Goal: Task Accomplishment & Management: Manage account settings

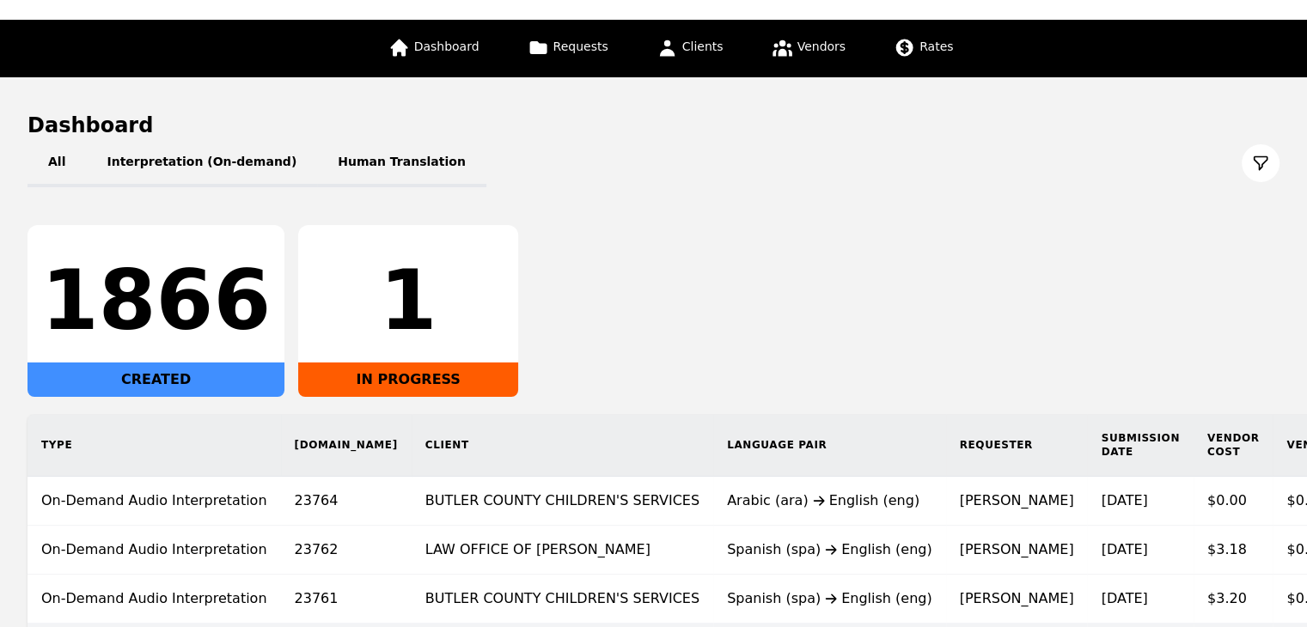
scroll to position [321, 0]
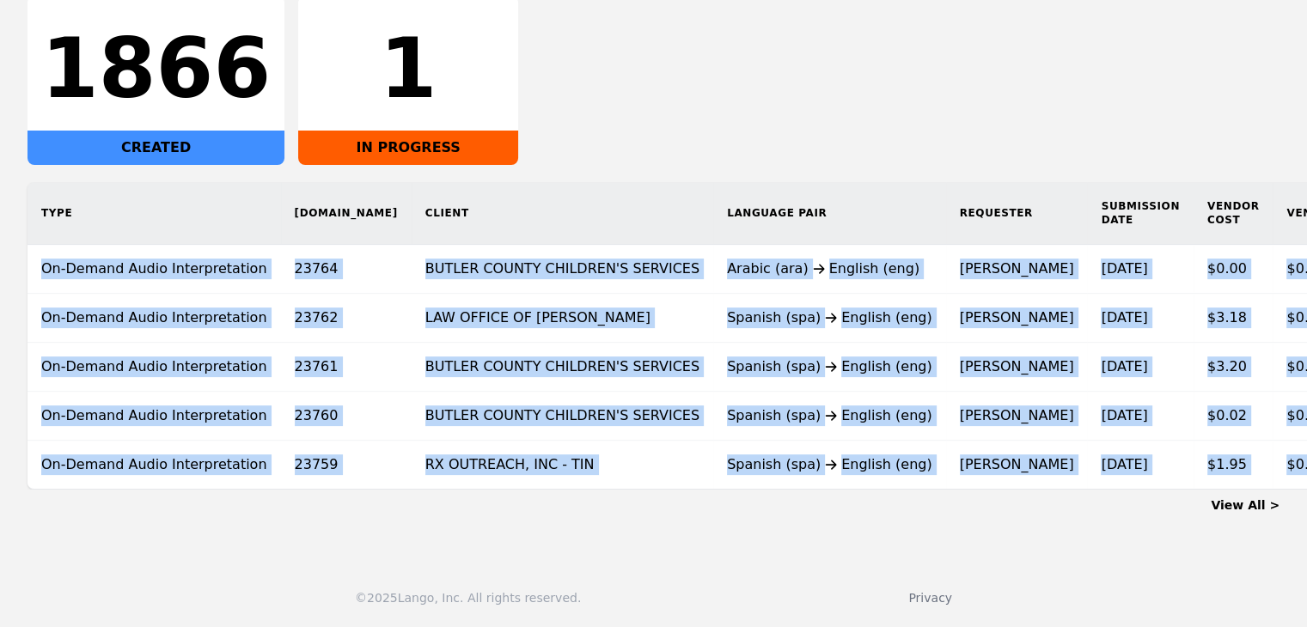
drag, startPoint x: 662, startPoint y: 489, endPoint x: 815, endPoint y: 499, distance: 153.3
click at [815, 499] on div "View All >" at bounding box center [653, 502] width 1252 height 24
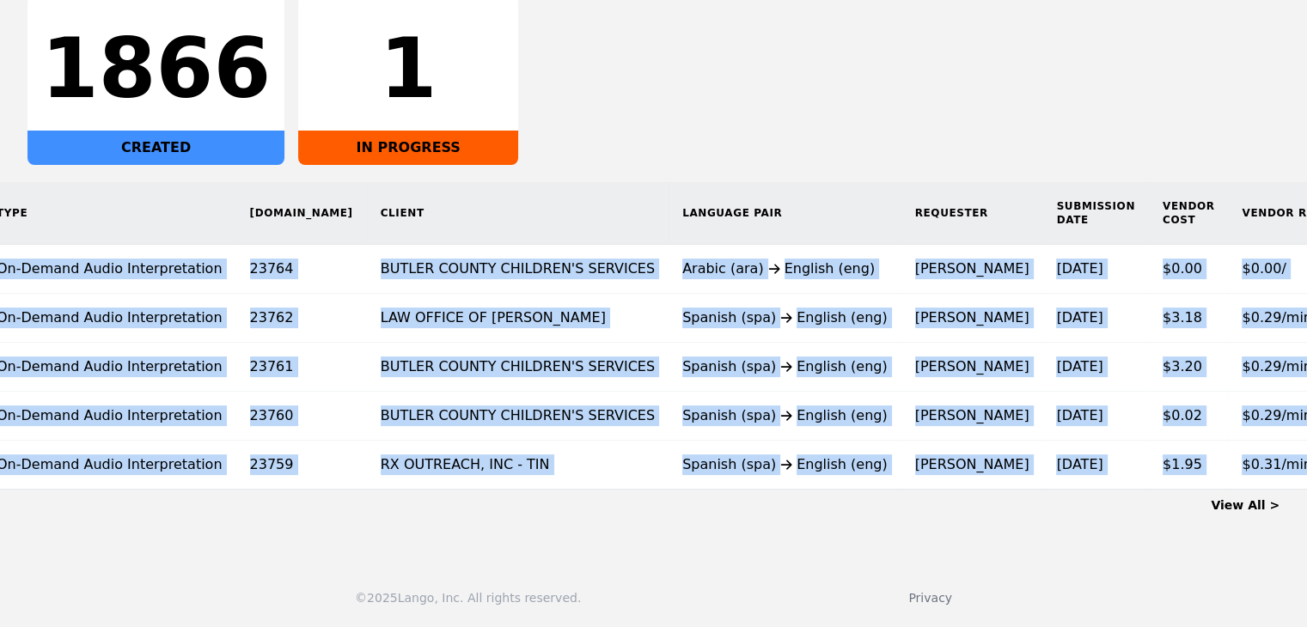
scroll to position [0, 0]
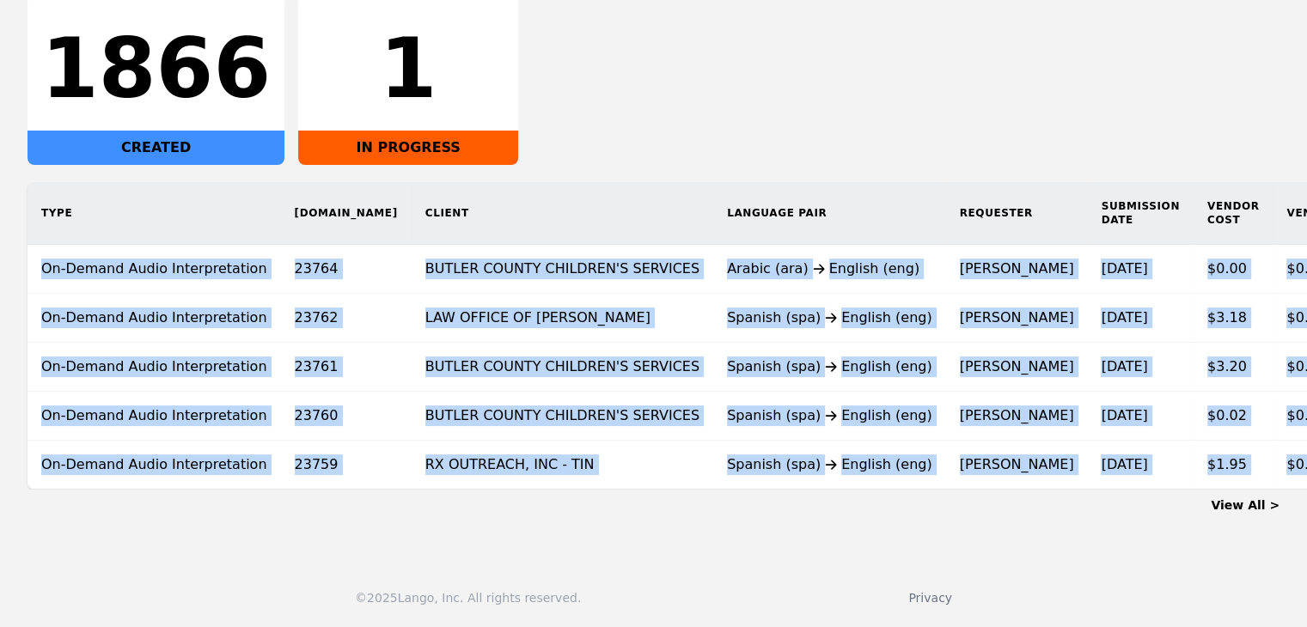
click at [1266, 503] on link "View All >" at bounding box center [1245, 505] width 69 height 14
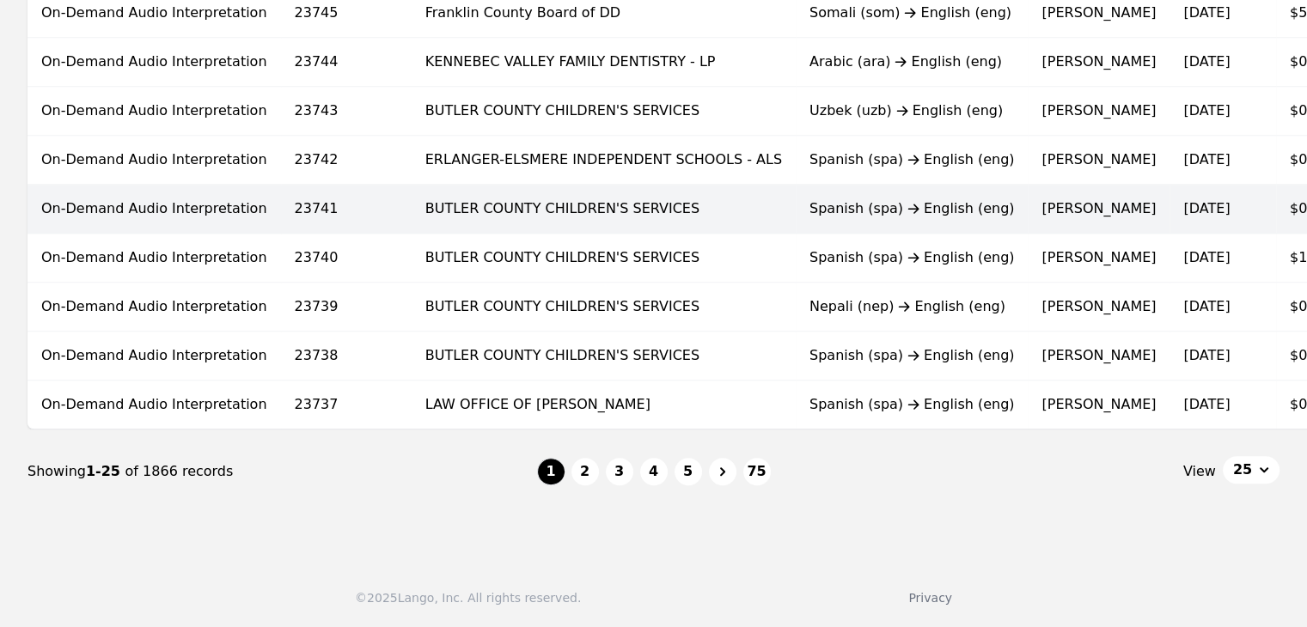
scroll to position [1150, 0]
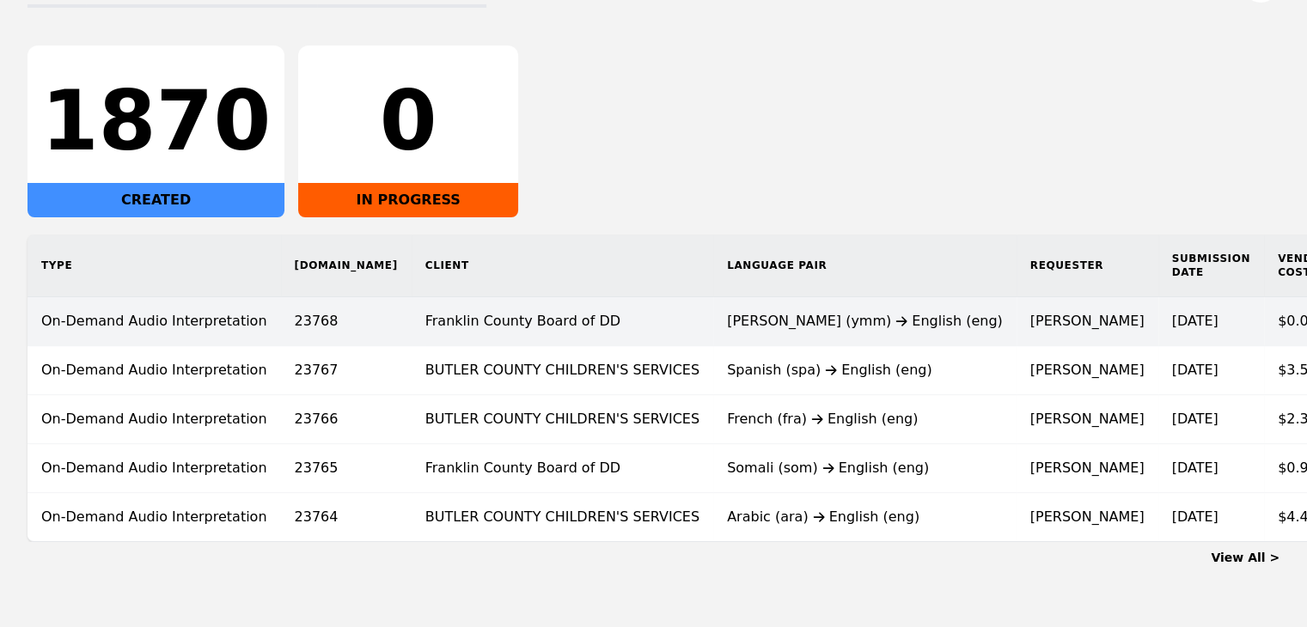
scroll to position [321, 0]
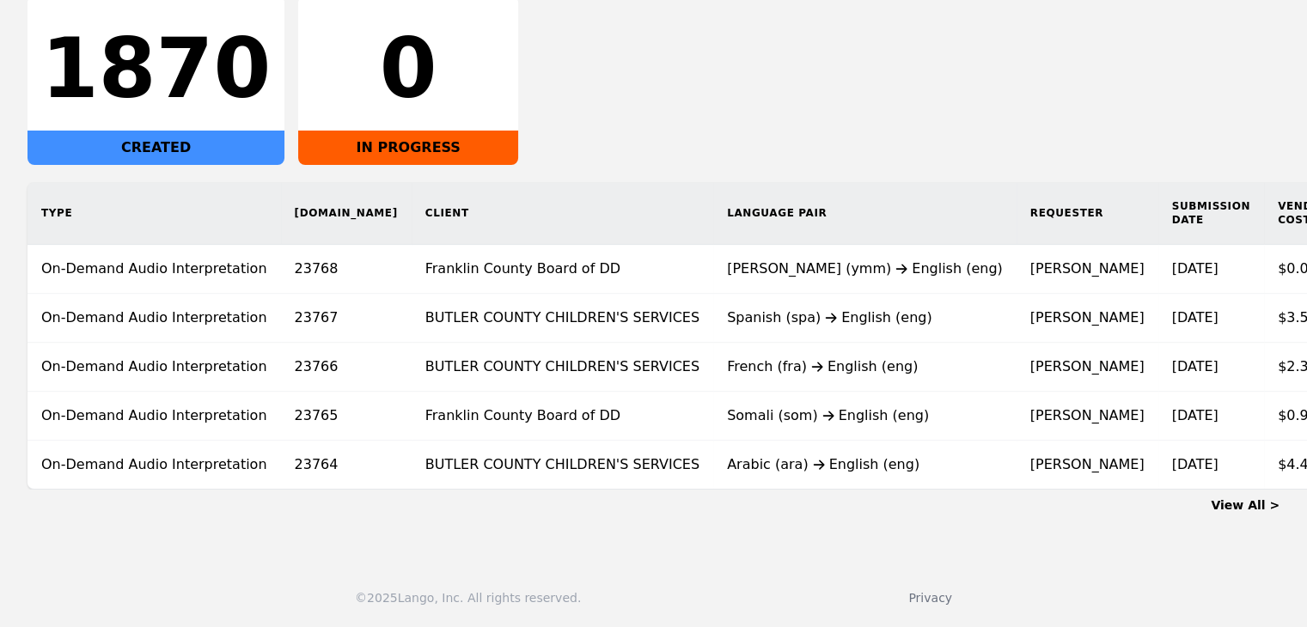
click at [1248, 503] on link "View All >" at bounding box center [1245, 505] width 69 height 14
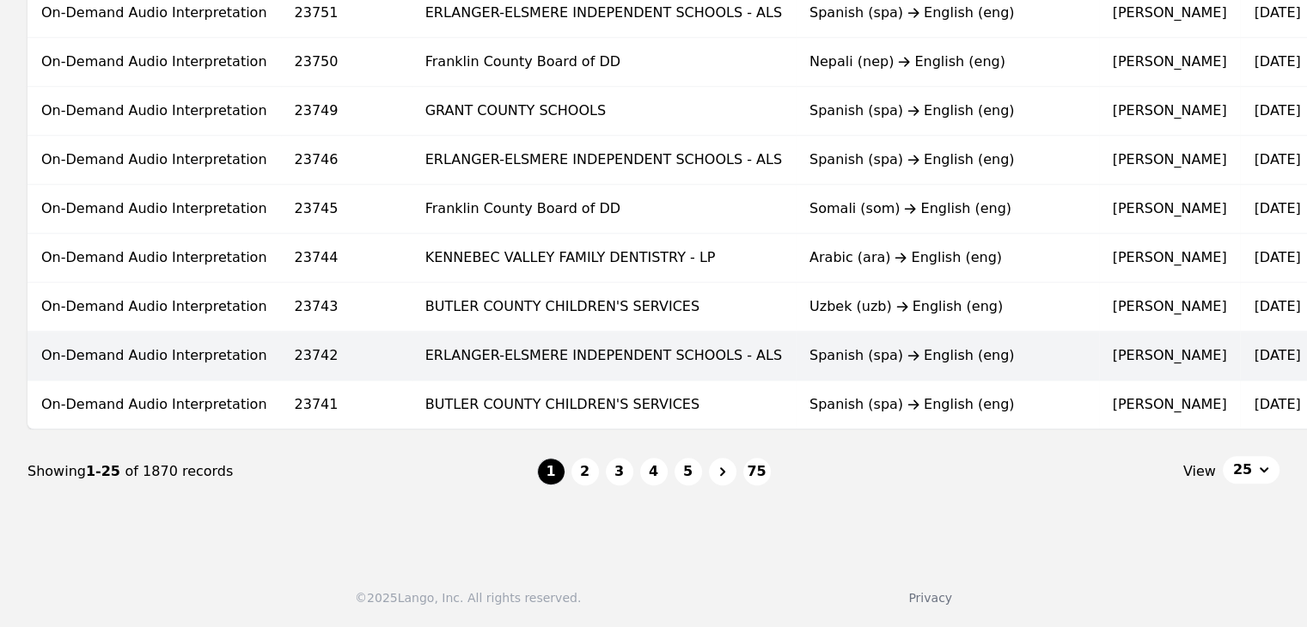
scroll to position [1150, 0]
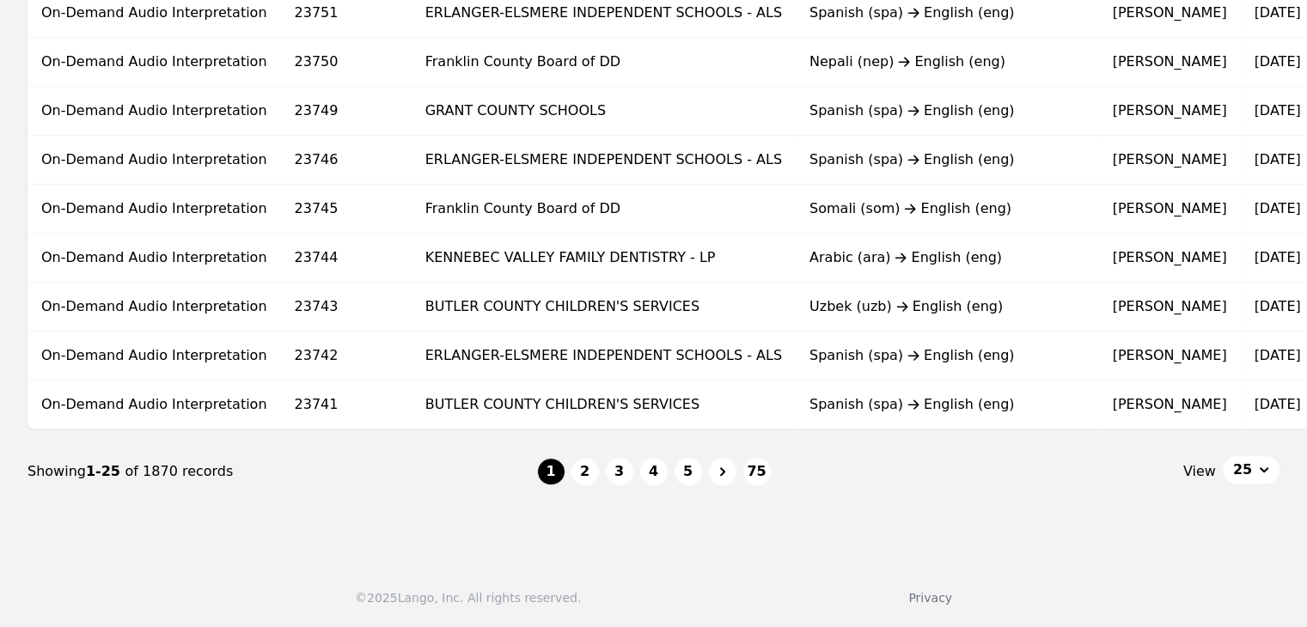
click at [1252, 475] on button "25" at bounding box center [1251, 469] width 57 height 27
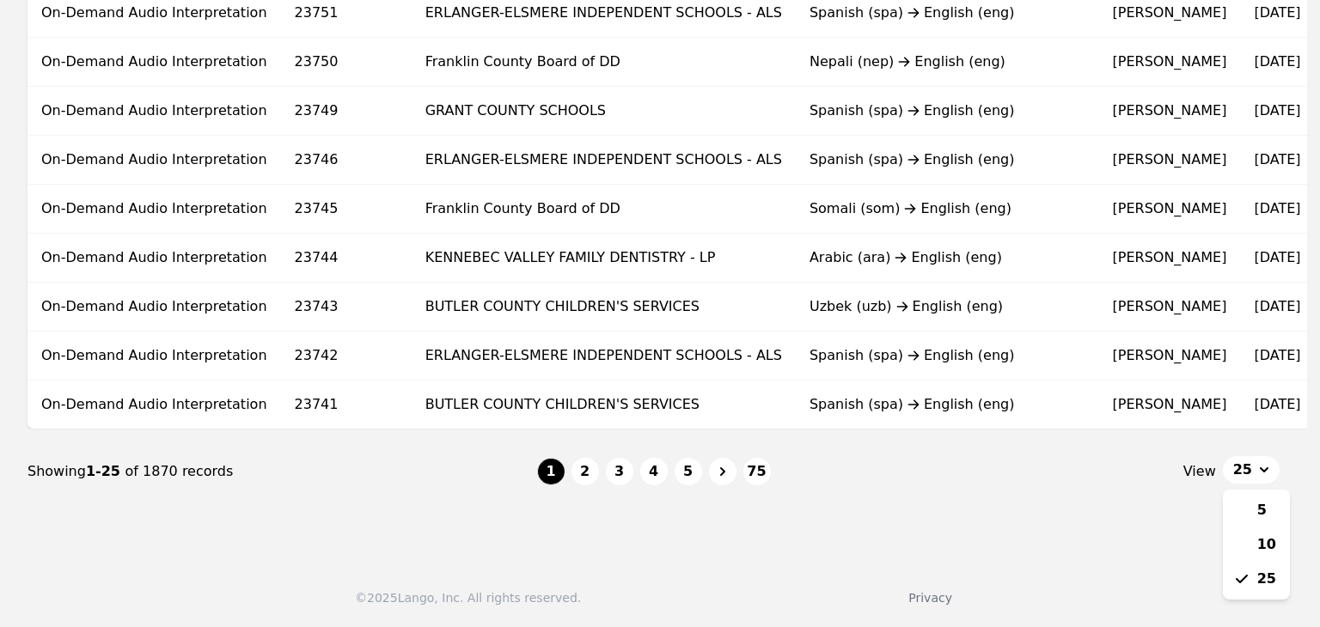
click at [857, 503] on nav "Showing 1-25 of 1870 records 1 2 3 4 5 75 View 25 5 10 25" at bounding box center [653, 472] width 1252 height 84
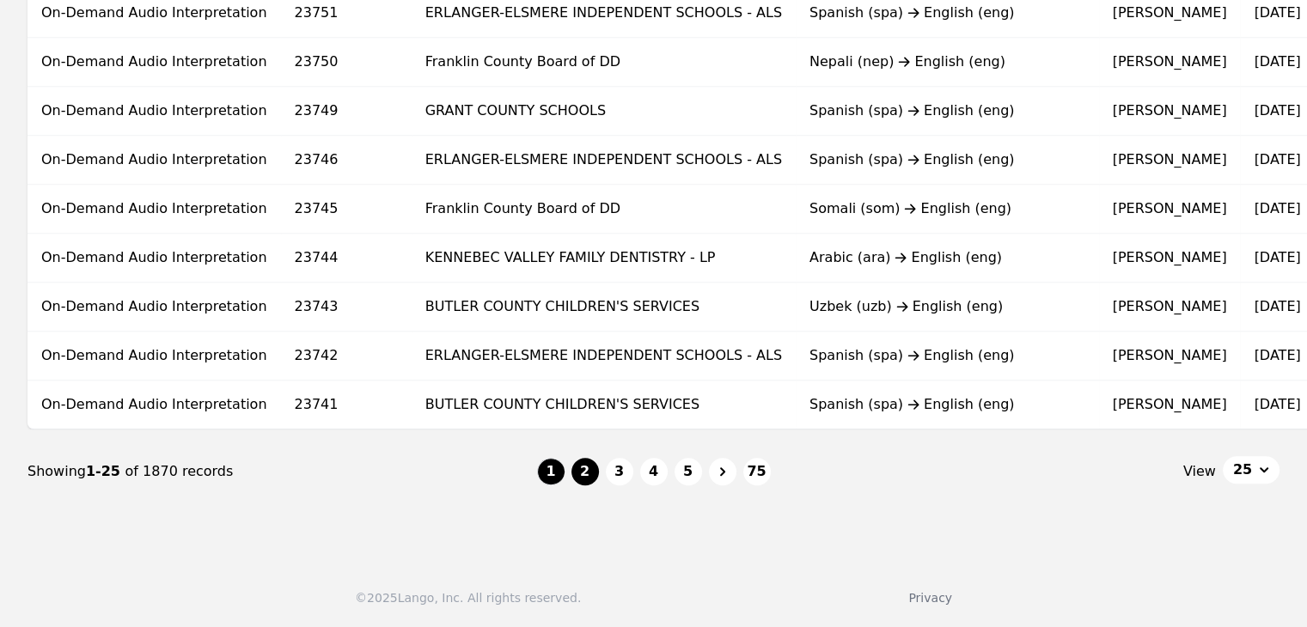
click at [583, 478] on button "2" at bounding box center [584, 471] width 27 height 27
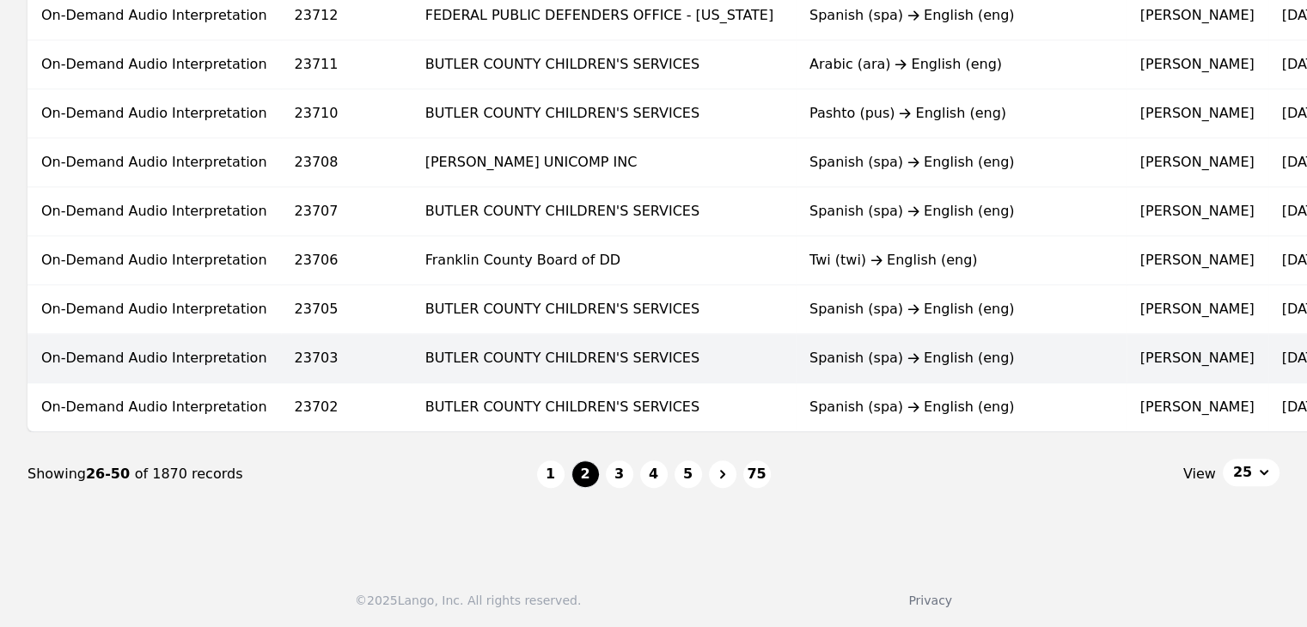
scroll to position [1150, 0]
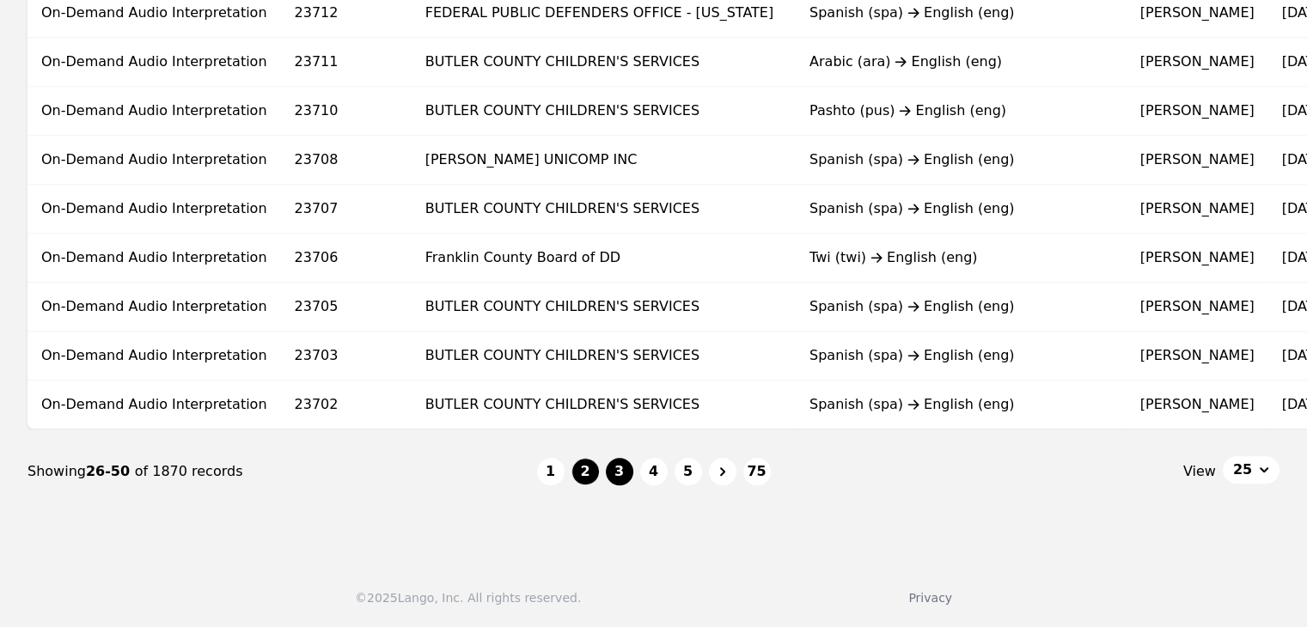
click at [620, 475] on button "3" at bounding box center [619, 471] width 27 height 27
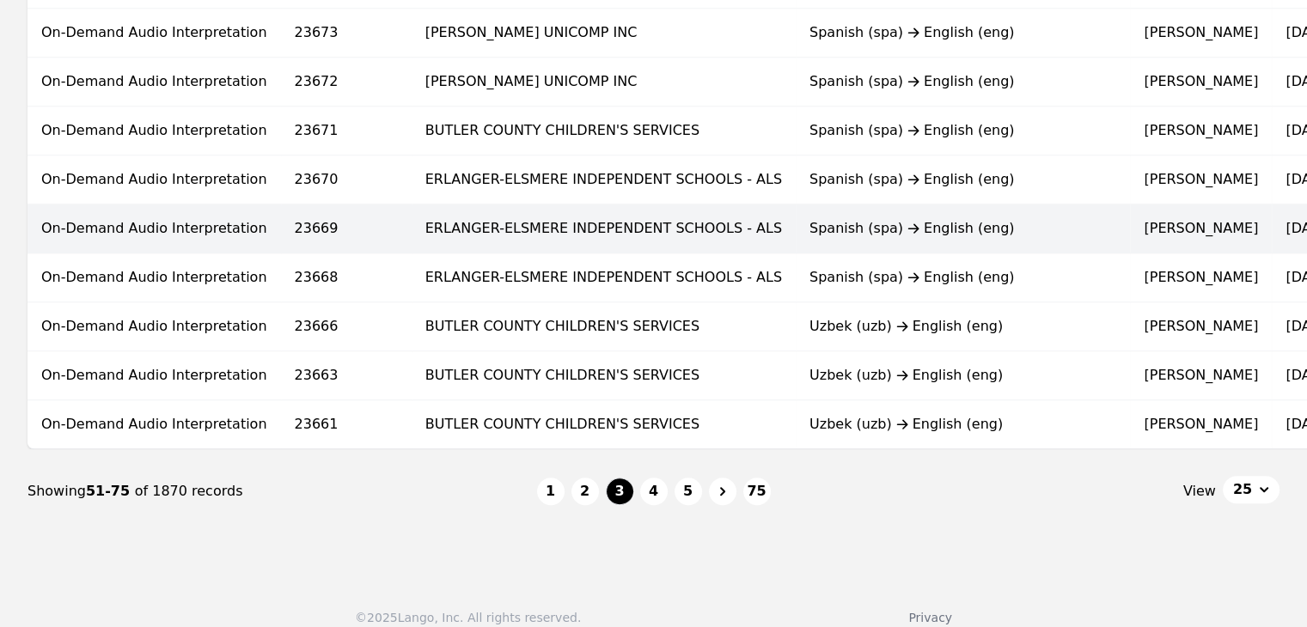
scroll to position [1150, 0]
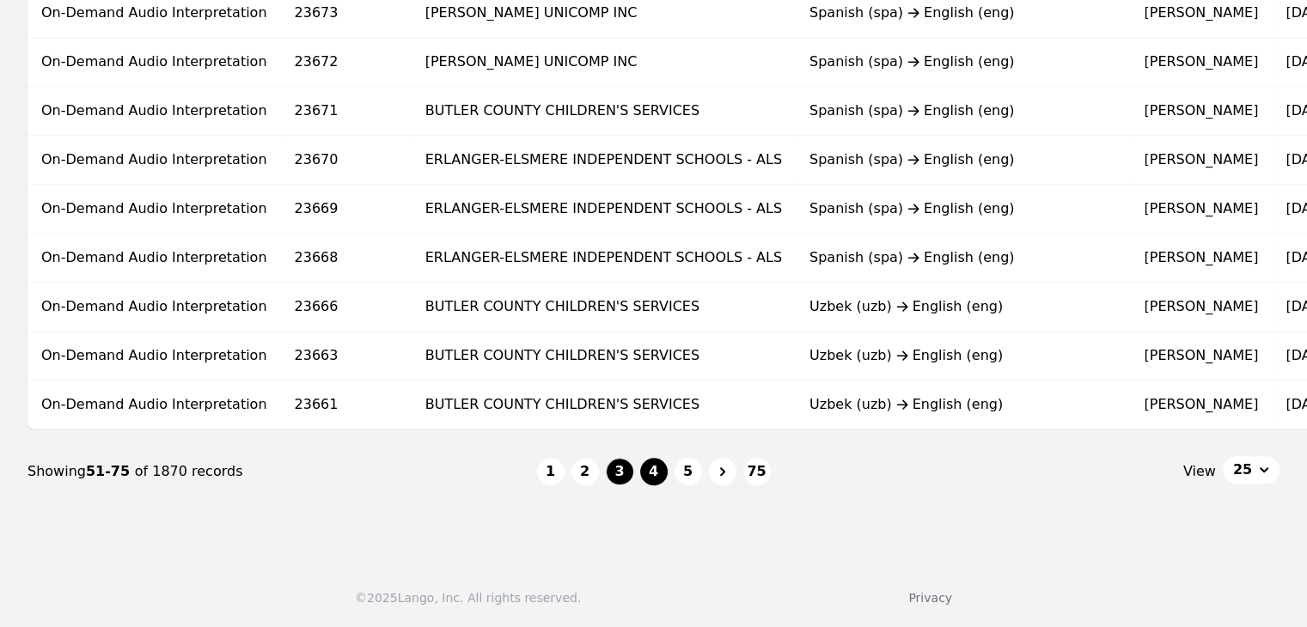
click at [660, 475] on button "4" at bounding box center [653, 471] width 27 height 27
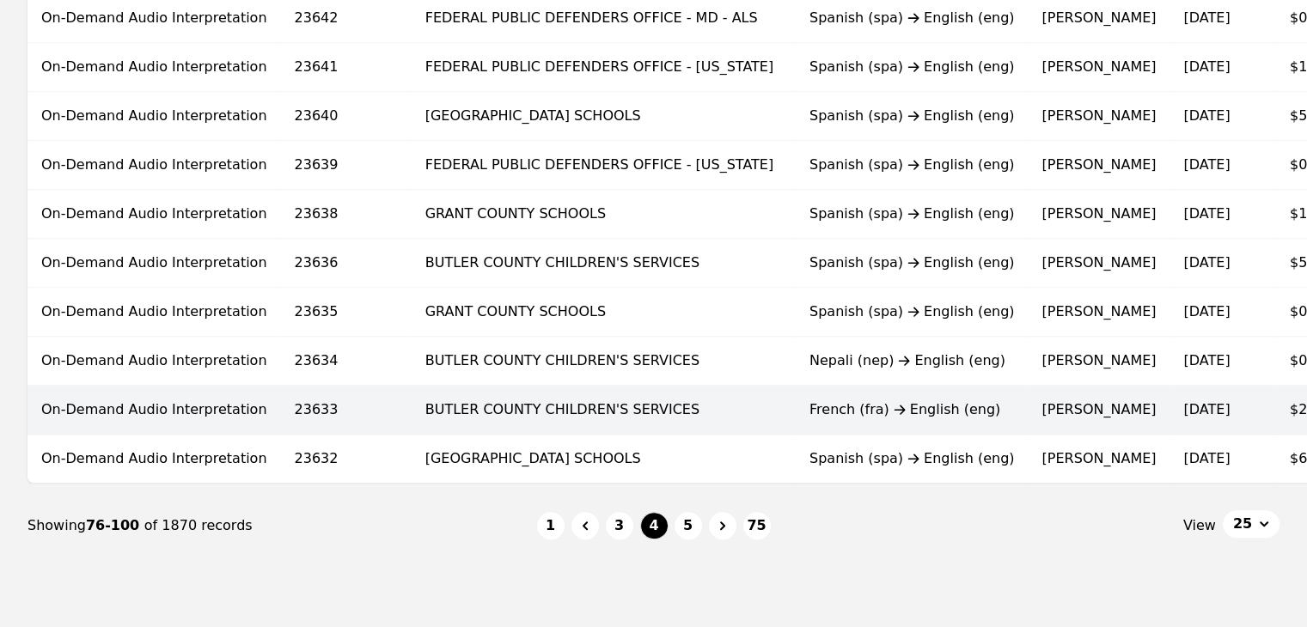
scroll to position [1117, 0]
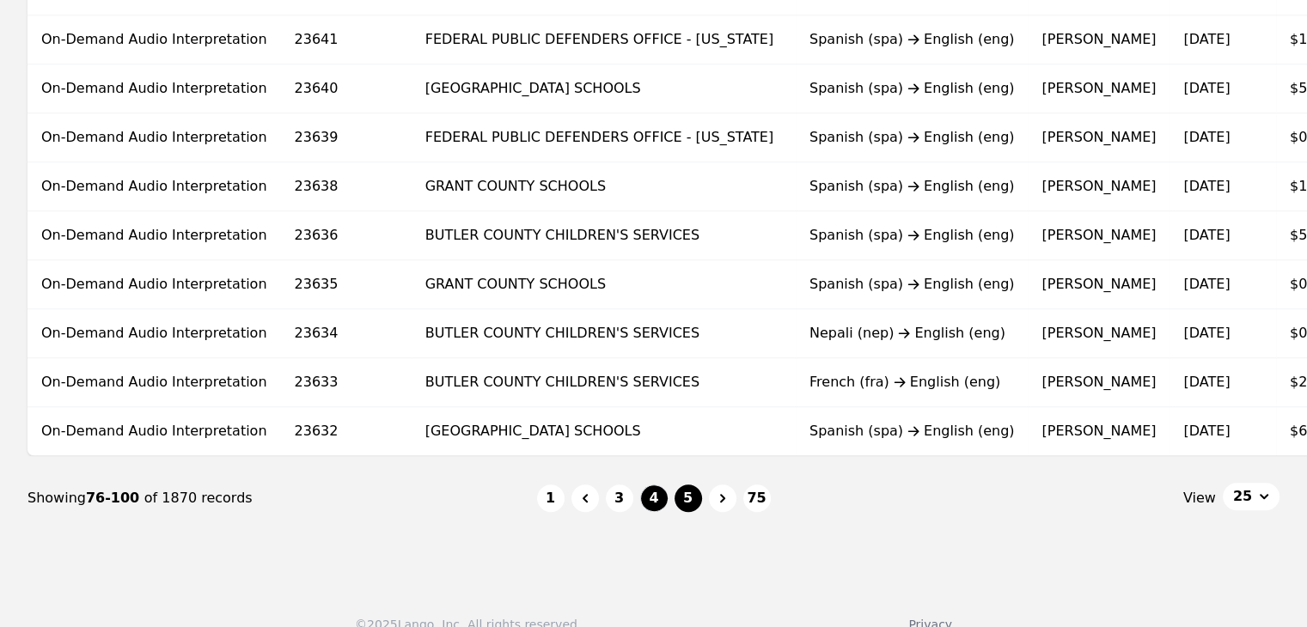
click at [694, 508] on button "5" at bounding box center [687, 498] width 27 height 27
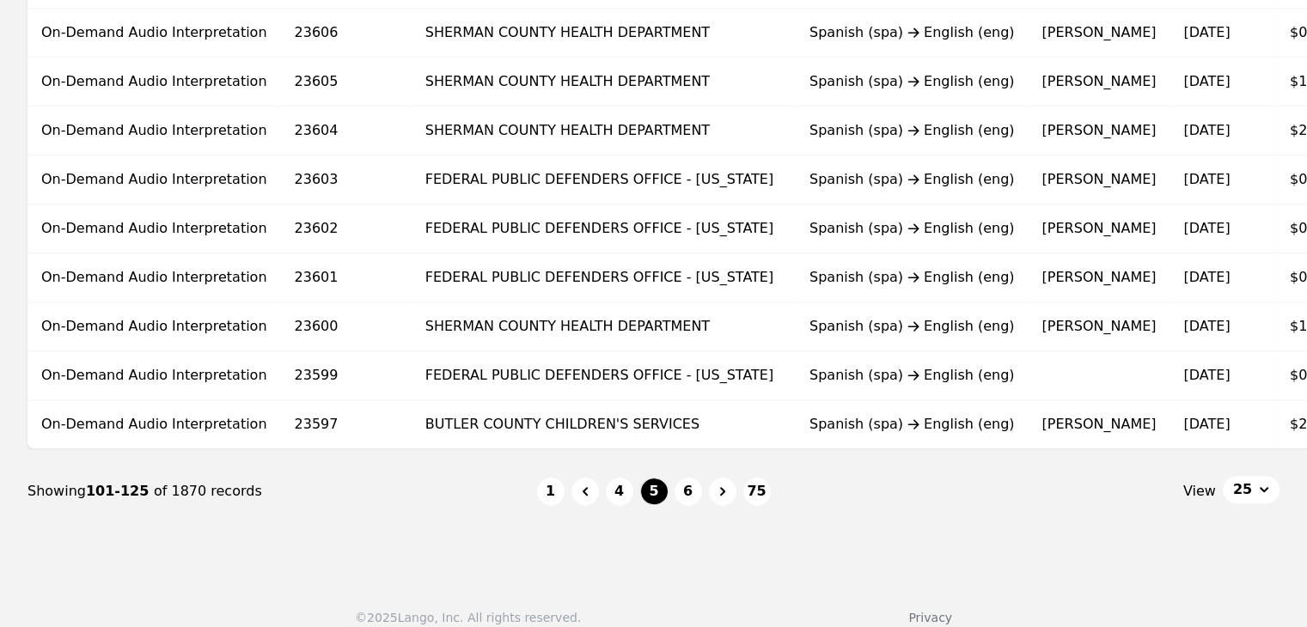
scroll to position [1150, 0]
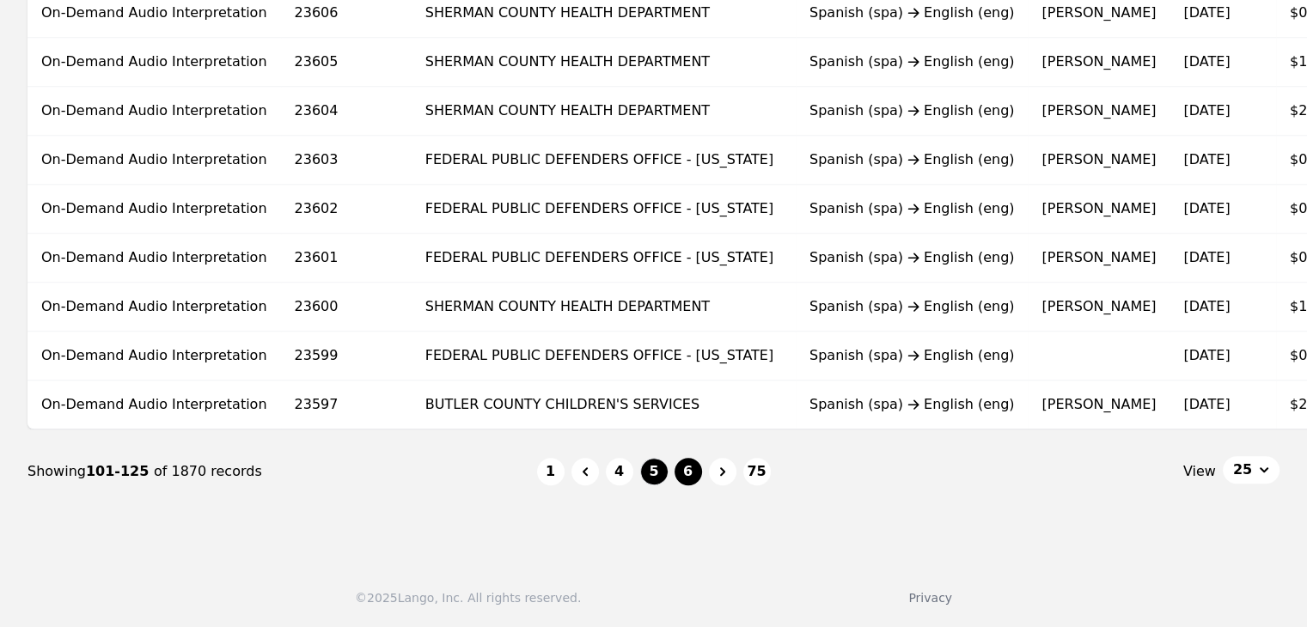
click at [685, 474] on button "6" at bounding box center [687, 471] width 27 height 27
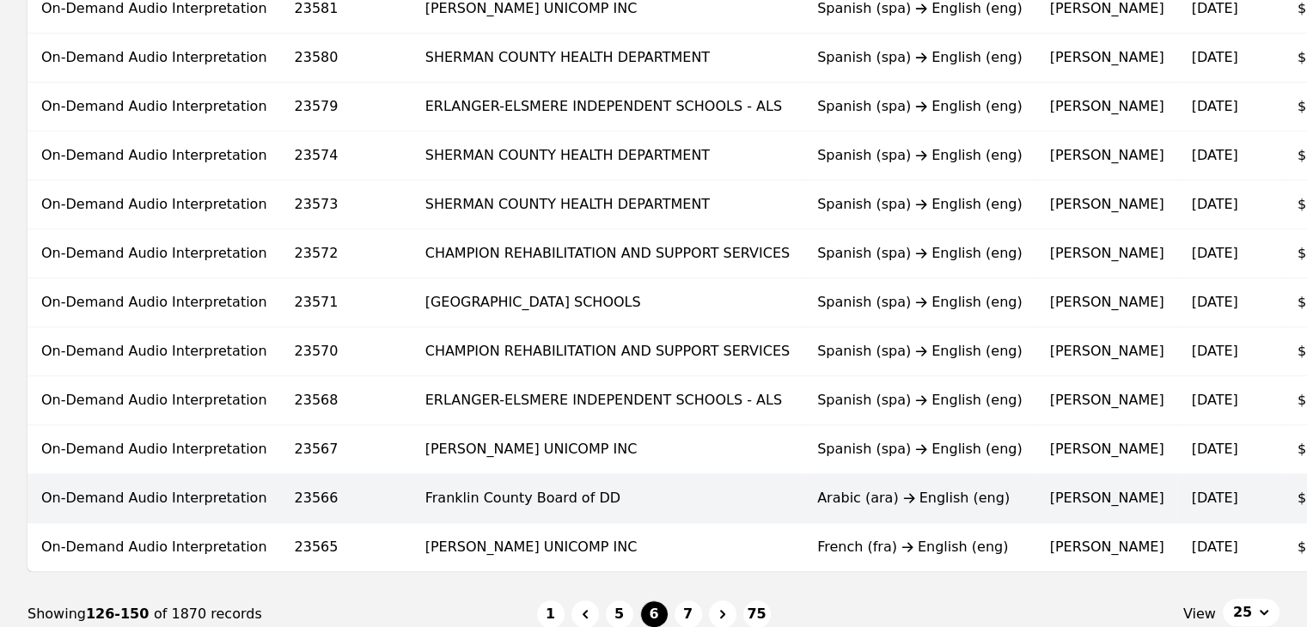
scroll to position [1117, 0]
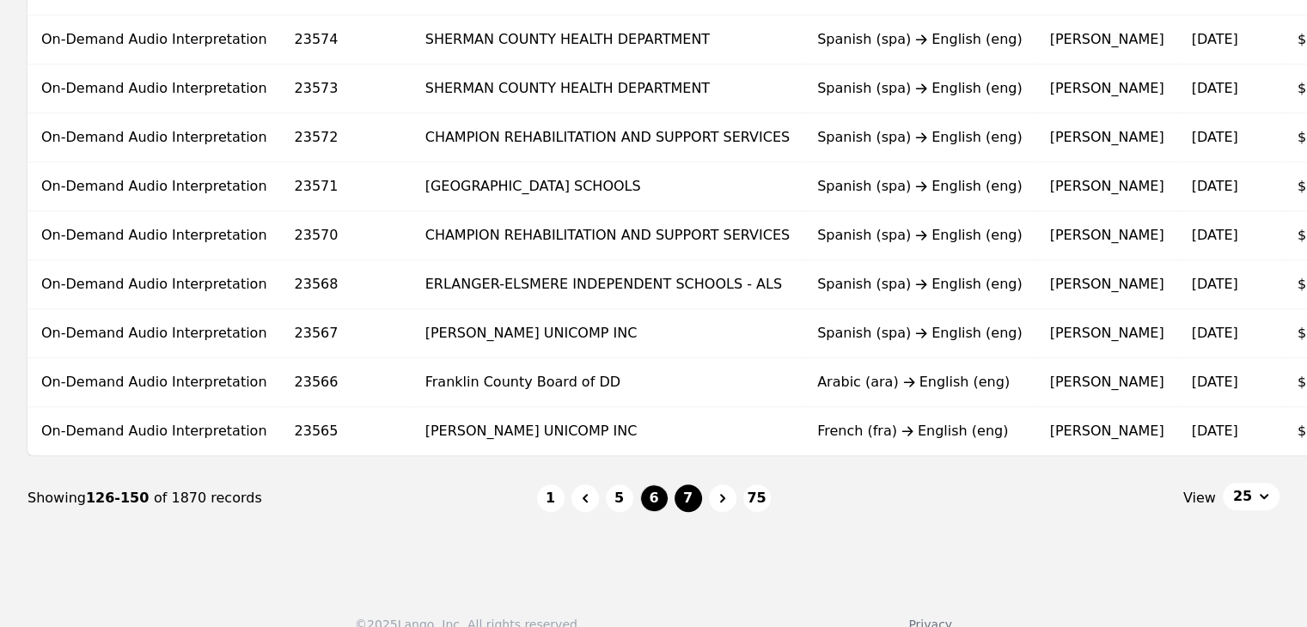
click at [686, 510] on button "7" at bounding box center [687, 498] width 27 height 27
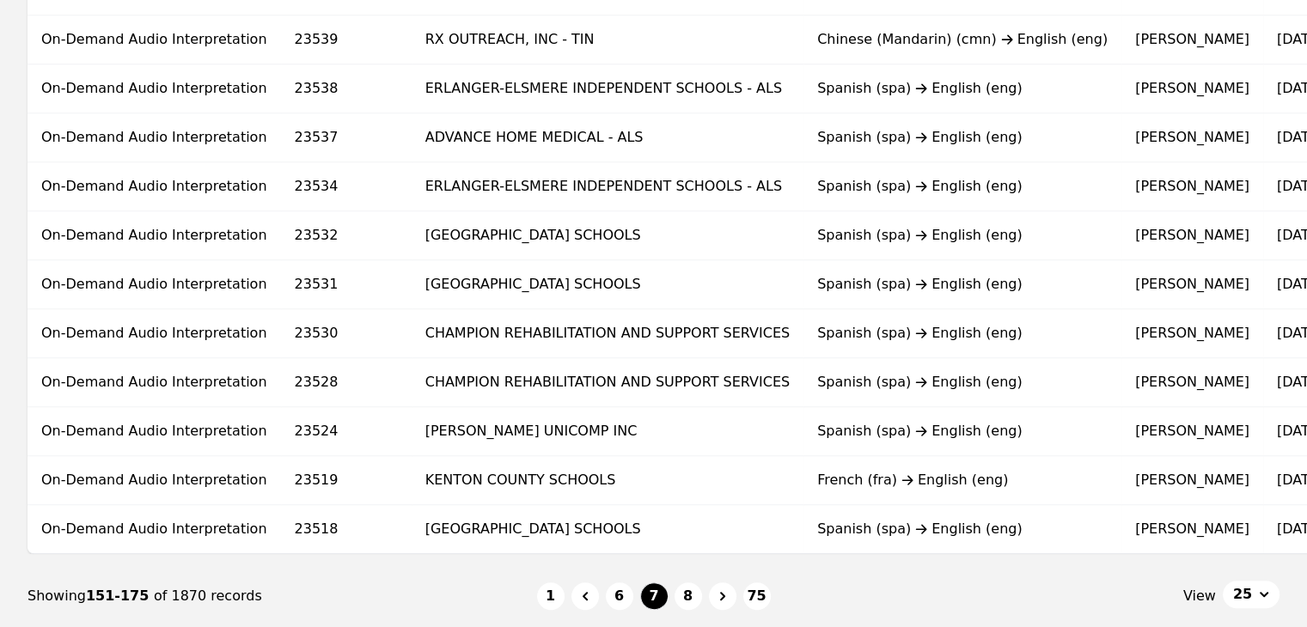
scroll to position [1031, 0]
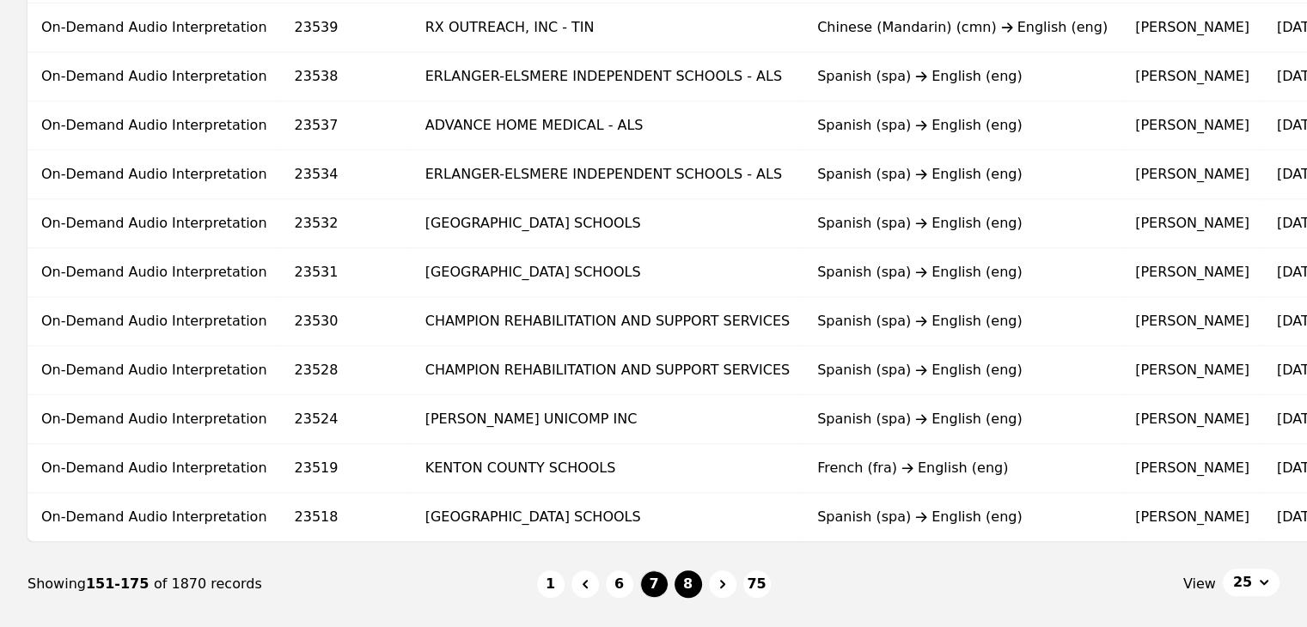
click at [687, 587] on button "8" at bounding box center [687, 584] width 27 height 27
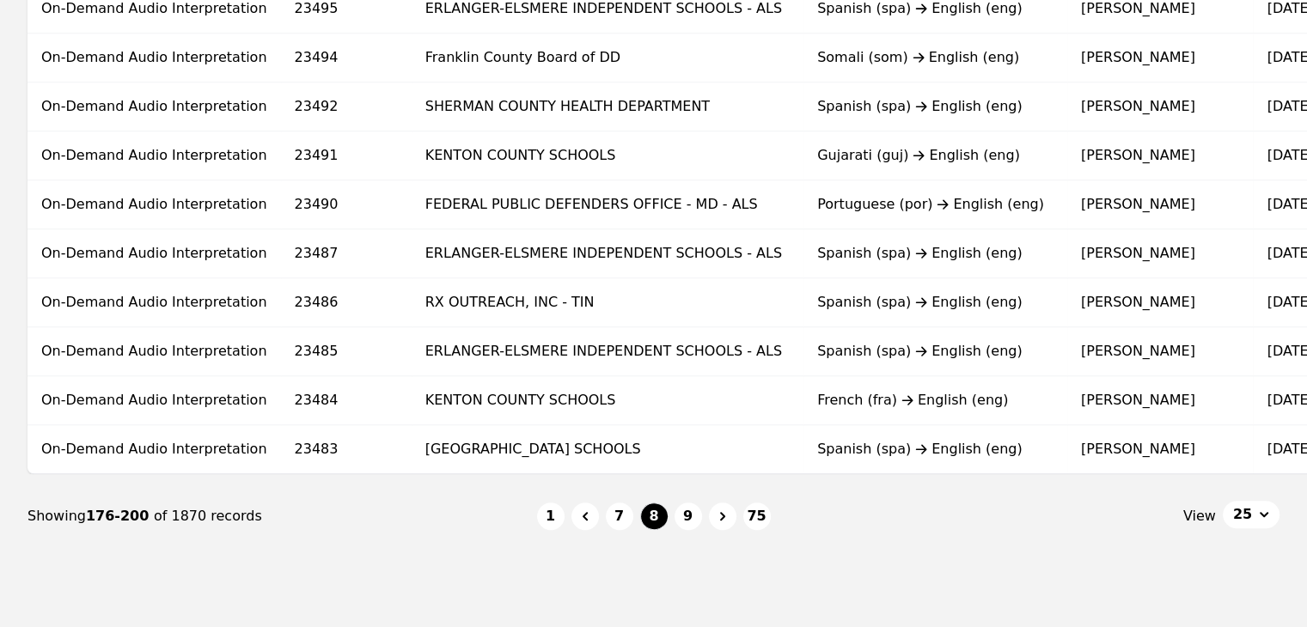
scroll to position [1117, 0]
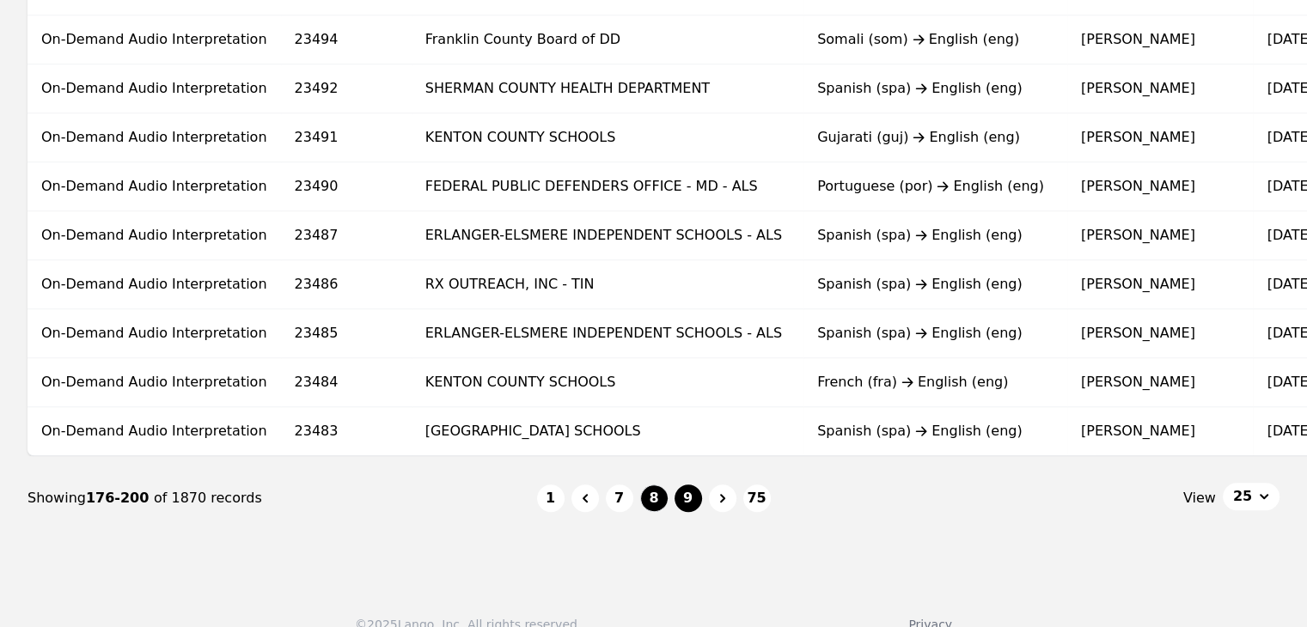
click at [691, 498] on button "9" at bounding box center [687, 498] width 27 height 27
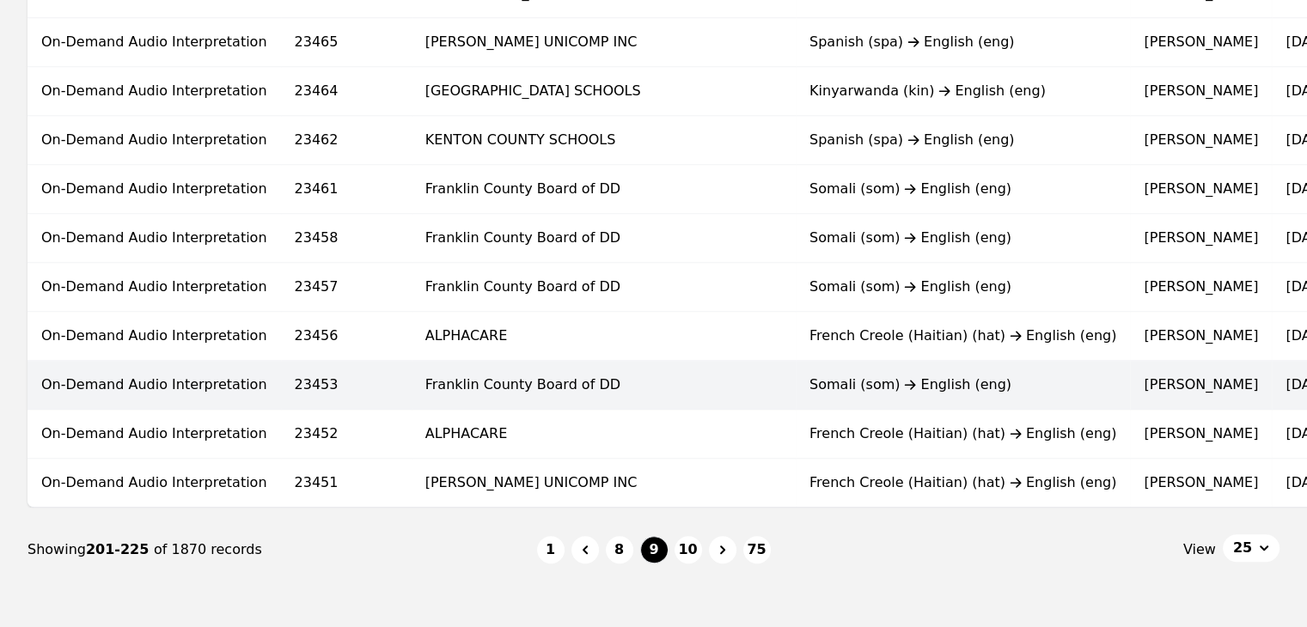
scroll to position [1150, 0]
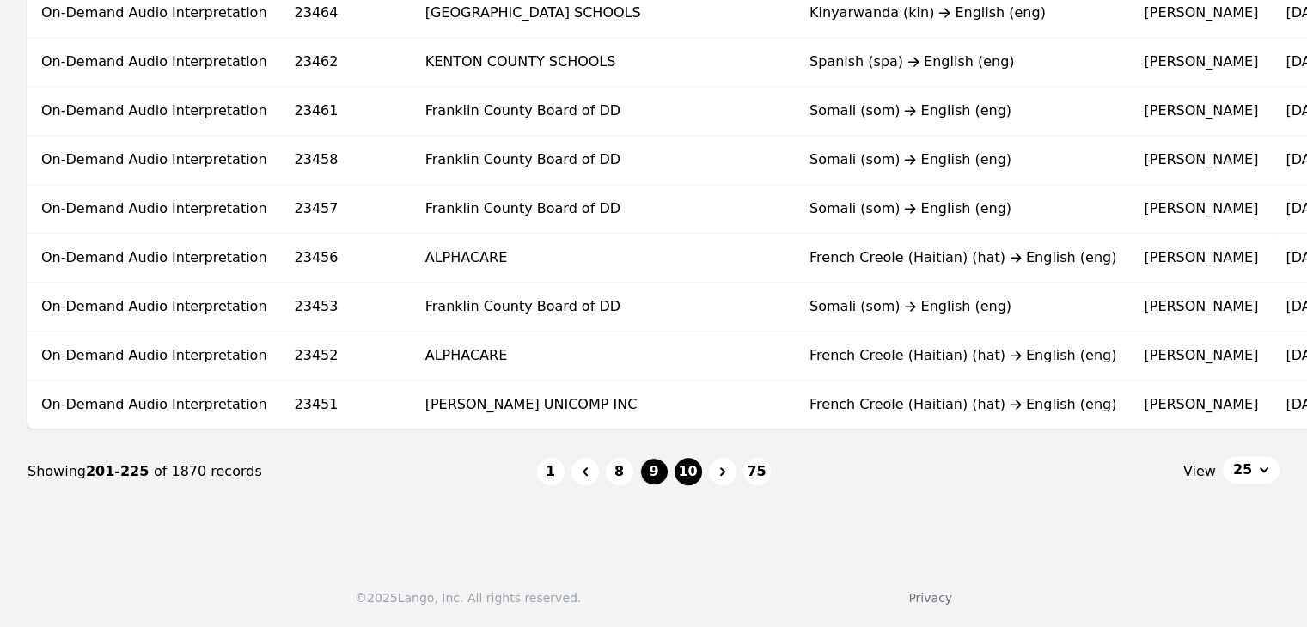
click at [684, 461] on button "10" at bounding box center [687, 471] width 27 height 27
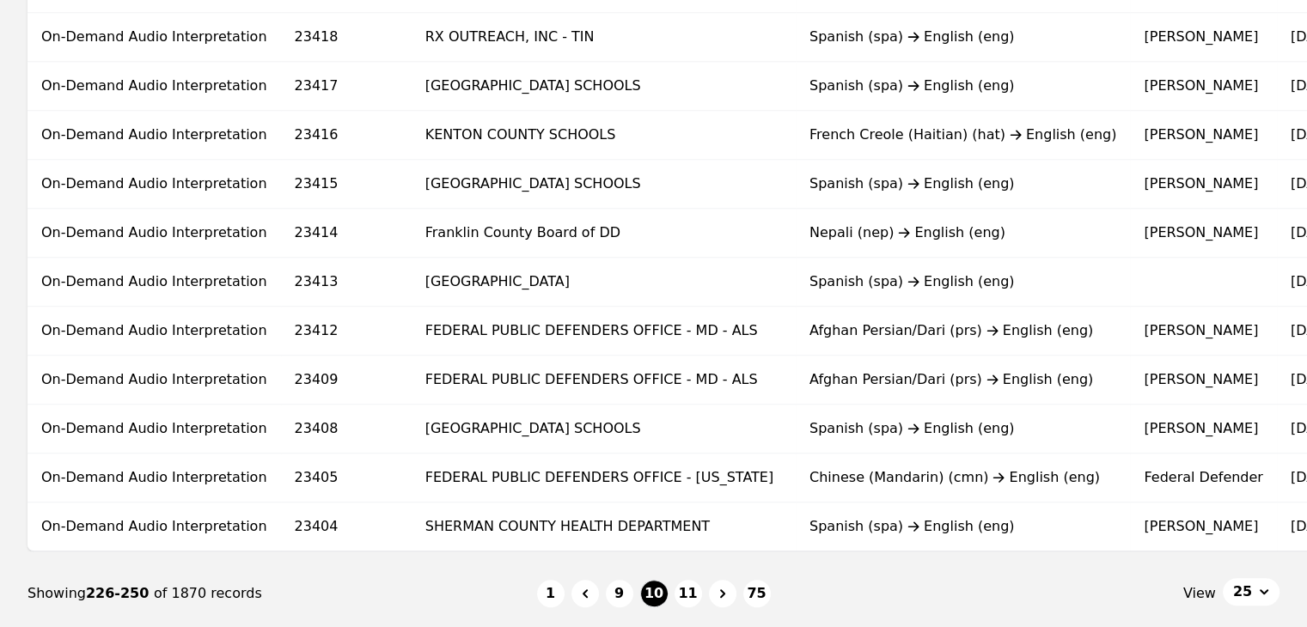
scroll to position [1031, 0]
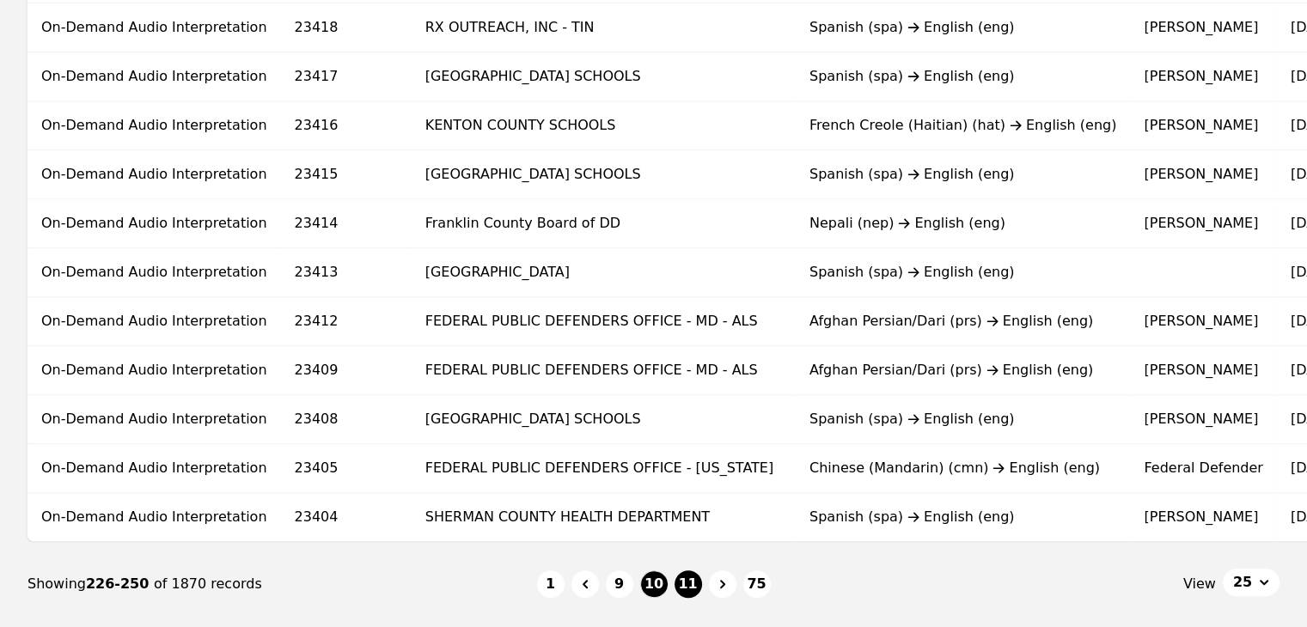
click at [688, 593] on button "11" at bounding box center [687, 584] width 27 height 27
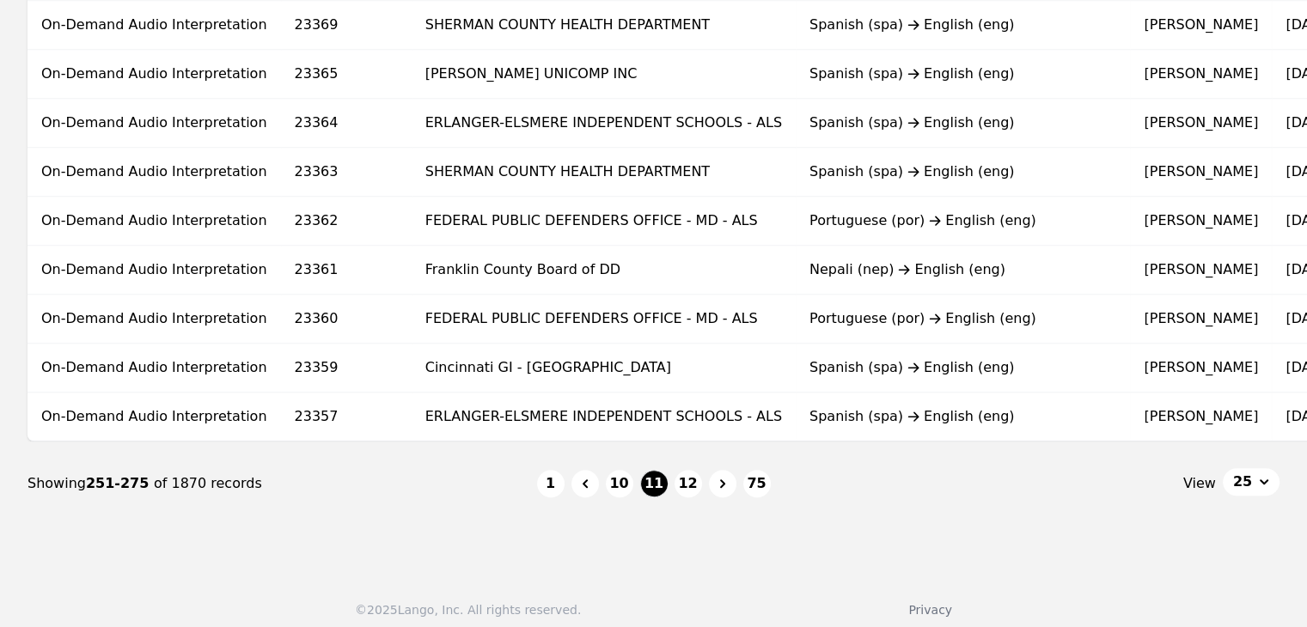
scroll to position [1150, 0]
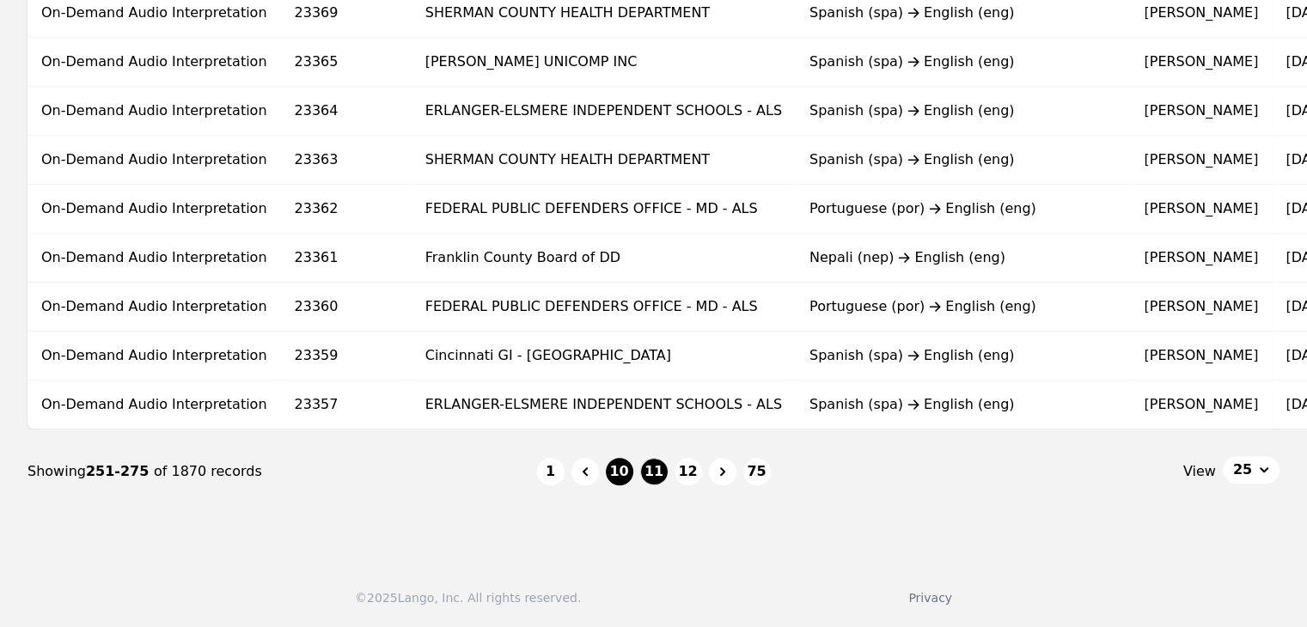
click at [625, 471] on button "10" at bounding box center [619, 471] width 27 height 27
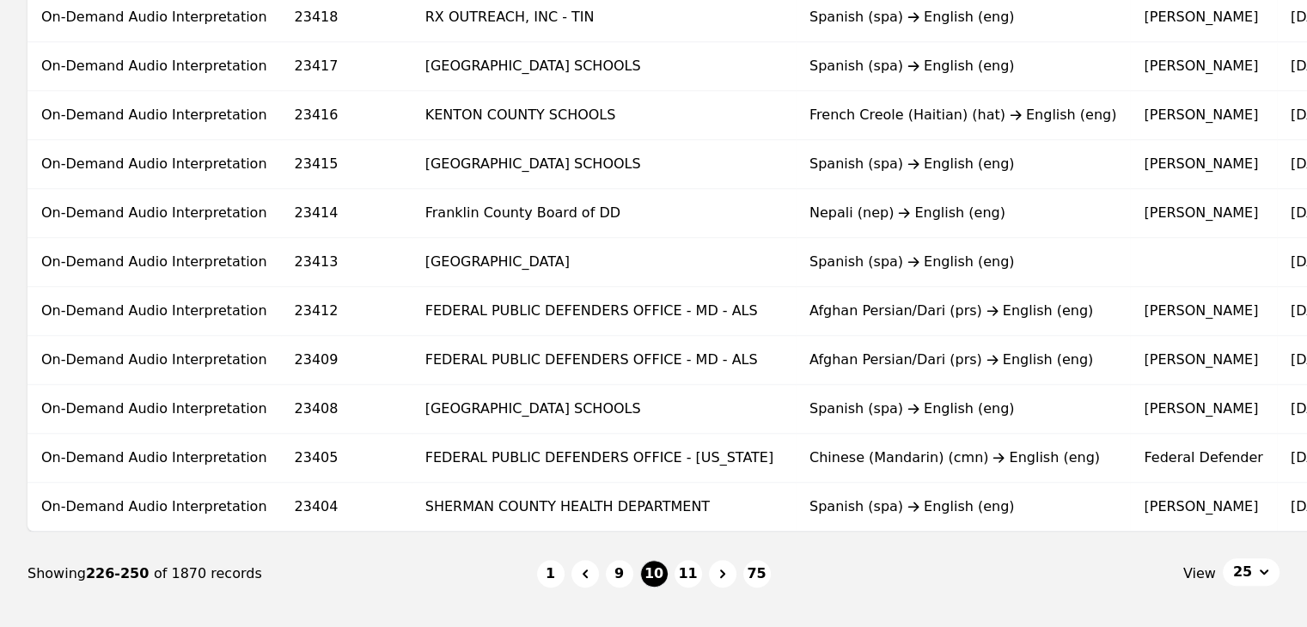
scroll to position [1065, 0]
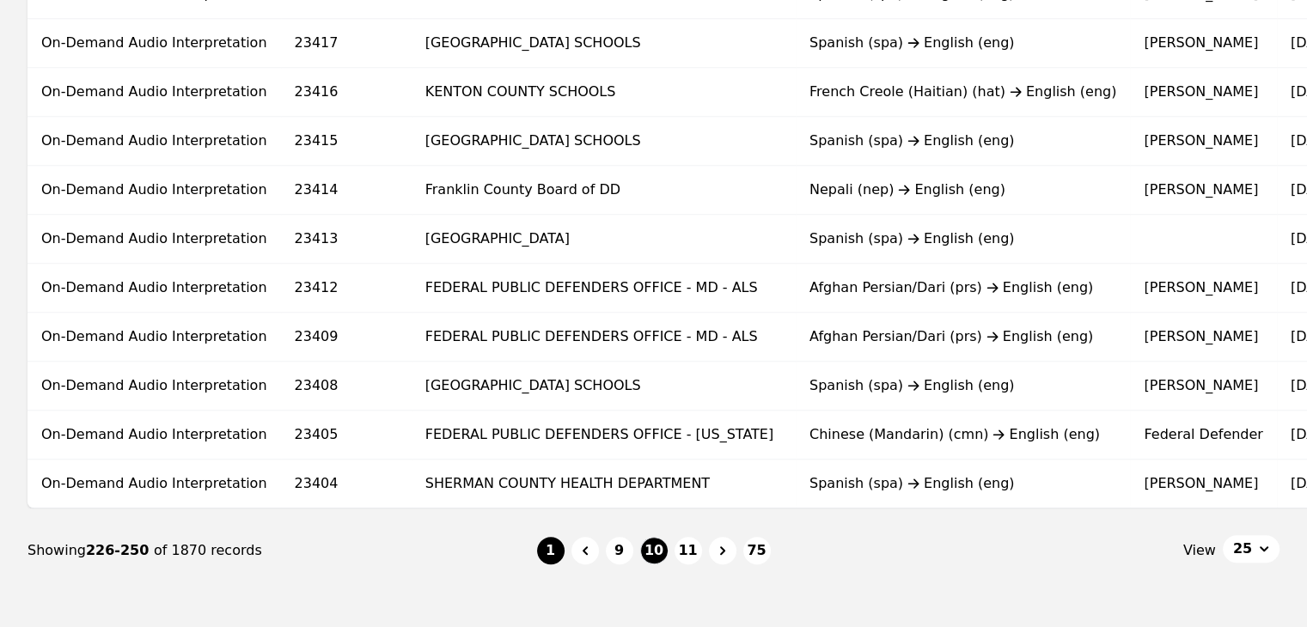
click at [543, 562] on button "1" at bounding box center [550, 550] width 27 height 27
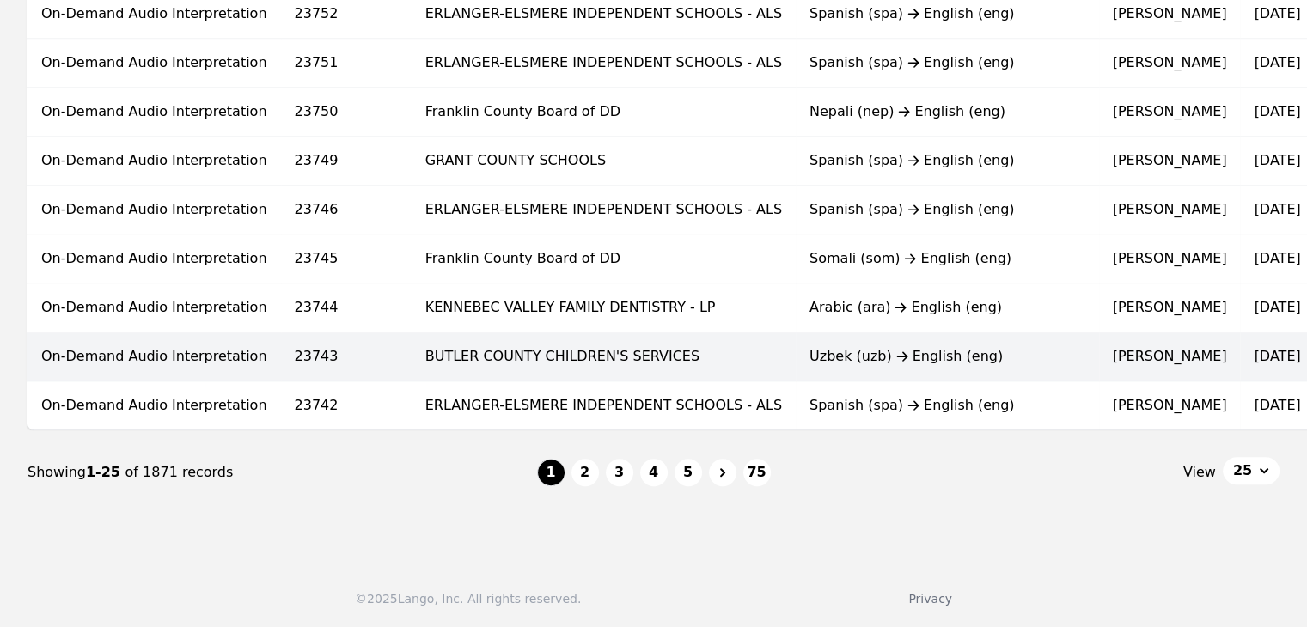
scroll to position [1150, 0]
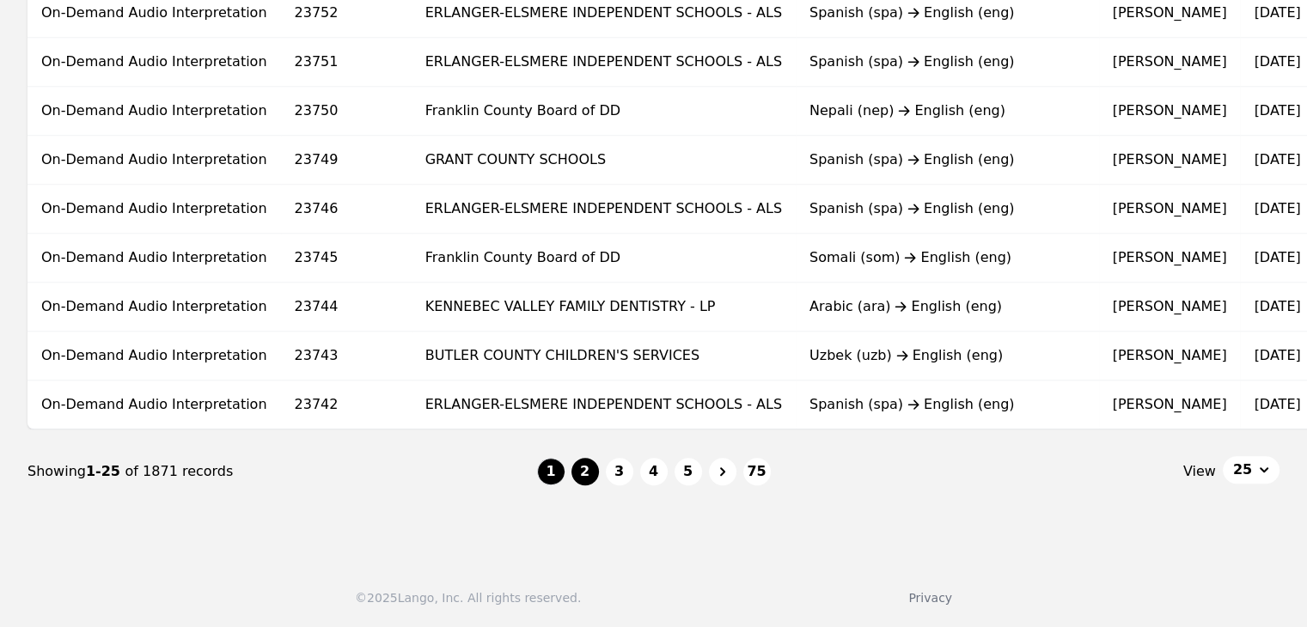
click at [593, 472] on button "2" at bounding box center [584, 471] width 27 height 27
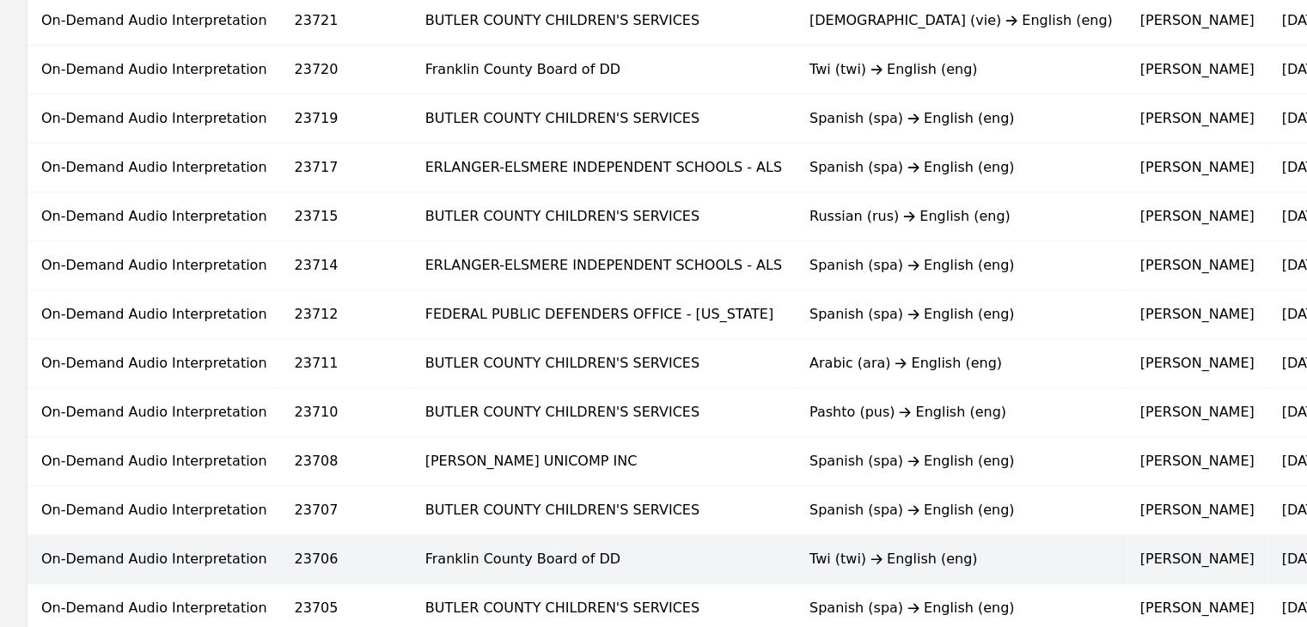
scroll to position [1028, 0]
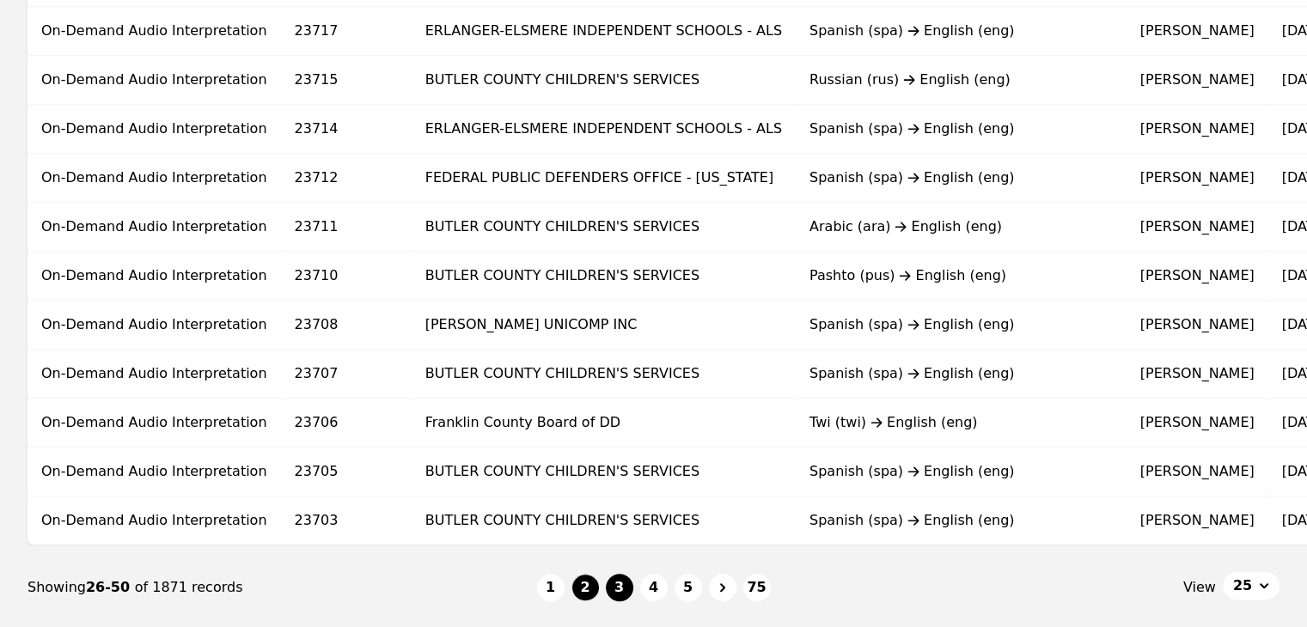
click at [613, 594] on button "3" at bounding box center [619, 587] width 27 height 27
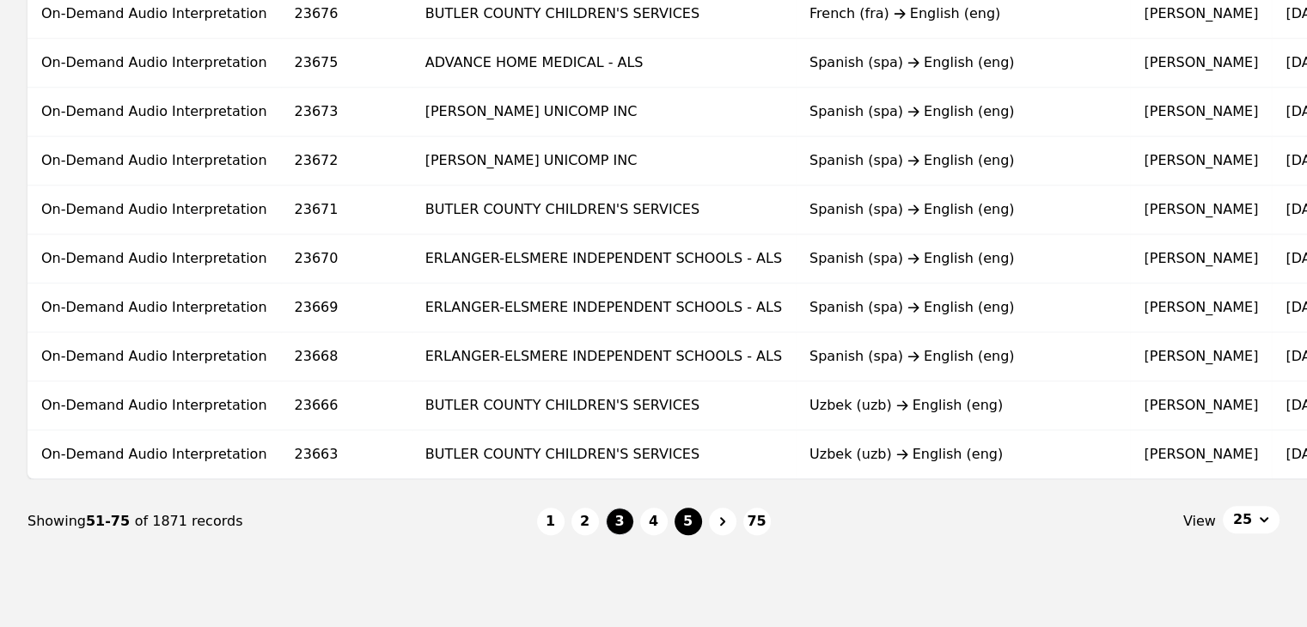
scroll to position [1150, 0]
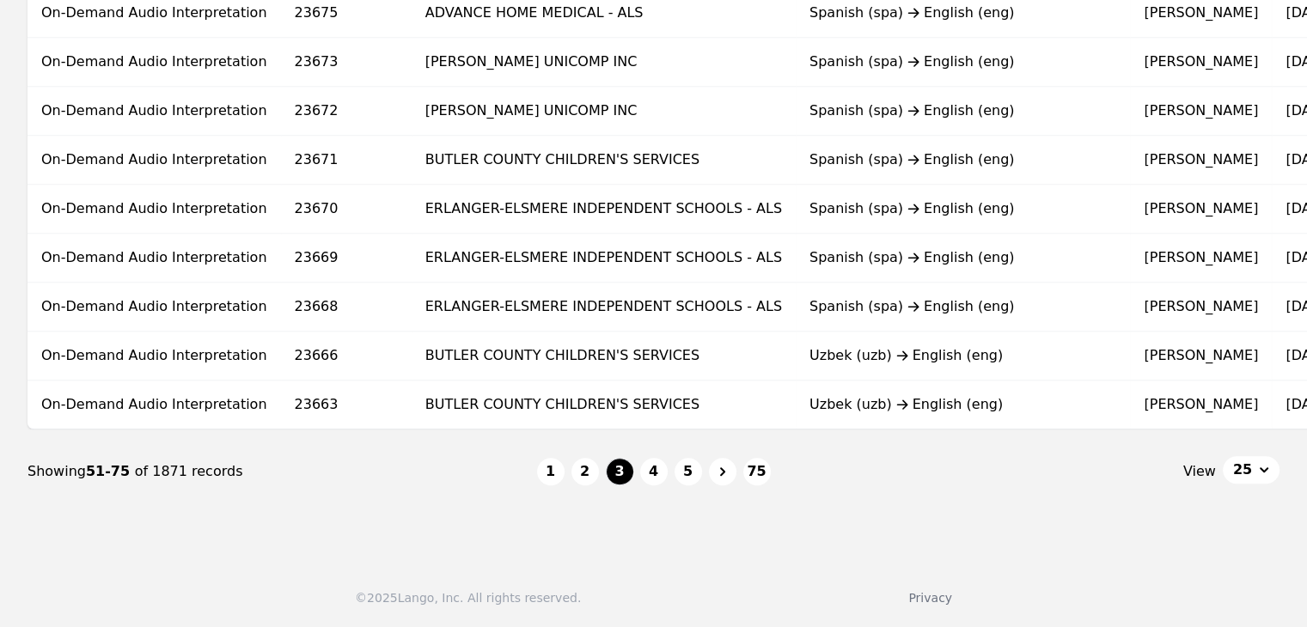
click at [667, 473] on button "4" at bounding box center [653, 471] width 27 height 27
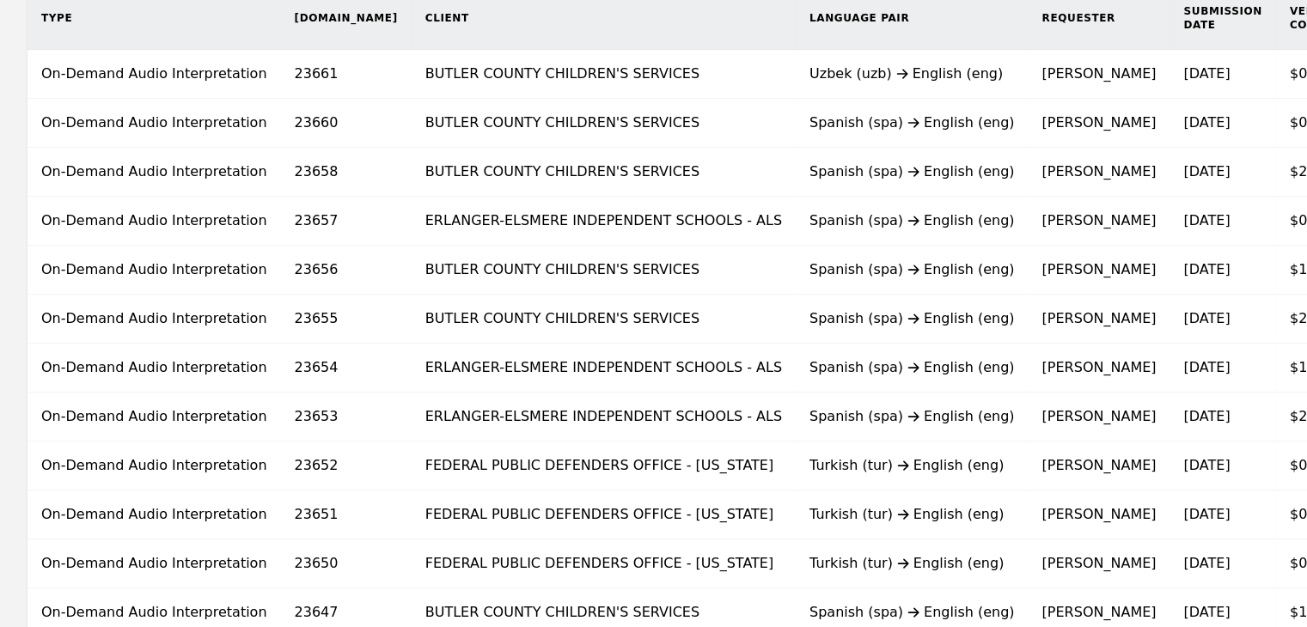
scroll to position [291, 0]
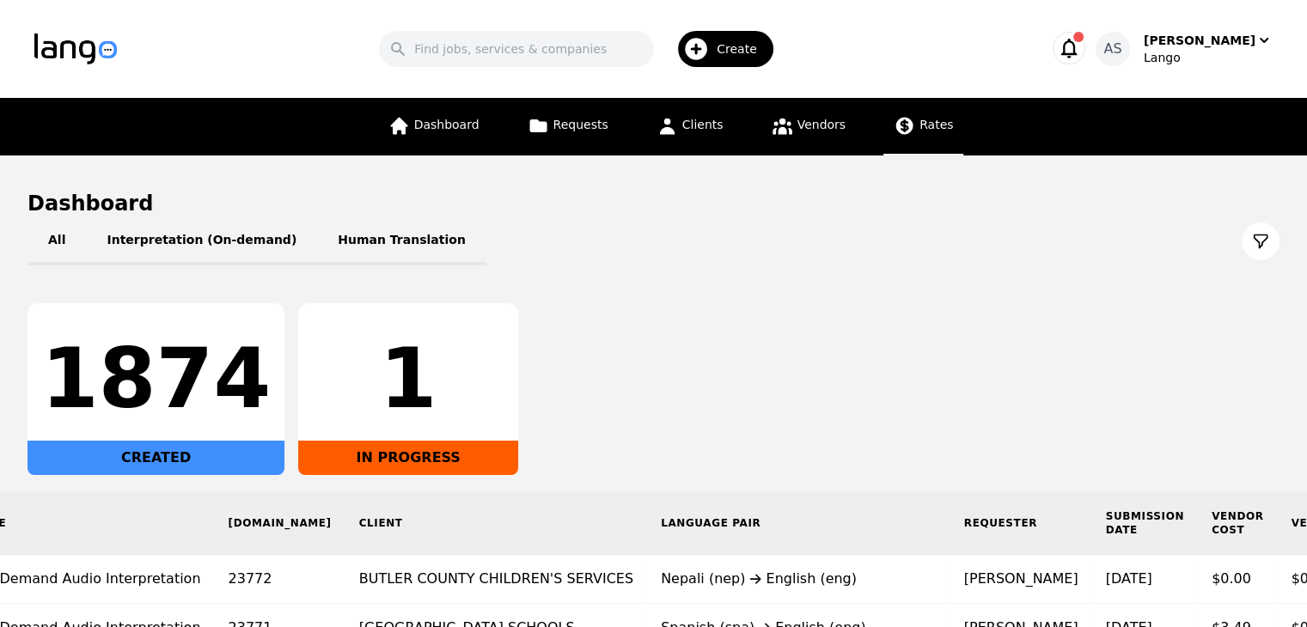
click at [919, 129] on span "Rates" at bounding box center [936, 125] width 34 height 14
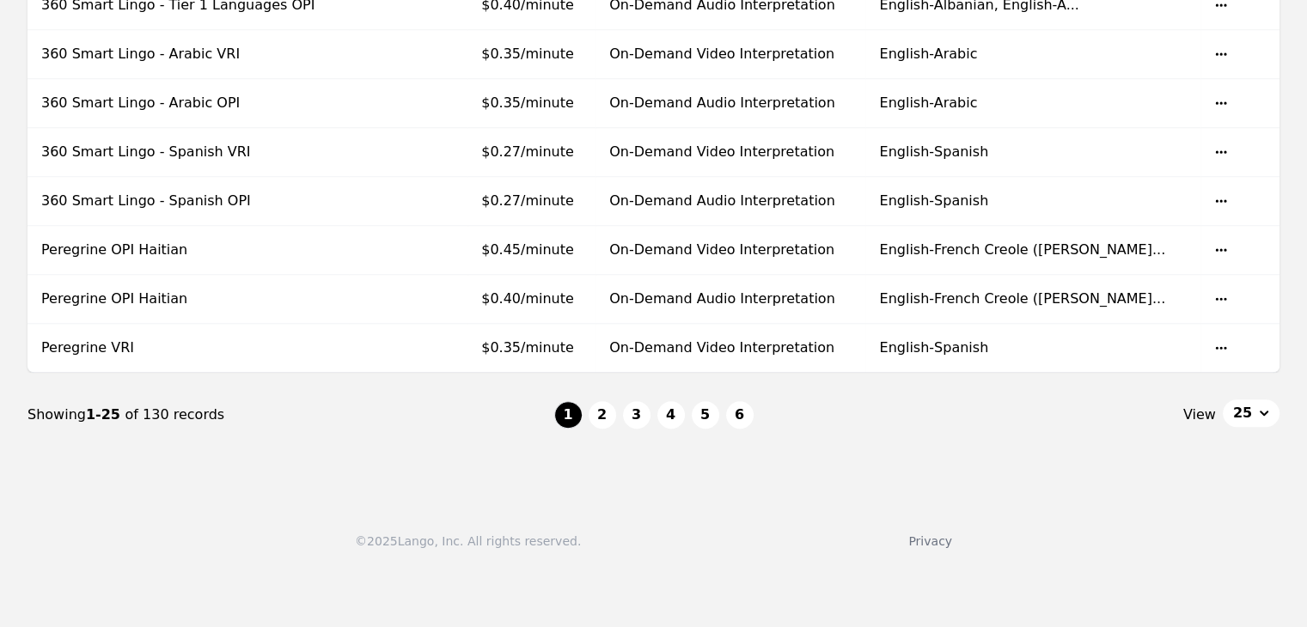
scroll to position [1375, 0]
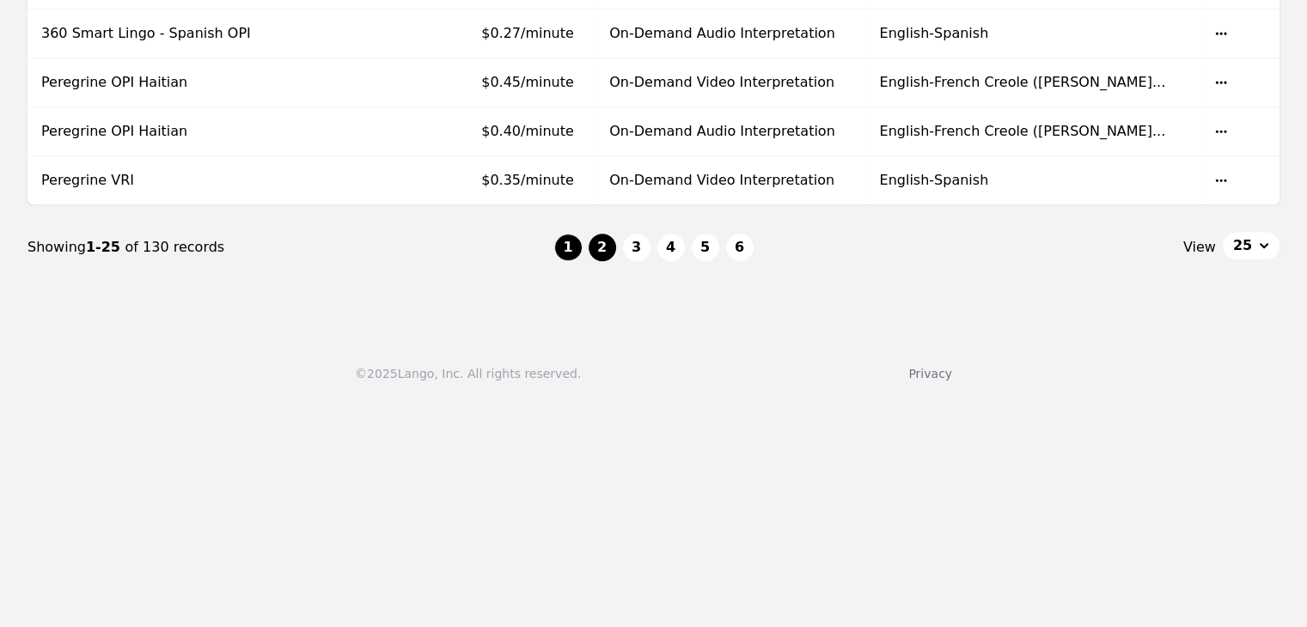
click at [597, 241] on button "2" at bounding box center [602, 247] width 27 height 27
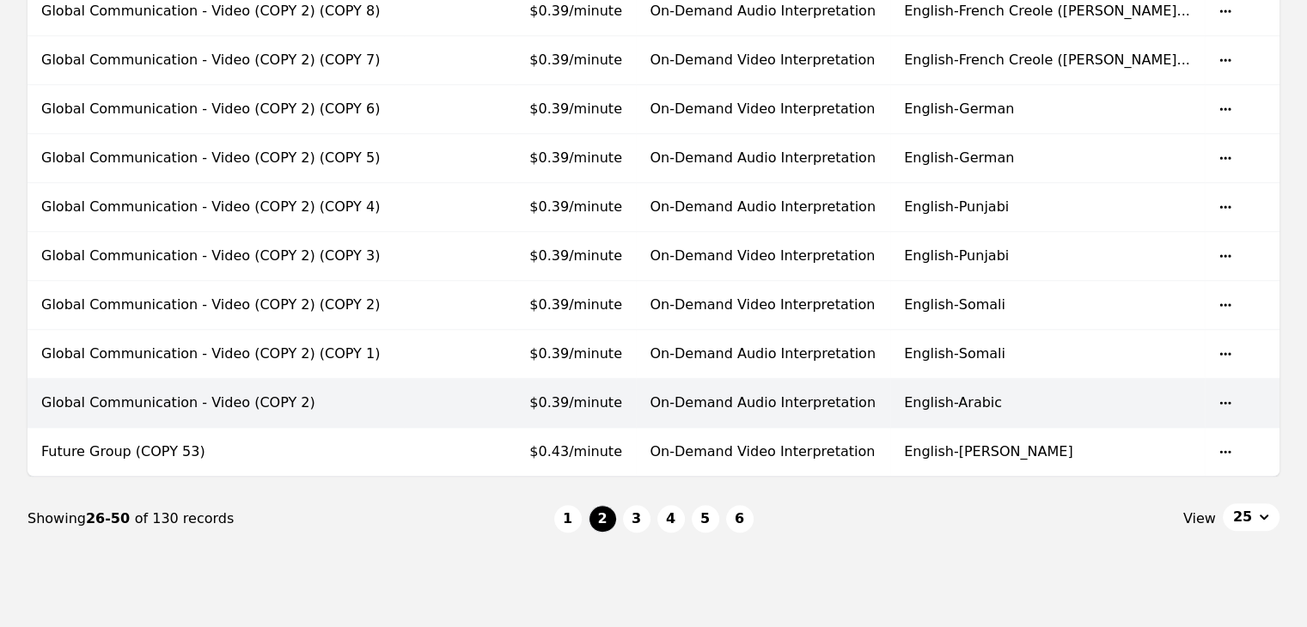
scroll to position [1144, 0]
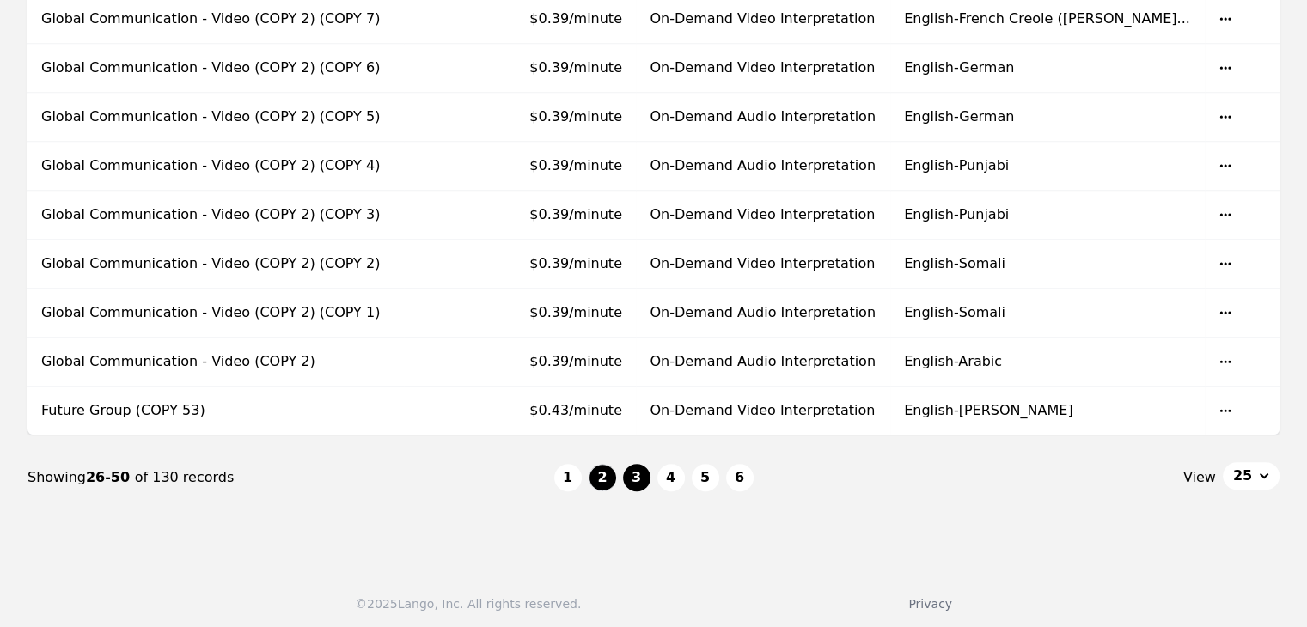
click at [629, 468] on button "3" at bounding box center [636, 477] width 27 height 27
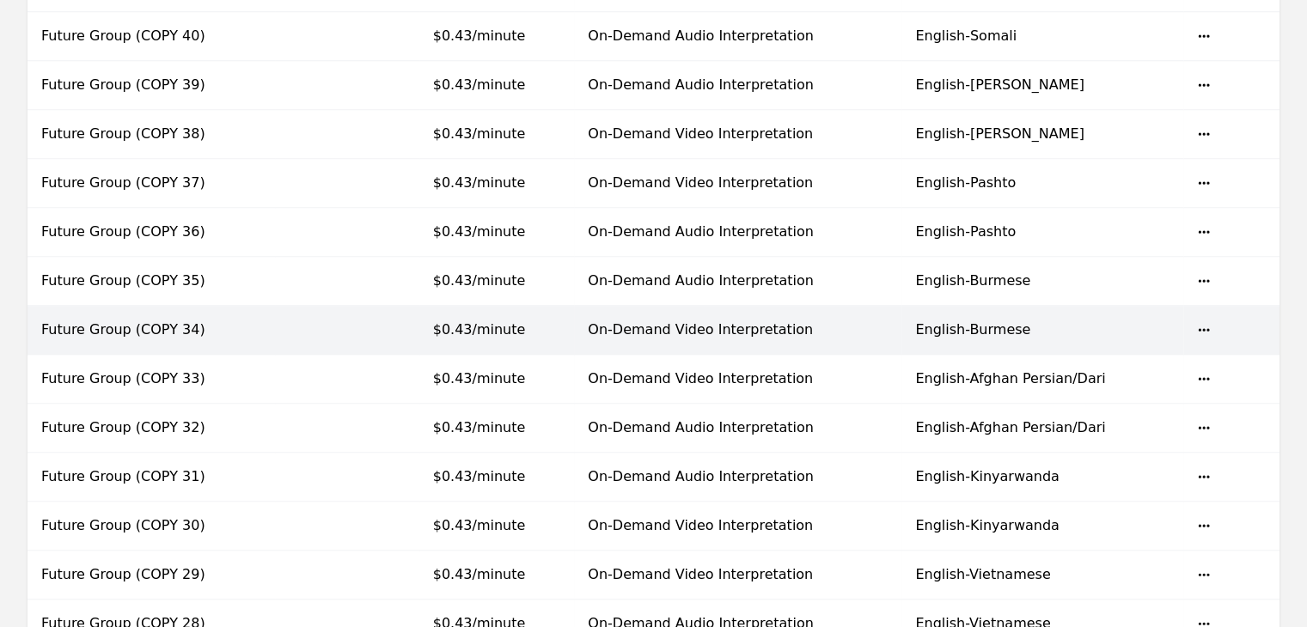
scroll to position [1144, 0]
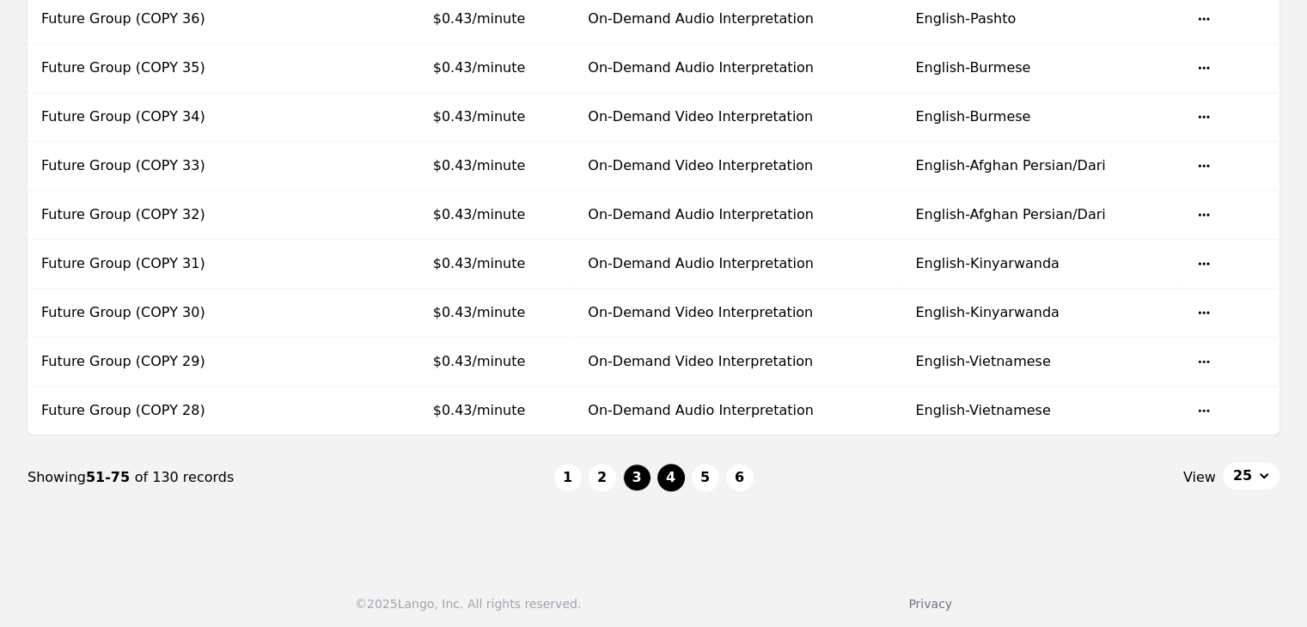
click at [674, 467] on button "4" at bounding box center [670, 477] width 27 height 27
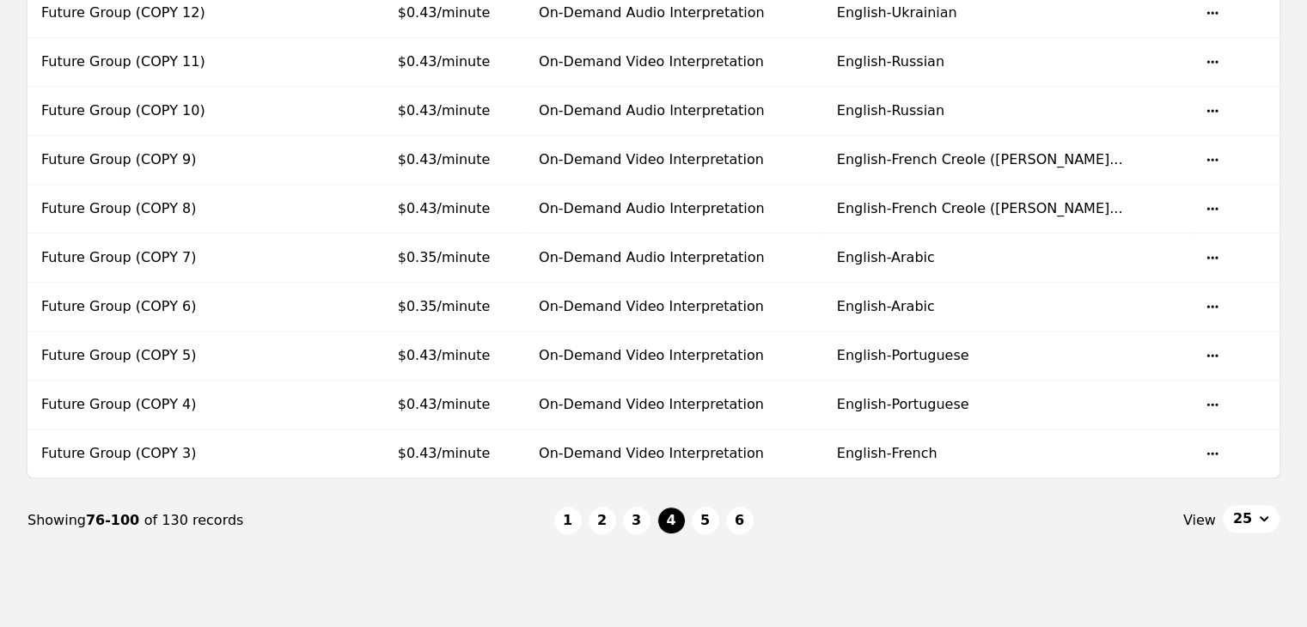
scroll to position [1144, 0]
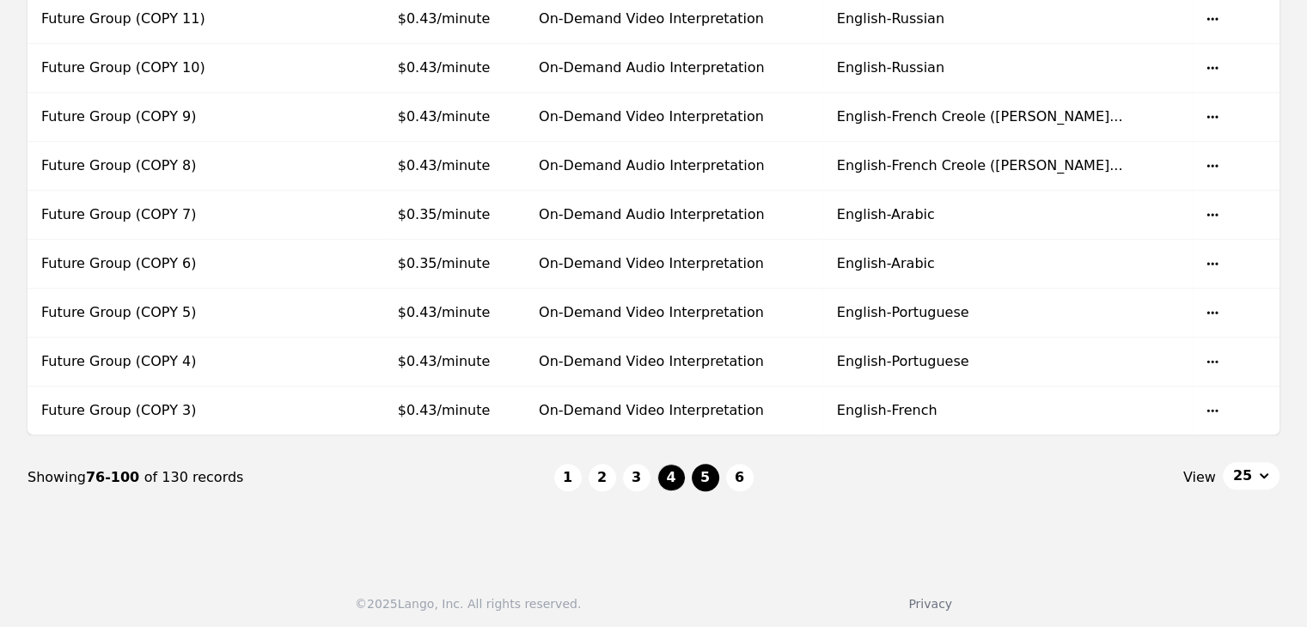
click at [701, 475] on button "5" at bounding box center [705, 477] width 27 height 27
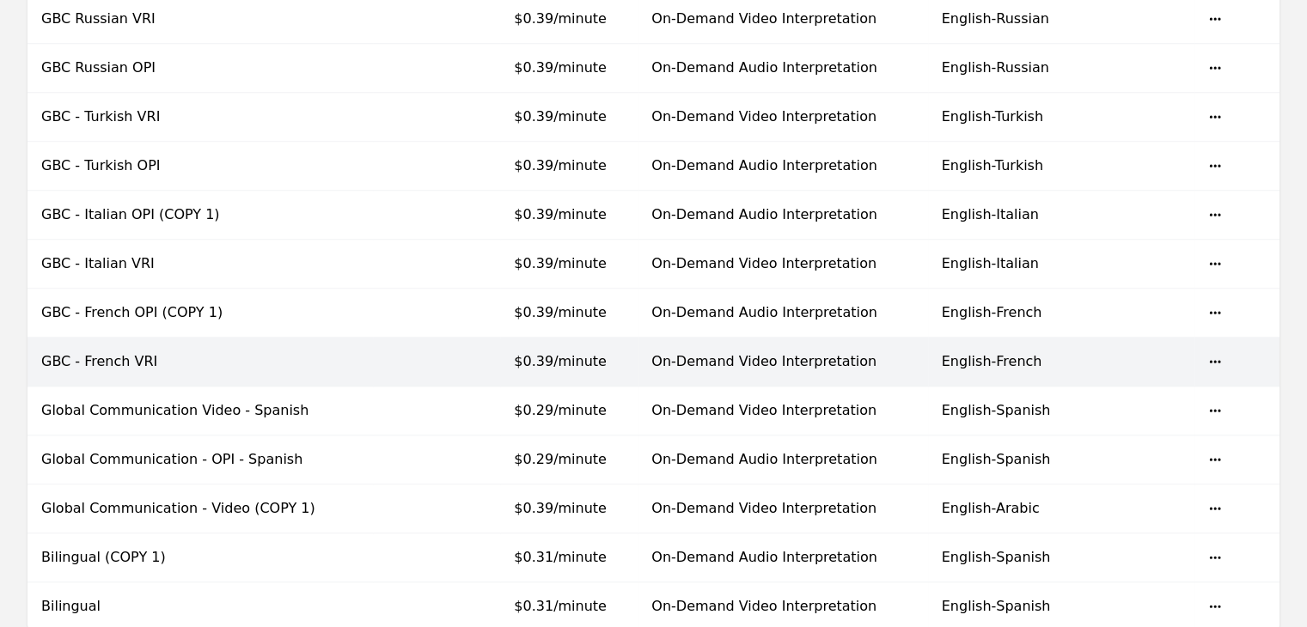
scroll to position [1144, 0]
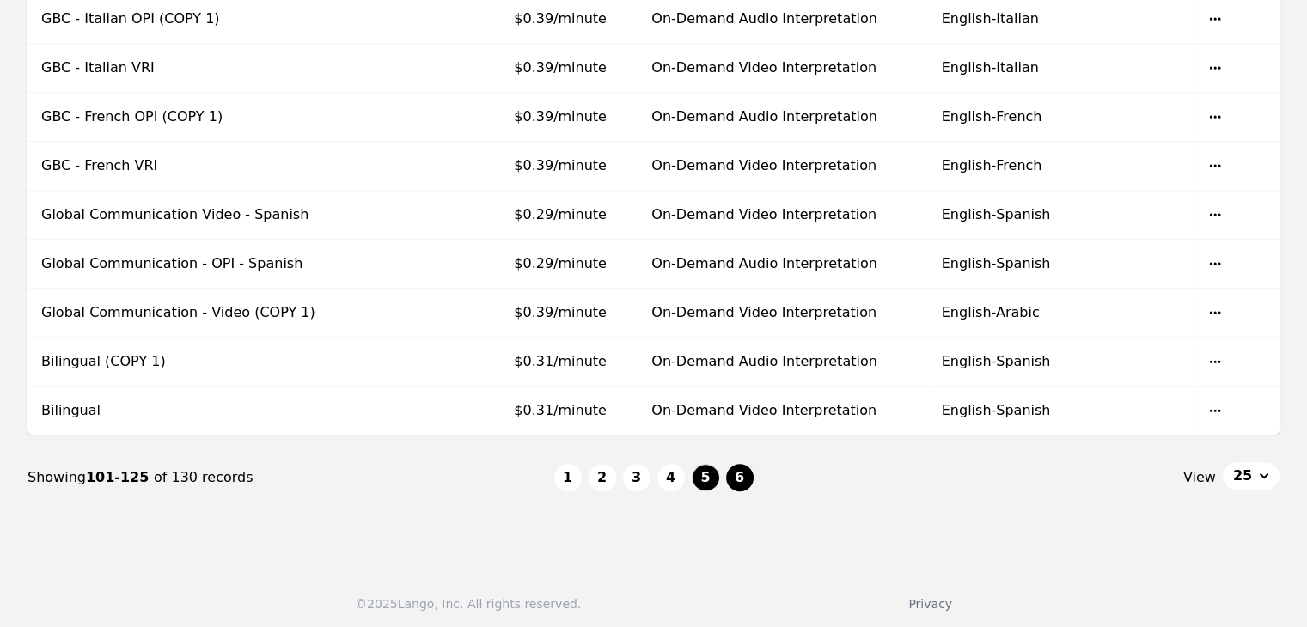
click at [729, 468] on button "6" at bounding box center [739, 477] width 27 height 27
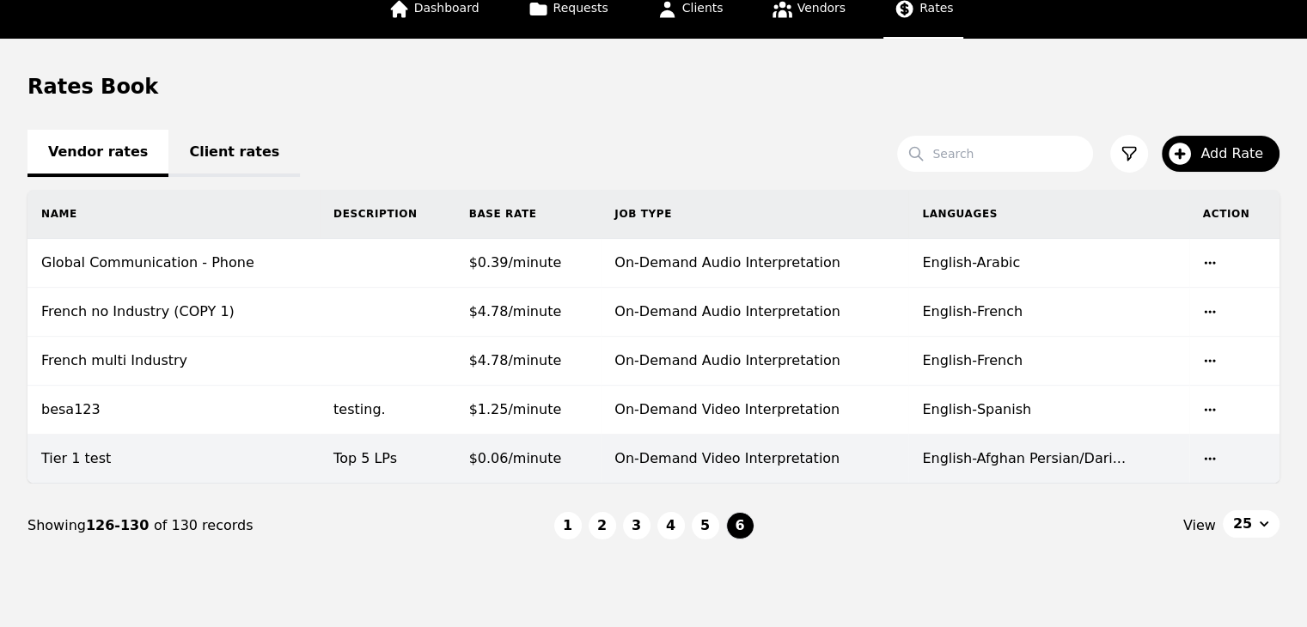
scroll to position [168, 0]
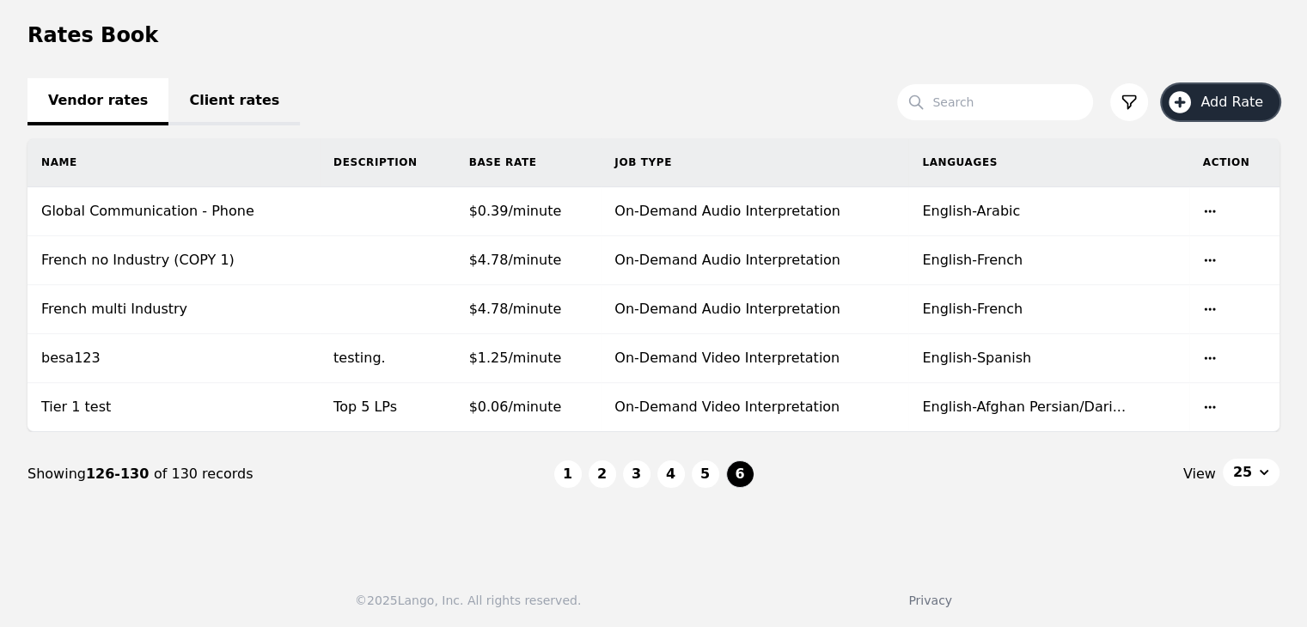
click at [1217, 107] on span "Add Rate" at bounding box center [1237, 102] width 75 height 21
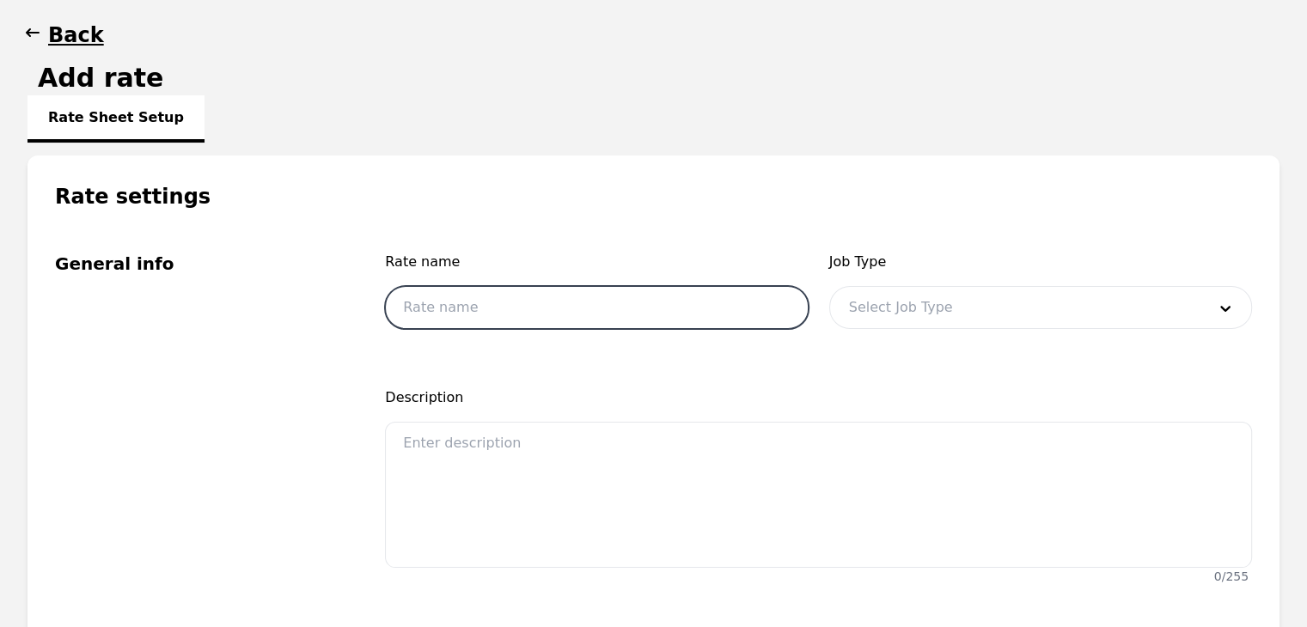
click at [490, 303] on input "text" at bounding box center [596, 307] width 423 height 43
type input "Grupo Noa International"
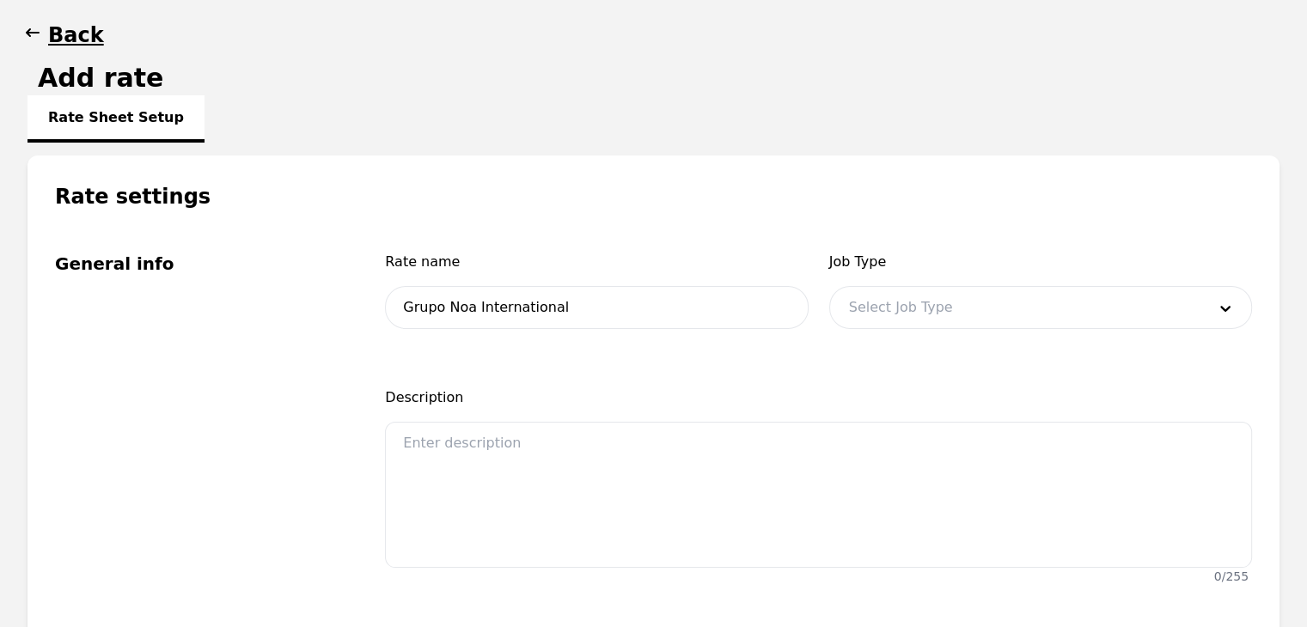
click at [38, 32] on icon "button" at bounding box center [33, 32] width 14 height 9
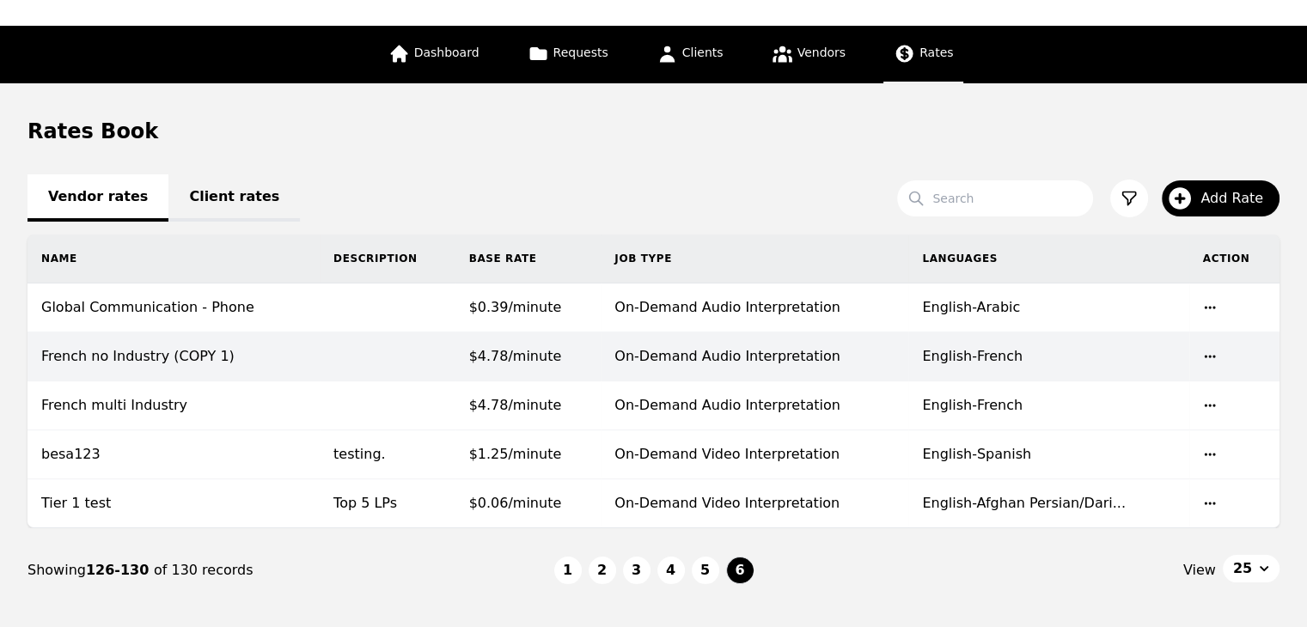
scroll to position [168, 0]
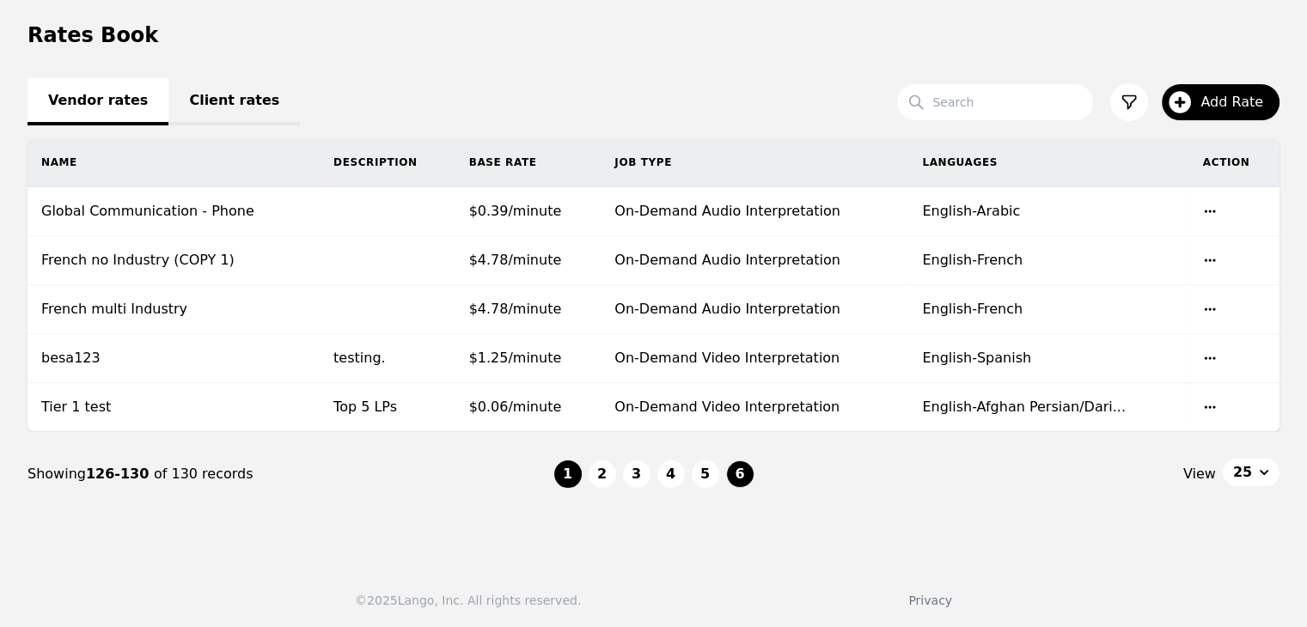
click at [577, 474] on button "1" at bounding box center [567, 474] width 27 height 27
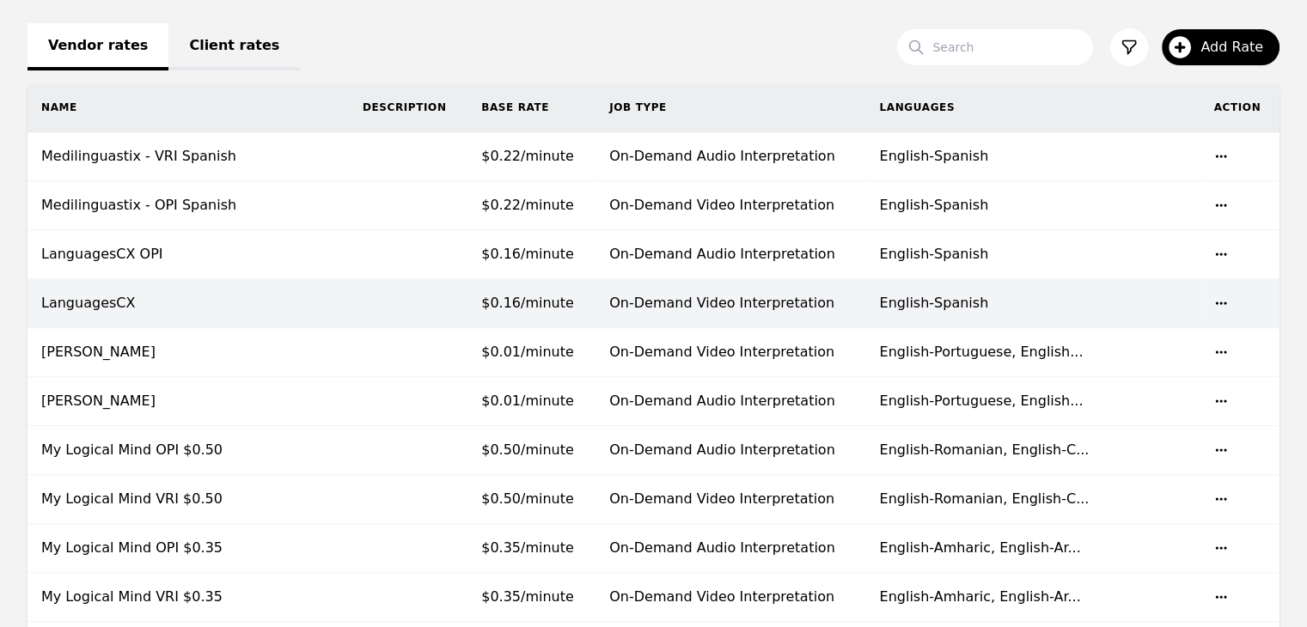
scroll to position [254, 0]
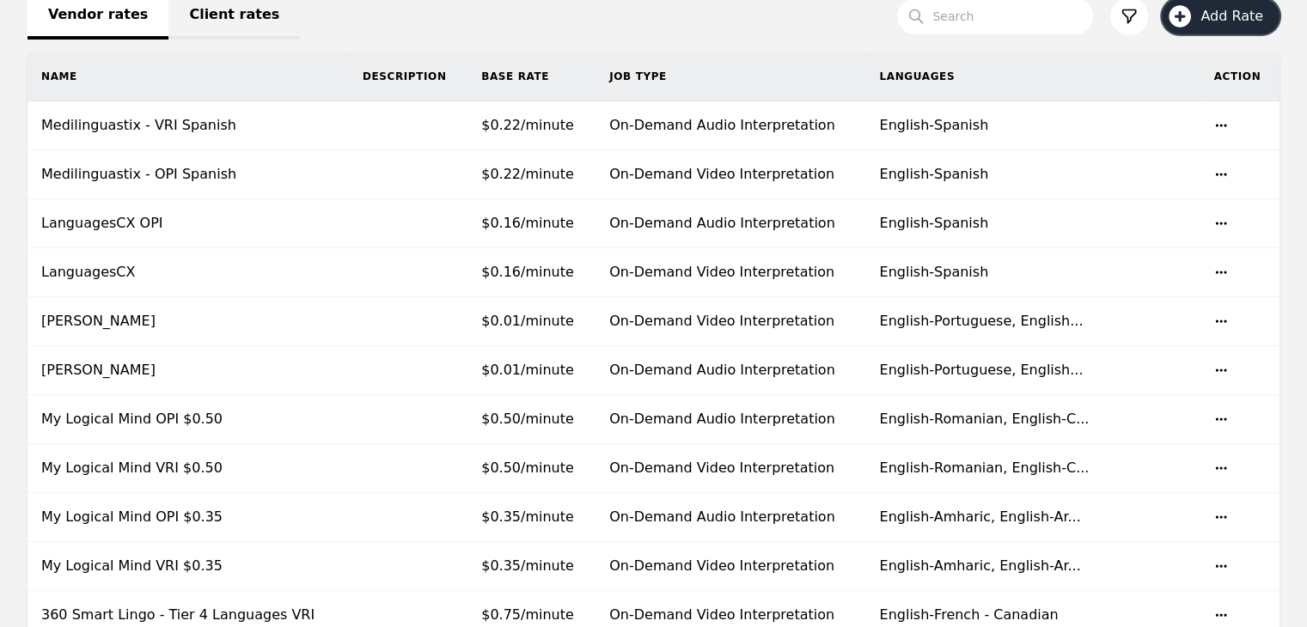
click at [1237, 13] on span "Add Rate" at bounding box center [1237, 16] width 75 height 21
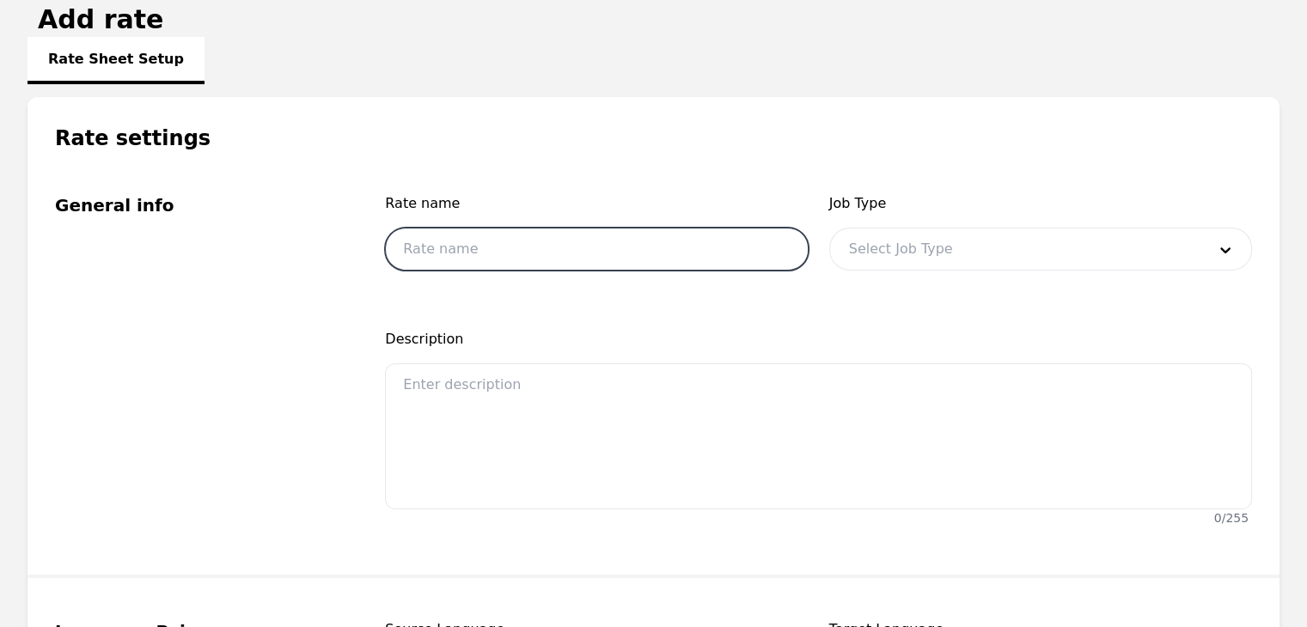
click at [554, 256] on input "text" at bounding box center [596, 249] width 423 height 43
type input "Grupo Noa International OPI 0.20"
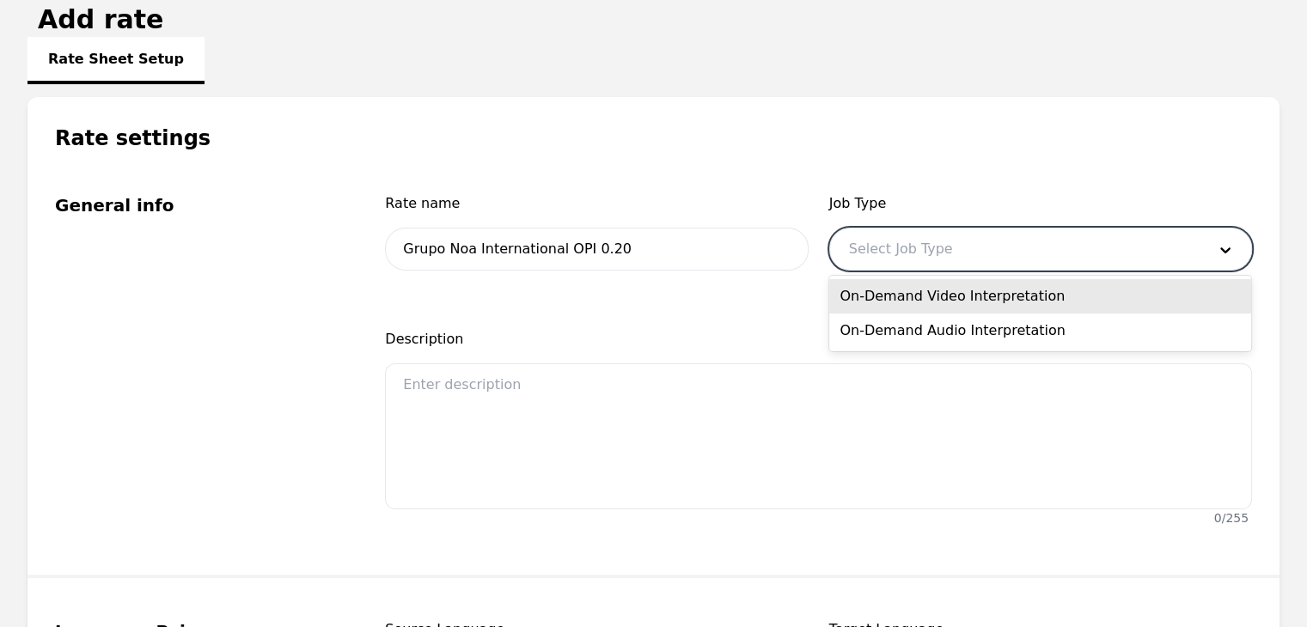
click at [1028, 252] on div at bounding box center [1014, 249] width 369 height 41
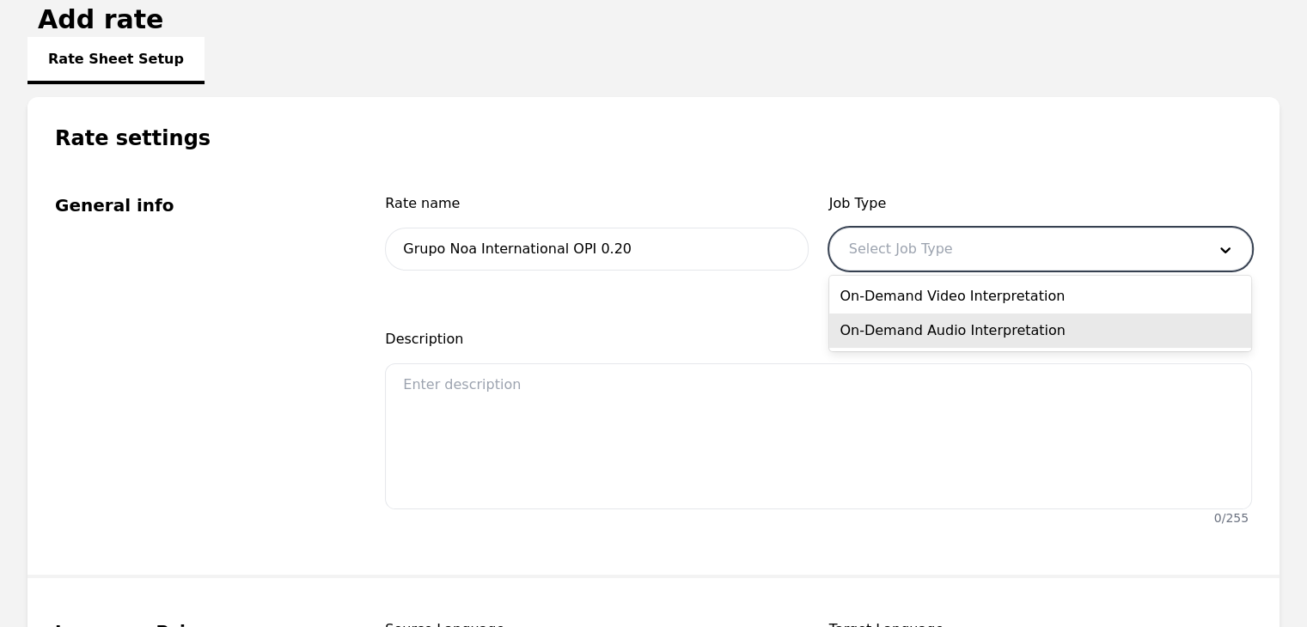
click at [973, 329] on div "On-Demand Audio Interpretation" at bounding box center [1040, 331] width 422 height 34
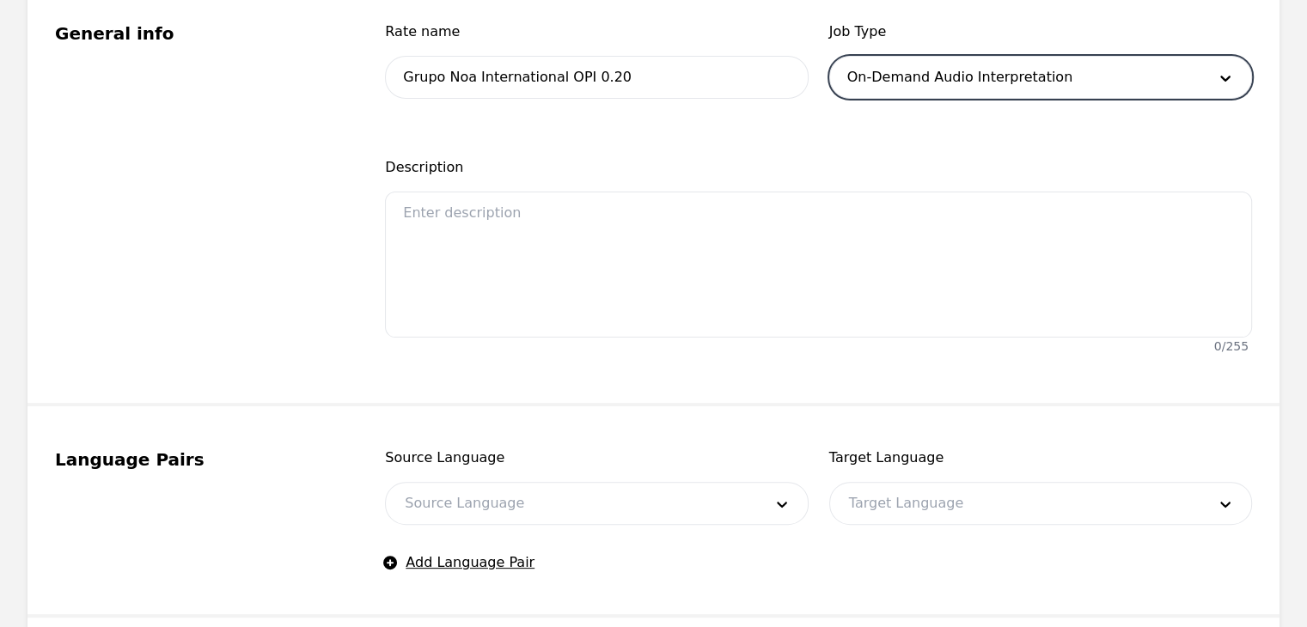
scroll to position [571, 0]
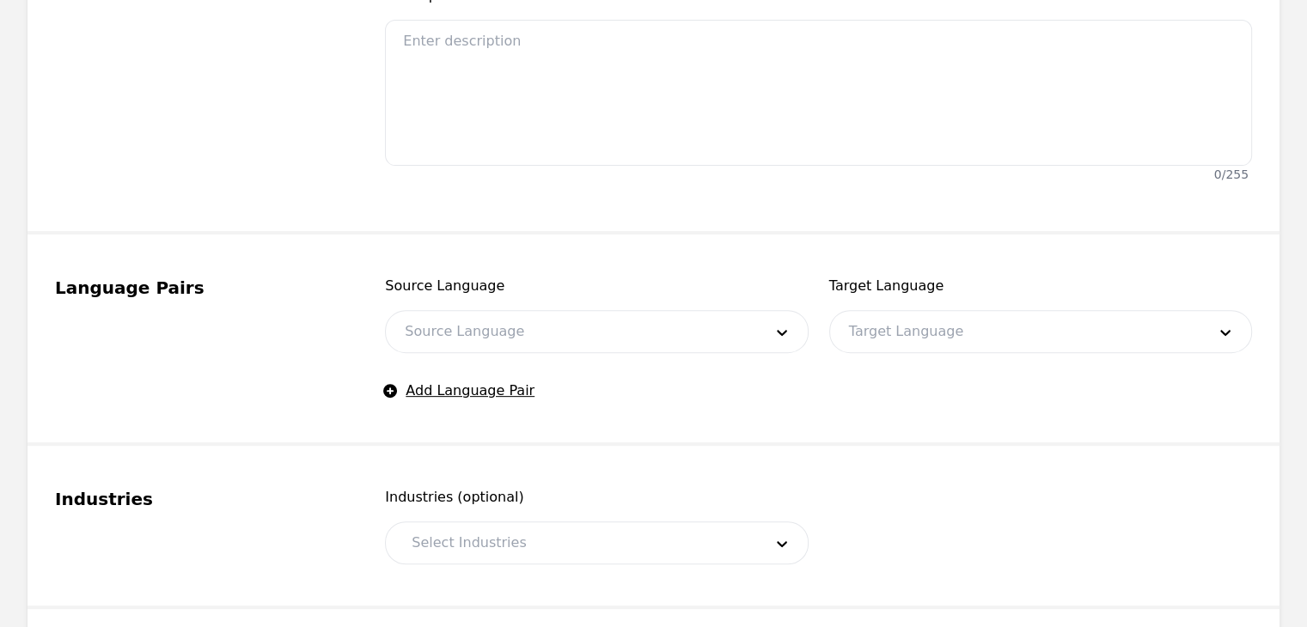
click at [617, 336] on div at bounding box center [570, 331] width 369 height 41
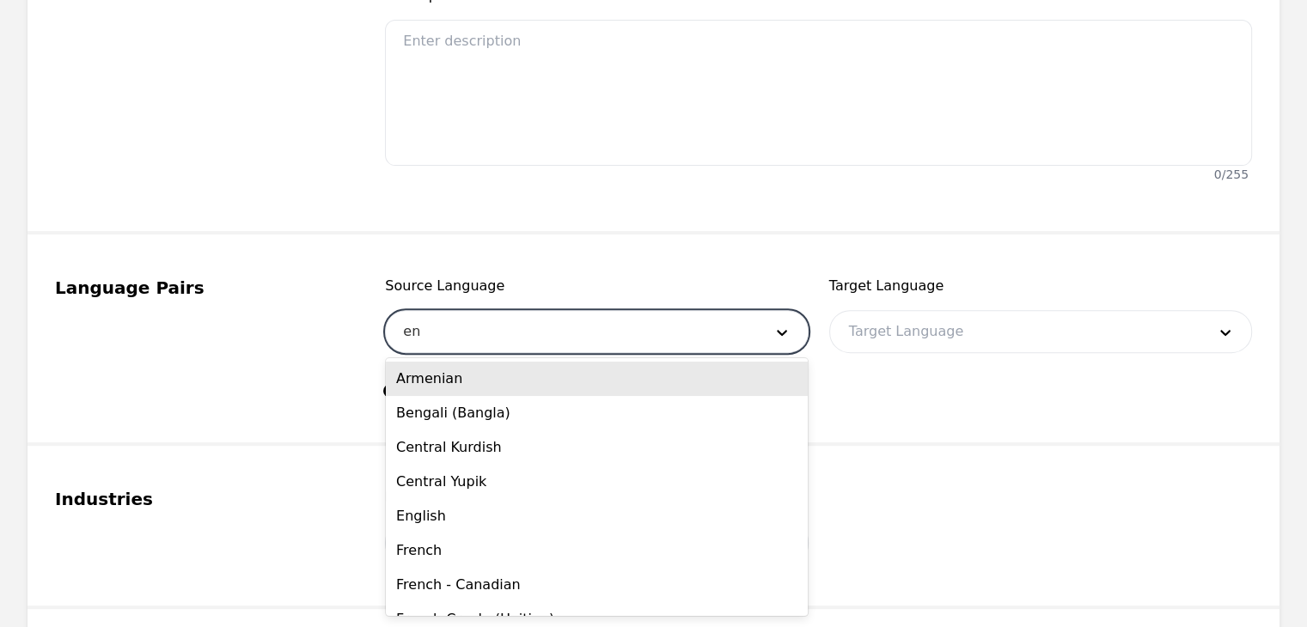
type input "eng"
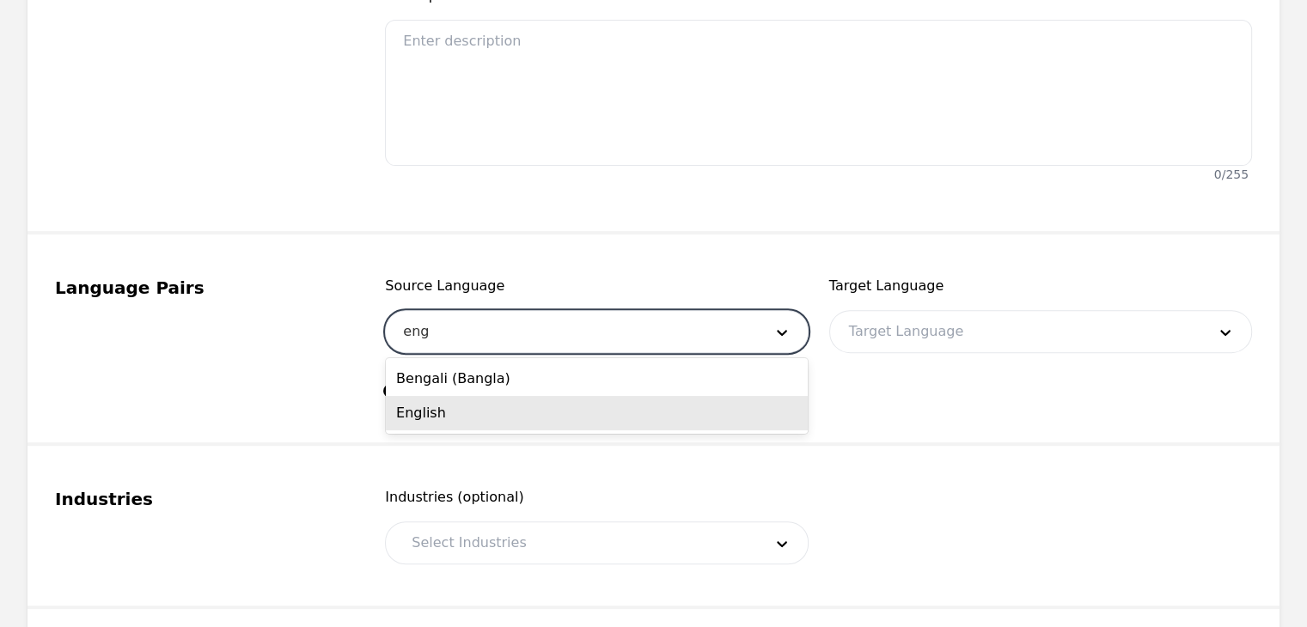
click at [552, 406] on div "English" at bounding box center [597, 413] width 422 height 34
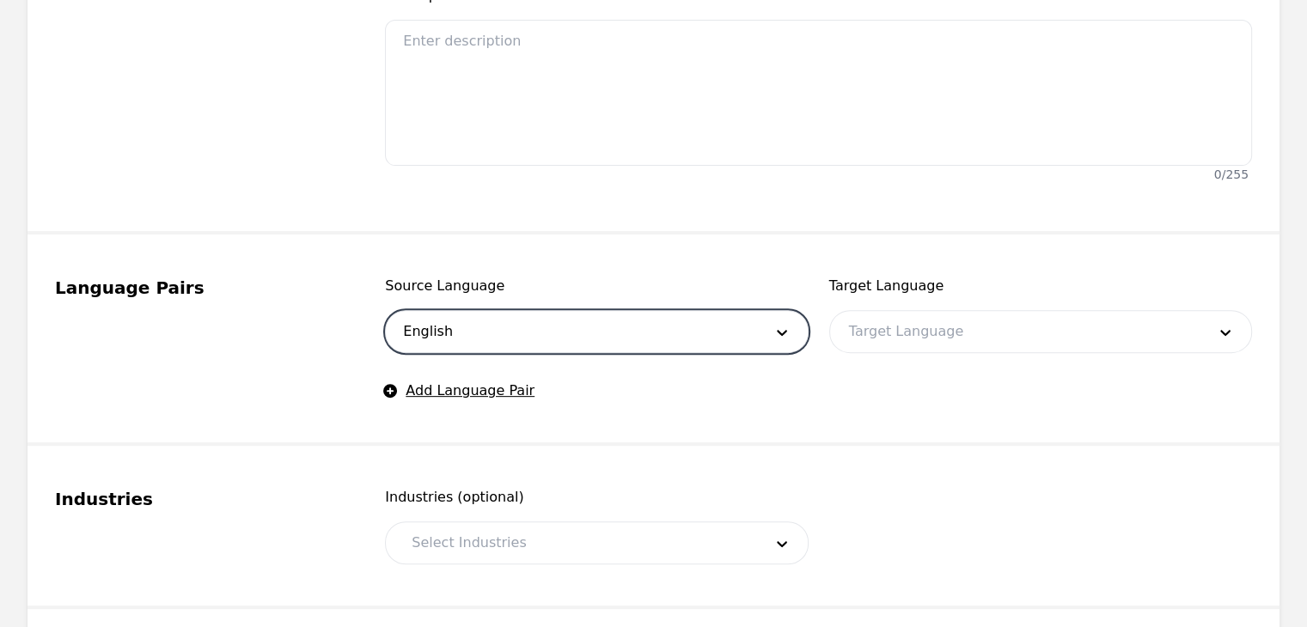
click at [932, 333] on div at bounding box center [1014, 331] width 369 height 41
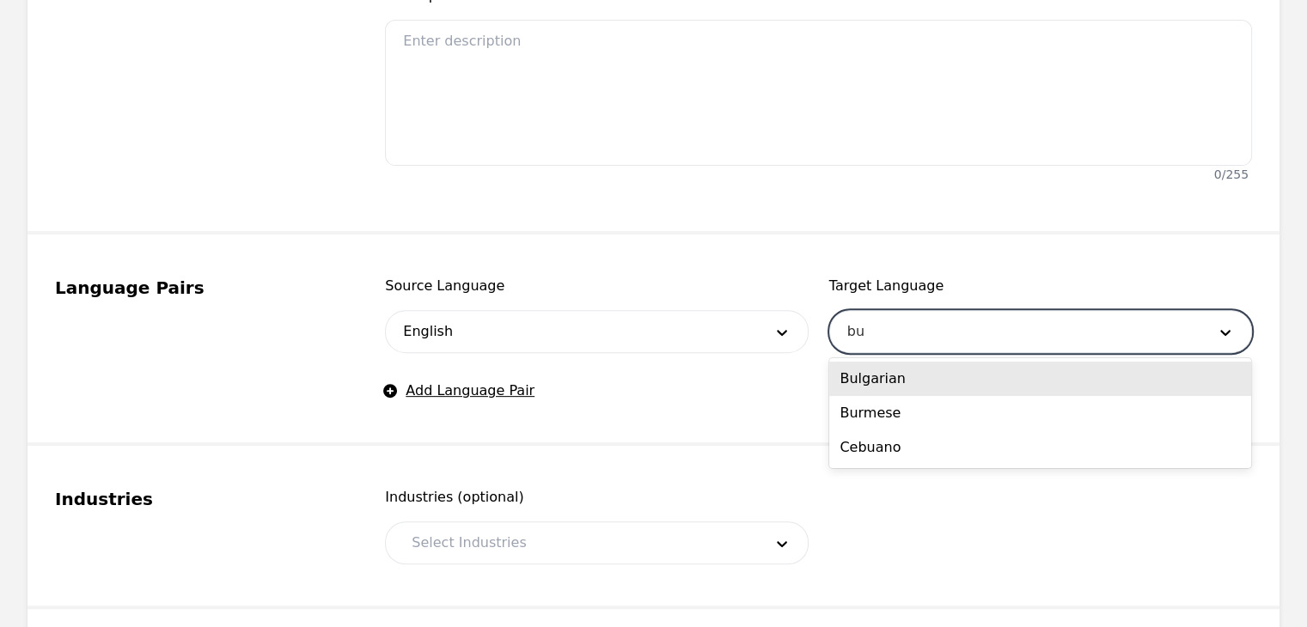
type input "bul"
click at [911, 384] on div "Bulgarian" at bounding box center [1040, 379] width 422 height 34
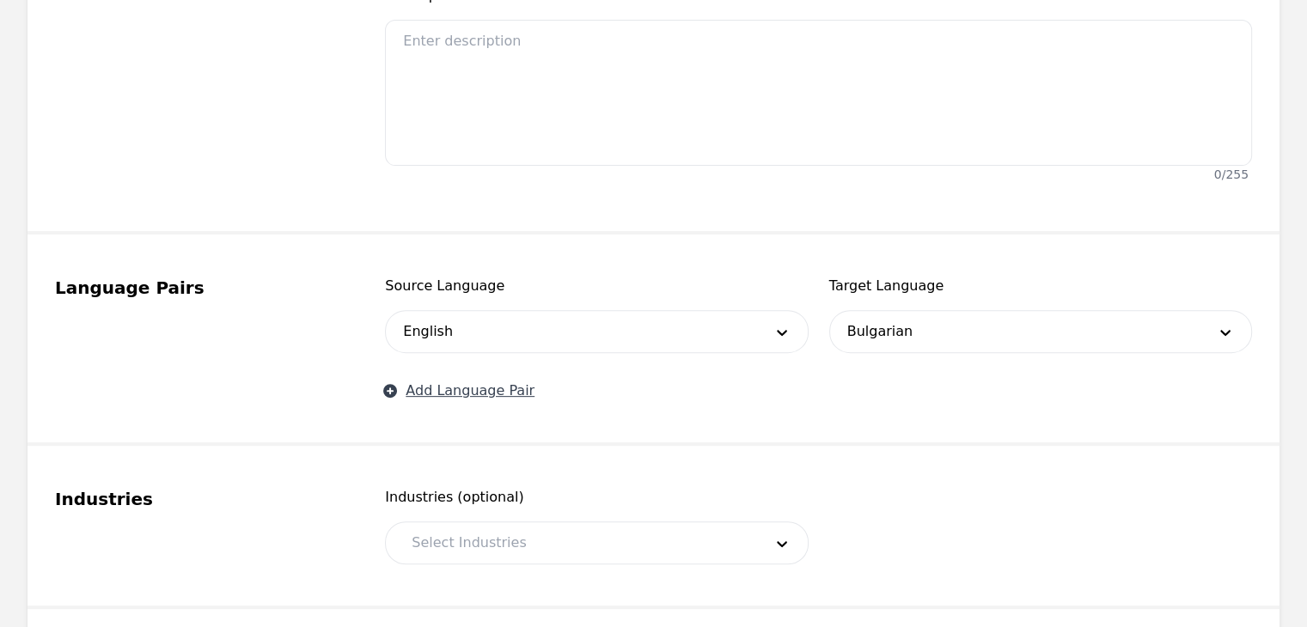
click at [462, 384] on button "Add Language Pair" at bounding box center [460, 391] width 150 height 21
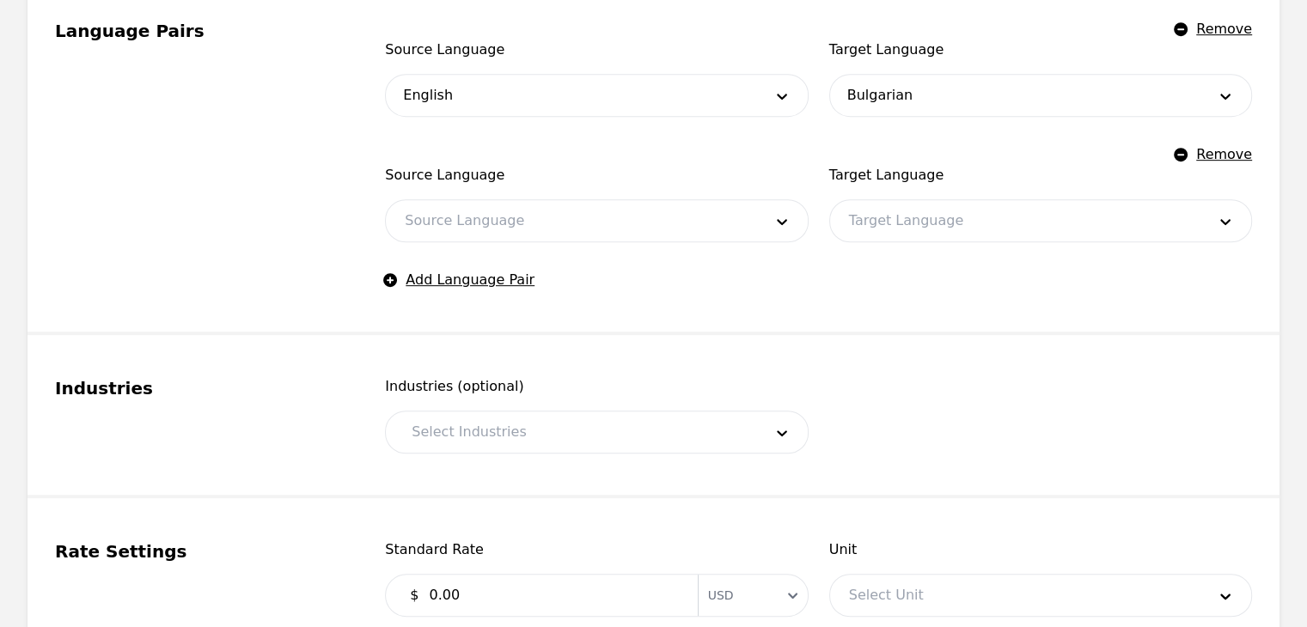
scroll to position [828, 0]
click at [536, 219] on div at bounding box center [570, 219] width 369 height 41
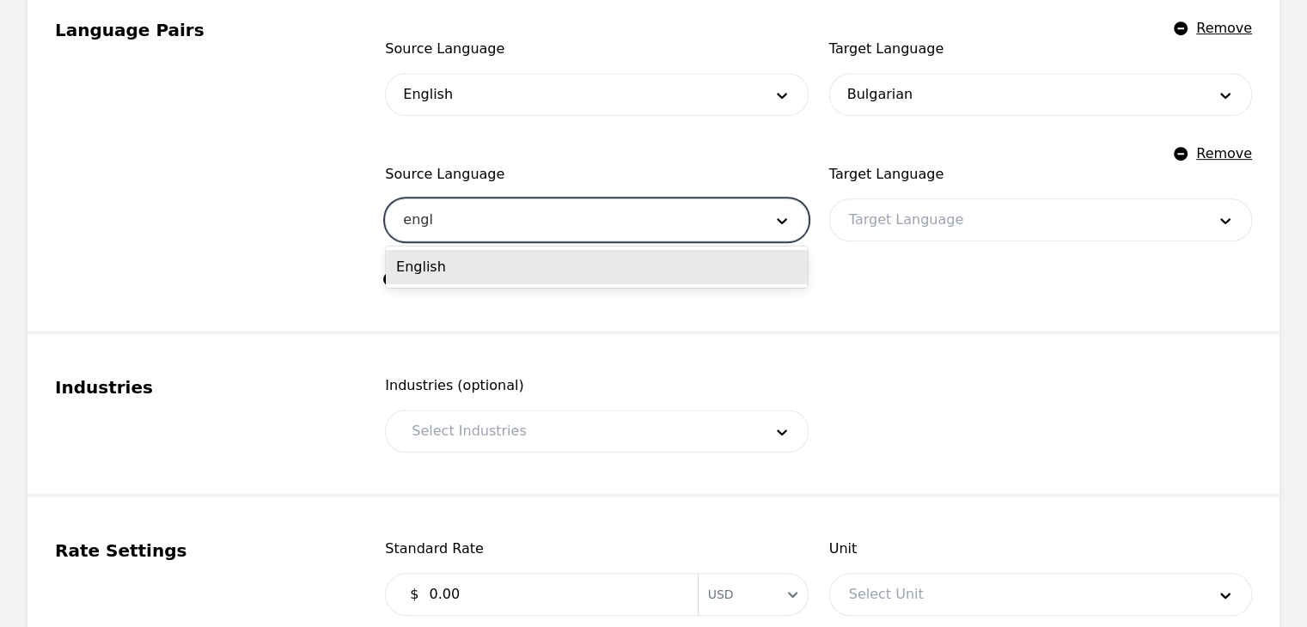
type input "engli"
click at [627, 276] on div "English" at bounding box center [597, 267] width 422 height 34
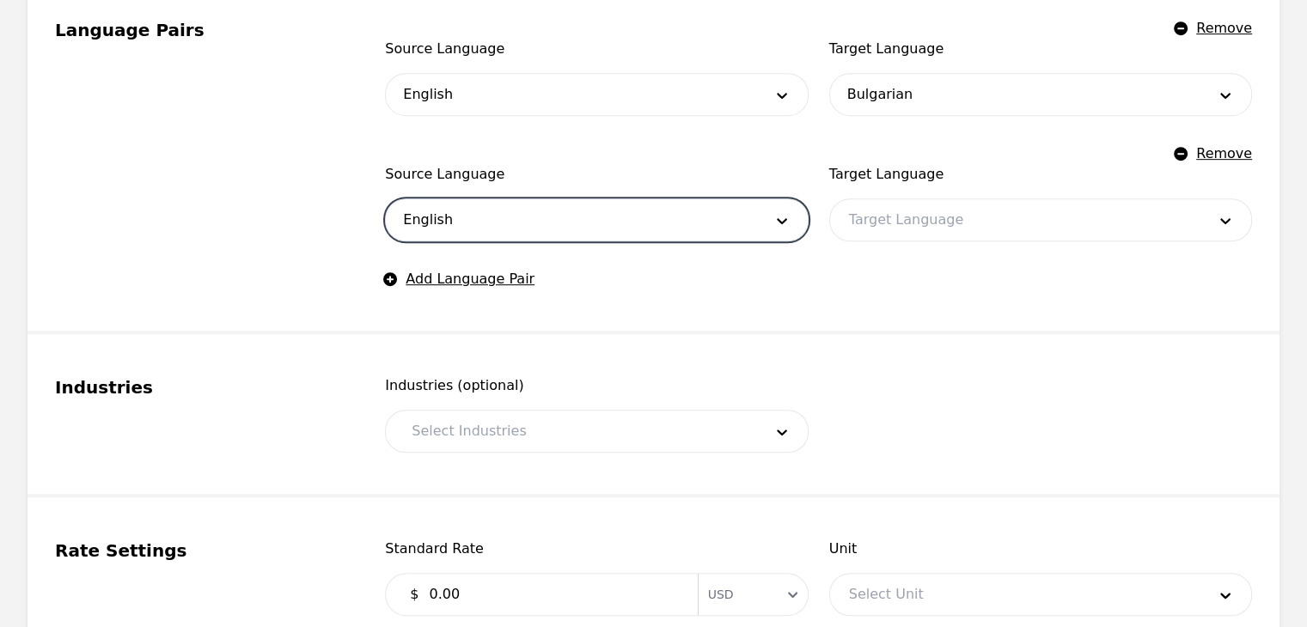
click at [1009, 187] on div "Target Language Target Language" at bounding box center [1040, 202] width 423 height 77
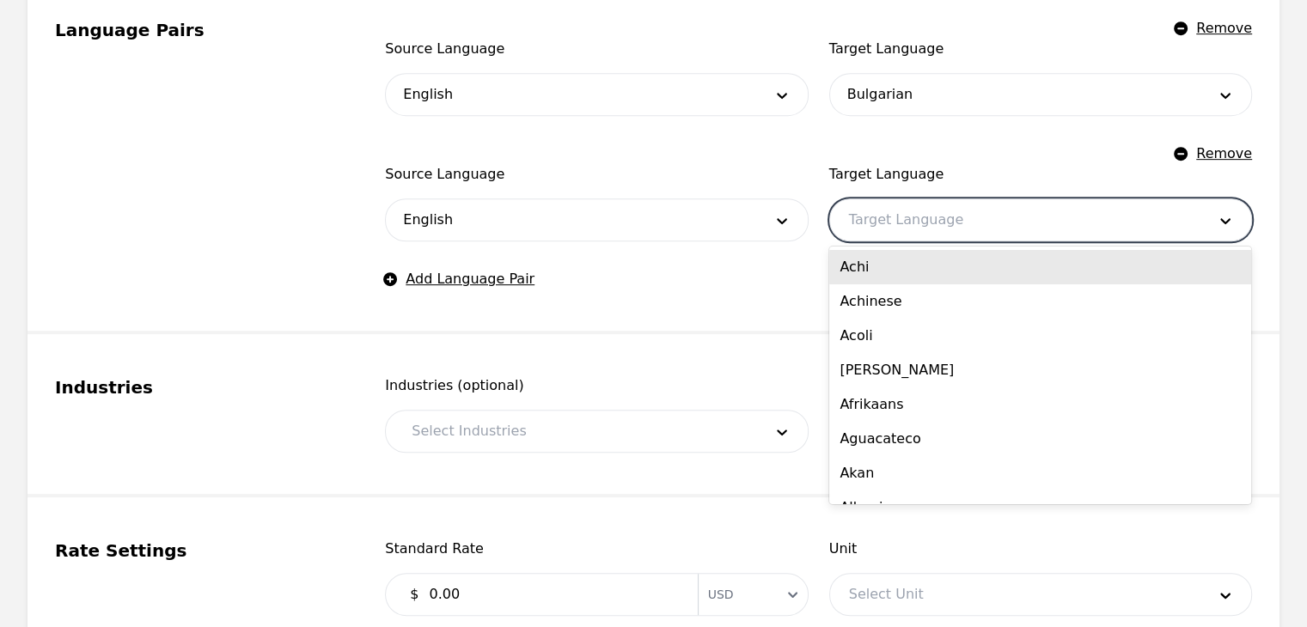
click at [990, 211] on div at bounding box center [1014, 219] width 369 height 41
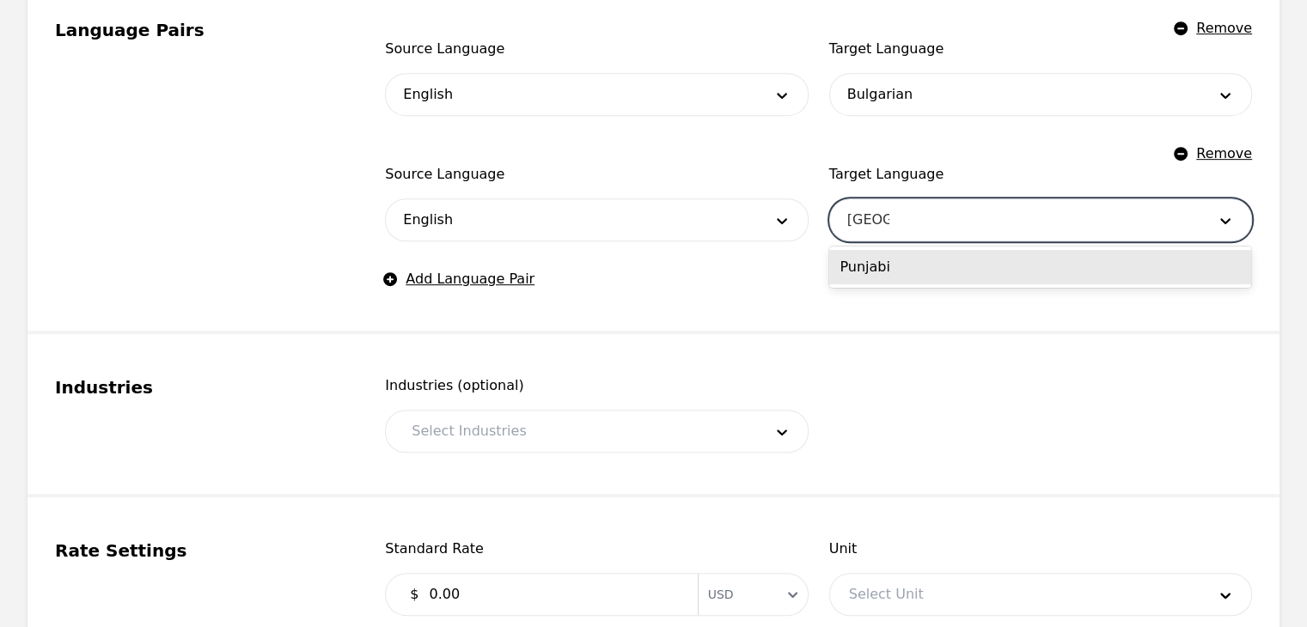
type input "punjabi"
click at [946, 269] on div "Punjabi" at bounding box center [1040, 267] width 422 height 34
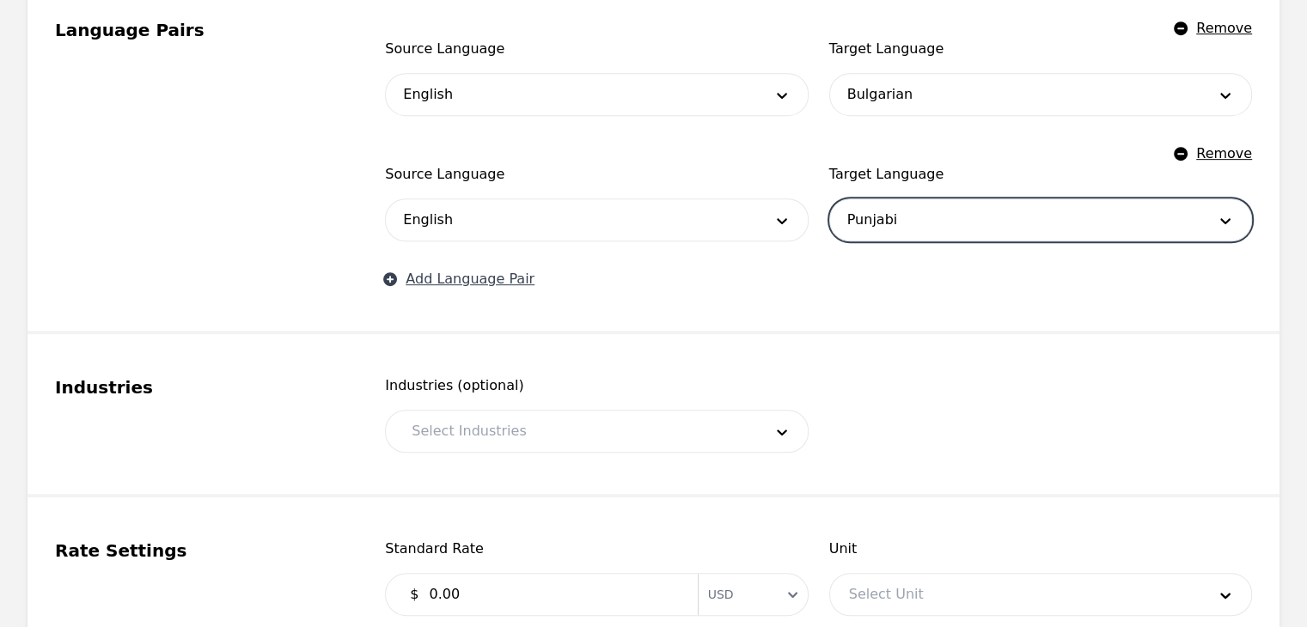
click at [492, 271] on button "Add Language Pair" at bounding box center [460, 279] width 150 height 21
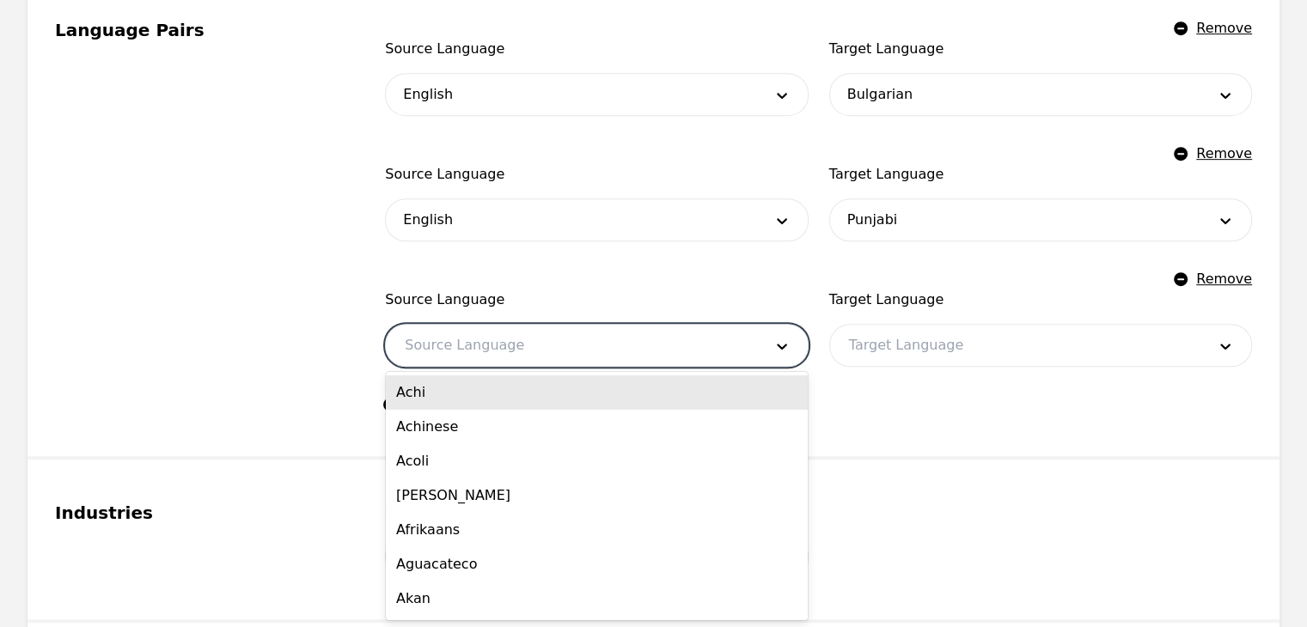
click at [519, 362] on div at bounding box center [570, 345] width 369 height 41
type input "eng"
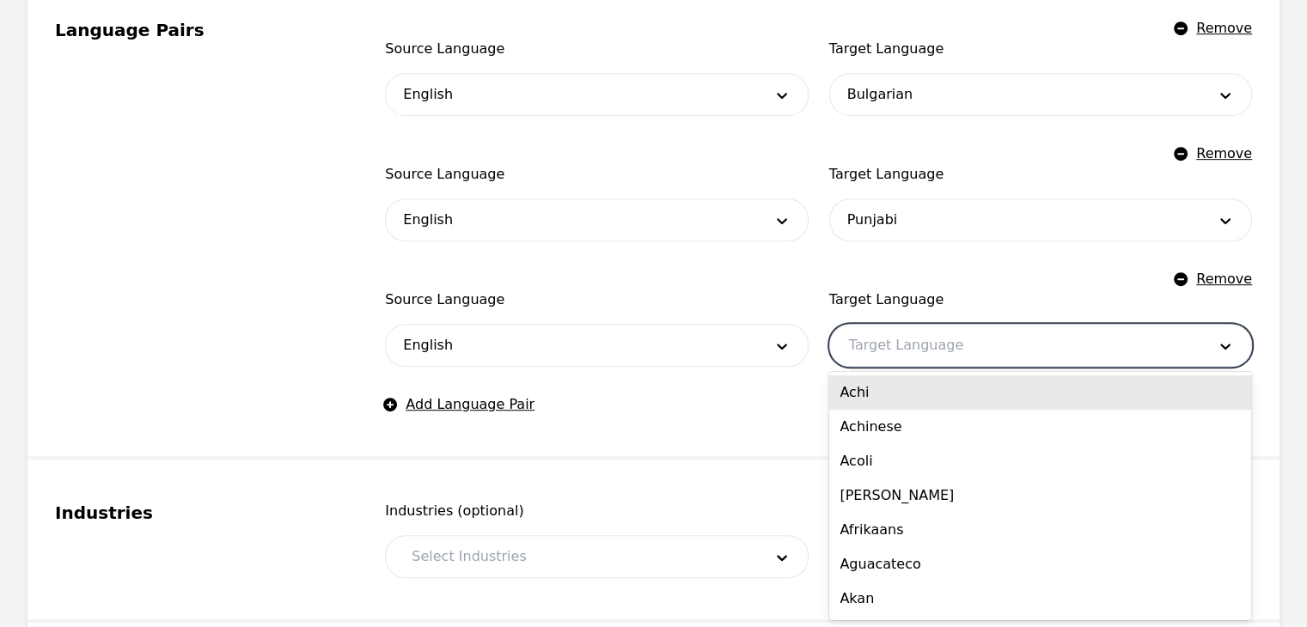
click at [910, 356] on div at bounding box center [1014, 345] width 369 height 41
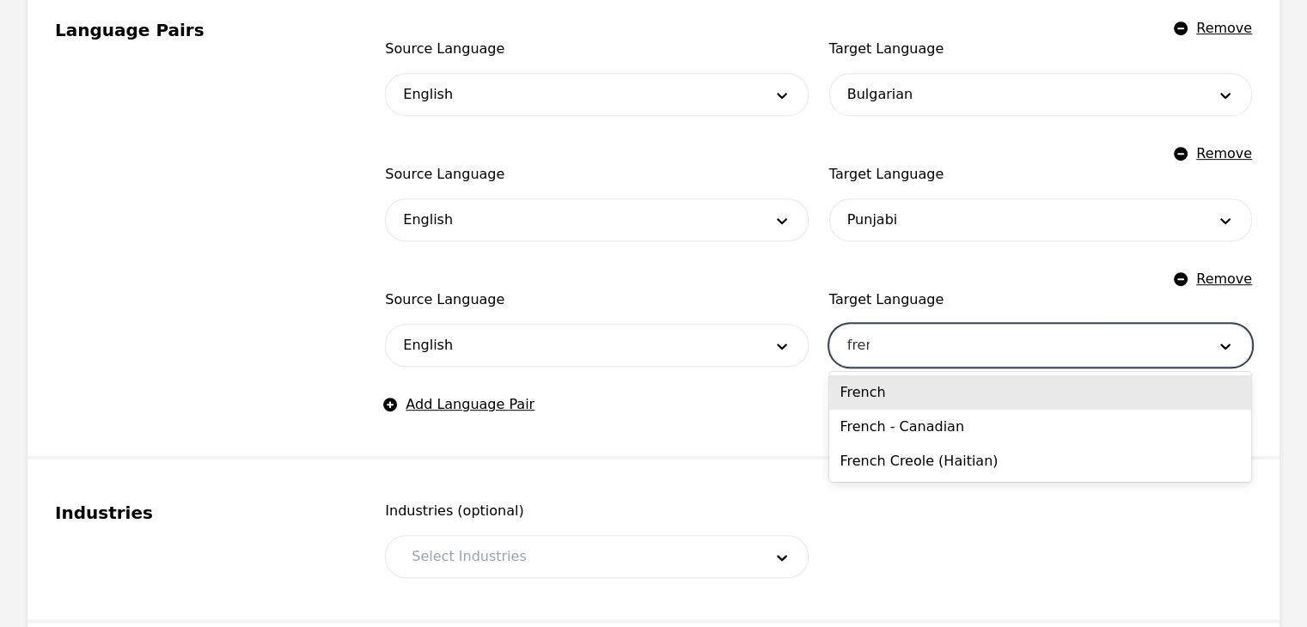
type input "french"
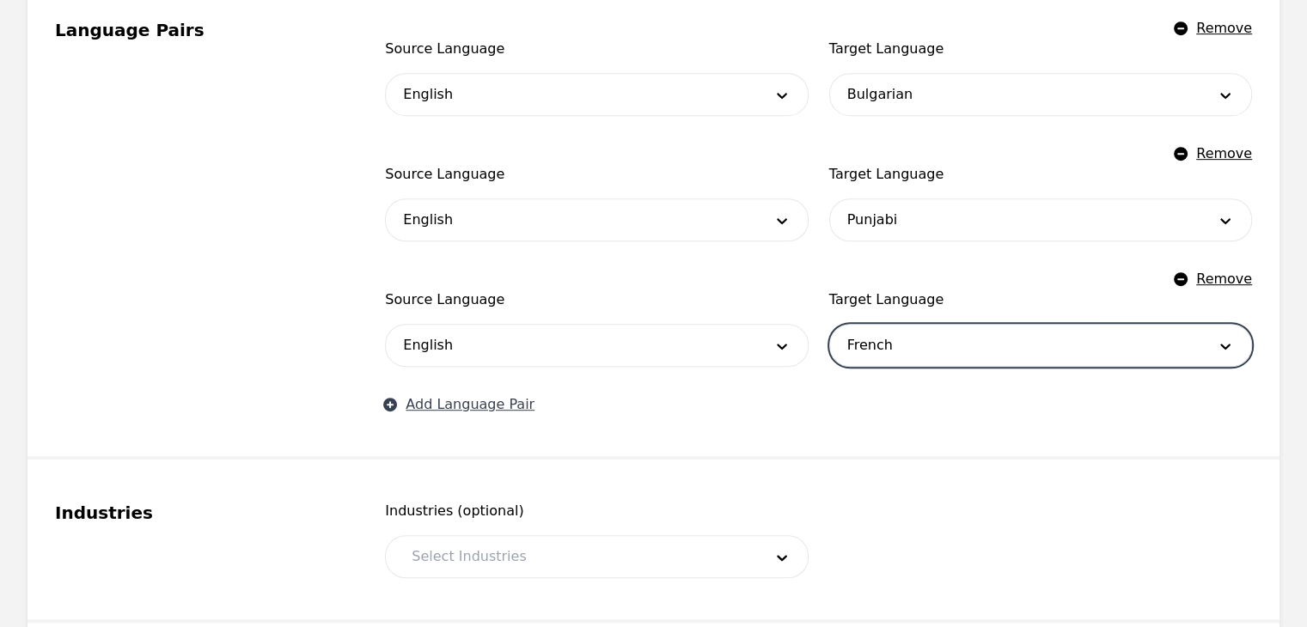
click at [485, 396] on button "Add Language Pair" at bounding box center [460, 404] width 150 height 21
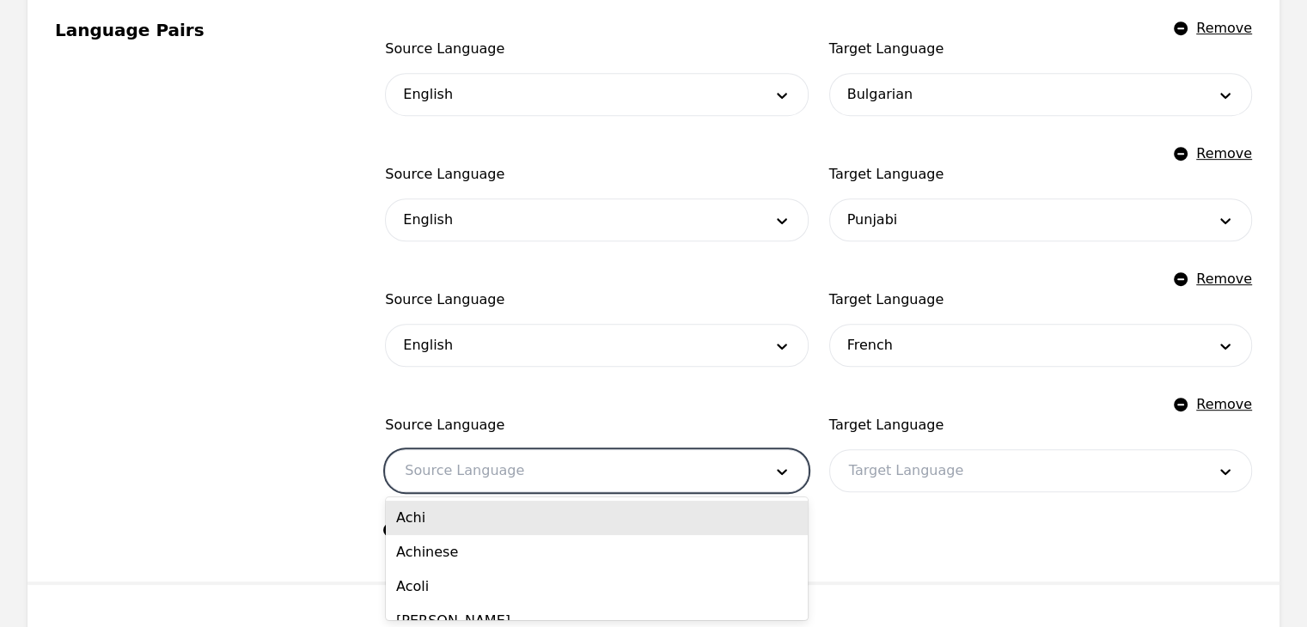
click at [519, 479] on div at bounding box center [570, 470] width 369 height 41
type input "english"
click at [523, 527] on div "English" at bounding box center [597, 518] width 422 height 34
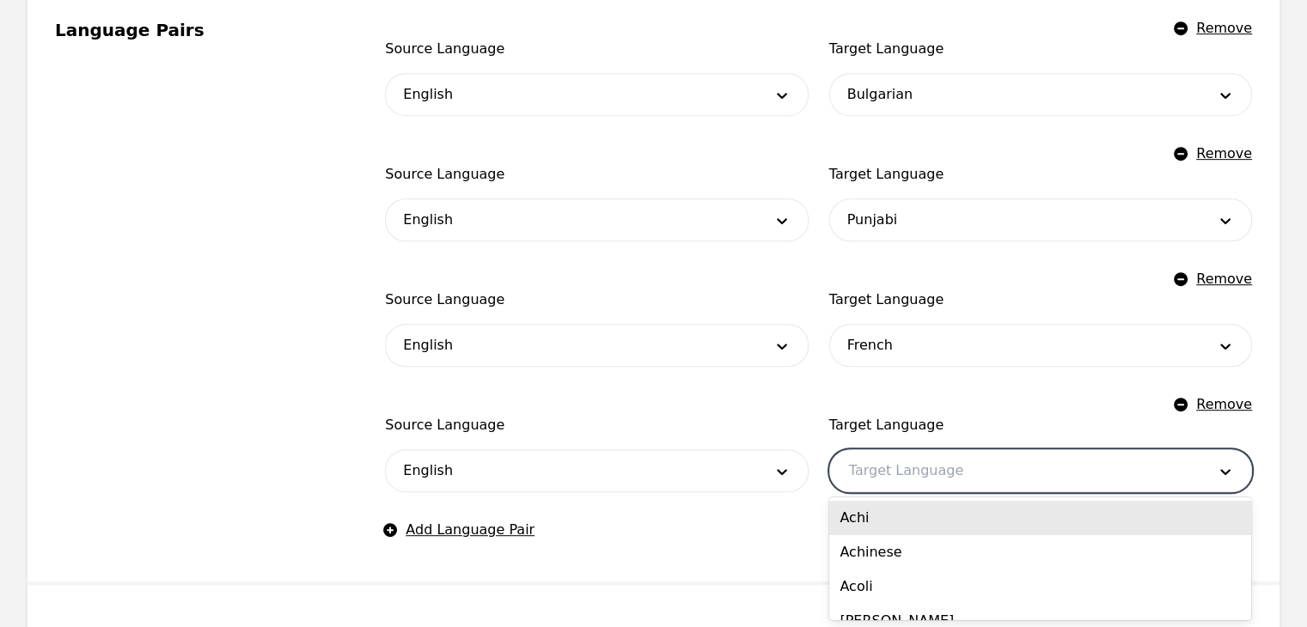
click at [943, 457] on div at bounding box center [1014, 470] width 369 height 41
type input "ben"
click at [959, 522] on div "Bengali (Bangla)" at bounding box center [1040, 518] width 422 height 34
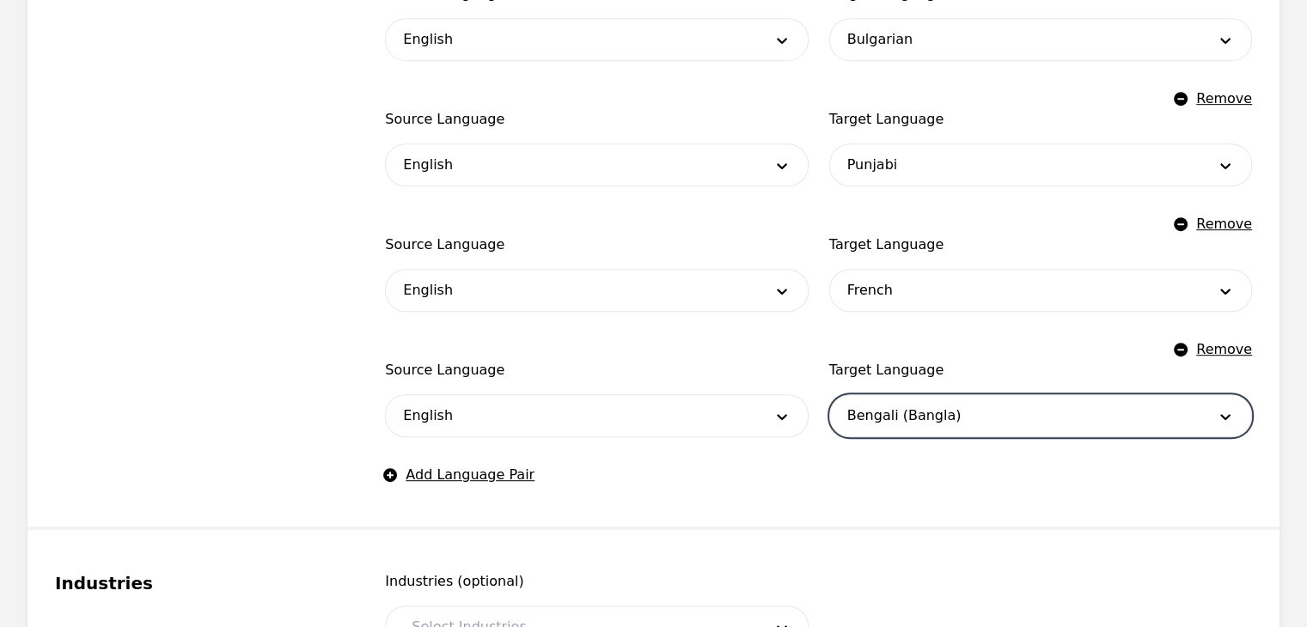
scroll to position [914, 0]
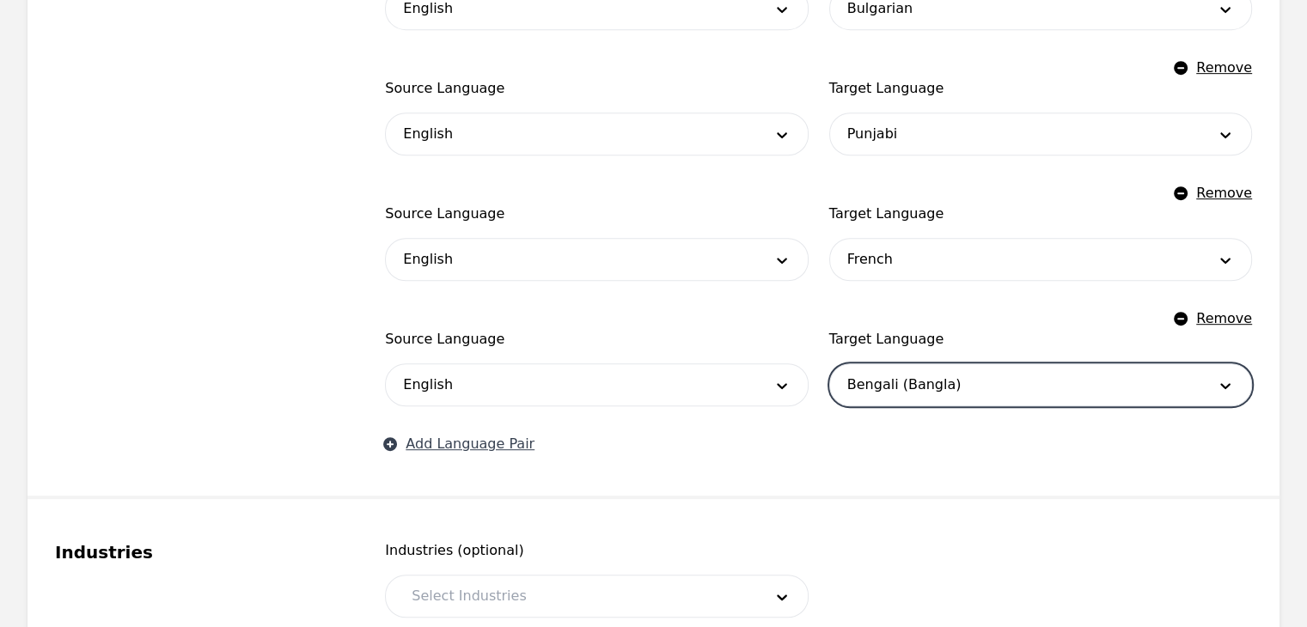
click at [491, 442] on button "Add Language Pair" at bounding box center [460, 444] width 150 height 21
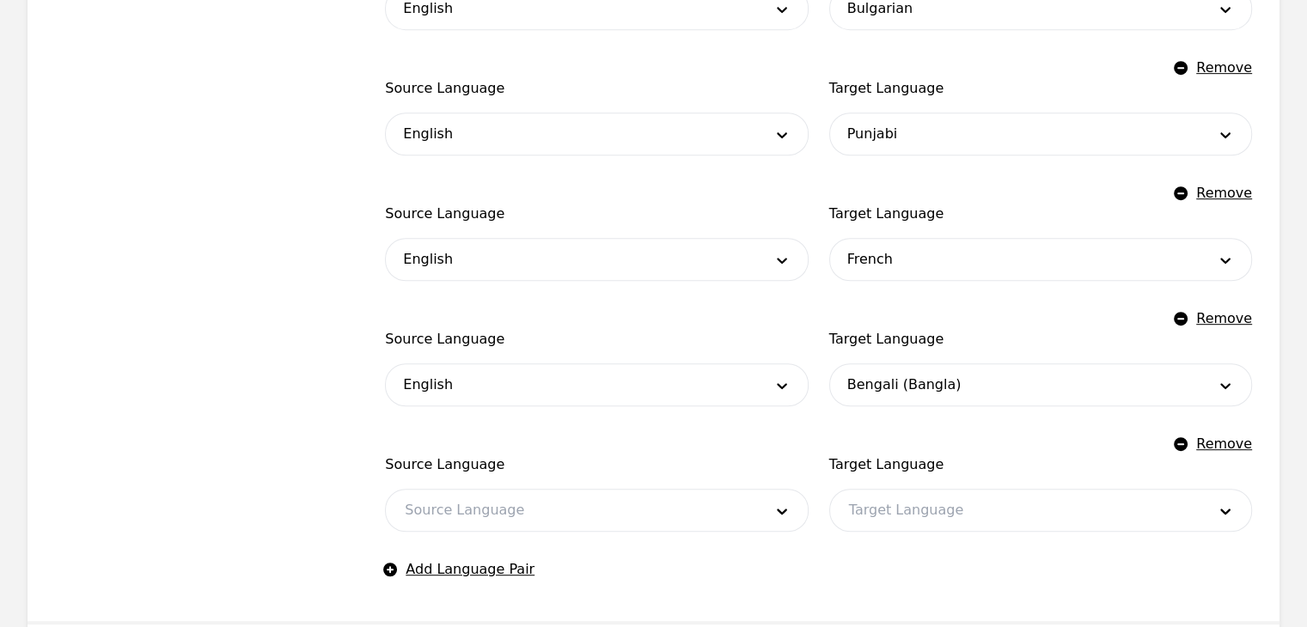
click at [442, 509] on div at bounding box center [570, 510] width 369 height 41
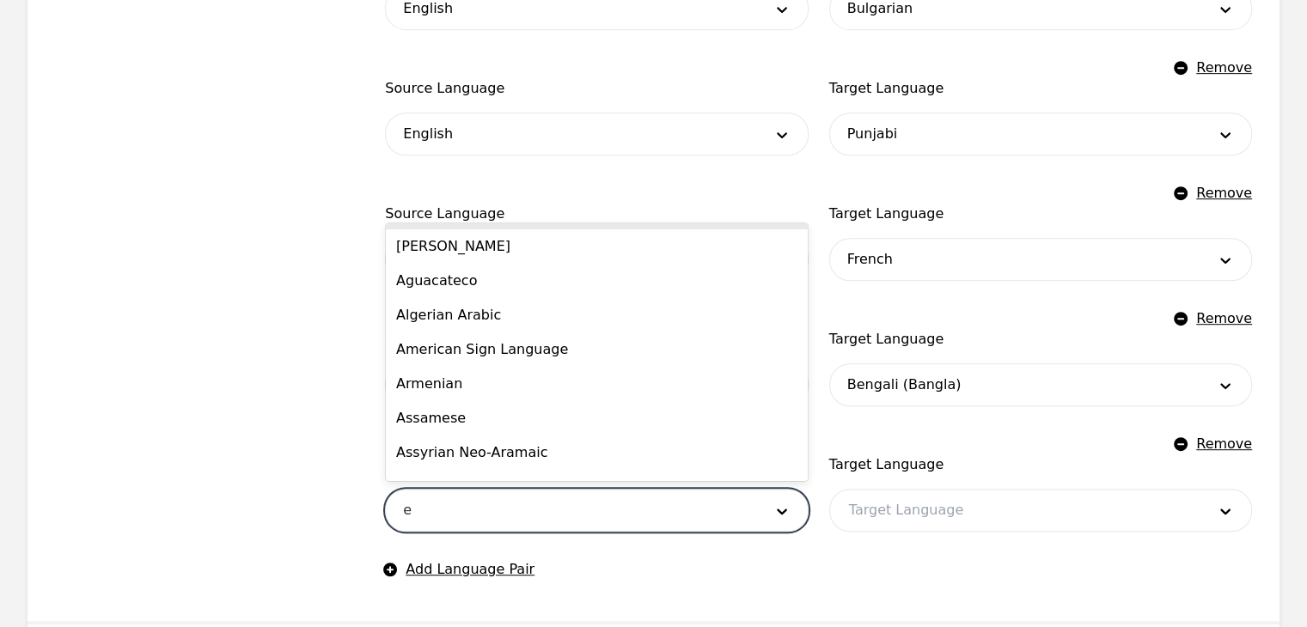
scroll to position [0, 0]
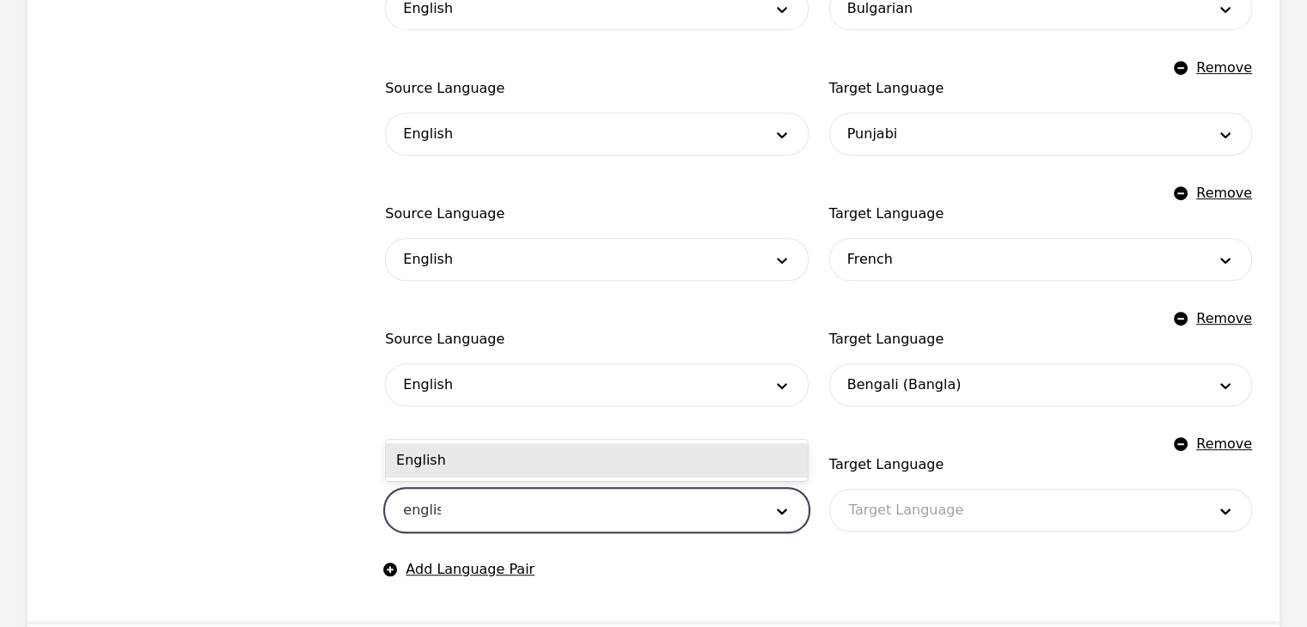
type input "english"
click at [473, 450] on div "English" at bounding box center [597, 460] width 422 height 34
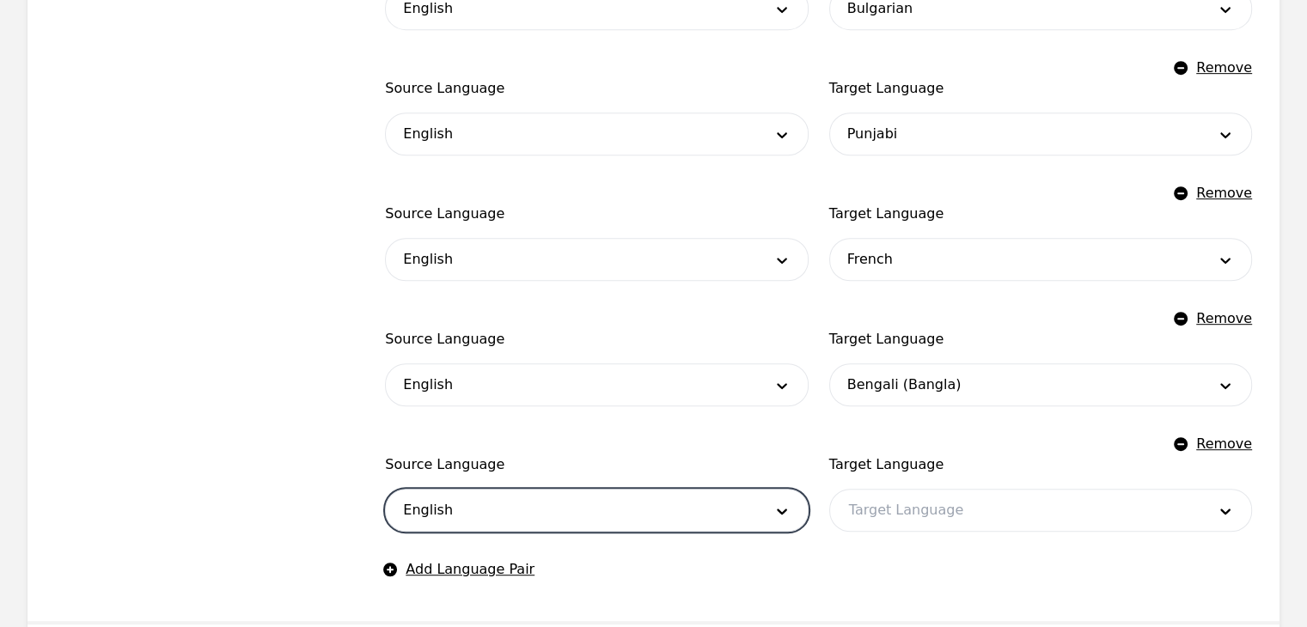
click at [900, 512] on div at bounding box center [1014, 510] width 369 height 41
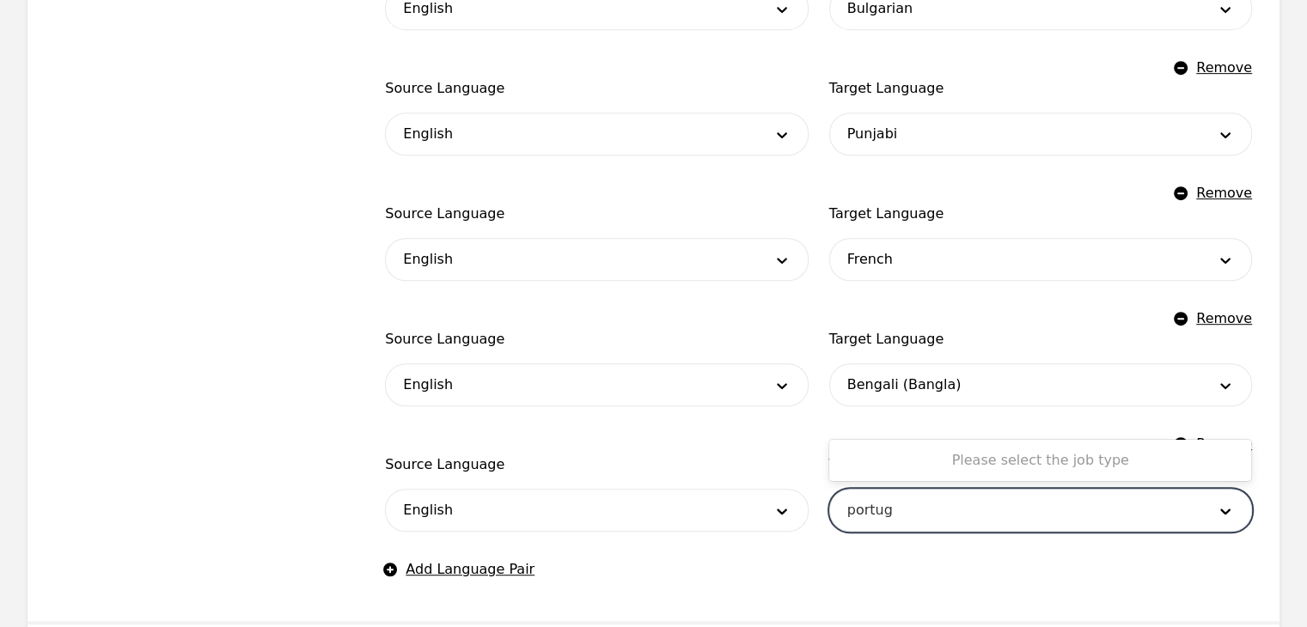
type input "portu"
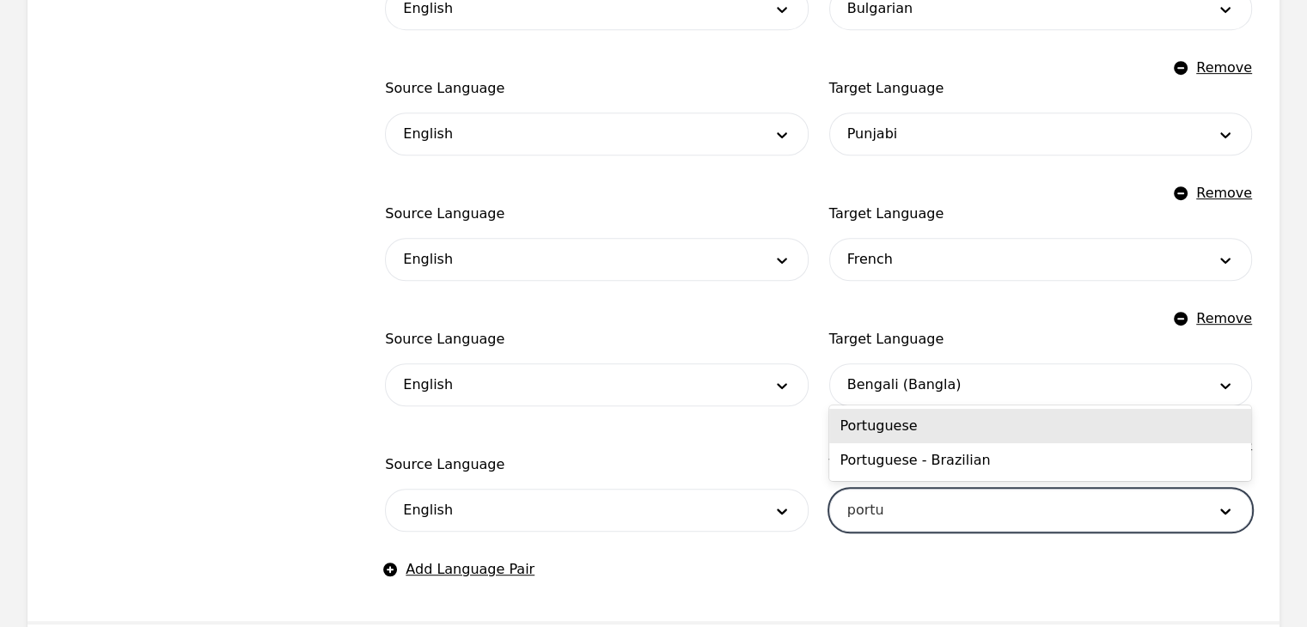
click at [879, 428] on div "Portuguese" at bounding box center [1040, 426] width 422 height 34
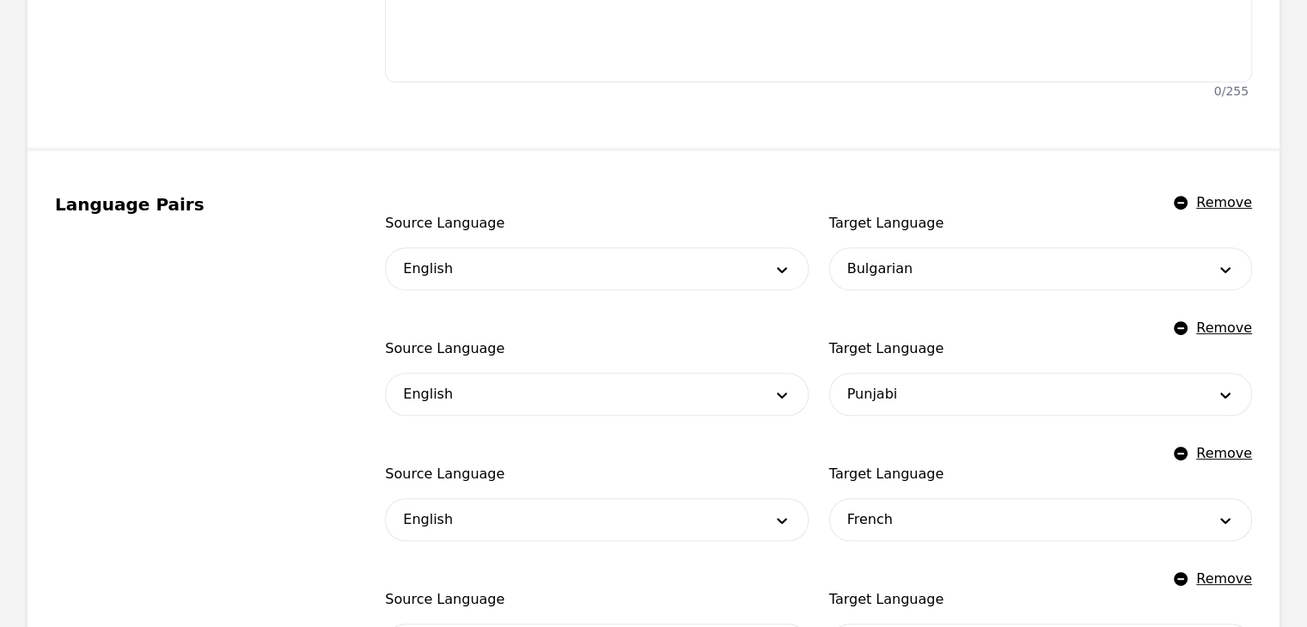
scroll to position [313, 0]
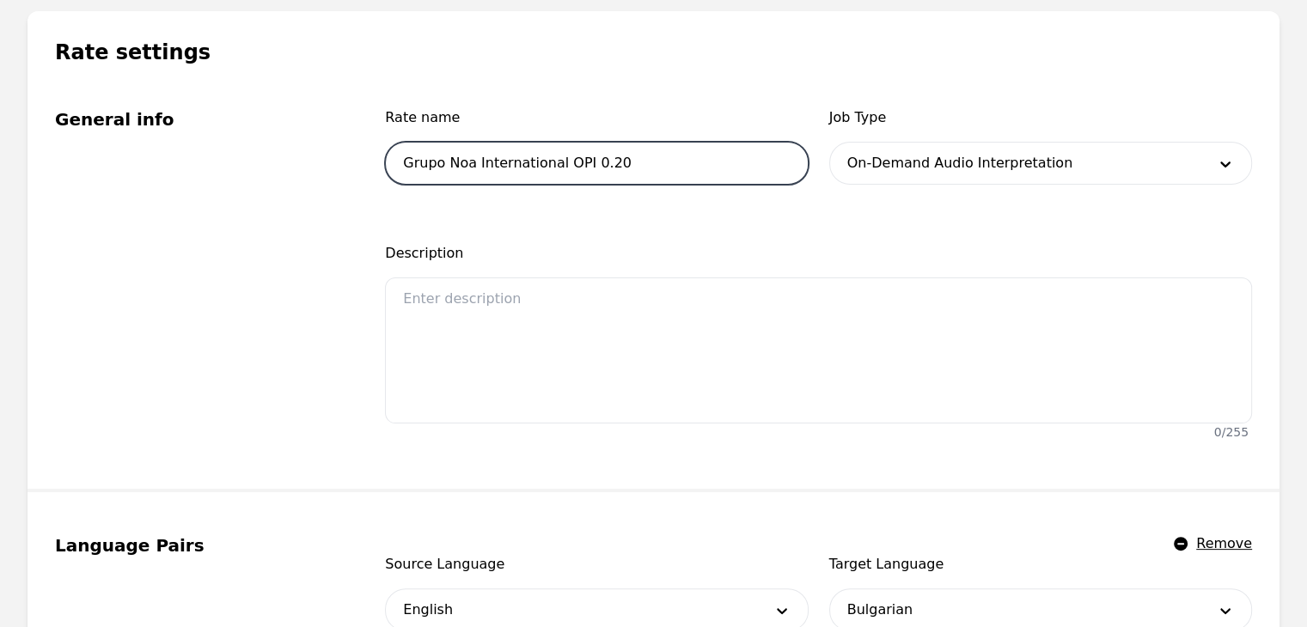
click at [574, 161] on input "Grupo Noa International OPI 0.20" at bounding box center [596, 163] width 423 height 43
type input "Grupo Noa International OPI 0.20"
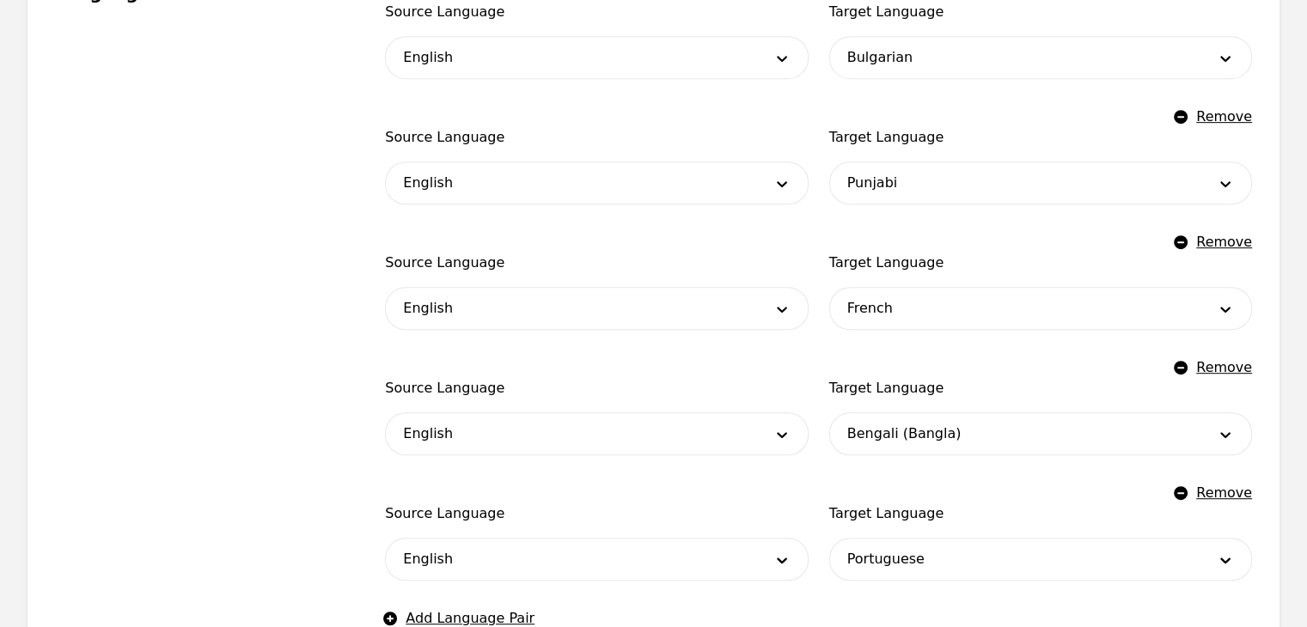
scroll to position [1172, 0]
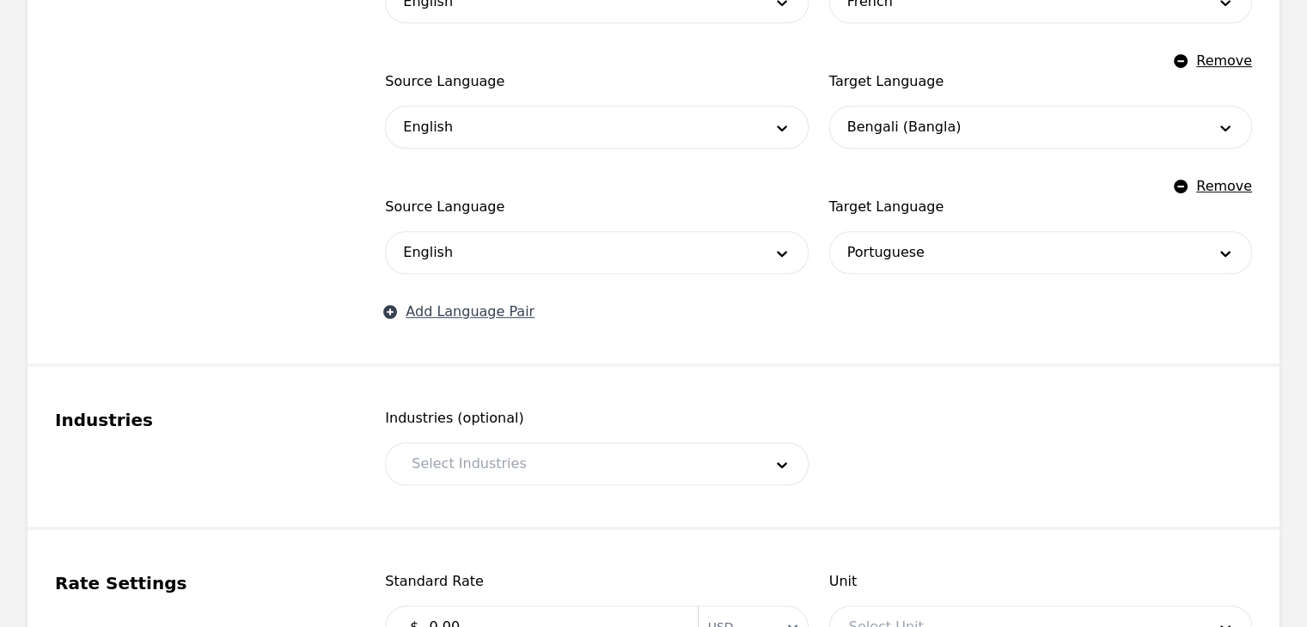
click at [495, 309] on button "Add Language Pair" at bounding box center [460, 312] width 150 height 21
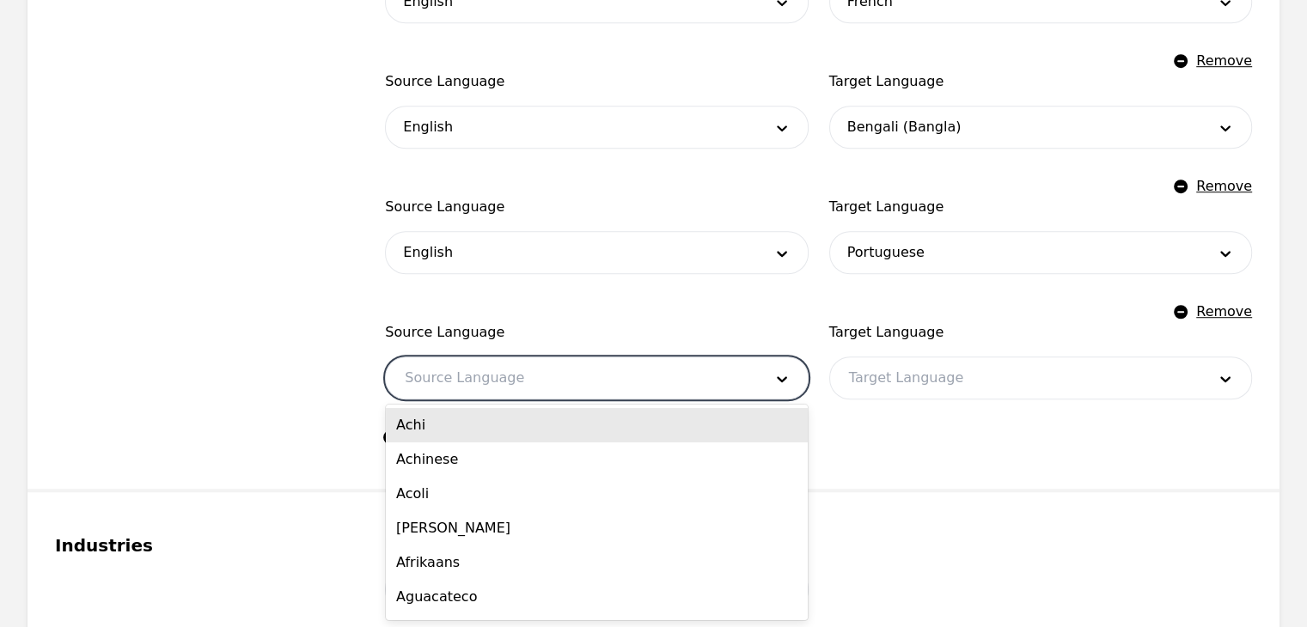
click at [507, 378] on div at bounding box center [570, 377] width 369 height 41
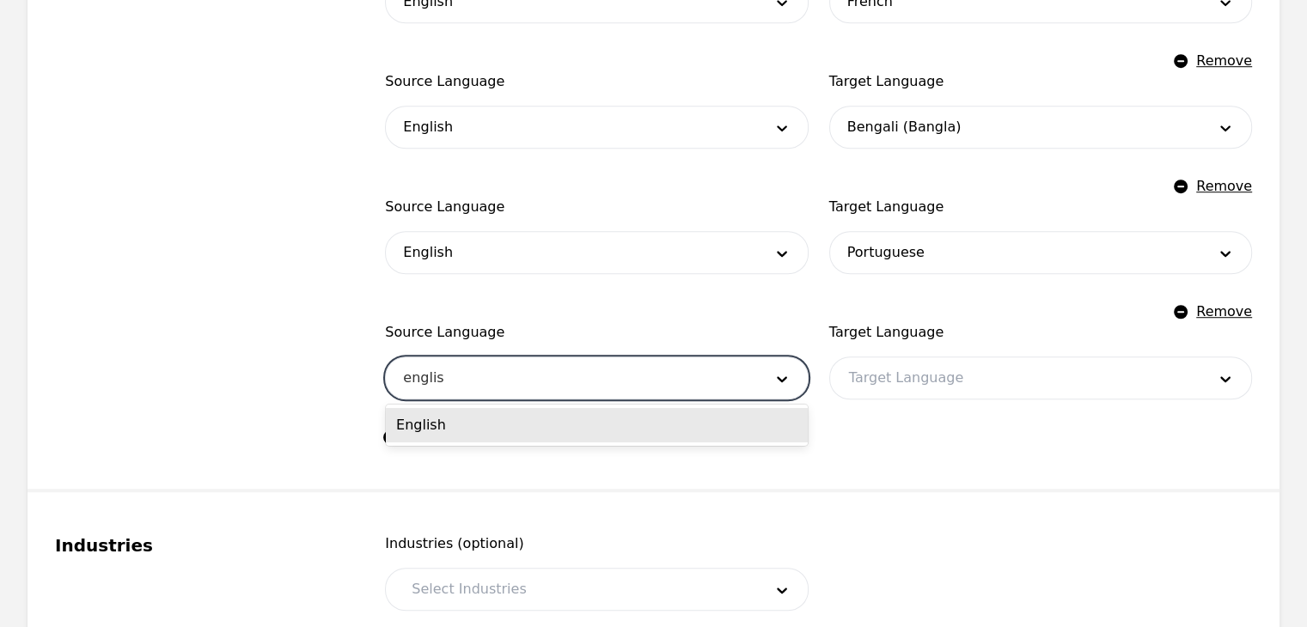
type input "english"
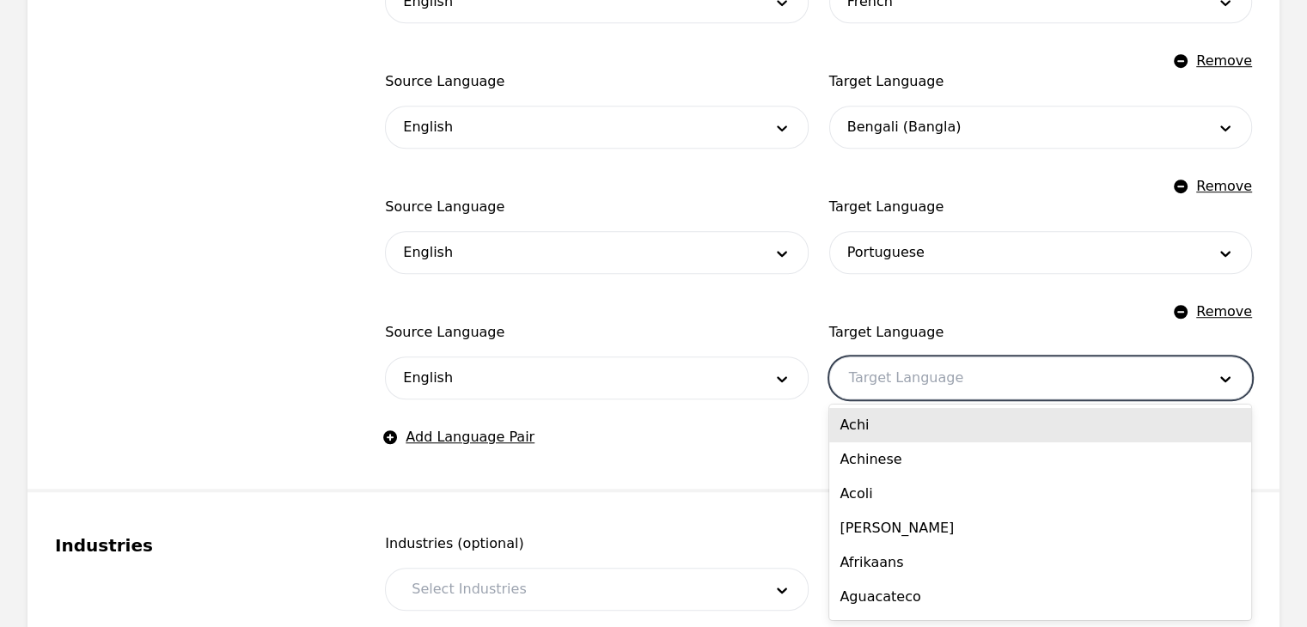
click at [997, 372] on div at bounding box center [1014, 377] width 369 height 41
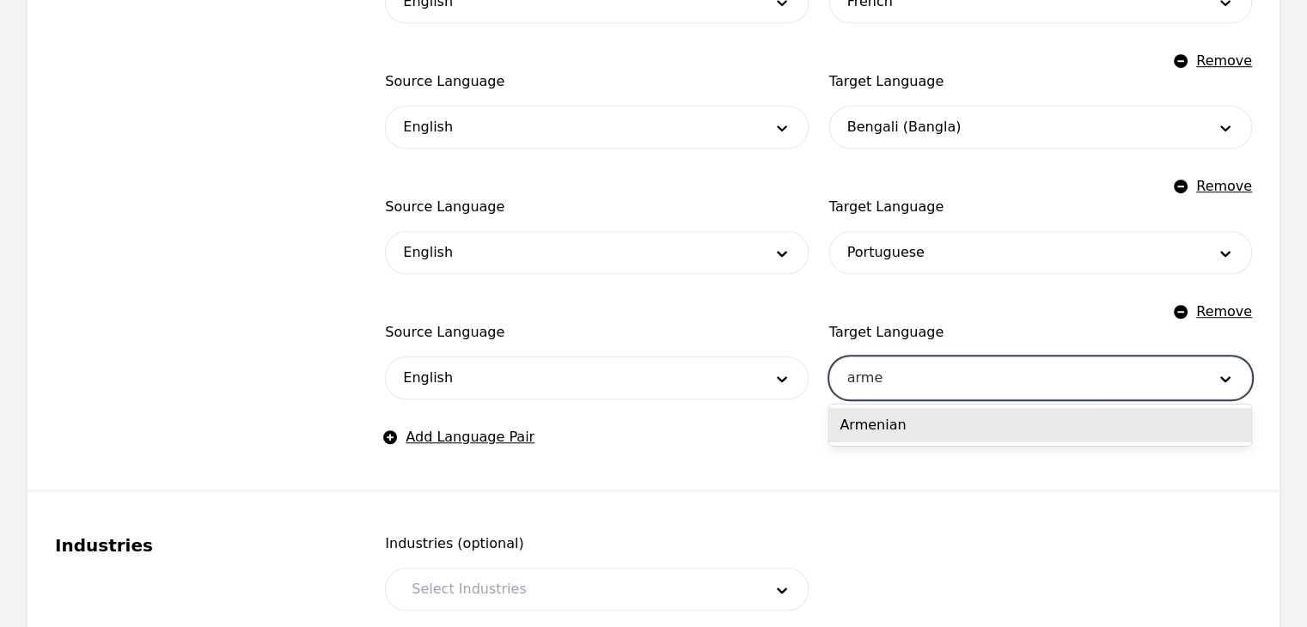
type input "[PERSON_NAME]"
click at [911, 420] on div "Armenian" at bounding box center [1040, 425] width 422 height 34
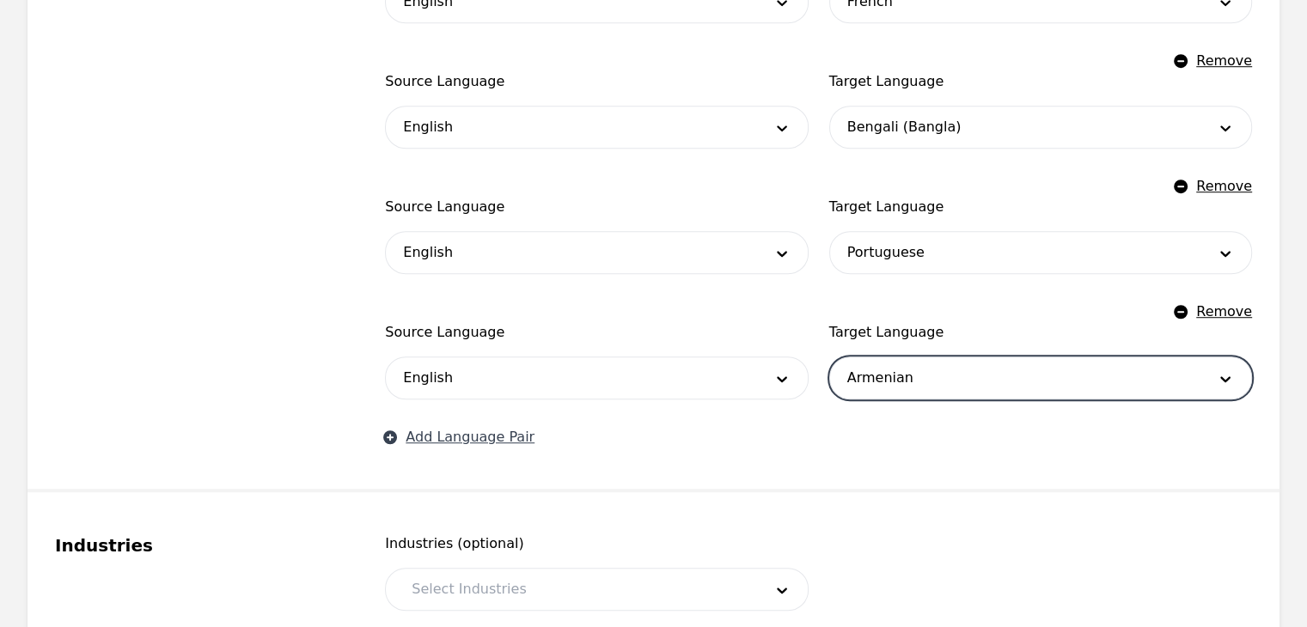
click at [500, 438] on button "Add Language Pair" at bounding box center [460, 437] width 150 height 21
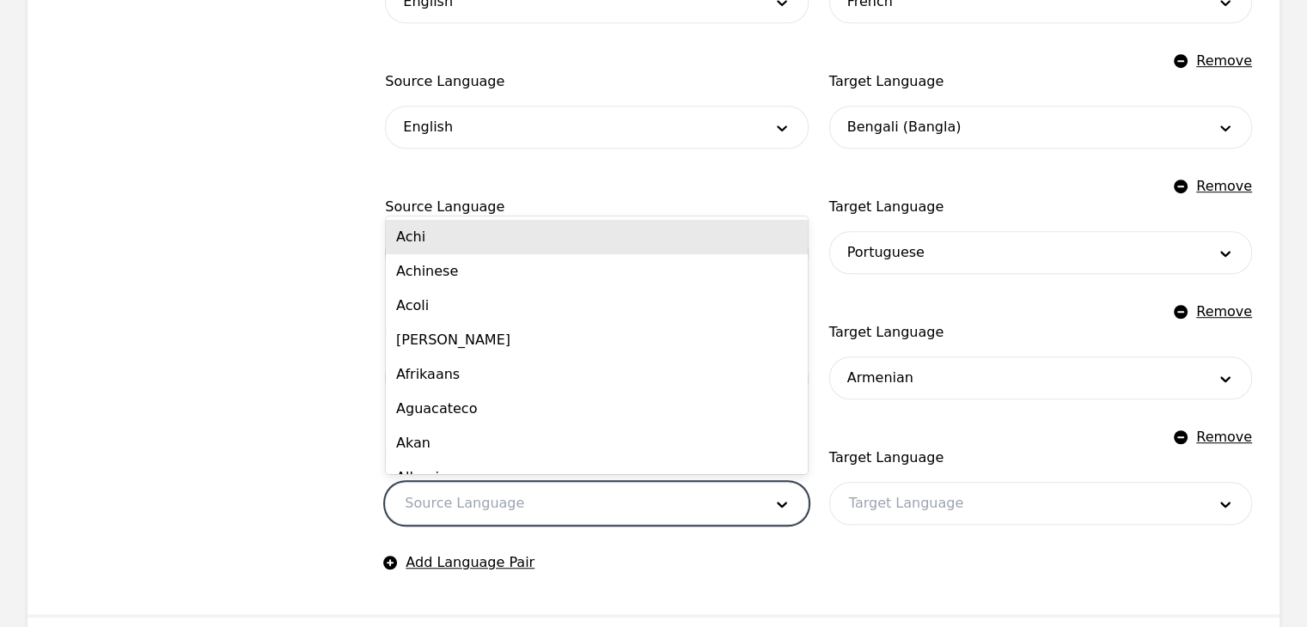
click at [474, 498] on div at bounding box center [570, 503] width 369 height 41
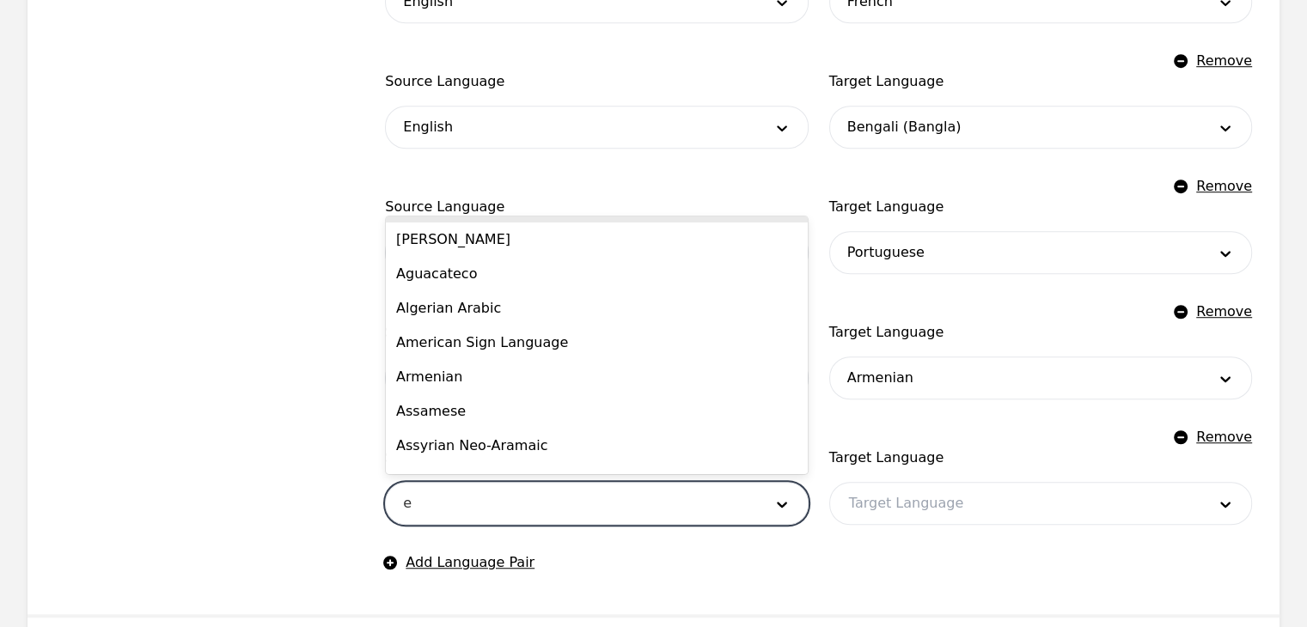
scroll to position [0, 0]
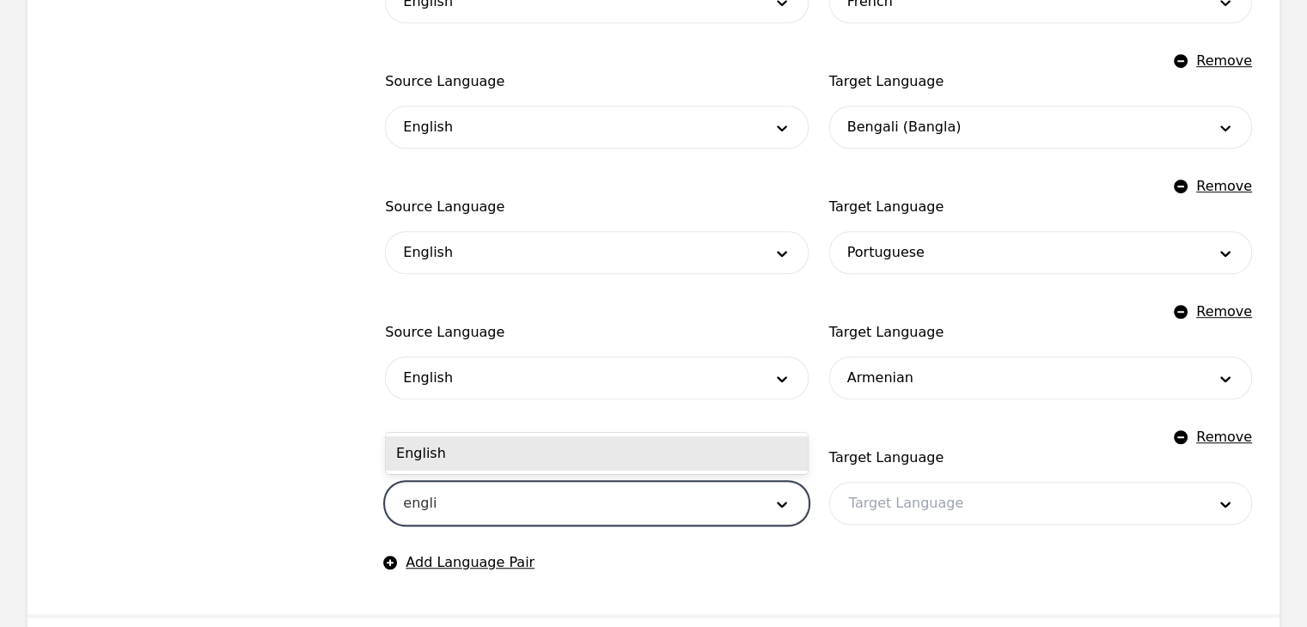
type input "english"
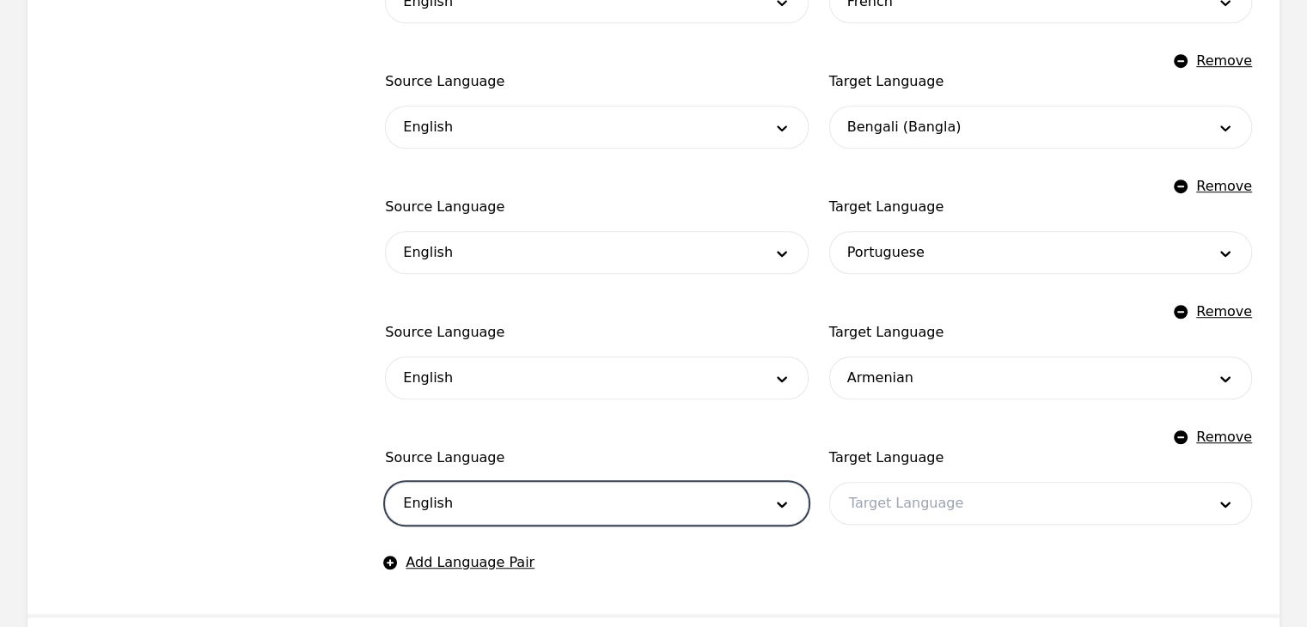
click at [918, 497] on div at bounding box center [1014, 503] width 369 height 41
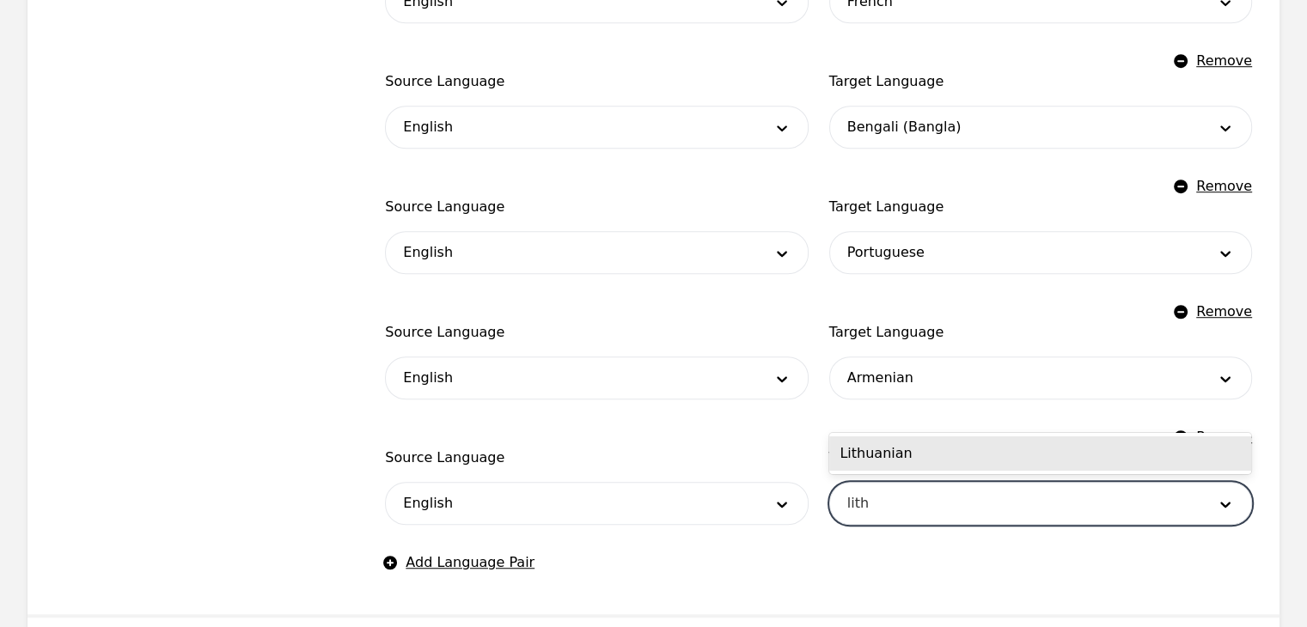
type input "lithu"
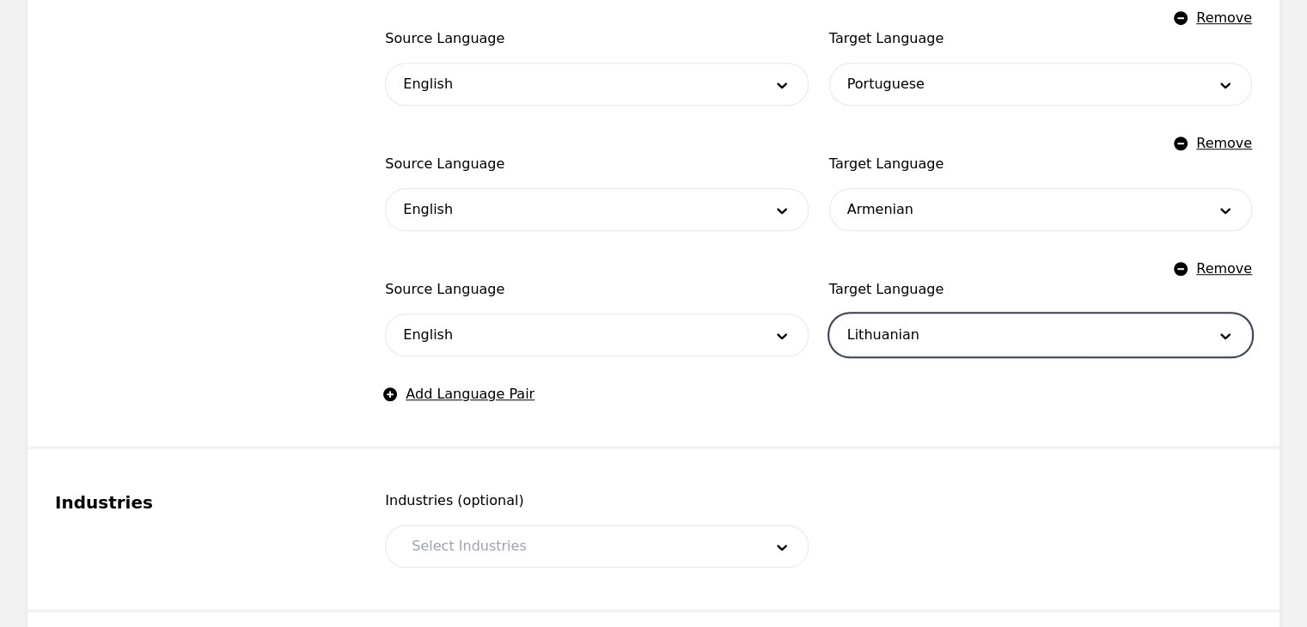
scroll to position [1344, 0]
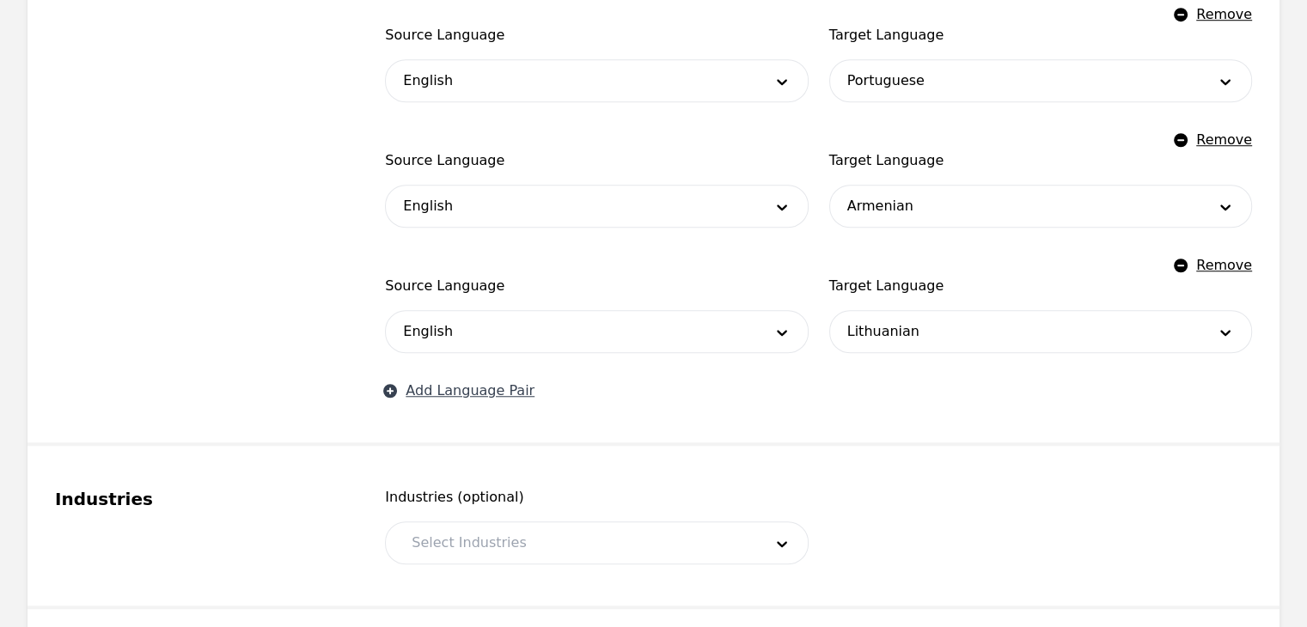
click at [471, 395] on button "Add Language Pair" at bounding box center [460, 391] width 150 height 21
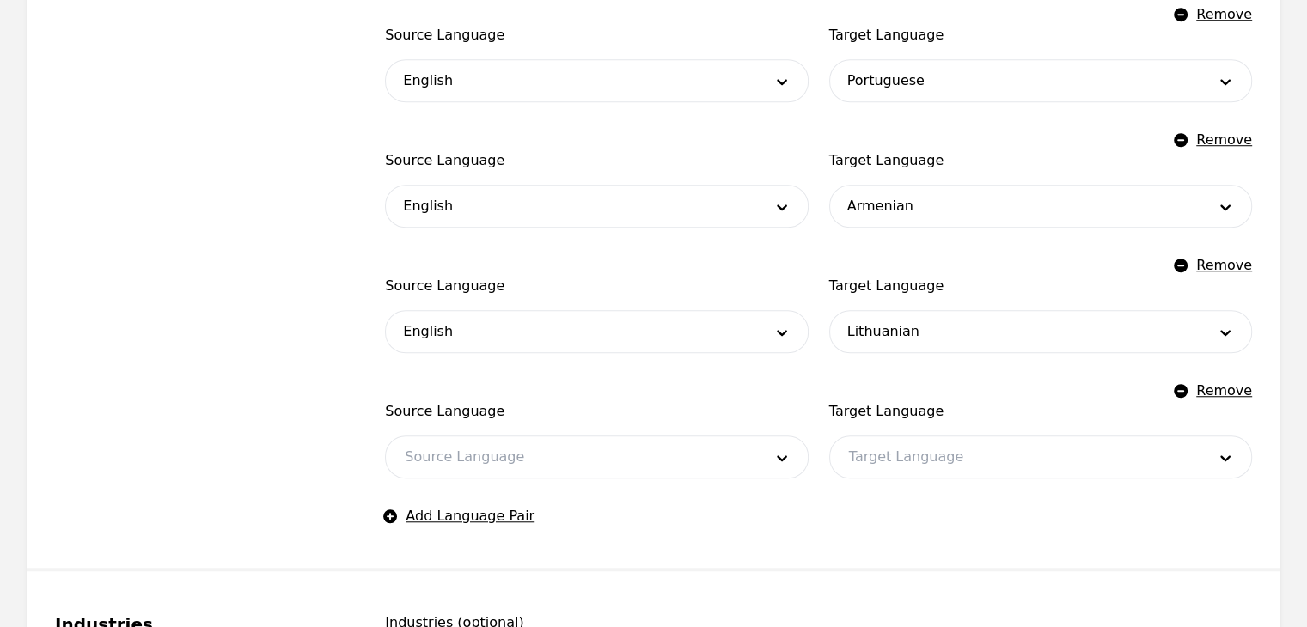
click at [474, 442] on div at bounding box center [570, 456] width 369 height 41
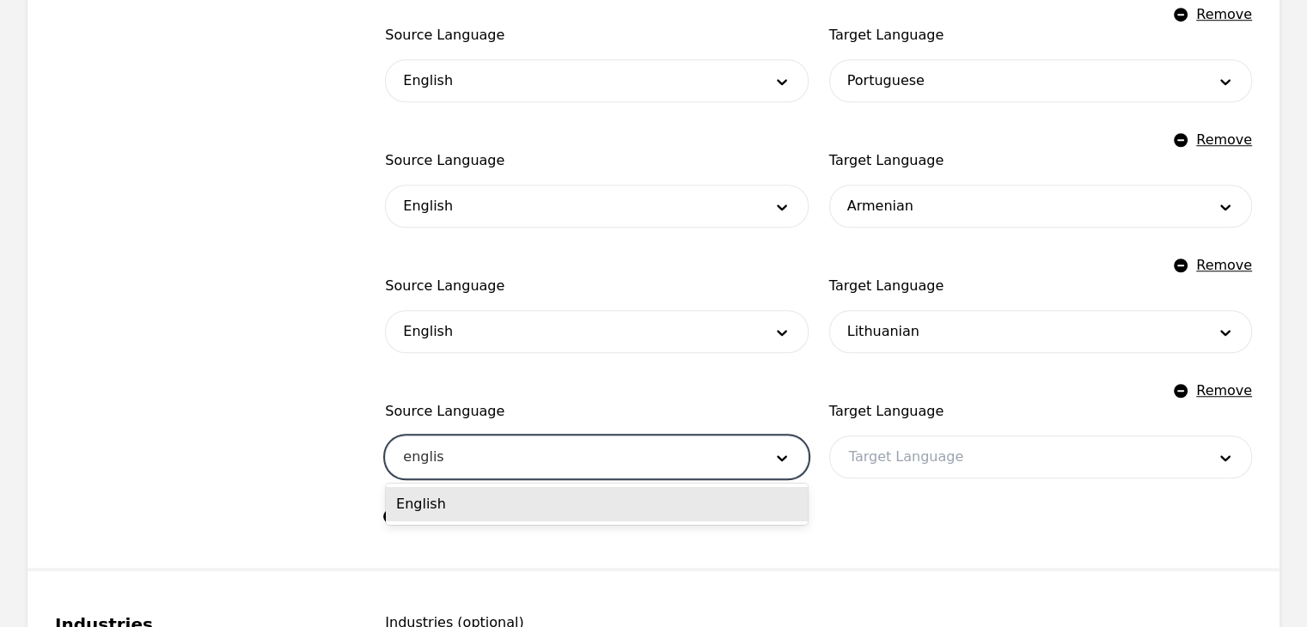
type input "english"
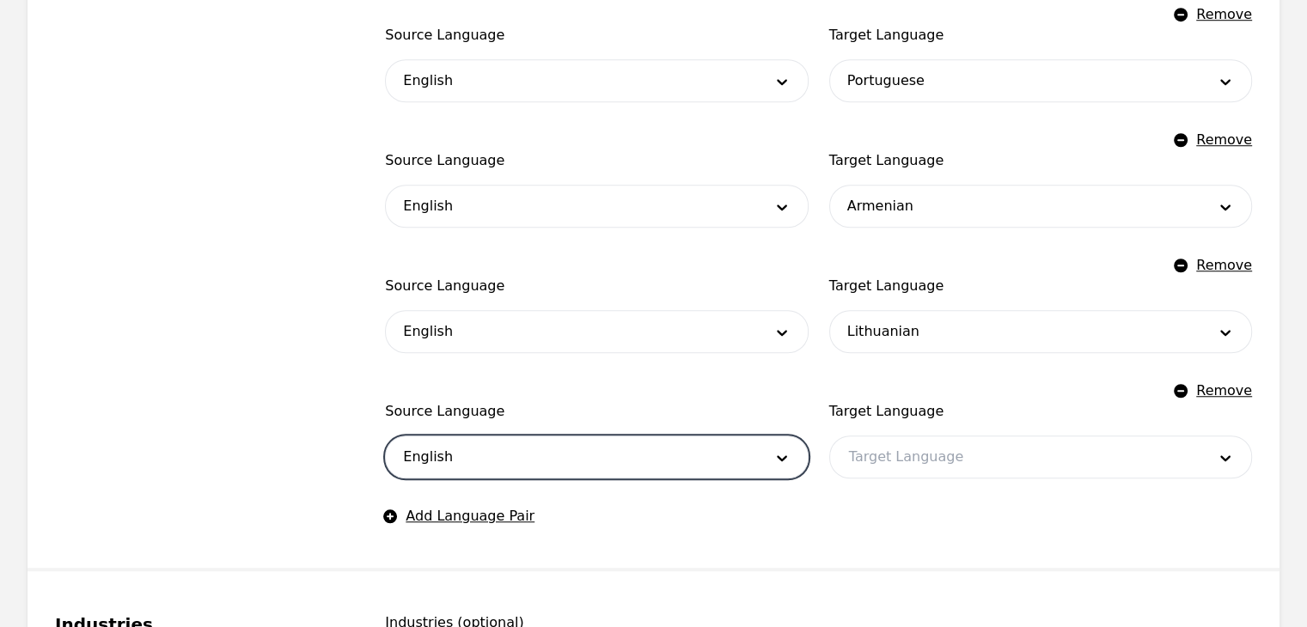
click at [984, 463] on div at bounding box center [1014, 456] width 369 height 41
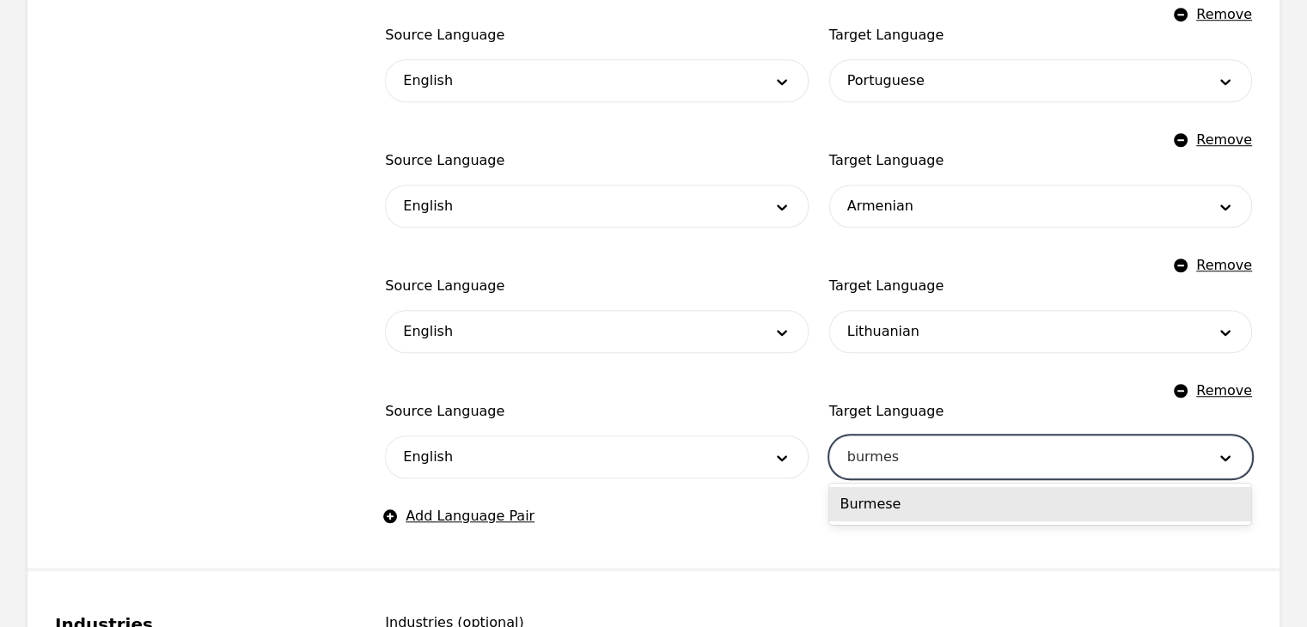
type input "burmese"
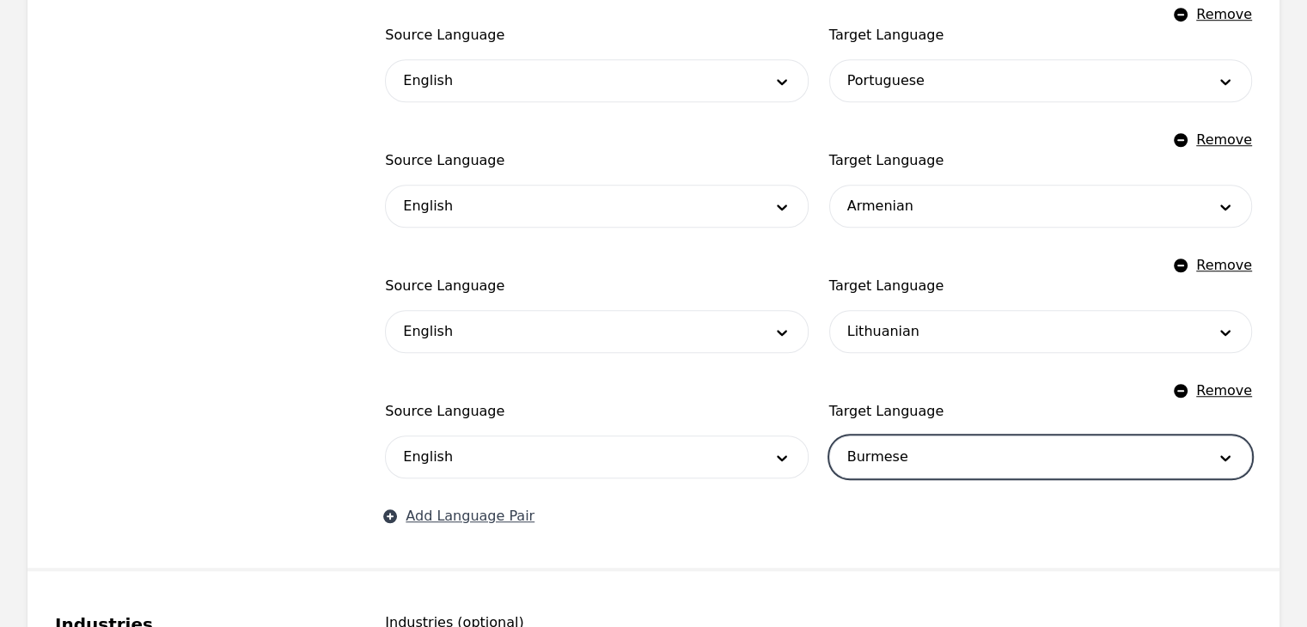
click at [493, 507] on button "Add Language Pair" at bounding box center [460, 516] width 150 height 21
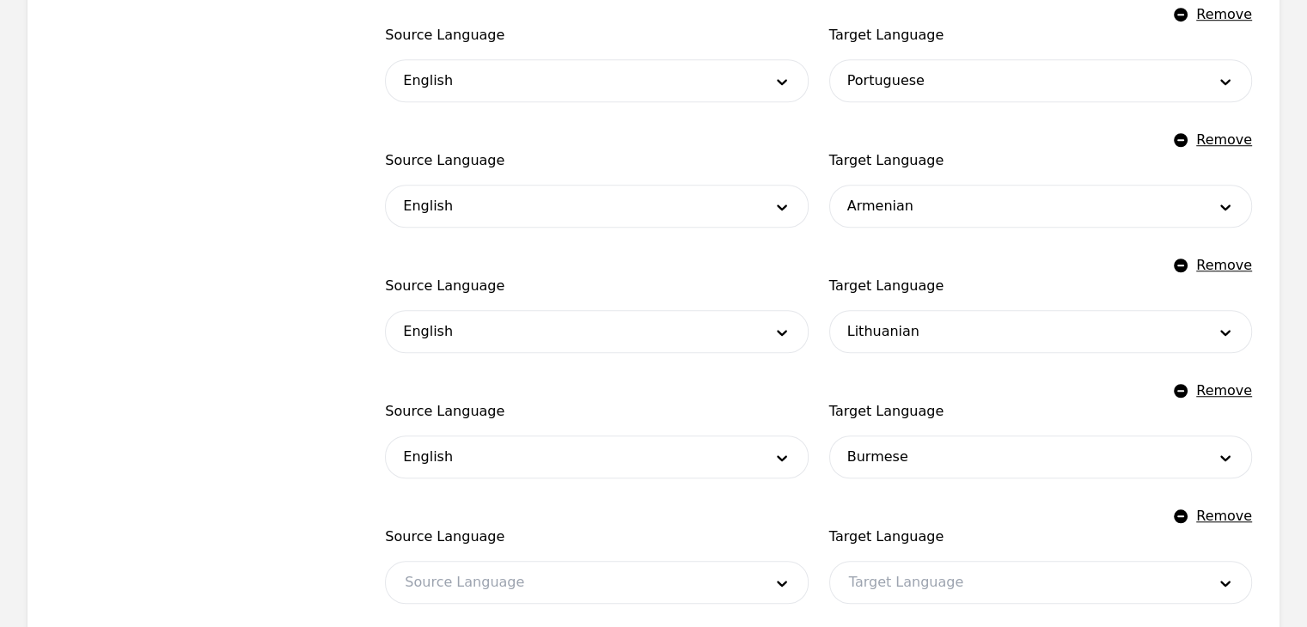
scroll to position [1430, 0]
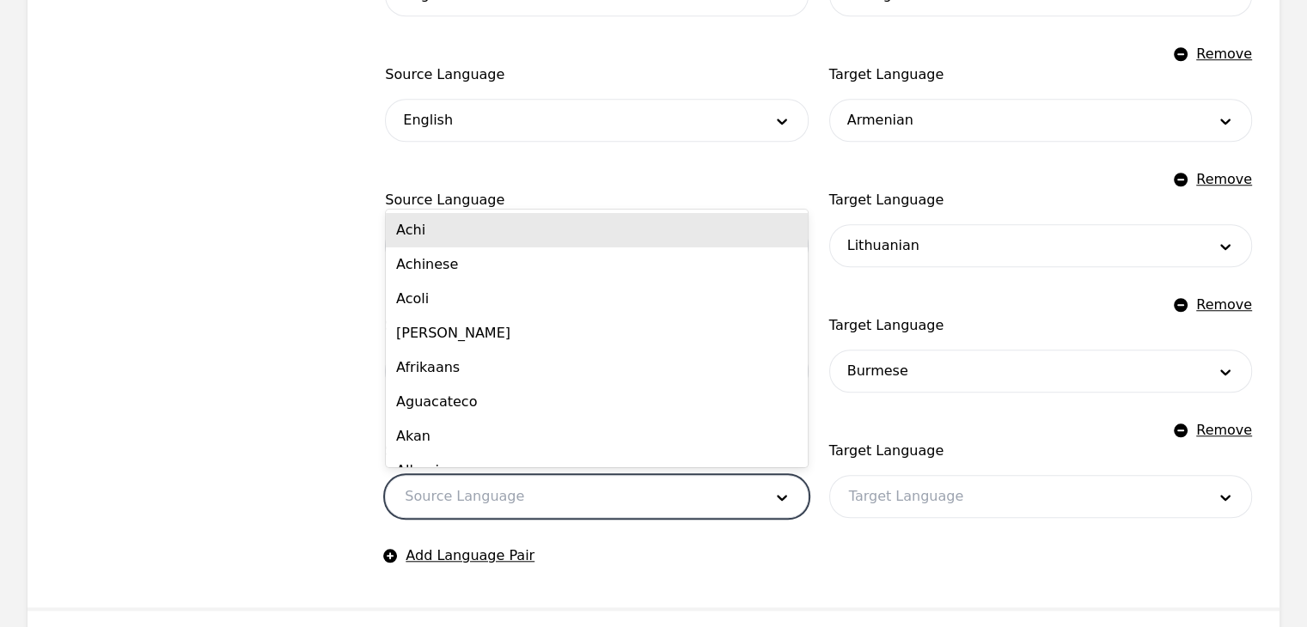
click at [488, 493] on div at bounding box center [570, 496] width 369 height 41
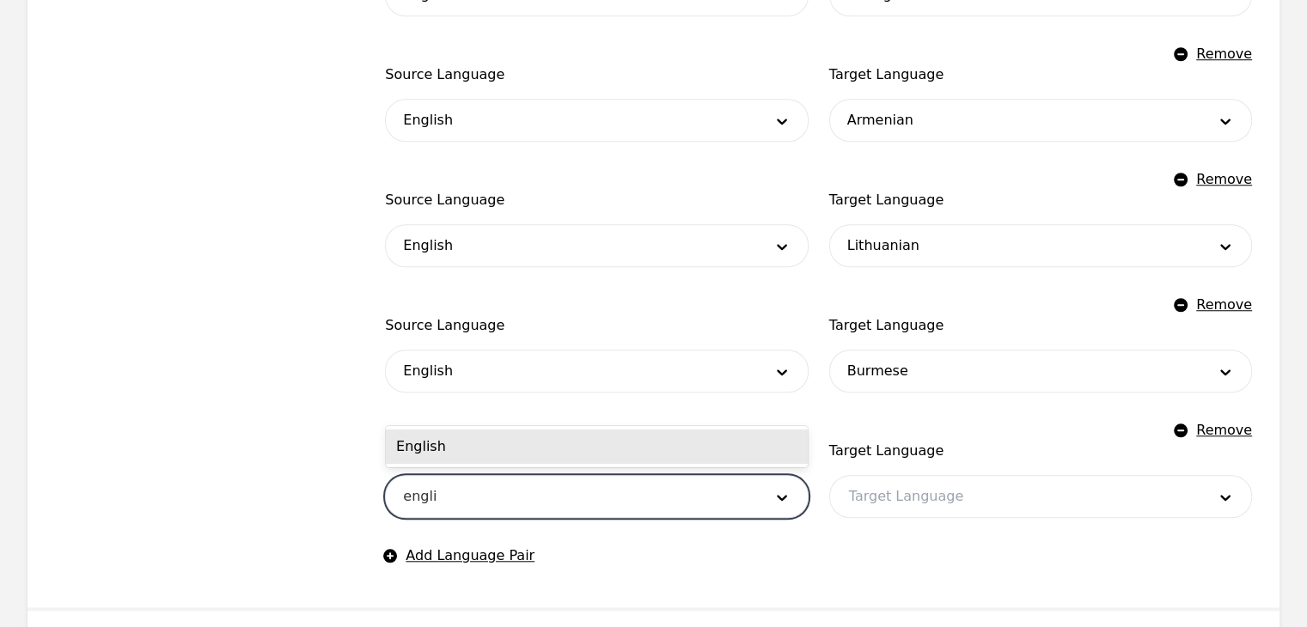
type input "english"
click at [529, 448] on div "English" at bounding box center [597, 447] width 422 height 34
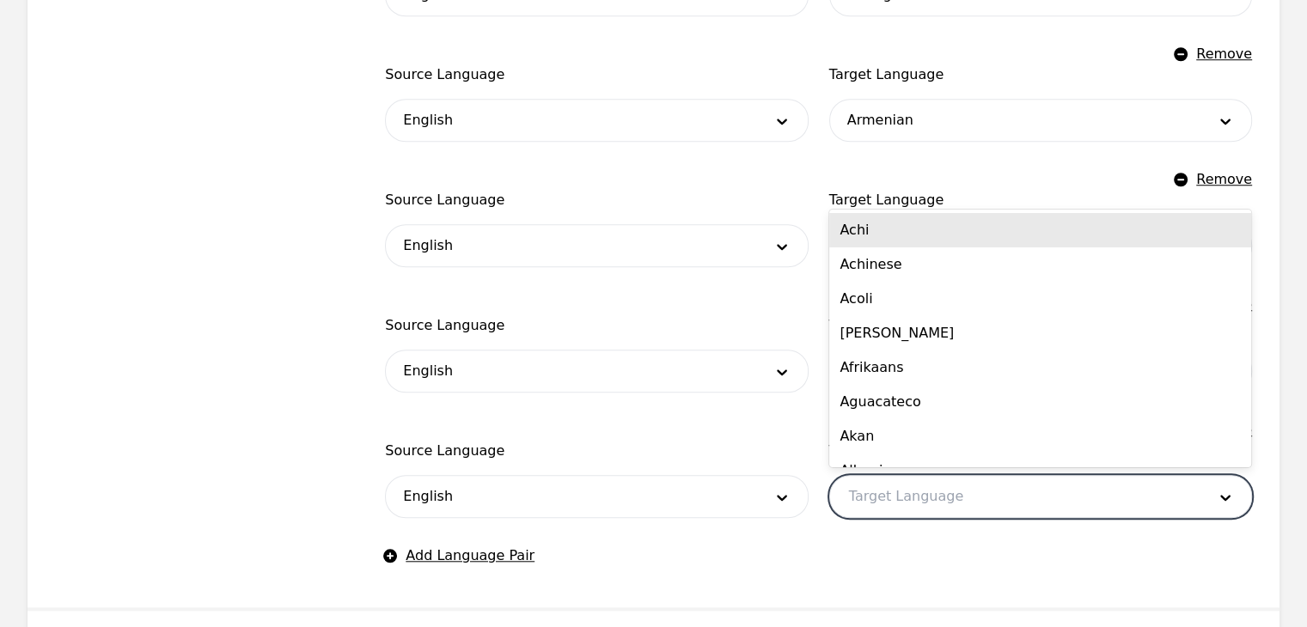
click at [904, 506] on div at bounding box center [1014, 496] width 369 height 41
type input "c"
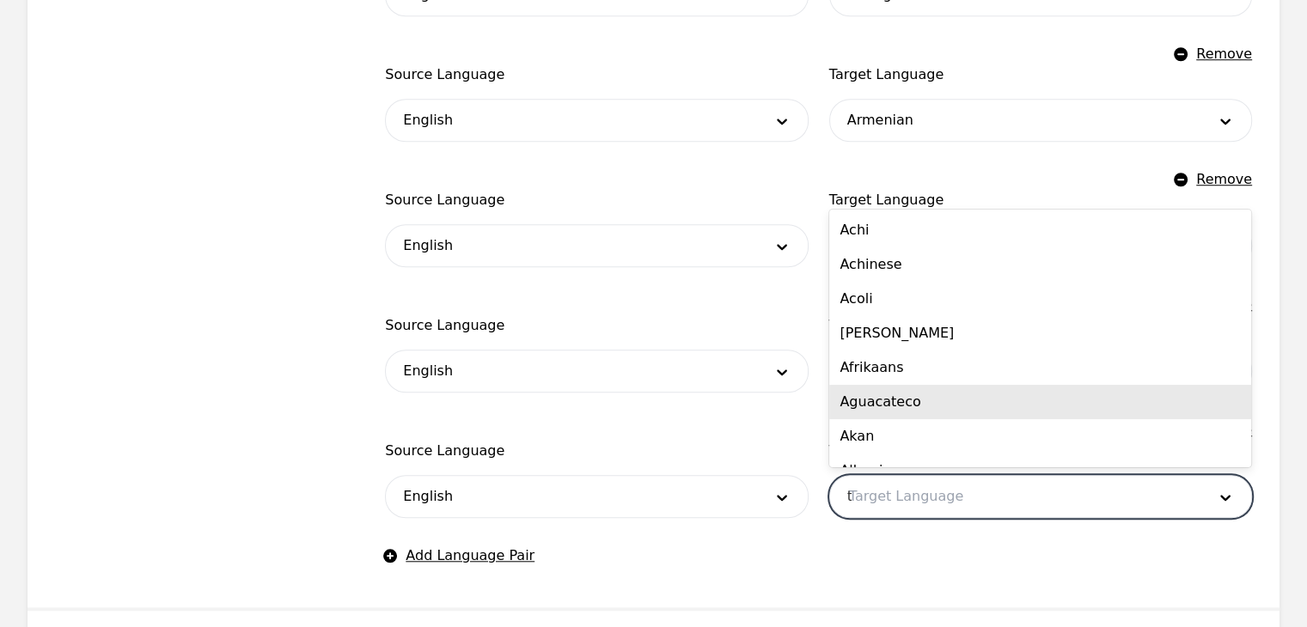
type input "ta"
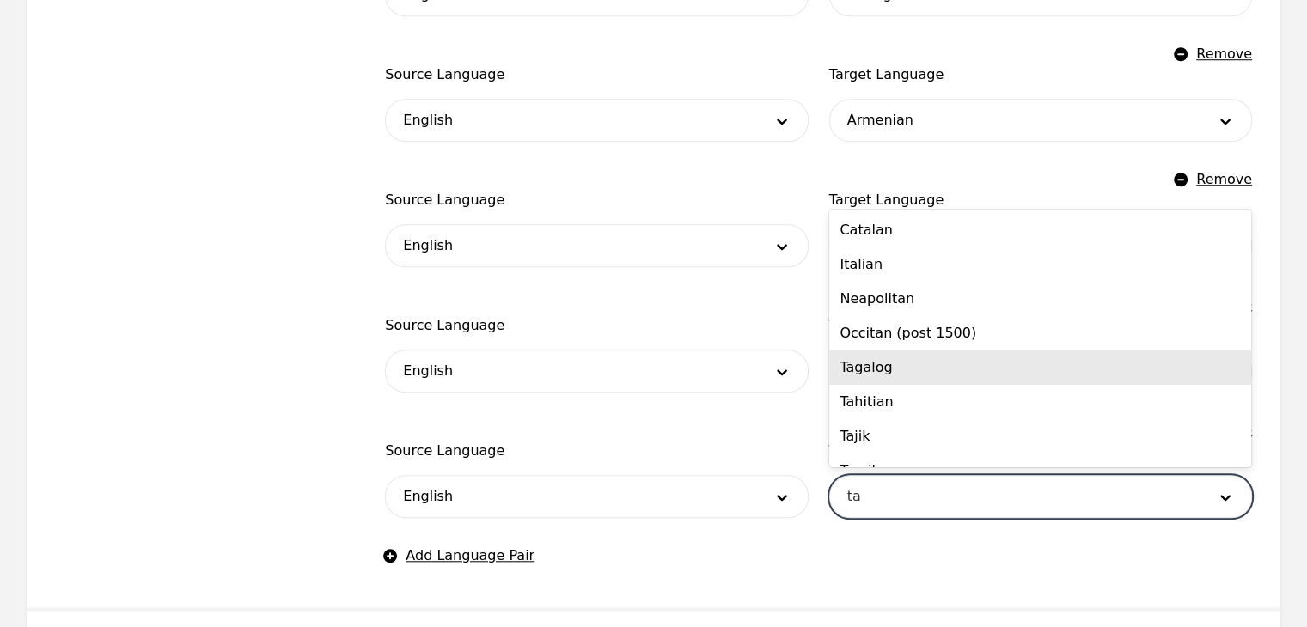
click at [910, 368] on div "Tagalog" at bounding box center [1040, 368] width 422 height 34
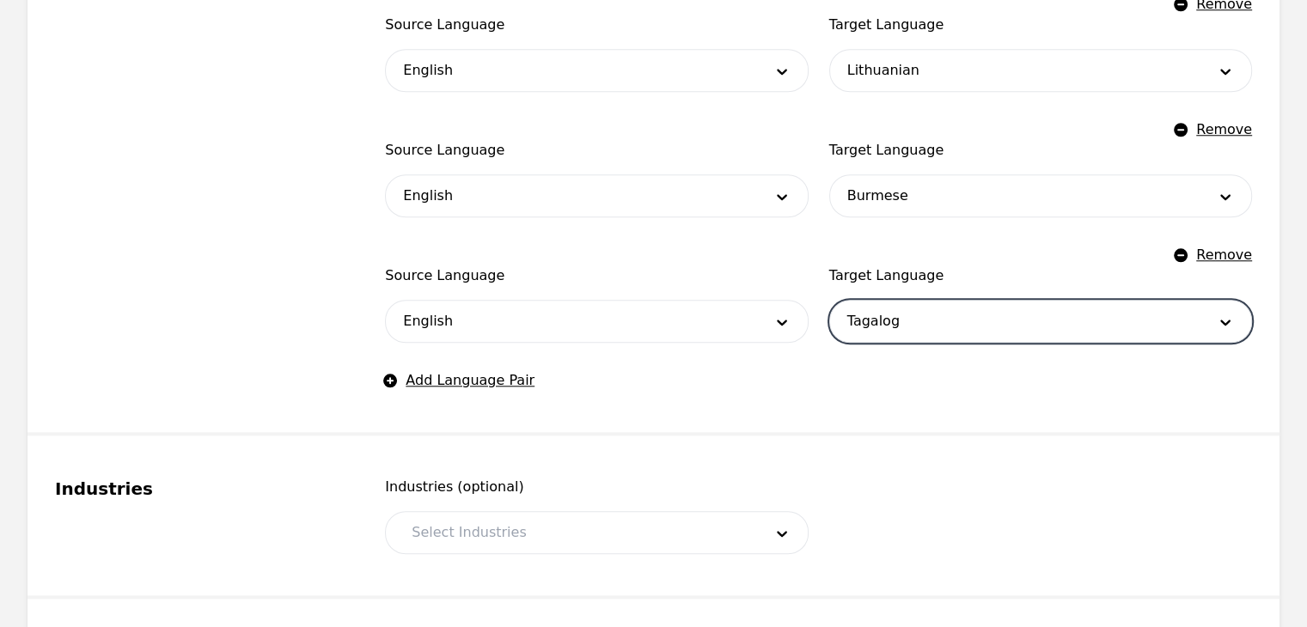
scroll to position [1687, 0]
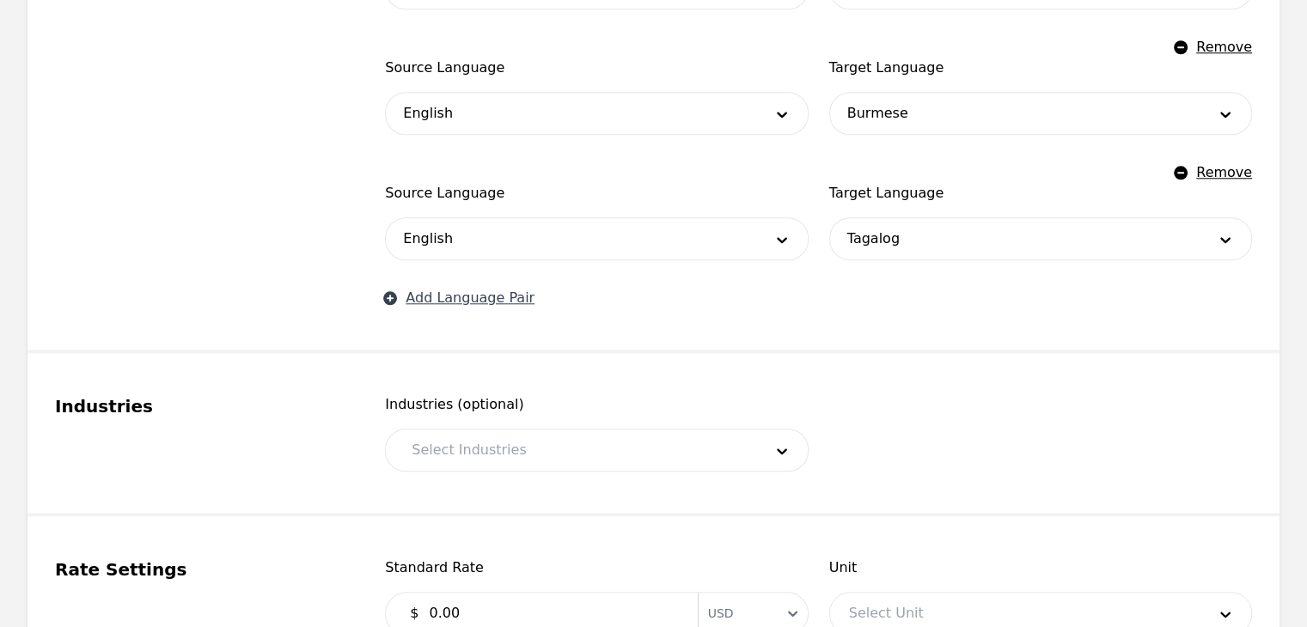
click at [491, 298] on button "Add Language Pair" at bounding box center [460, 298] width 150 height 21
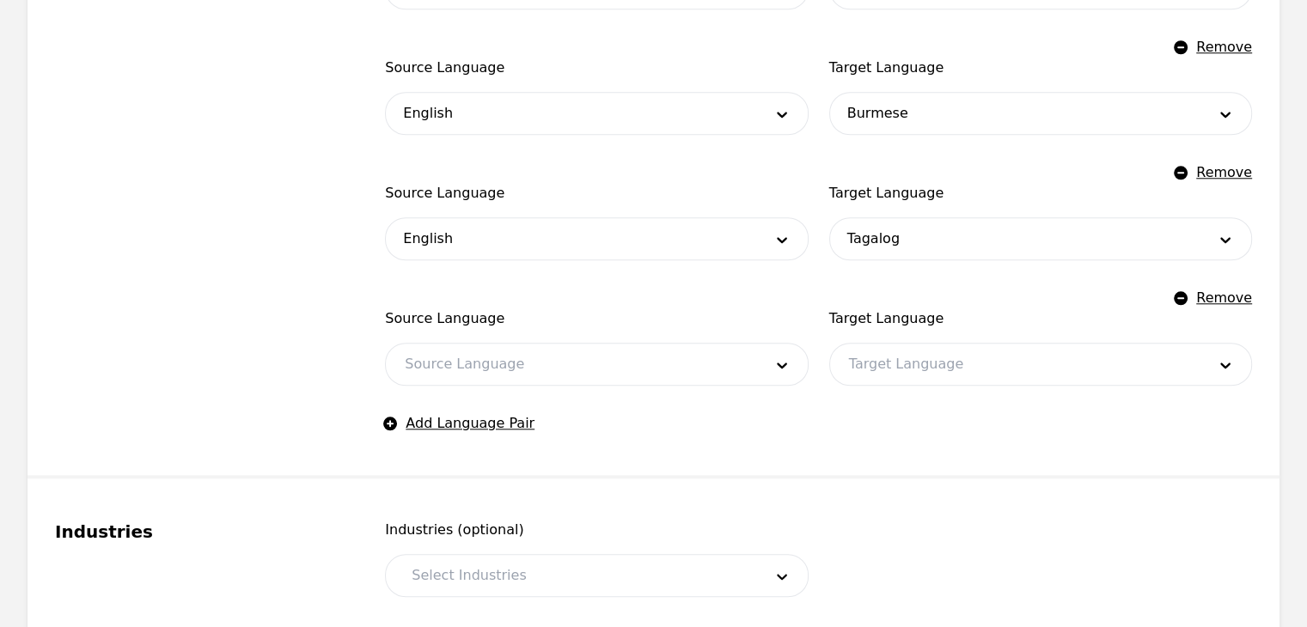
click at [492, 362] on div at bounding box center [570, 364] width 369 height 41
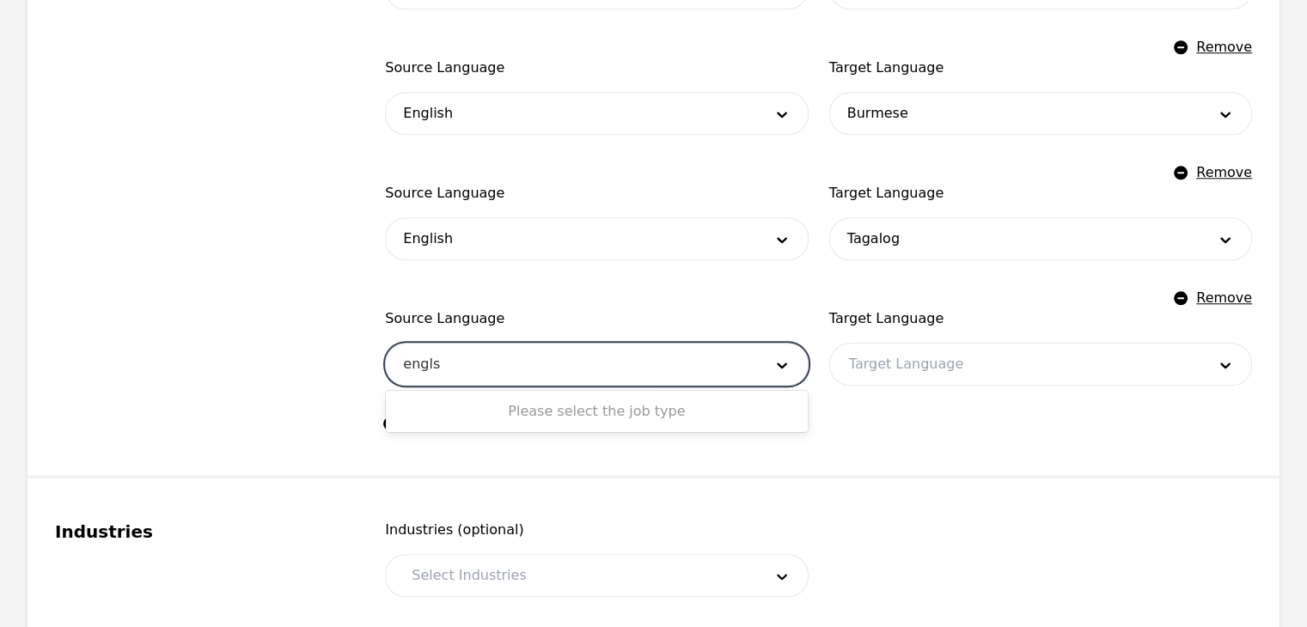
type input "engl"
click at [868, 362] on div at bounding box center [1014, 364] width 369 height 41
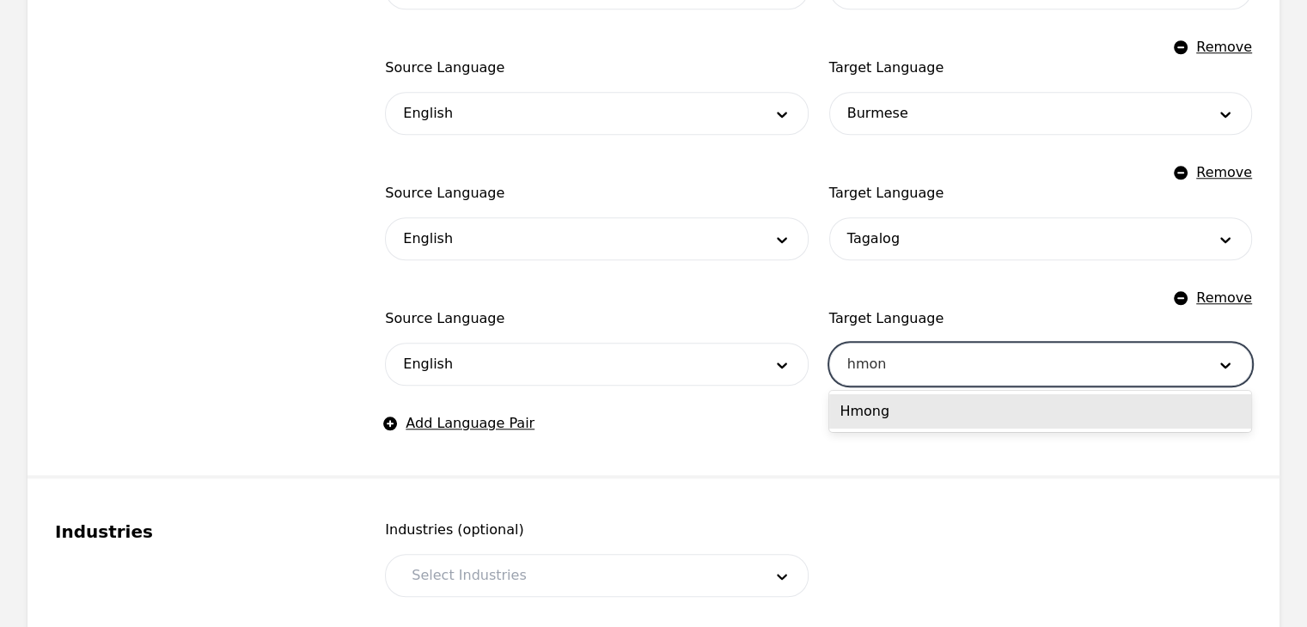
type input "hmong"
click at [894, 411] on div "Hmong" at bounding box center [1040, 411] width 422 height 34
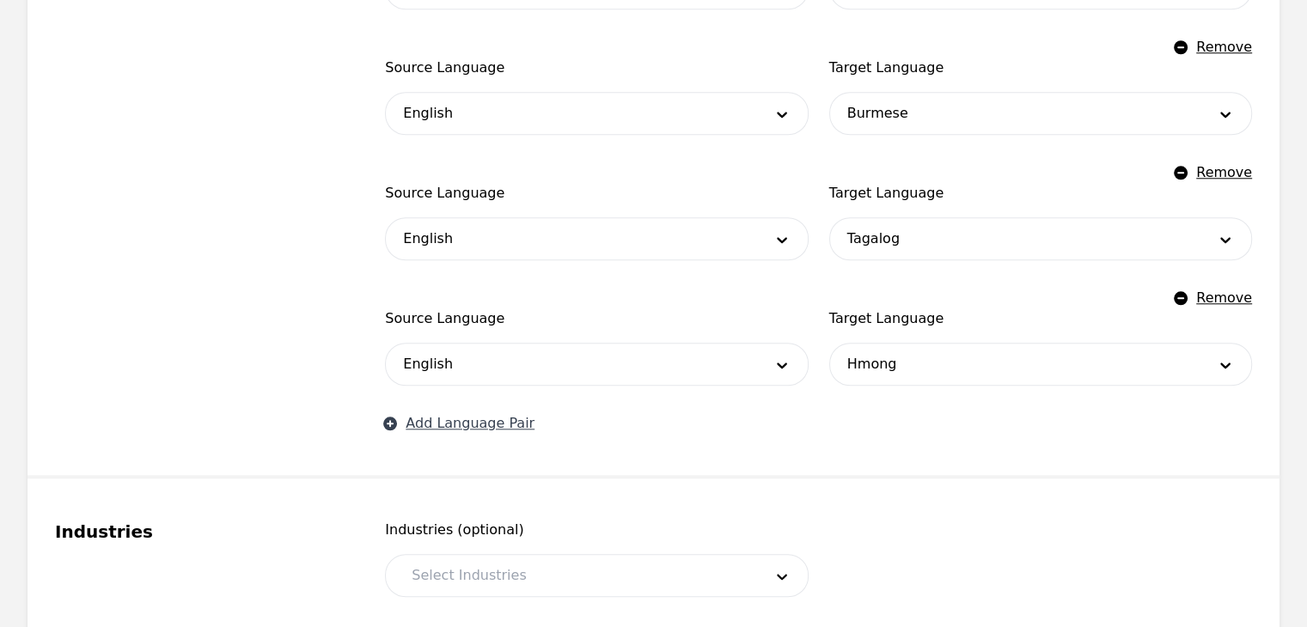
click at [477, 419] on button "Add Language Pair" at bounding box center [460, 423] width 150 height 21
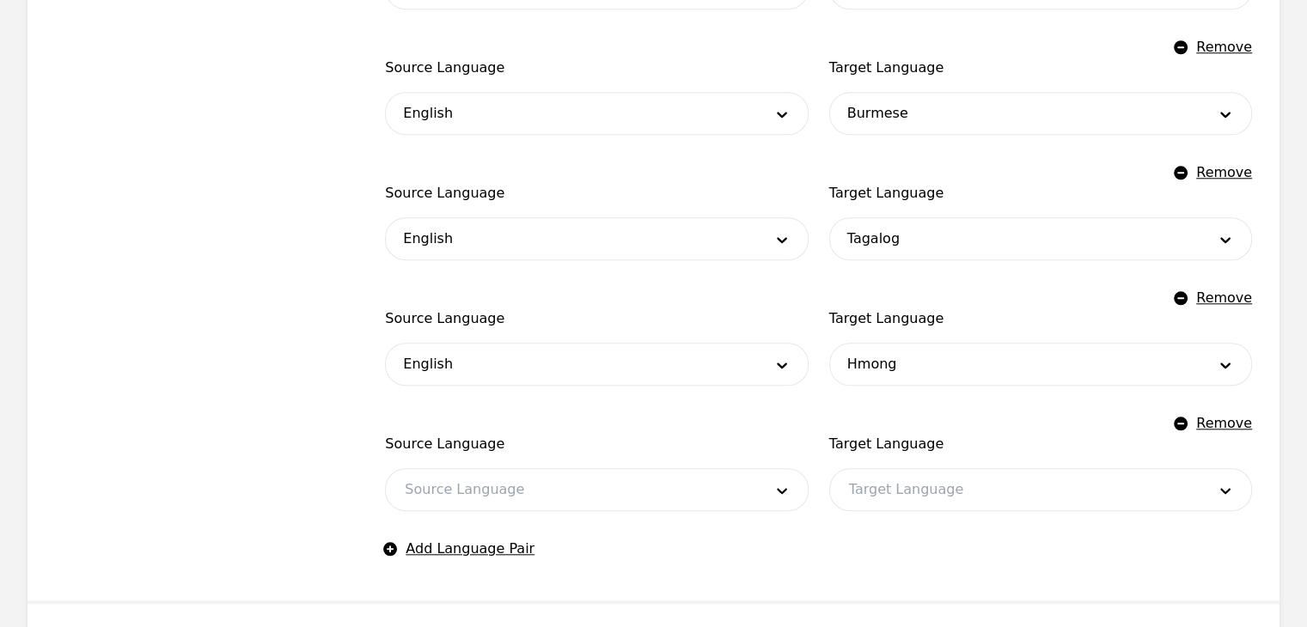
click at [471, 485] on div at bounding box center [570, 489] width 369 height 41
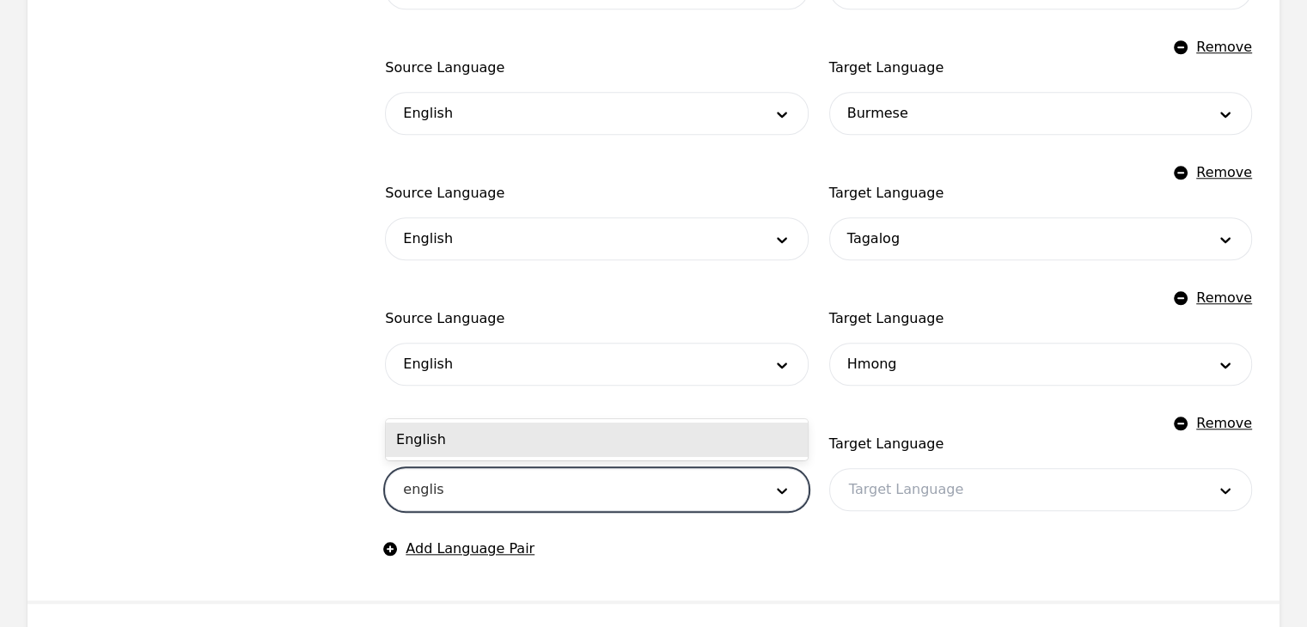
type input "english"
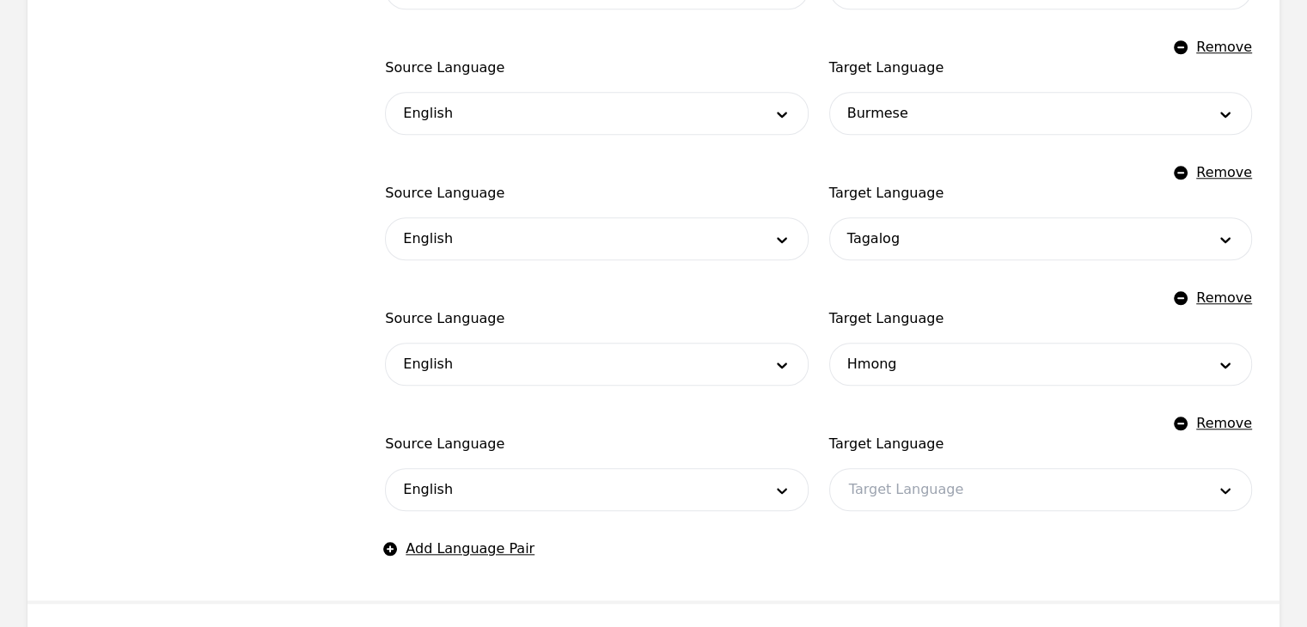
click at [968, 484] on div at bounding box center [1014, 489] width 369 height 41
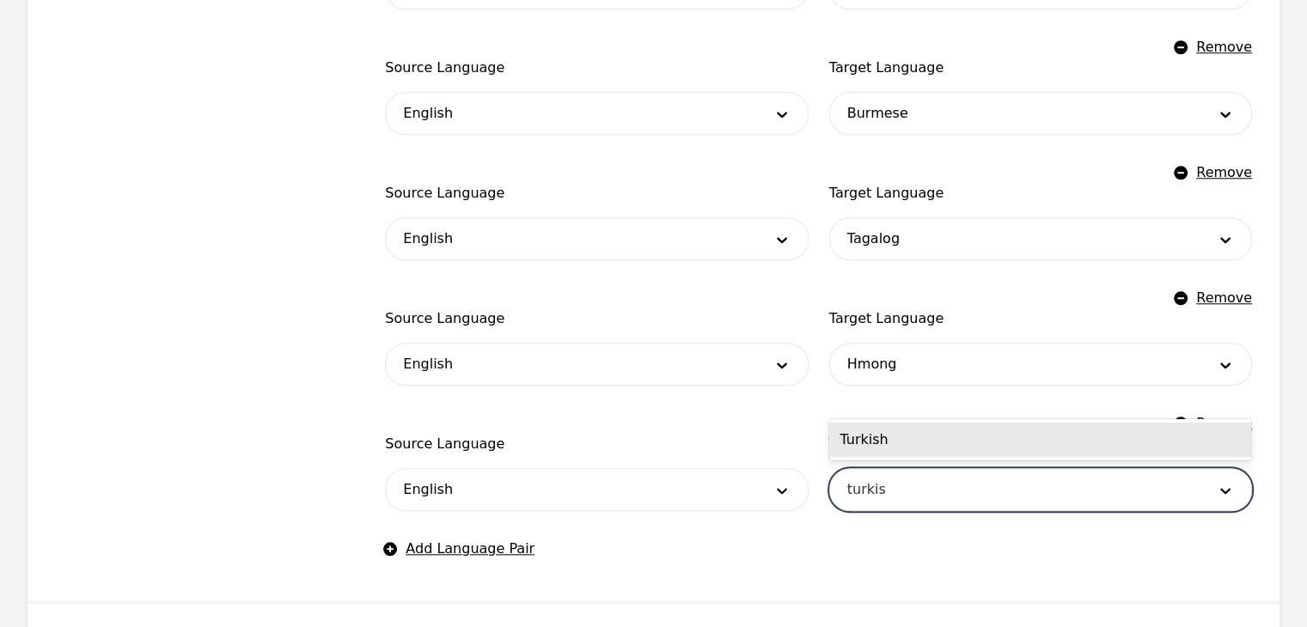
type input "turkish"
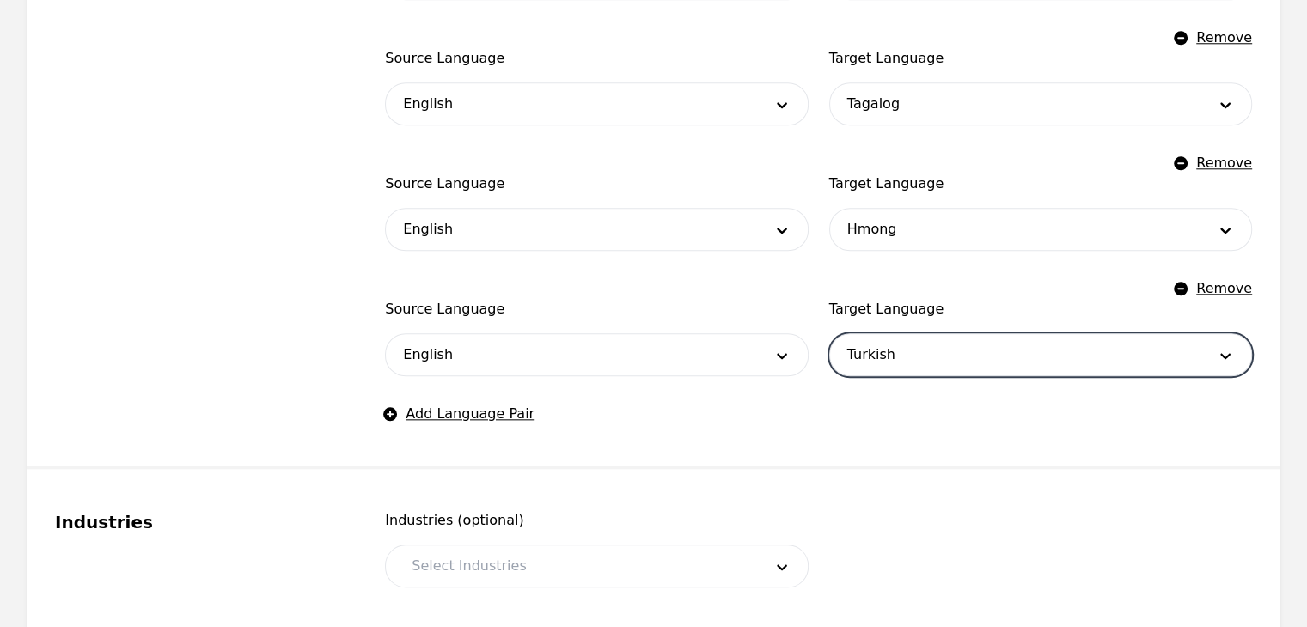
scroll to position [1859, 0]
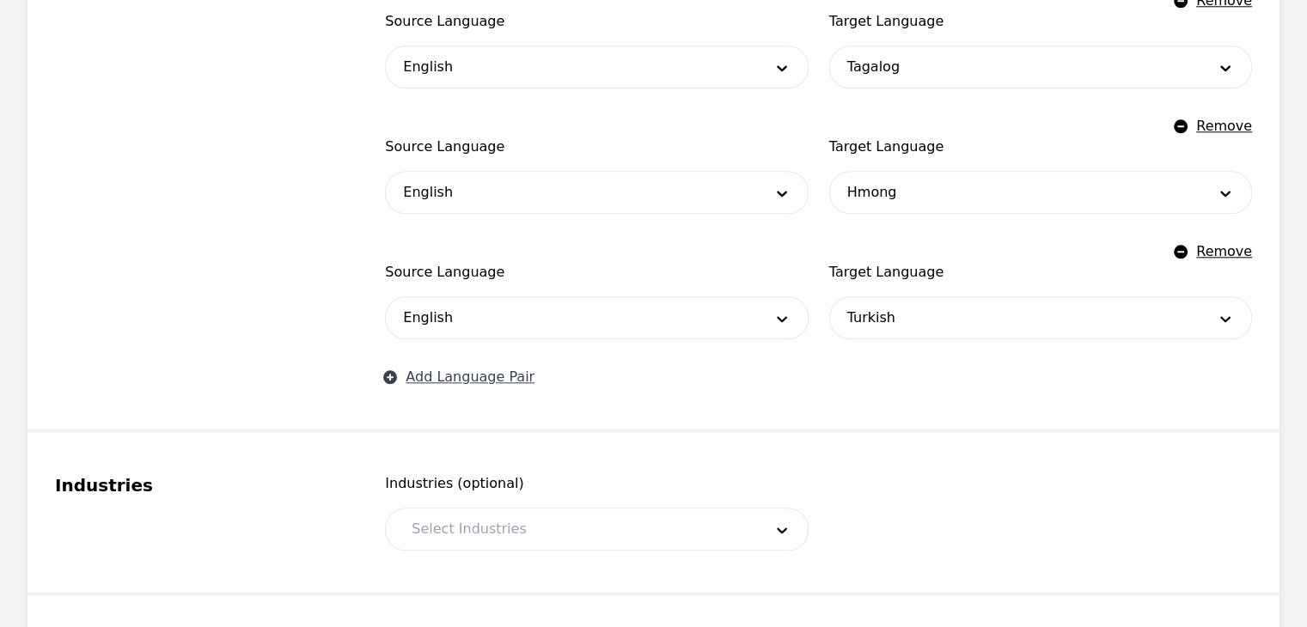
click at [480, 379] on button "Add Language Pair" at bounding box center [460, 377] width 150 height 21
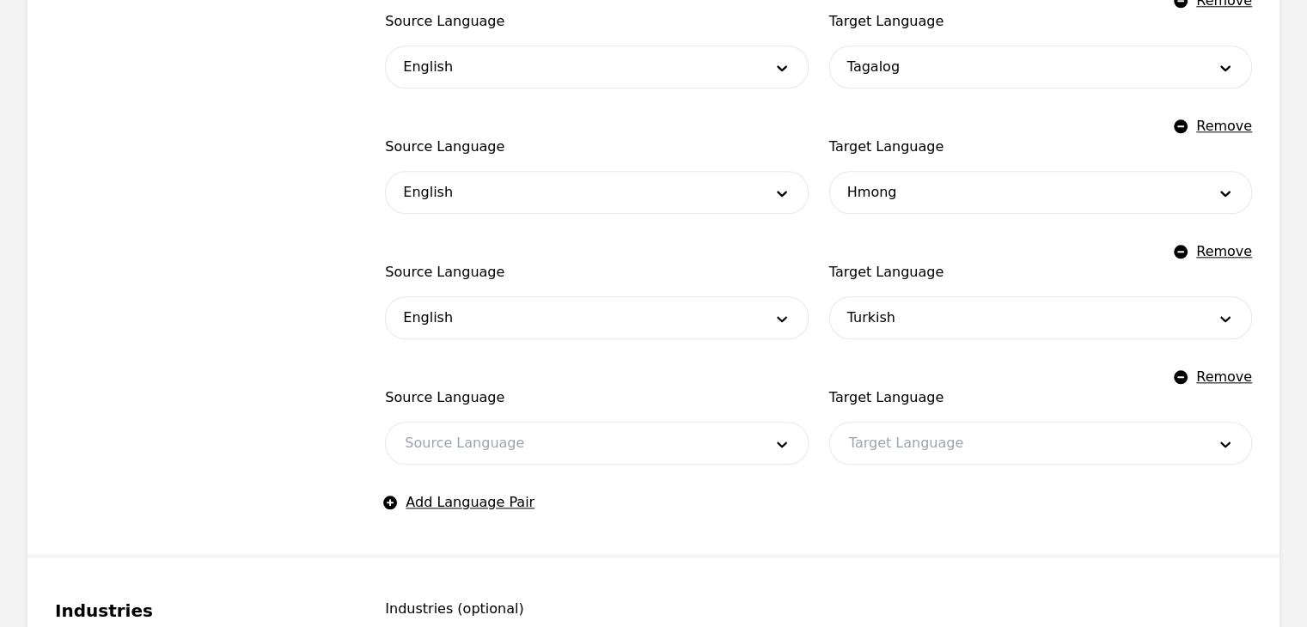
click at [484, 437] on div at bounding box center [570, 443] width 369 height 41
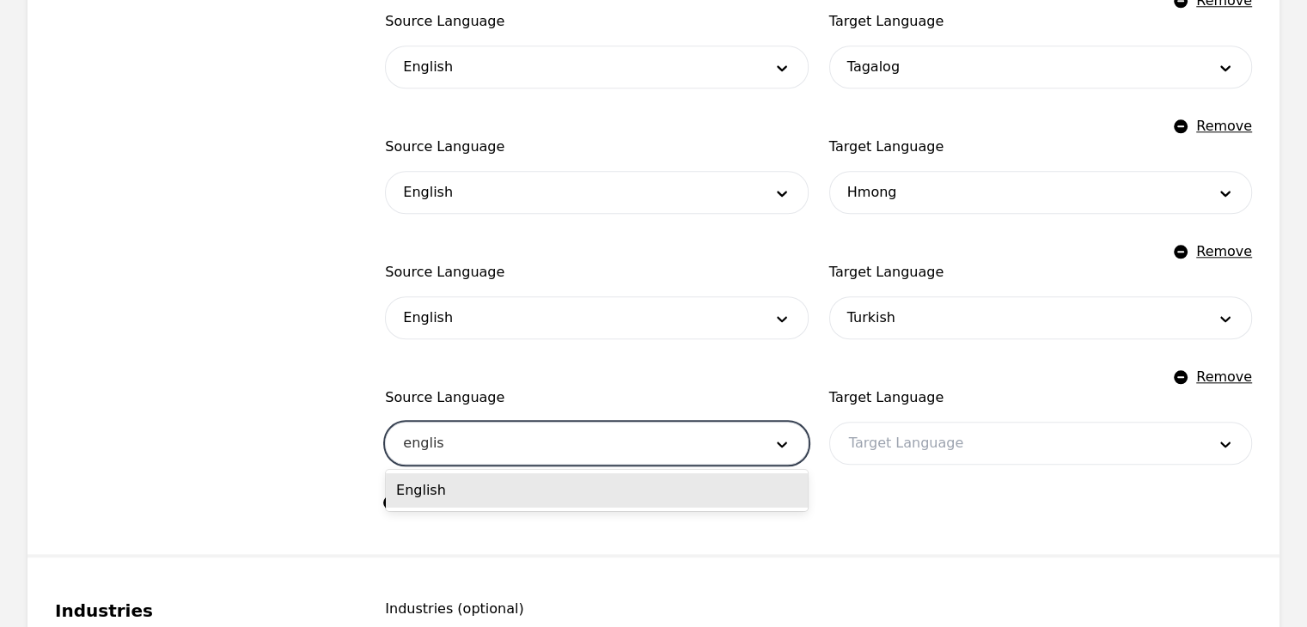
type input "english"
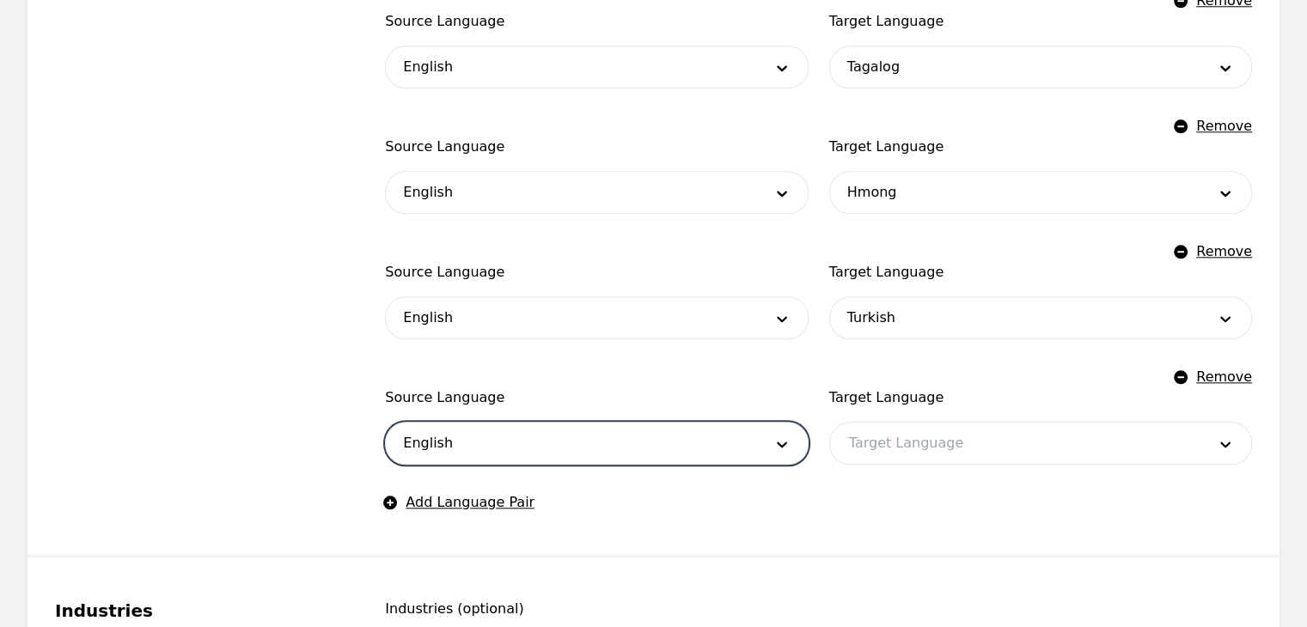
click at [892, 446] on div at bounding box center [1014, 443] width 369 height 41
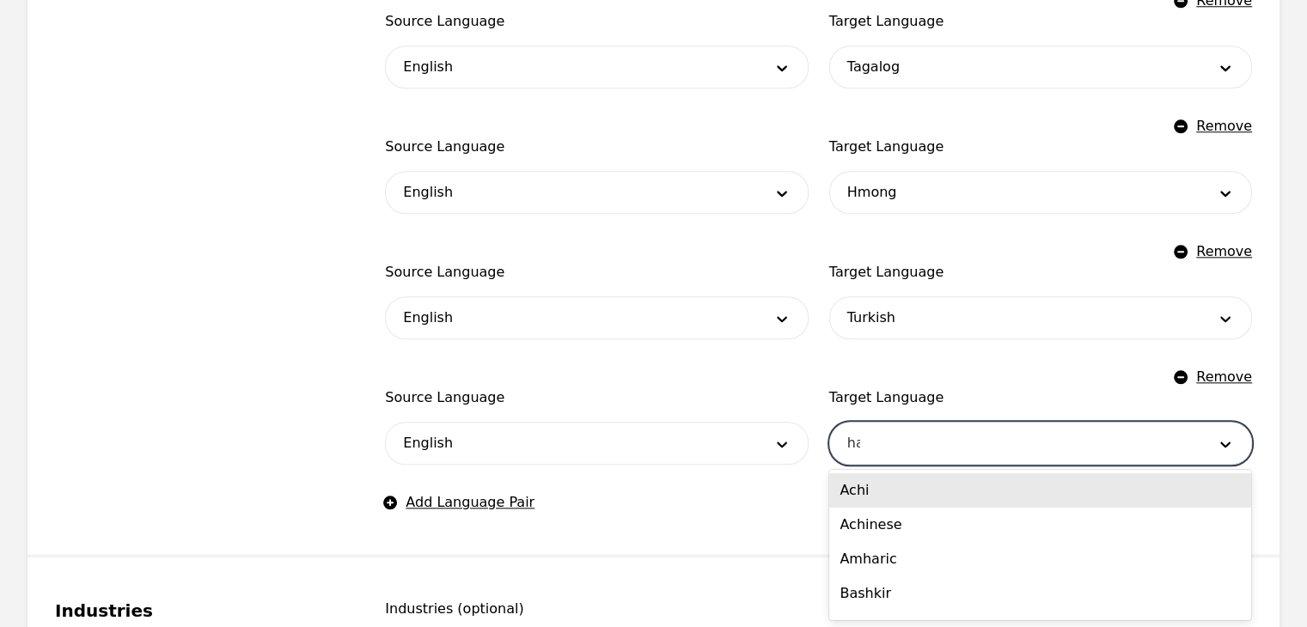
type input "hai"
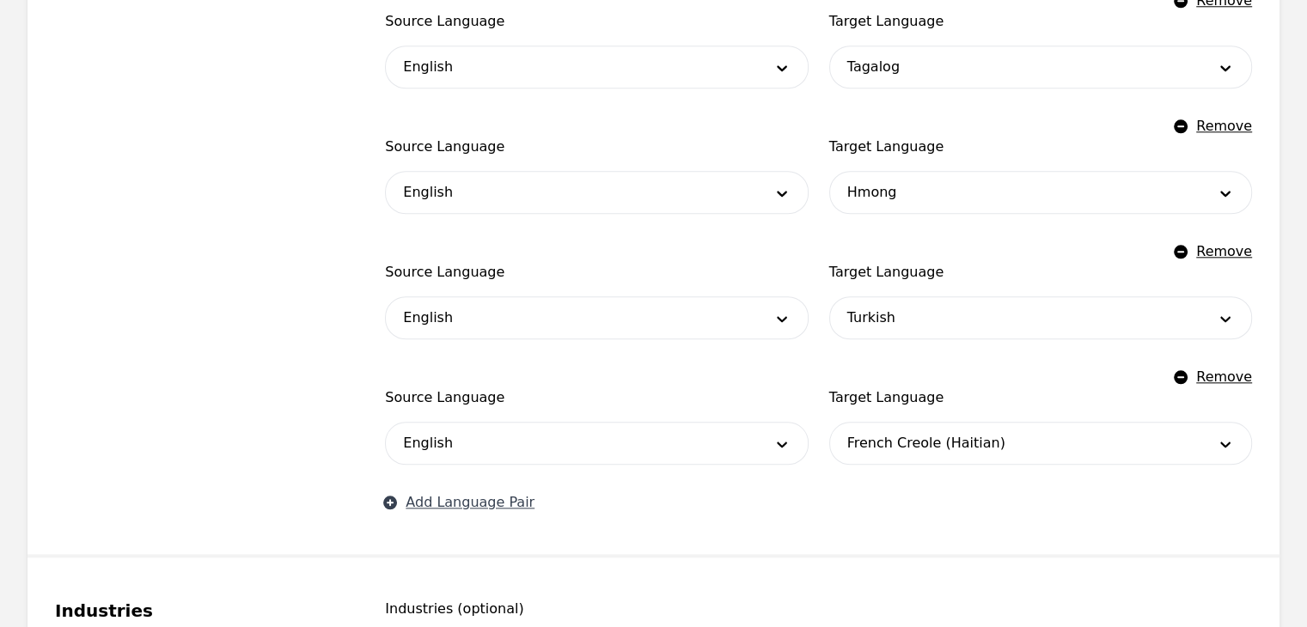
click at [482, 505] on button "Add Language Pair" at bounding box center [460, 502] width 150 height 21
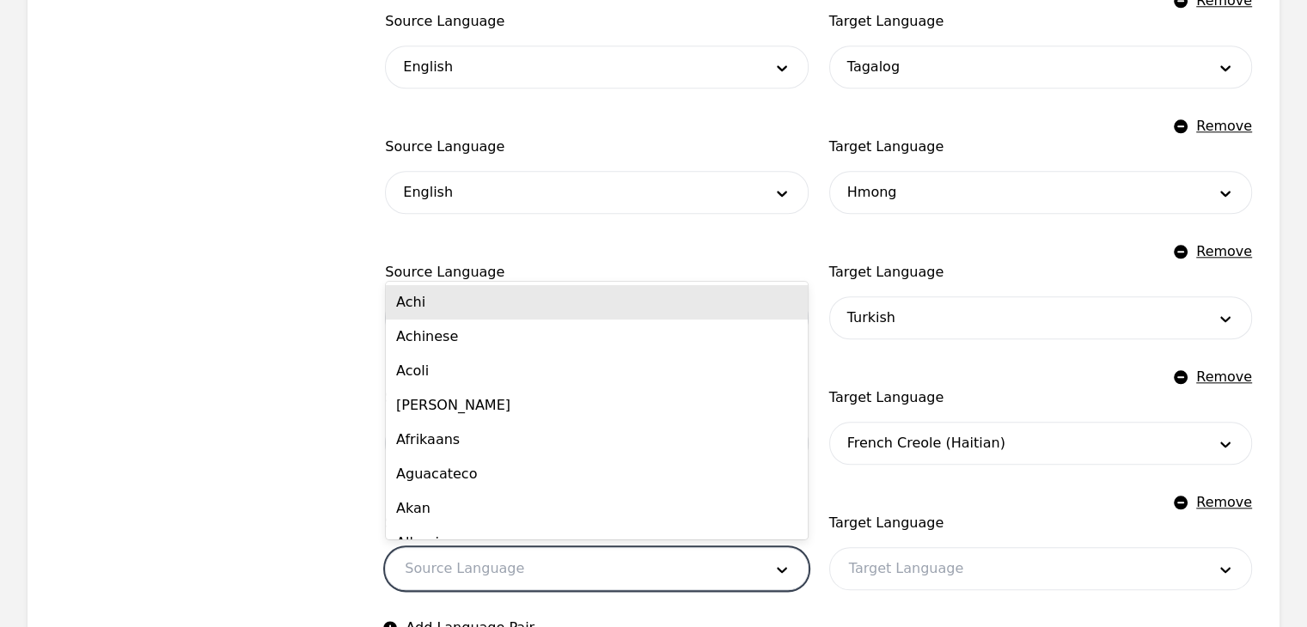
click at [619, 558] on div at bounding box center [570, 568] width 369 height 41
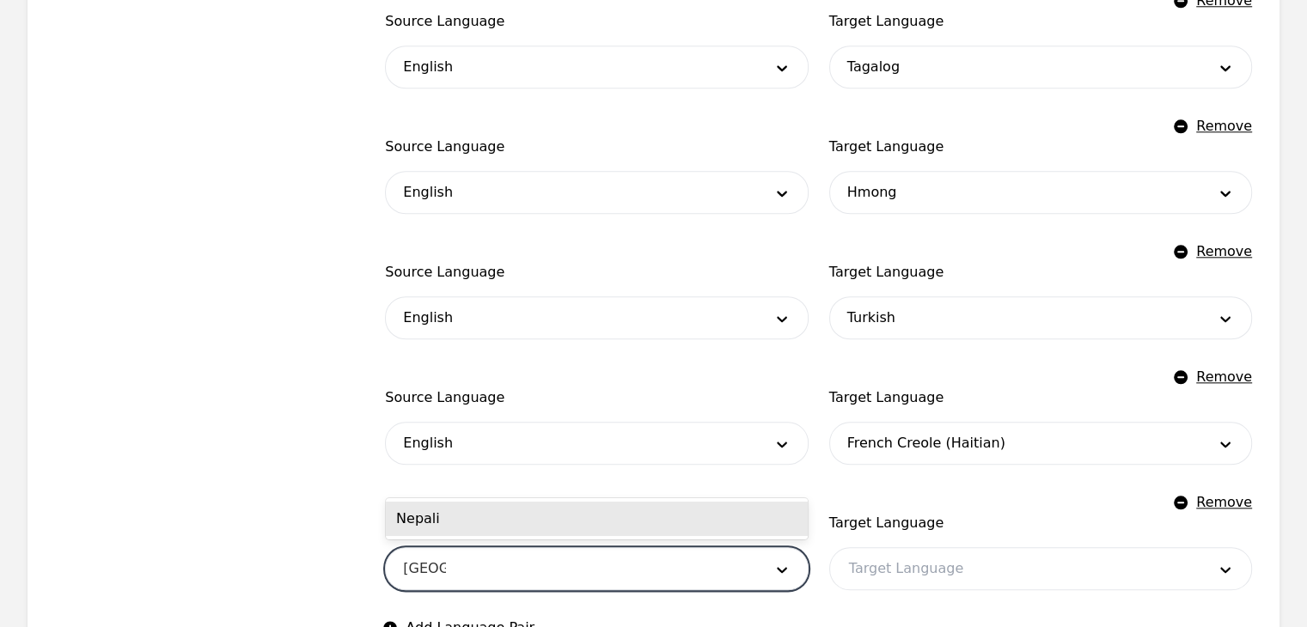
type input "nepali"
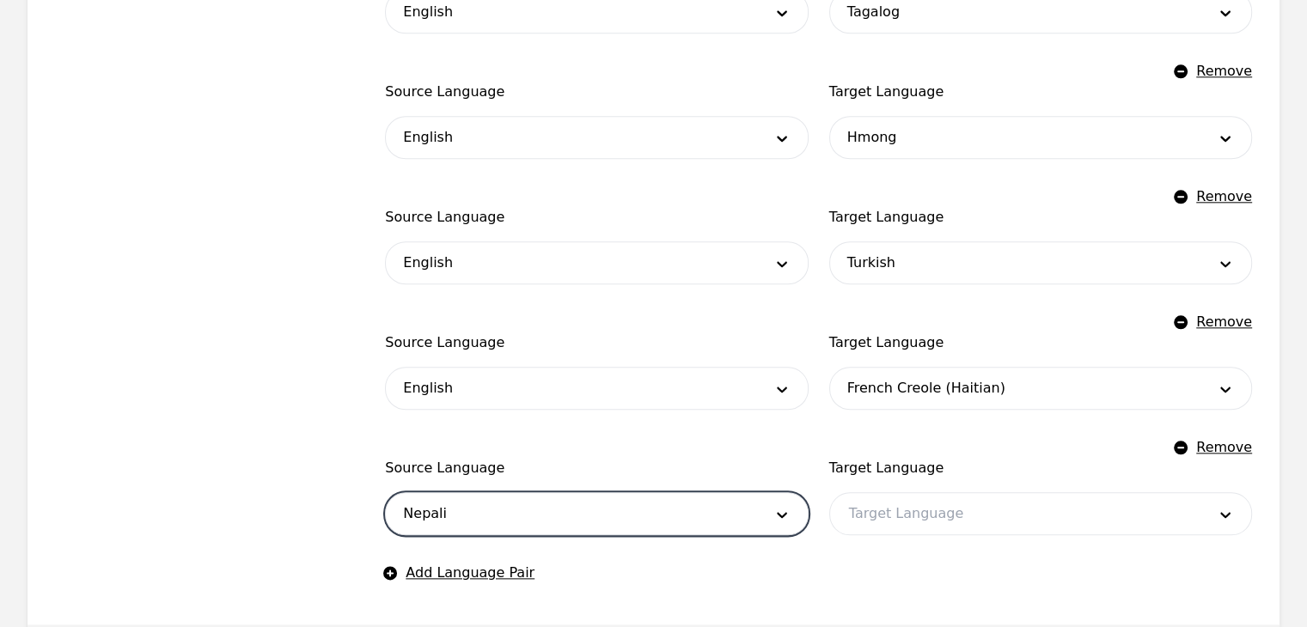
scroll to position [1945, 0]
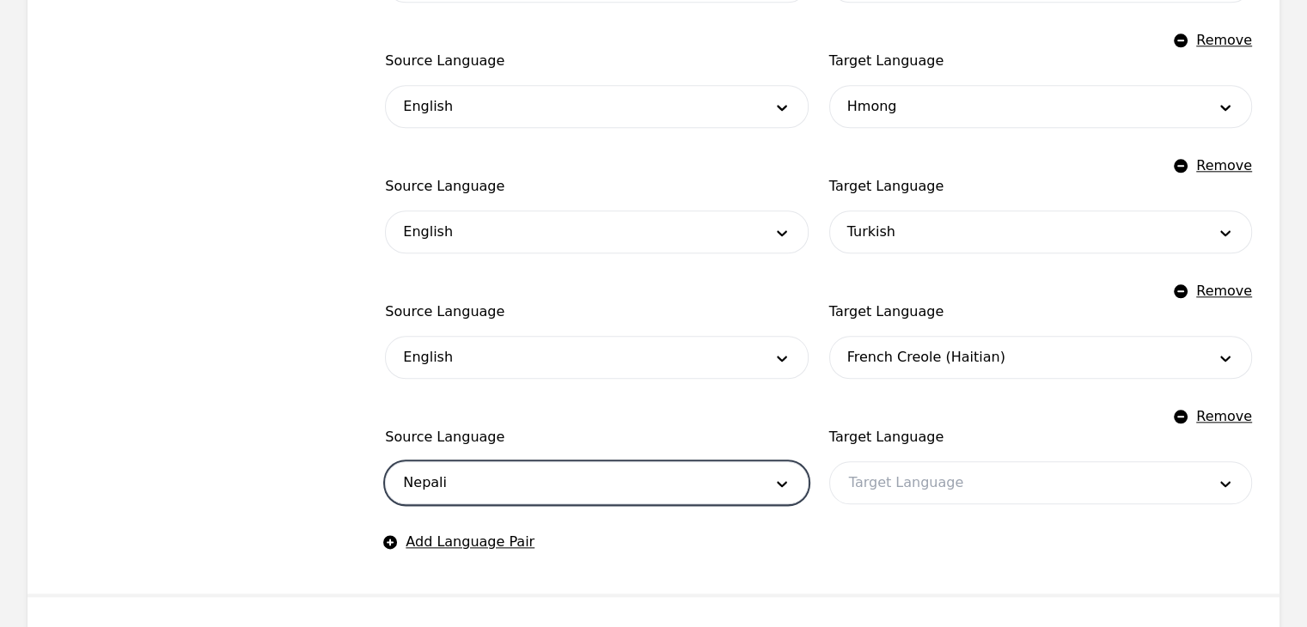
click at [1010, 495] on div at bounding box center [1014, 482] width 369 height 41
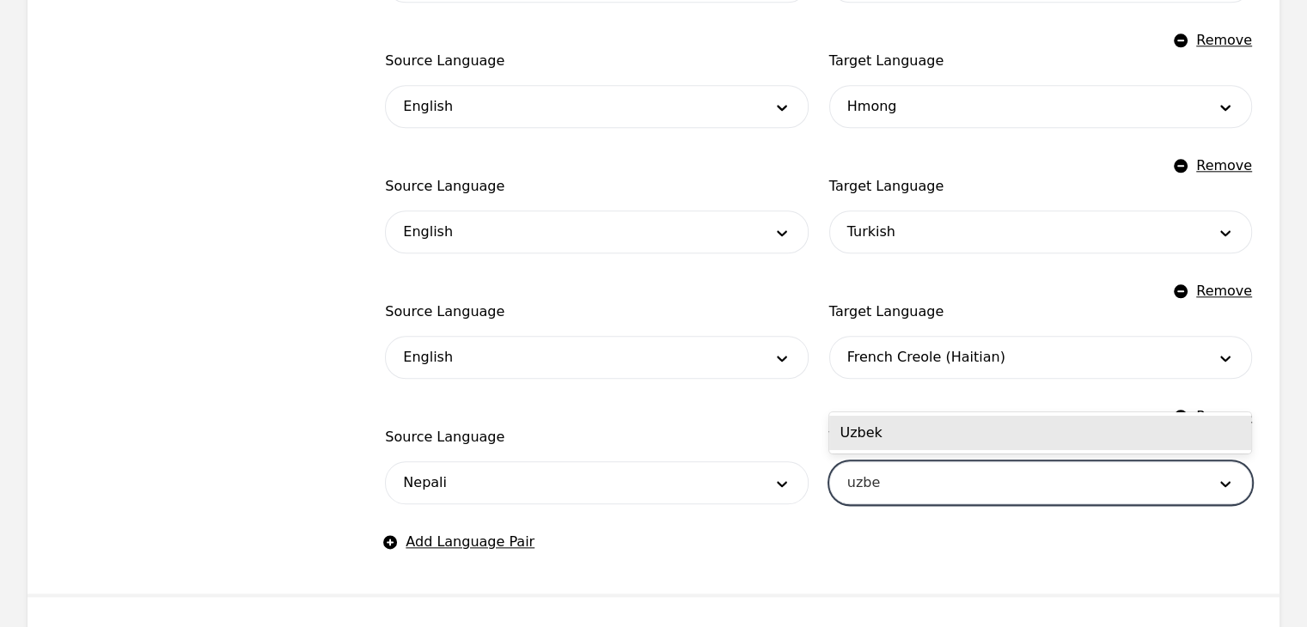
type input "uzbek"
click at [929, 418] on div "Uzbek" at bounding box center [1040, 433] width 422 height 34
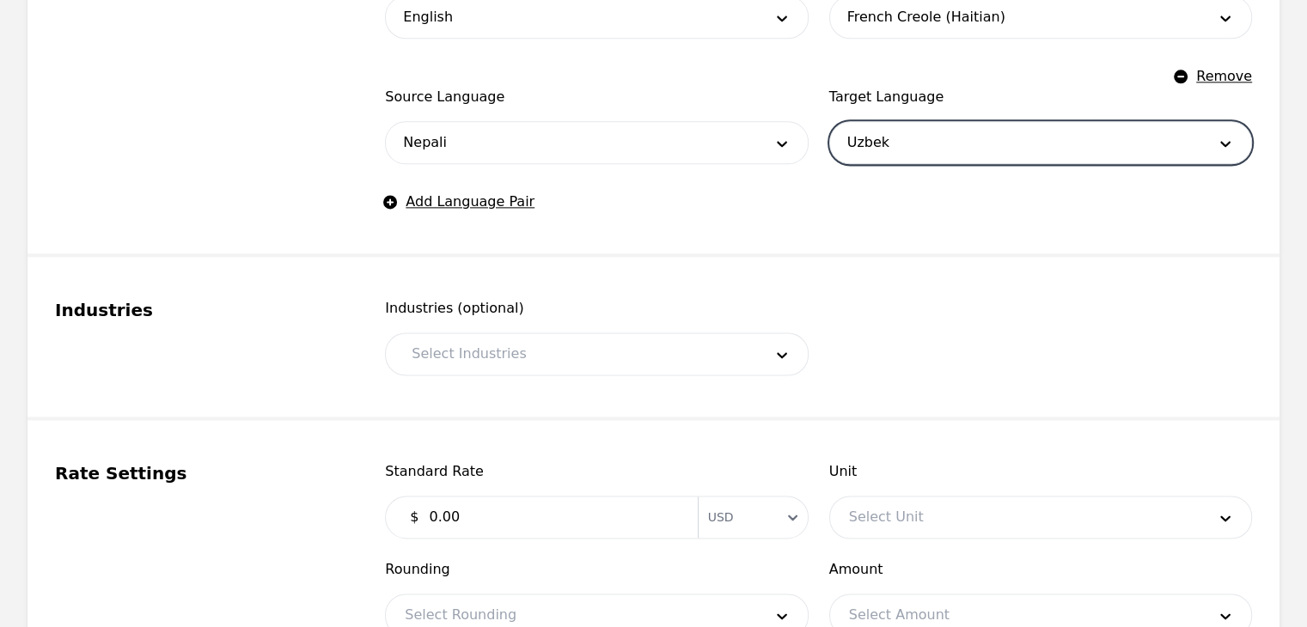
scroll to position [2289, 0]
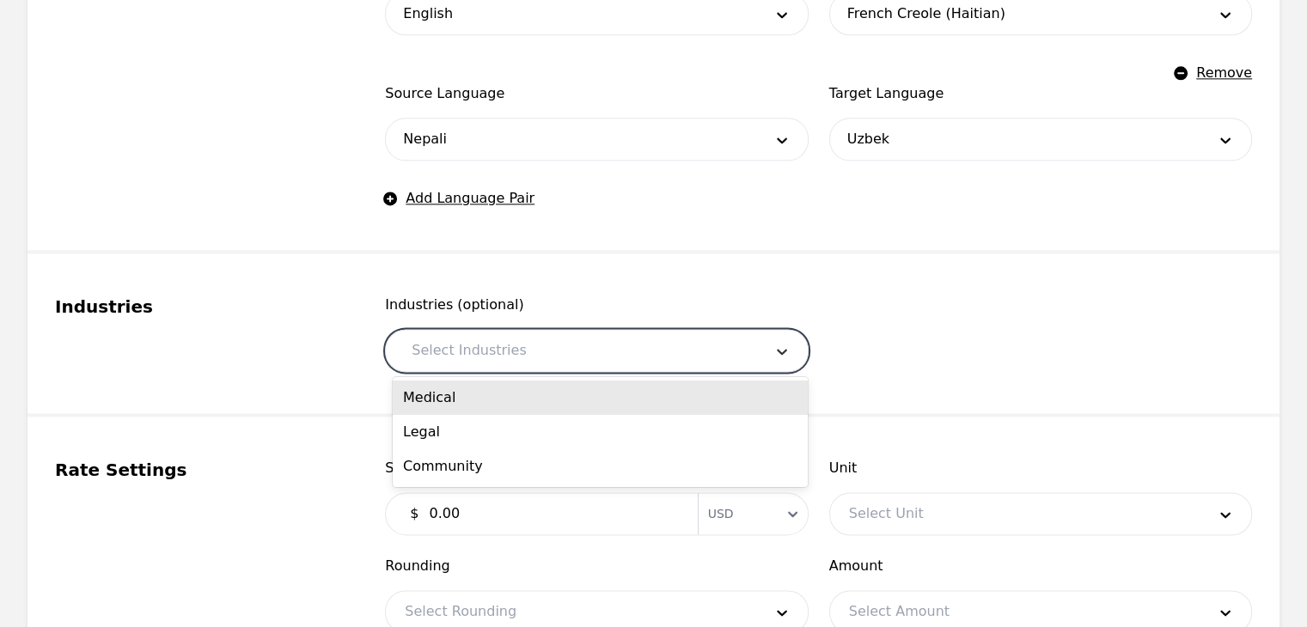
click at [784, 351] on icon at bounding box center [782, 352] width 10 height 6
click at [563, 399] on div "Medical" at bounding box center [600, 398] width 415 height 34
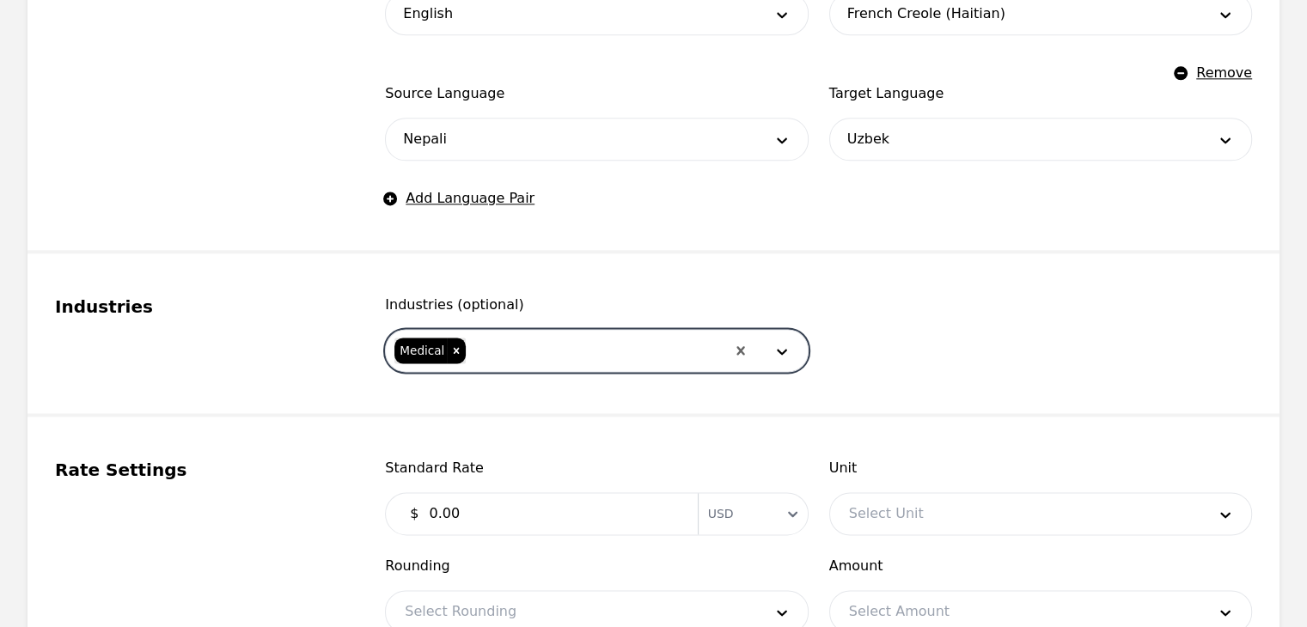
click at [604, 352] on div at bounding box center [595, 350] width 257 height 41
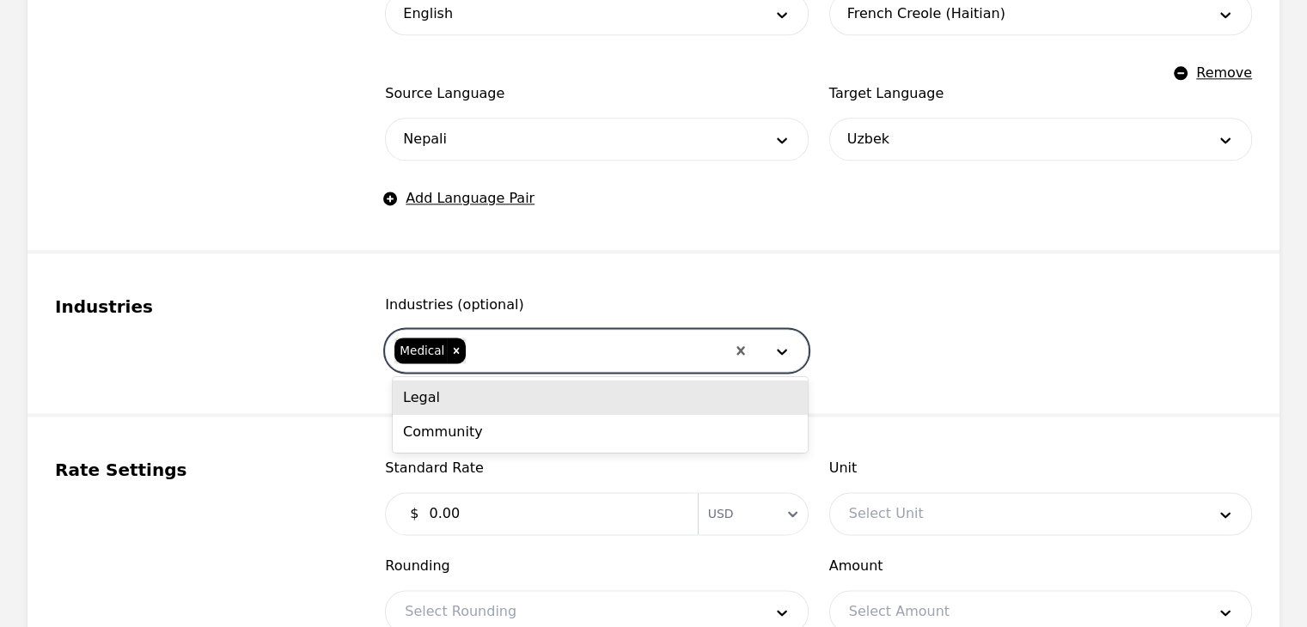
click at [556, 400] on div "Legal" at bounding box center [600, 398] width 415 height 34
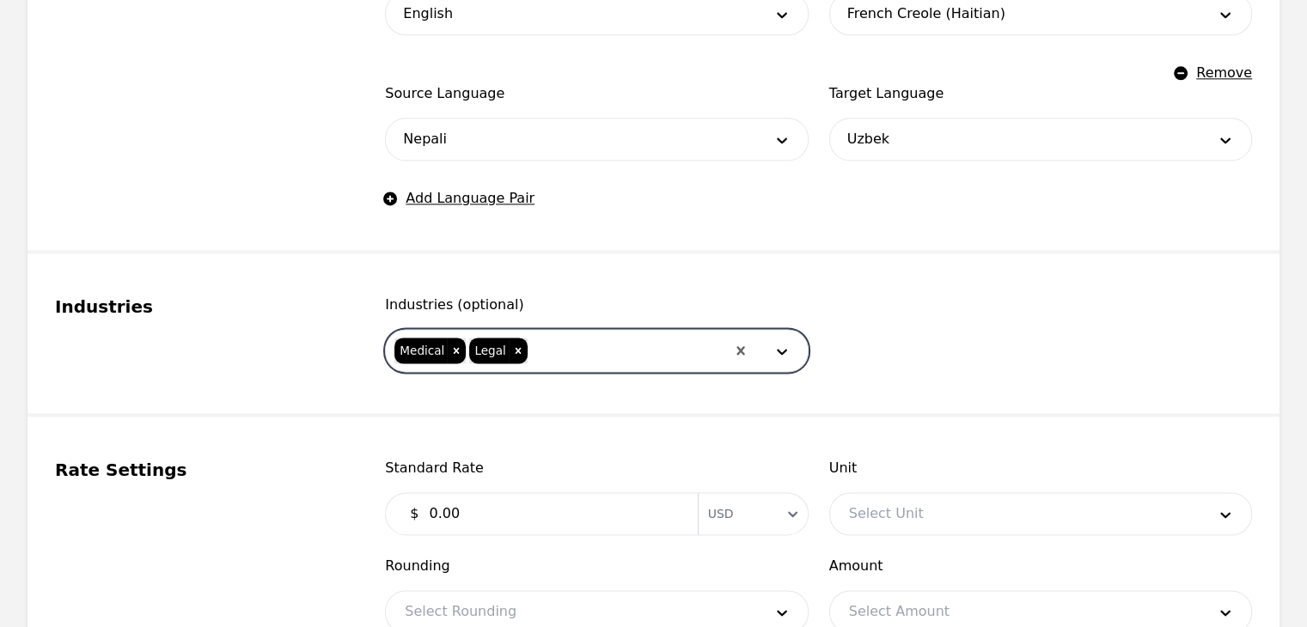
click at [565, 358] on div at bounding box center [627, 350] width 196 height 41
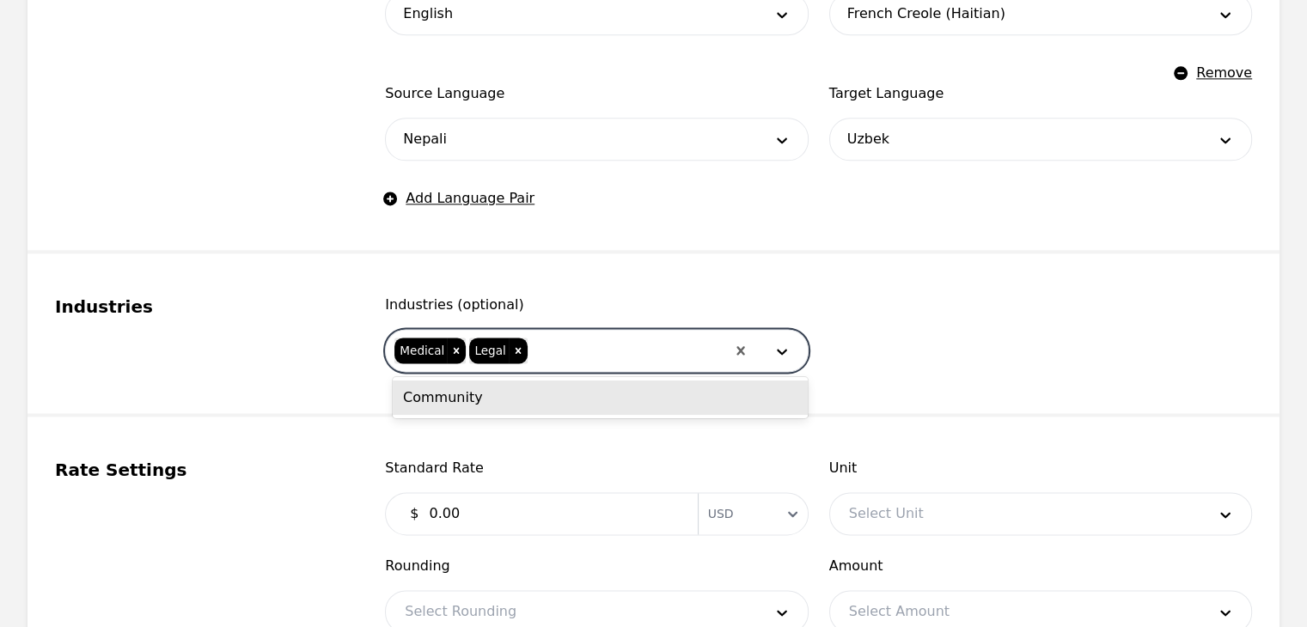
click at [569, 406] on div "Community" at bounding box center [600, 398] width 415 height 34
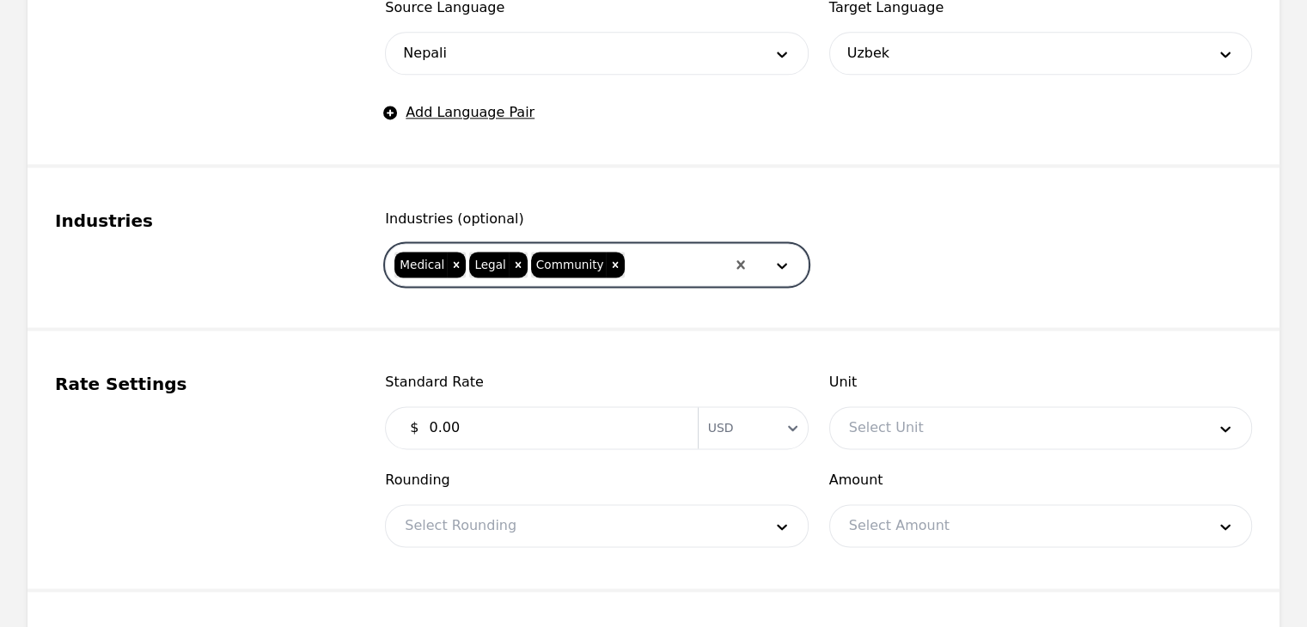
scroll to position [2461, 0]
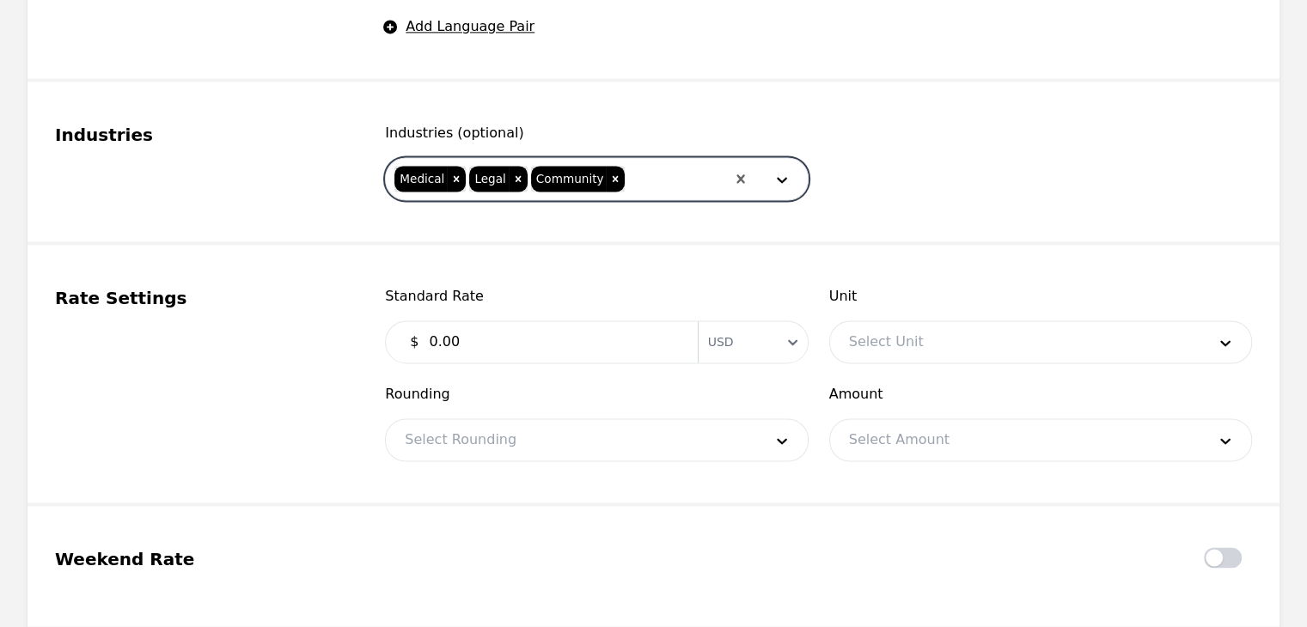
click at [595, 349] on input "0.00" at bounding box center [552, 342] width 268 height 34
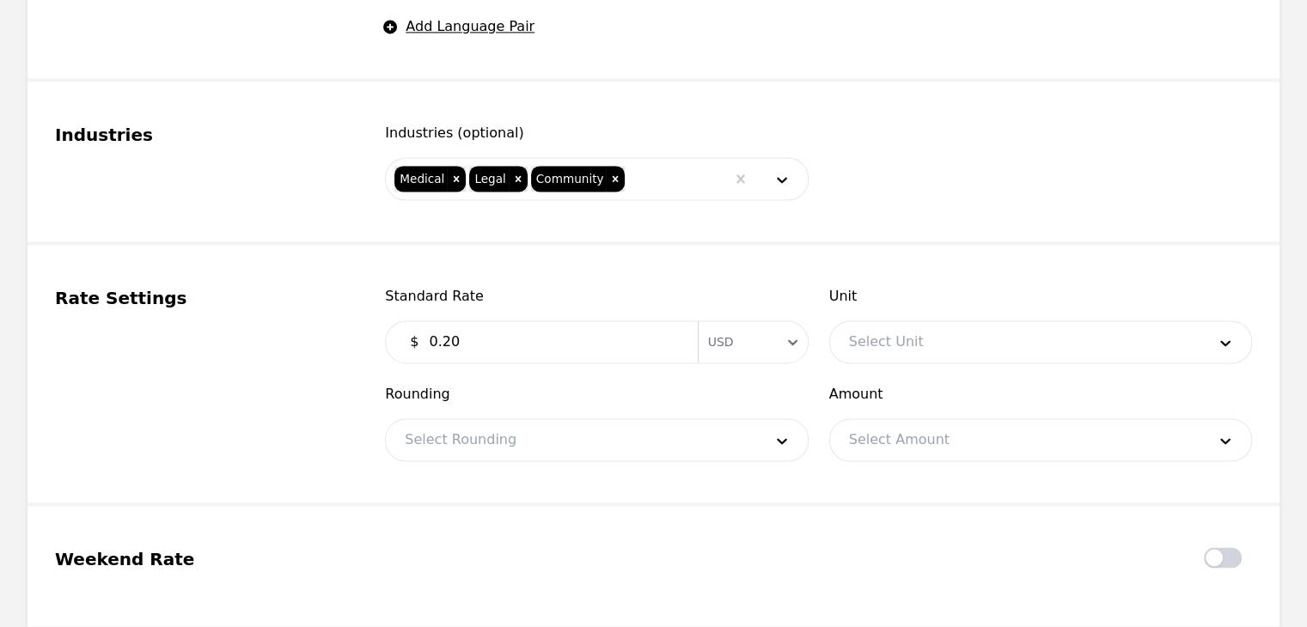
type input "0.20"
click at [972, 328] on div at bounding box center [1014, 341] width 369 height 41
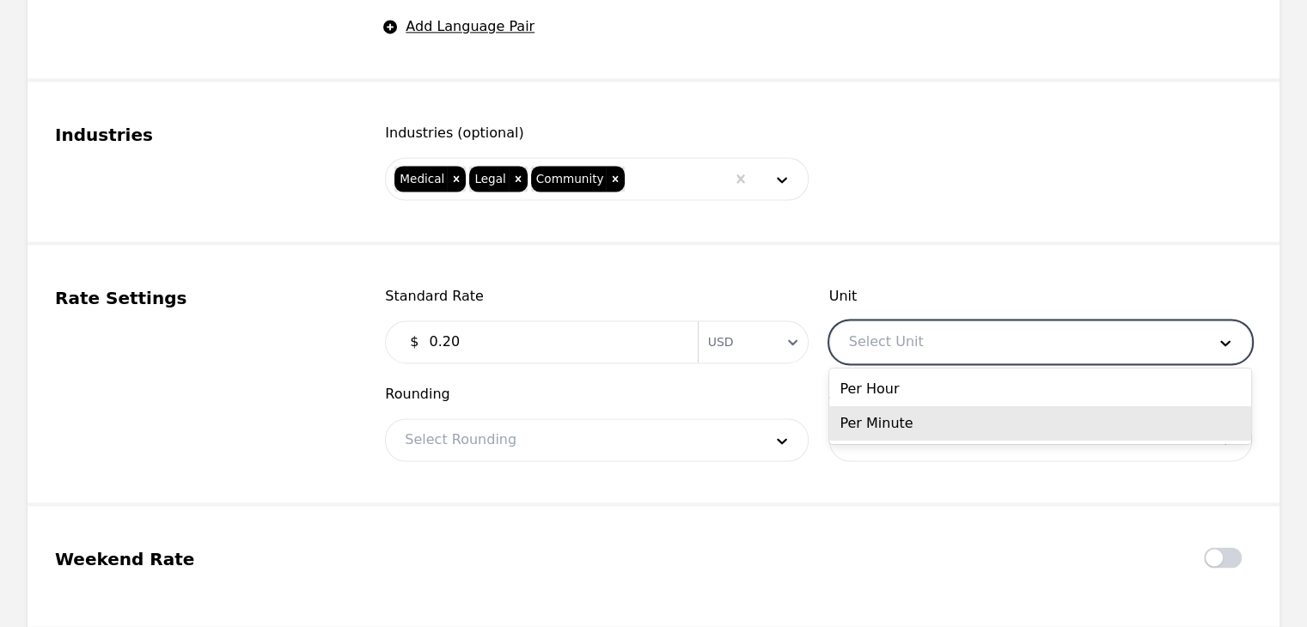
click at [943, 420] on div "Per Minute" at bounding box center [1040, 423] width 422 height 34
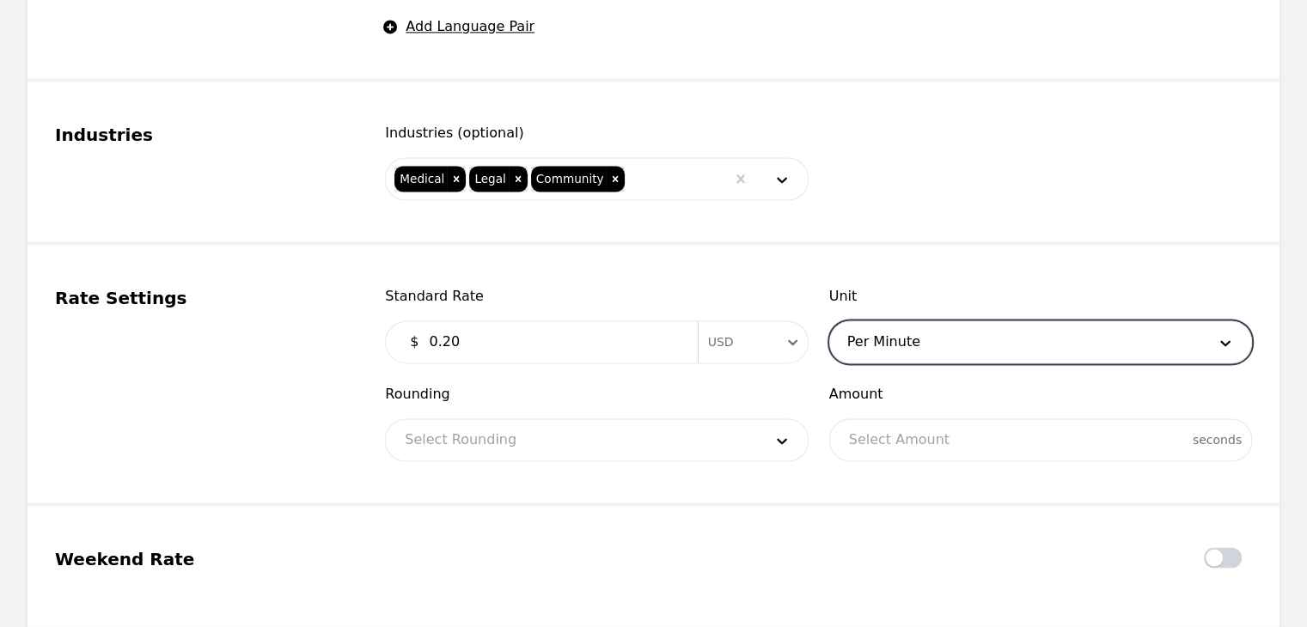
click at [735, 430] on div at bounding box center [570, 439] width 369 height 41
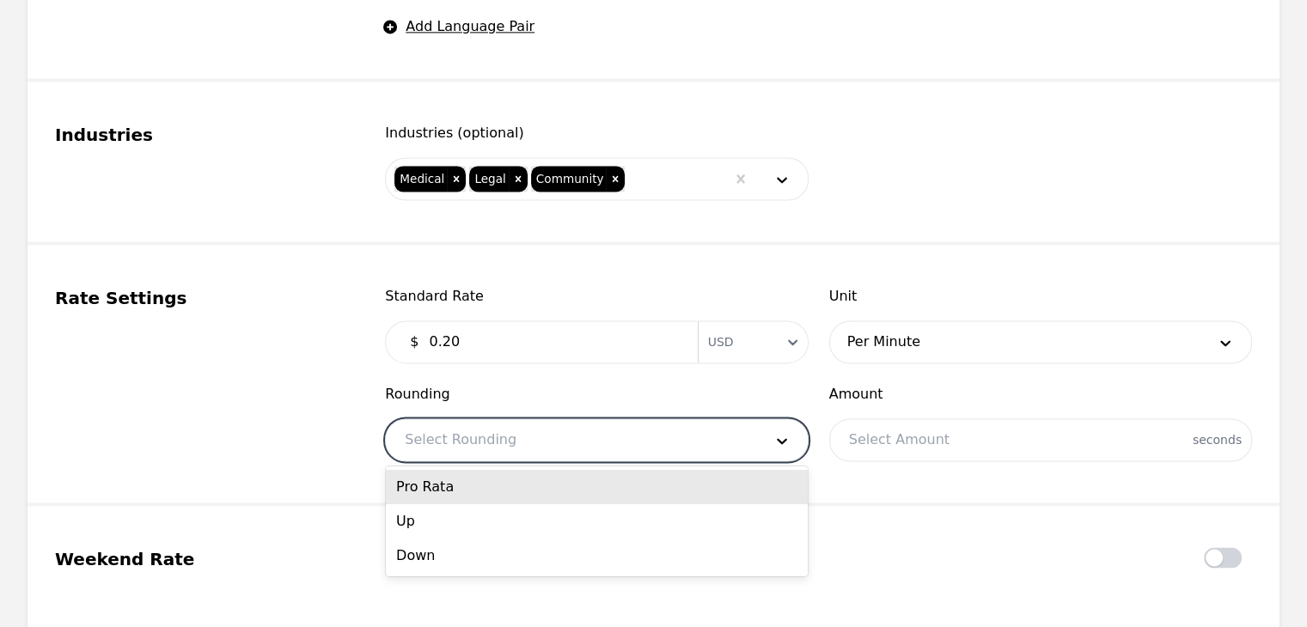
click at [604, 479] on div "Pro Rata" at bounding box center [597, 487] width 422 height 34
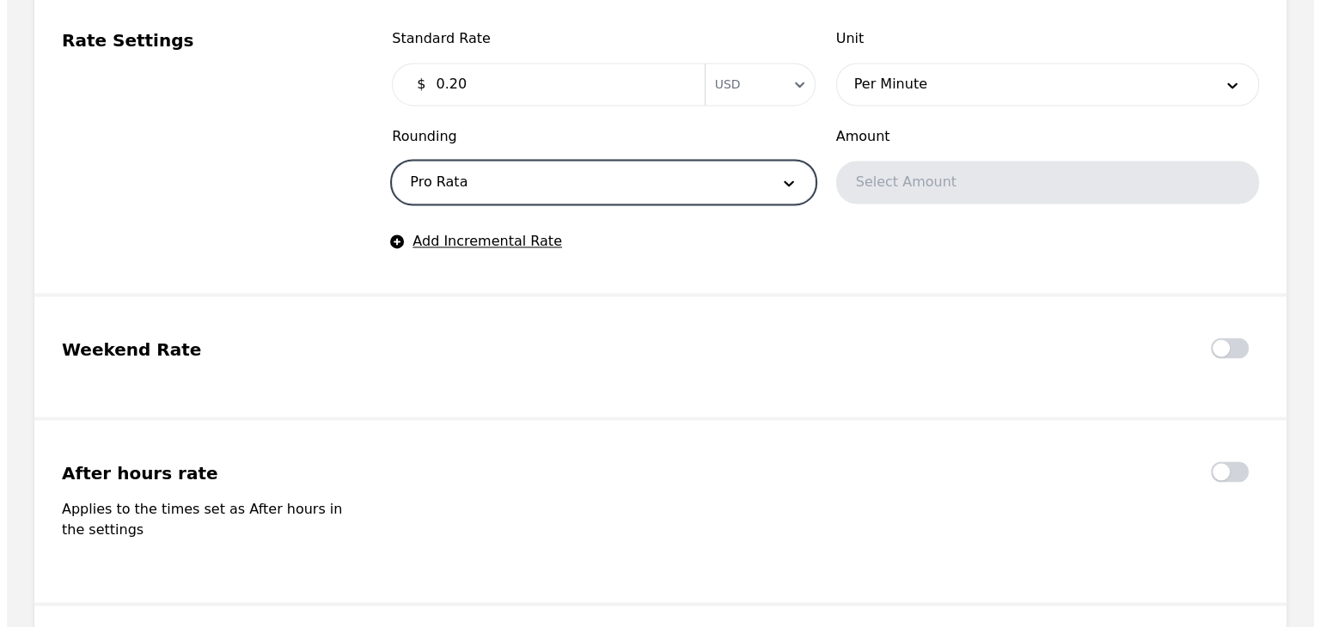
scroll to position [2976, 0]
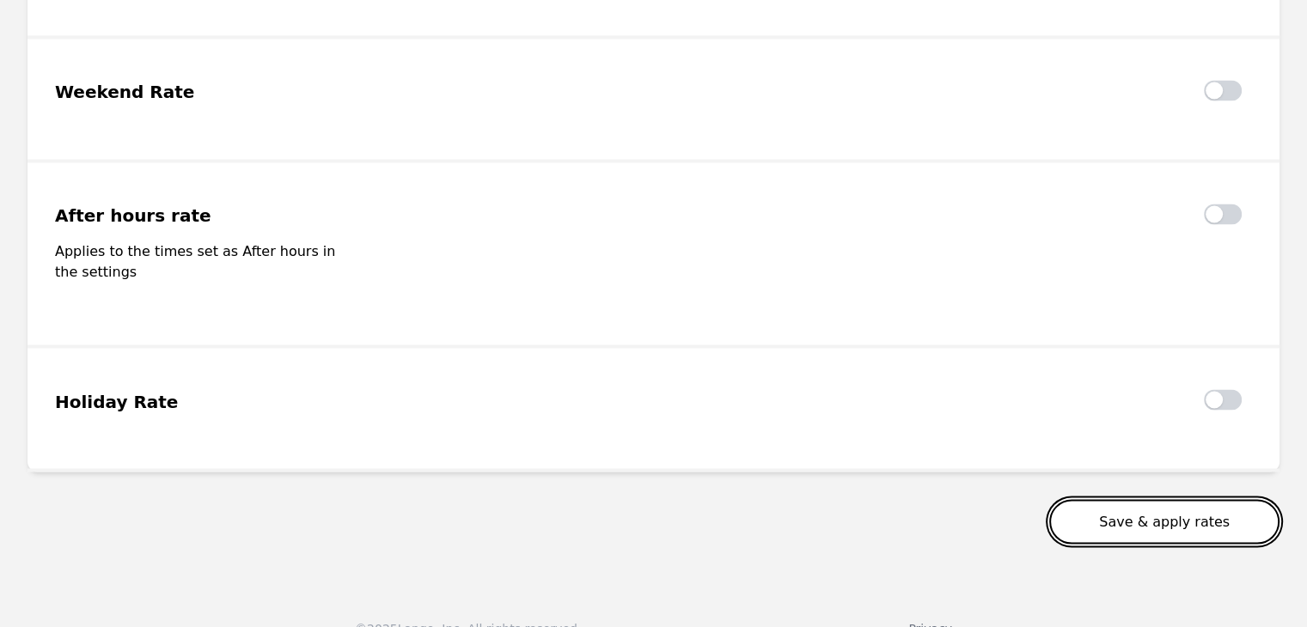
click at [1155, 521] on button "Save & apply rates" at bounding box center [1164, 521] width 230 height 45
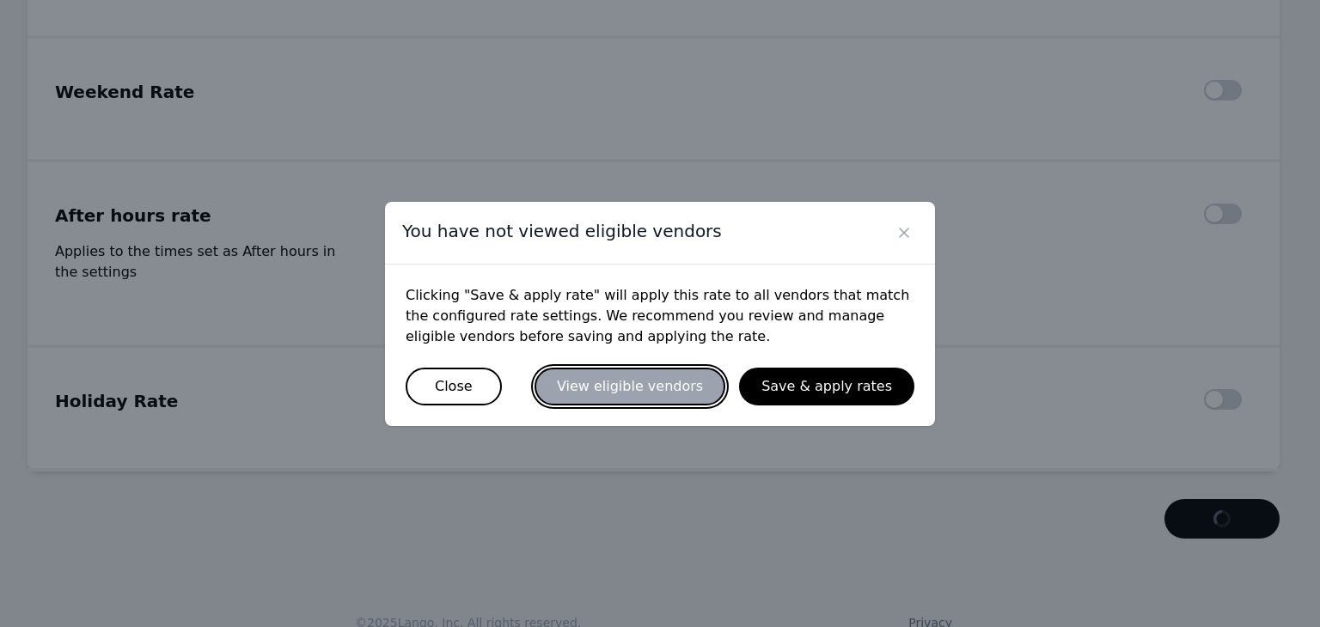
click at [667, 386] on button "View eligible vendors" at bounding box center [629, 387] width 191 height 38
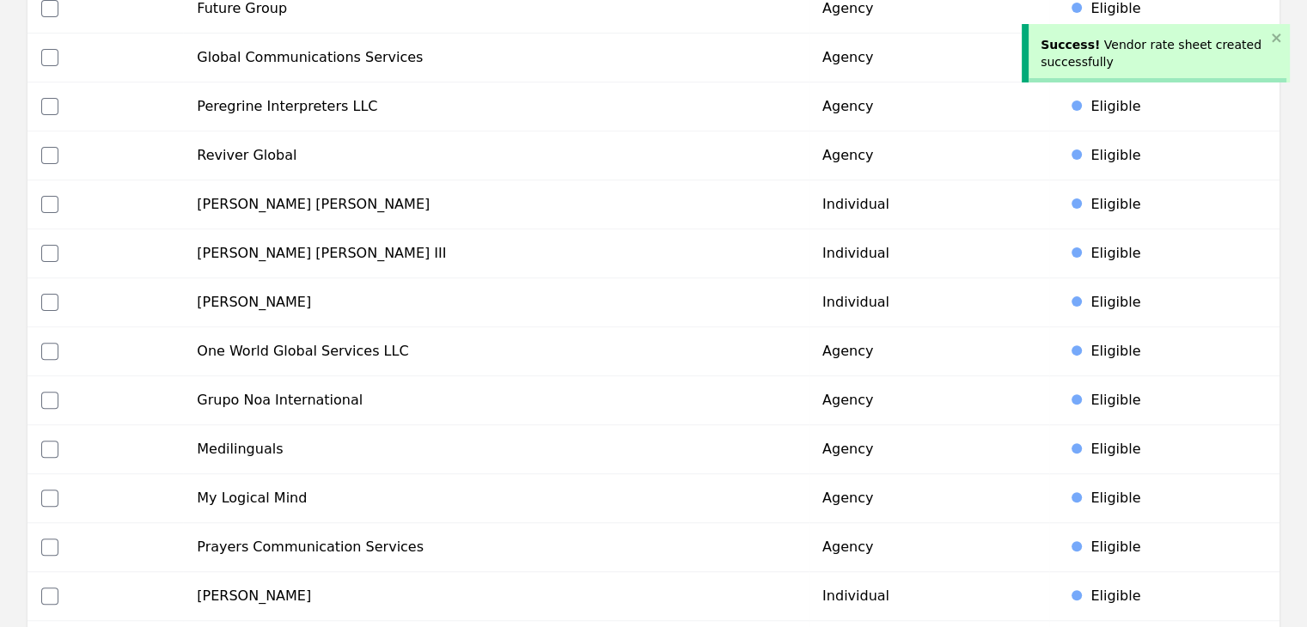
scroll to position [516, 0]
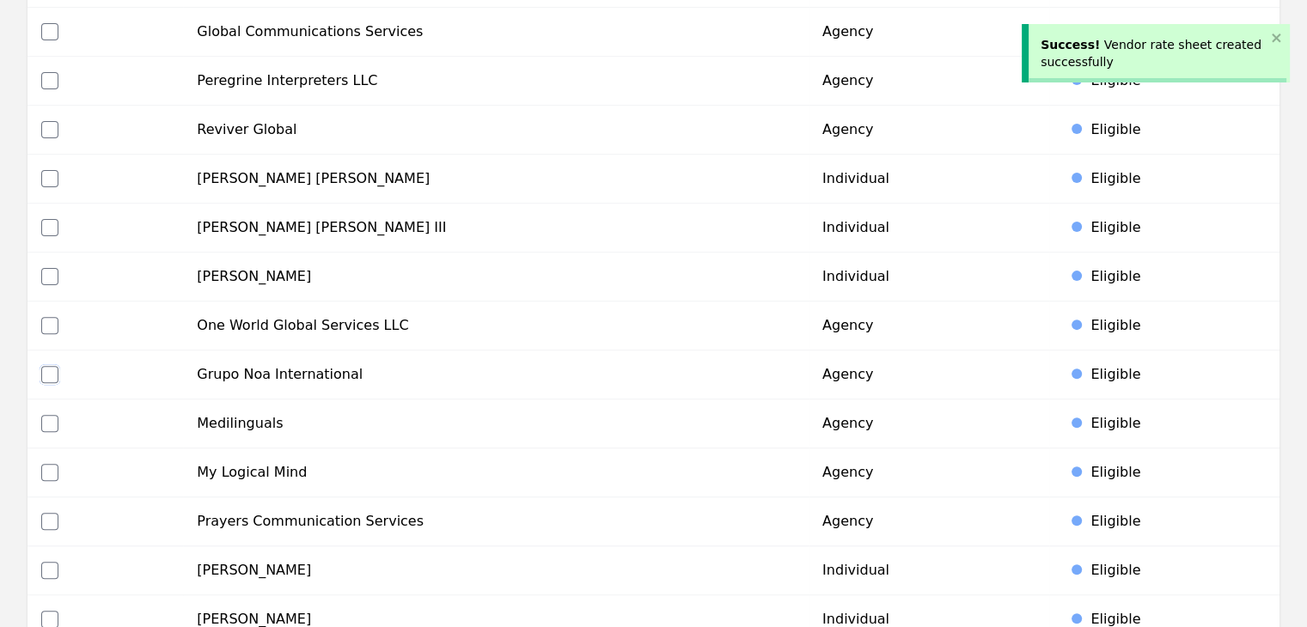
click at [50, 369] on input "checkbox" at bounding box center [49, 374] width 17 height 17
checkbox input "true"
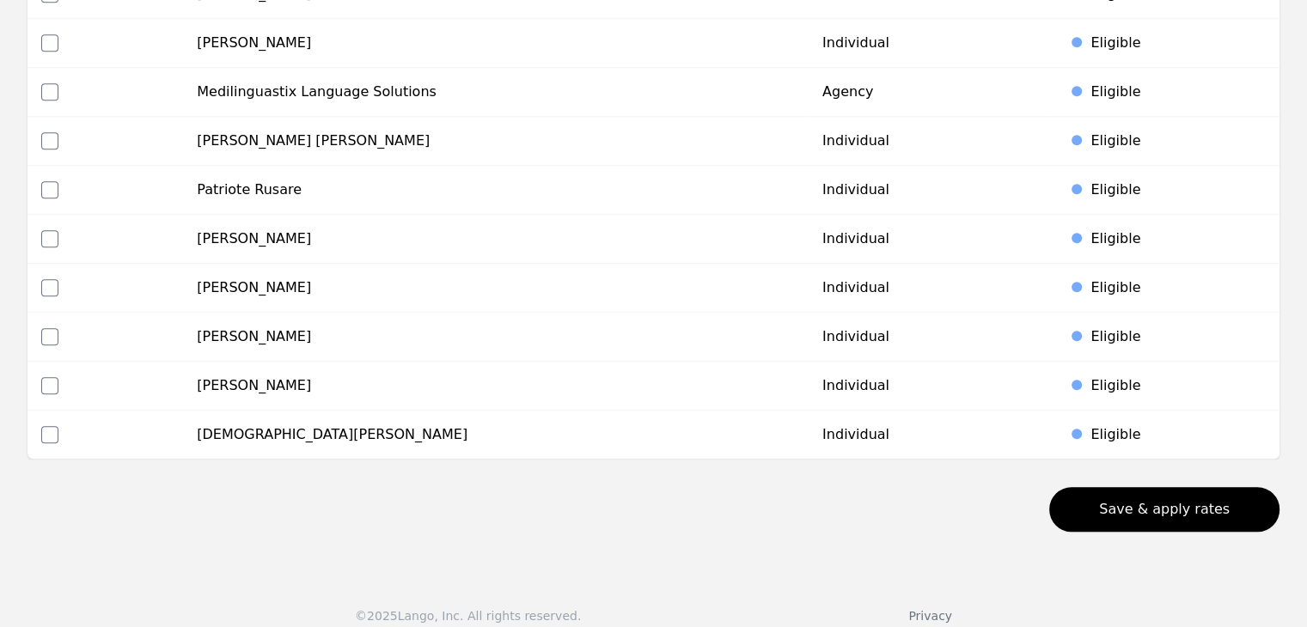
scroll to position [1104, 0]
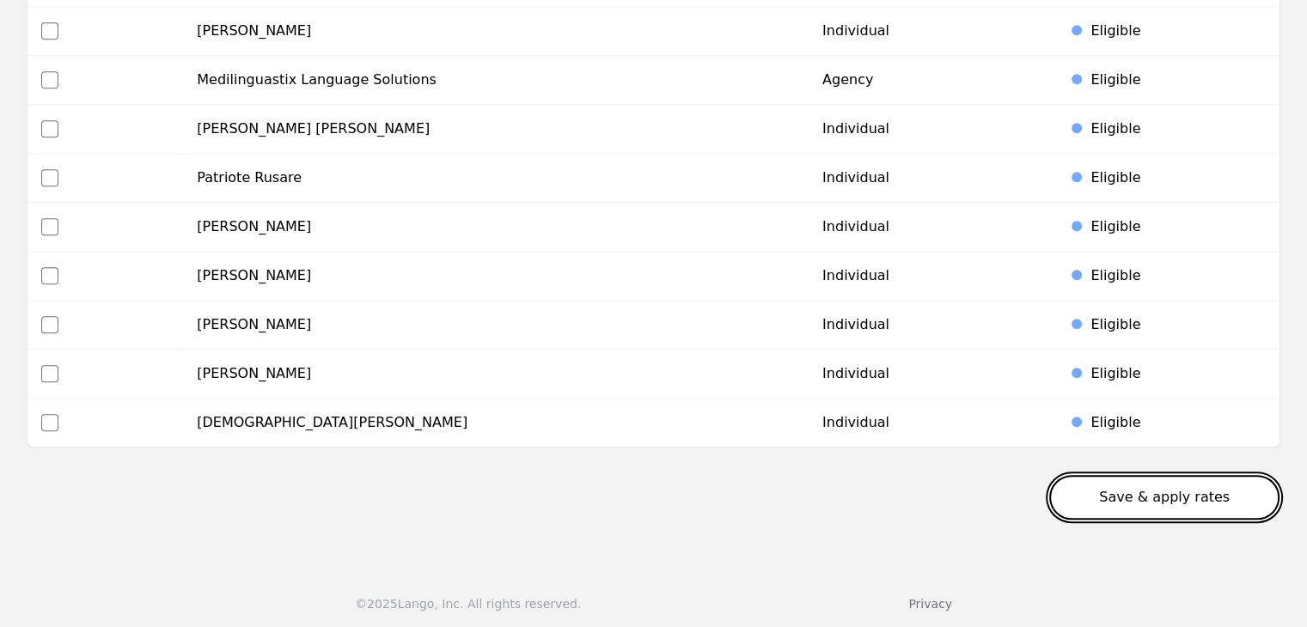
click at [1199, 502] on button "Save & apply rates" at bounding box center [1164, 497] width 230 height 45
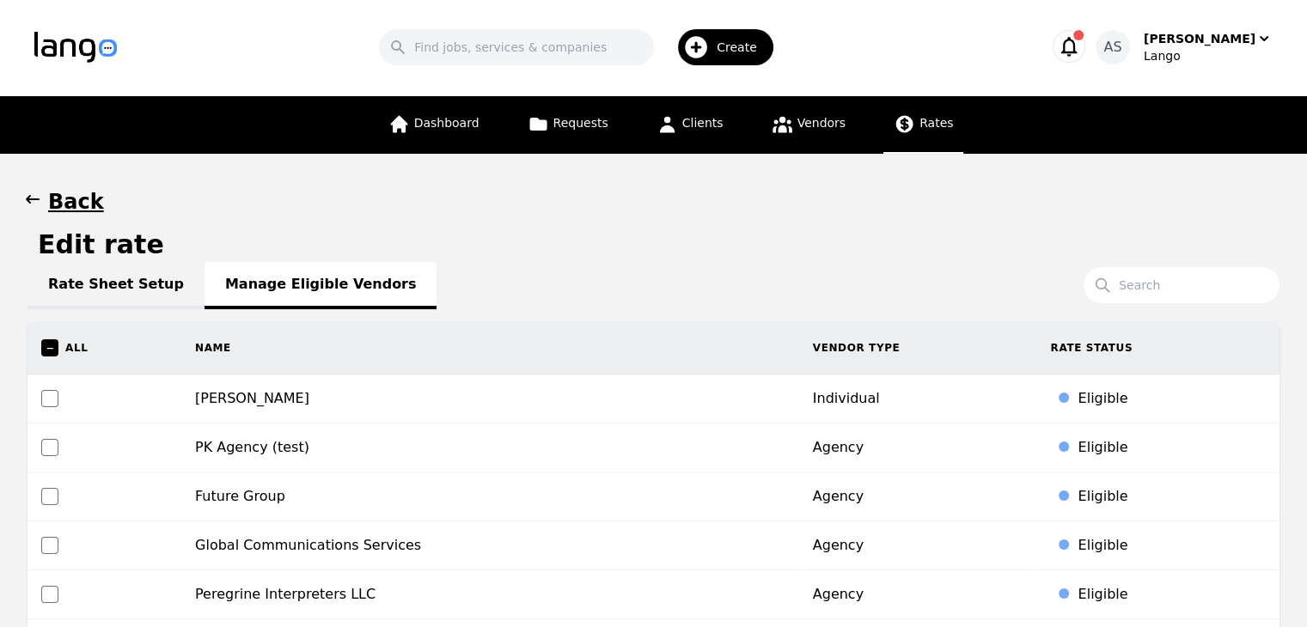
scroll to position [0, 0]
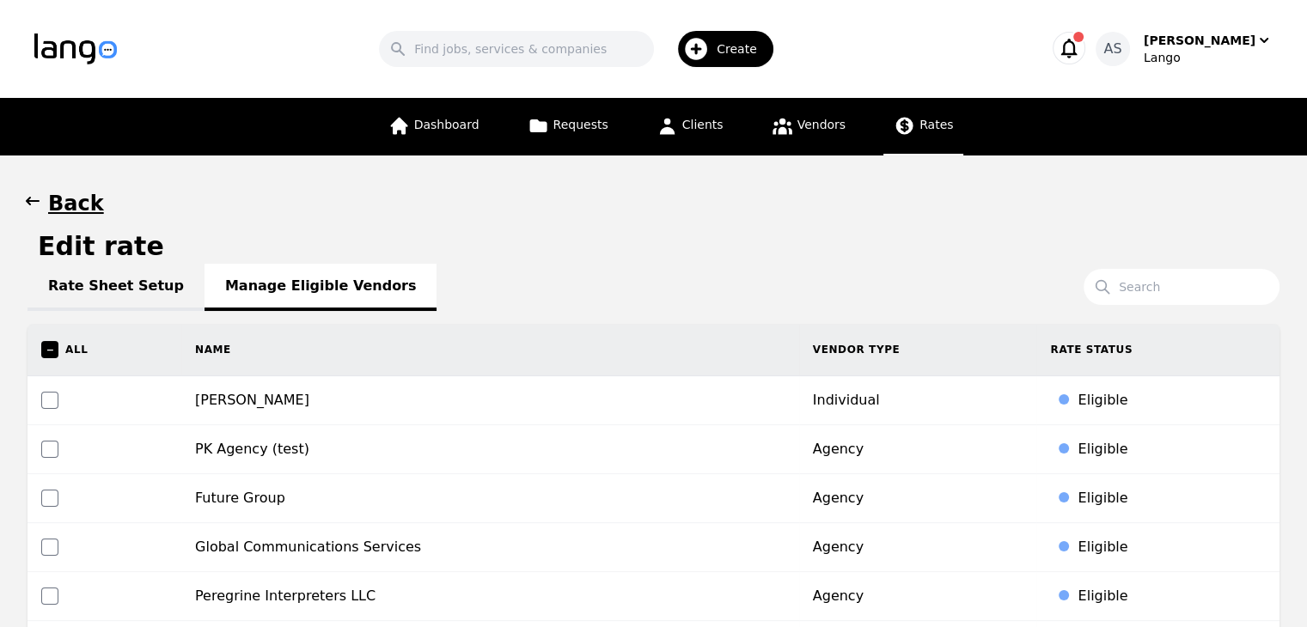
click at [89, 299] on link "Rate Sheet Setup" at bounding box center [115, 287] width 177 height 47
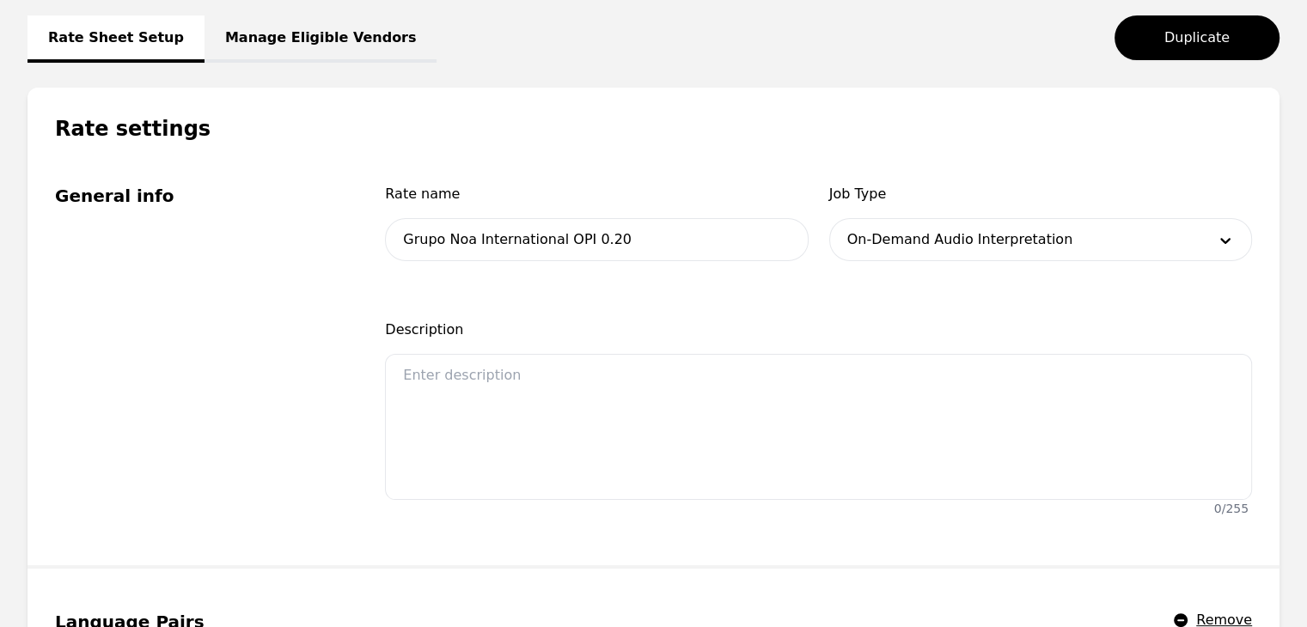
scroll to position [258, 0]
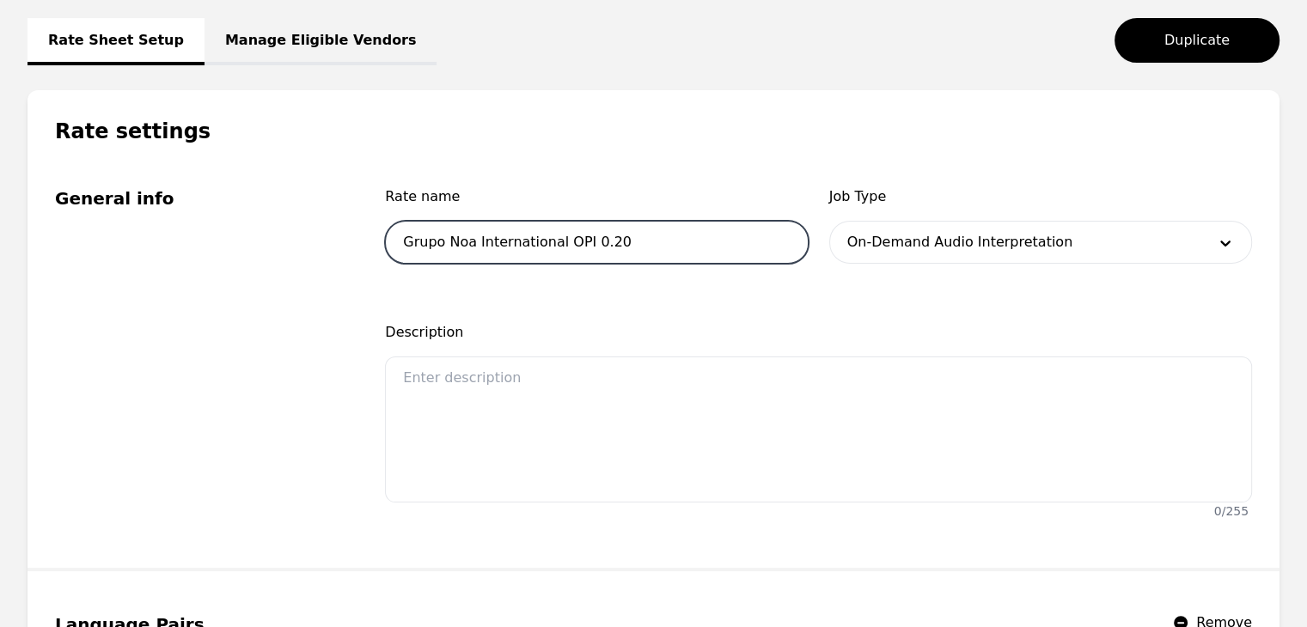
click at [577, 245] on input "Grupo Noa International OPI 0.20" at bounding box center [596, 242] width 423 height 43
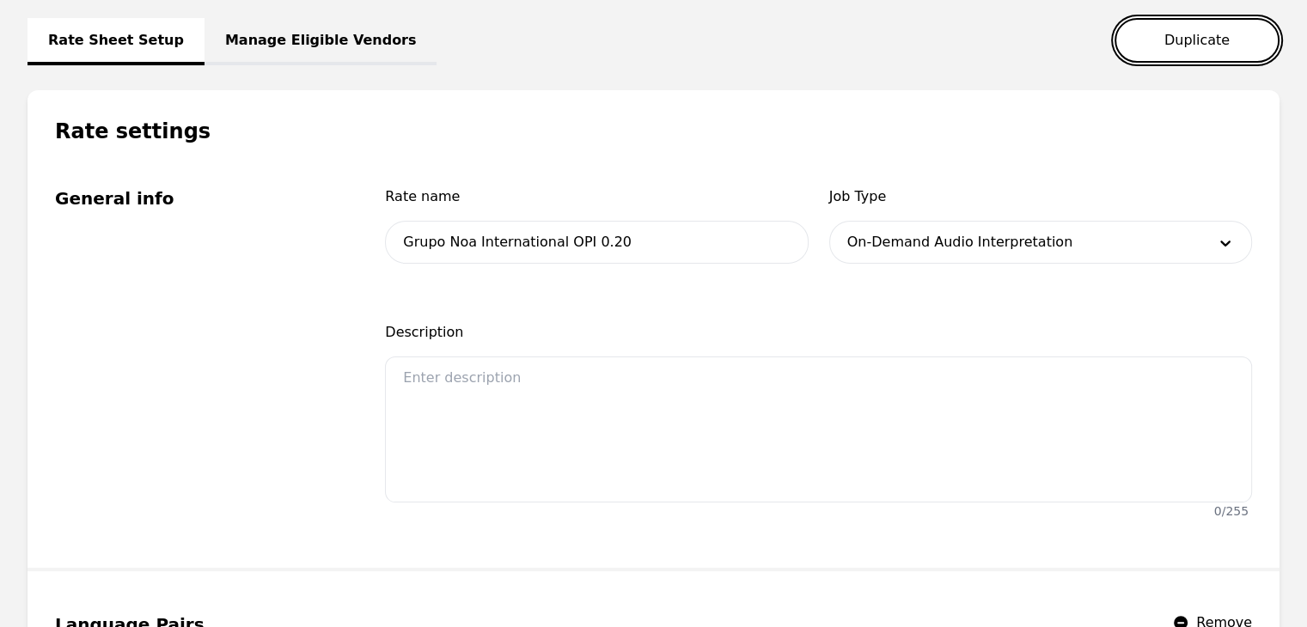
click at [1199, 46] on button "Duplicate" at bounding box center [1196, 40] width 165 height 45
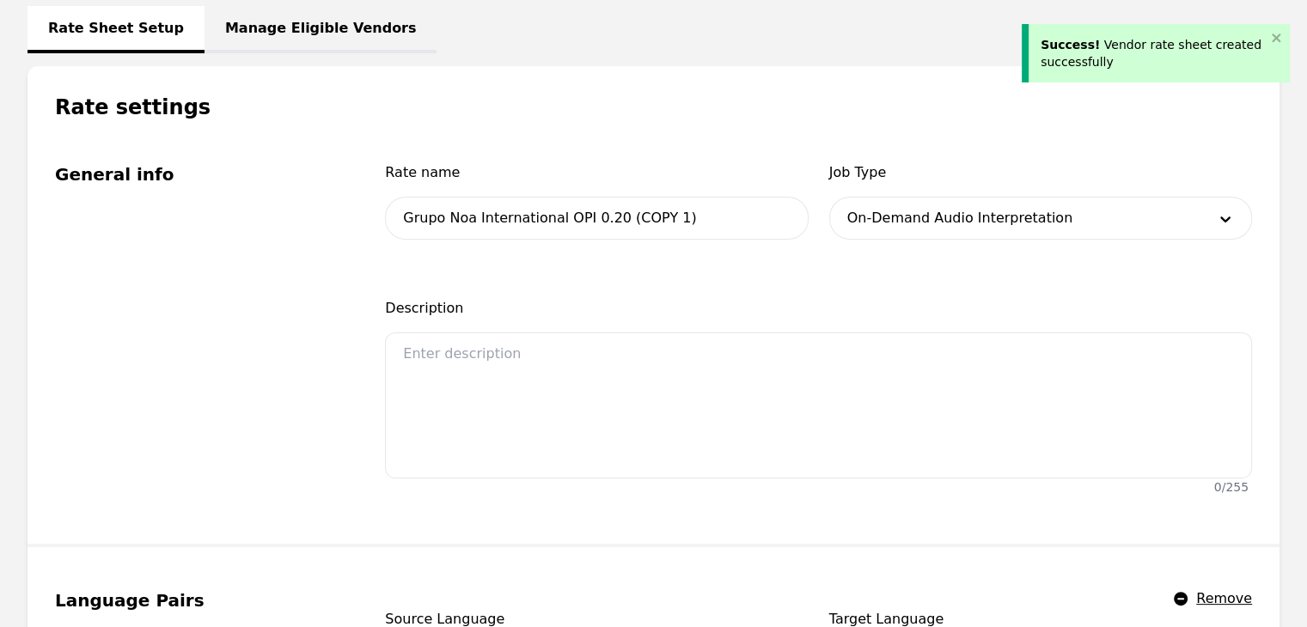
click at [952, 217] on div at bounding box center [1014, 218] width 369 height 41
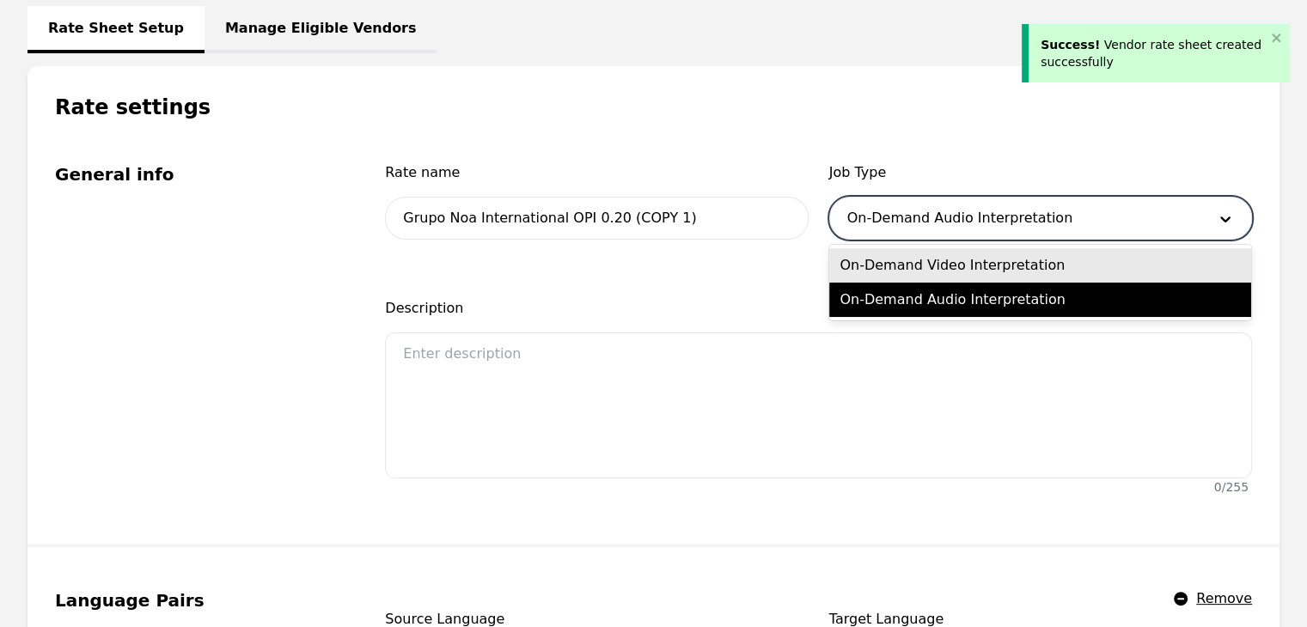
click at [983, 264] on div "On-Demand Video Interpretation" at bounding box center [1040, 265] width 422 height 34
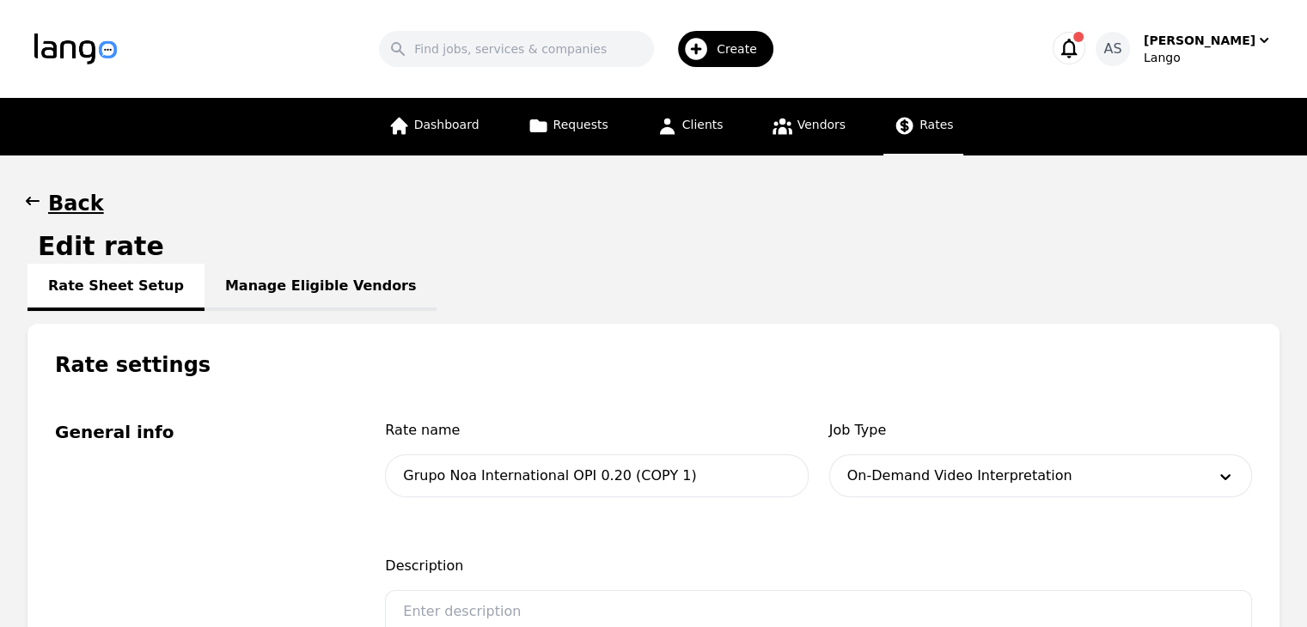
click at [43, 203] on button "Back" at bounding box center [65, 203] width 76 height 27
click at [41, 204] on button "Back" at bounding box center [65, 203] width 76 height 27
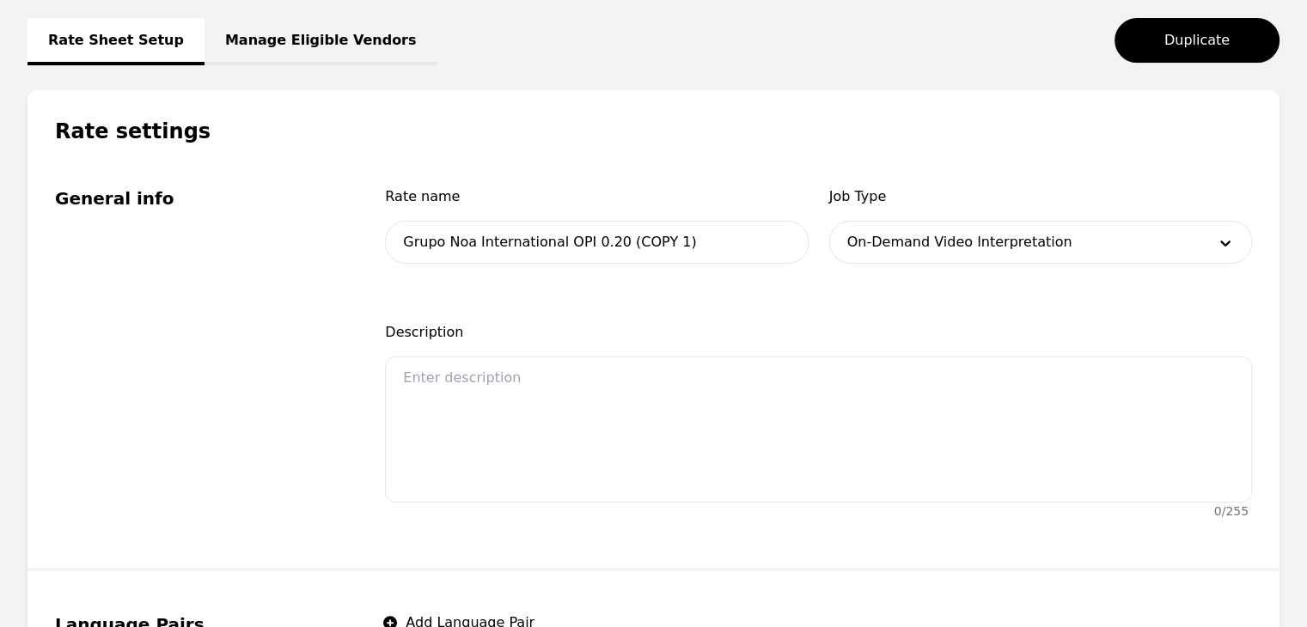
type input "Grupo Noa International OPI 0.20"
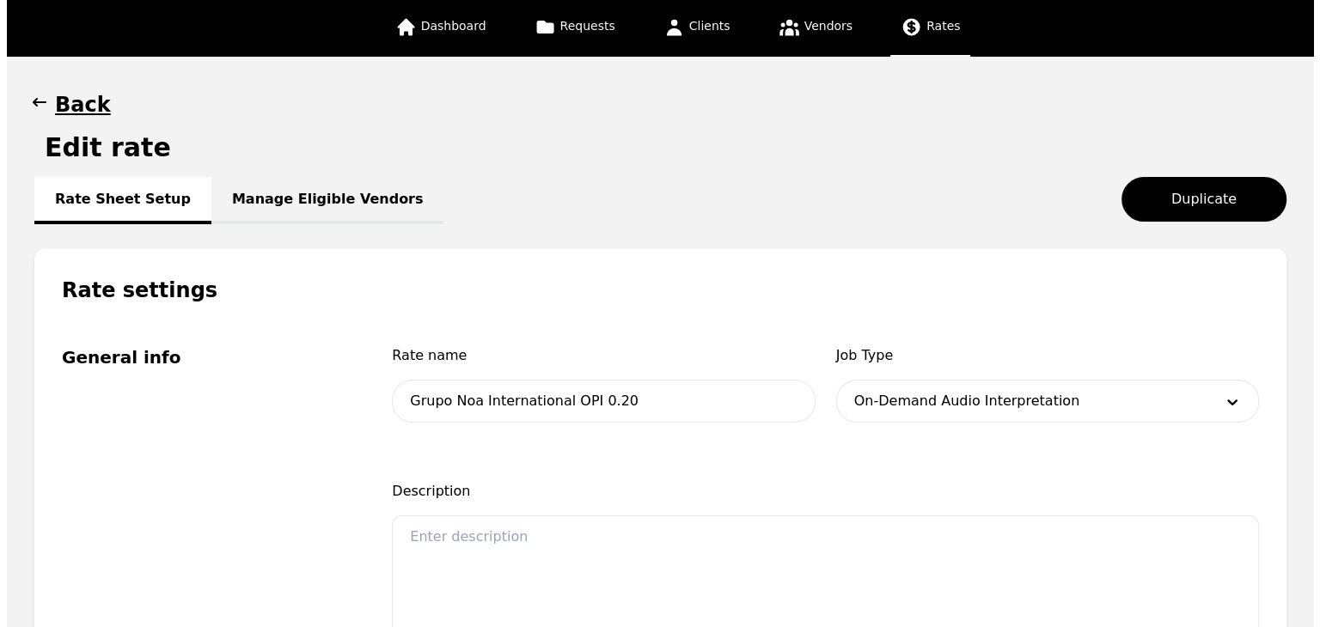
scroll to position [0, 0]
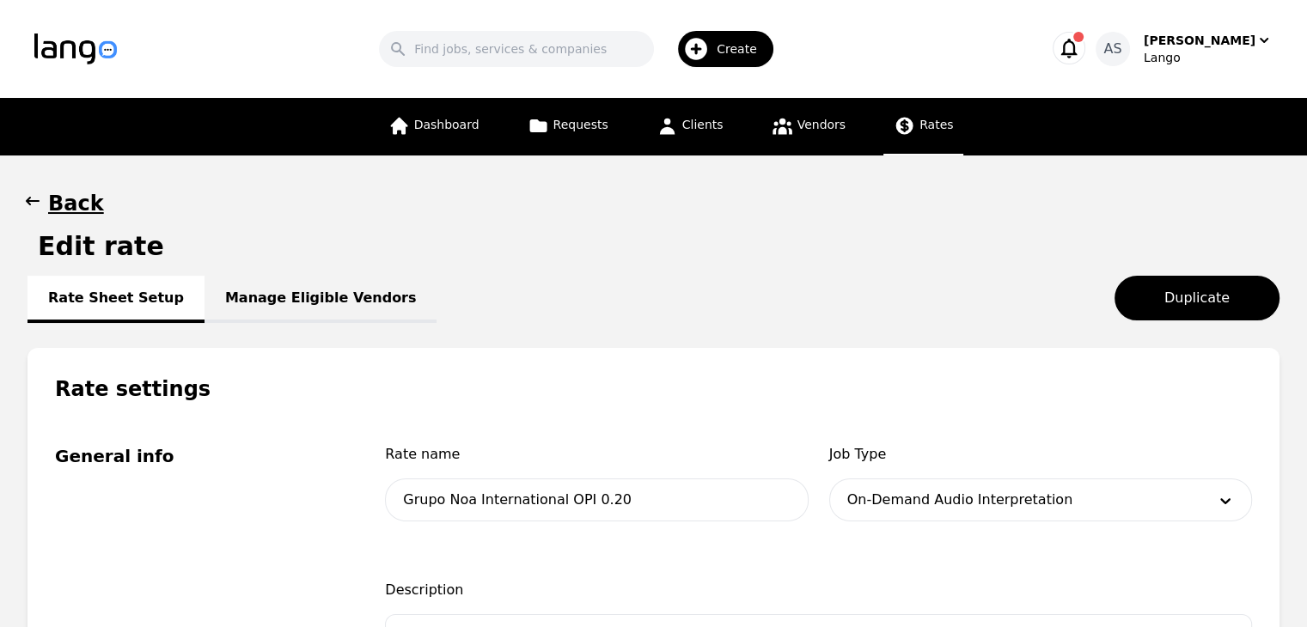
click at [48, 195] on h1 "Back" at bounding box center [76, 203] width 56 height 27
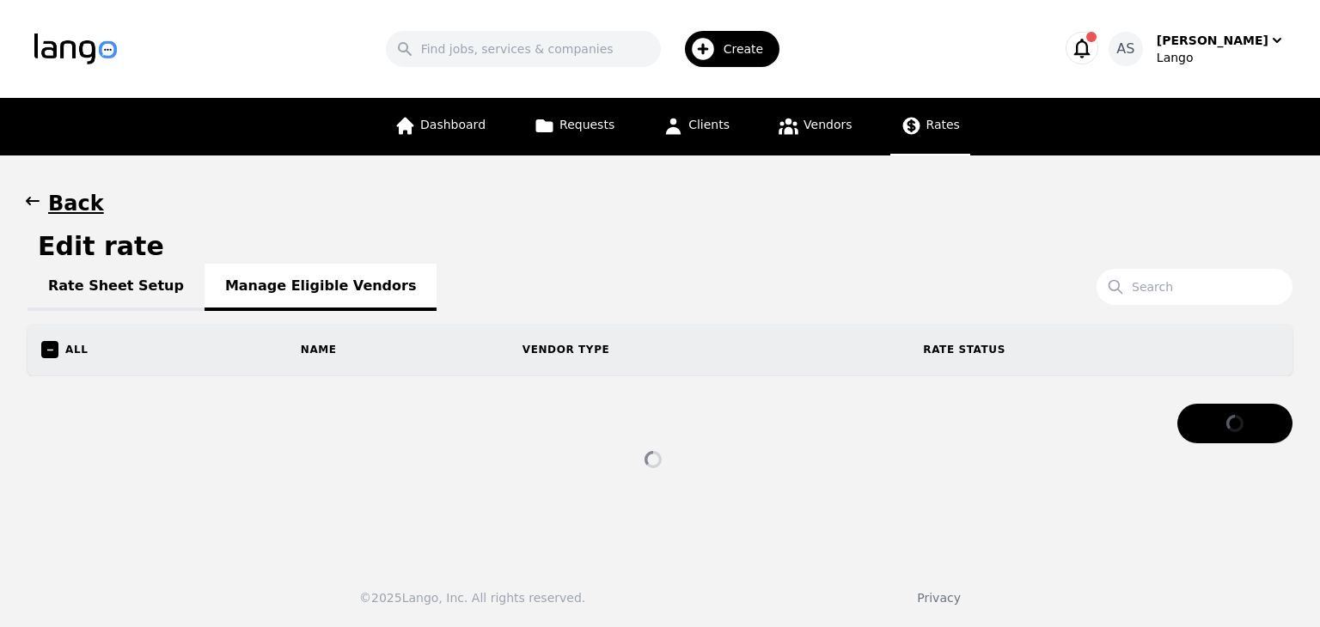
click at [45, 197] on button "Back" at bounding box center [65, 203] width 76 height 27
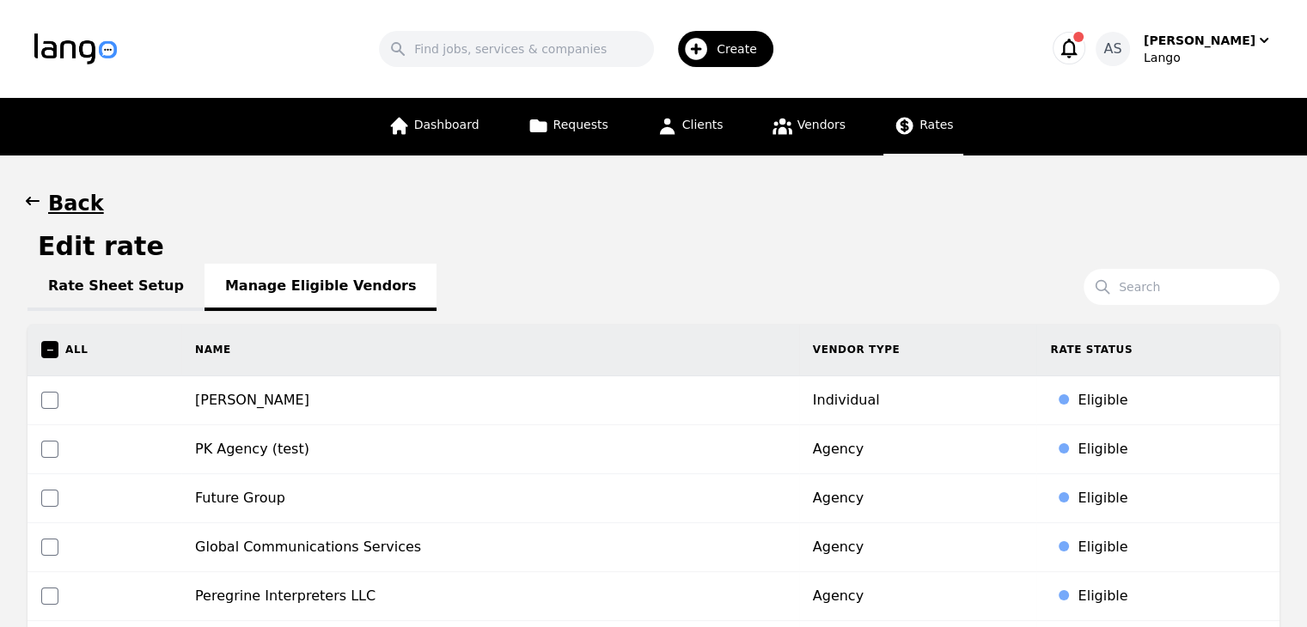
click at [37, 207] on icon "button" at bounding box center [32, 200] width 17 height 17
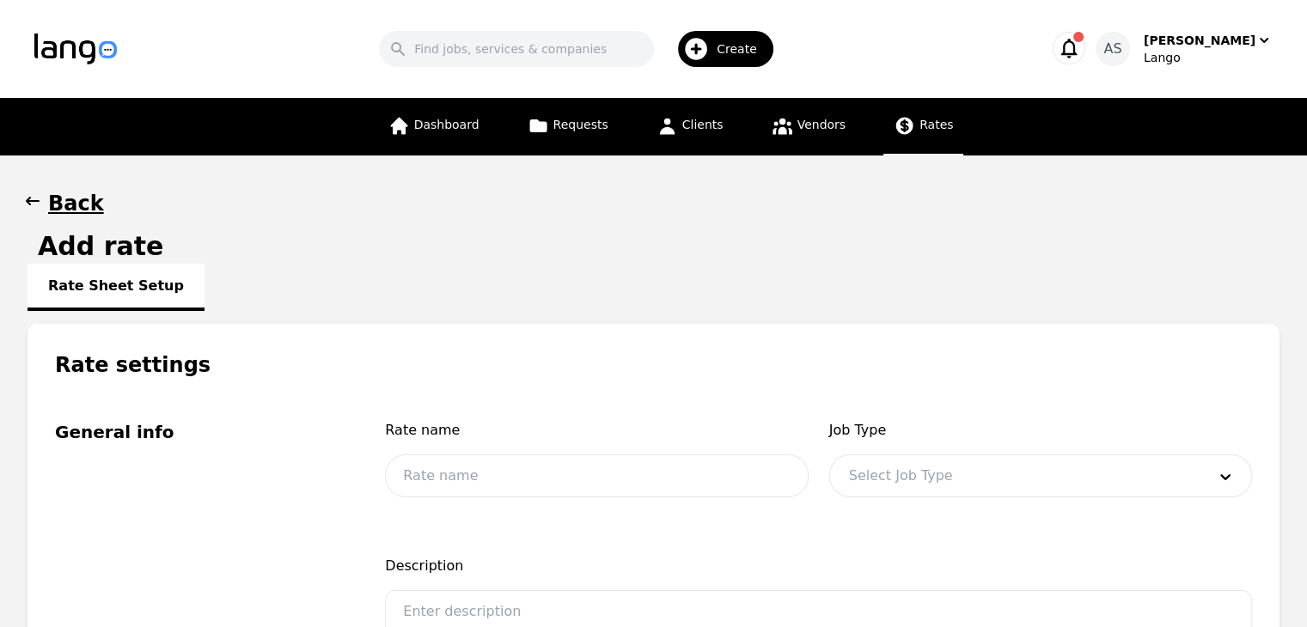
click at [904, 128] on icon at bounding box center [904, 125] width 21 height 21
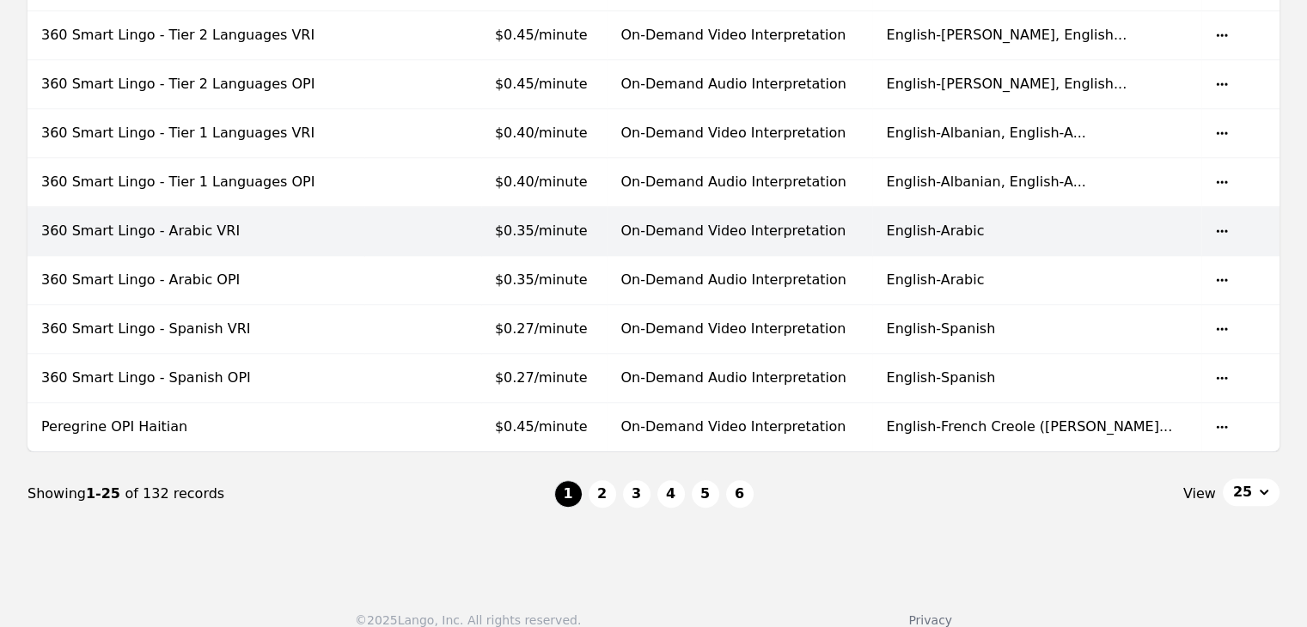
scroll to position [1300, 0]
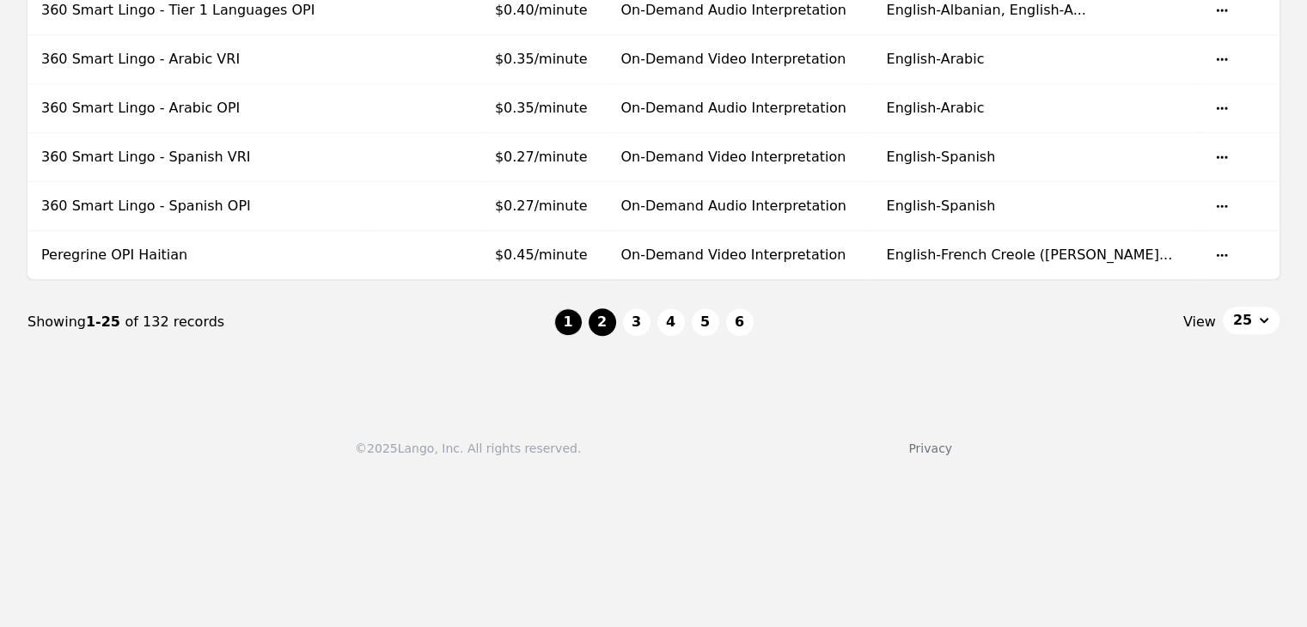
click at [593, 308] on button "2" at bounding box center [602, 321] width 27 height 27
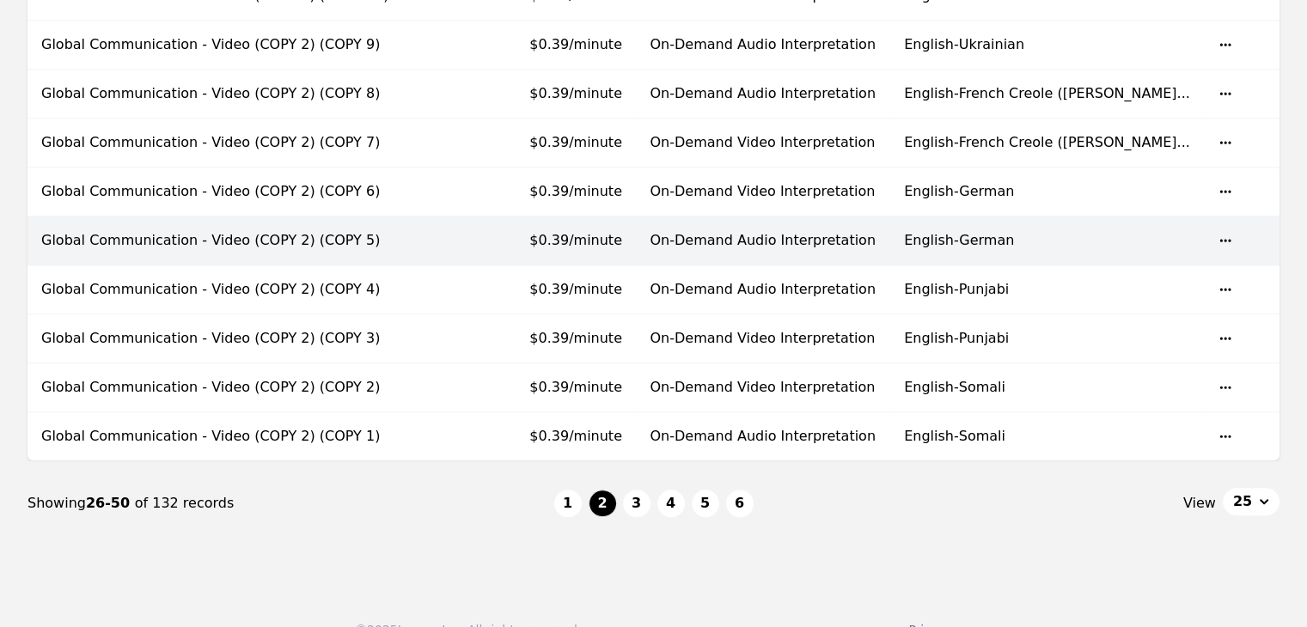
scroll to position [1144, 0]
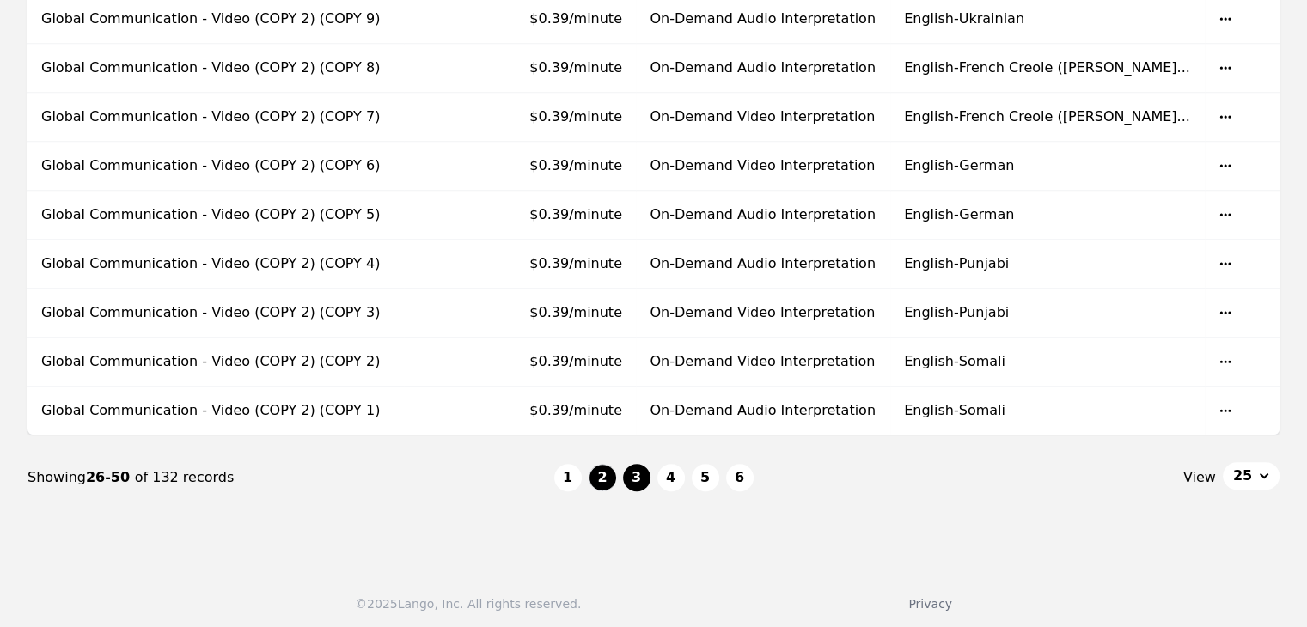
click at [643, 473] on button "3" at bounding box center [636, 477] width 27 height 27
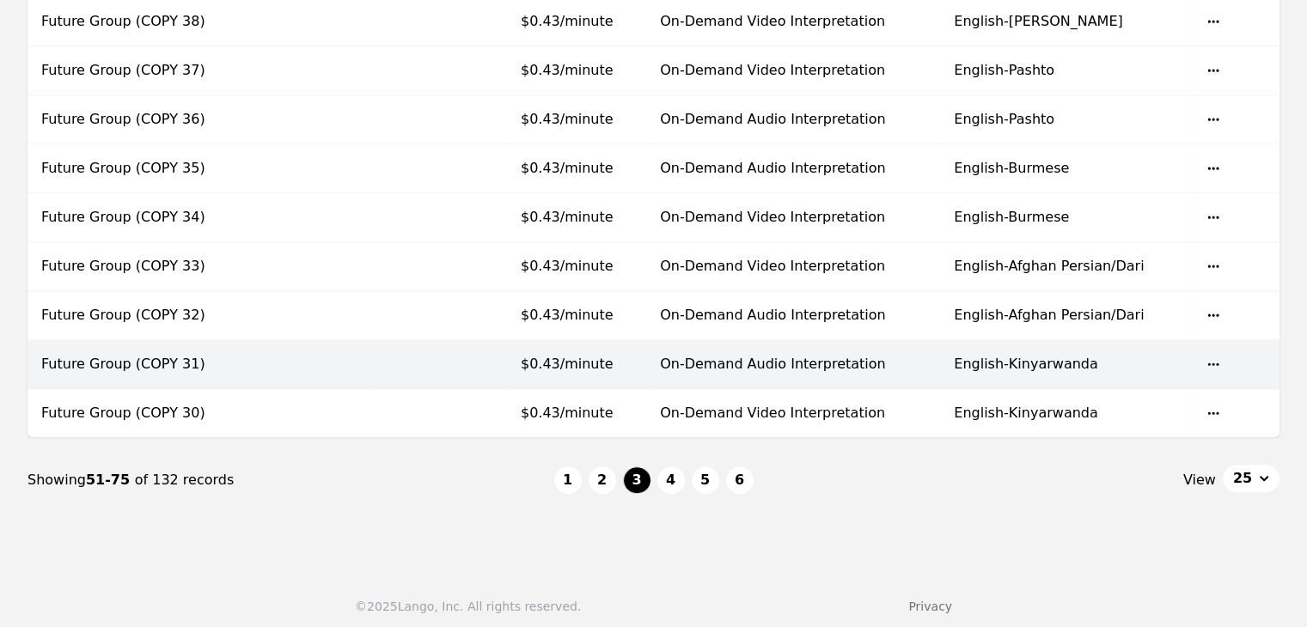
scroll to position [1144, 0]
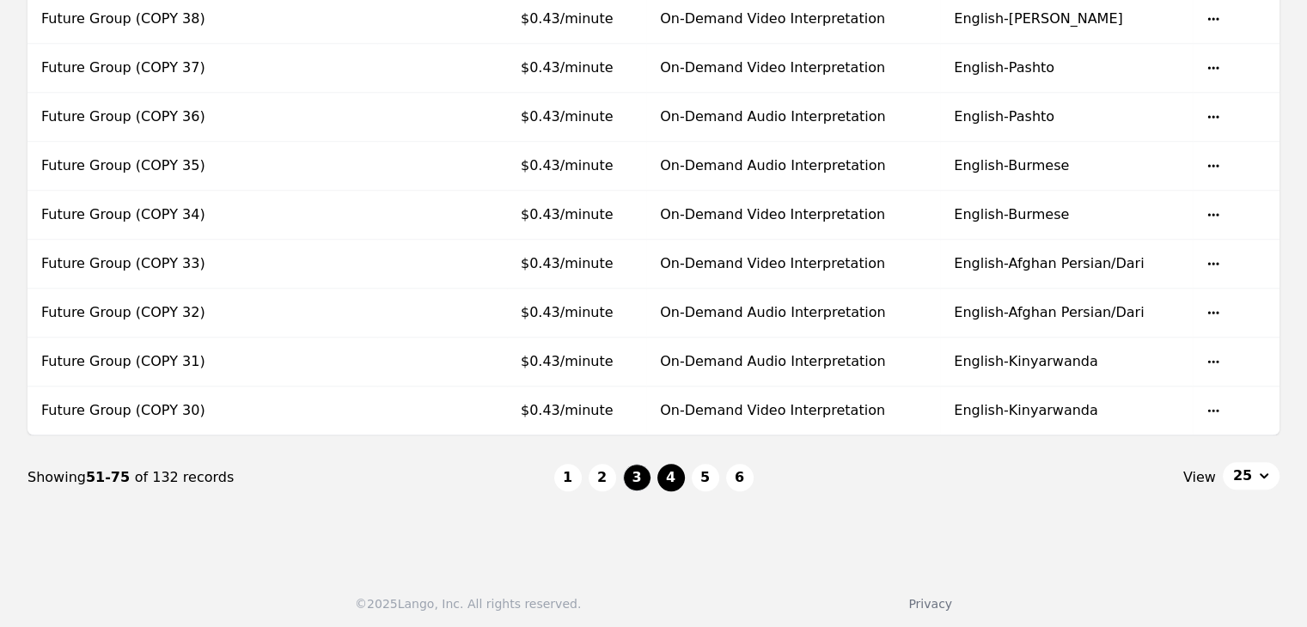
click at [681, 473] on button "4" at bounding box center [670, 477] width 27 height 27
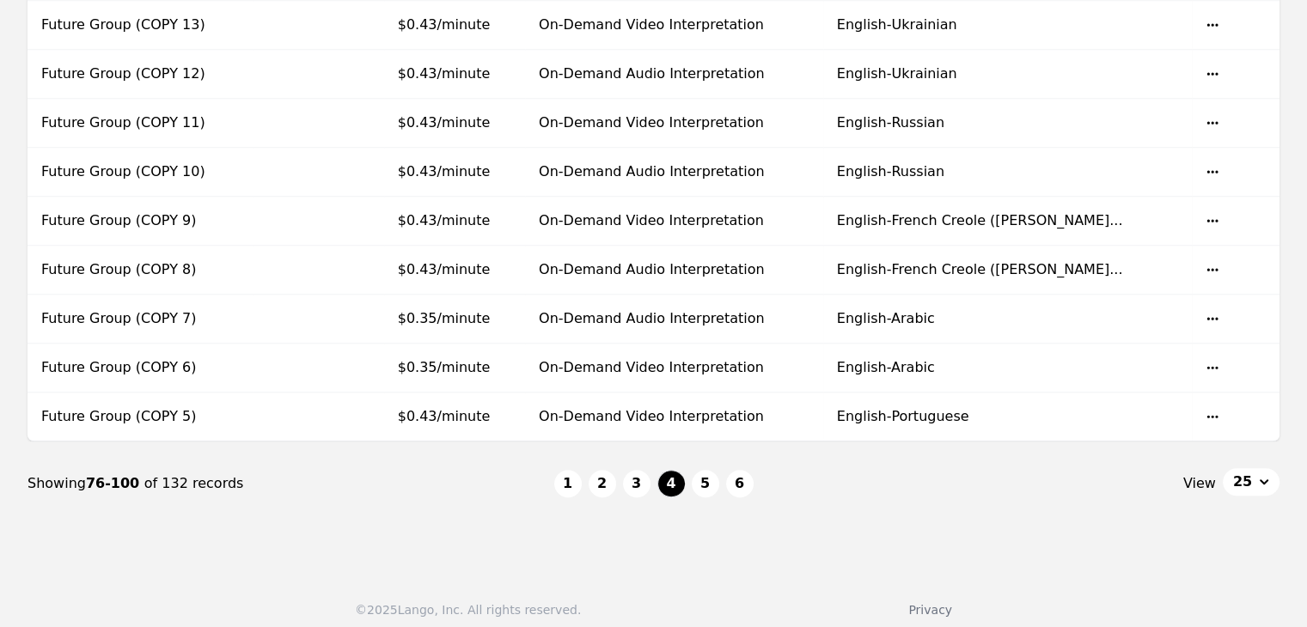
scroll to position [1144, 0]
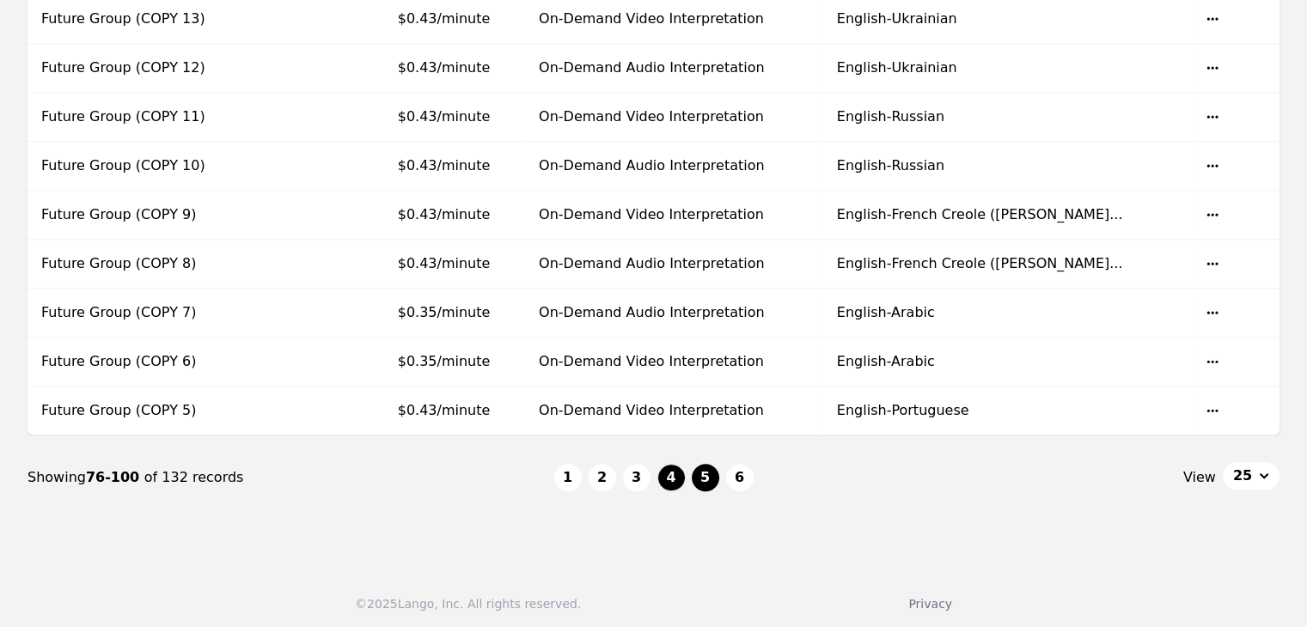
click at [702, 464] on button "5" at bounding box center [705, 477] width 27 height 27
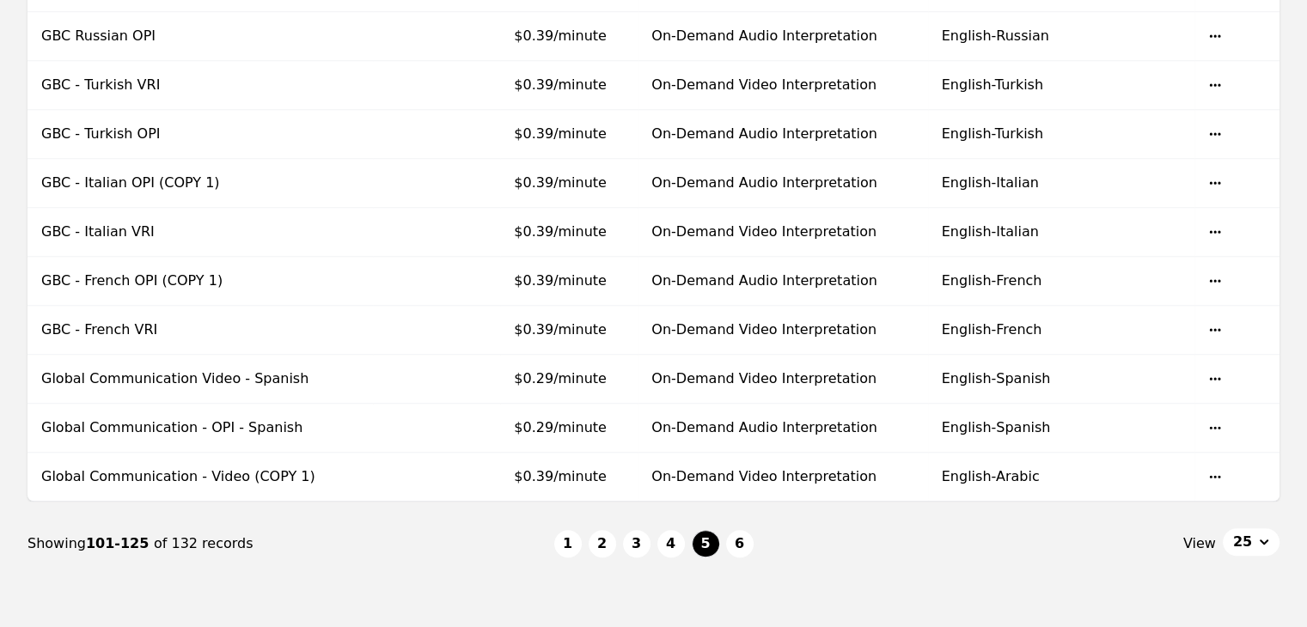
scroll to position [1117, 0]
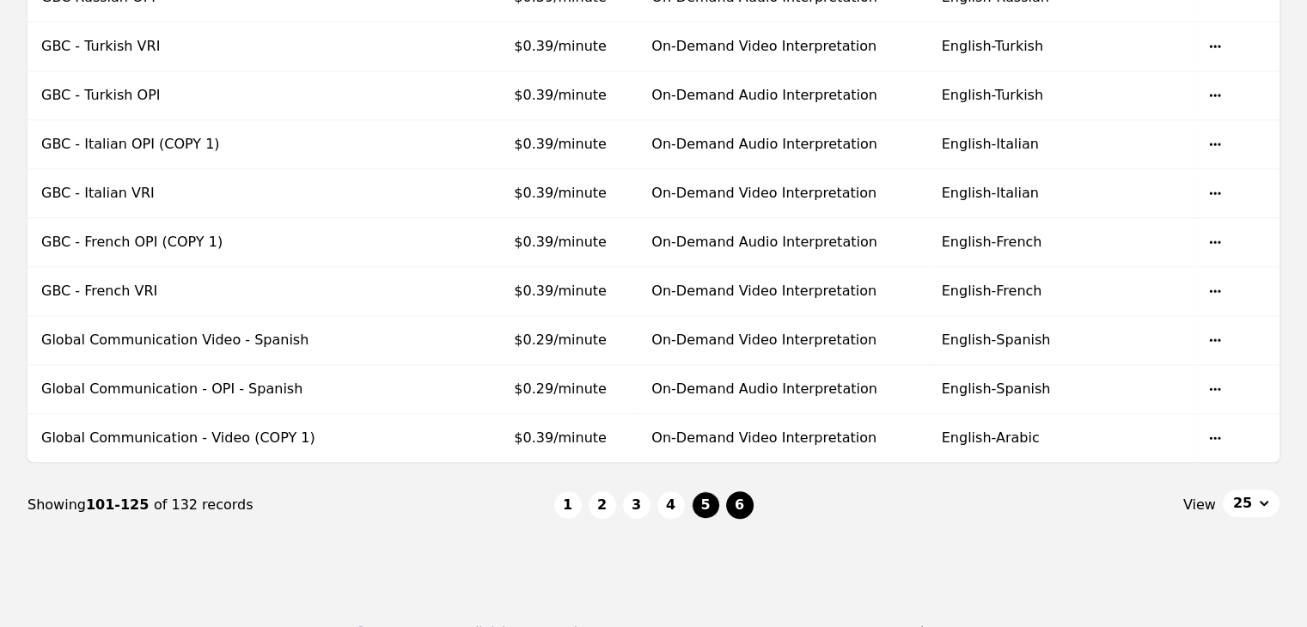
click at [732, 491] on button "6" at bounding box center [739, 504] width 27 height 27
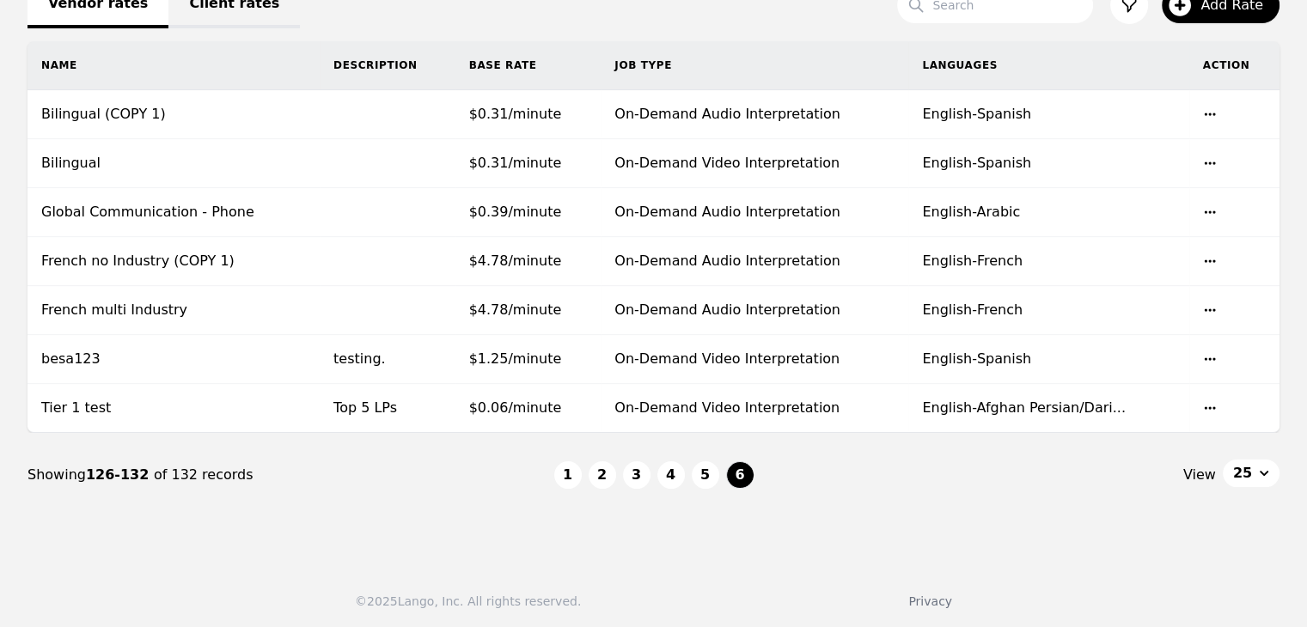
scroll to position [180, 0]
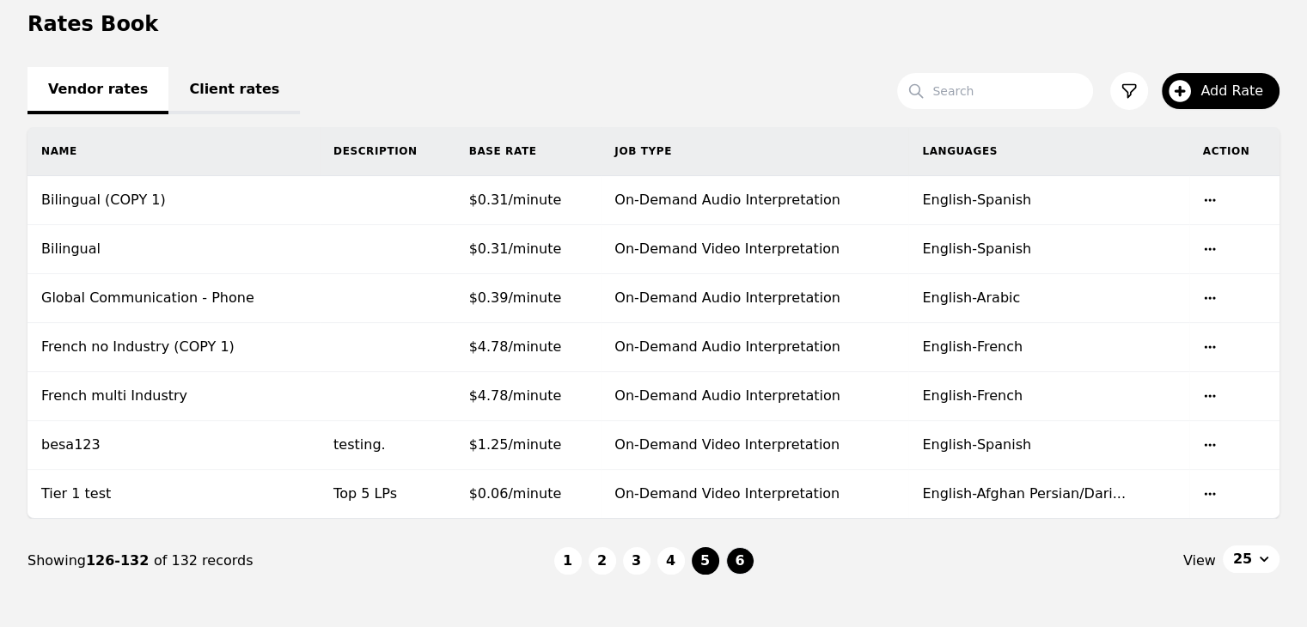
click at [699, 558] on button "5" at bounding box center [705, 560] width 27 height 27
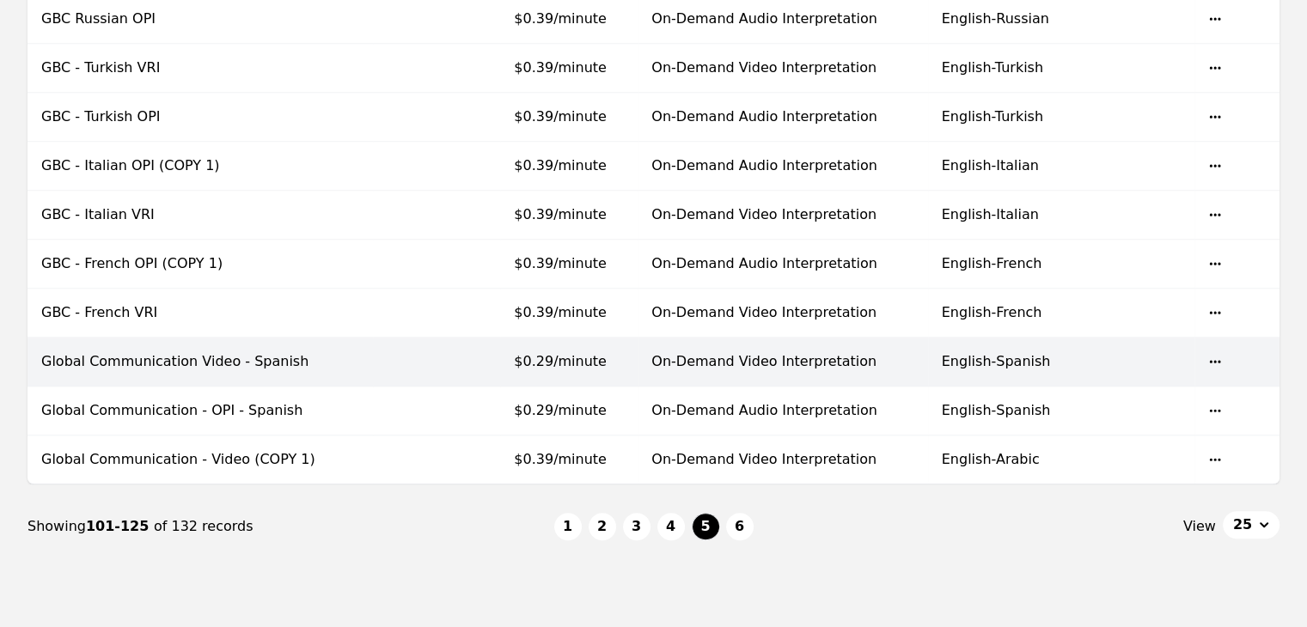
scroll to position [1125, 0]
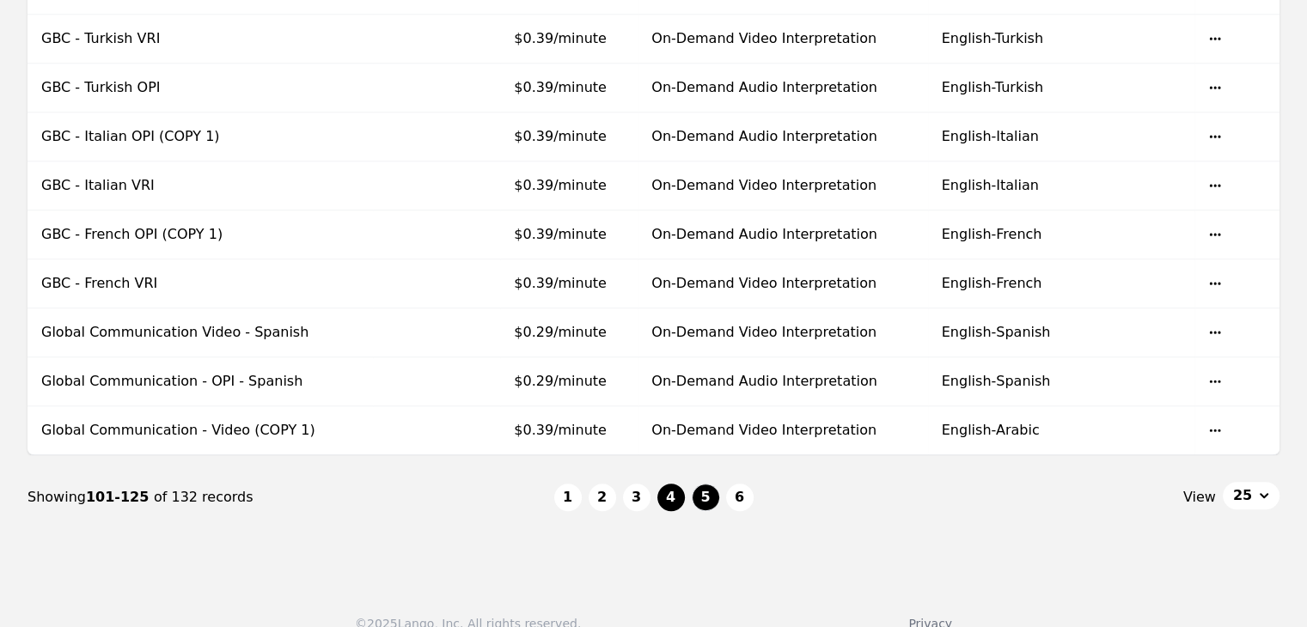
click at [675, 490] on button "4" at bounding box center [670, 497] width 27 height 27
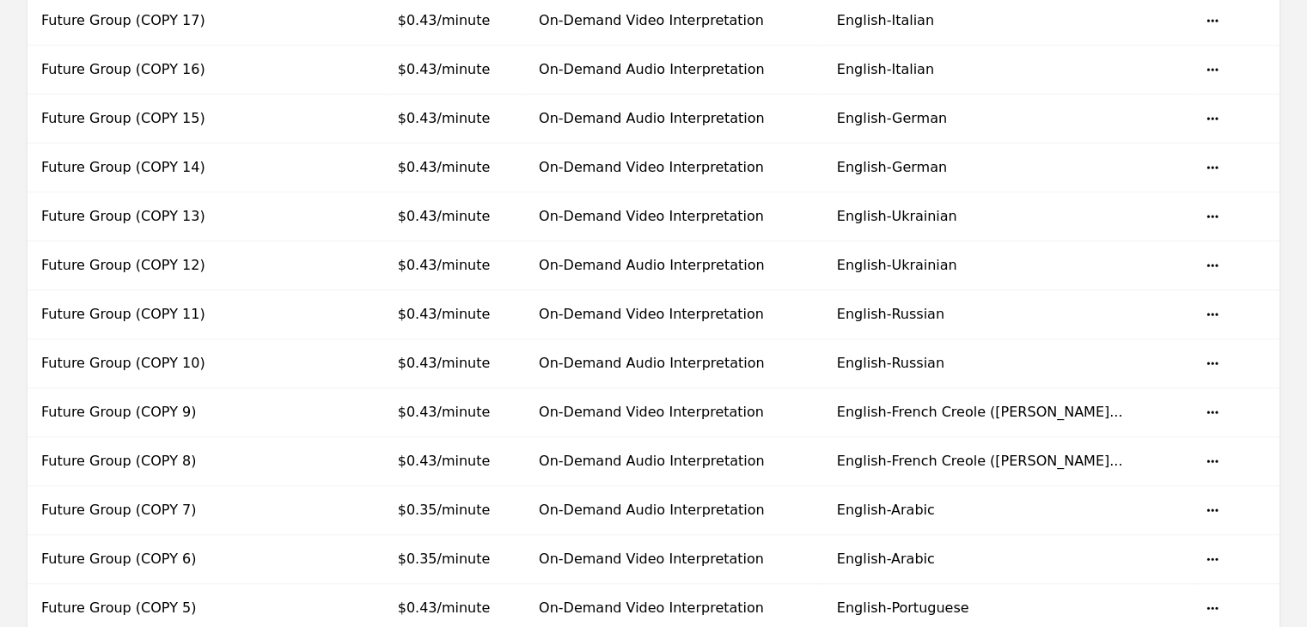
scroll to position [1144, 0]
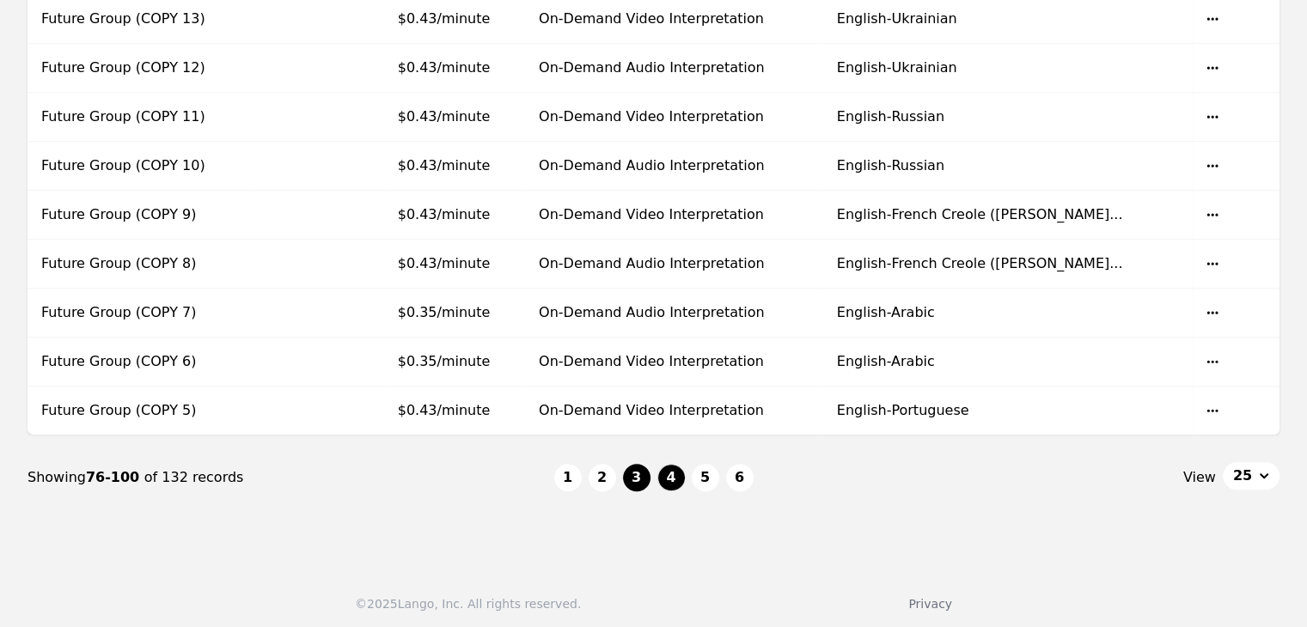
click at [643, 474] on button "3" at bounding box center [636, 477] width 27 height 27
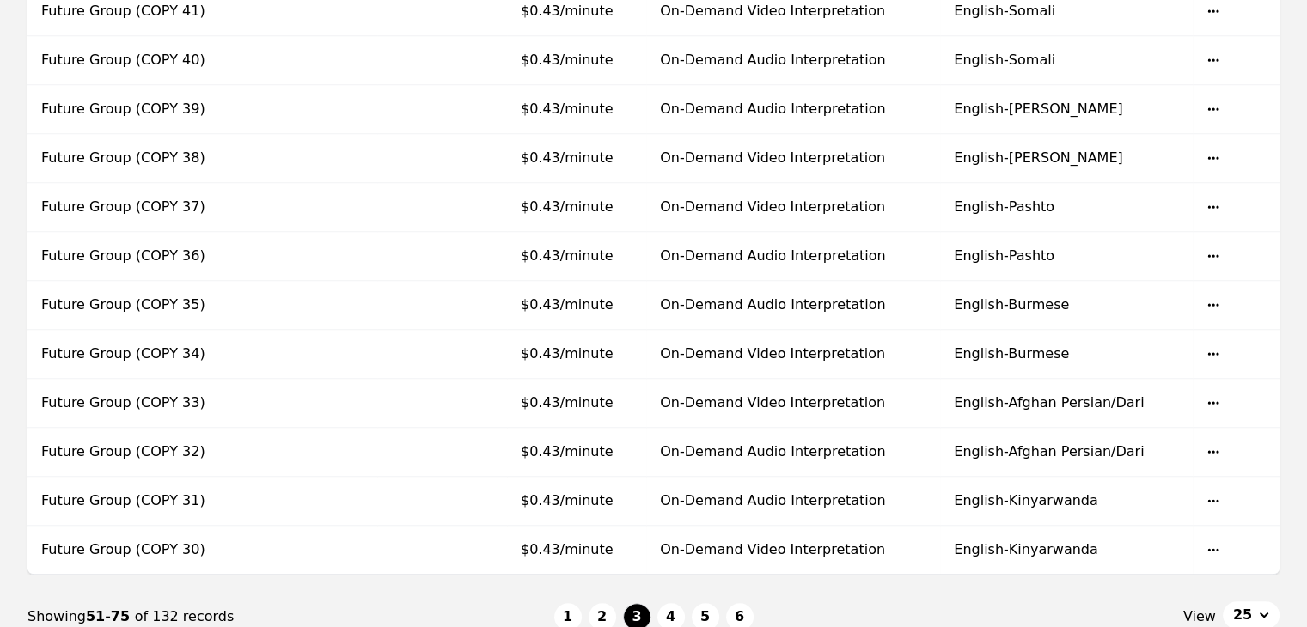
scroll to position [1144, 0]
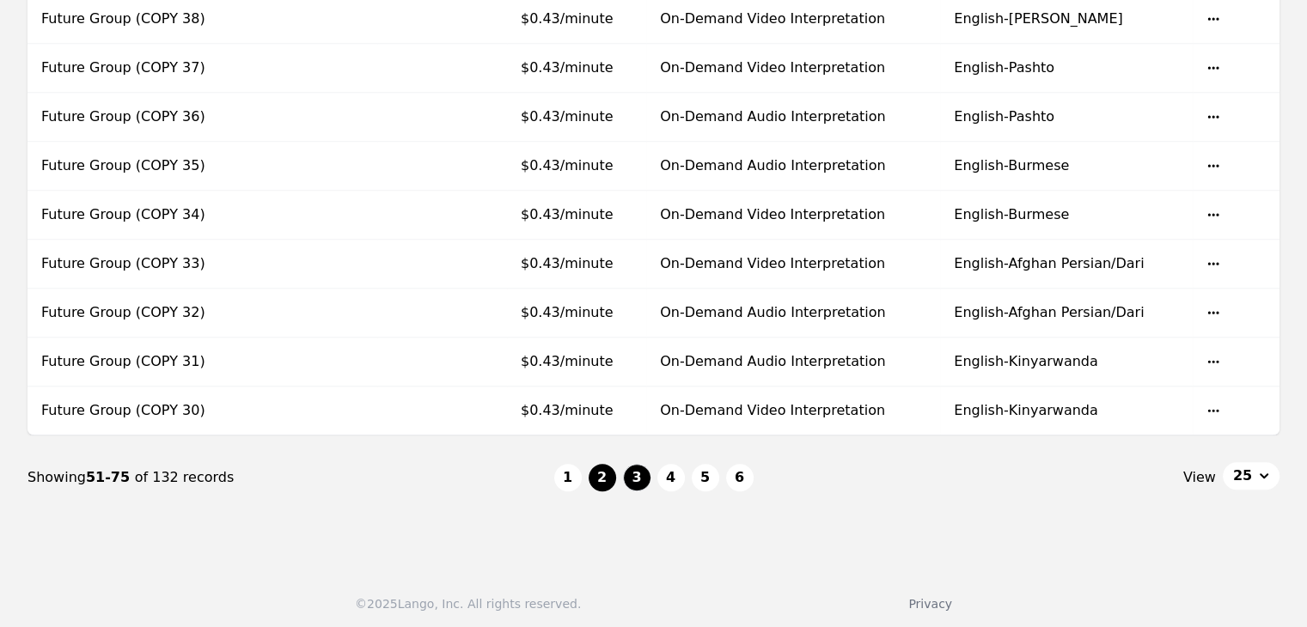
click at [606, 482] on button "2" at bounding box center [602, 477] width 27 height 27
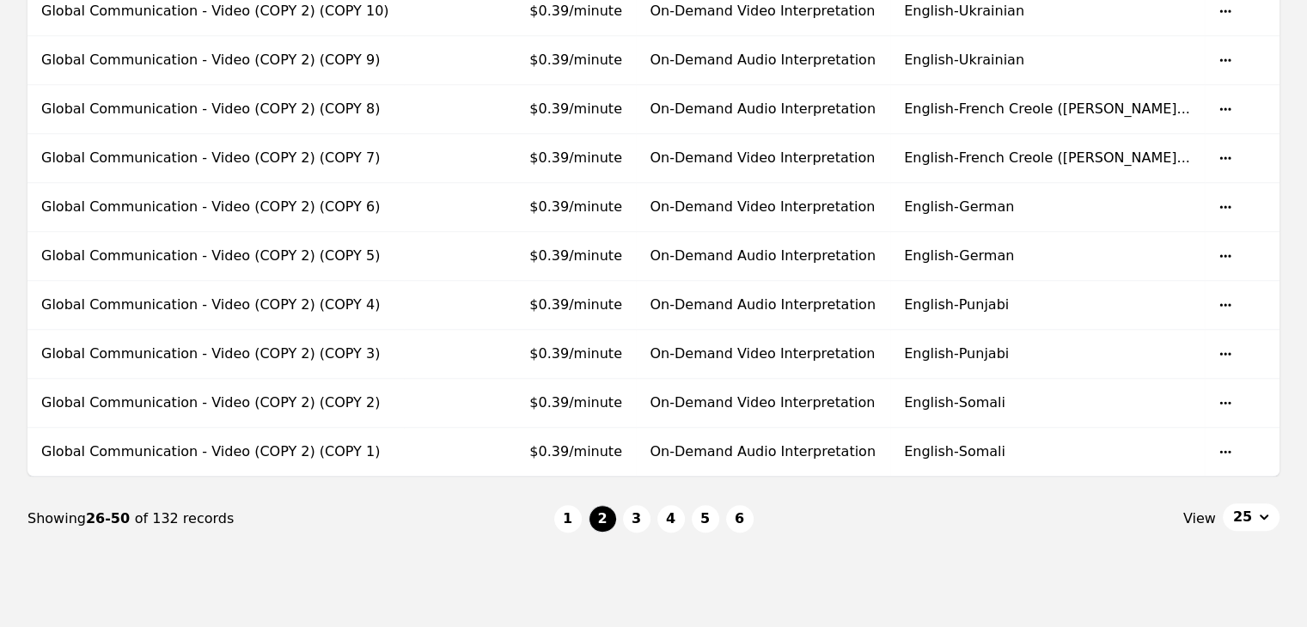
scroll to position [1144, 0]
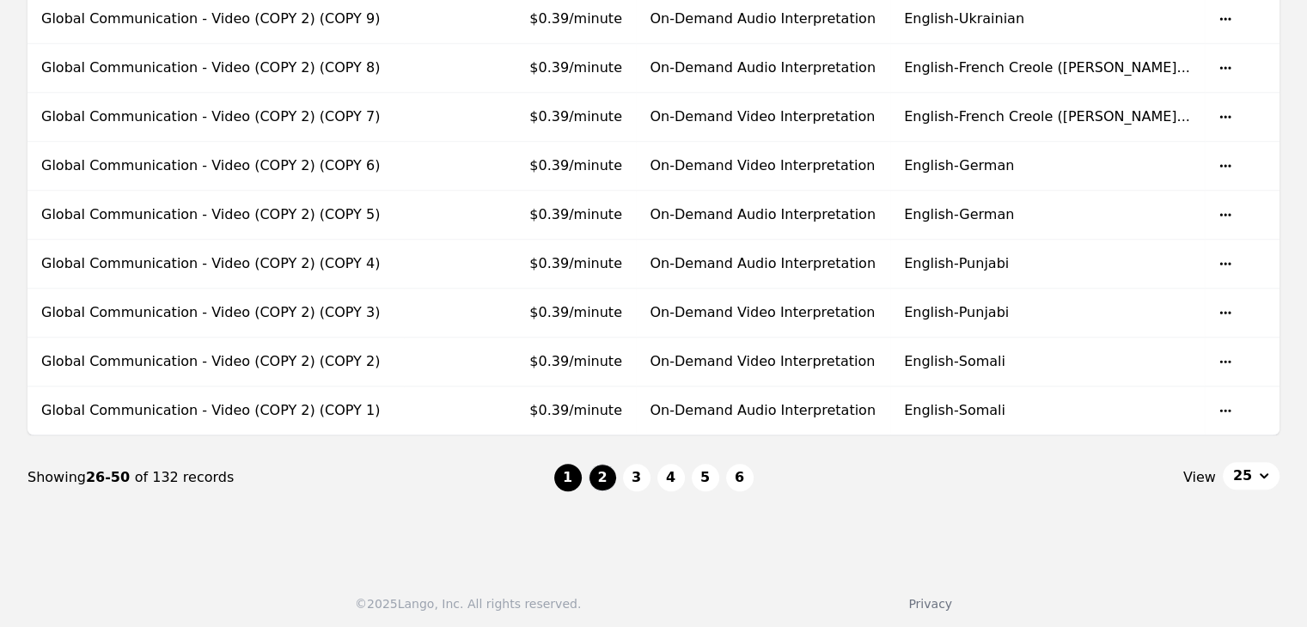
click at [574, 469] on button "1" at bounding box center [567, 477] width 27 height 27
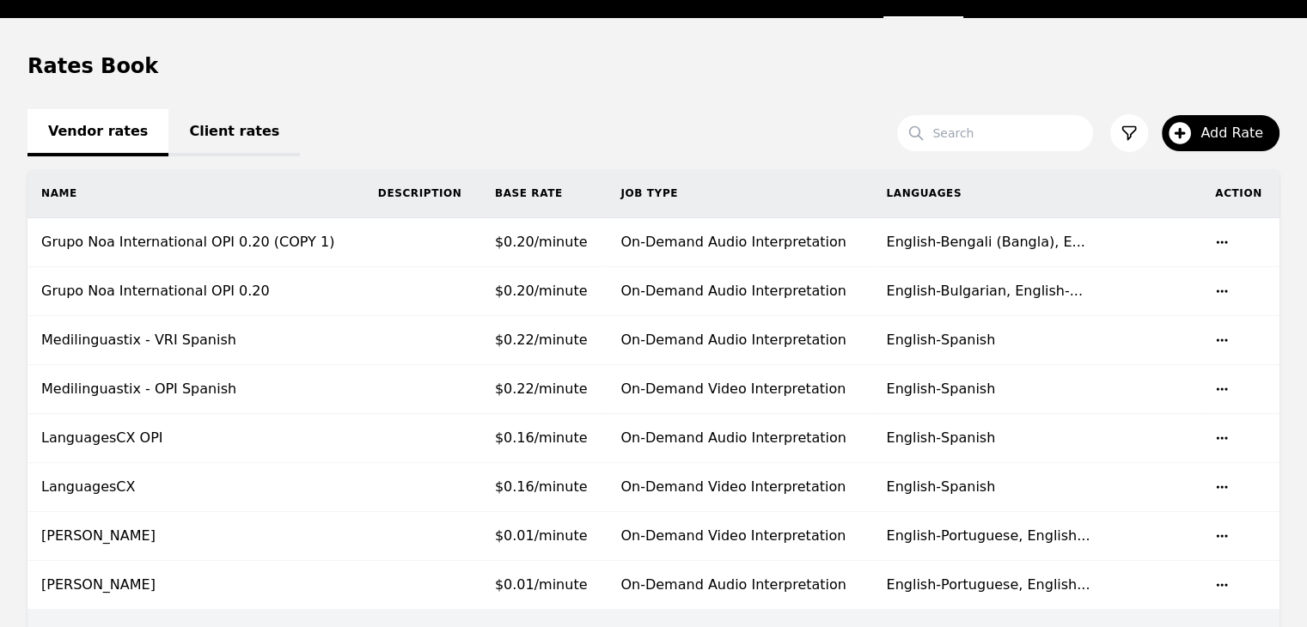
scroll to position [113, 0]
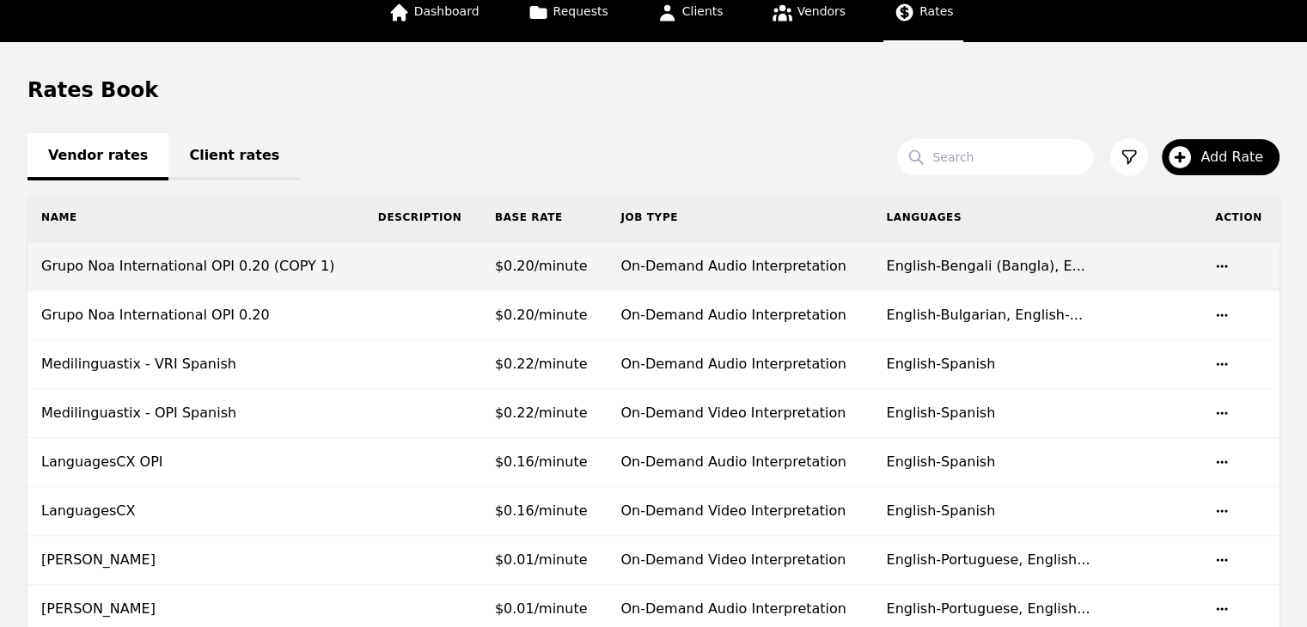
click at [481, 264] on td at bounding box center [422, 266] width 117 height 49
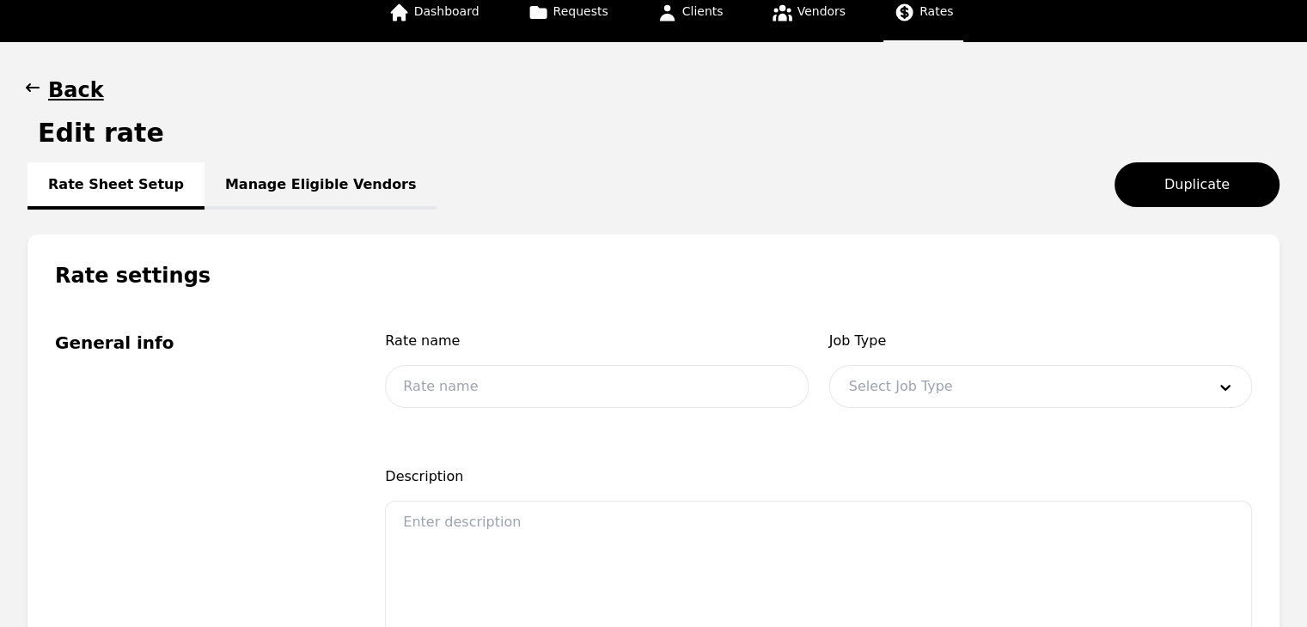
type input "Grupo Noa International OPI 0.20 (COPY 1)"
type input "0.20"
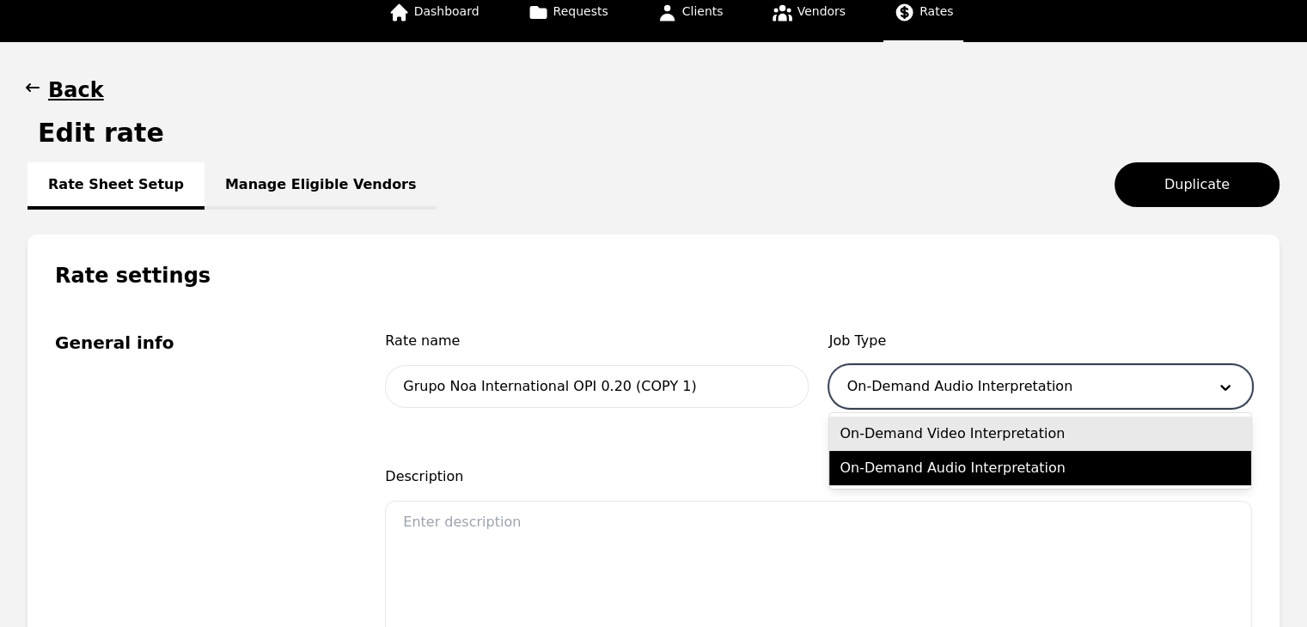
click at [1096, 392] on div at bounding box center [1014, 386] width 369 height 41
click at [1028, 430] on div "On-Demand Video Interpretation" at bounding box center [1040, 434] width 422 height 34
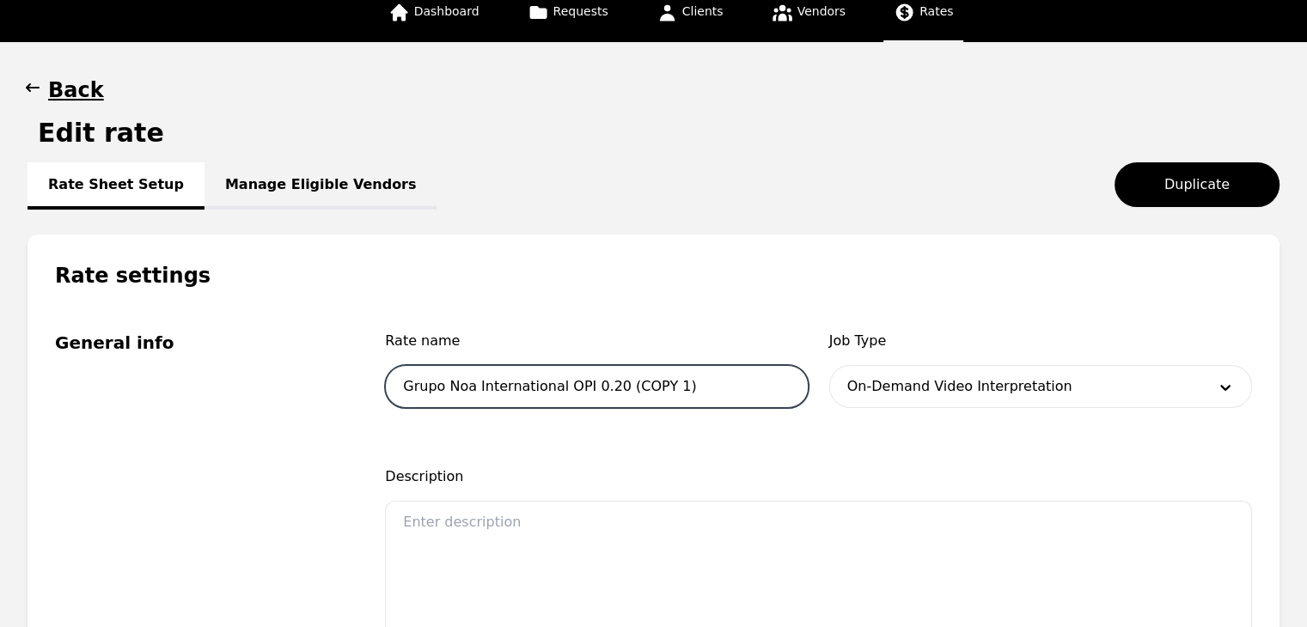
click at [574, 387] on input "Grupo Noa International OPI 0.20 (COPY 1)" at bounding box center [596, 386] width 423 height 43
type input "Grupo Noa International VRI 0.20 (COPY 1)"
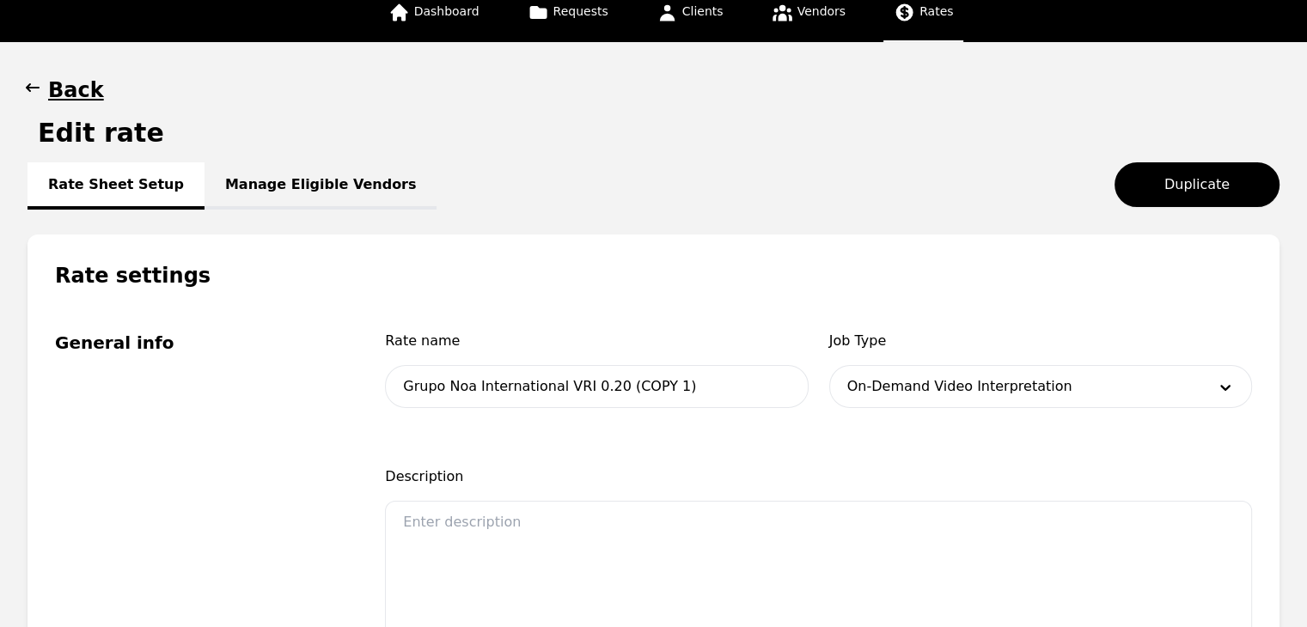
click at [850, 282] on h1 "Rate settings" at bounding box center [653, 262] width 1252 height 55
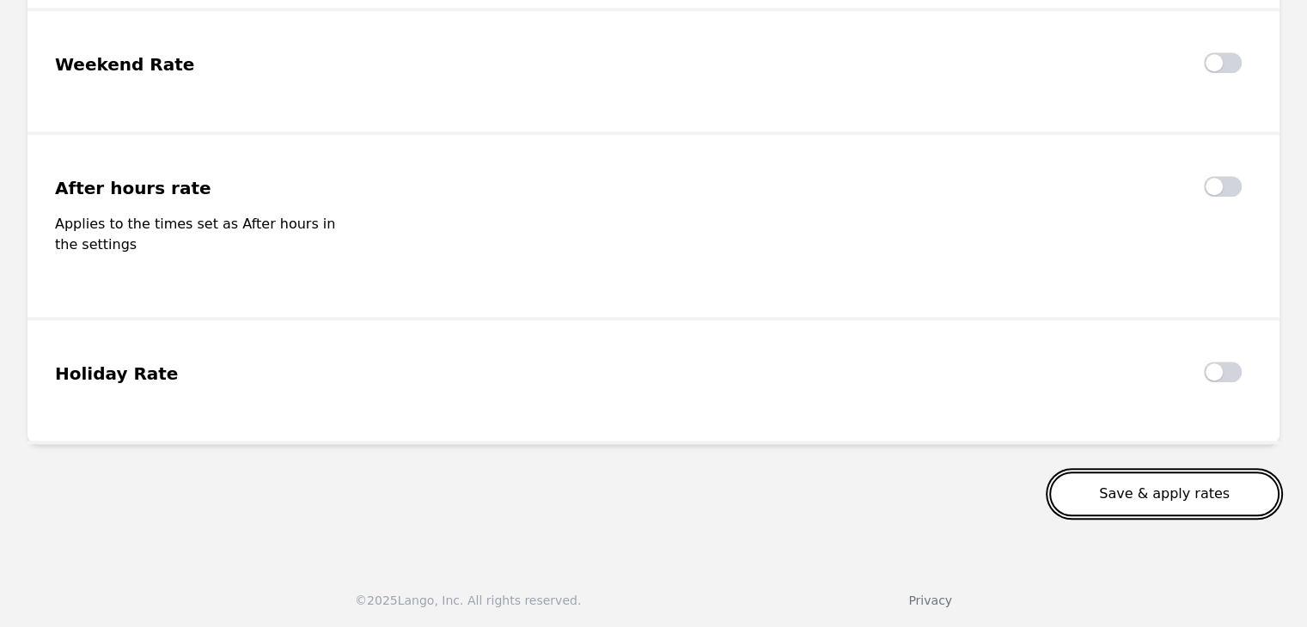
click at [1151, 485] on button "Save & apply rates" at bounding box center [1164, 494] width 230 height 45
click at [1171, 496] on button "Save & apply rates" at bounding box center [1164, 494] width 230 height 45
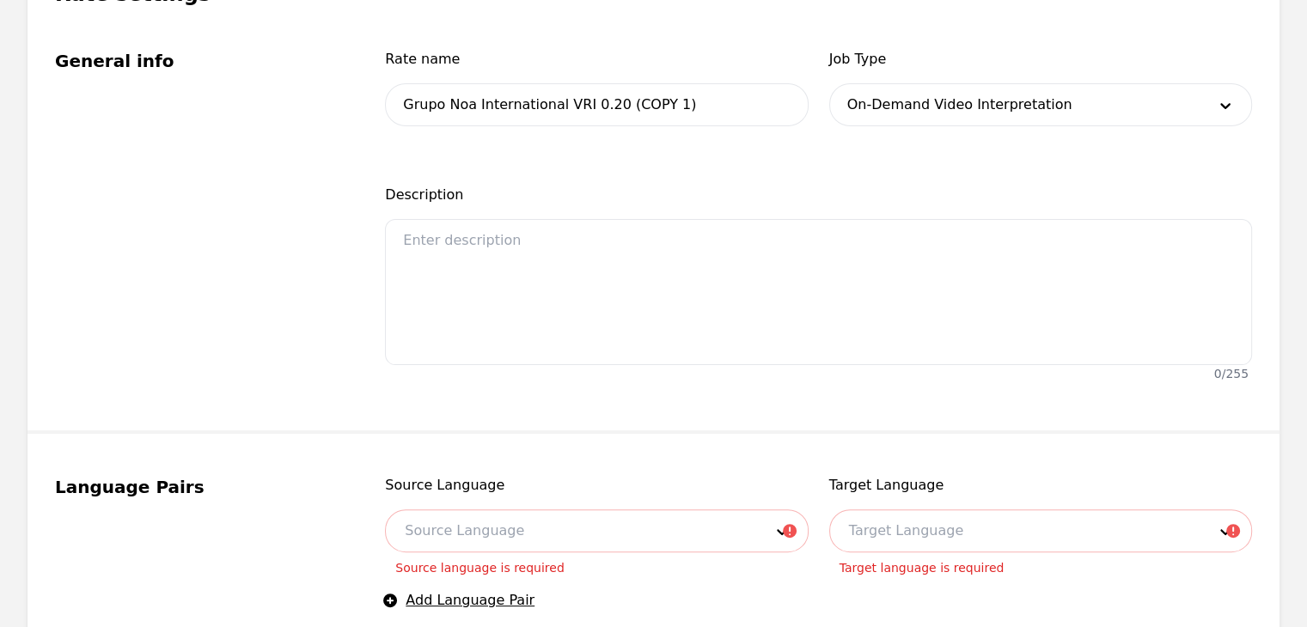
scroll to position [567, 0]
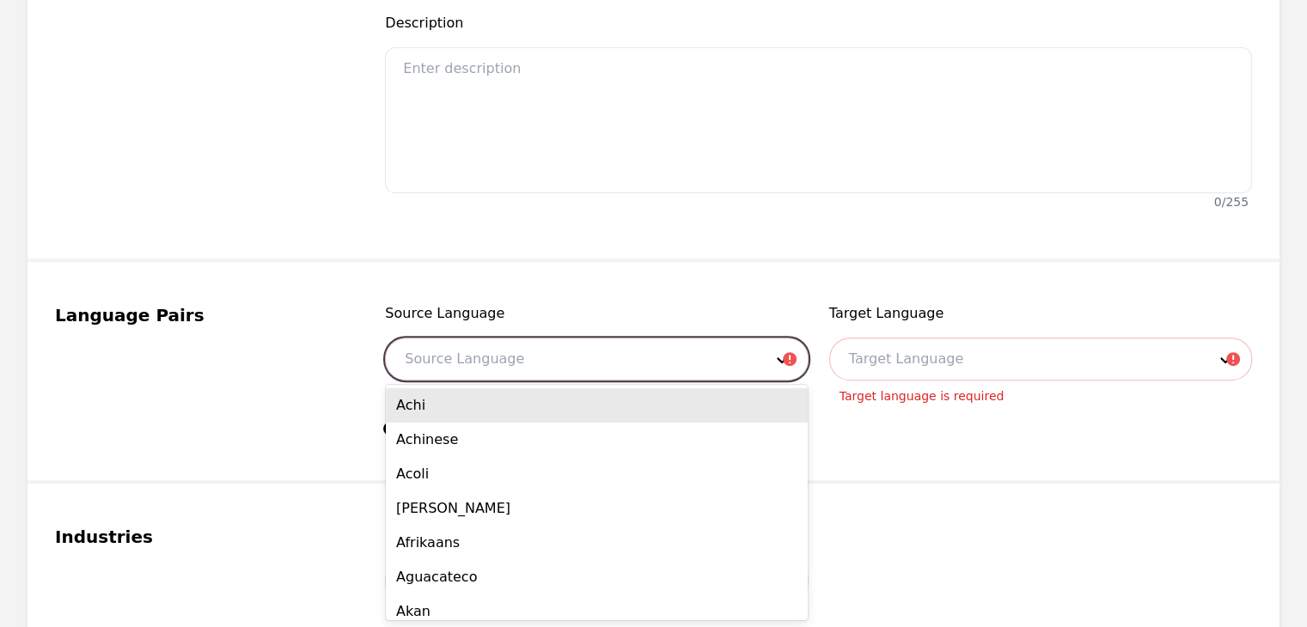
click at [680, 355] on div at bounding box center [570, 359] width 369 height 41
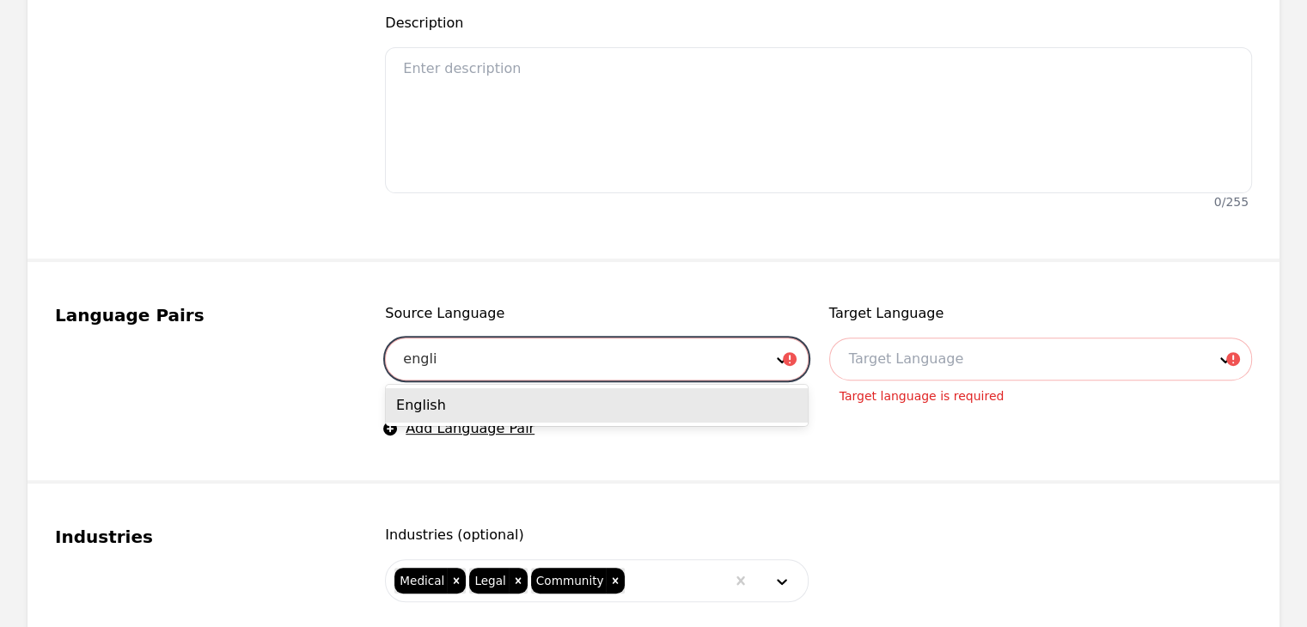
type input "english"
click at [744, 407] on div "English" at bounding box center [597, 405] width 422 height 34
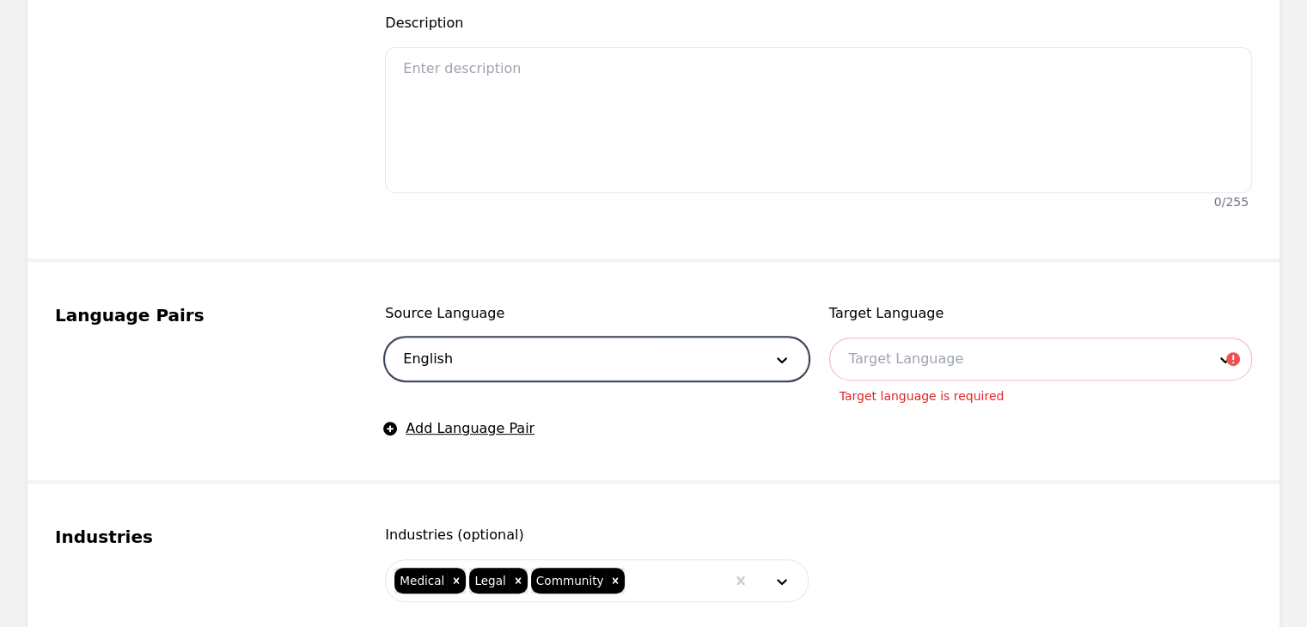
click at [975, 360] on div at bounding box center [1014, 359] width 369 height 41
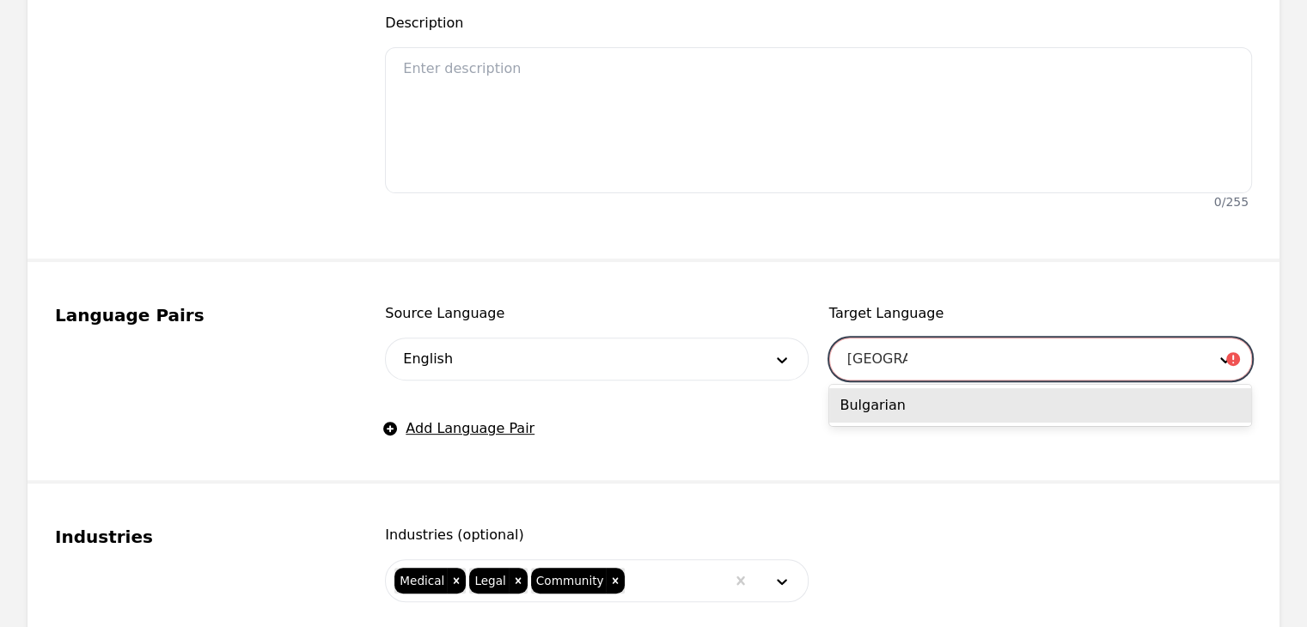
type input "bulgarian"
click at [908, 415] on div "Bulgarian" at bounding box center [1040, 405] width 422 height 34
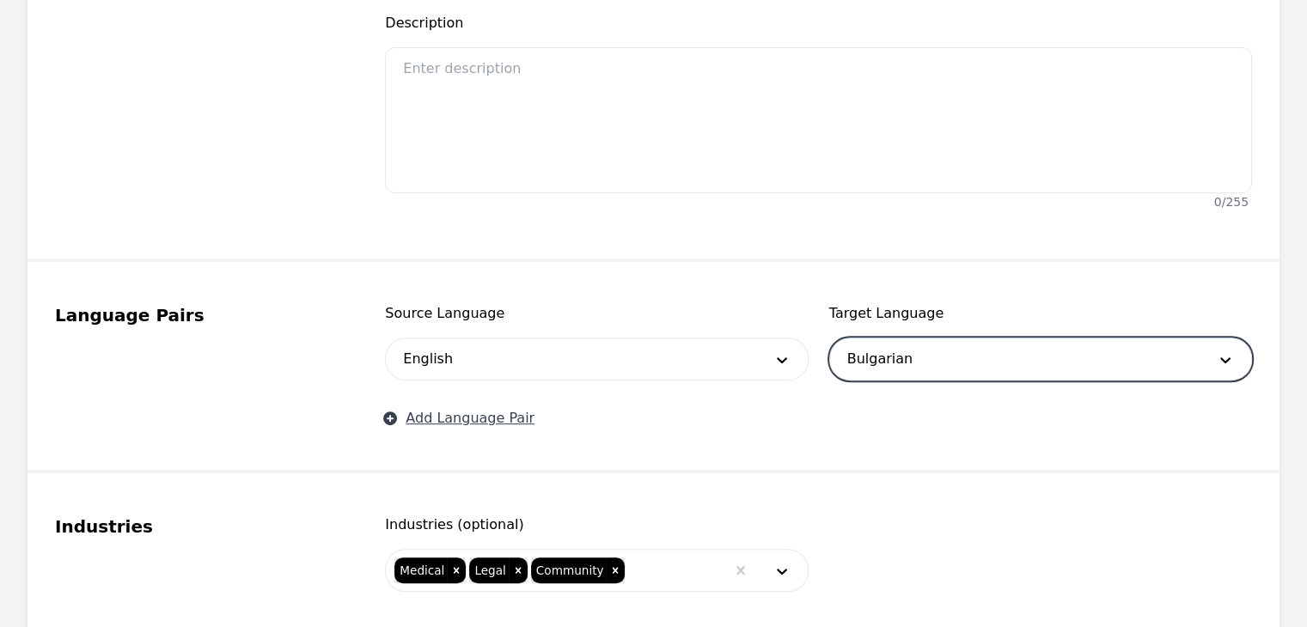
click at [463, 420] on button "Add Language Pair" at bounding box center [460, 418] width 150 height 21
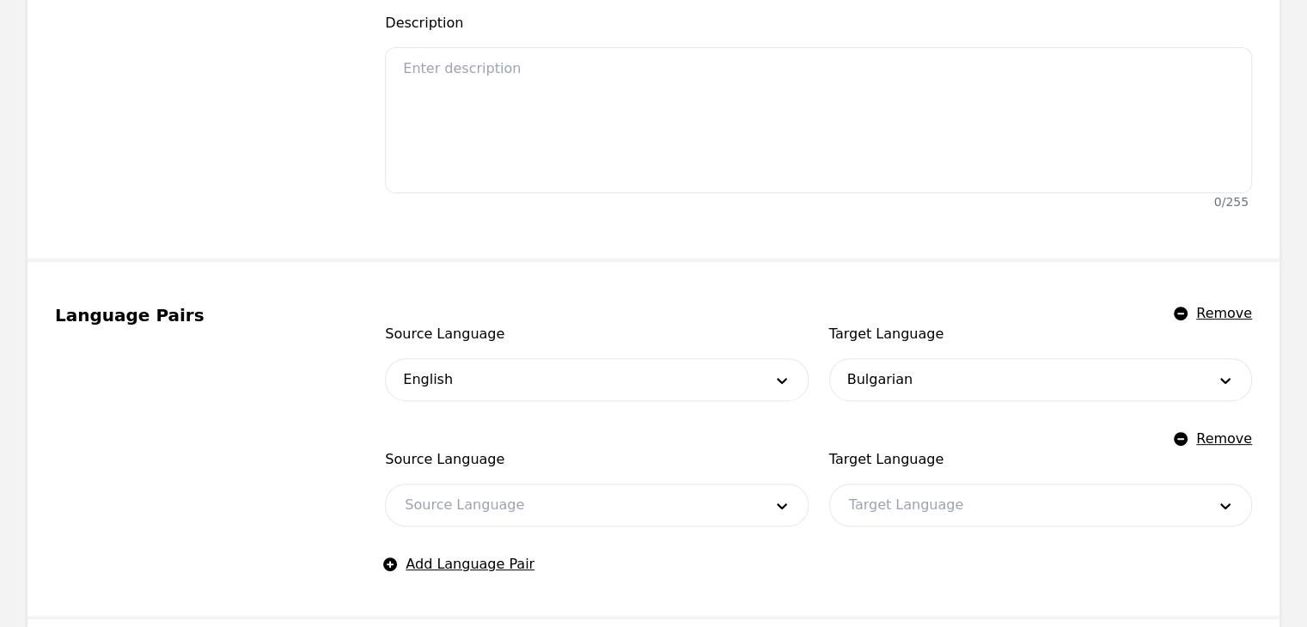
click at [471, 489] on div at bounding box center [570, 505] width 369 height 41
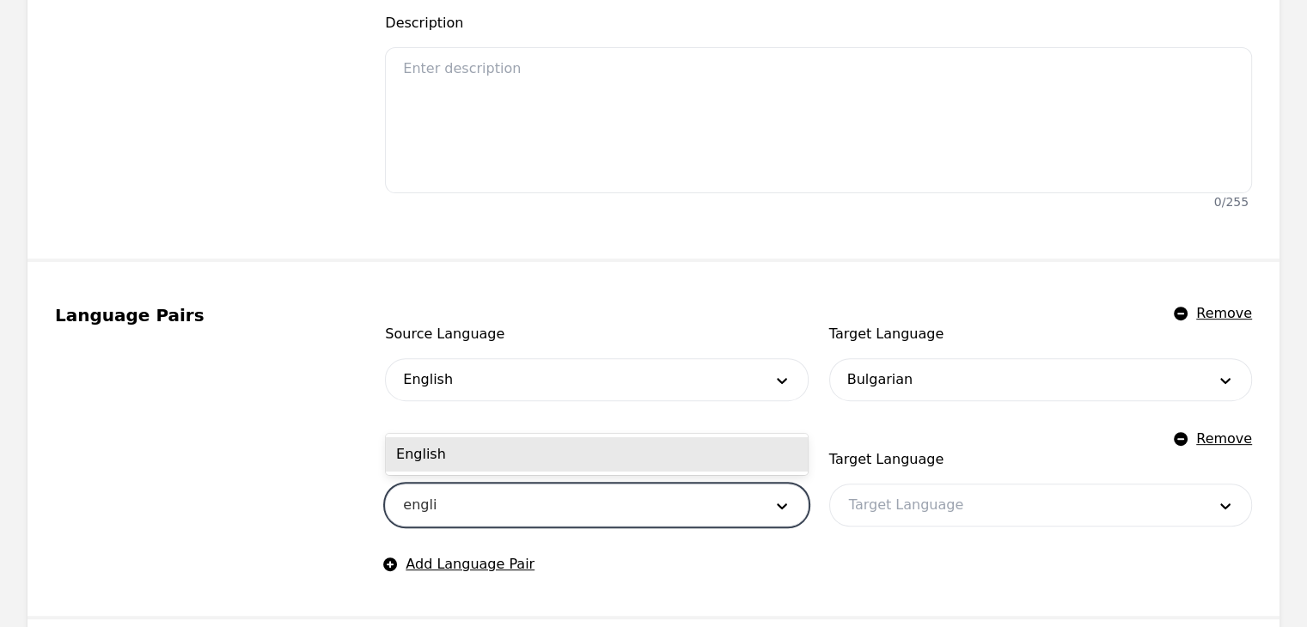
type input "english"
click at [526, 436] on div "English" at bounding box center [597, 454] width 422 height 41
click at [522, 455] on div "English" at bounding box center [597, 454] width 422 height 34
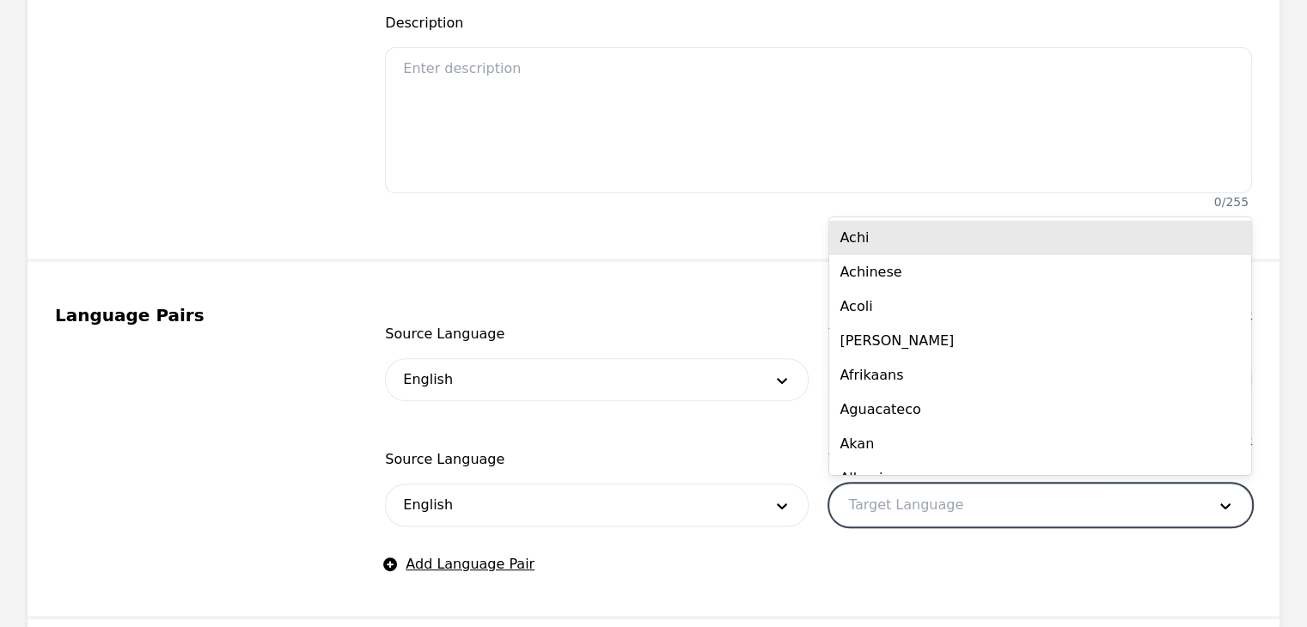
click at [918, 486] on div at bounding box center [1014, 505] width 369 height 41
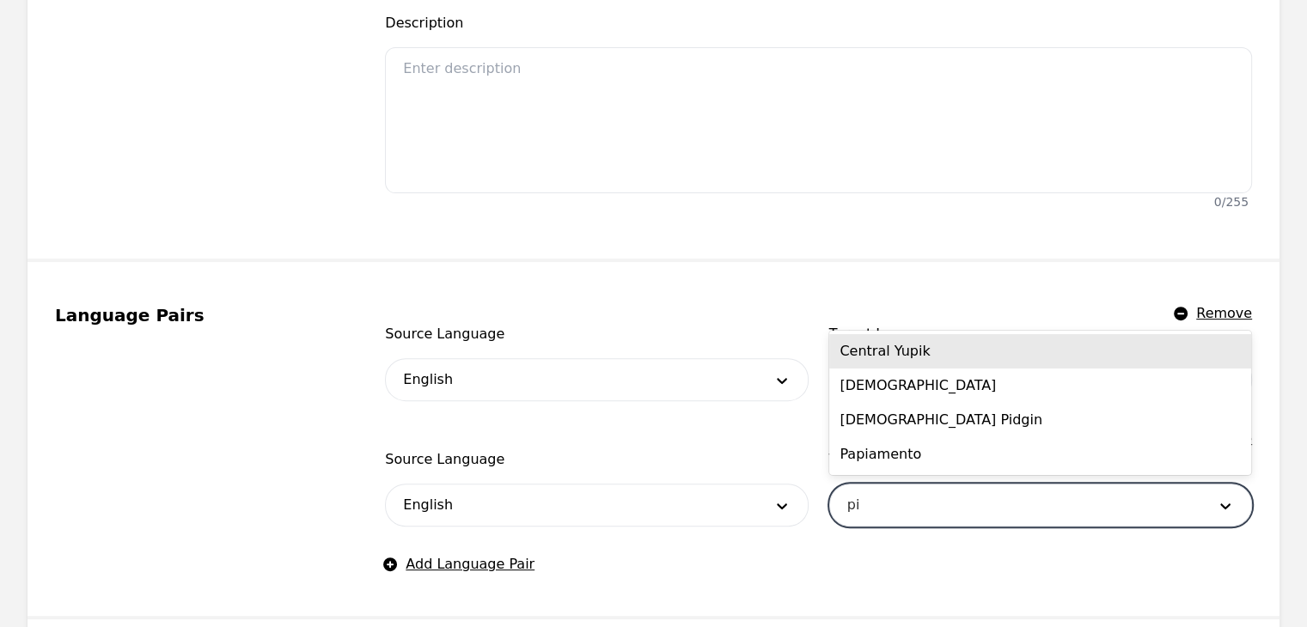
scroll to position [0, 0]
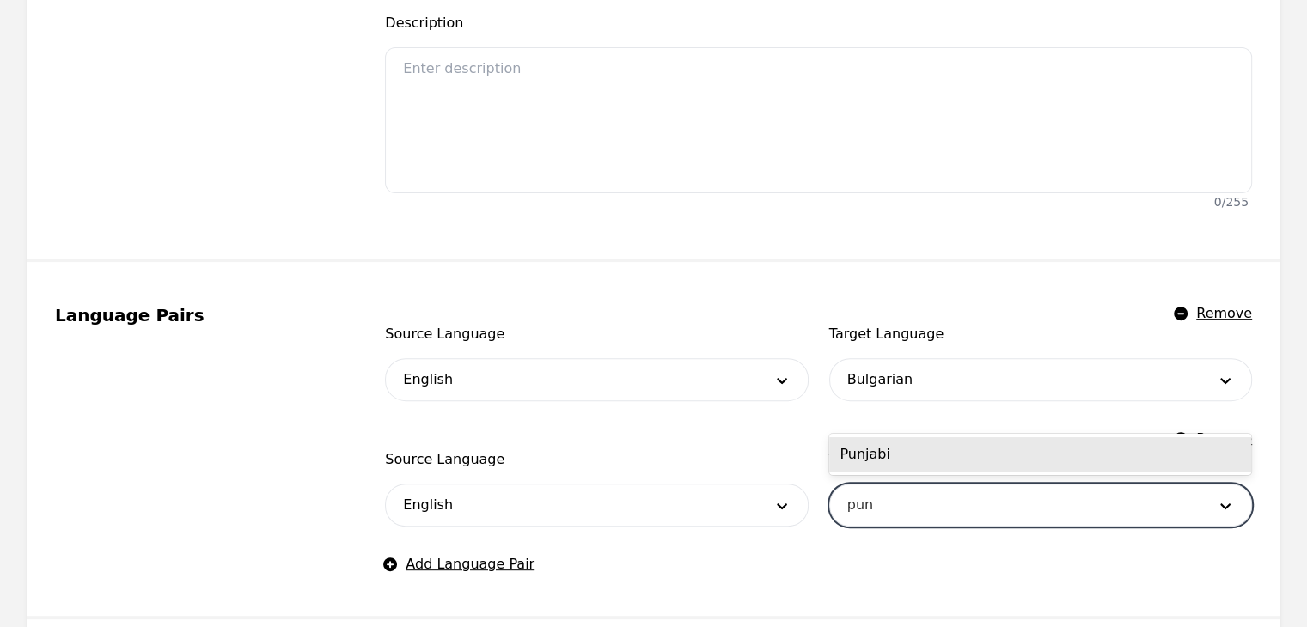
type input "punj"
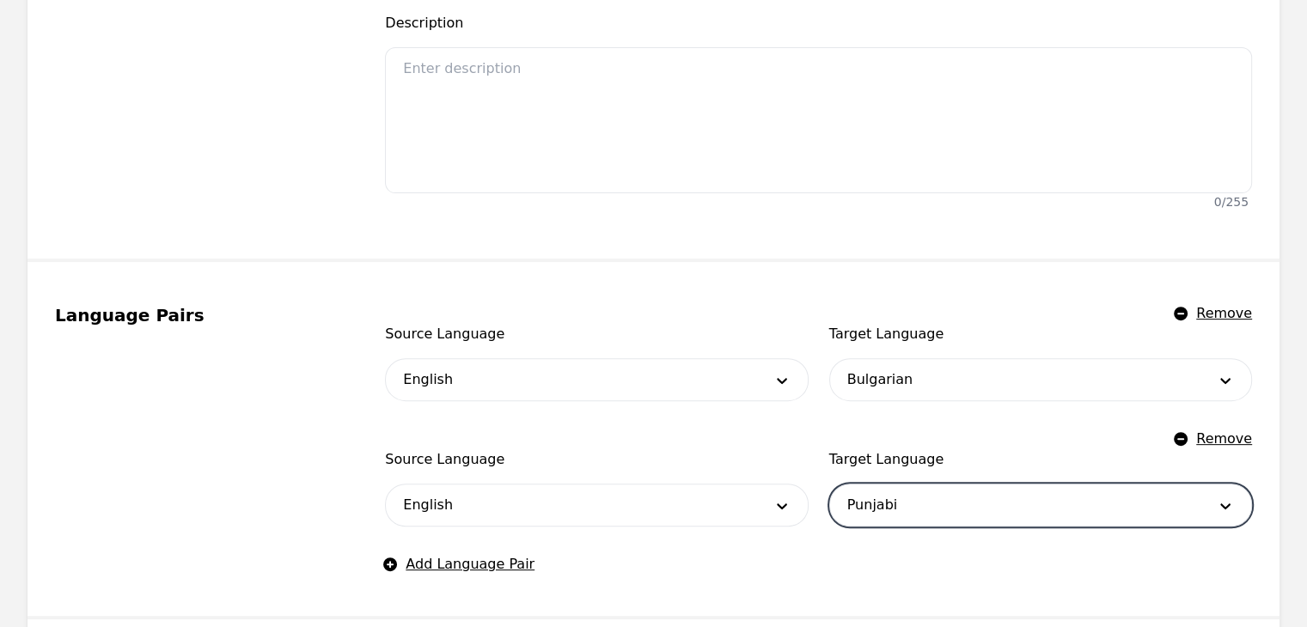
scroll to position [739, 0]
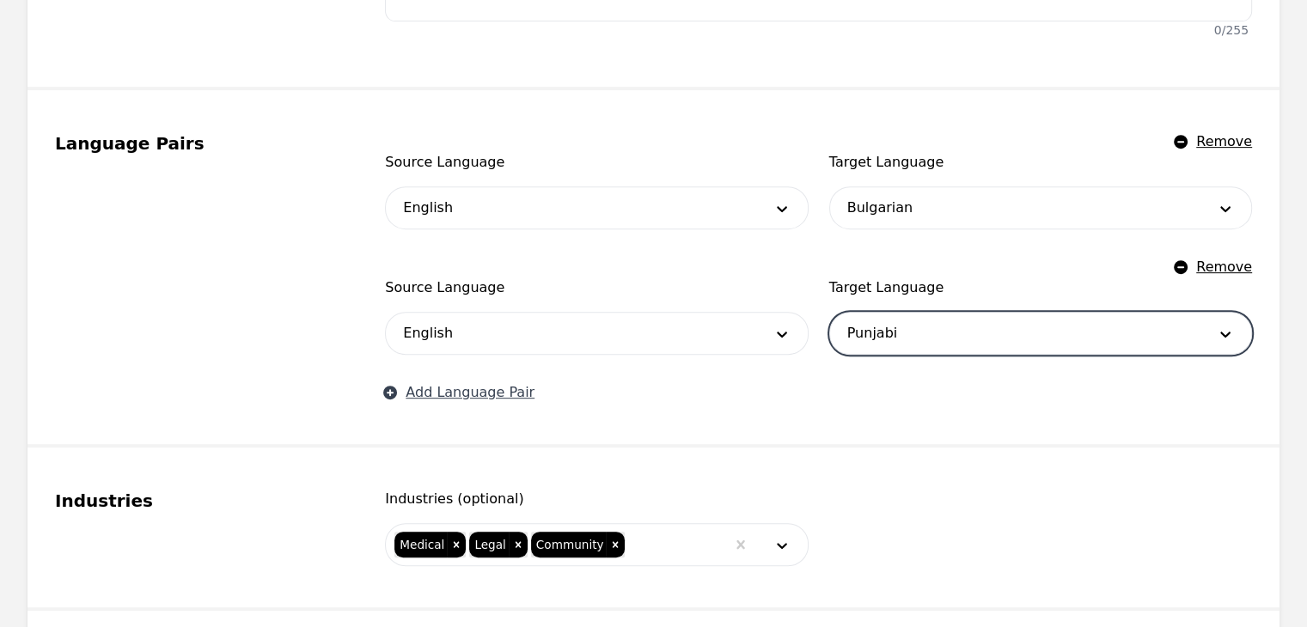
click at [485, 391] on button "Add Language Pair" at bounding box center [460, 392] width 150 height 21
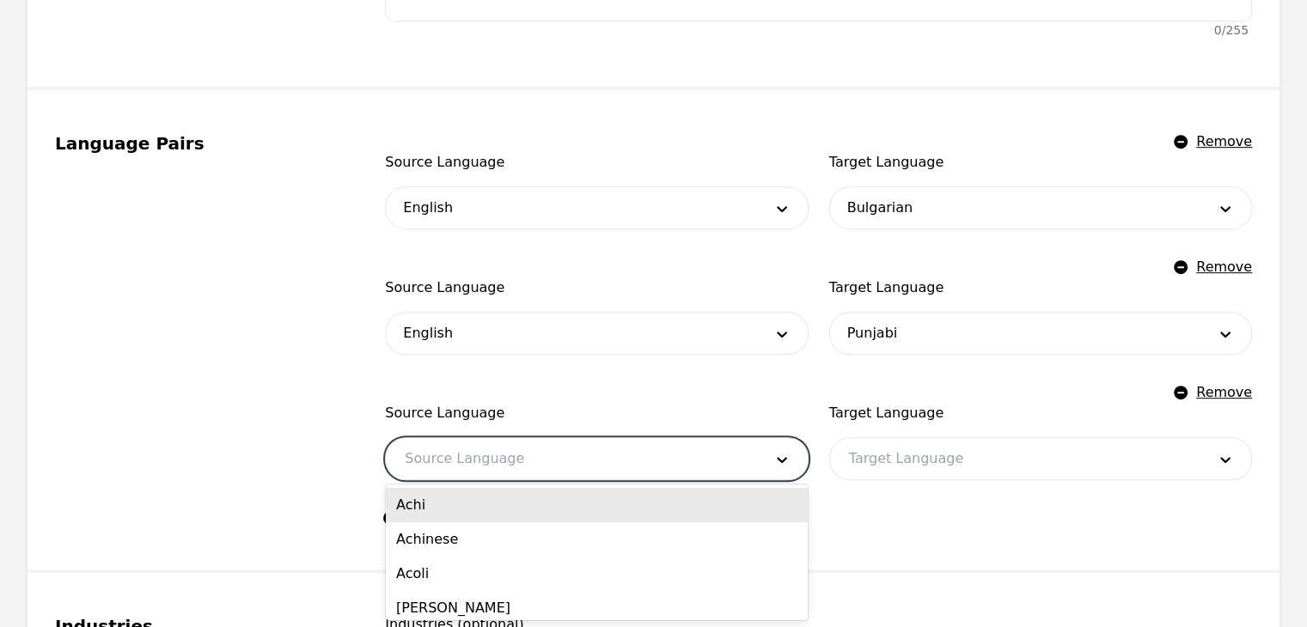
click at [494, 453] on div at bounding box center [570, 458] width 369 height 41
type input "english"
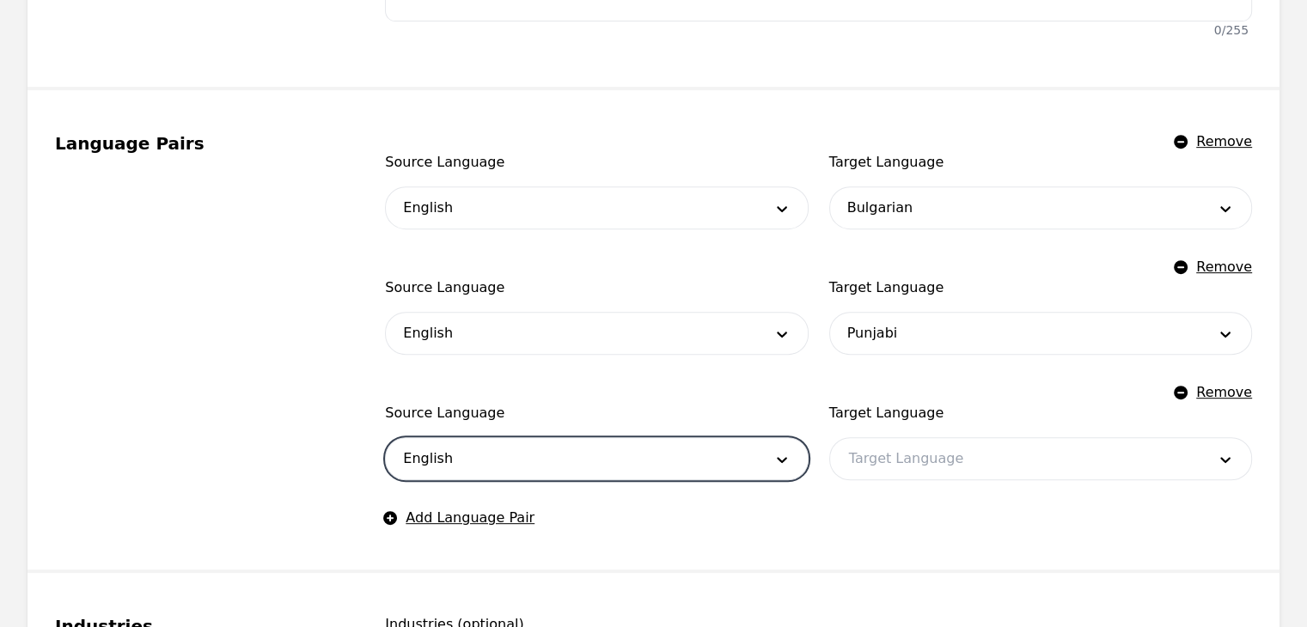
click at [986, 449] on div at bounding box center [1014, 458] width 369 height 41
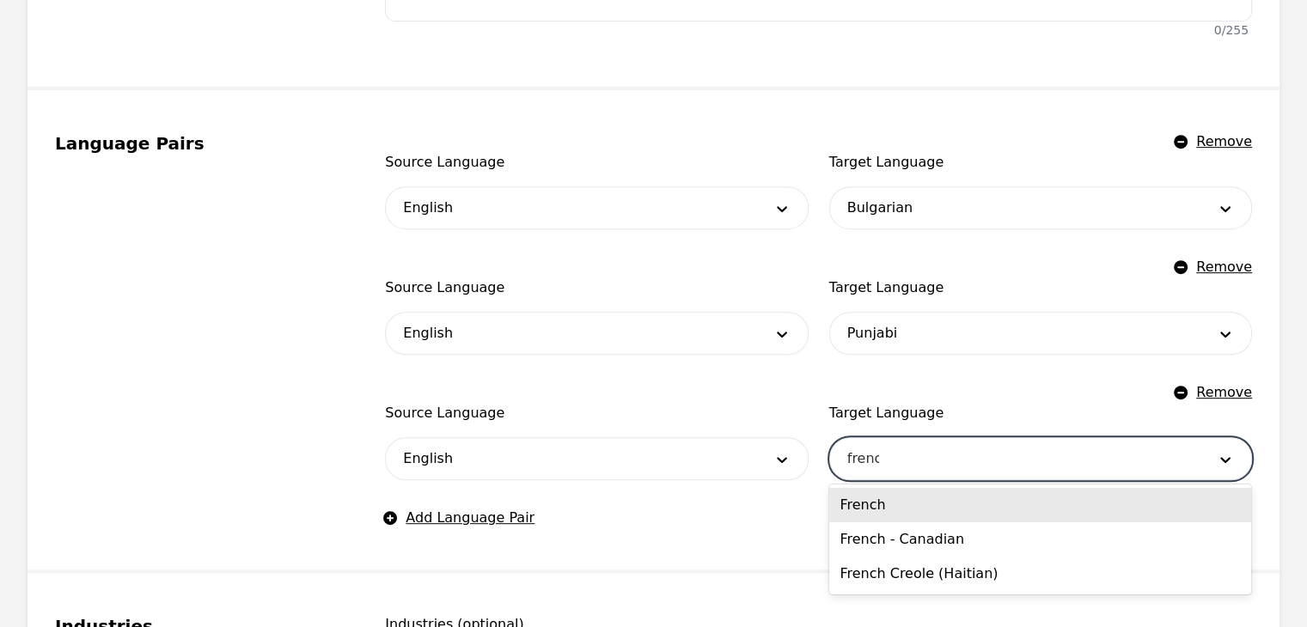
type input "french"
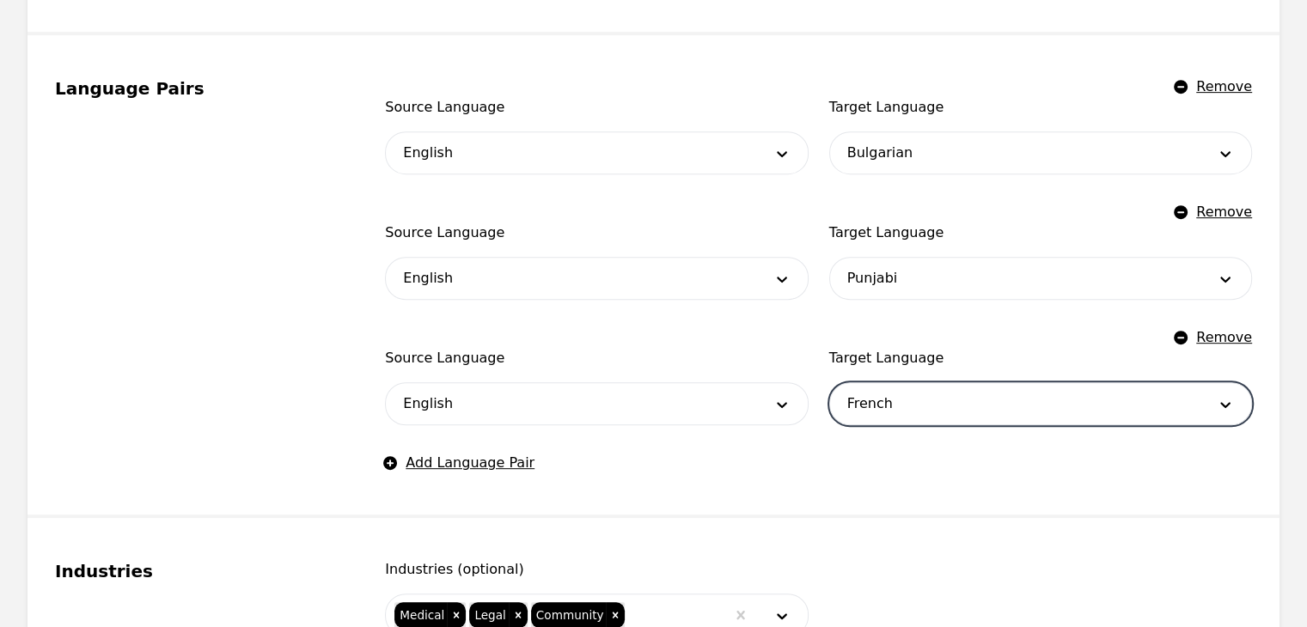
scroll to position [825, 0]
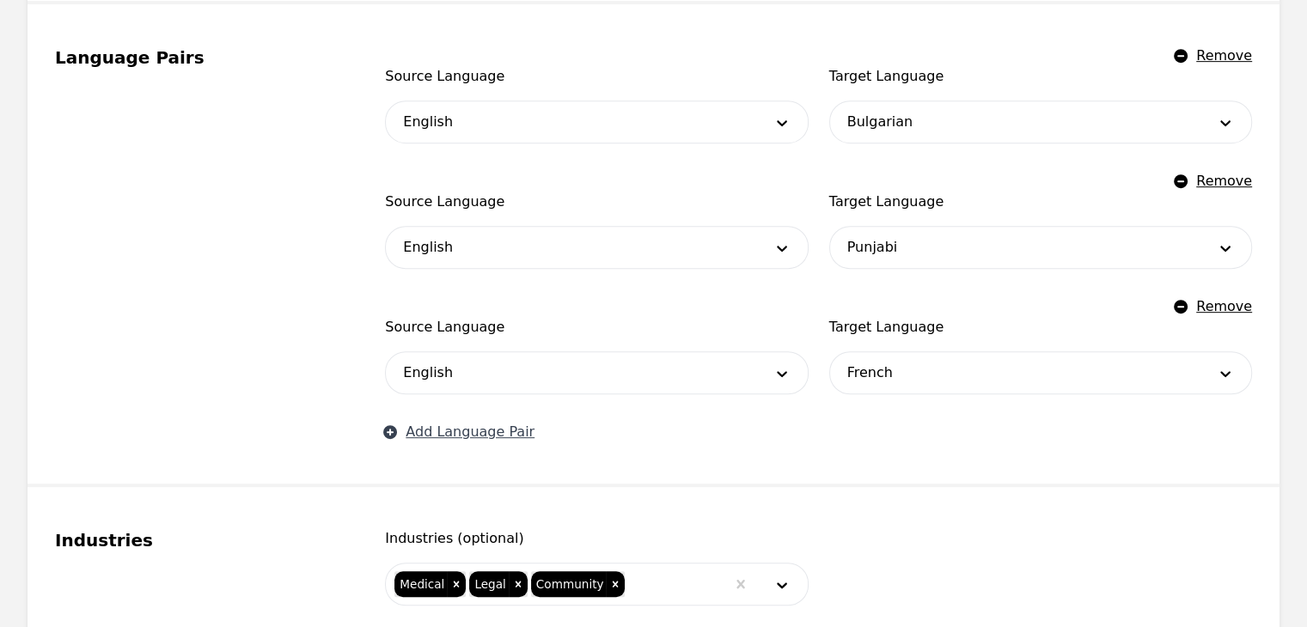
click at [498, 435] on button "Add Language Pair" at bounding box center [460, 432] width 150 height 21
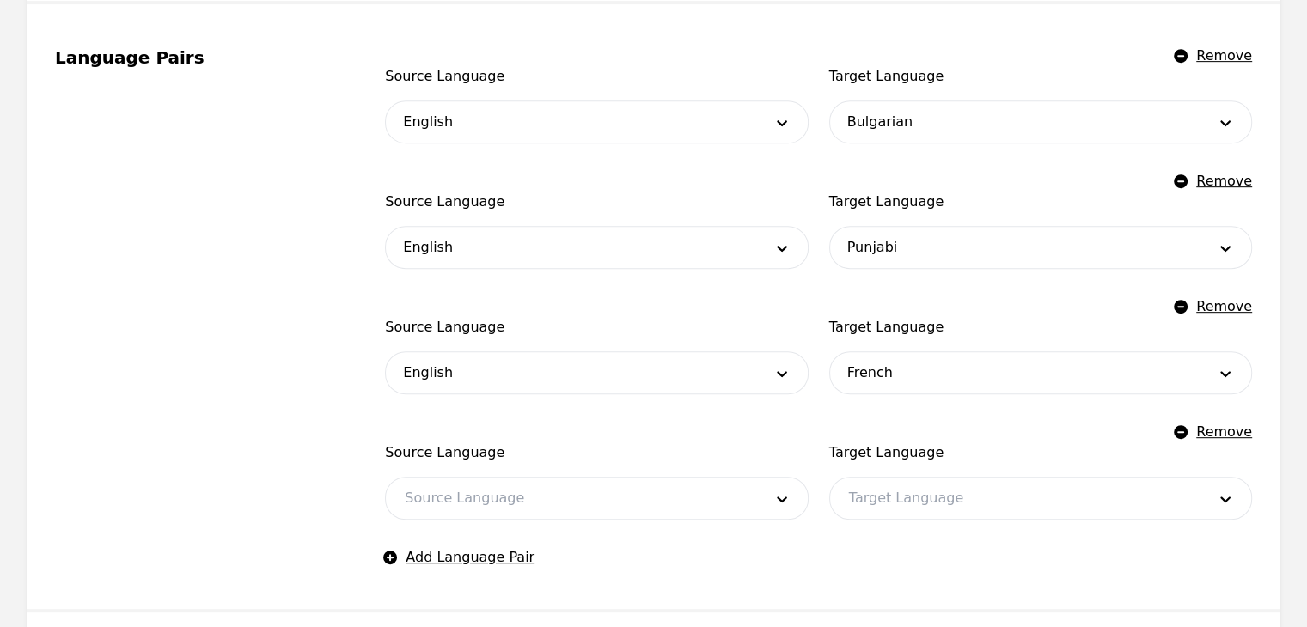
click at [496, 497] on div at bounding box center [570, 498] width 369 height 41
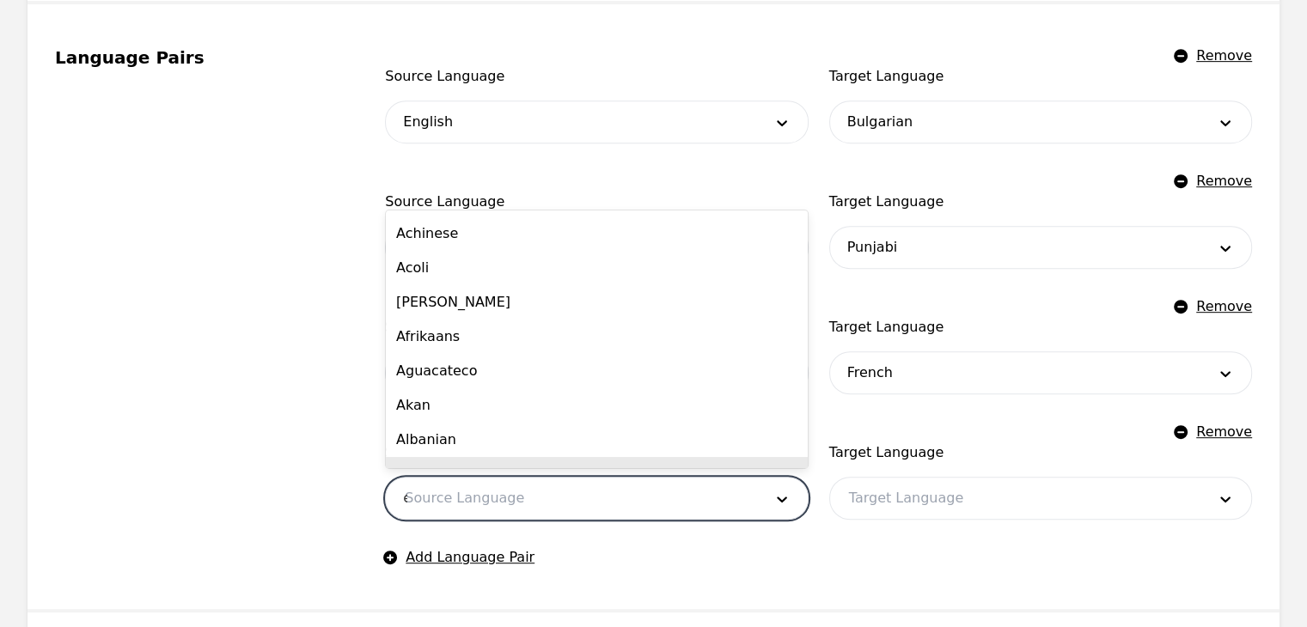
scroll to position [0, 0]
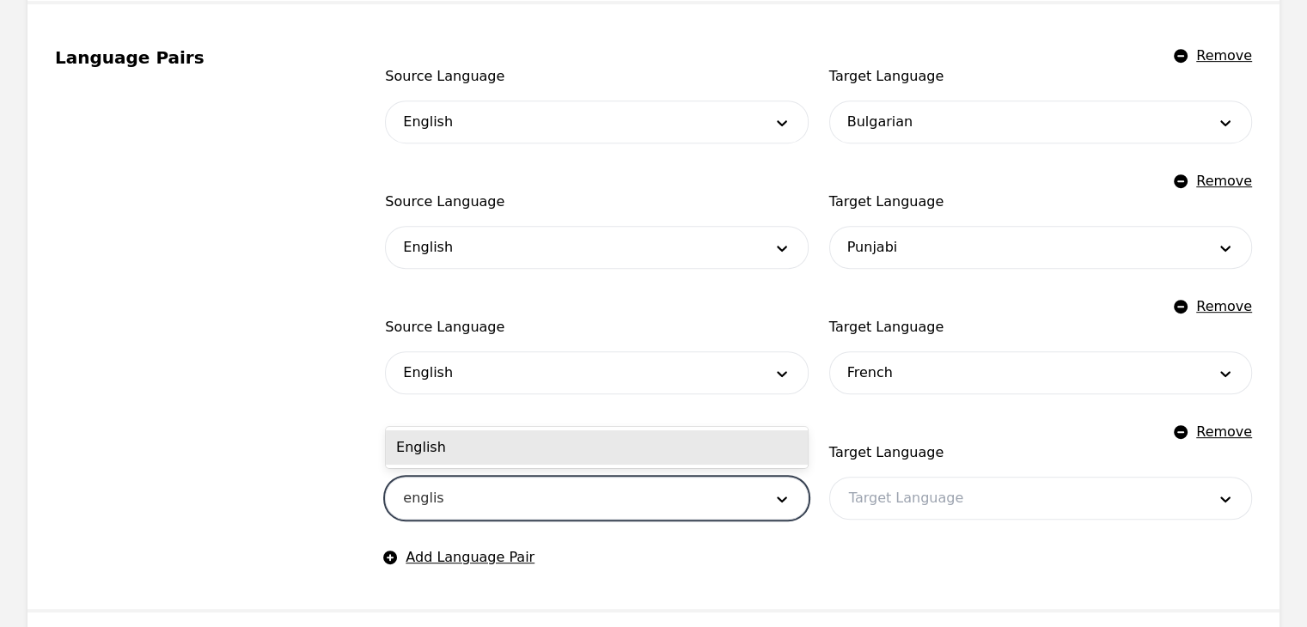
type input "english"
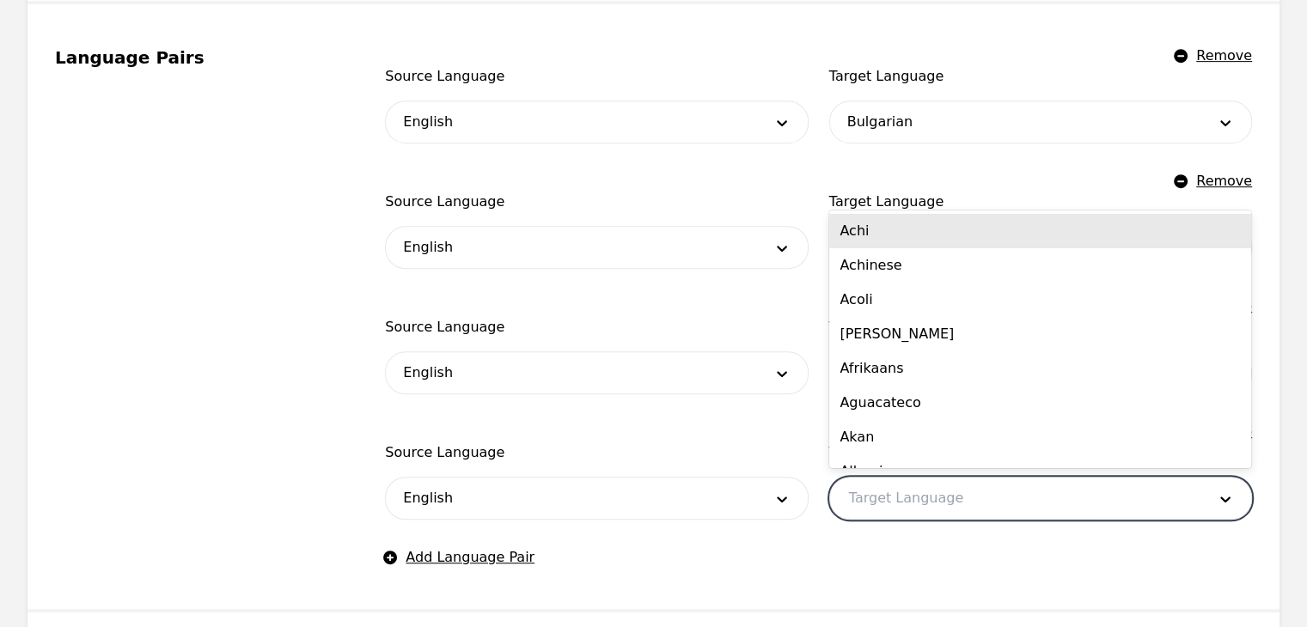
click at [966, 497] on div at bounding box center [1014, 498] width 369 height 41
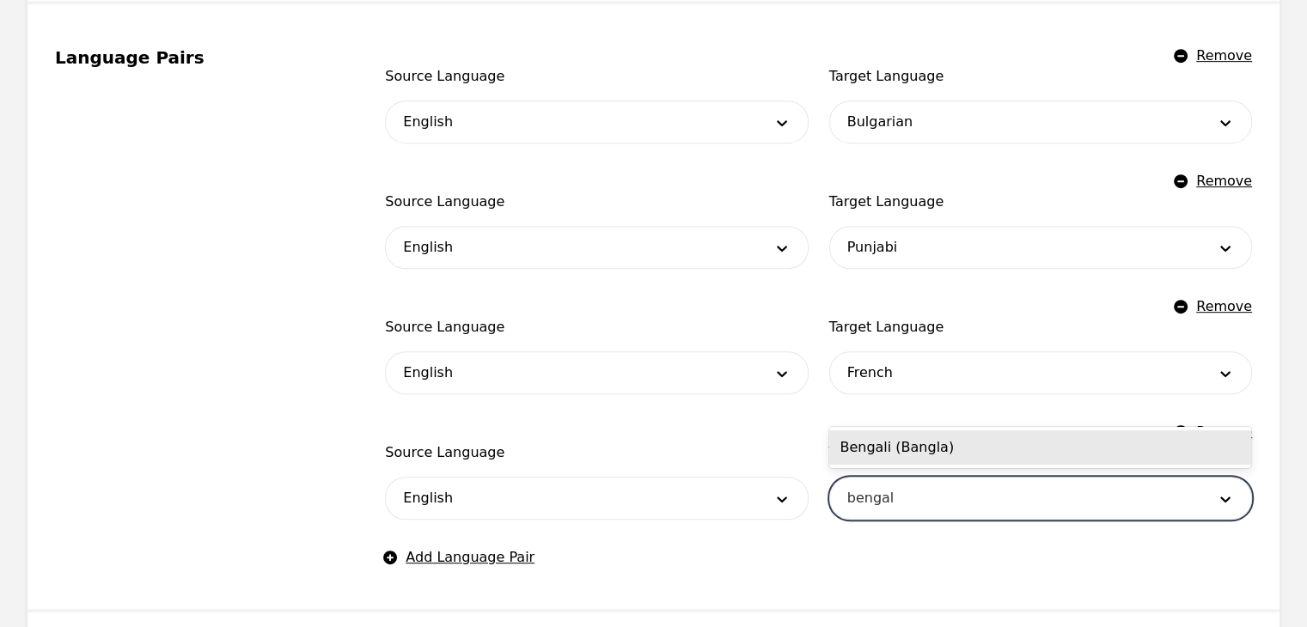
type input "bengali"
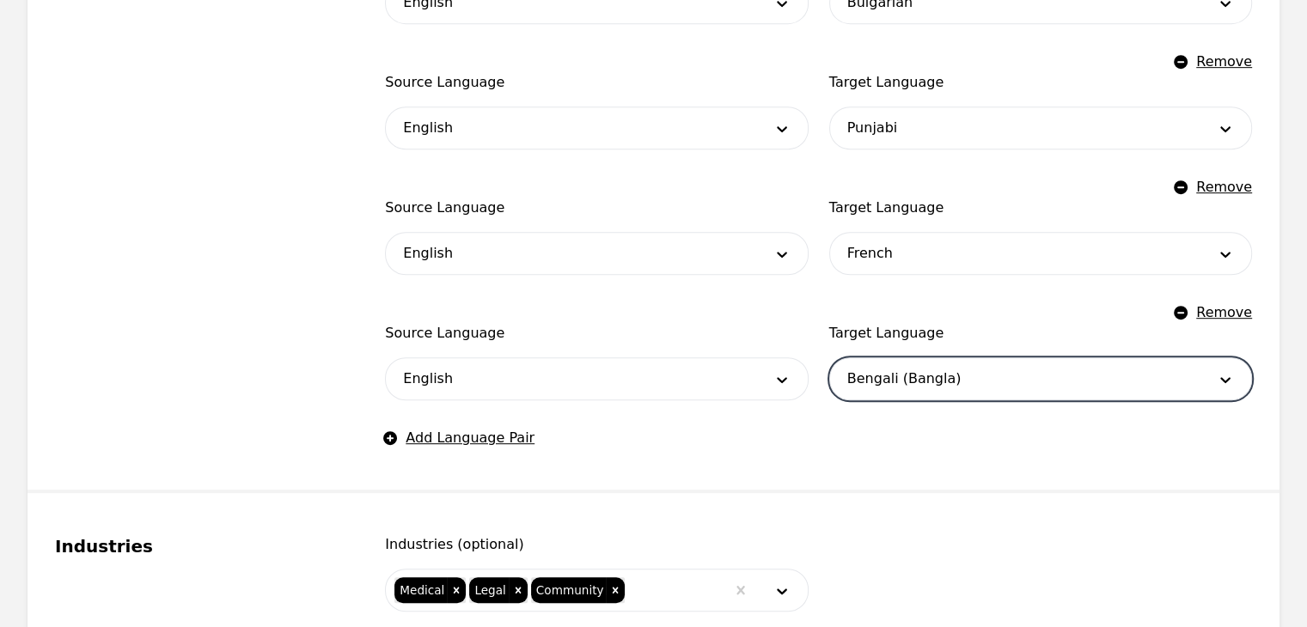
scroll to position [1083, 0]
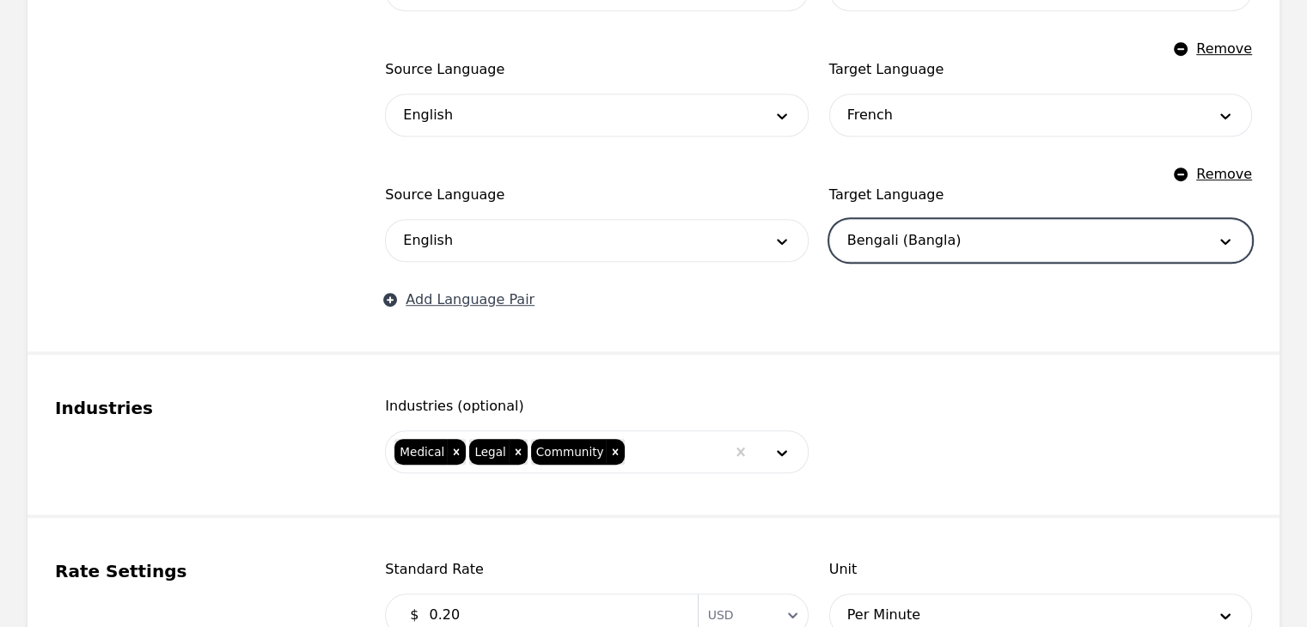
click at [436, 301] on button "Add Language Pair" at bounding box center [460, 300] width 150 height 21
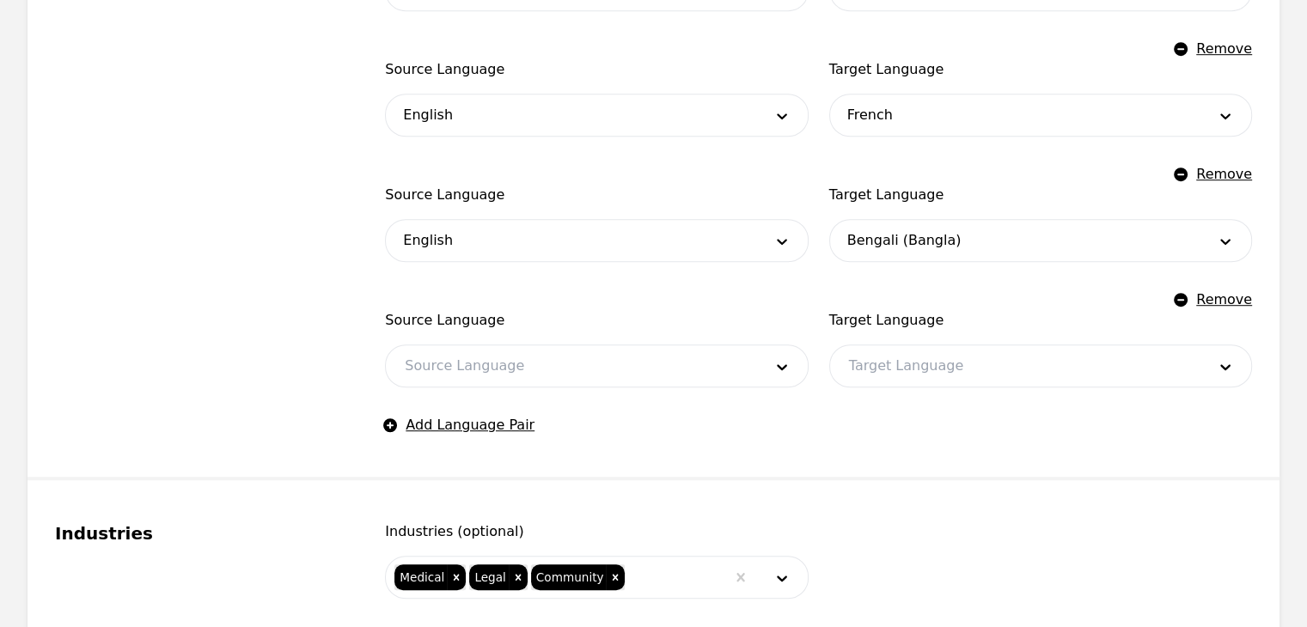
click at [490, 370] on div at bounding box center [570, 365] width 369 height 41
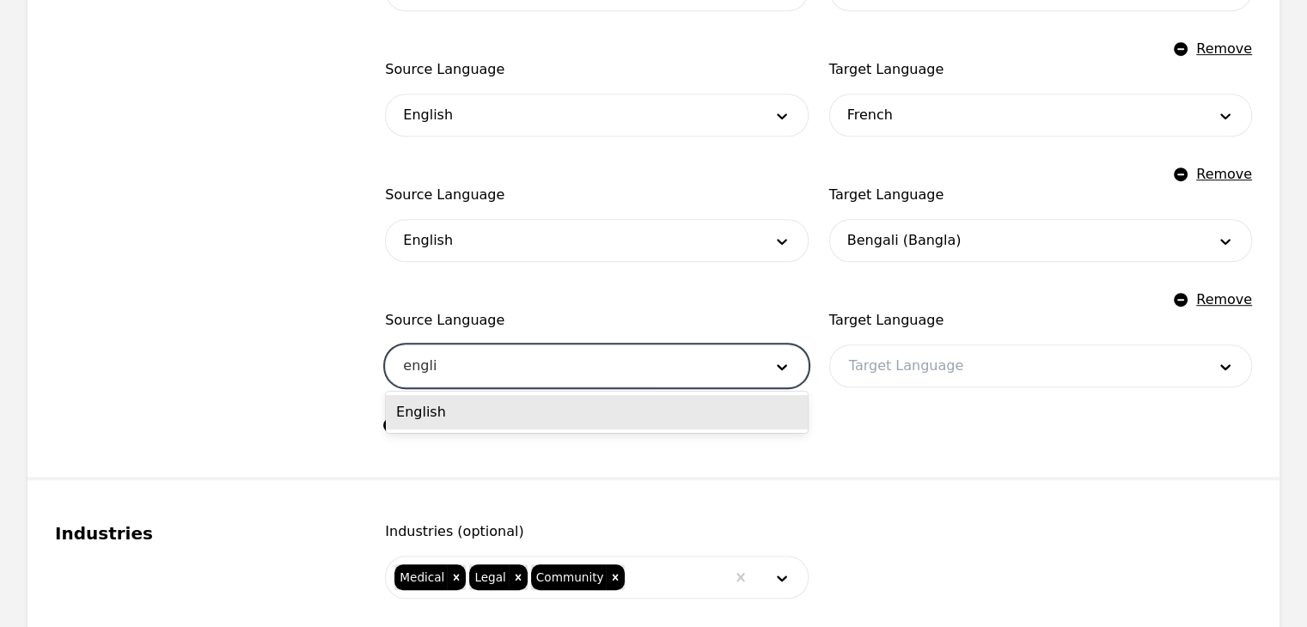
type input "english"
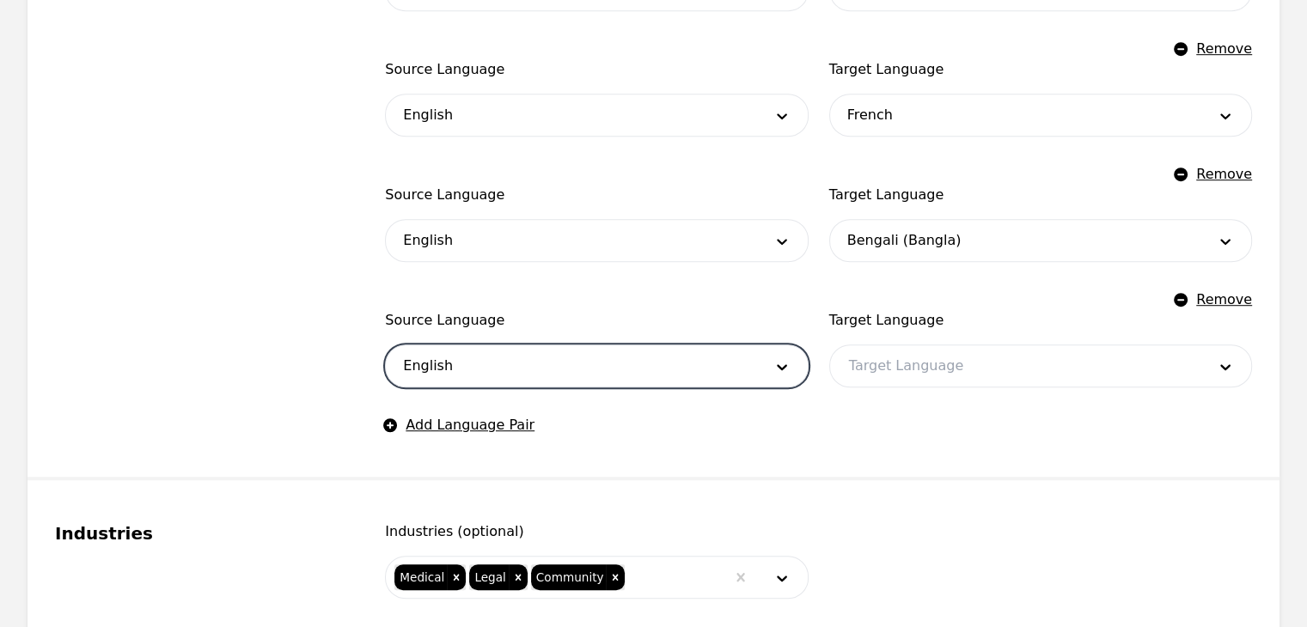
click at [969, 360] on div at bounding box center [1014, 365] width 369 height 41
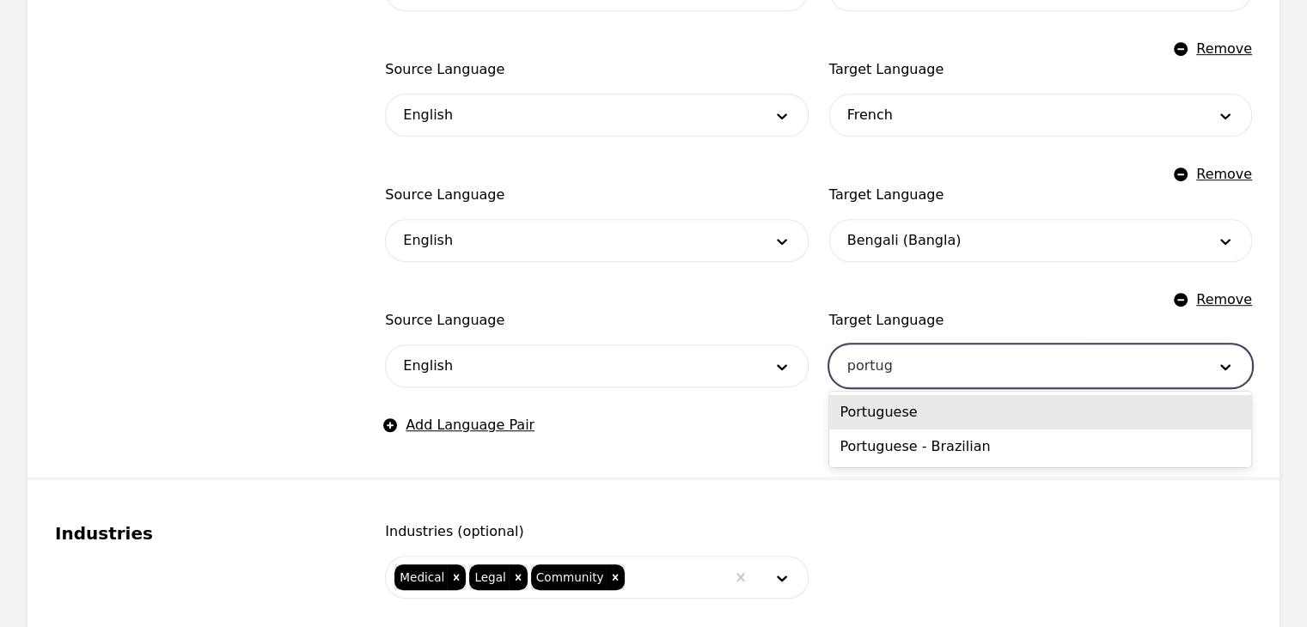
type input "portu"
click at [900, 424] on div "Portuguese" at bounding box center [1040, 412] width 422 height 34
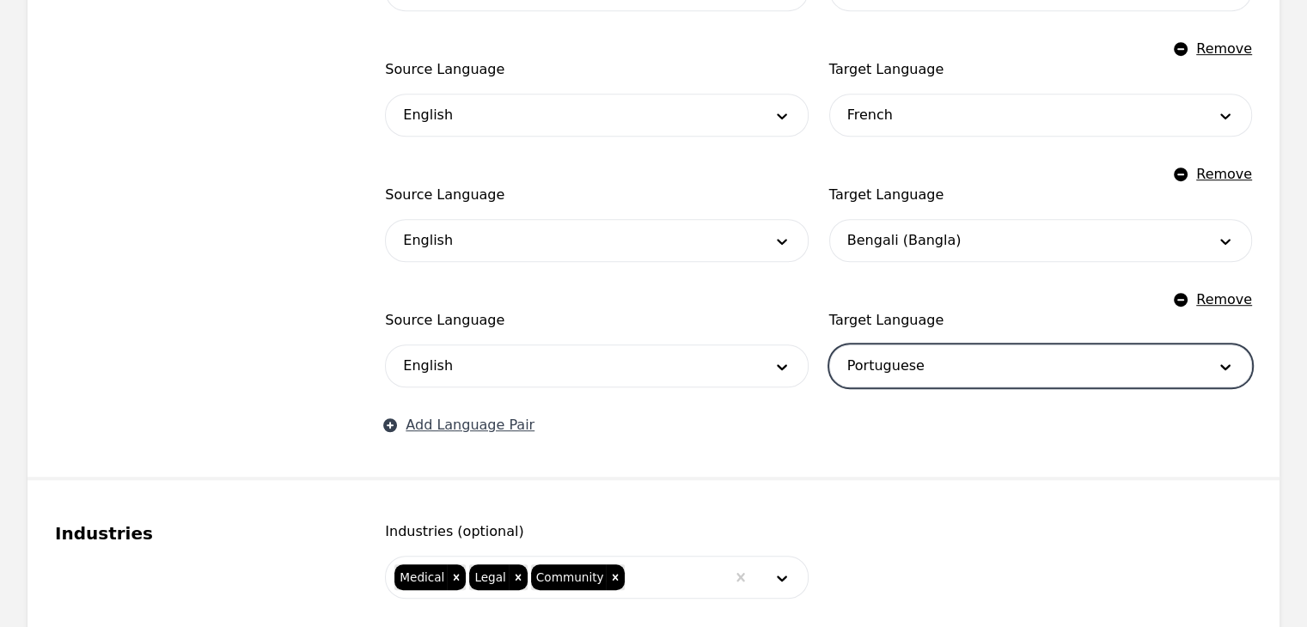
click at [471, 429] on button "Add Language Pair" at bounding box center [460, 425] width 150 height 21
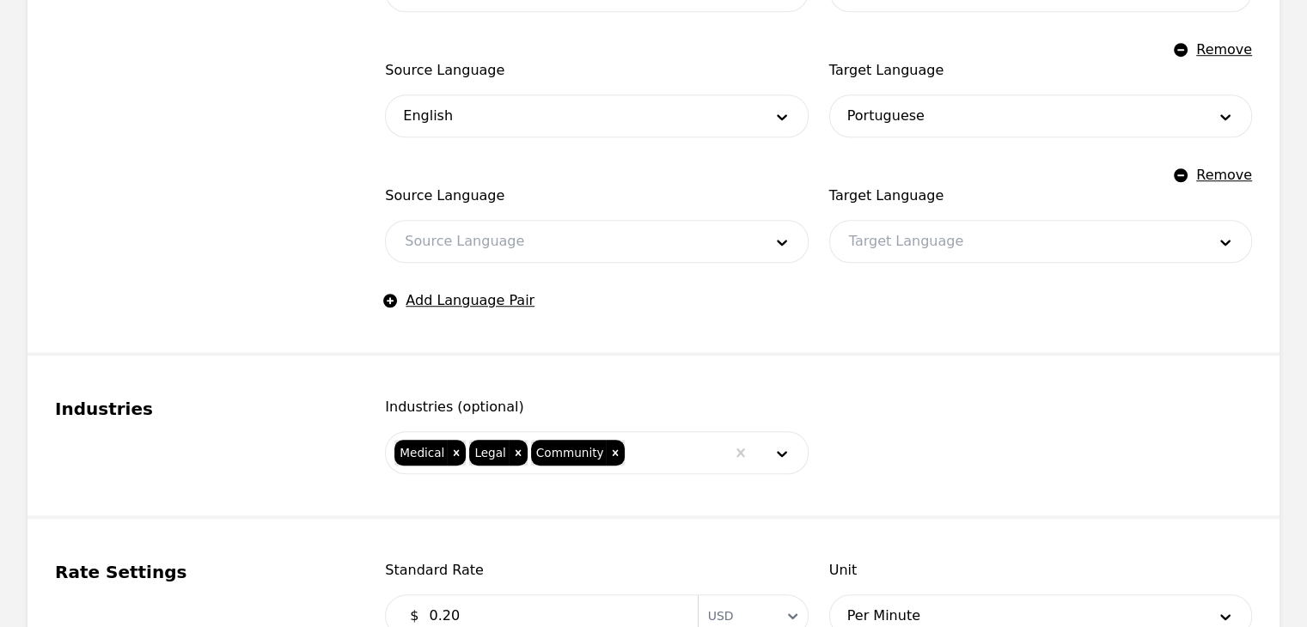
scroll to position [1340, 0]
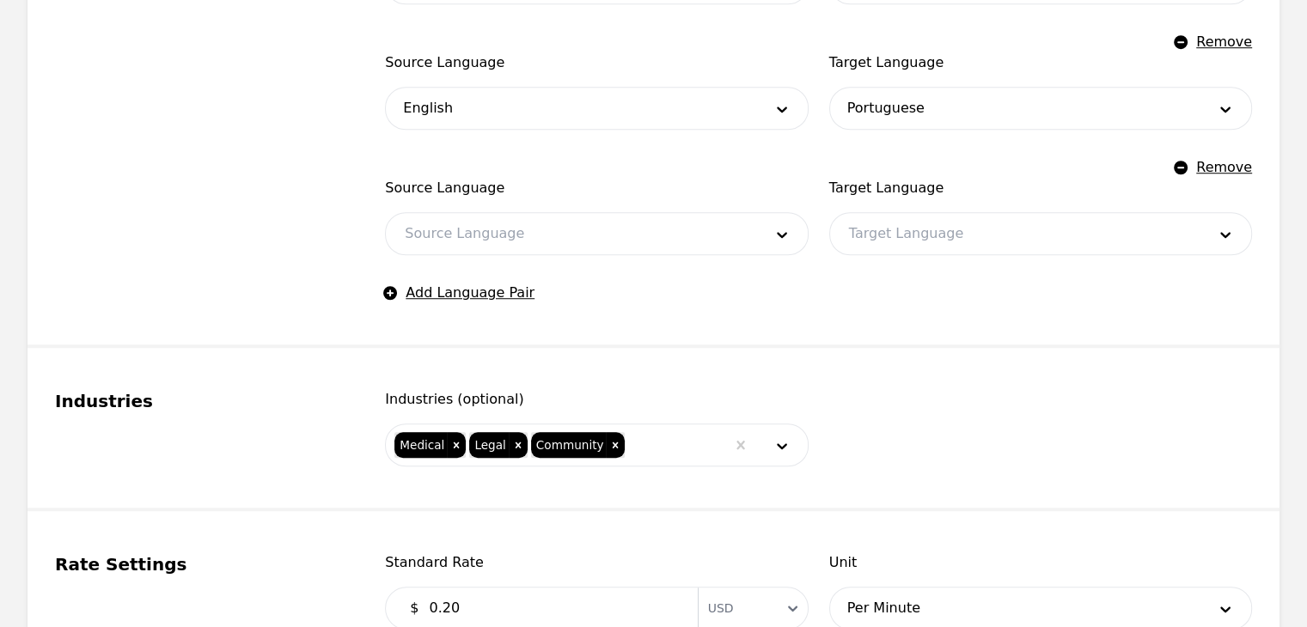
click at [519, 234] on div at bounding box center [570, 233] width 369 height 41
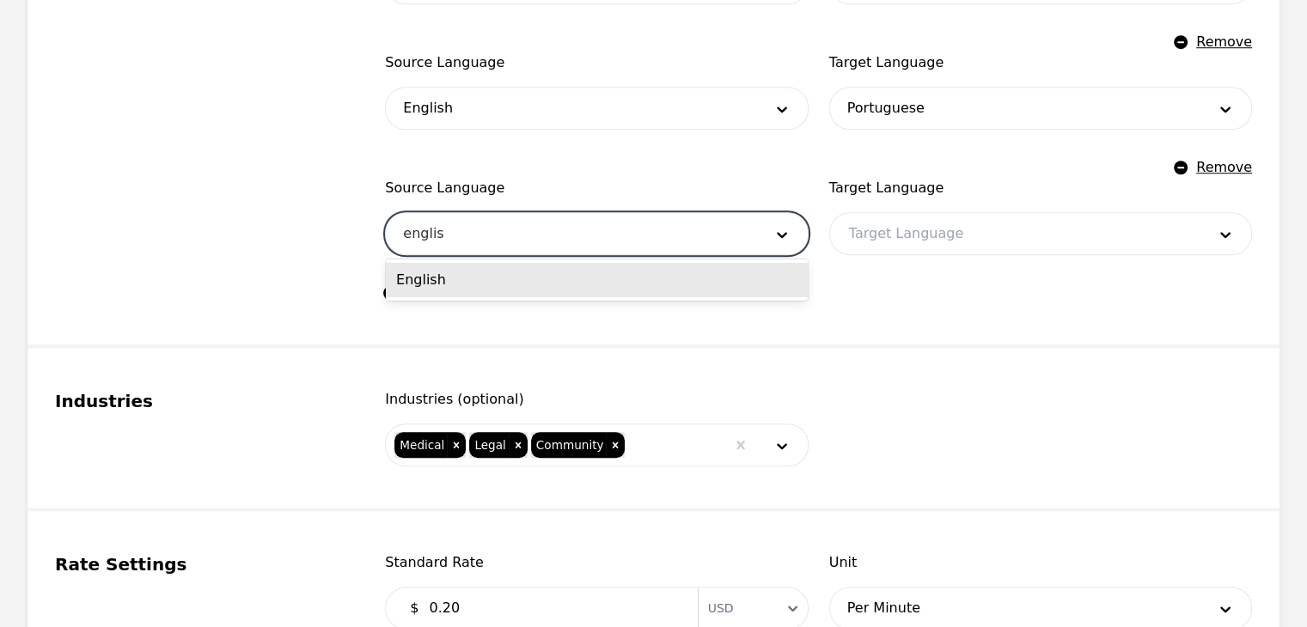
type input "english"
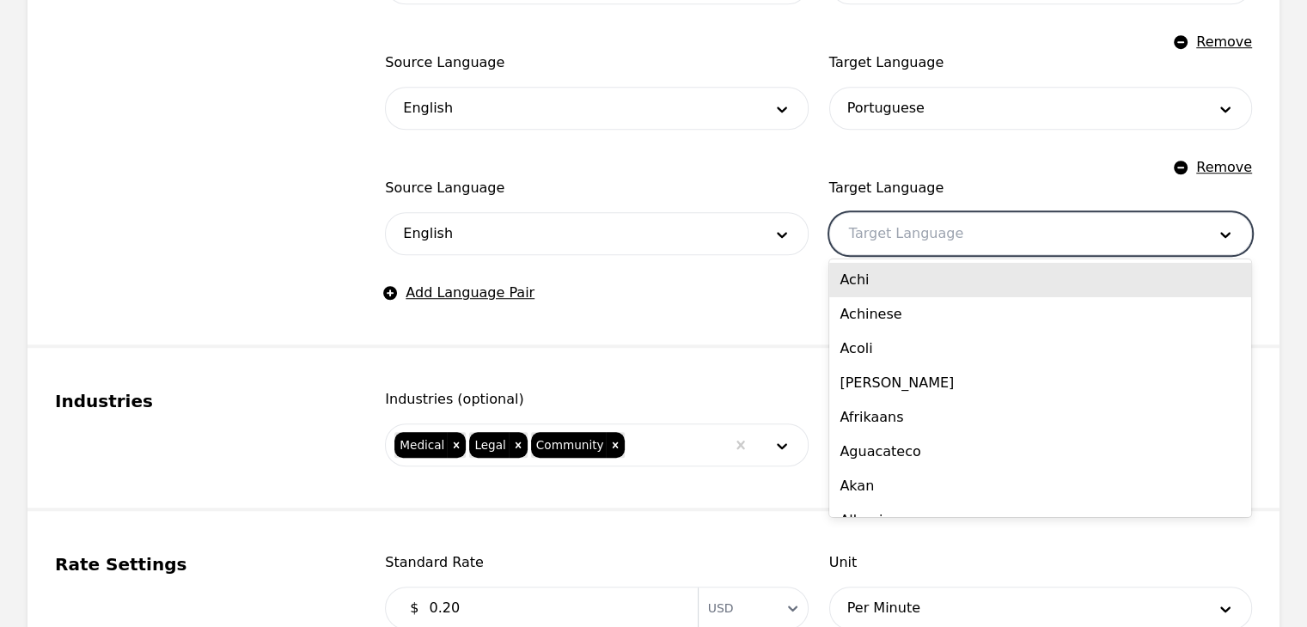
click at [939, 226] on div at bounding box center [1014, 233] width 369 height 41
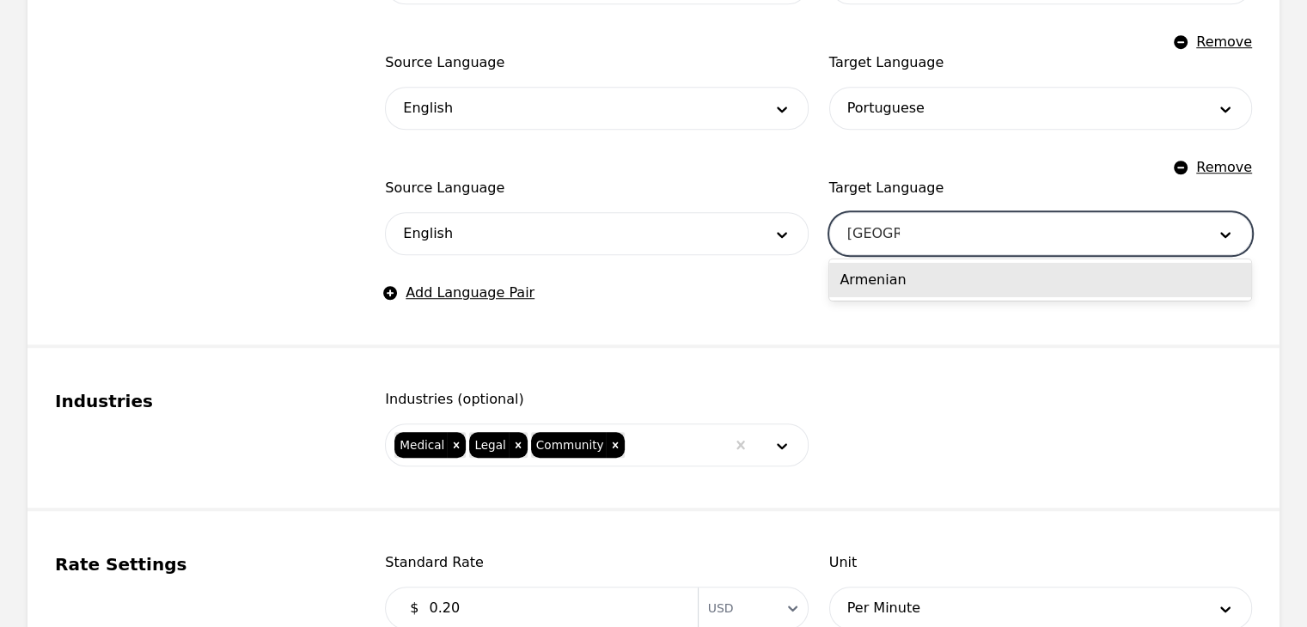
type input "[DEMOGRAPHIC_DATA]"
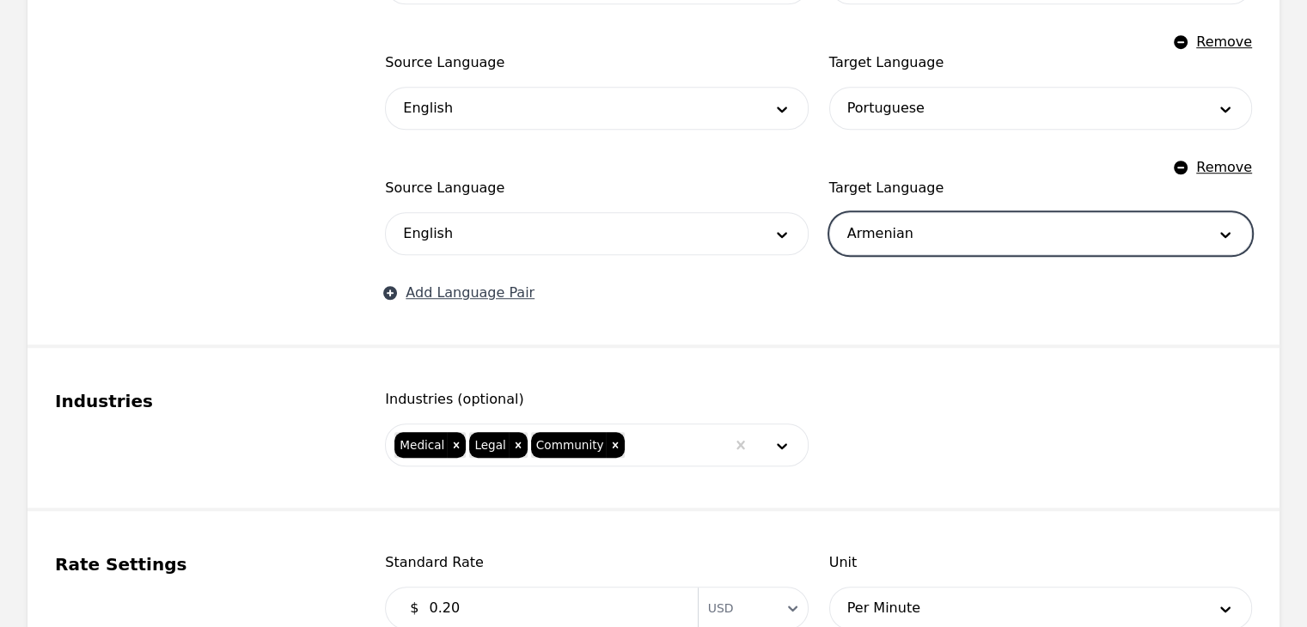
click at [488, 294] on button "Add Language Pair" at bounding box center [460, 293] width 150 height 21
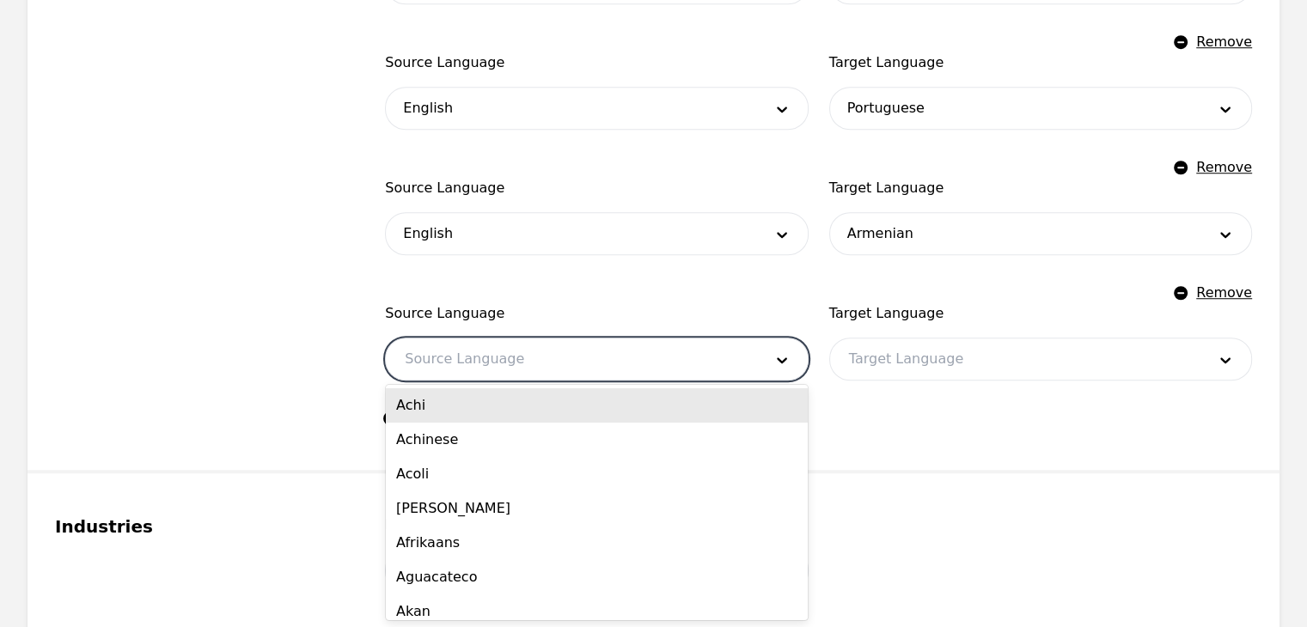
click at [514, 362] on div at bounding box center [570, 359] width 369 height 41
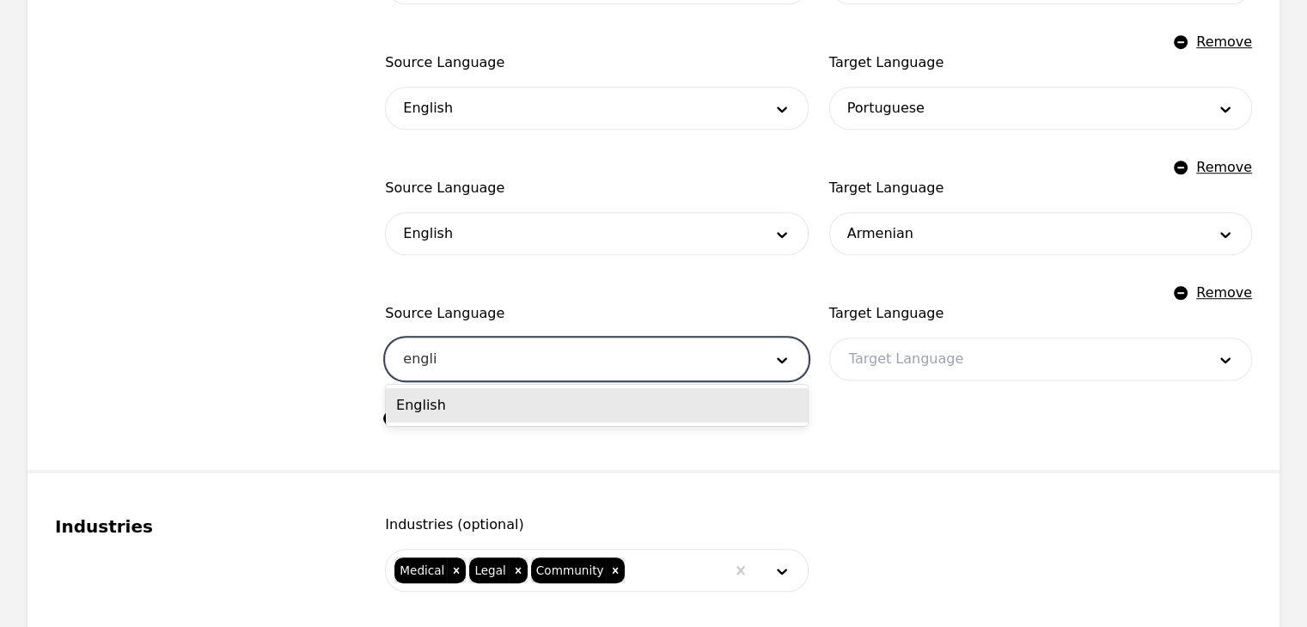
type input "english"
click at [635, 400] on div "English" at bounding box center [597, 405] width 422 height 34
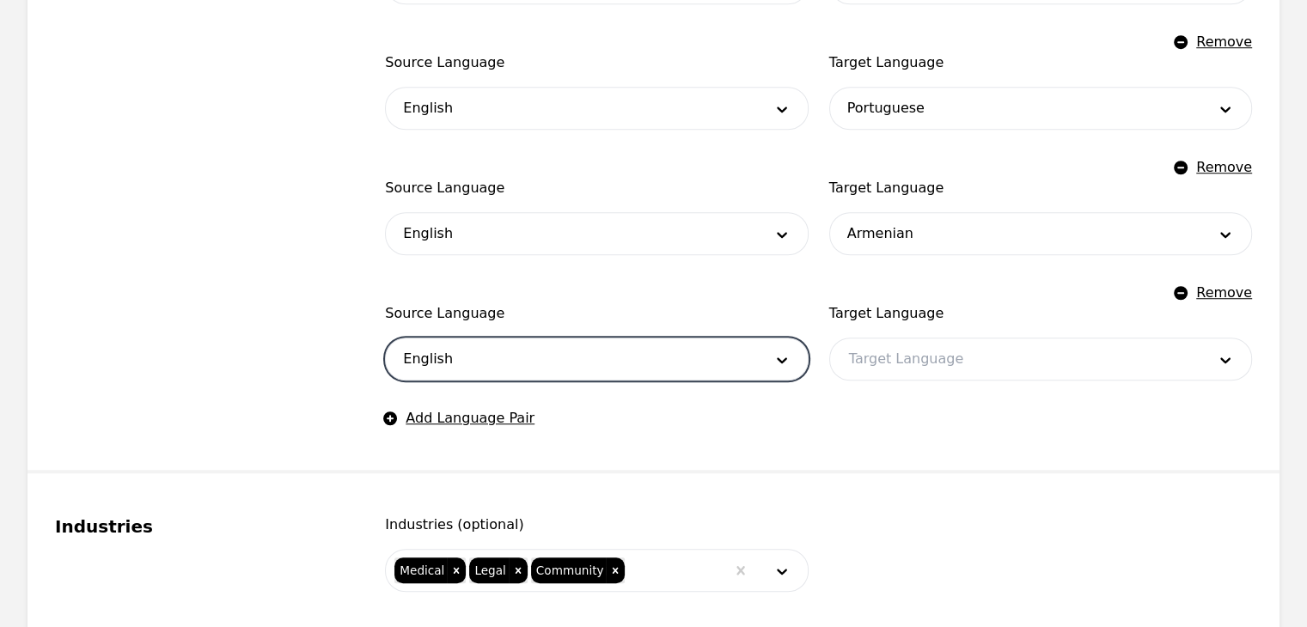
click at [906, 361] on div at bounding box center [1014, 359] width 369 height 41
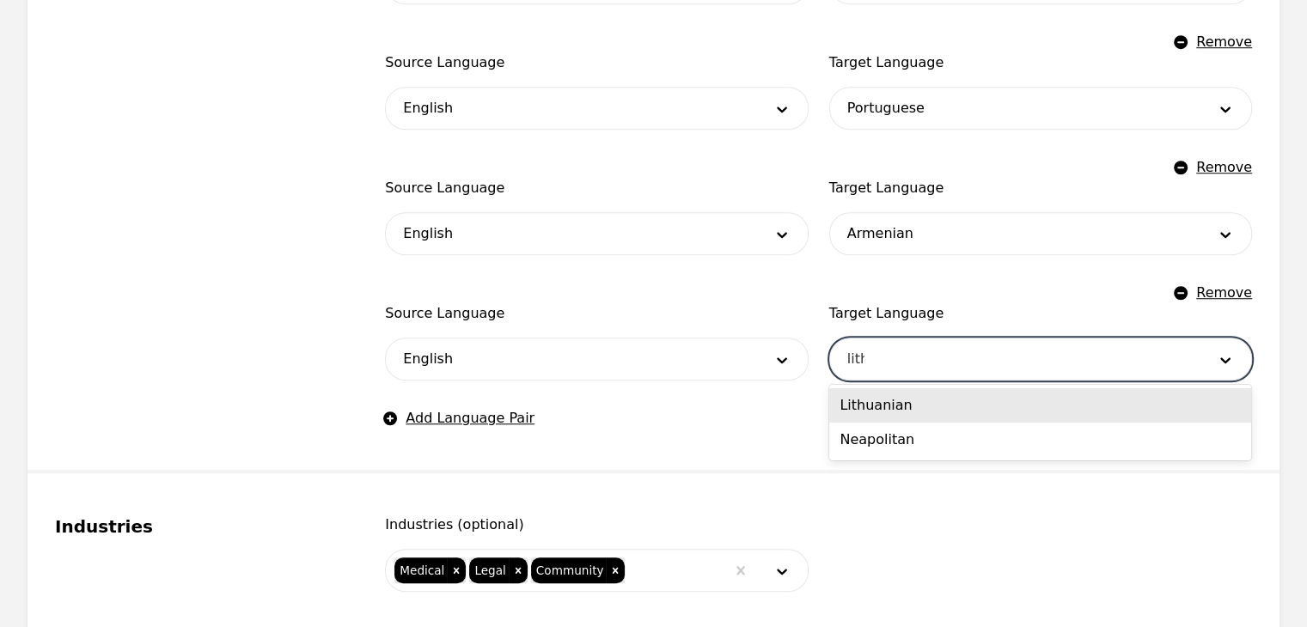
type input "lithu"
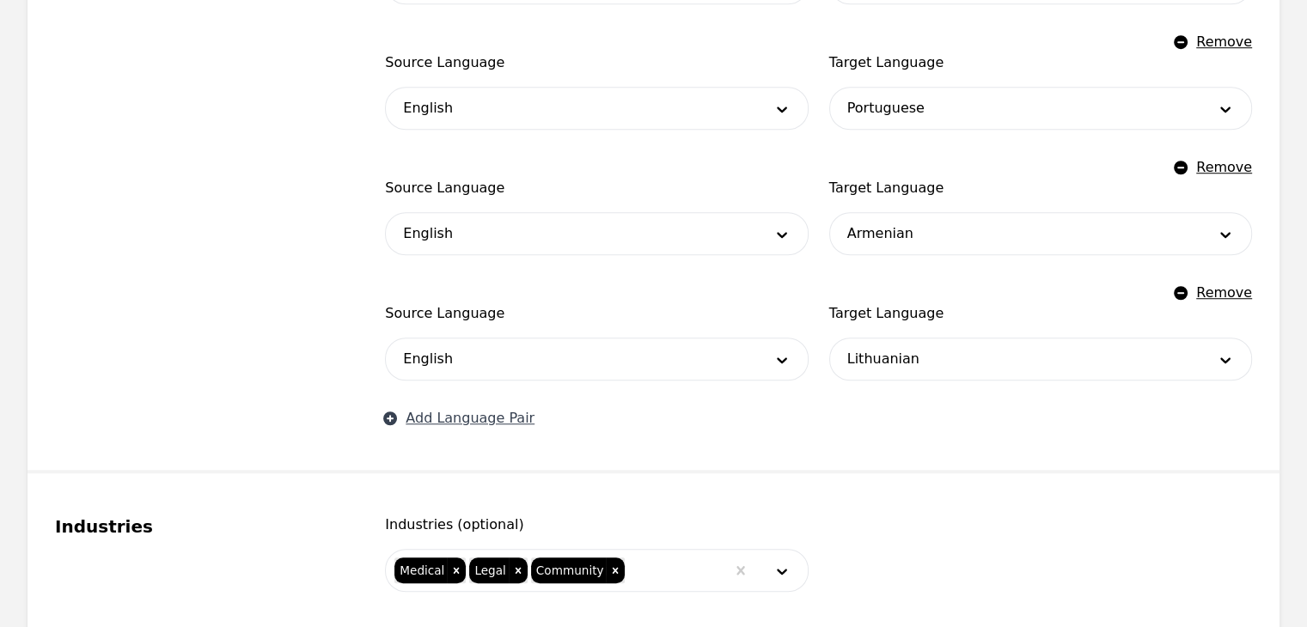
click at [509, 417] on button "Add Language Pair" at bounding box center [460, 418] width 150 height 21
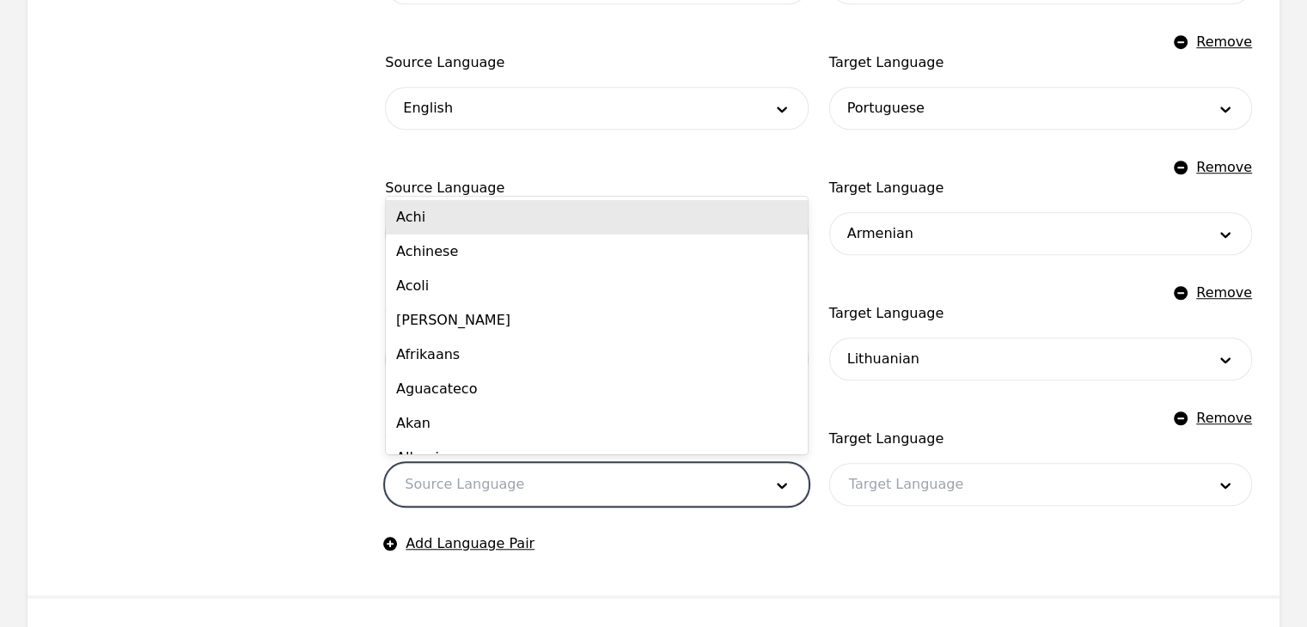
click at [571, 482] on div at bounding box center [570, 484] width 369 height 41
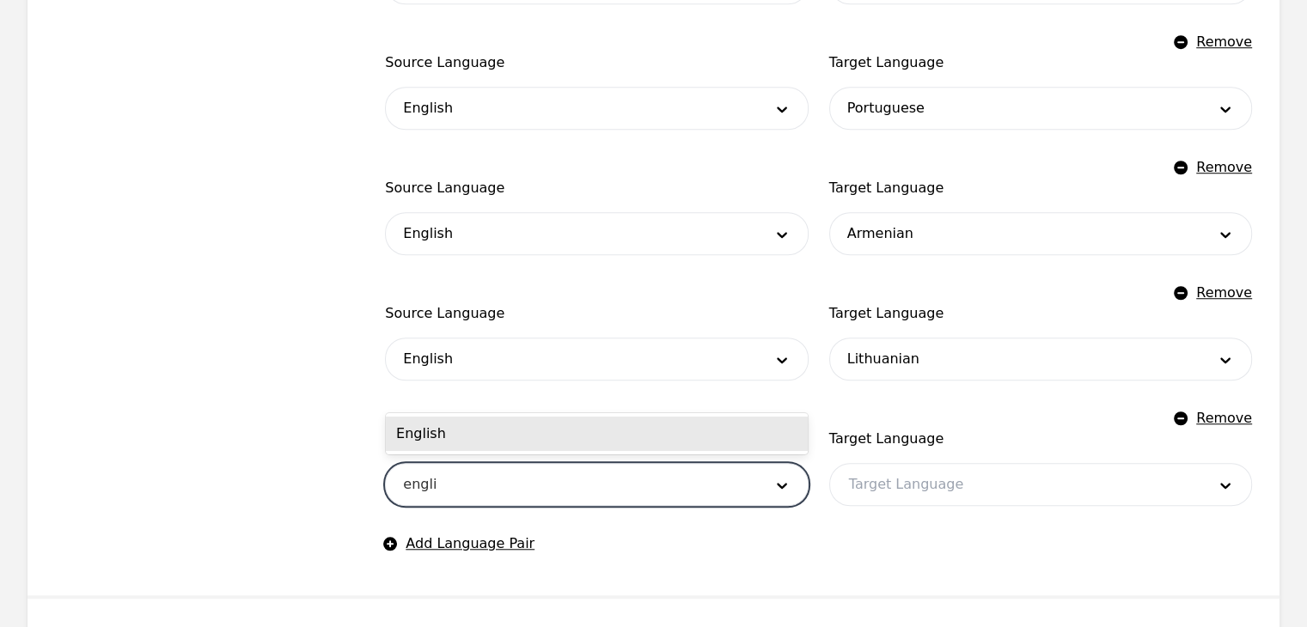
type input "english"
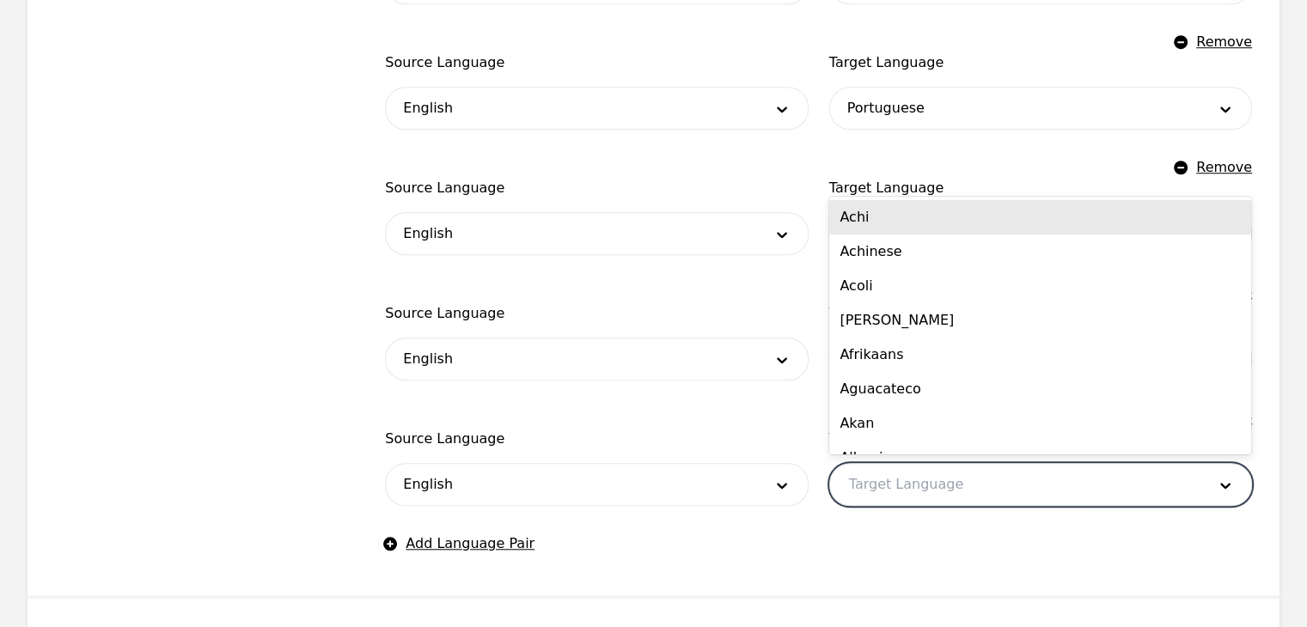
click at [930, 500] on div at bounding box center [1014, 484] width 369 height 41
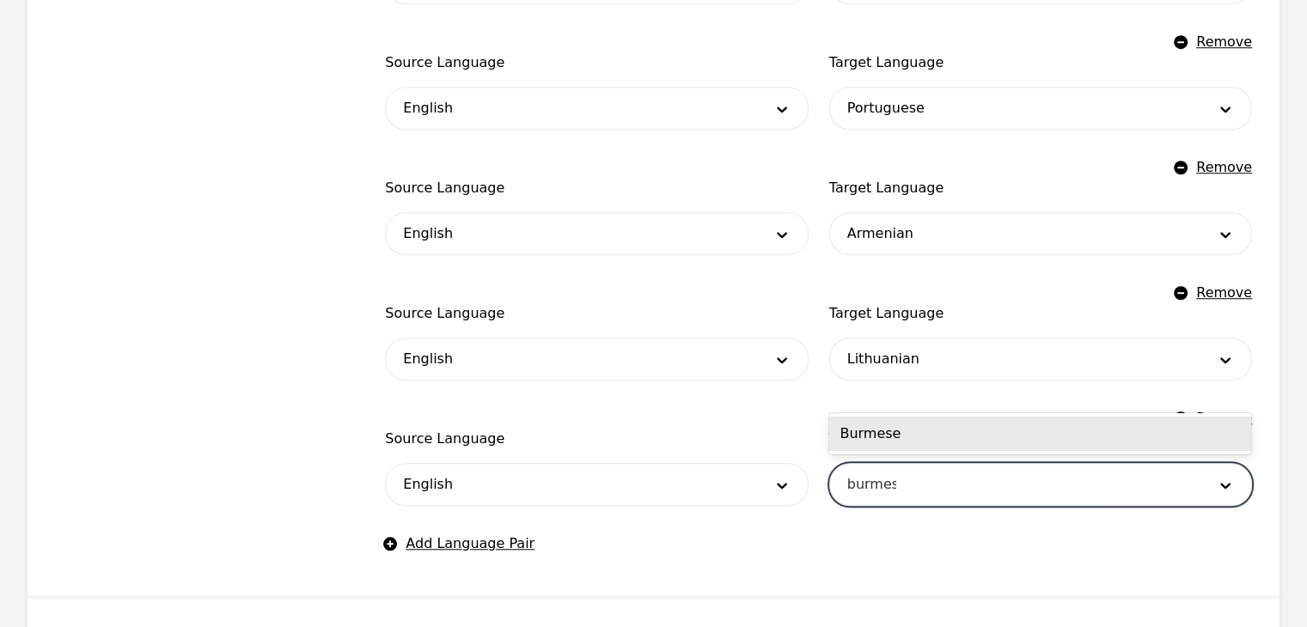
type input "burmese"
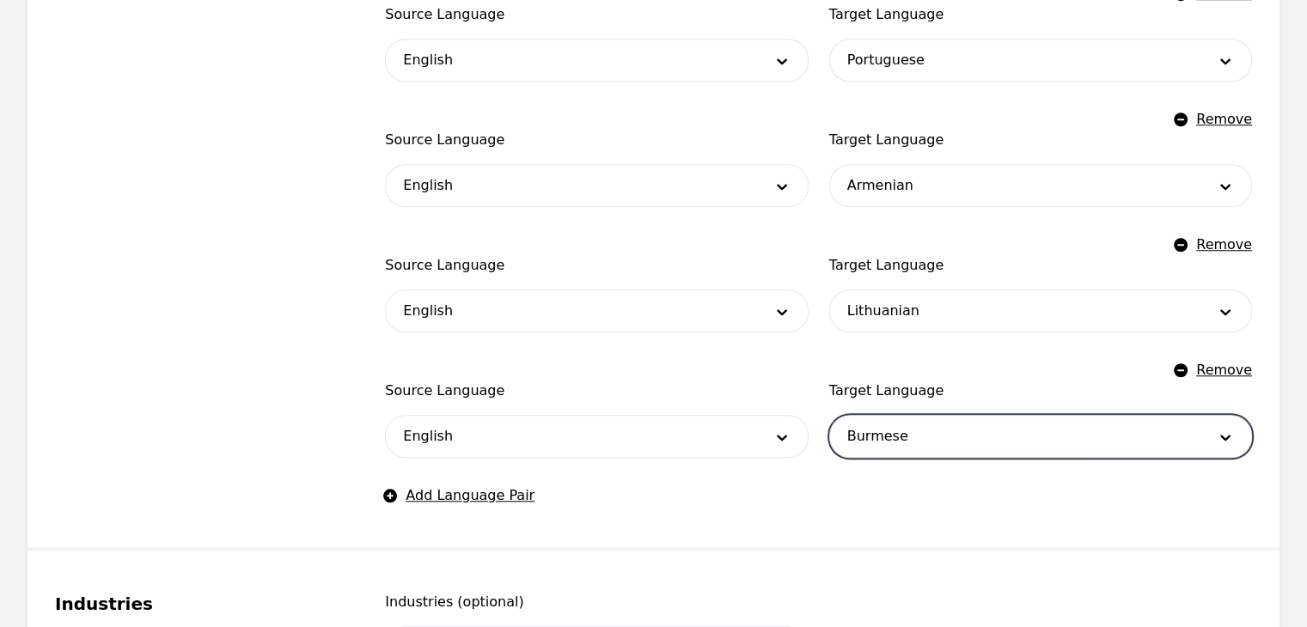
scroll to position [1426, 0]
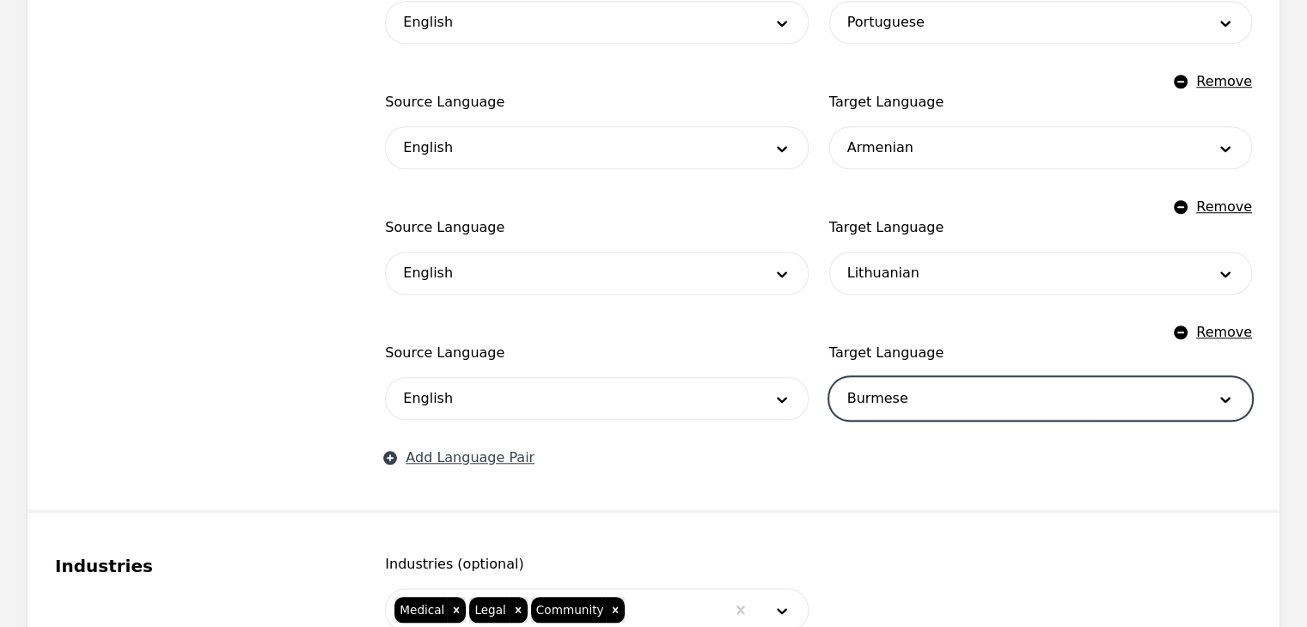
click at [480, 460] on button "Add Language Pair" at bounding box center [460, 458] width 150 height 21
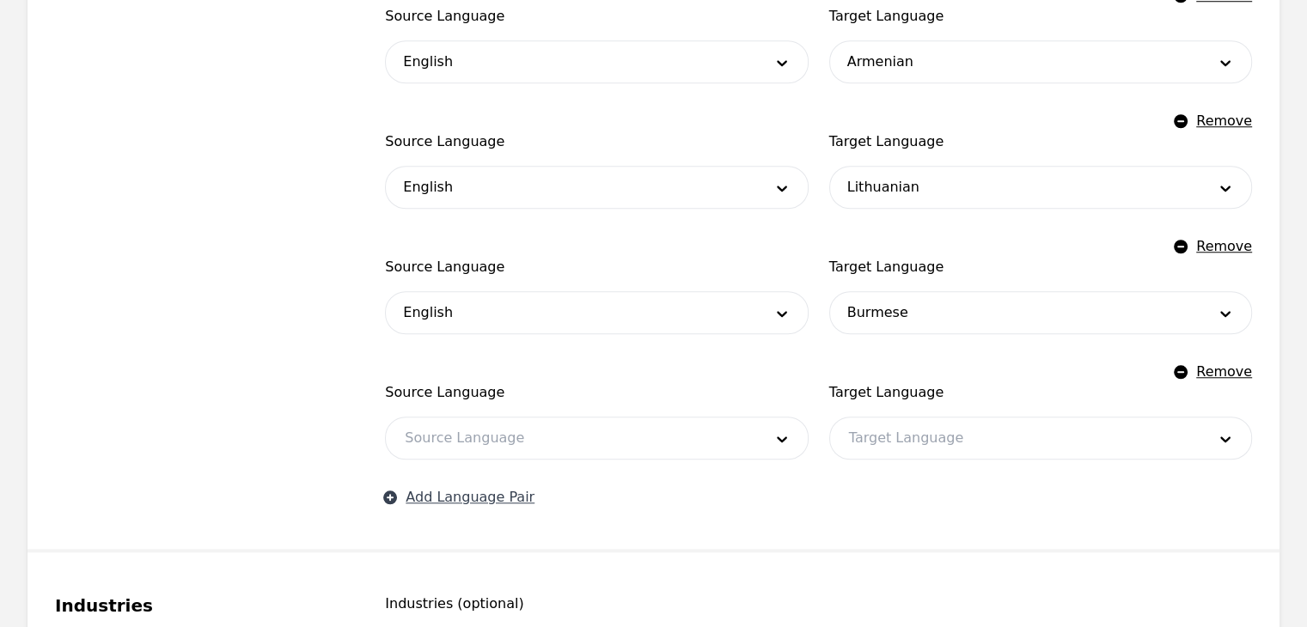
click at [505, 503] on button "Add Language Pair" at bounding box center [460, 497] width 150 height 21
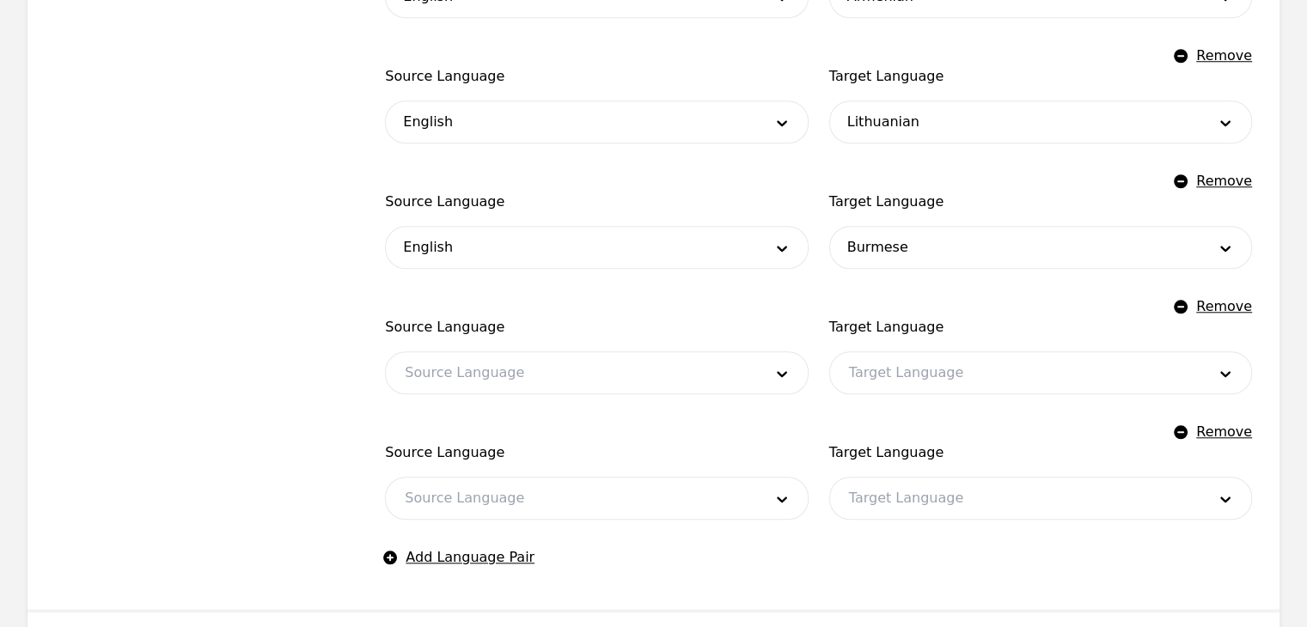
scroll to position [1684, 0]
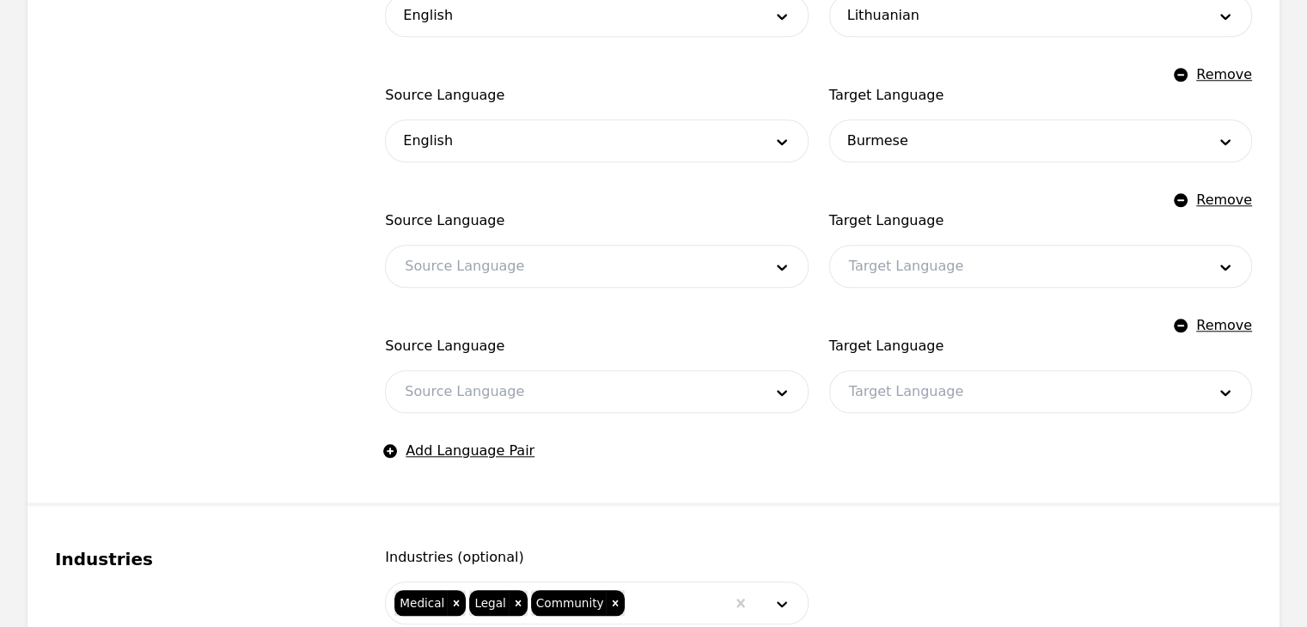
click at [977, 260] on div at bounding box center [1014, 266] width 369 height 41
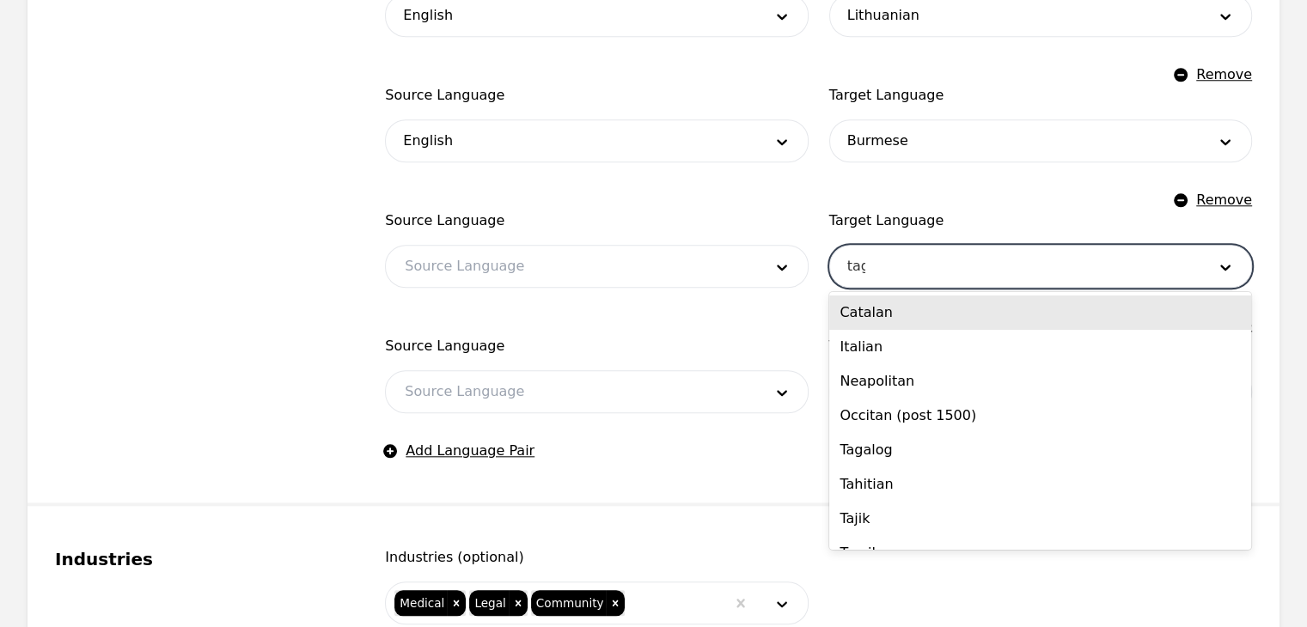
type input "taga"
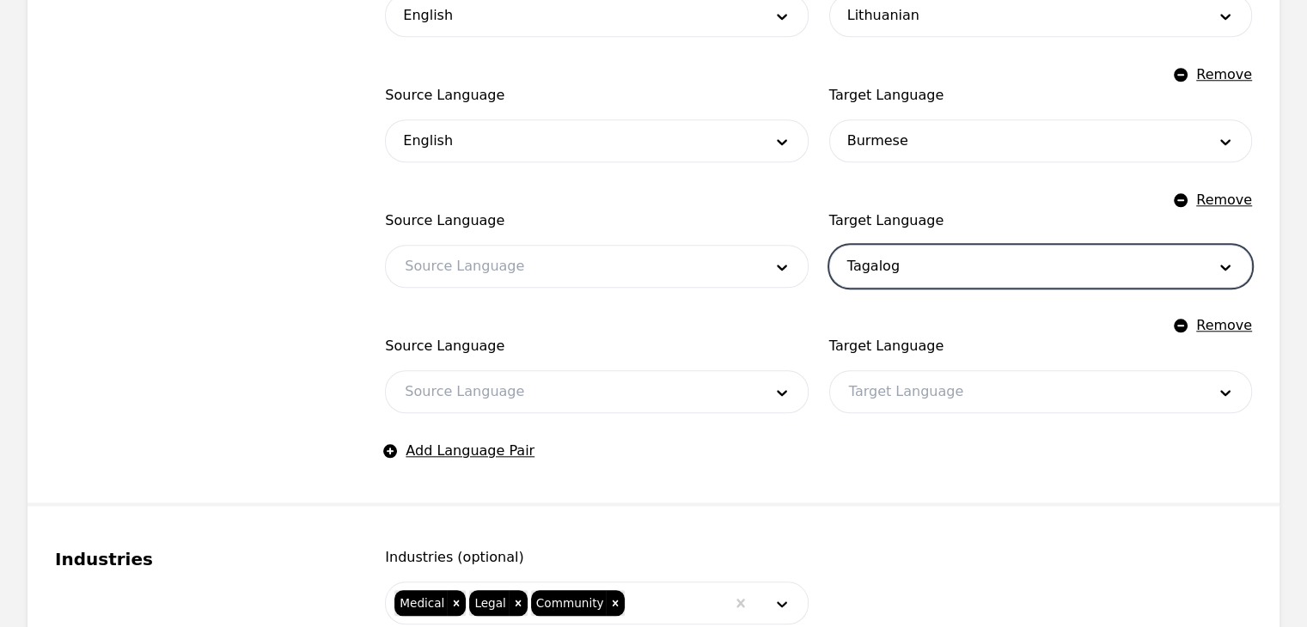
click at [955, 394] on div at bounding box center [1014, 391] width 369 height 41
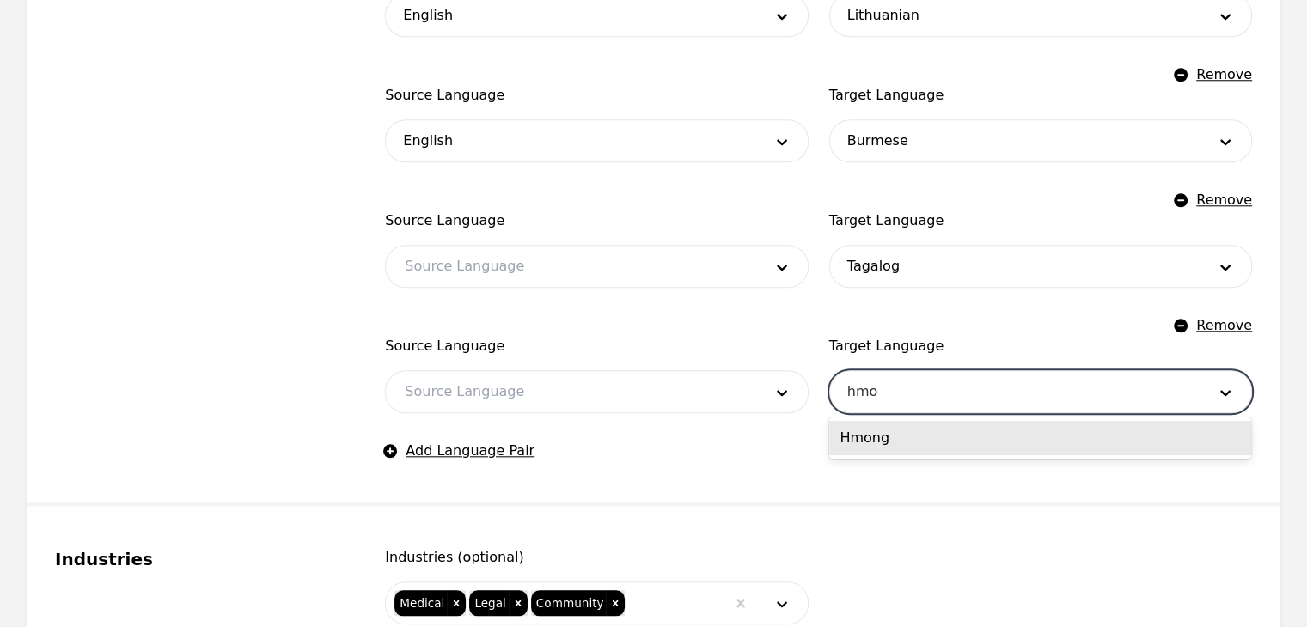
type input "hmon"
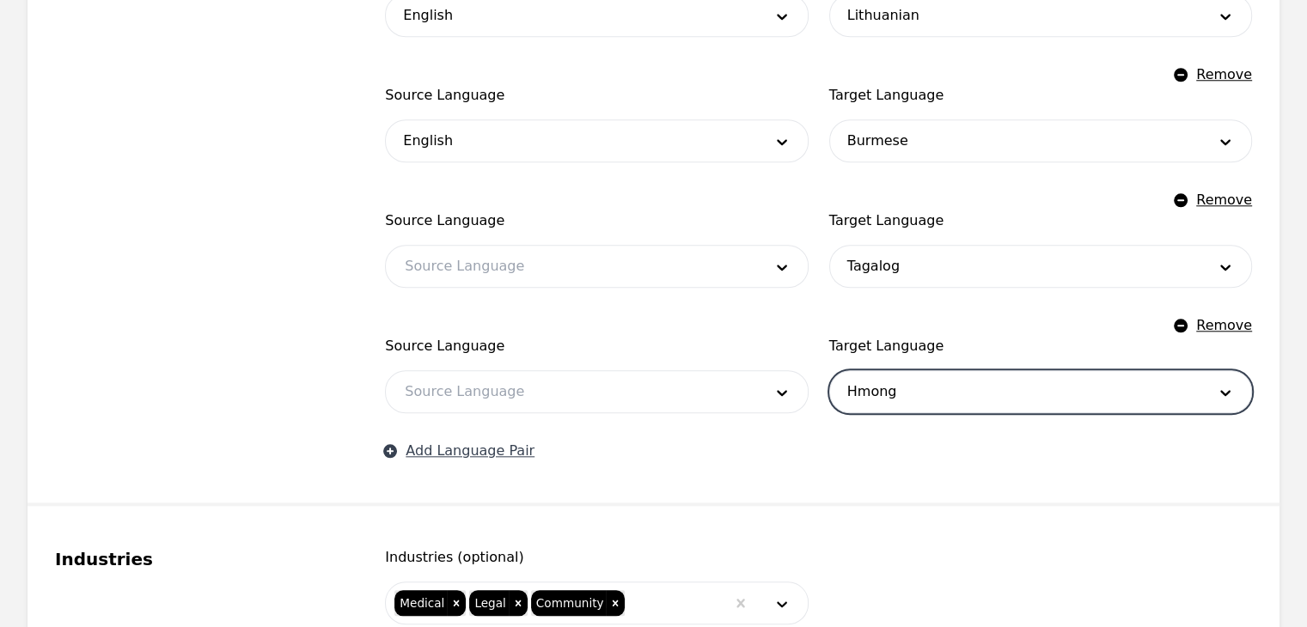
click at [488, 455] on button "Add Language Pair" at bounding box center [460, 451] width 150 height 21
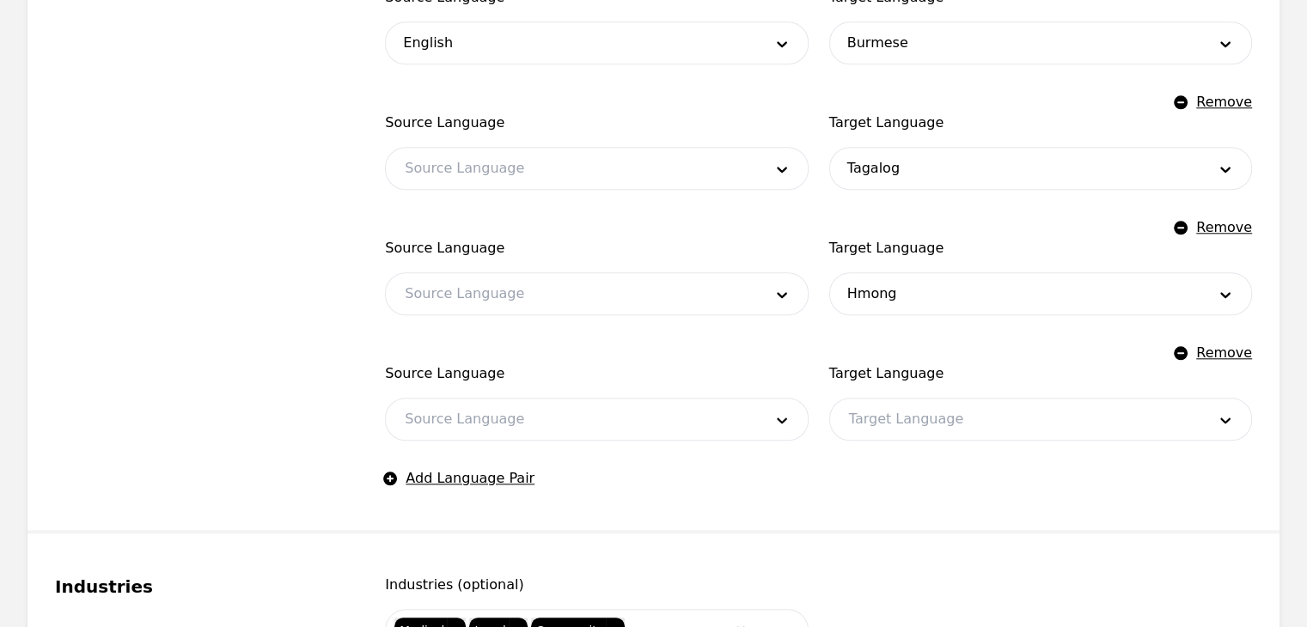
scroll to position [1856, 0]
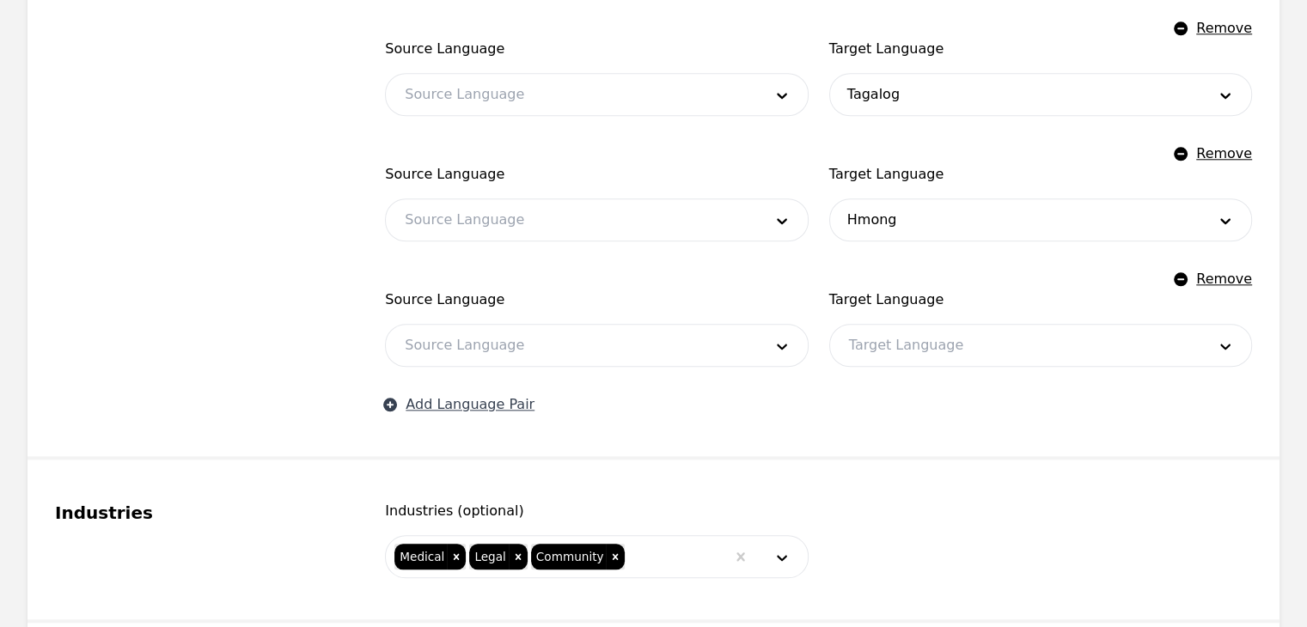
click at [475, 406] on button "Add Language Pair" at bounding box center [460, 404] width 150 height 21
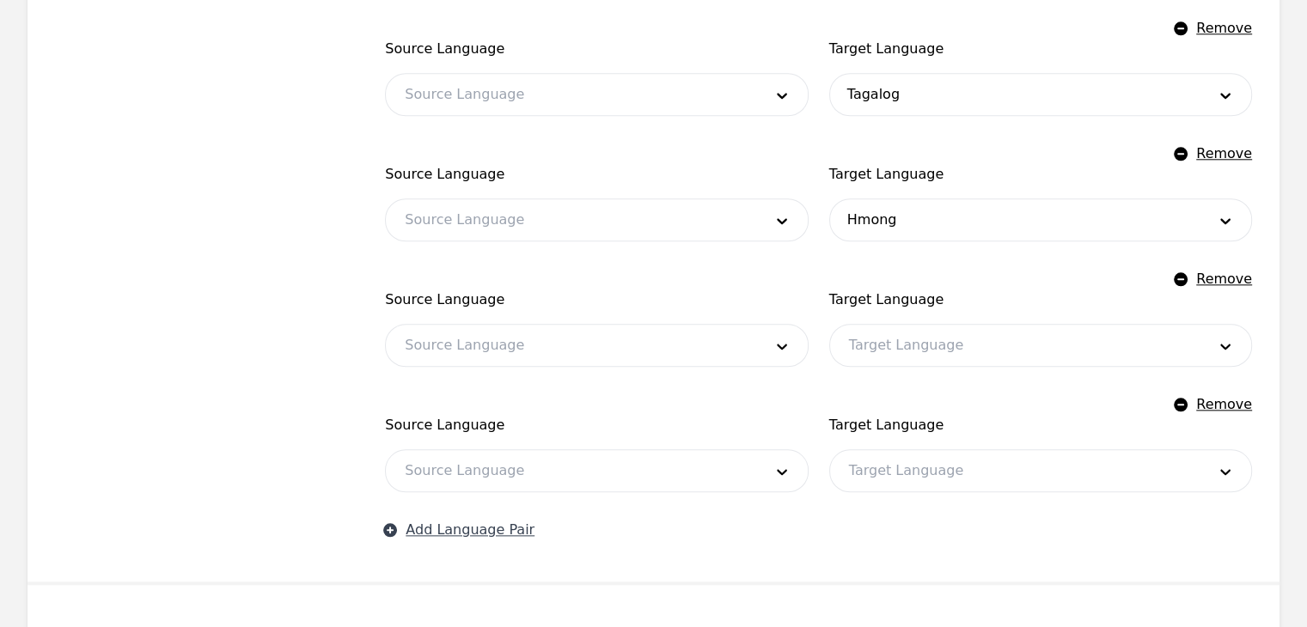
click at [509, 528] on button "Add Language Pair" at bounding box center [460, 530] width 150 height 21
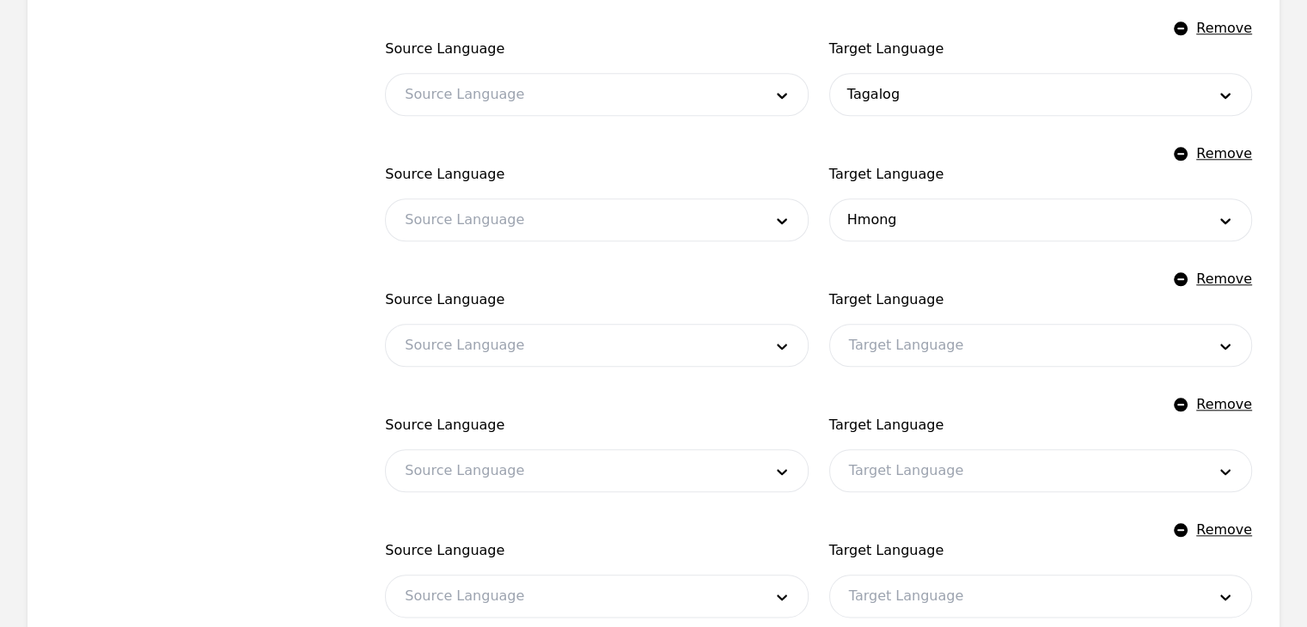
click at [949, 351] on div at bounding box center [1014, 345] width 369 height 41
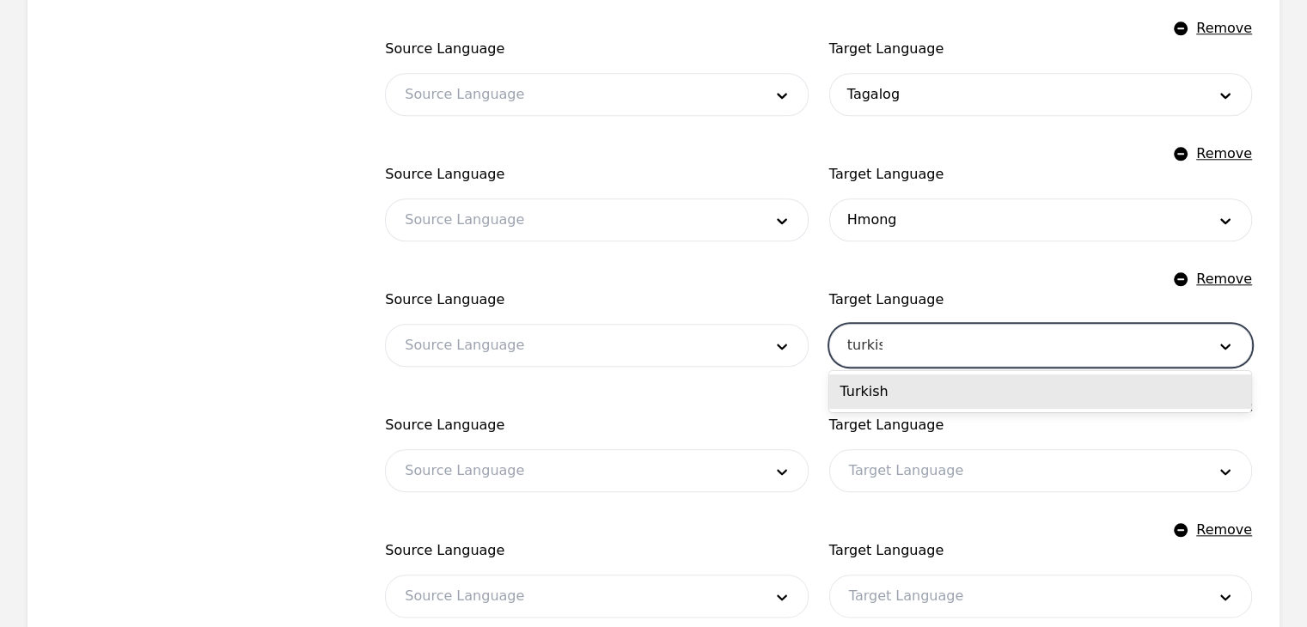
type input "turkish"
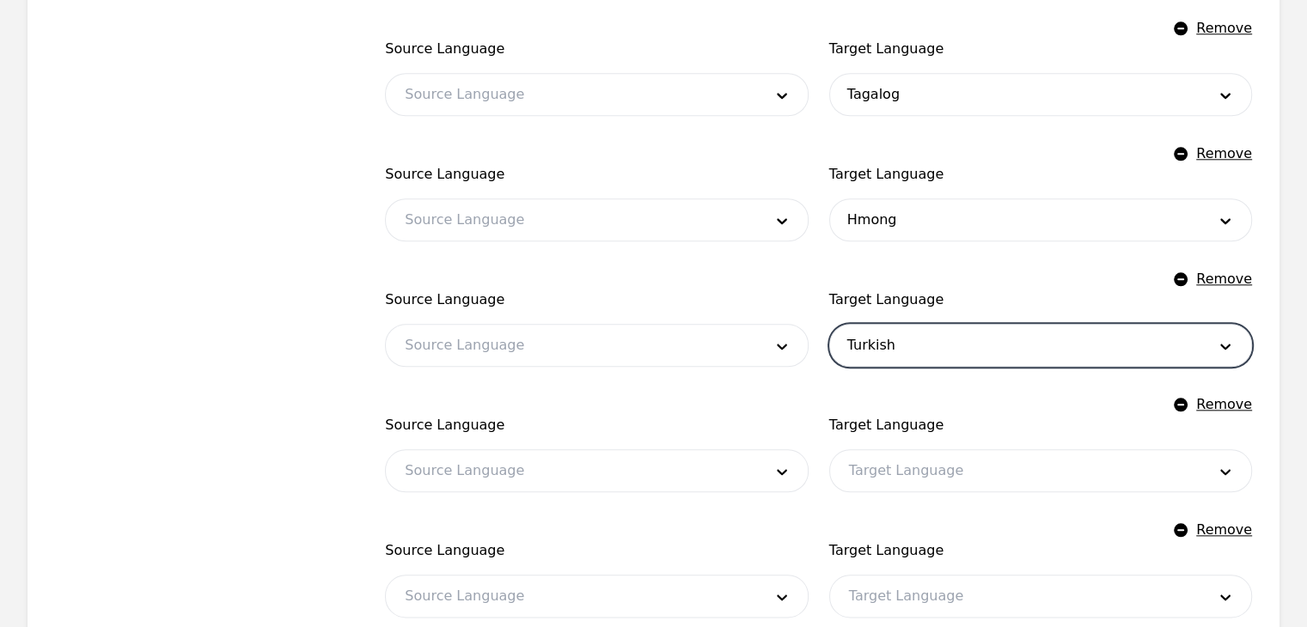
click at [927, 471] on div at bounding box center [1014, 470] width 369 height 41
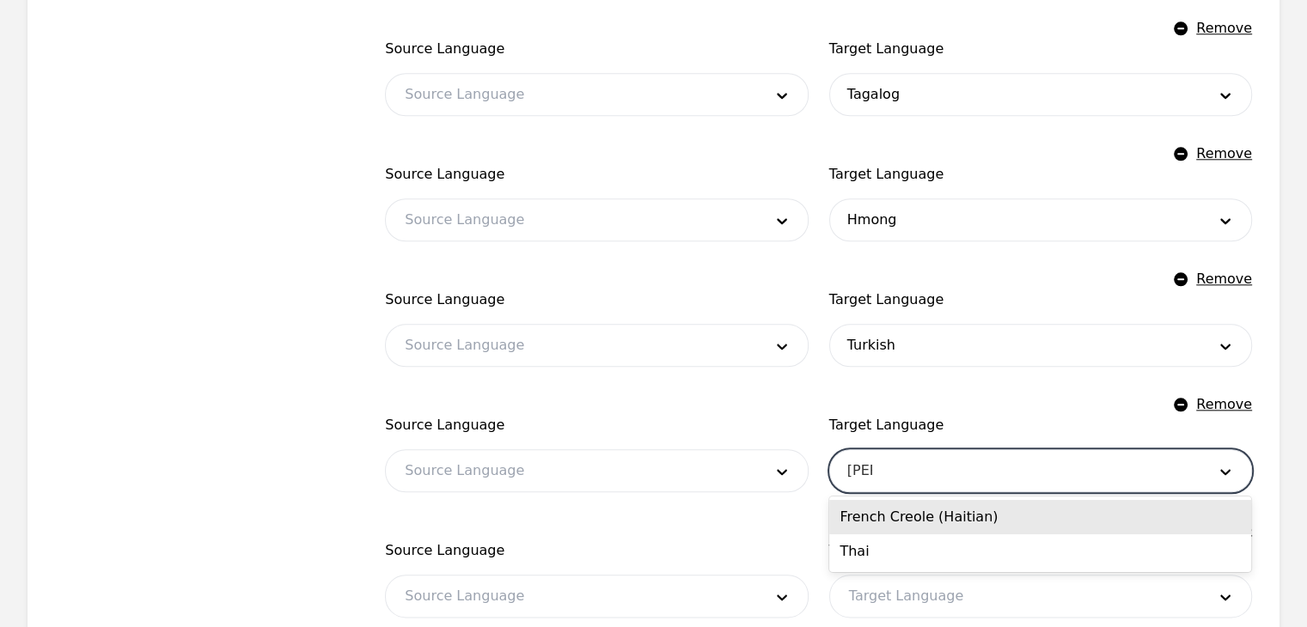
type input "[GEOGRAPHIC_DATA]"
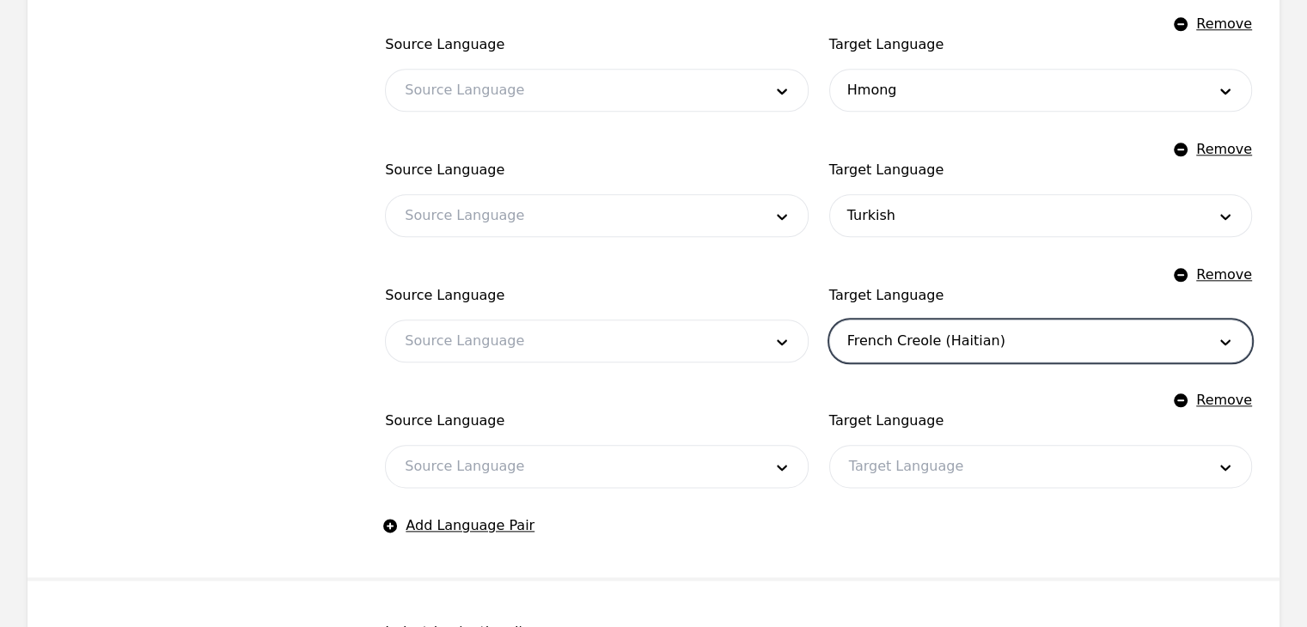
scroll to position [2114, 0]
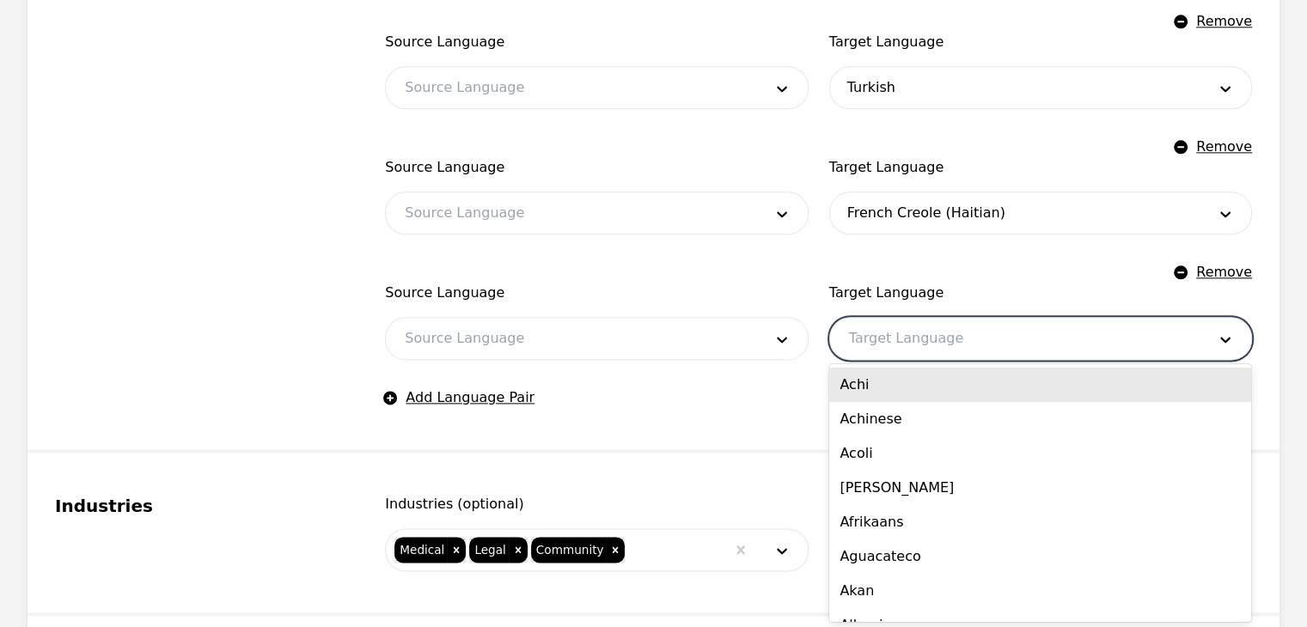
click at [942, 331] on div at bounding box center [1014, 338] width 369 height 41
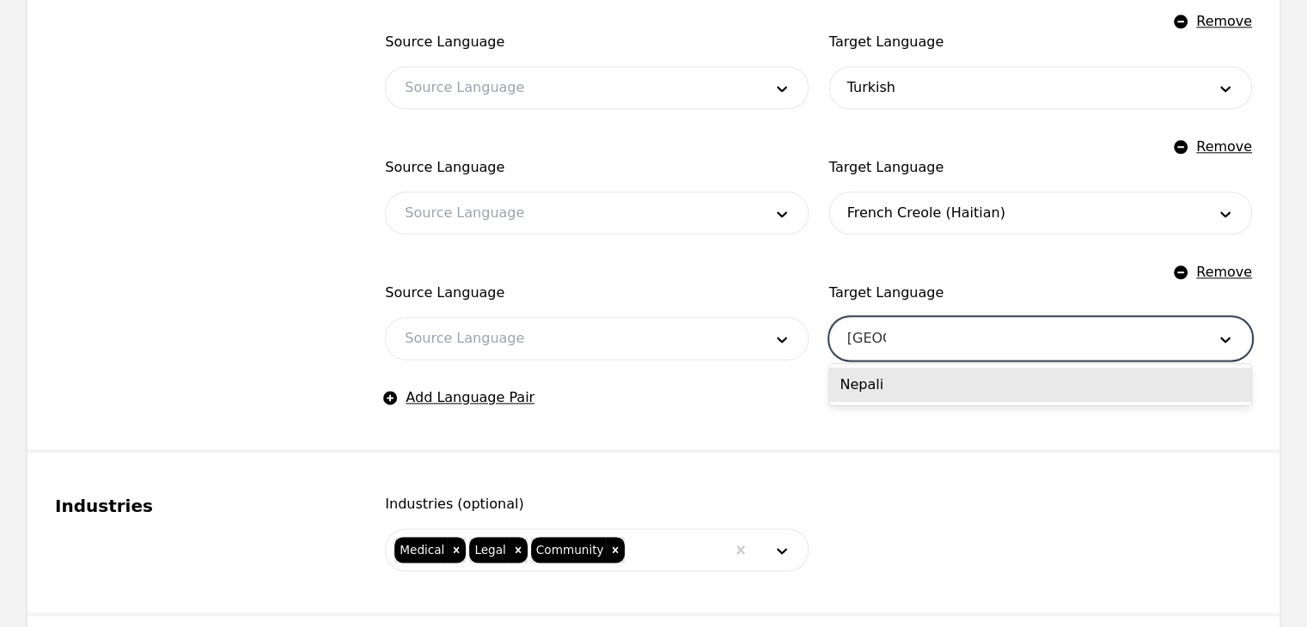
type input "nepali"
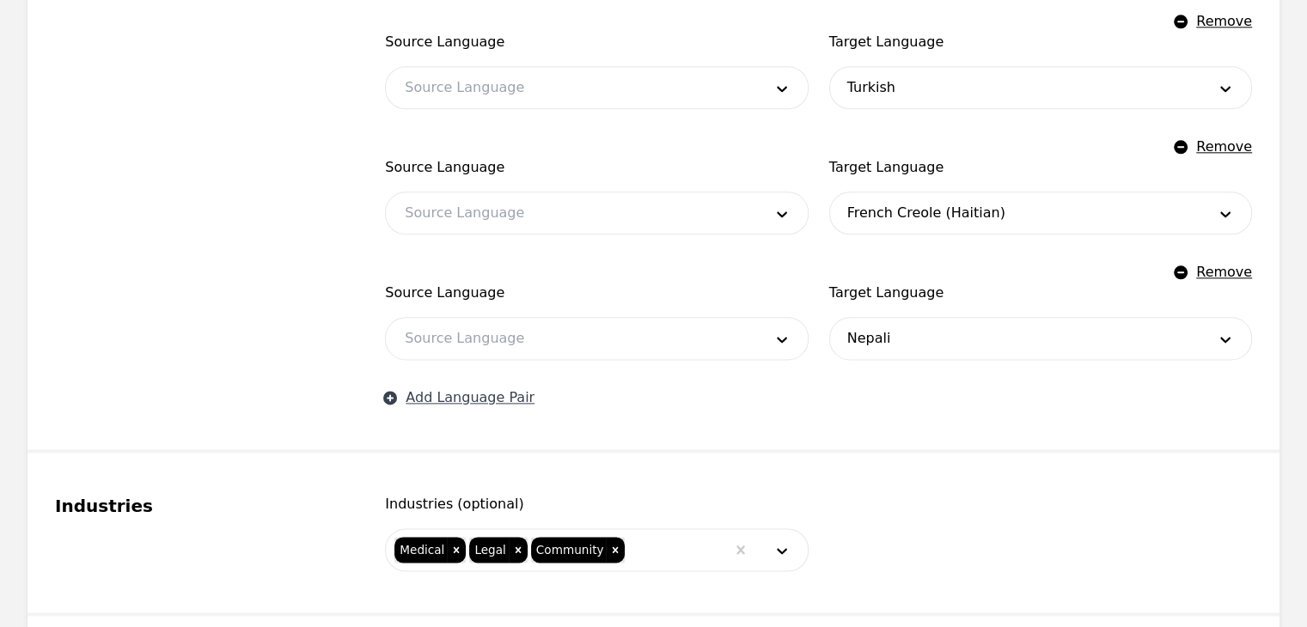
click at [481, 399] on button "Add Language Pair" at bounding box center [460, 397] width 150 height 21
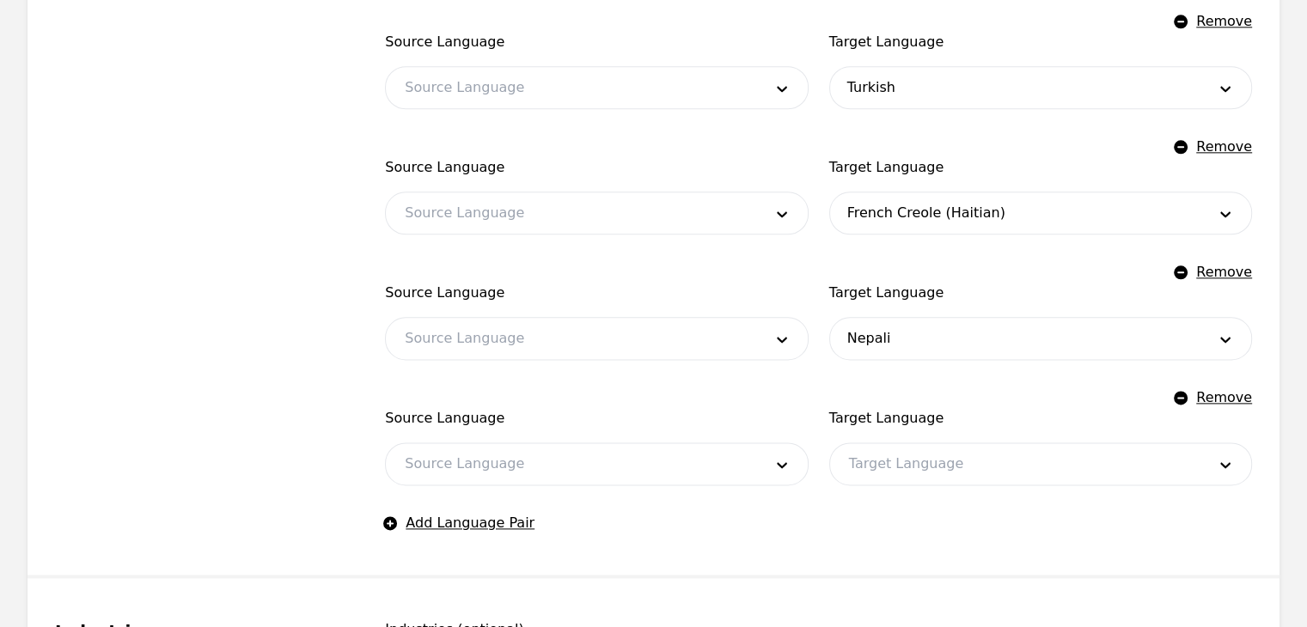
click at [913, 474] on div at bounding box center [1014, 463] width 369 height 41
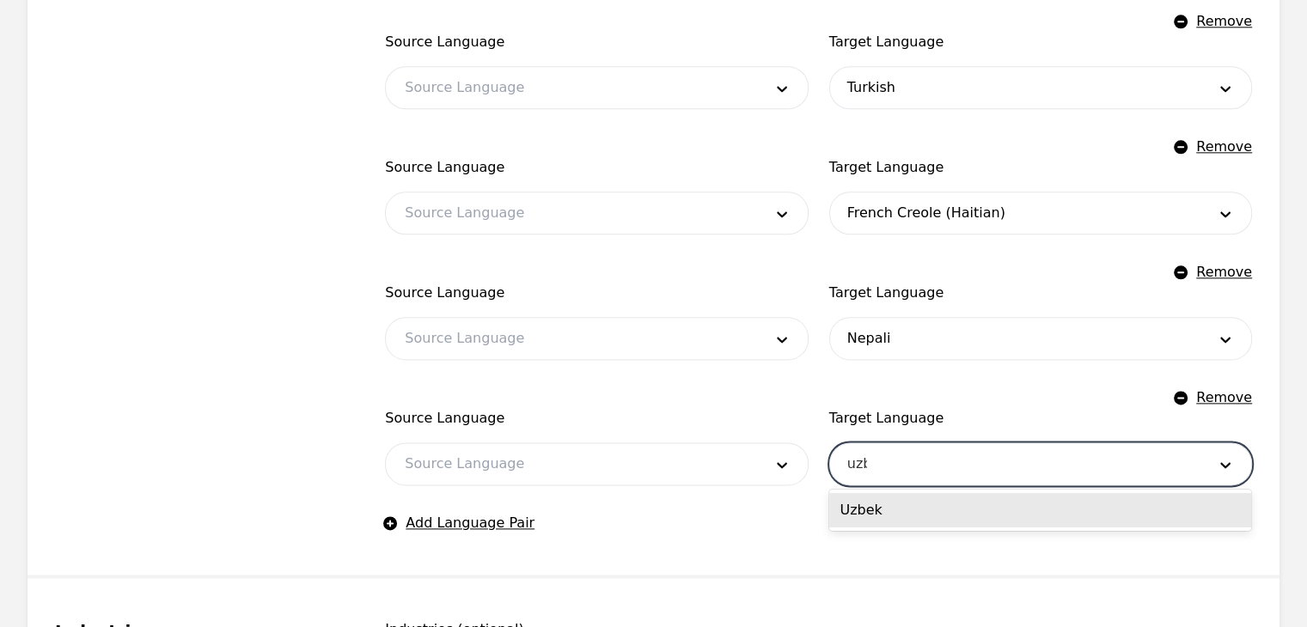
type input "uzbek"
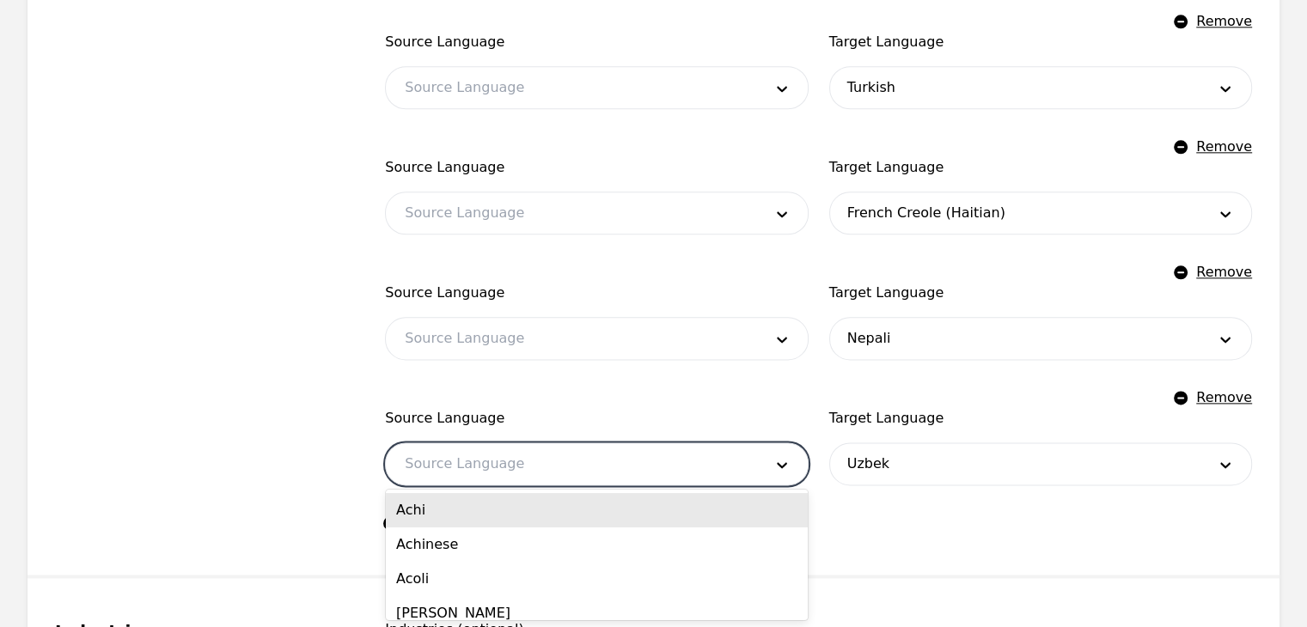
click at [537, 472] on div at bounding box center [570, 463] width 369 height 41
type input "eng"
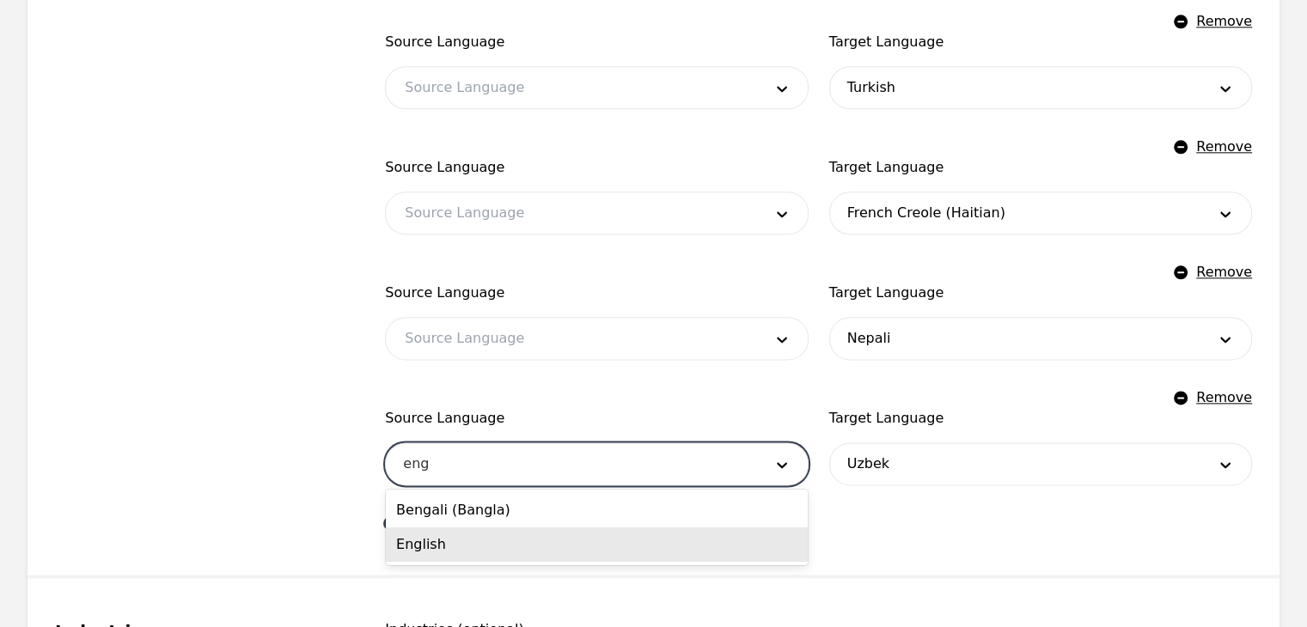
drag, startPoint x: 516, startPoint y: 557, endPoint x: 520, endPoint y: 516, distance: 40.6
click at [516, 558] on div "English" at bounding box center [597, 545] width 422 height 34
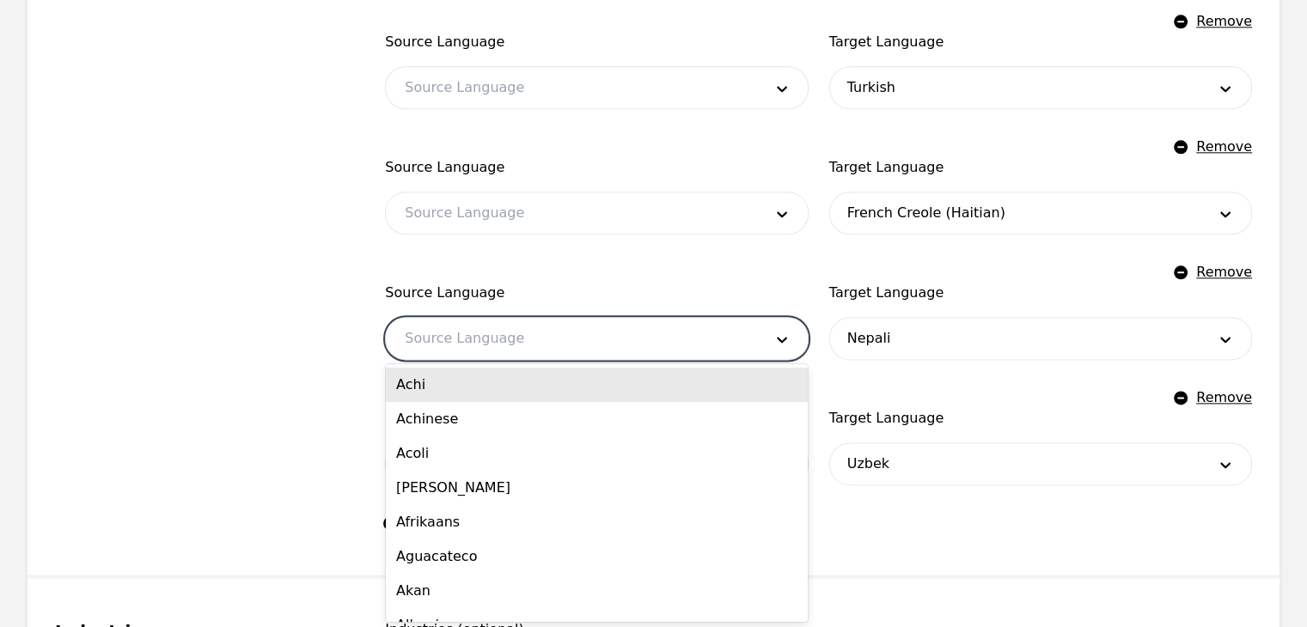
click at [467, 338] on div at bounding box center [570, 338] width 369 height 41
type input "eng"
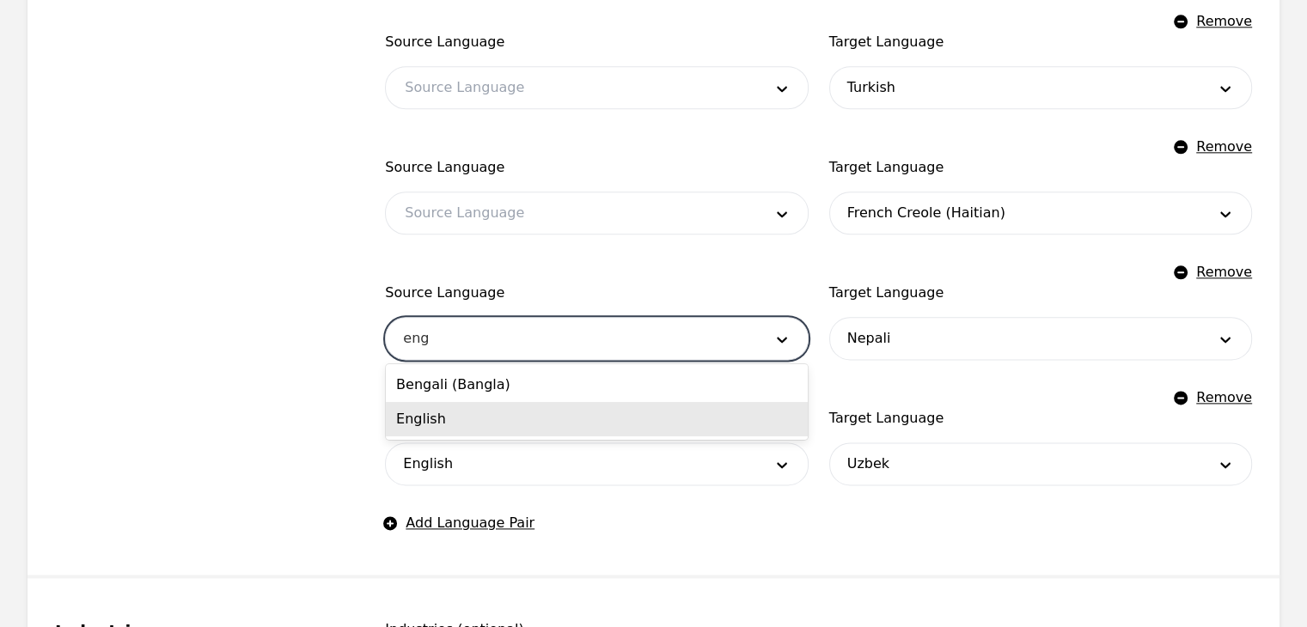
click at [481, 421] on div "English" at bounding box center [597, 419] width 422 height 34
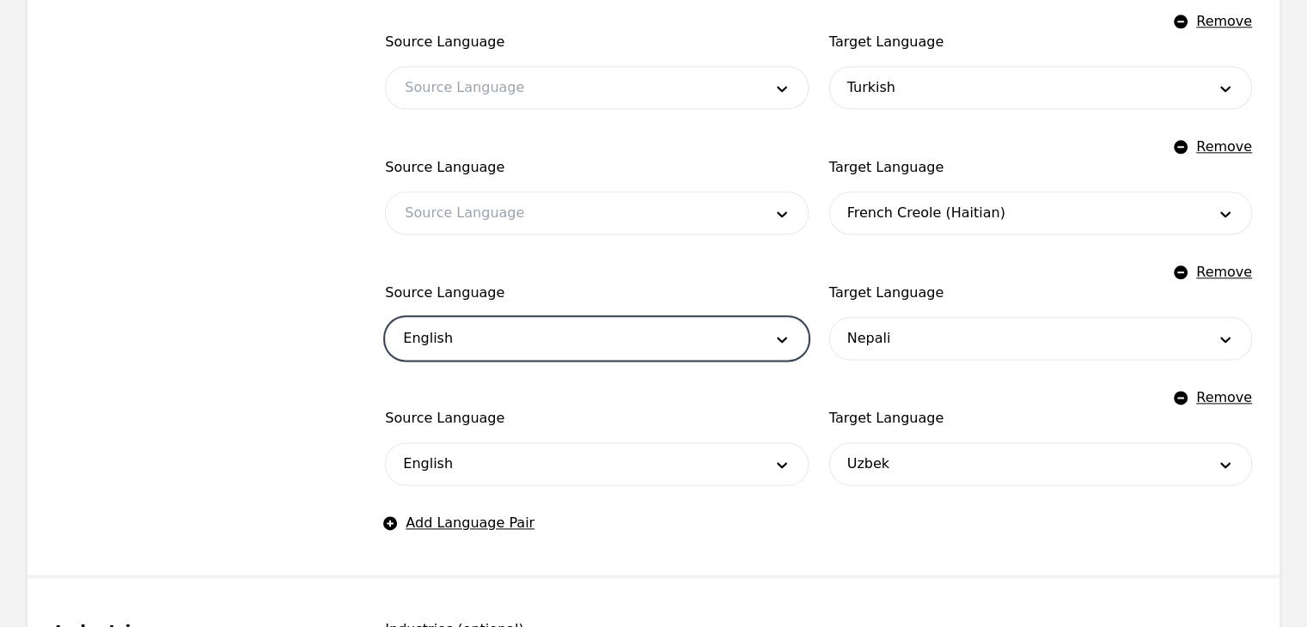
click at [496, 207] on div at bounding box center [570, 212] width 369 height 41
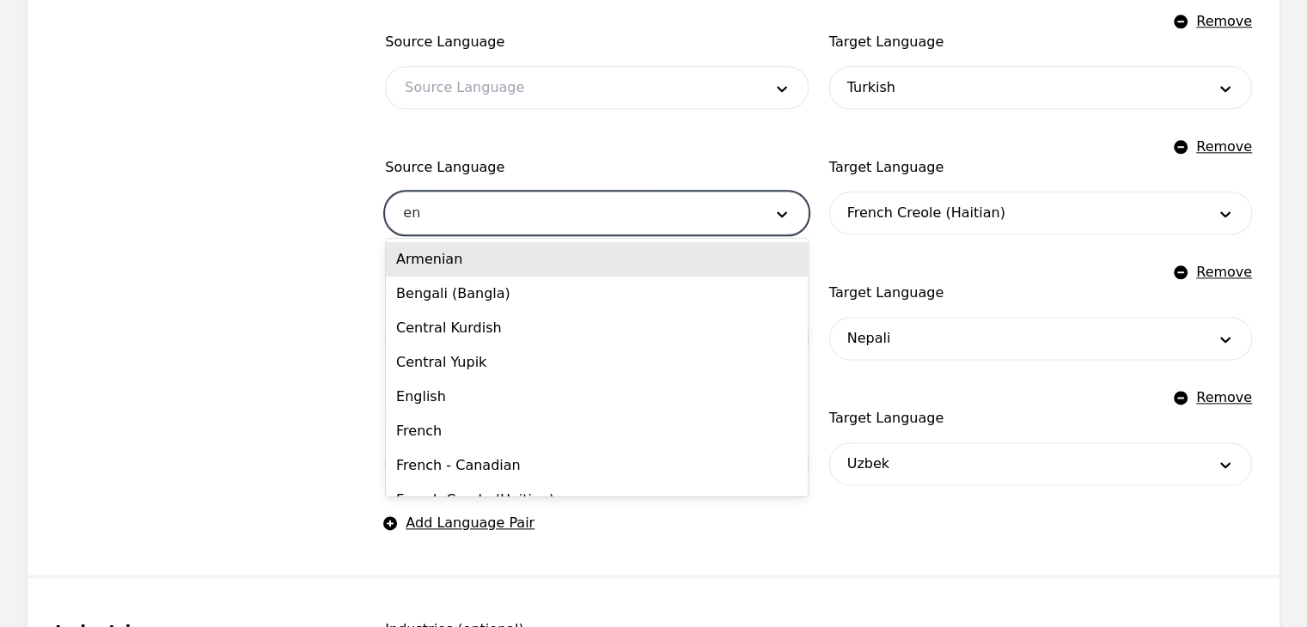
type input "eng"
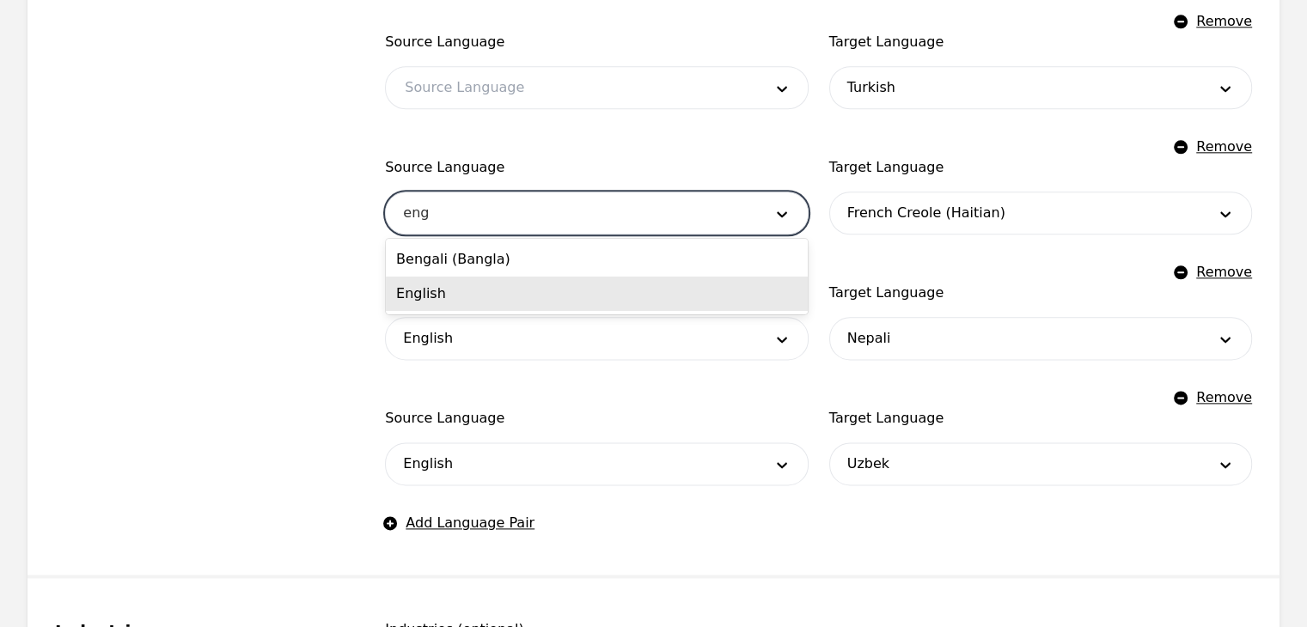
click at [478, 303] on div "English" at bounding box center [597, 294] width 422 height 34
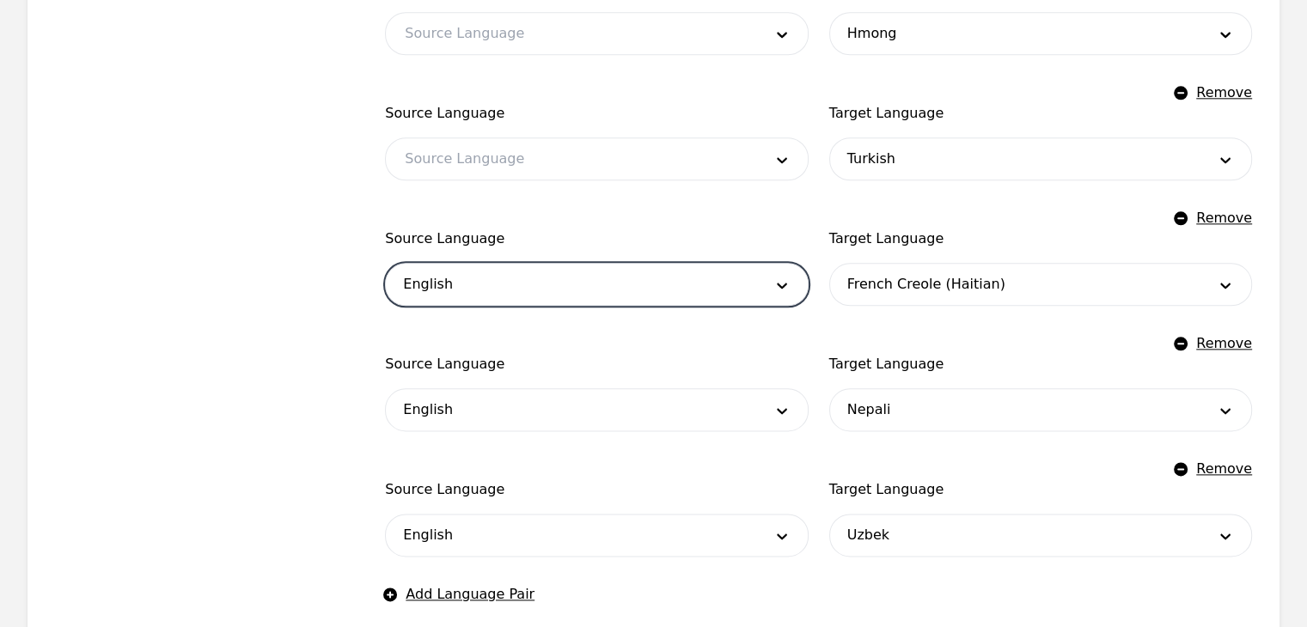
scroll to position [1856, 0]
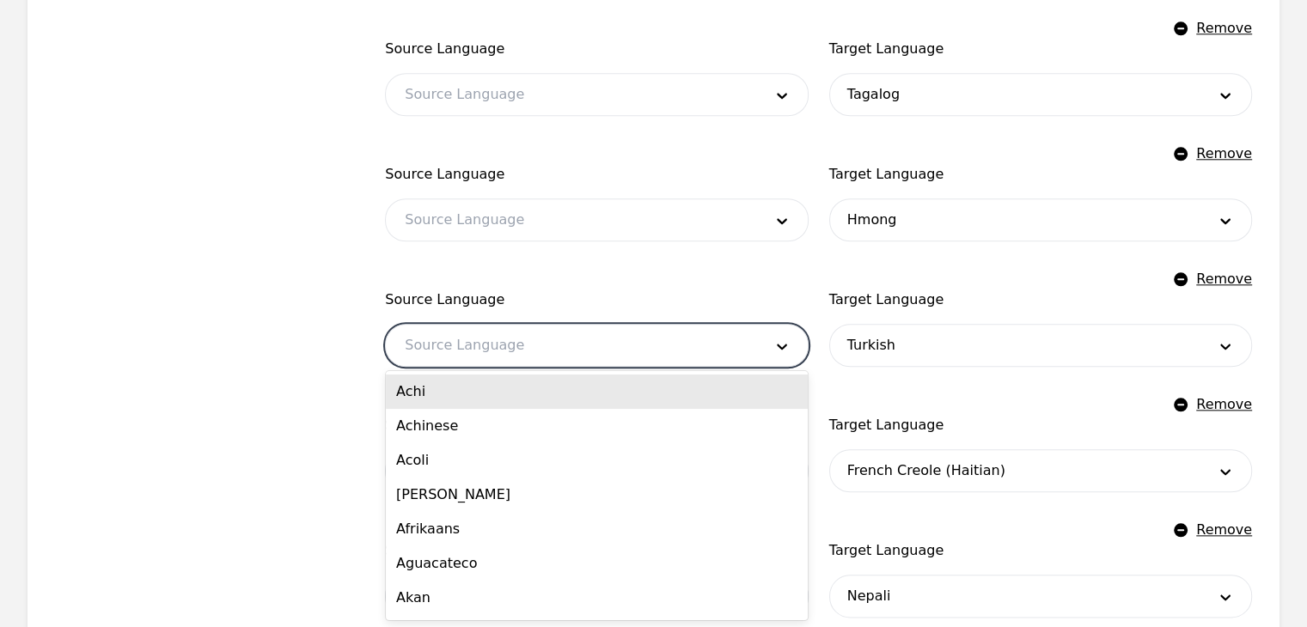
click at [497, 339] on div at bounding box center [570, 345] width 369 height 41
type input "eng"
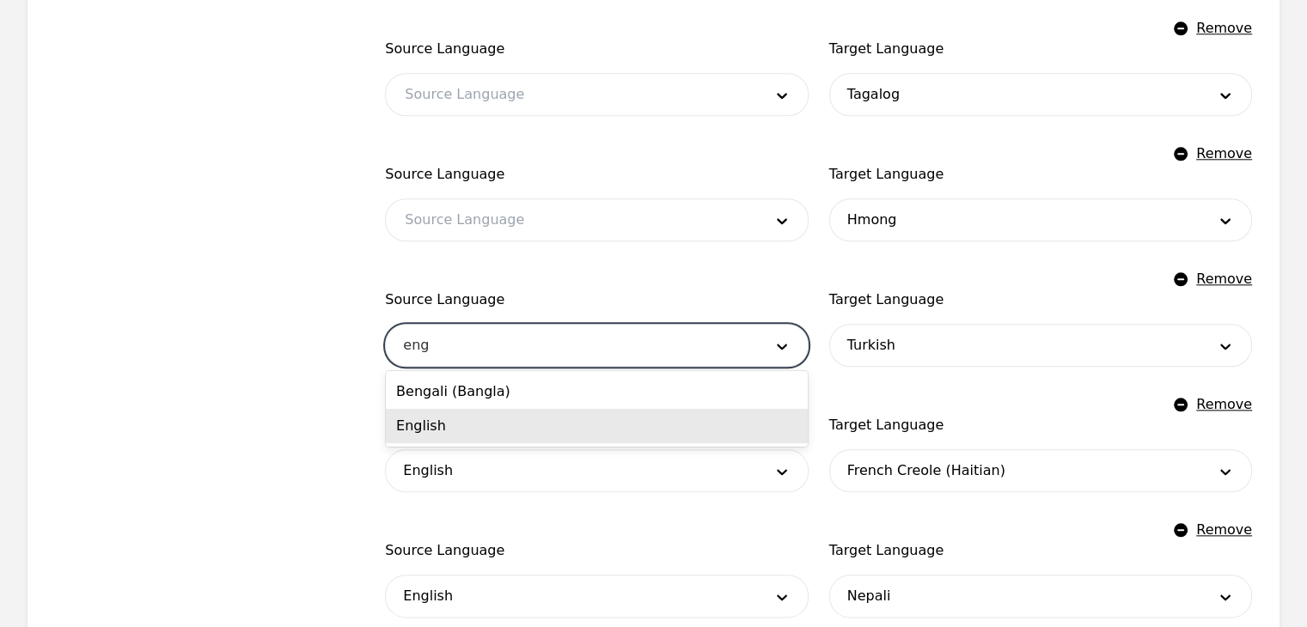
click at [479, 428] on div "English" at bounding box center [597, 426] width 422 height 34
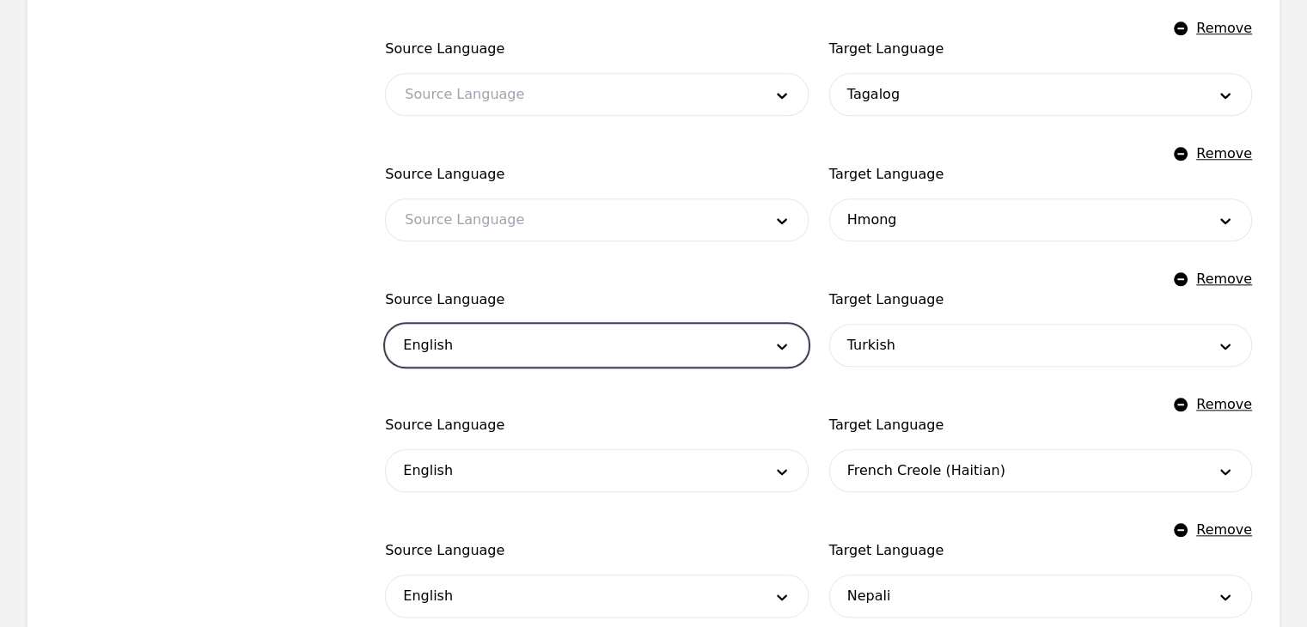
click at [485, 224] on div at bounding box center [570, 219] width 369 height 41
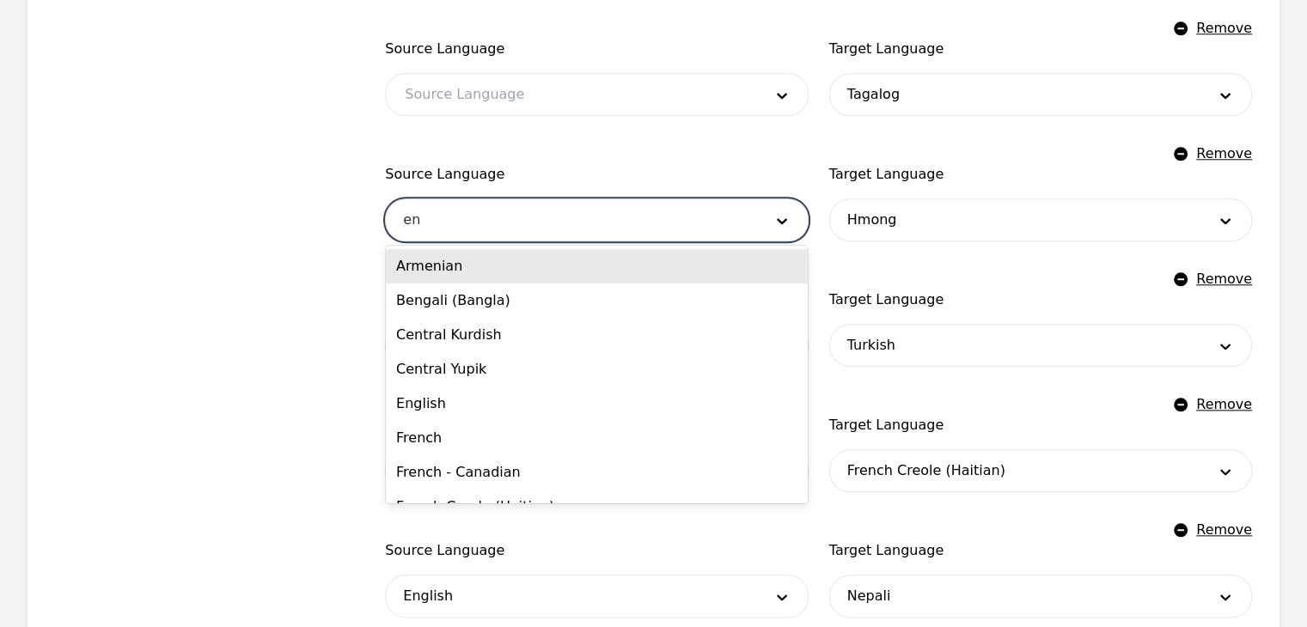
type input "eng"
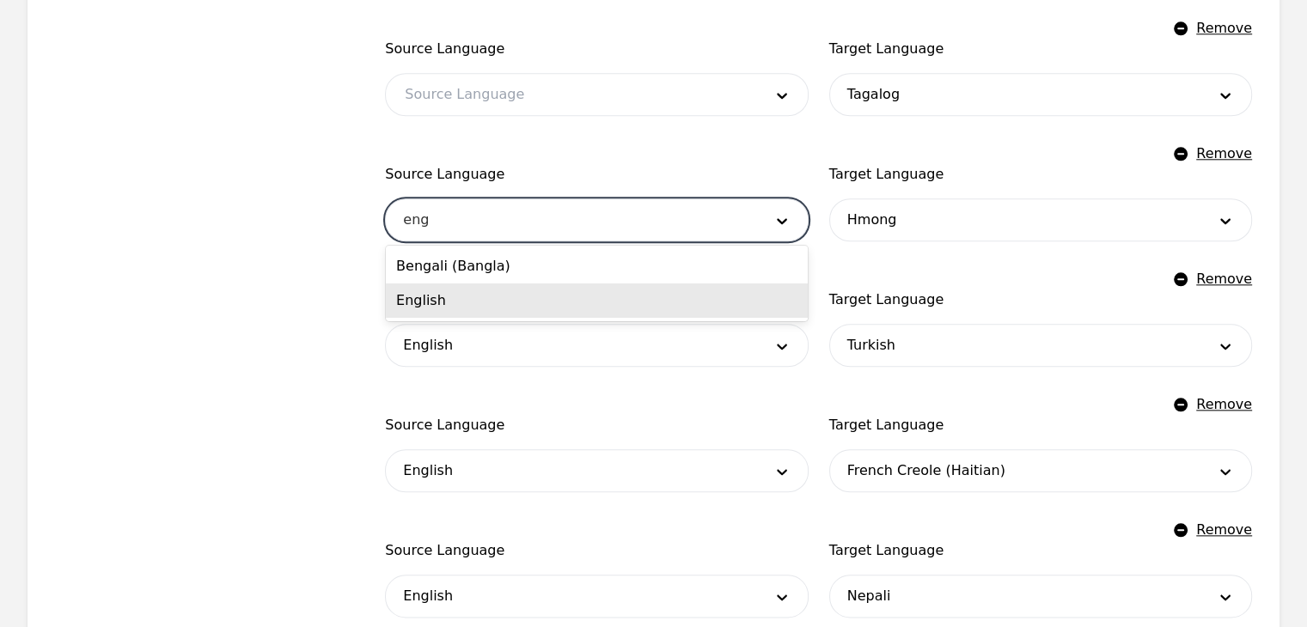
click at [476, 316] on div "English" at bounding box center [597, 301] width 422 height 34
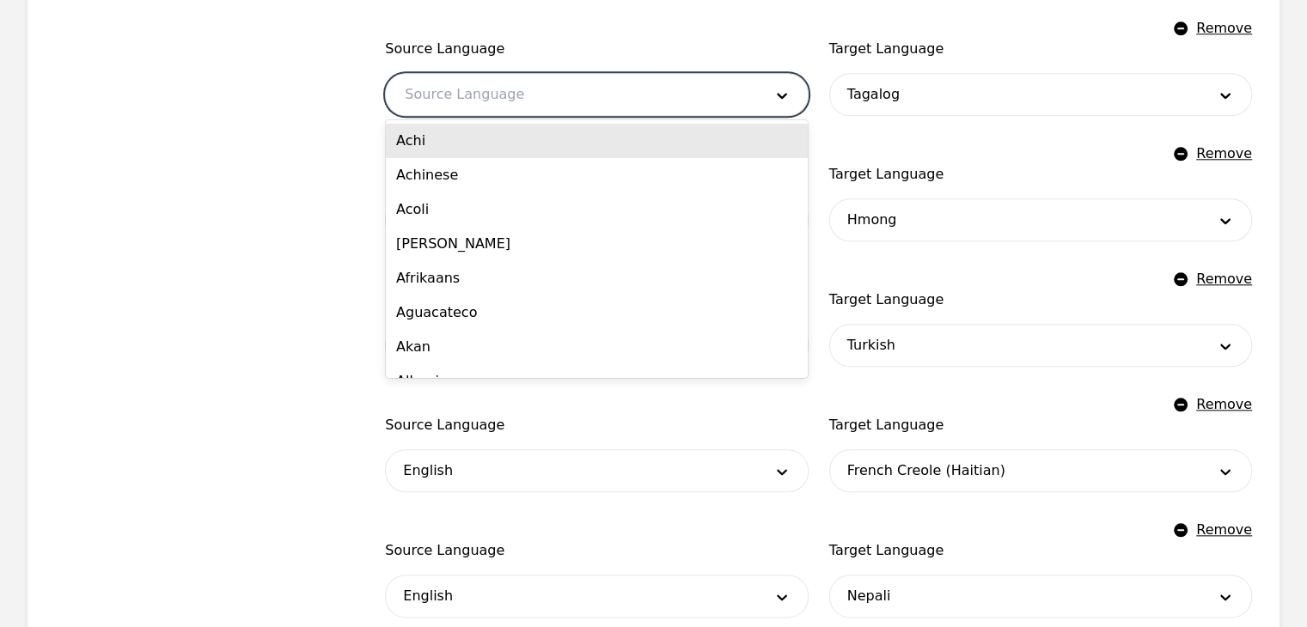
click at [468, 96] on div at bounding box center [570, 94] width 369 height 41
type input "eng"
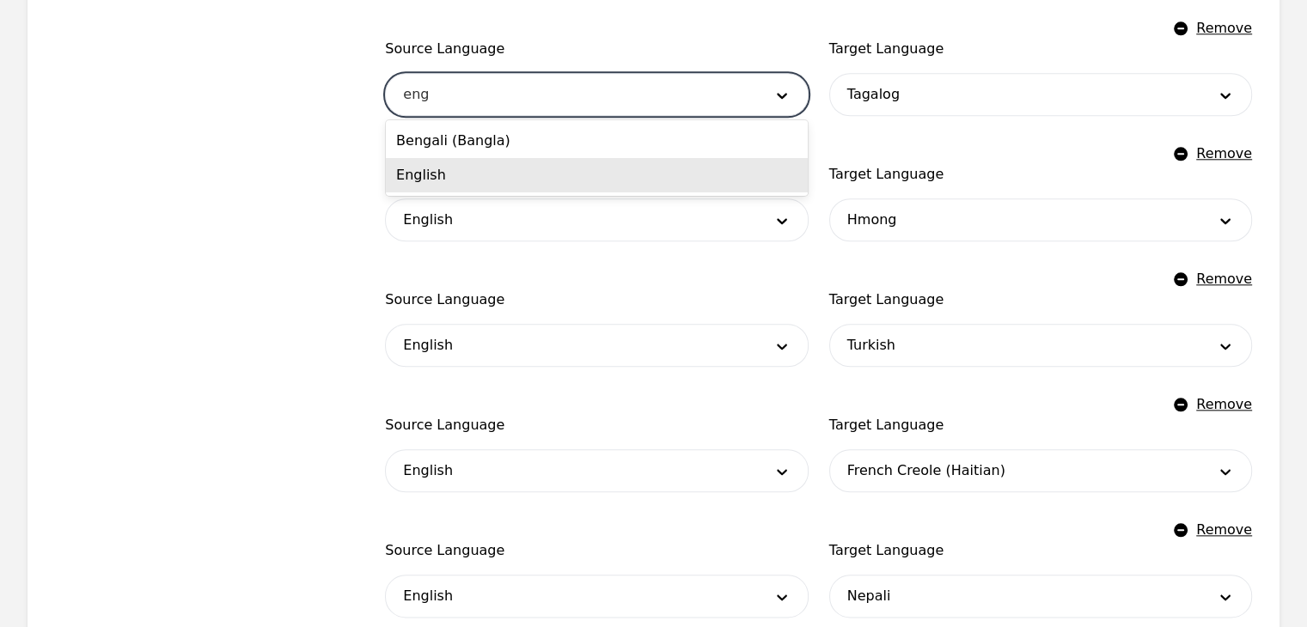
click at [479, 186] on div "English" at bounding box center [597, 175] width 422 height 34
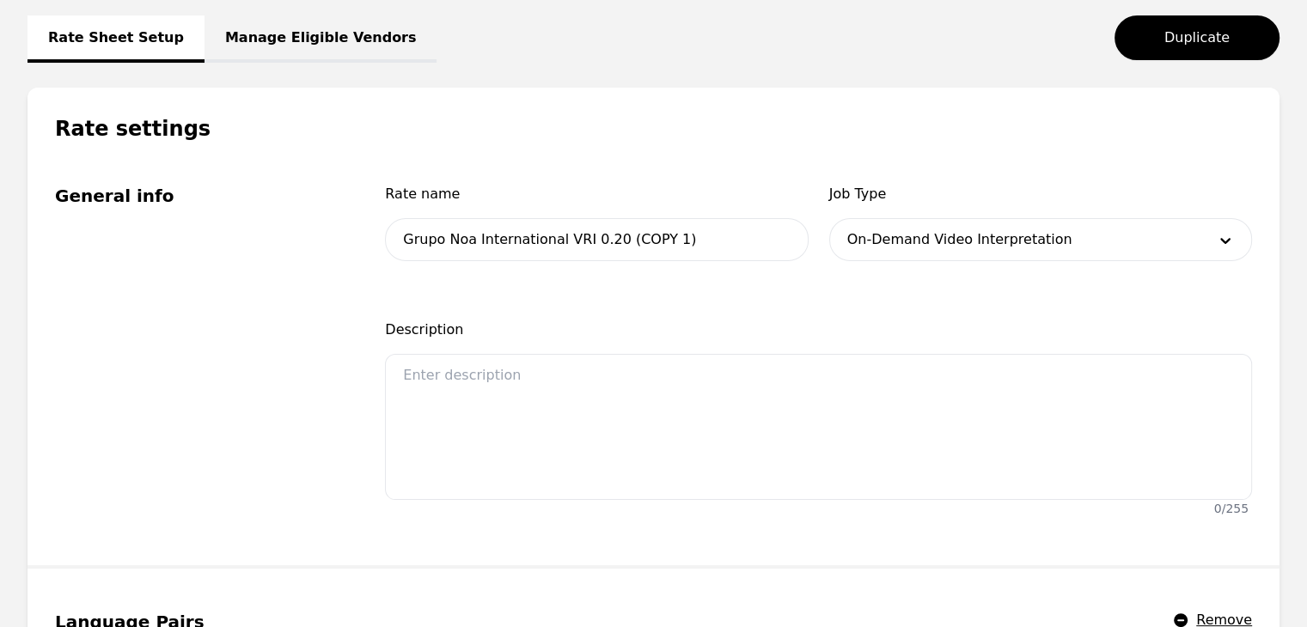
scroll to position [0, 0]
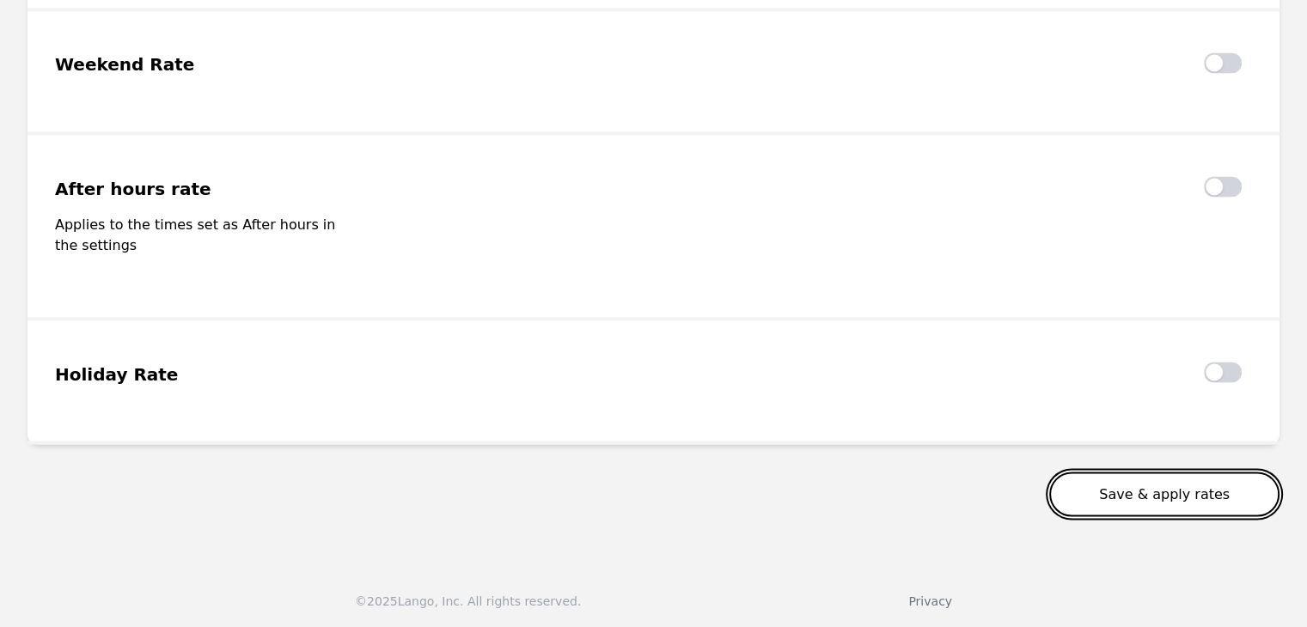
click at [1181, 496] on button "Save & apply rates" at bounding box center [1164, 494] width 230 height 45
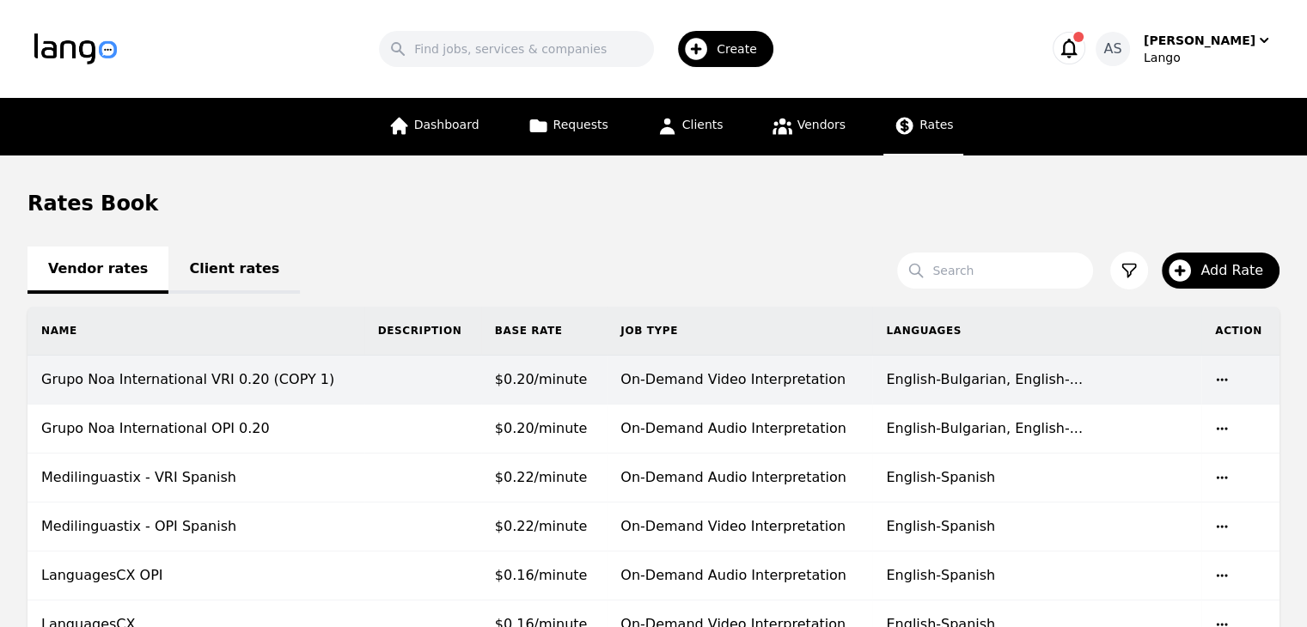
click at [283, 383] on td "Grupo Noa International VRI 0.20 (COPY 1)" at bounding box center [195, 380] width 337 height 49
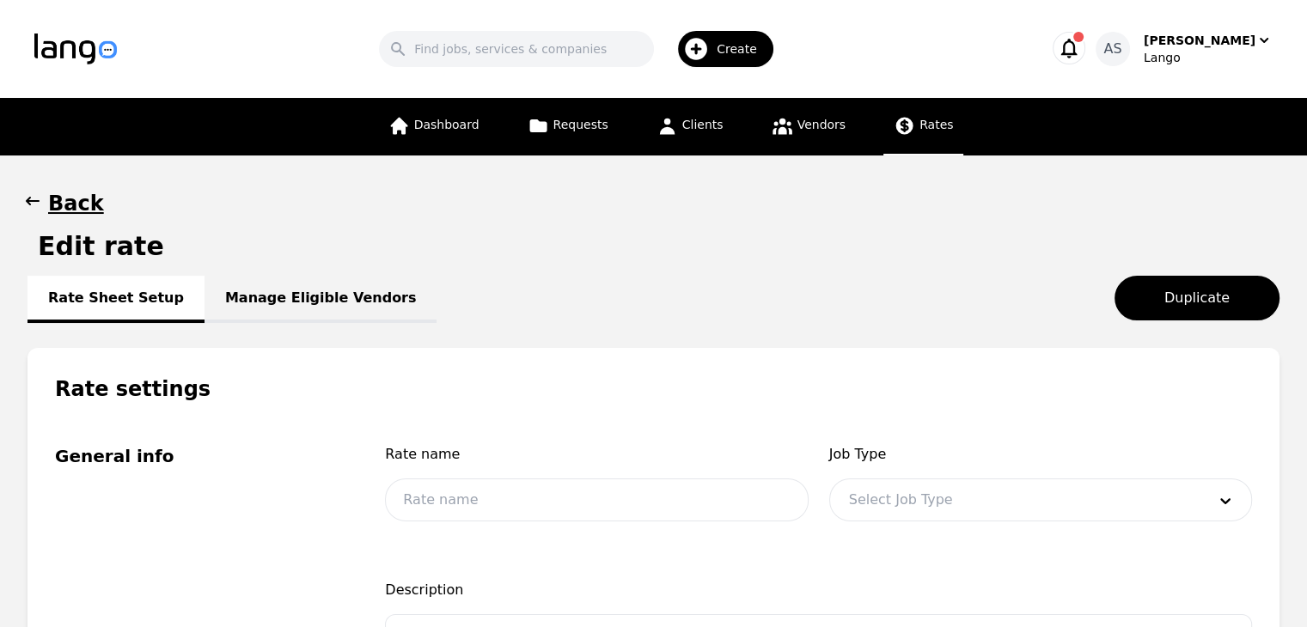
type input "Grupo Noa International VRI 0.20 (COPY 1)"
type input "0.20"
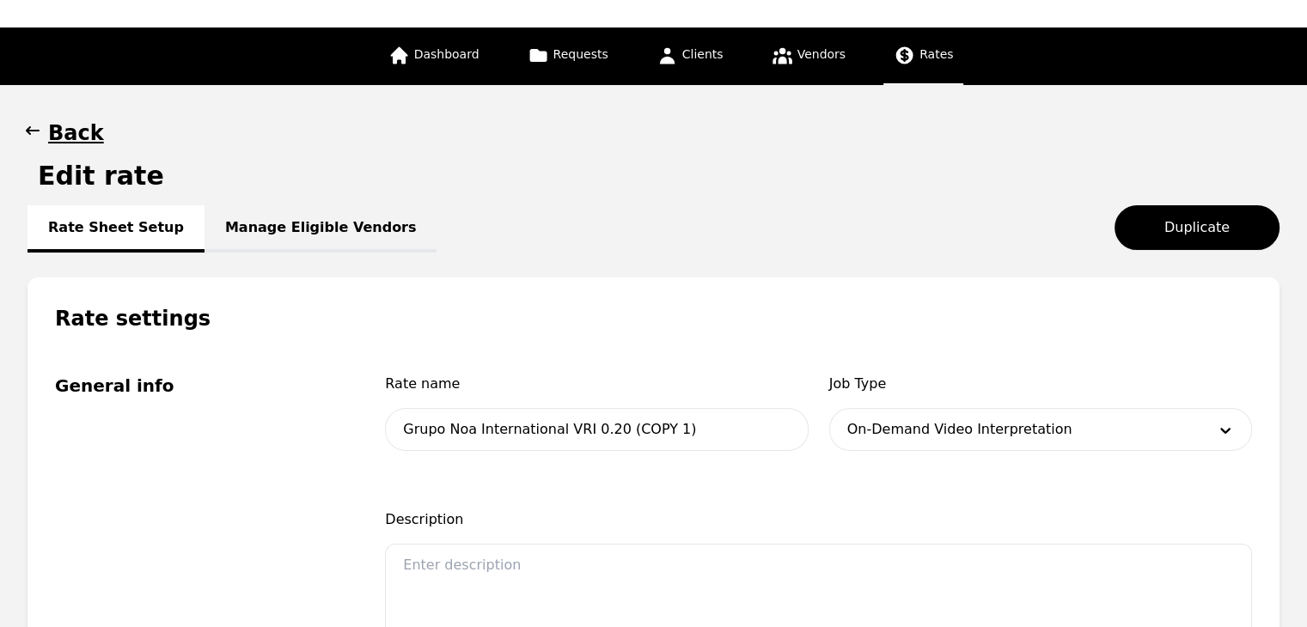
scroll to position [172, 0]
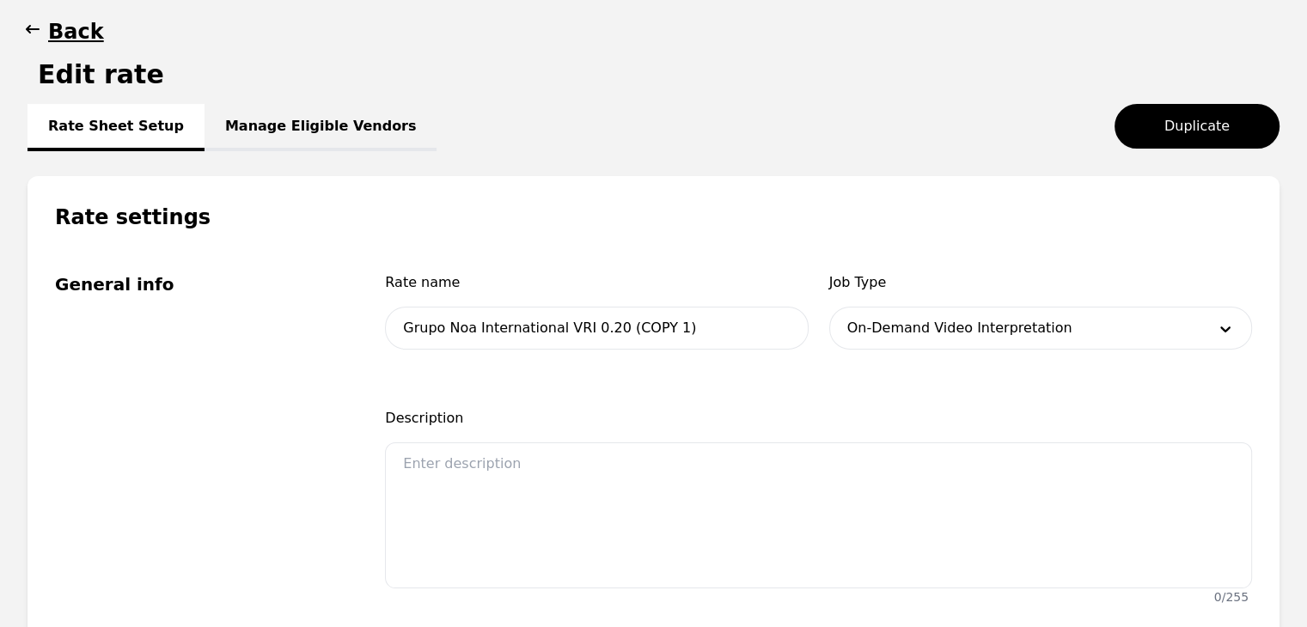
click at [306, 119] on link "Manage Eligible Vendors" at bounding box center [320, 127] width 233 height 47
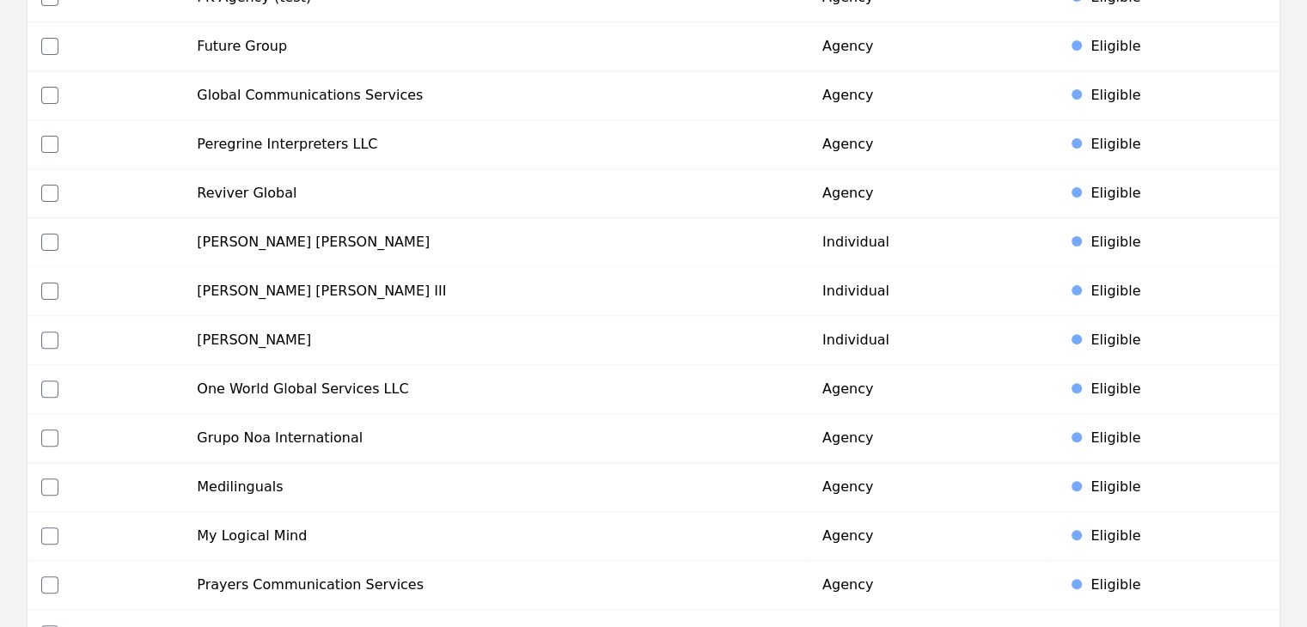
scroll to position [516, 0]
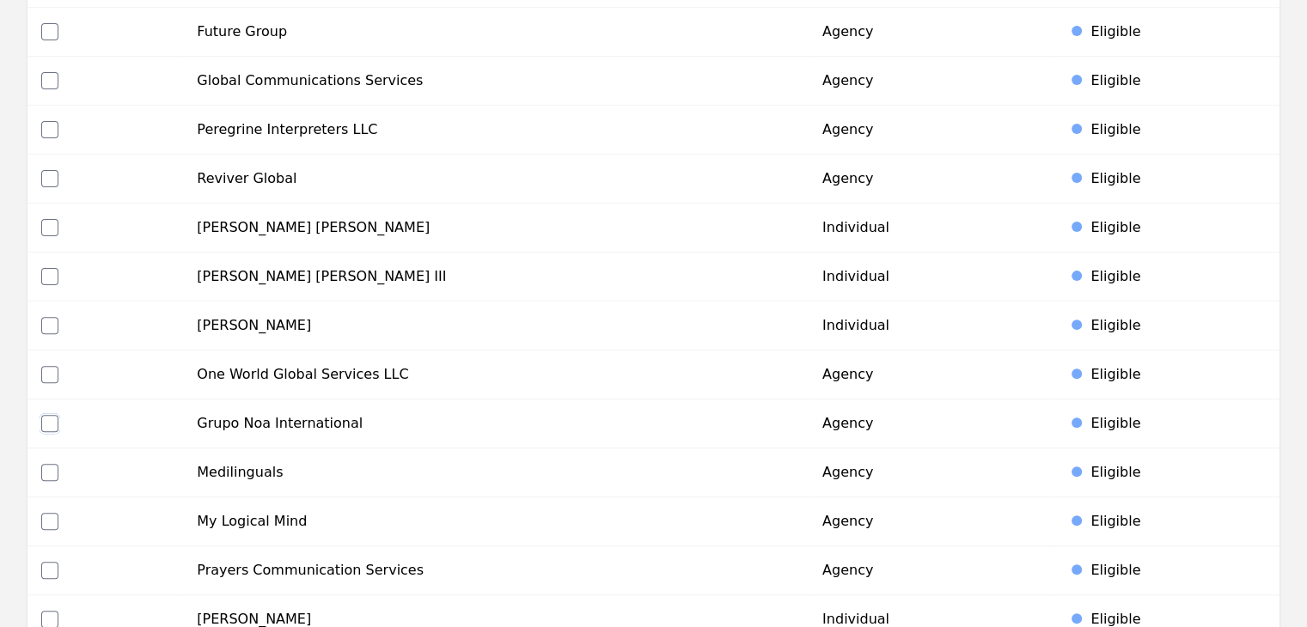
click at [42, 421] on input "checkbox" at bounding box center [49, 423] width 17 height 17
checkbox input "true"
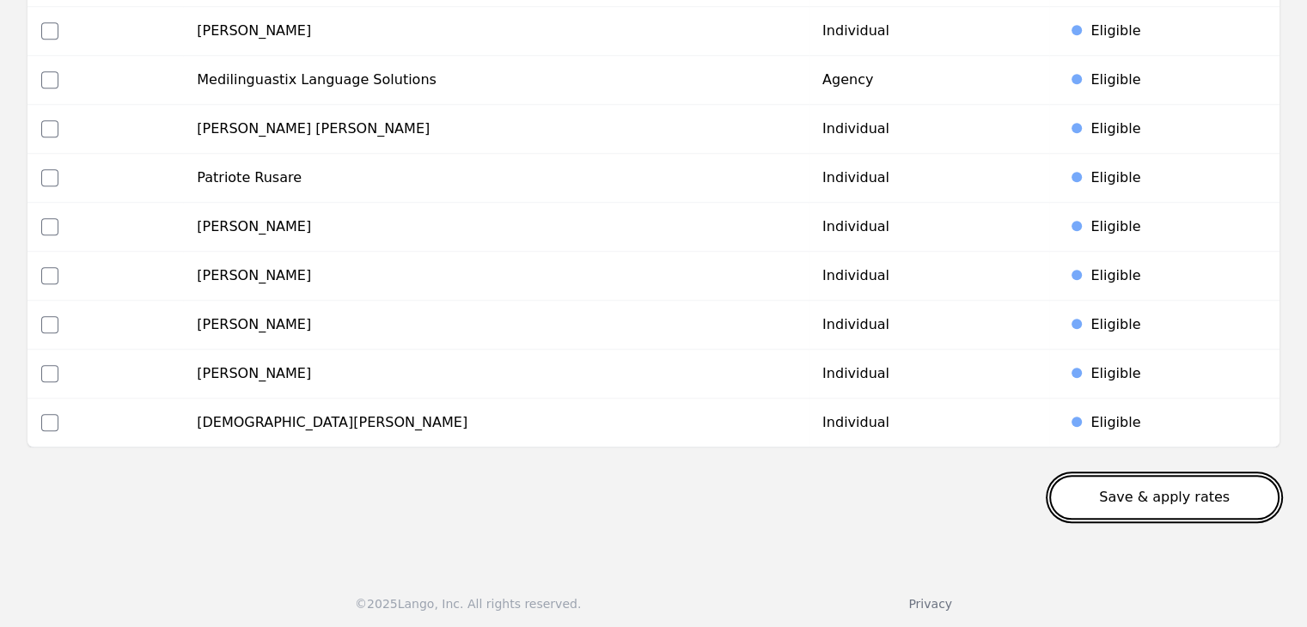
click at [1129, 489] on button "Save & apply rates" at bounding box center [1164, 497] width 230 height 45
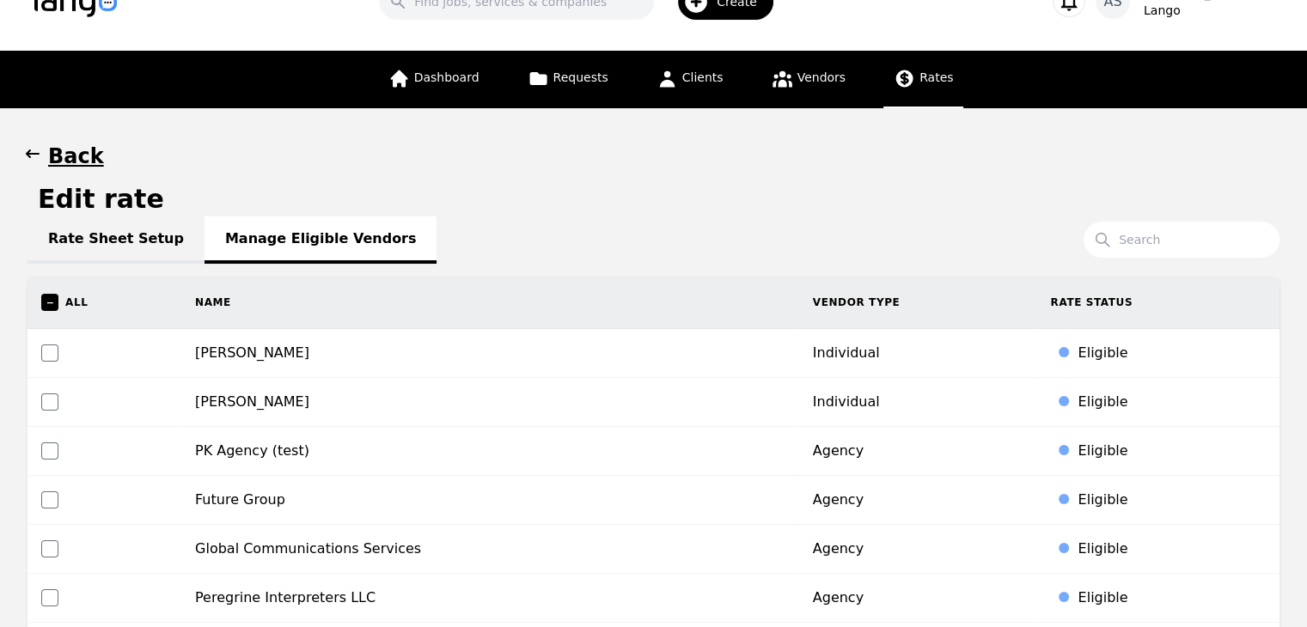
scroll to position [0, 0]
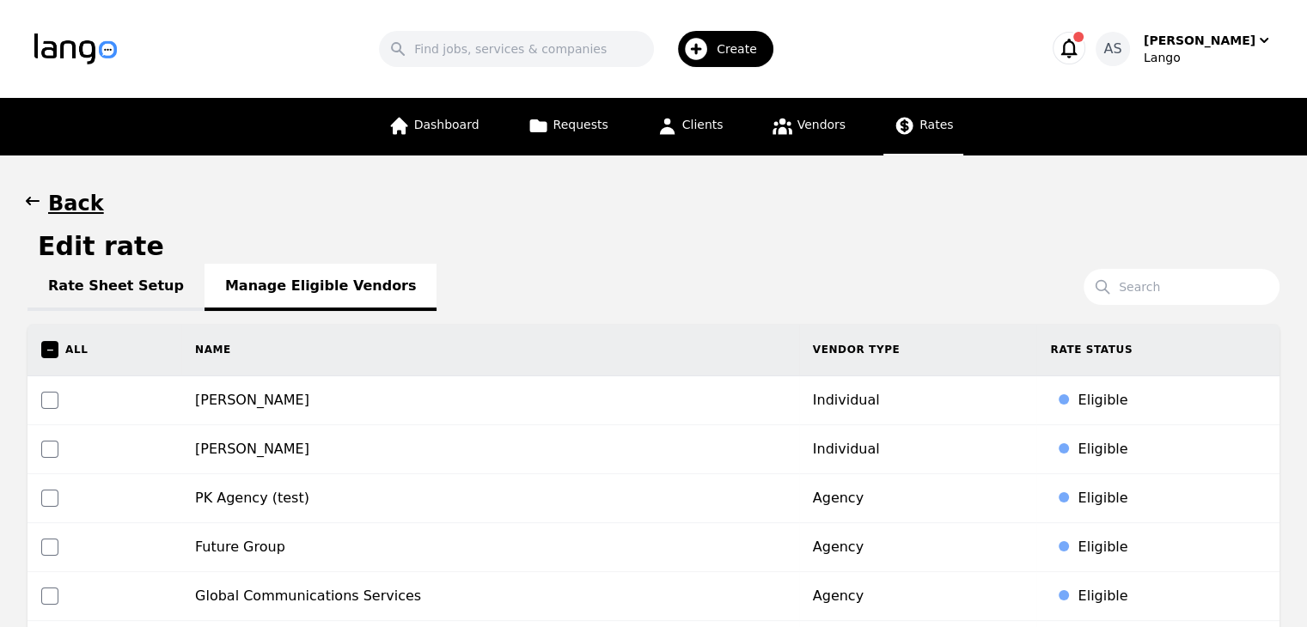
click at [38, 197] on icon "button" at bounding box center [32, 200] width 17 height 17
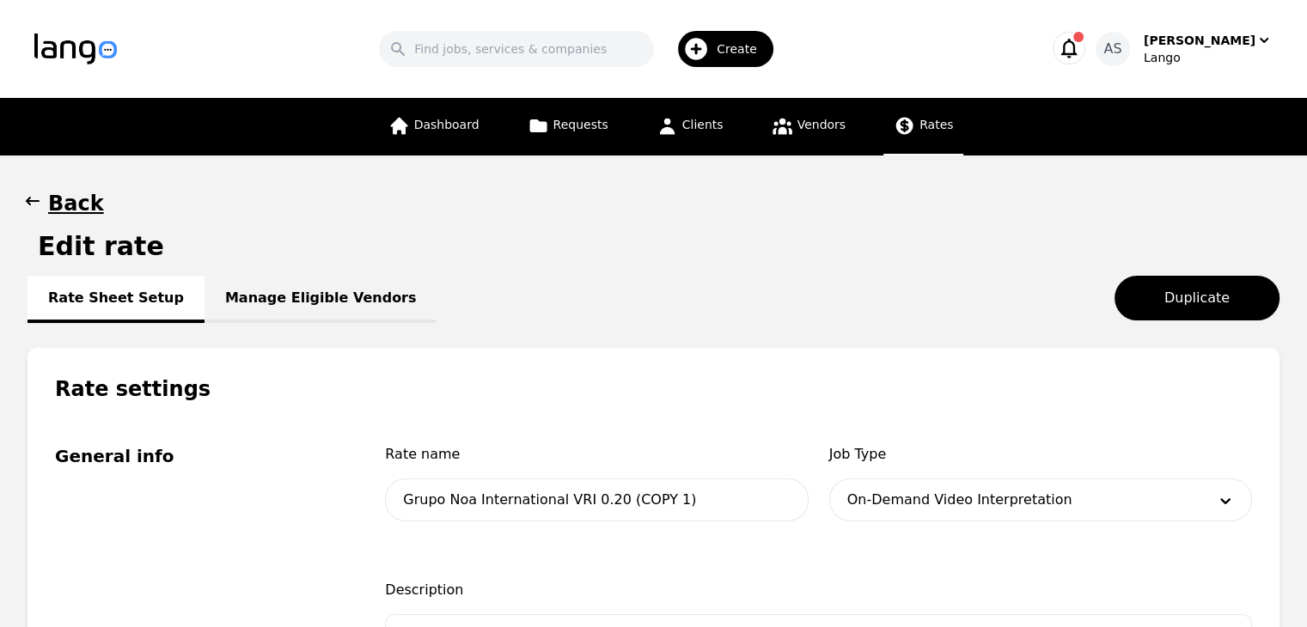
scroll to position [172, 0]
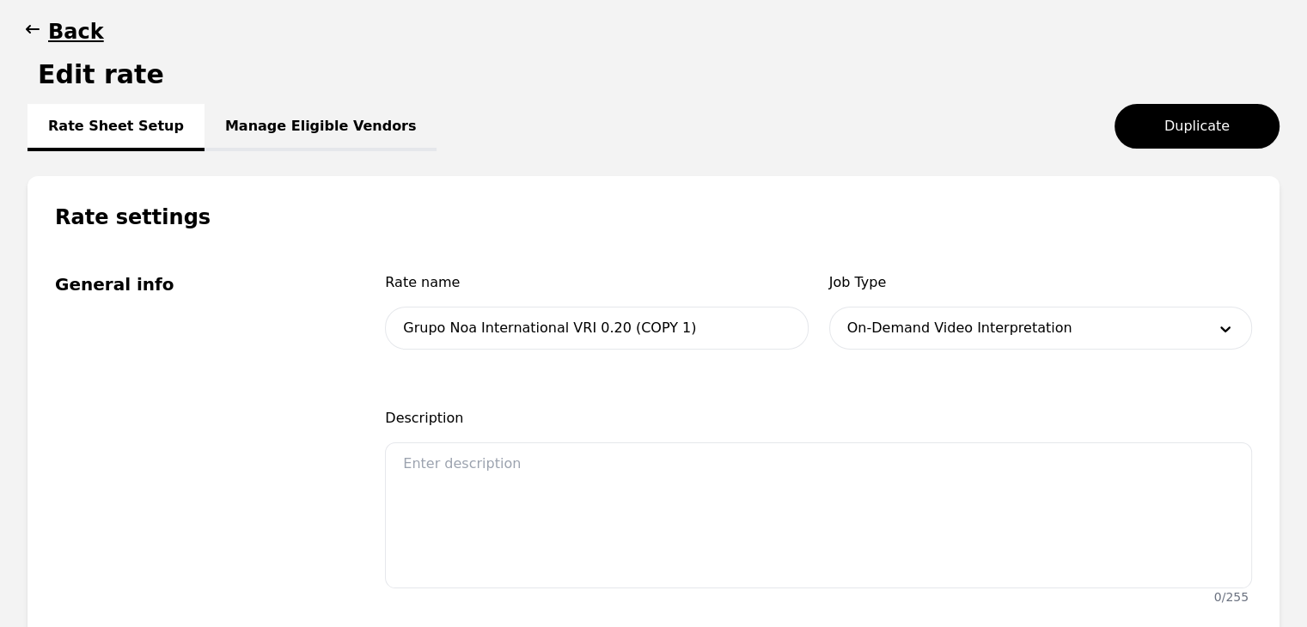
click at [90, 73] on h1 "Edit rate" at bounding box center [101, 74] width 126 height 31
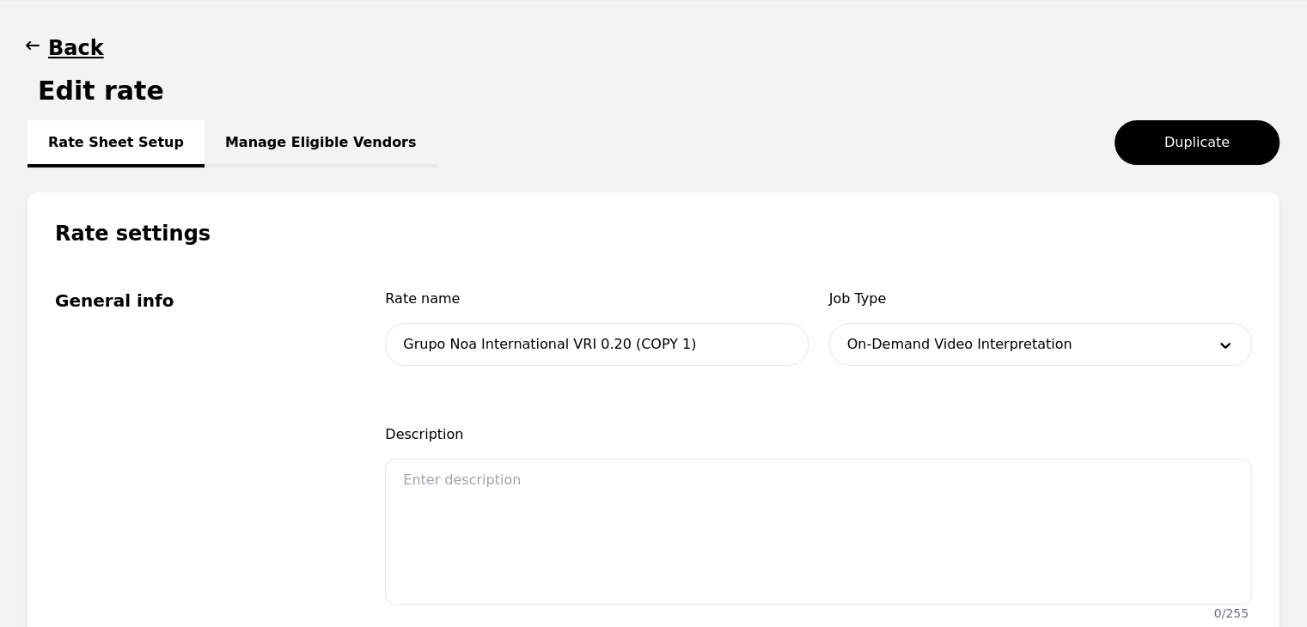
scroll to position [0, 0]
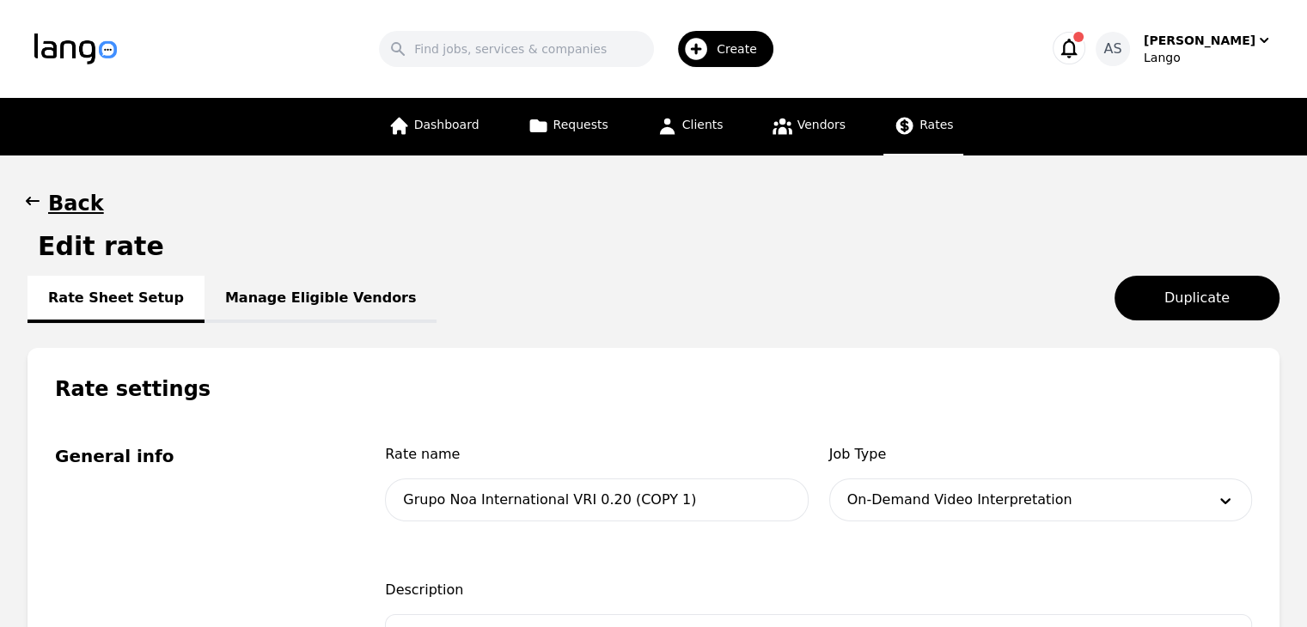
click at [923, 119] on span "Rates" at bounding box center [936, 125] width 34 height 14
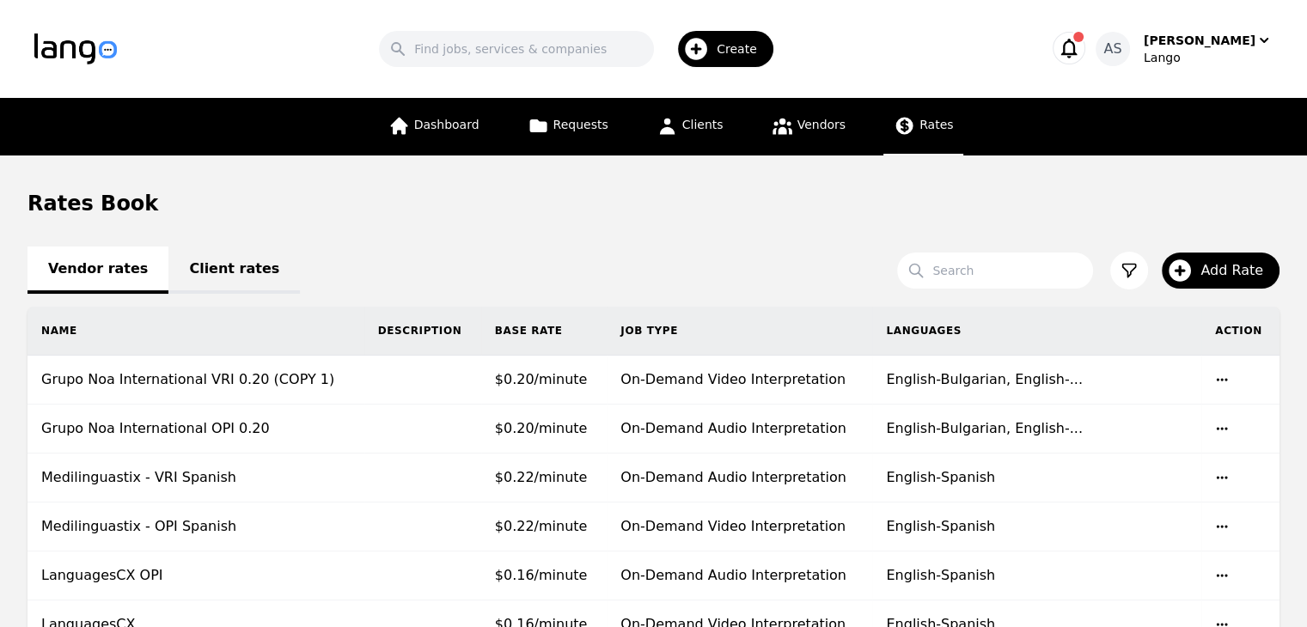
click at [924, 118] on span "Rates" at bounding box center [936, 125] width 34 height 14
click at [1227, 274] on span "Add Rate" at bounding box center [1237, 270] width 75 height 21
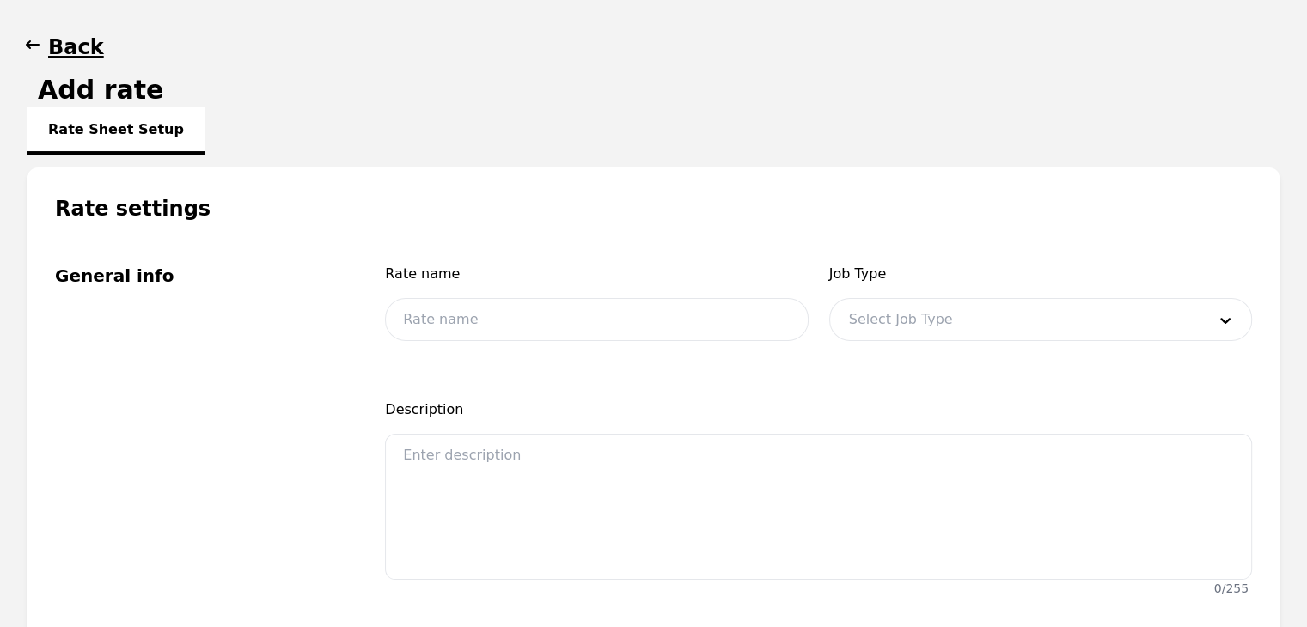
scroll to position [172, 0]
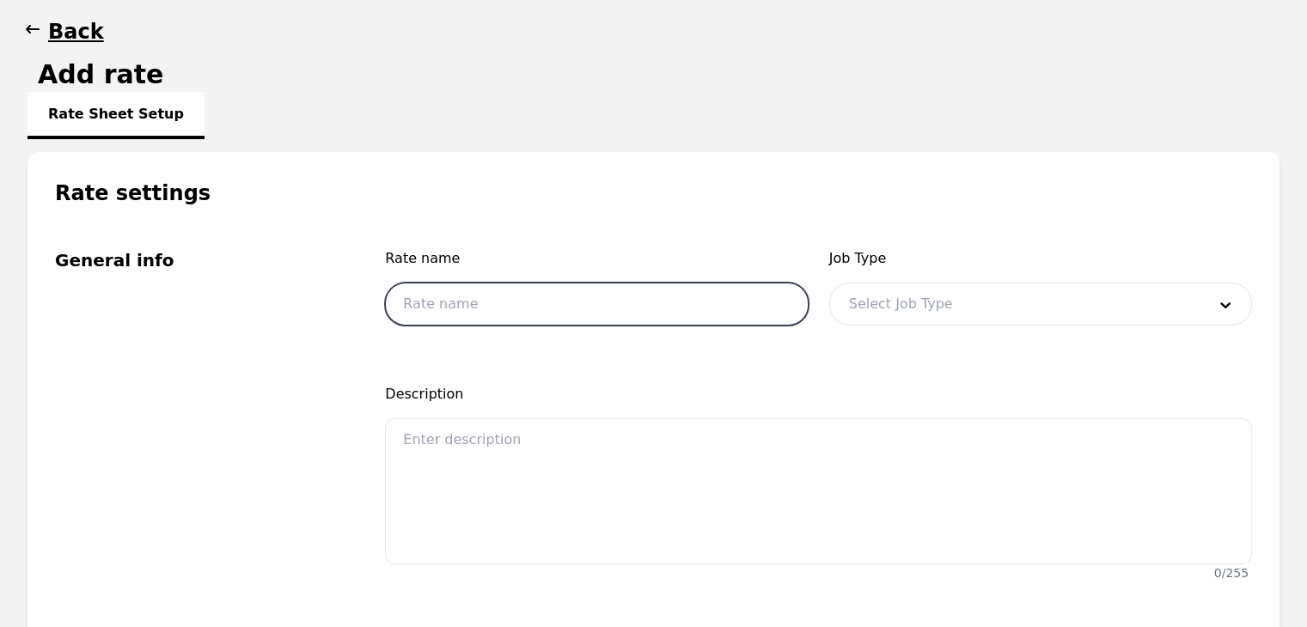
click at [567, 308] on input "text" at bounding box center [596, 304] width 423 height 43
type input "Grupo Noa International OPI 0.45"
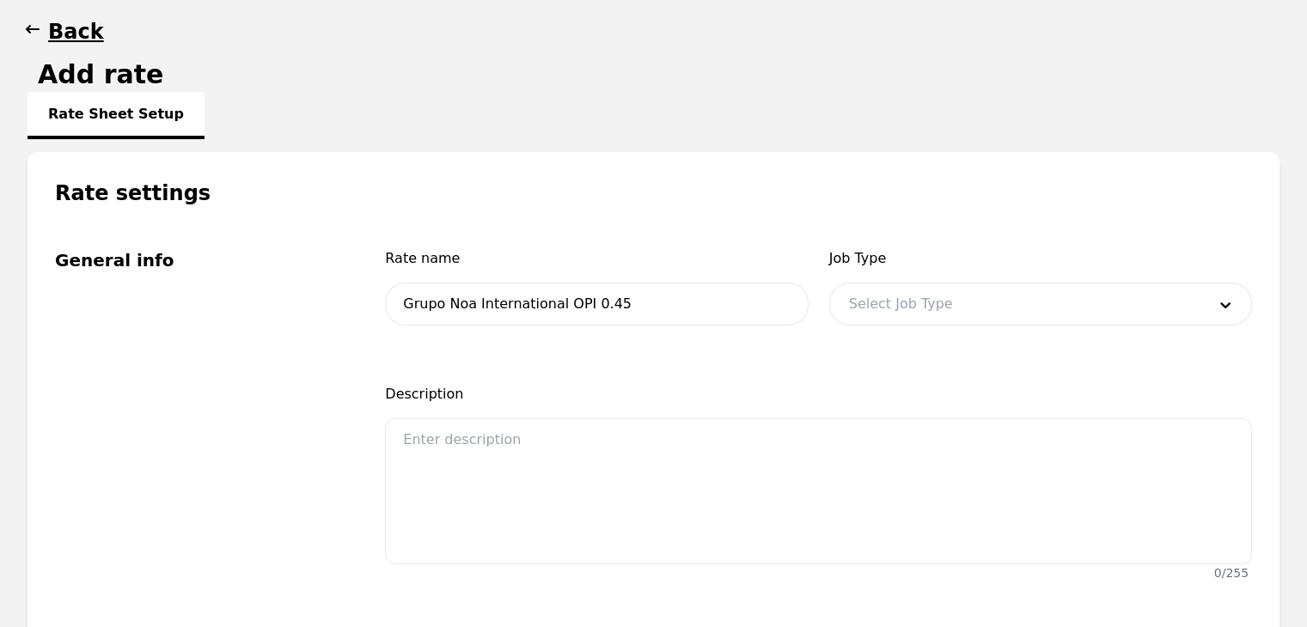
click at [935, 311] on div at bounding box center [1014, 304] width 369 height 41
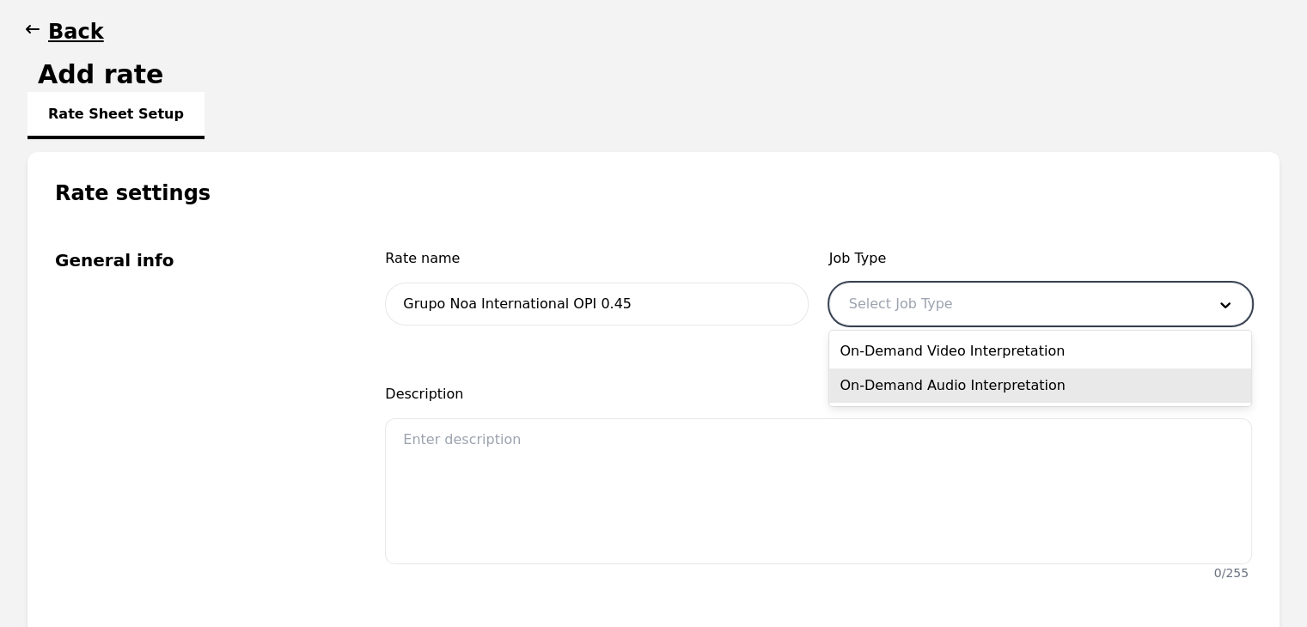
click at [925, 388] on div "On-Demand Audio Interpretation" at bounding box center [1040, 386] width 422 height 34
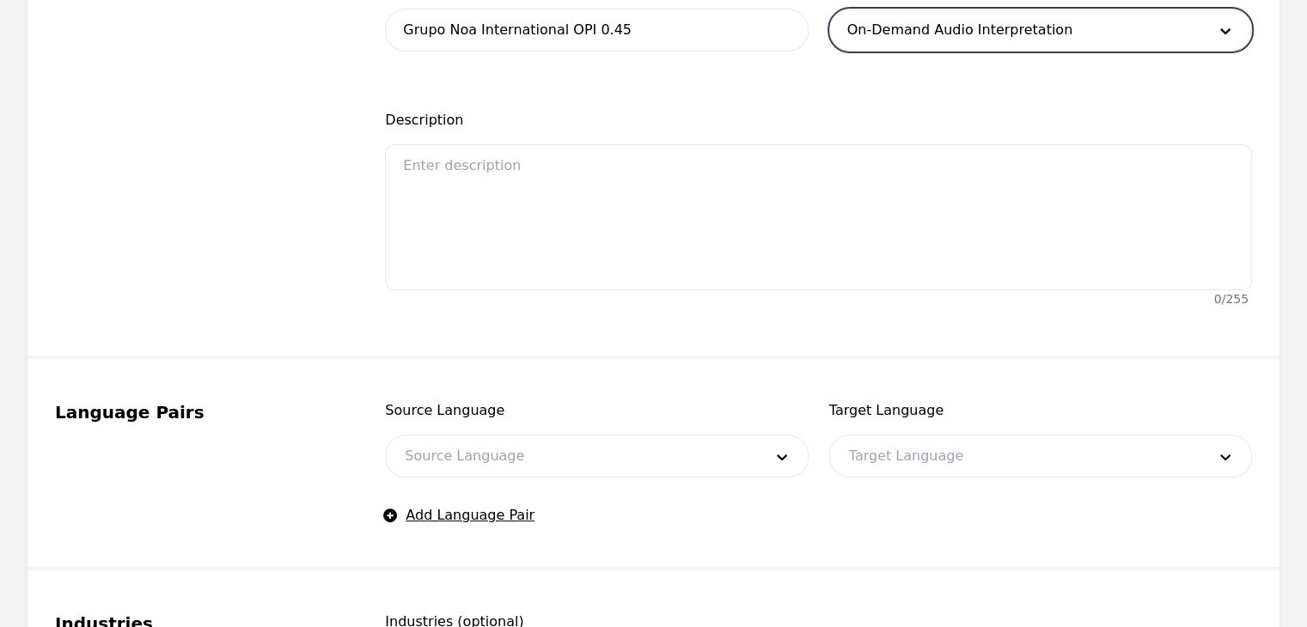
scroll to position [601, 0]
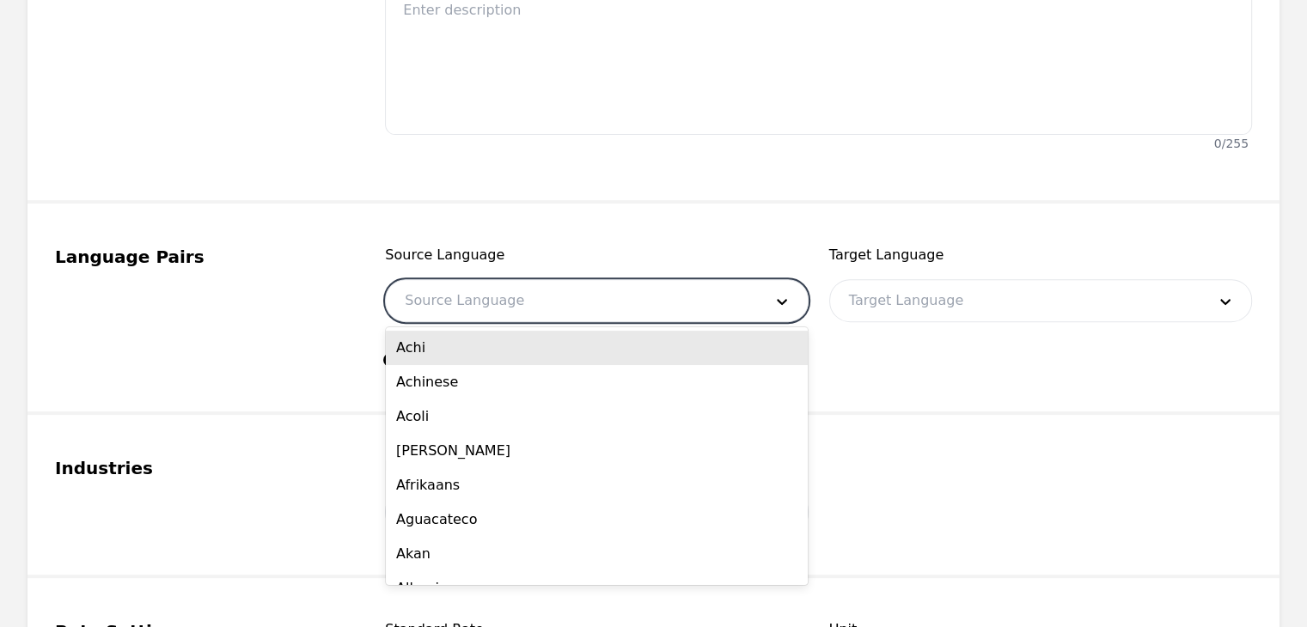
click at [604, 313] on div at bounding box center [570, 300] width 369 height 41
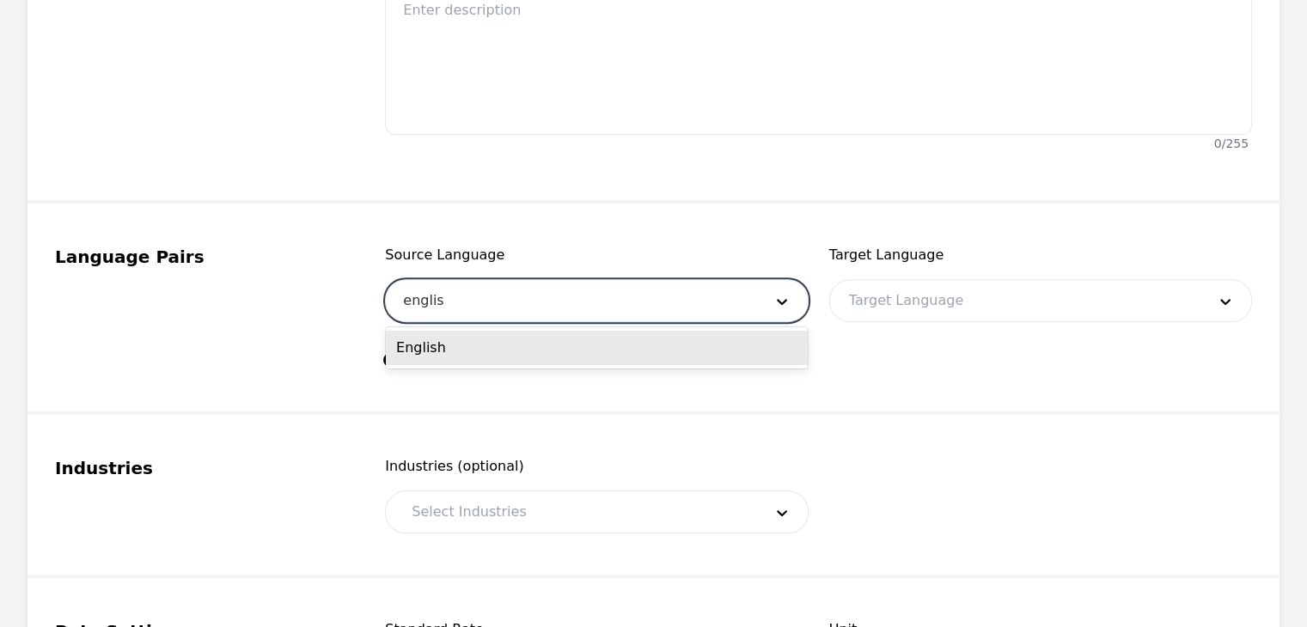
type input "english"
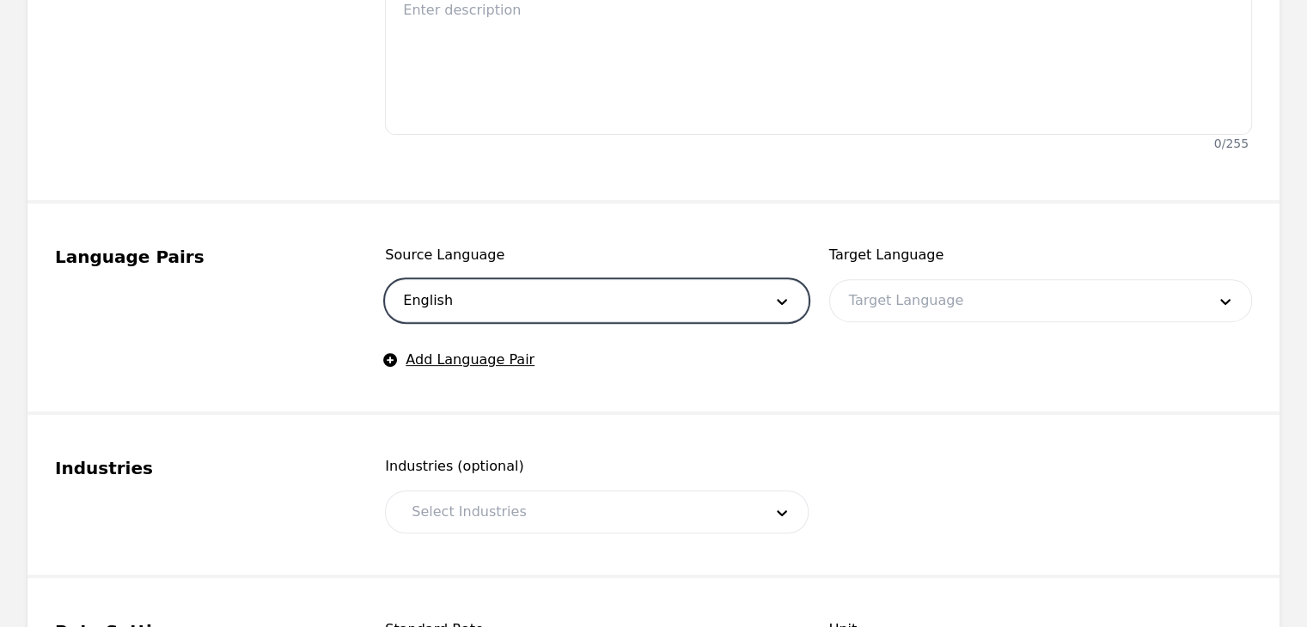
click at [1002, 286] on div at bounding box center [1014, 300] width 369 height 41
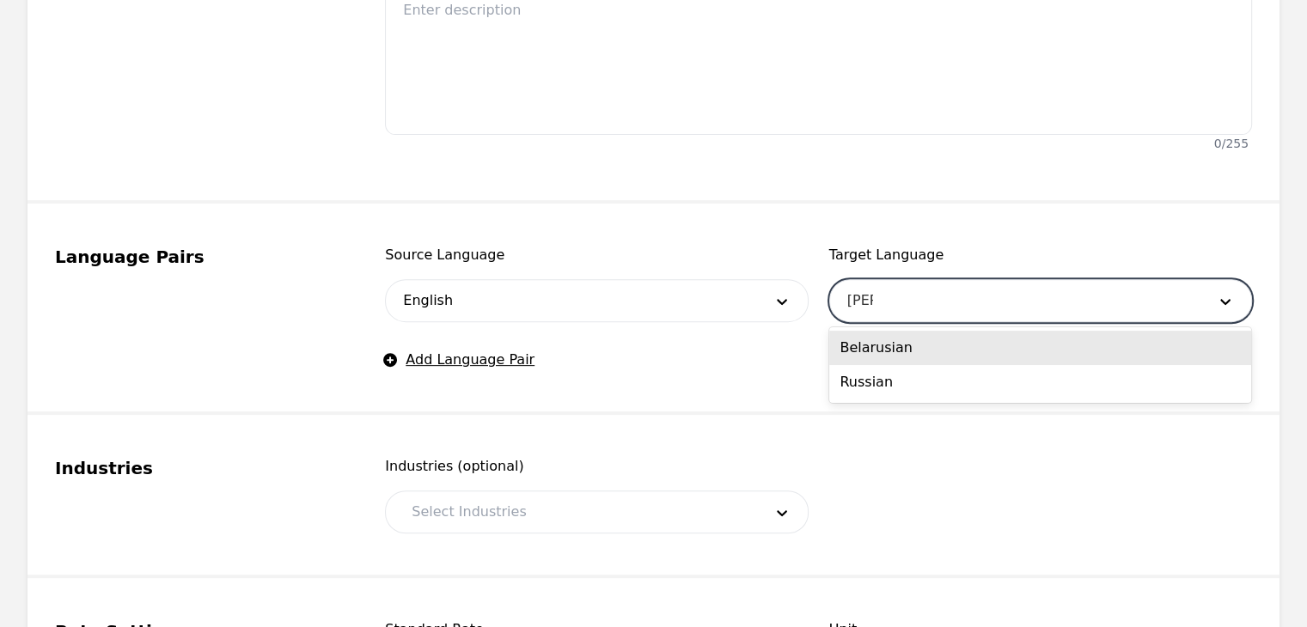
type input "[DEMOGRAPHIC_DATA]"
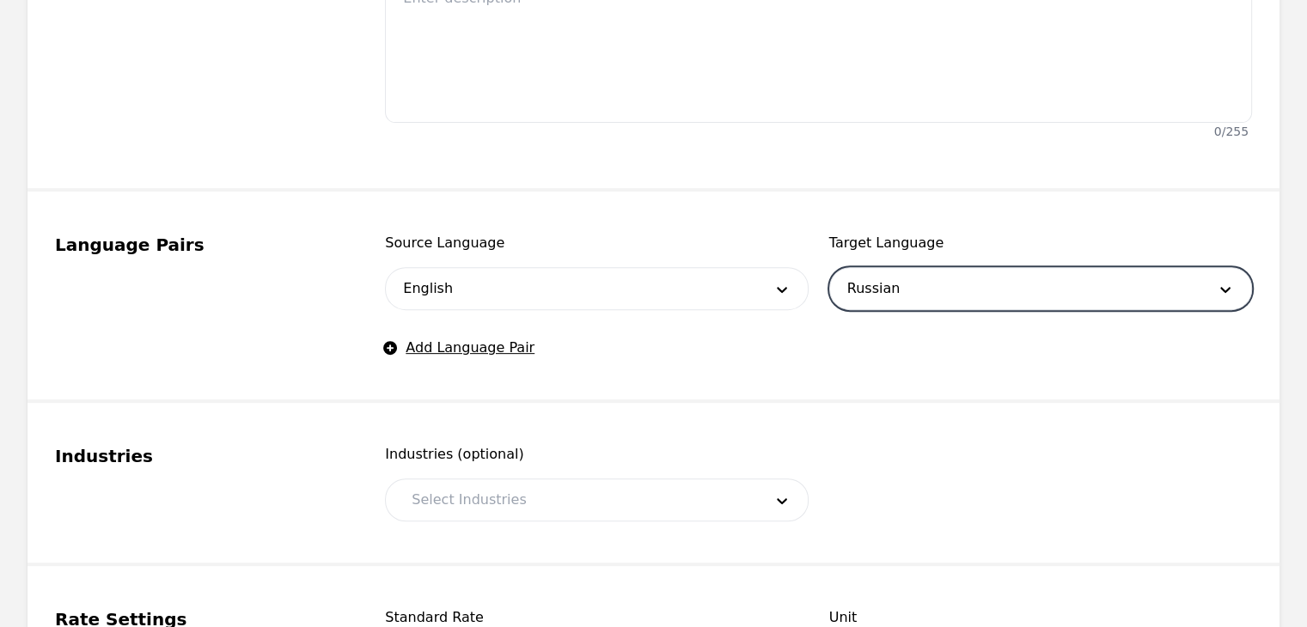
scroll to position [773, 0]
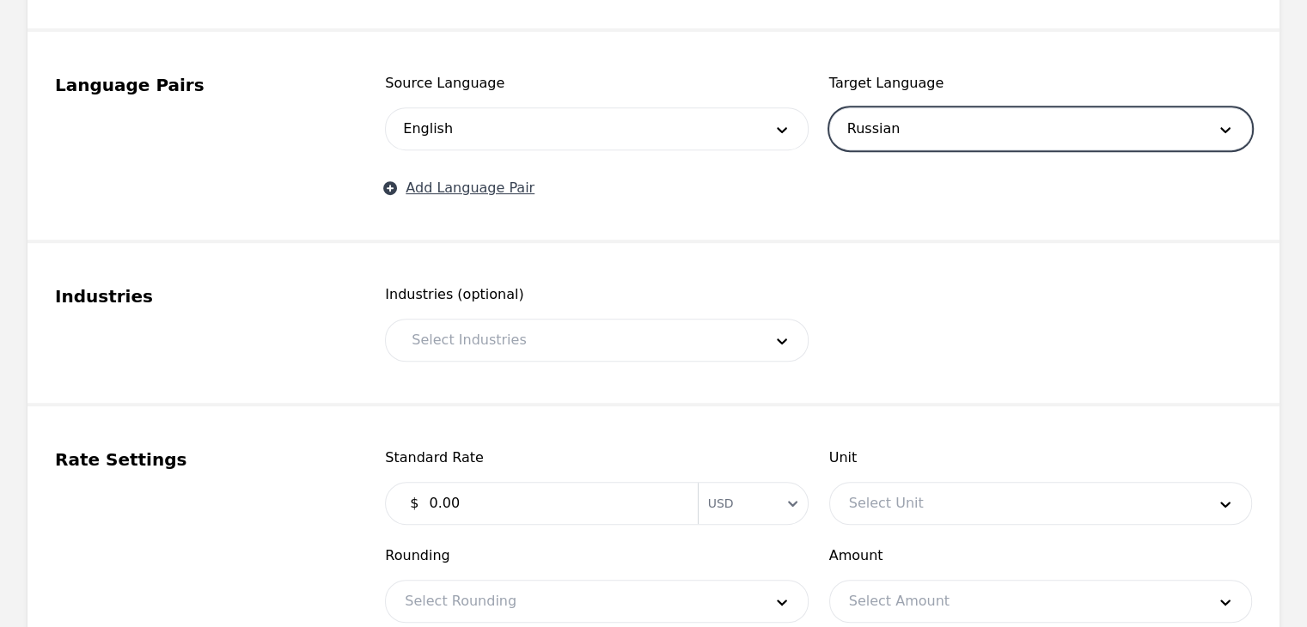
click at [509, 186] on button "Add Language Pair" at bounding box center [460, 188] width 150 height 21
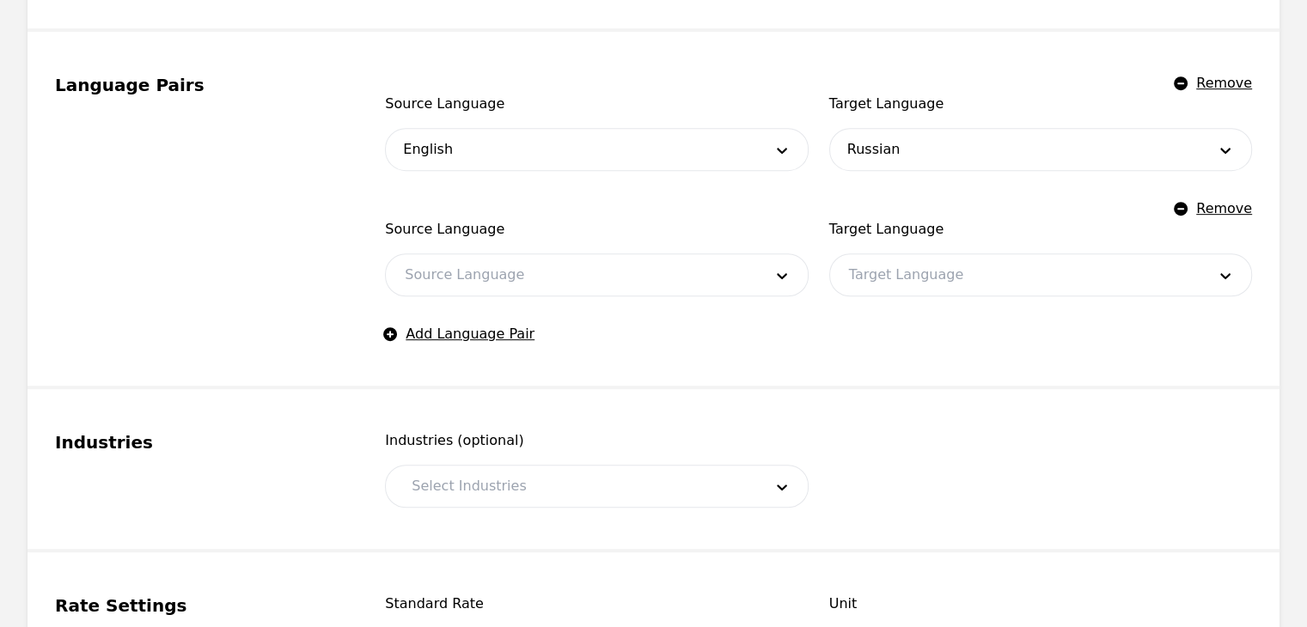
click at [510, 276] on div at bounding box center [570, 274] width 369 height 41
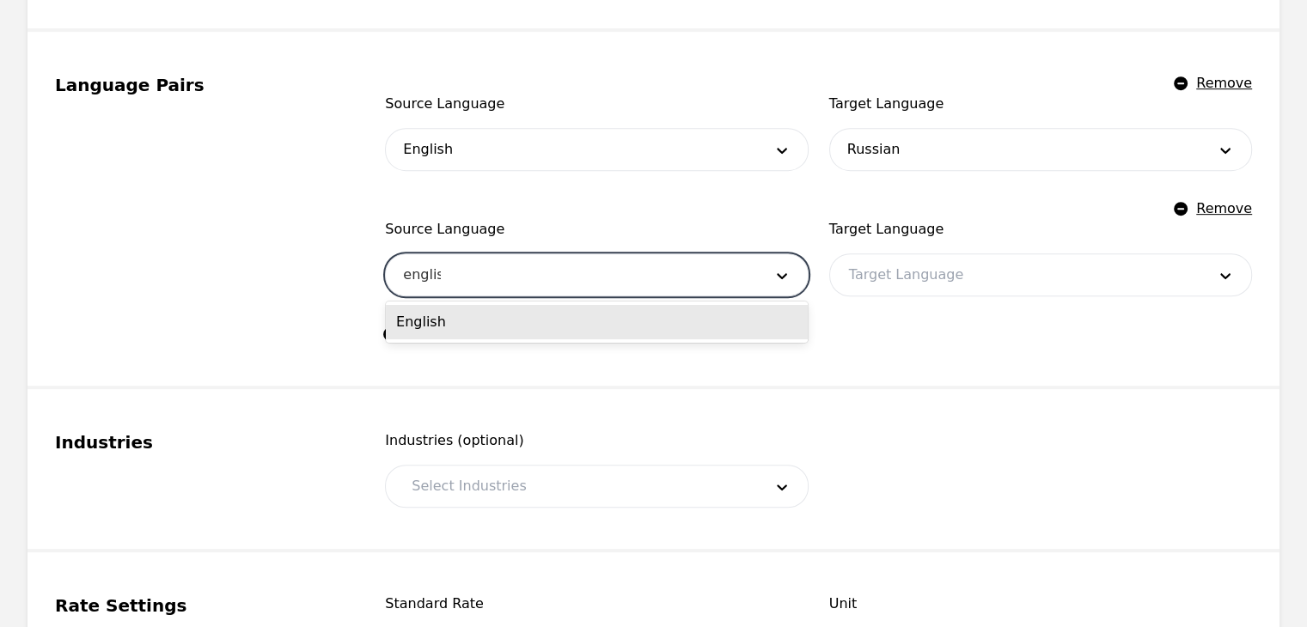
type input "english"
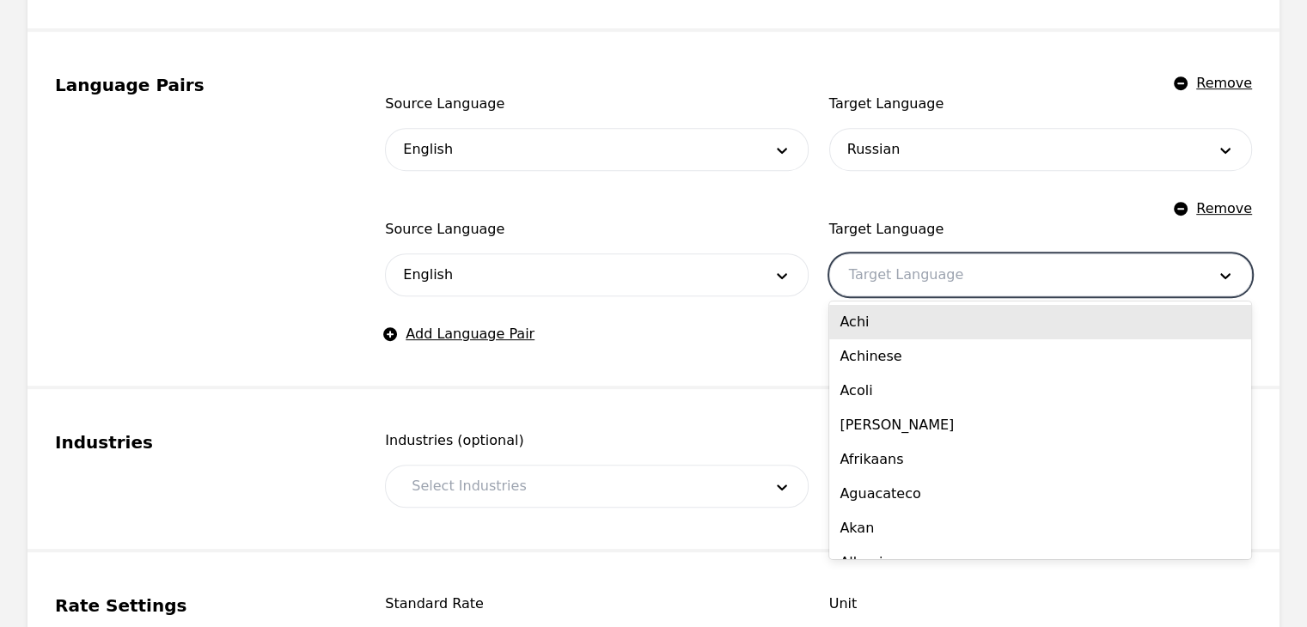
click at [931, 262] on div at bounding box center [1014, 274] width 369 height 41
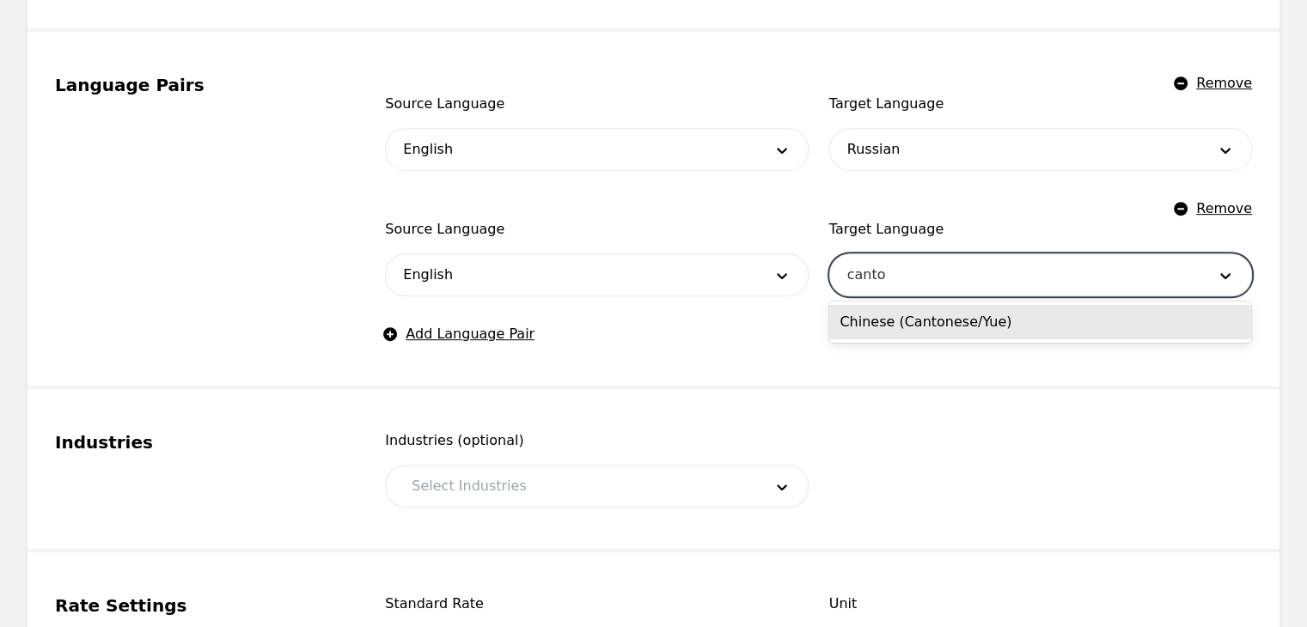
type input "canton"
click at [942, 323] on div "Chinese (Cantonese/Yue)" at bounding box center [1040, 322] width 422 height 34
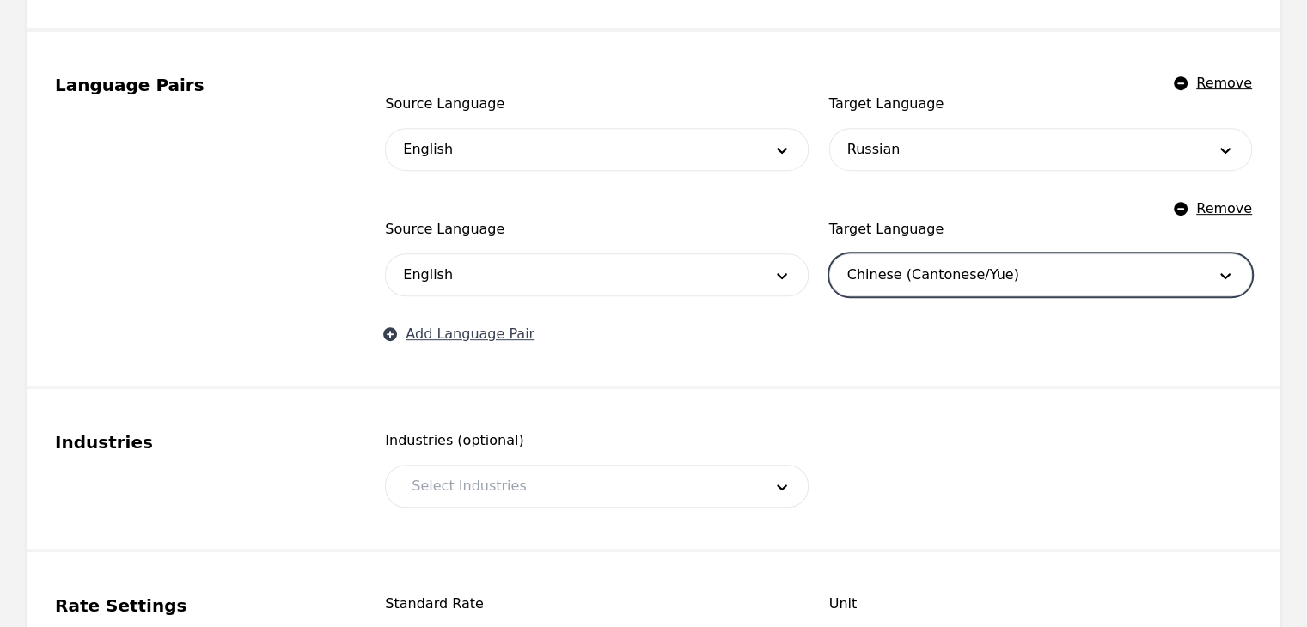
click at [510, 330] on button "Add Language Pair" at bounding box center [460, 334] width 150 height 21
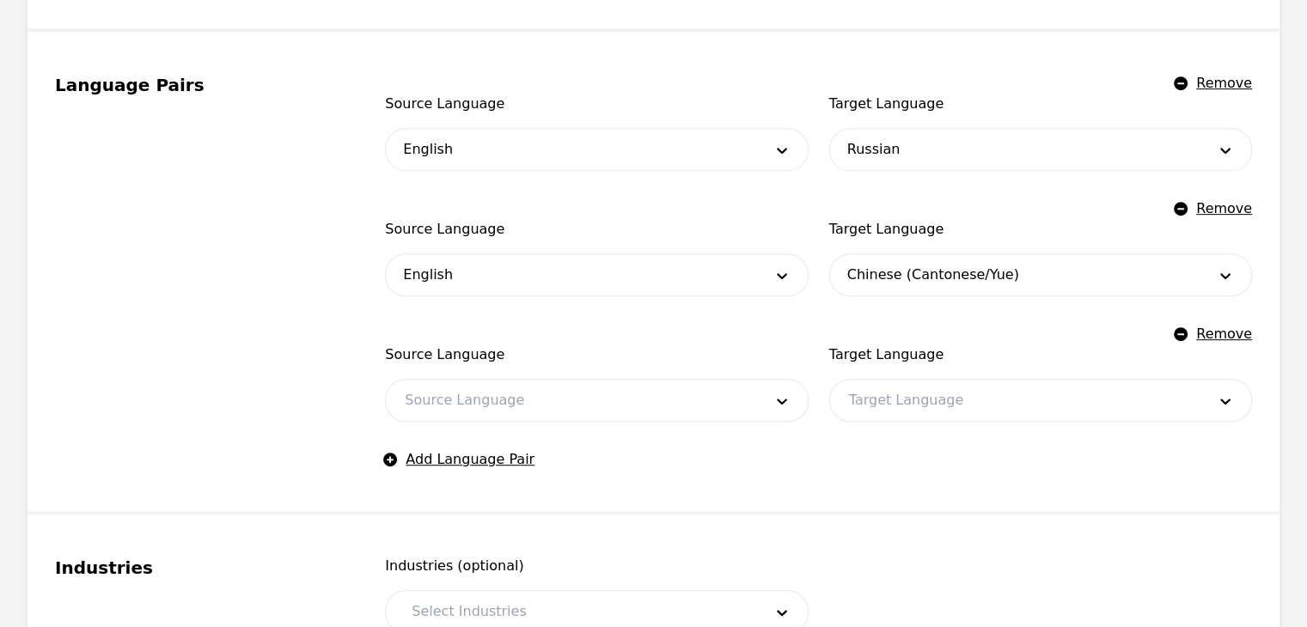
click at [447, 410] on div at bounding box center [570, 400] width 369 height 41
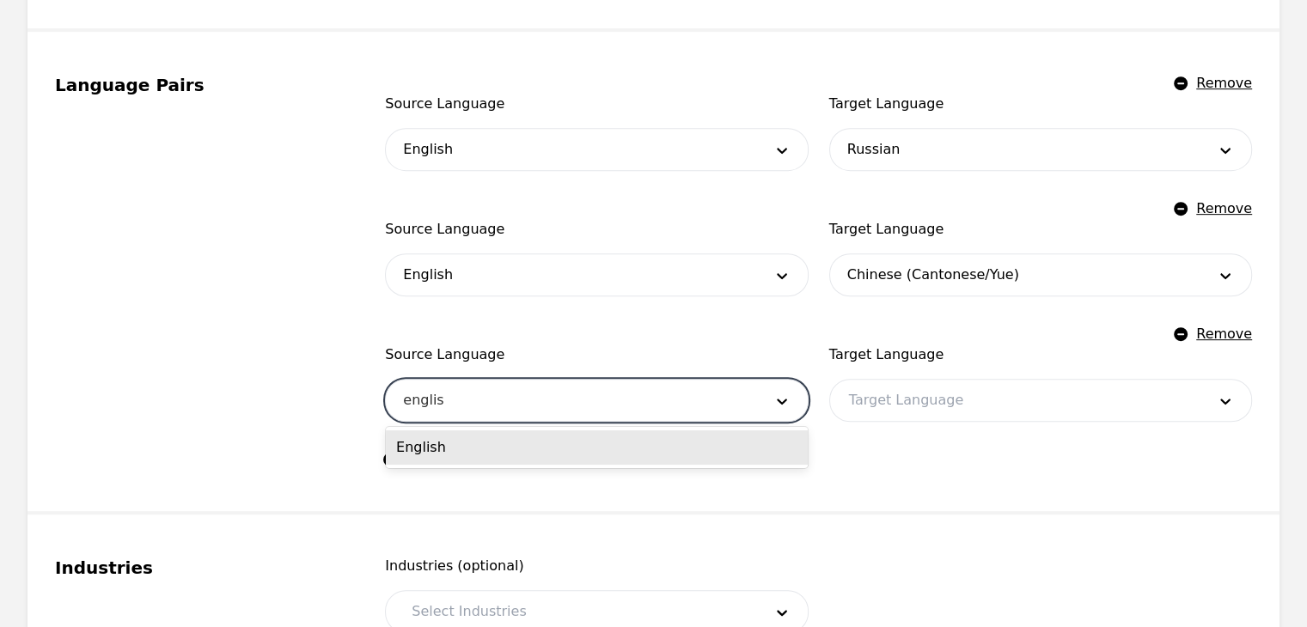
type input "english"
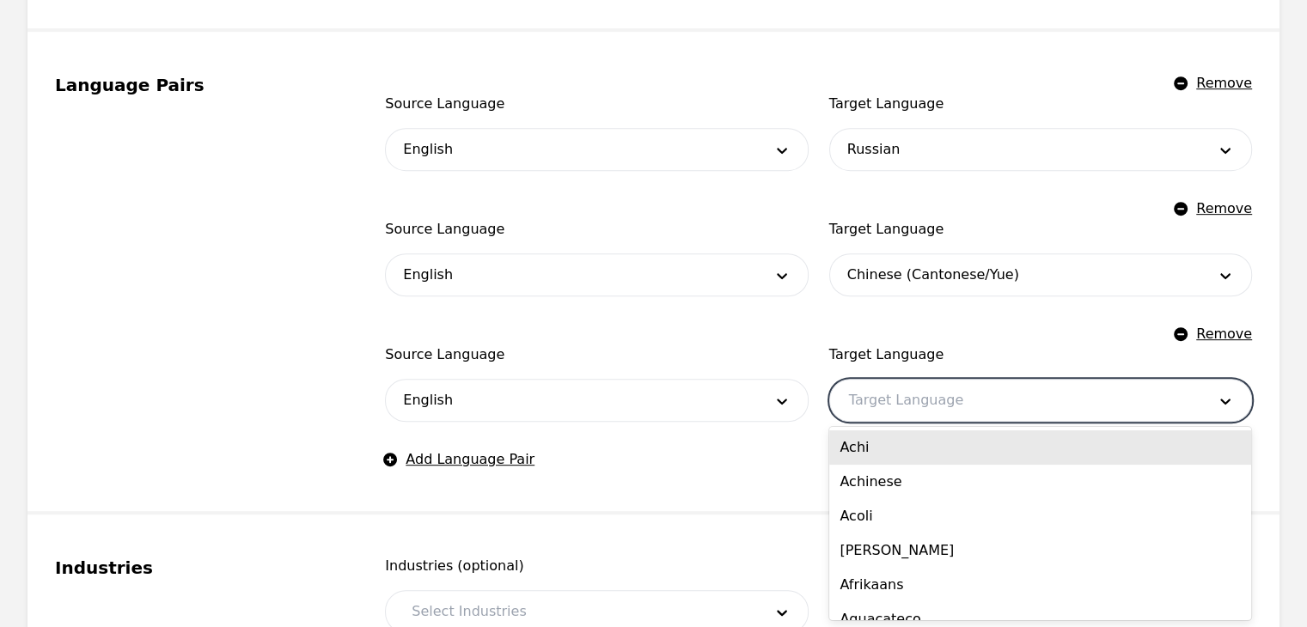
click at [949, 396] on div at bounding box center [1014, 400] width 369 height 41
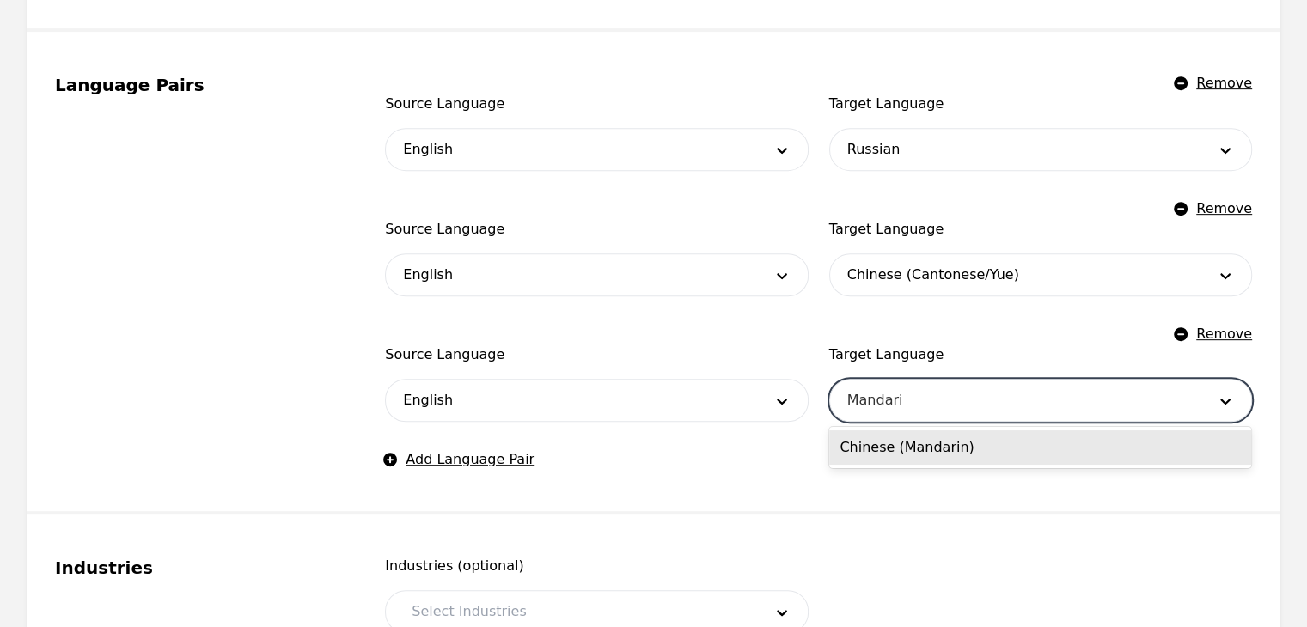
type input "Mandarin"
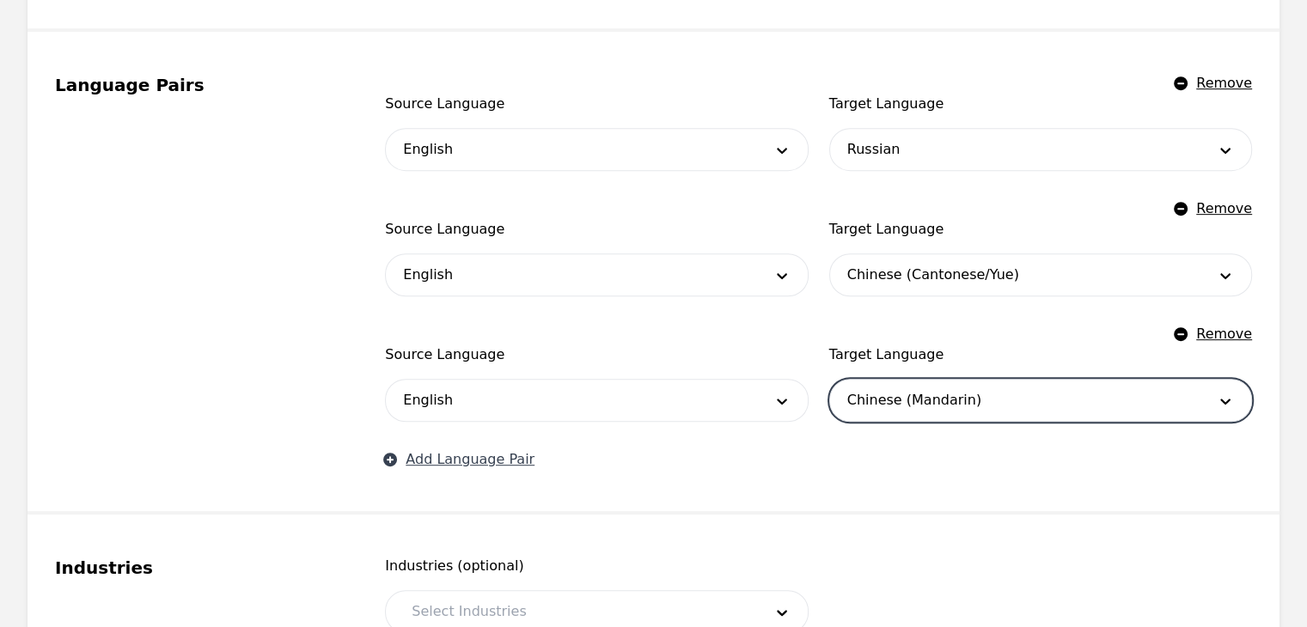
click at [484, 452] on button "Add Language Pair" at bounding box center [460, 459] width 150 height 21
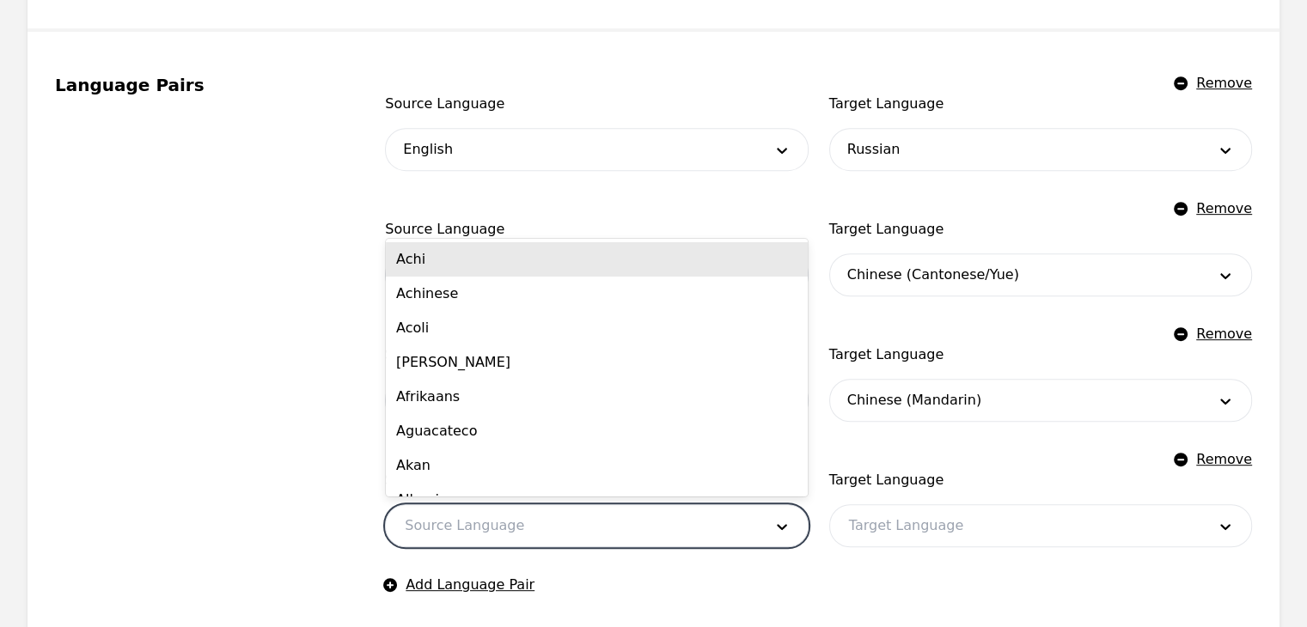
click at [501, 533] on div at bounding box center [570, 525] width 369 height 41
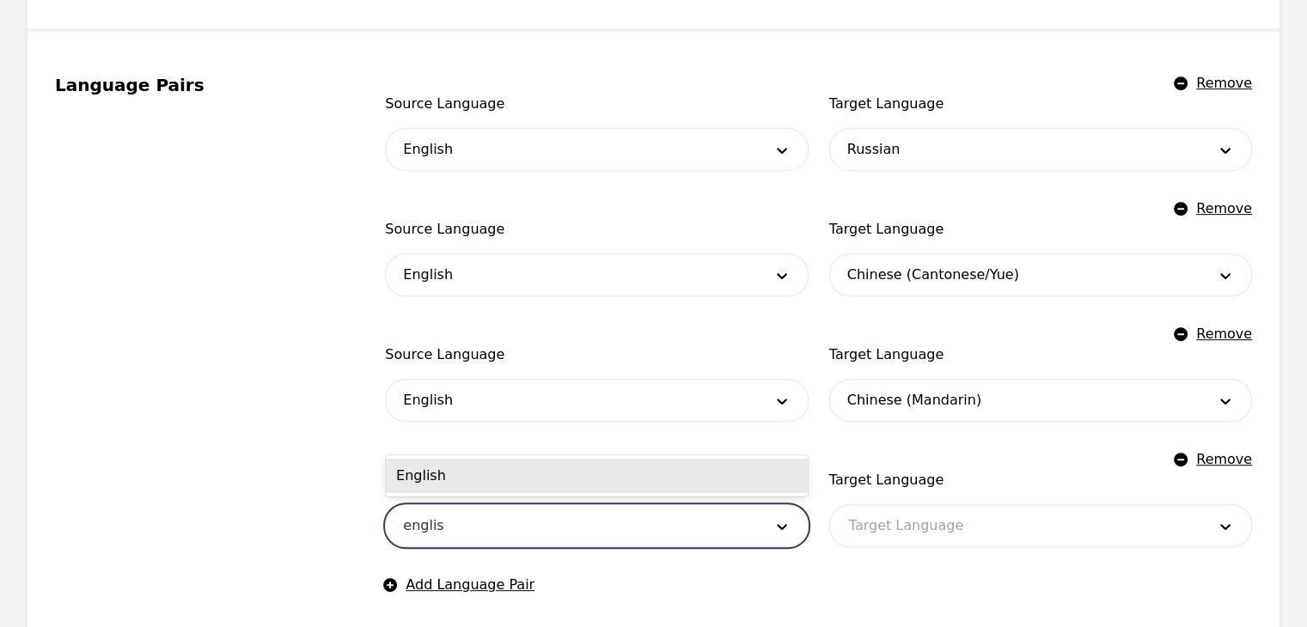
type input "english"
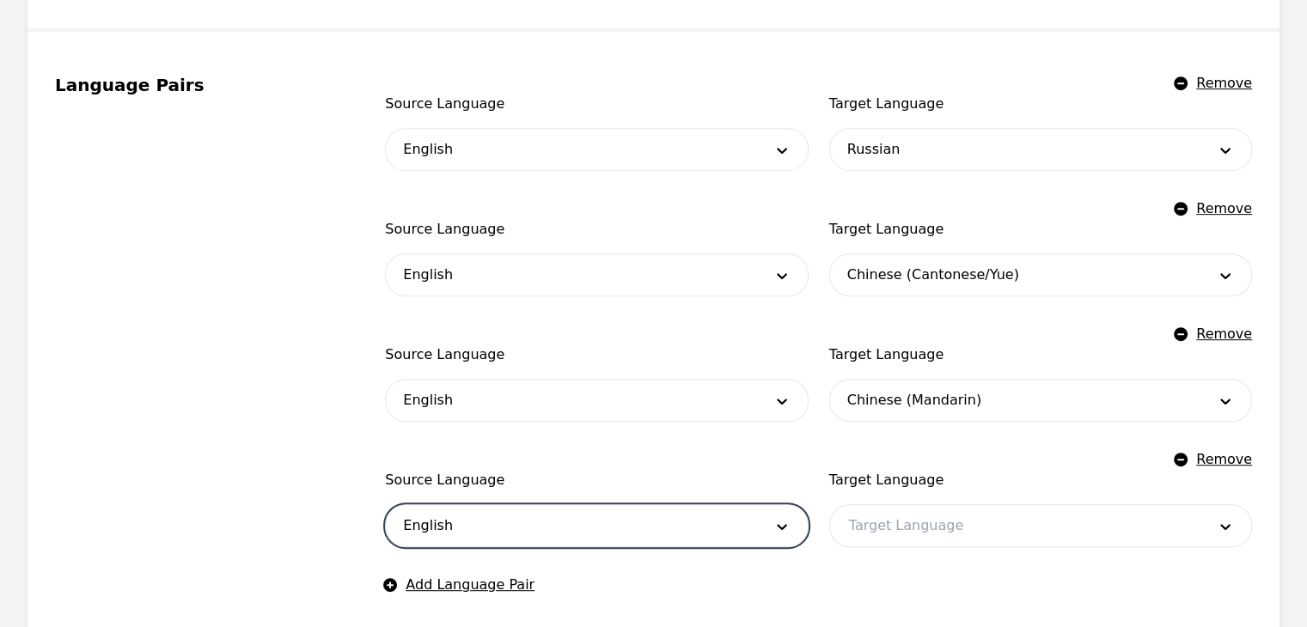
click at [927, 516] on div at bounding box center [1014, 525] width 369 height 41
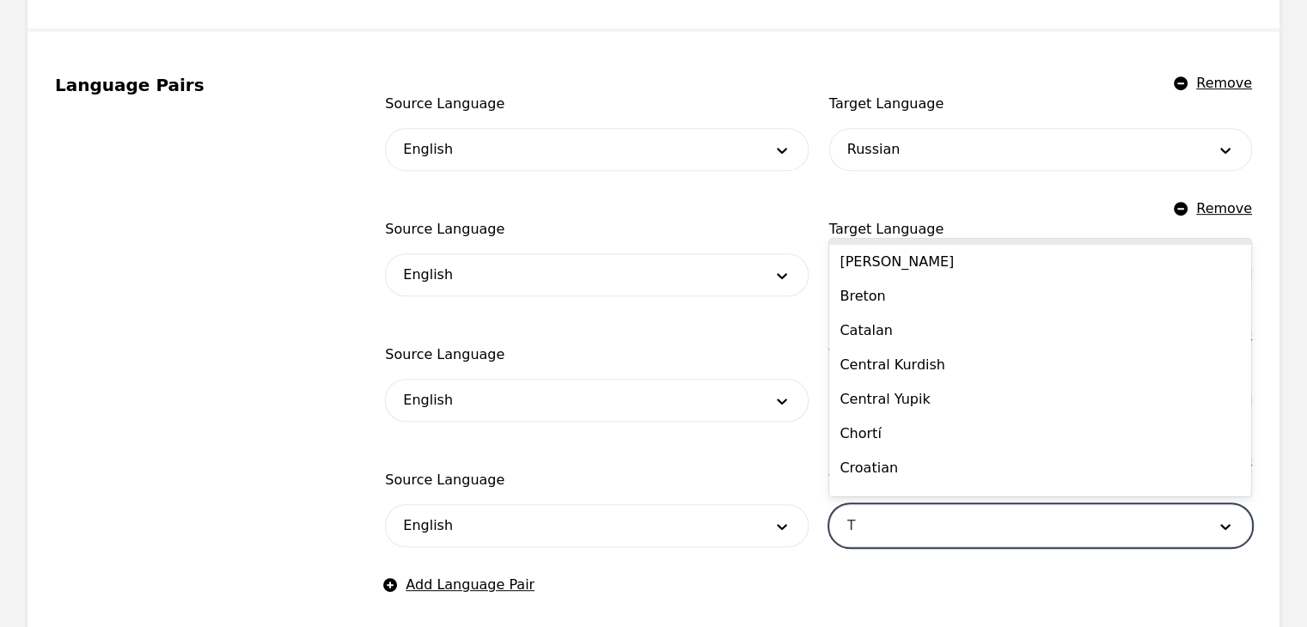
scroll to position [0, 0]
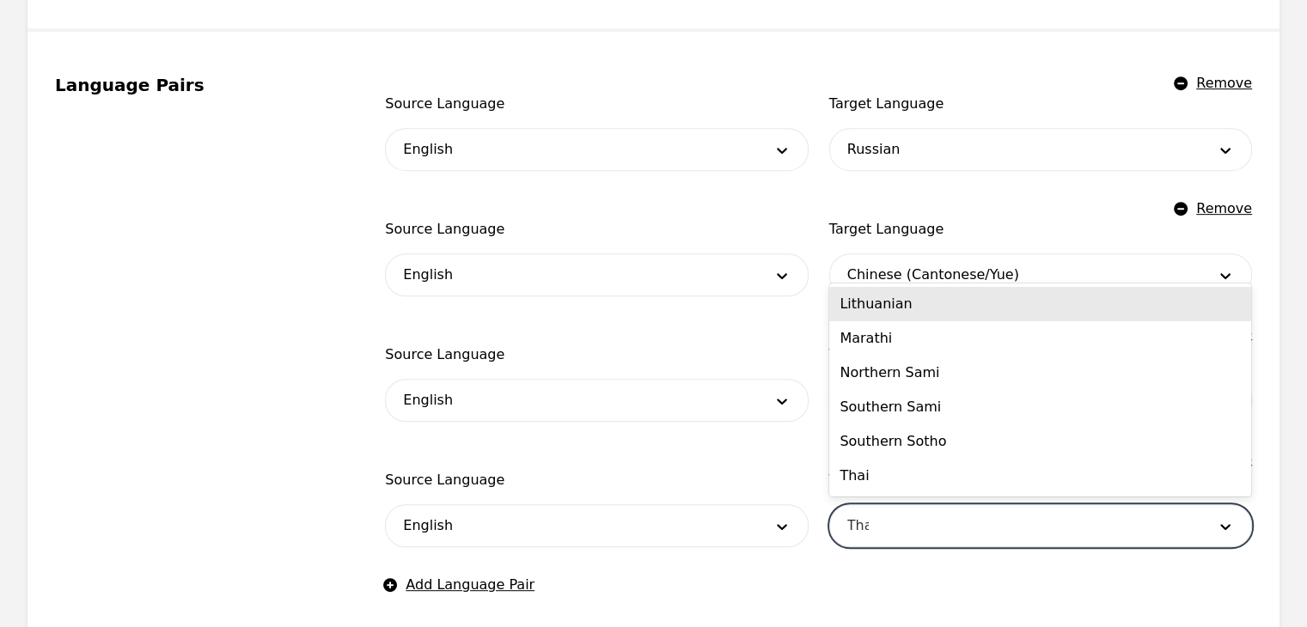
type input "Thai"
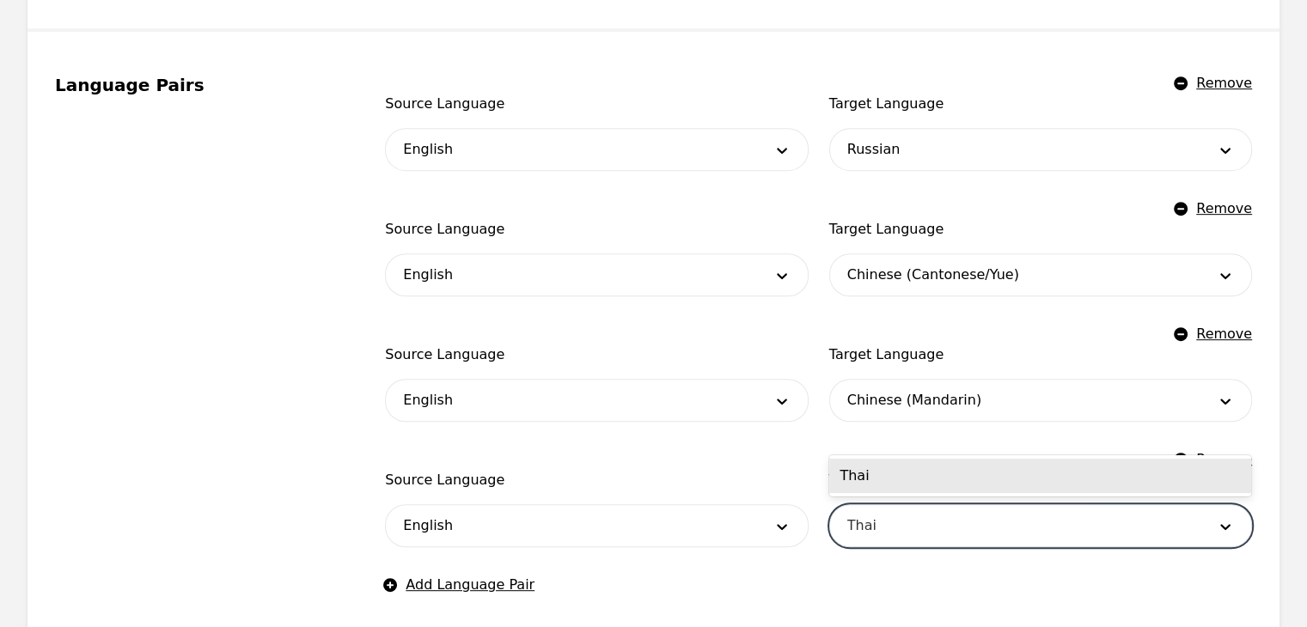
drag, startPoint x: 895, startPoint y: 485, endPoint x: 912, endPoint y: 464, distance: 26.8
click at [897, 485] on div "Thai" at bounding box center [1040, 476] width 422 height 34
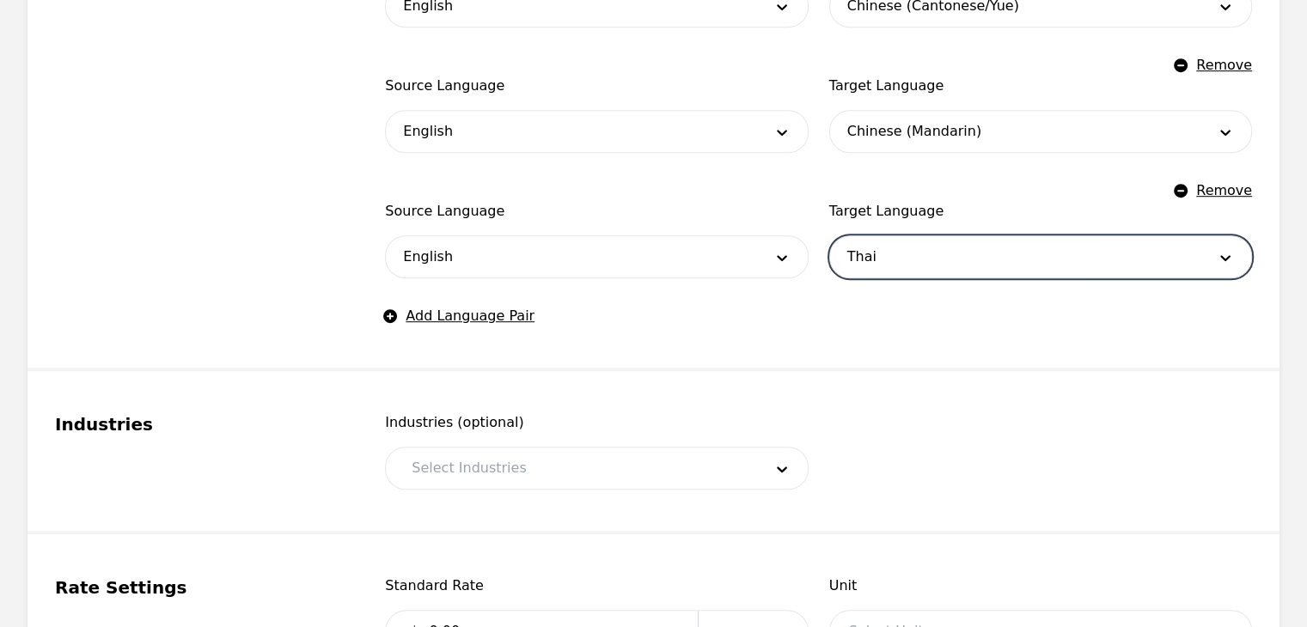
scroll to position [1203, 0]
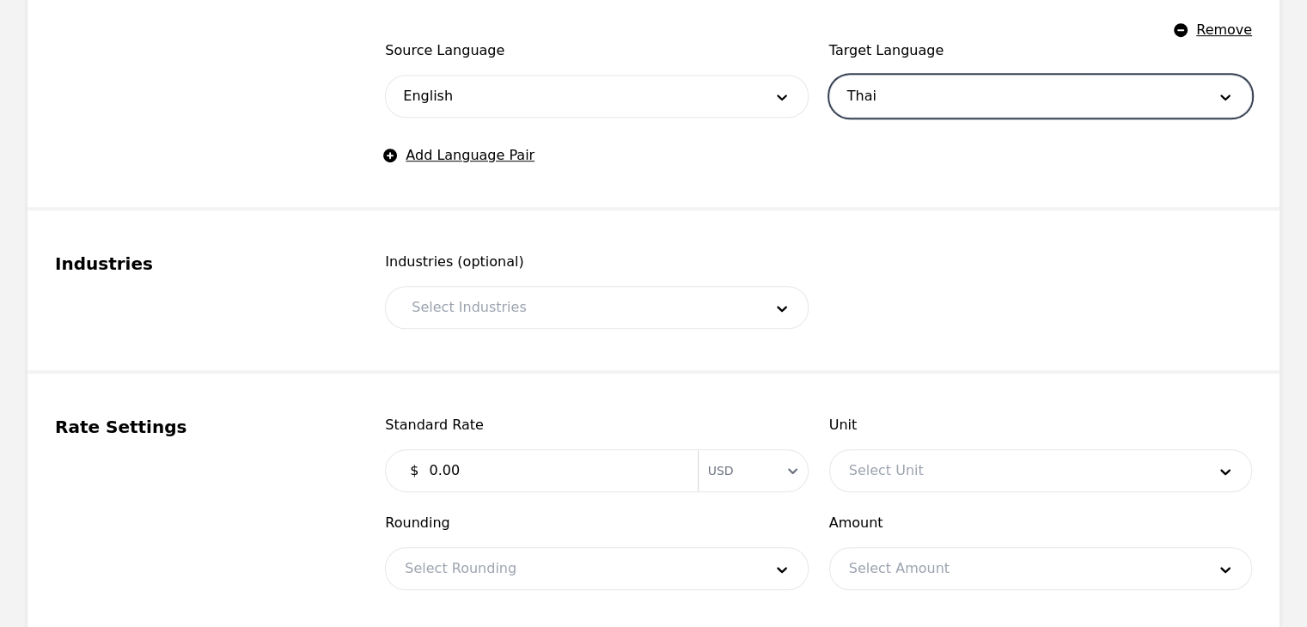
click at [687, 302] on div at bounding box center [574, 307] width 363 height 41
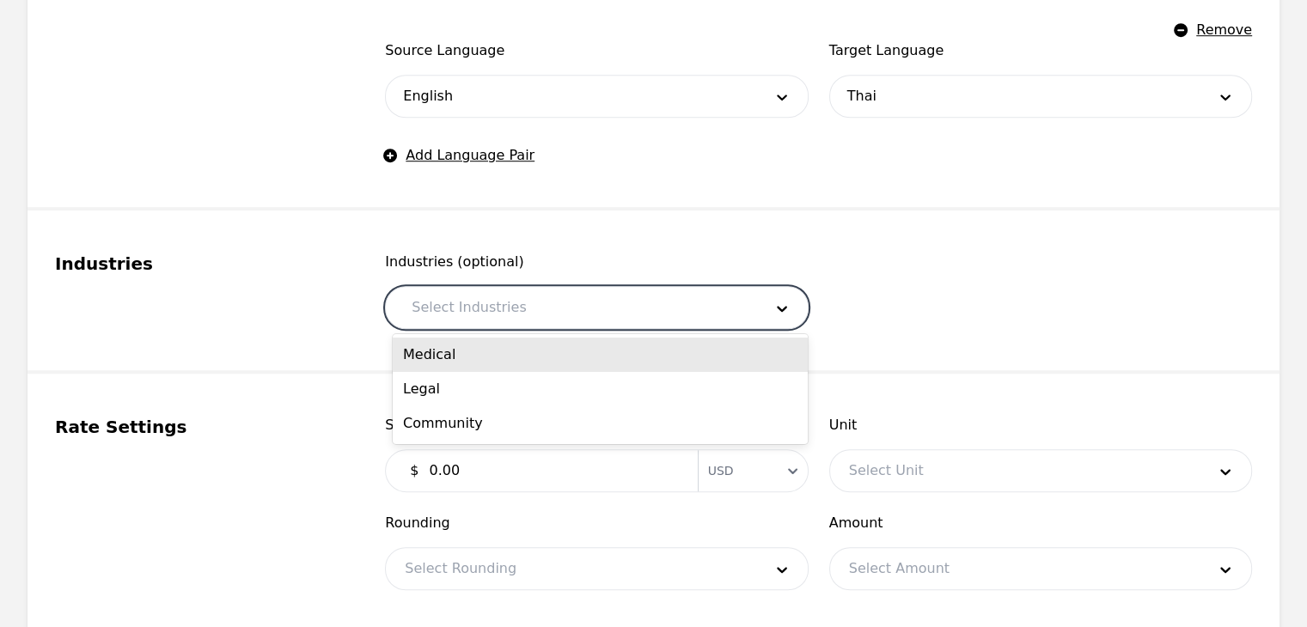
click at [480, 364] on div "Medical" at bounding box center [600, 355] width 415 height 34
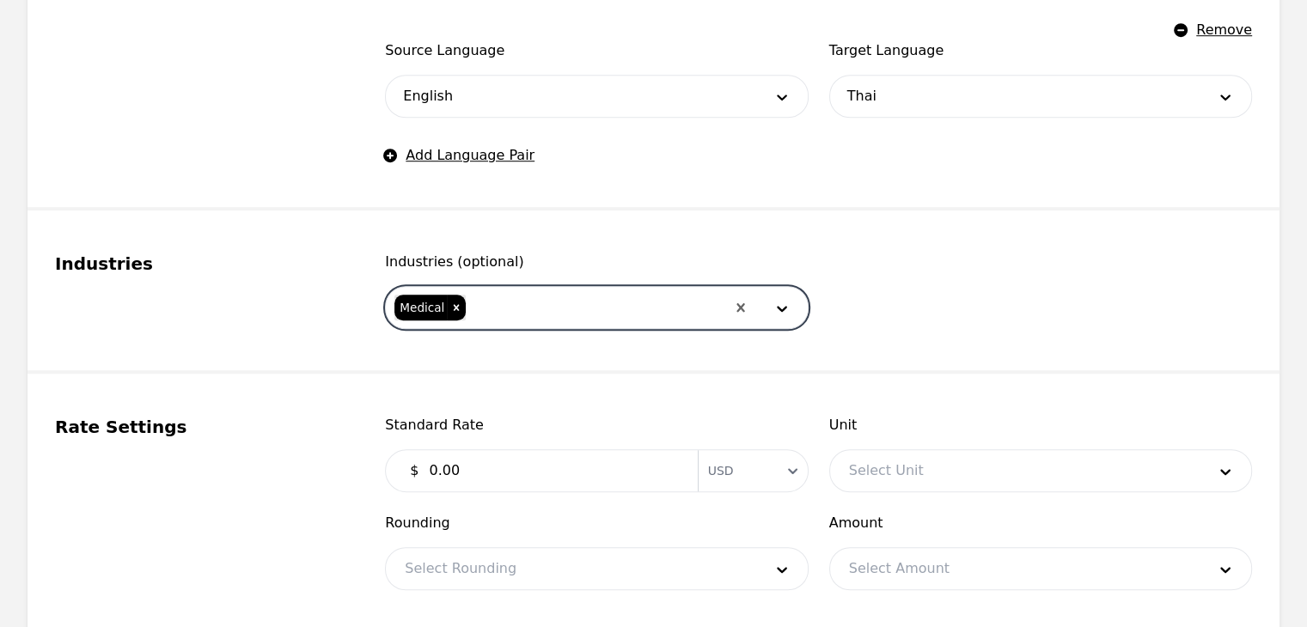
click at [567, 308] on div at bounding box center [595, 307] width 257 height 41
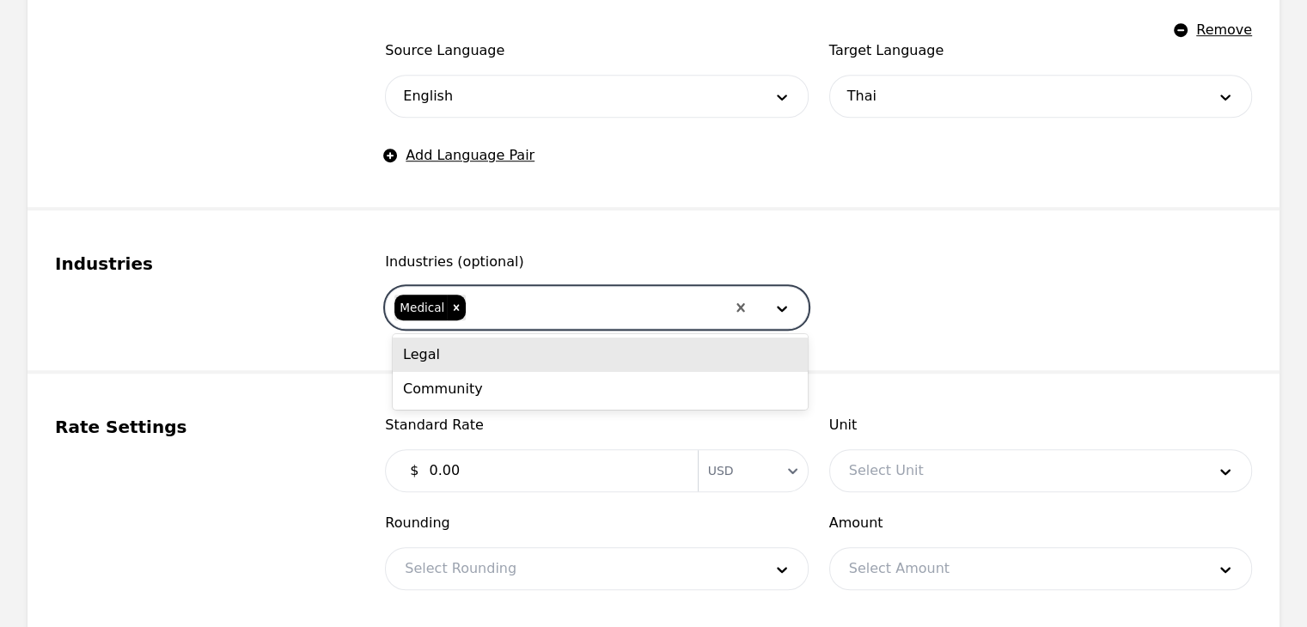
click at [534, 363] on div "Legal" at bounding box center [600, 355] width 415 height 34
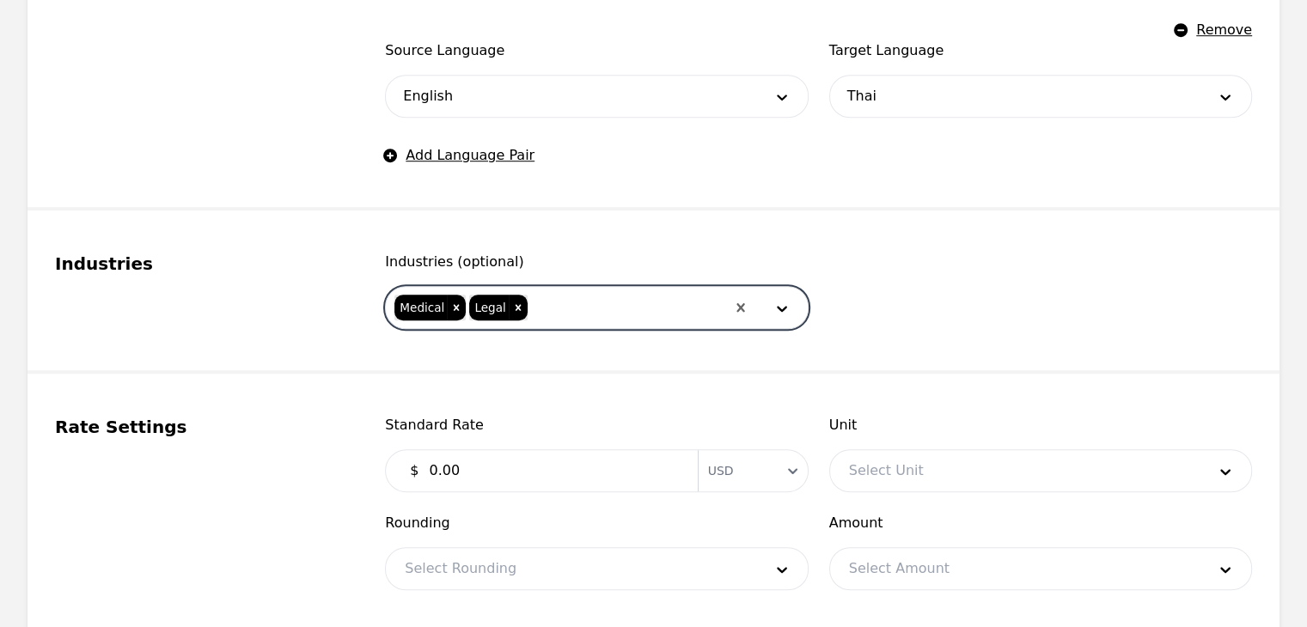
click at [580, 302] on div at bounding box center [627, 307] width 196 height 41
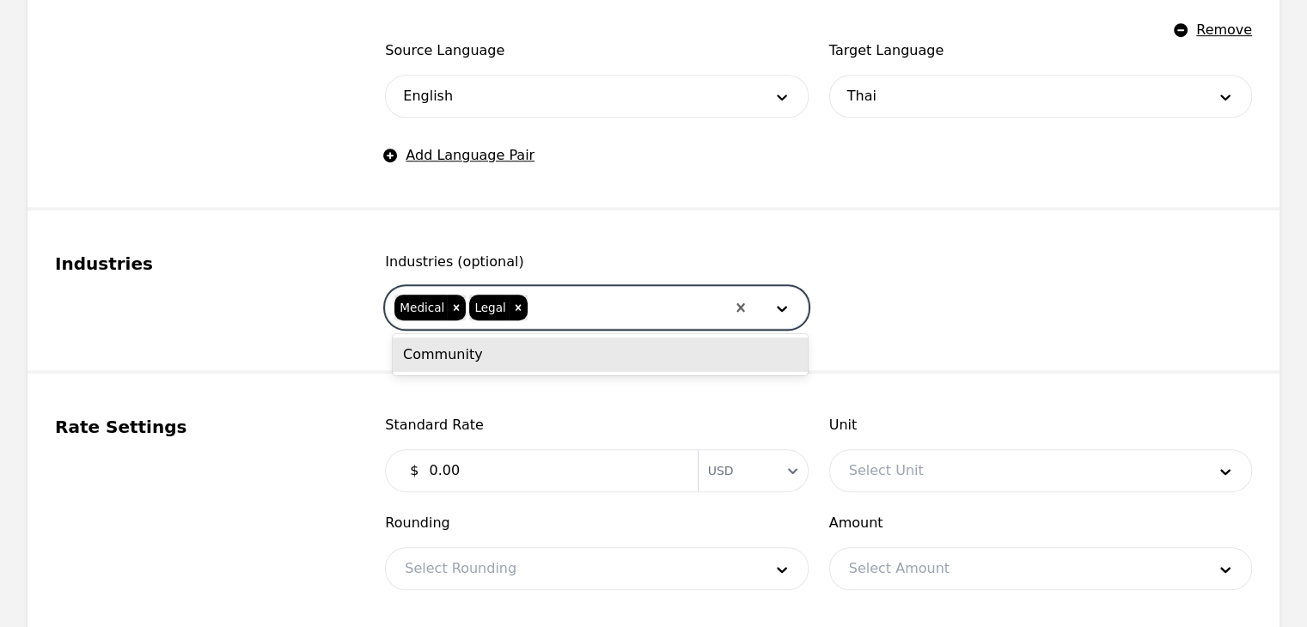
click at [552, 357] on div "Community" at bounding box center [600, 355] width 415 height 34
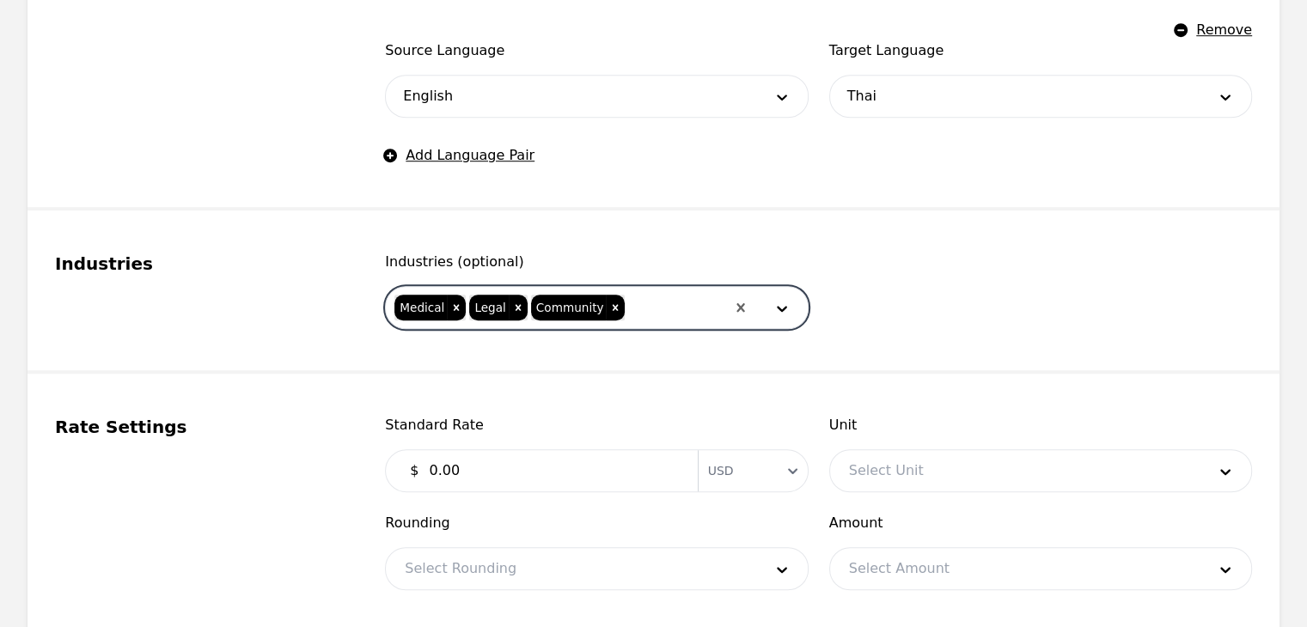
click at [492, 468] on input "0.00" at bounding box center [552, 471] width 268 height 34
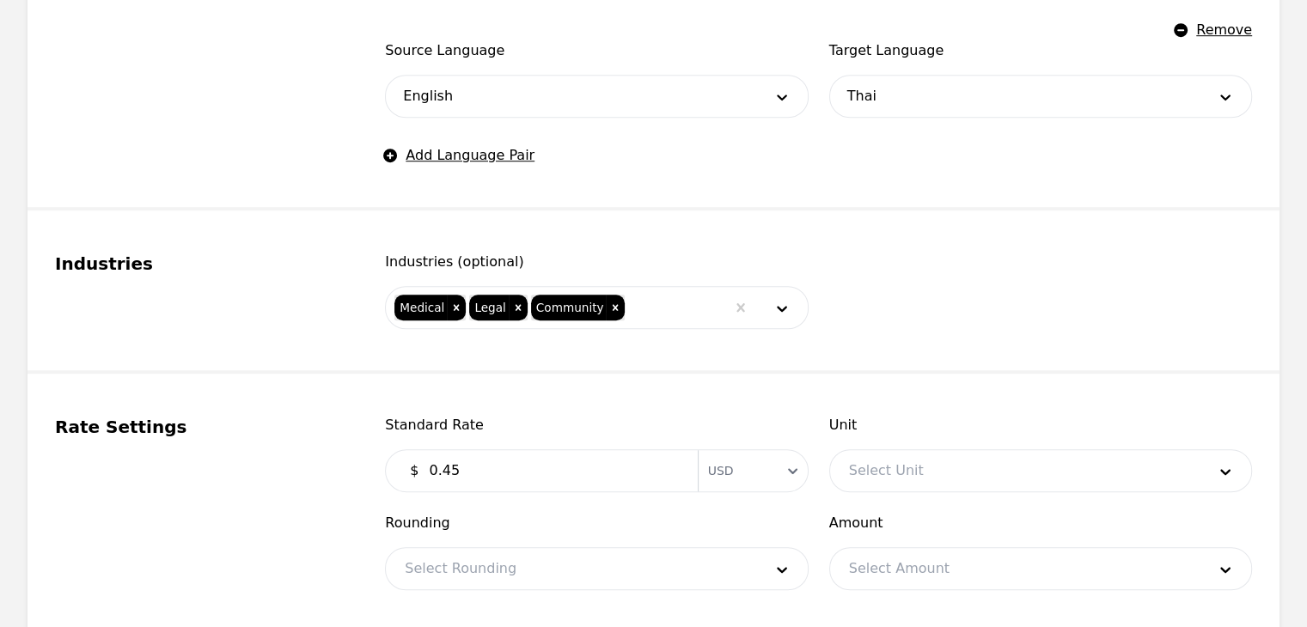
type input "0.45"
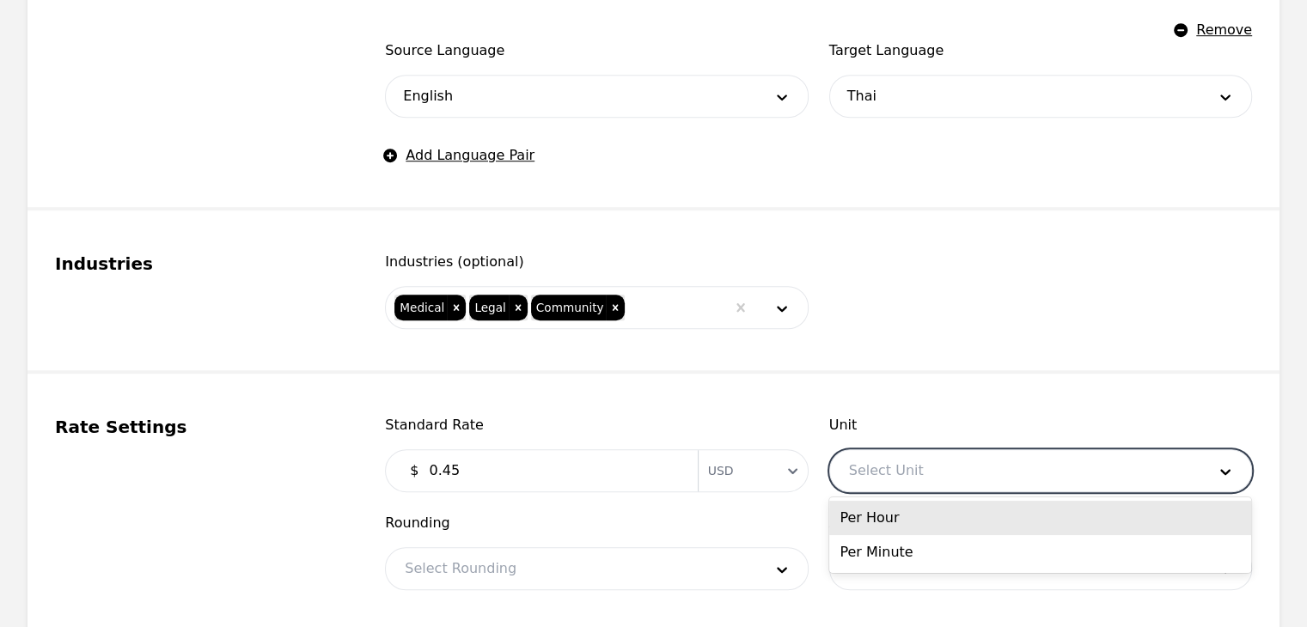
click at [1038, 464] on div at bounding box center [1014, 470] width 369 height 41
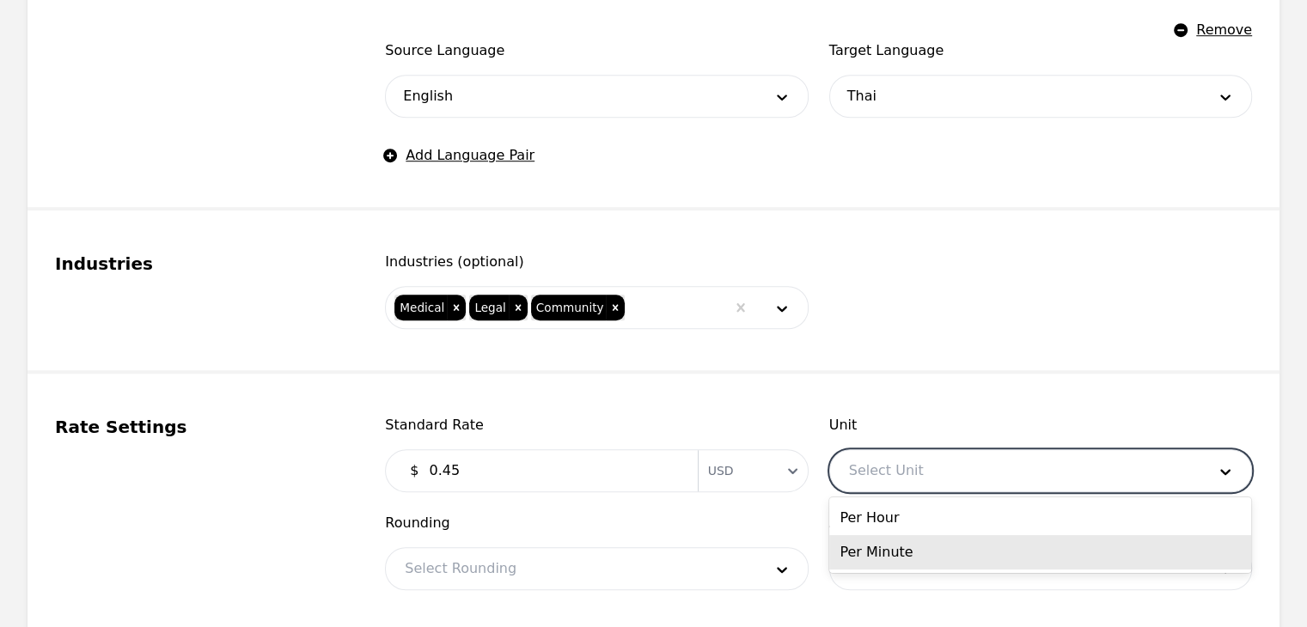
click at [909, 557] on div "Per Minute" at bounding box center [1040, 552] width 422 height 34
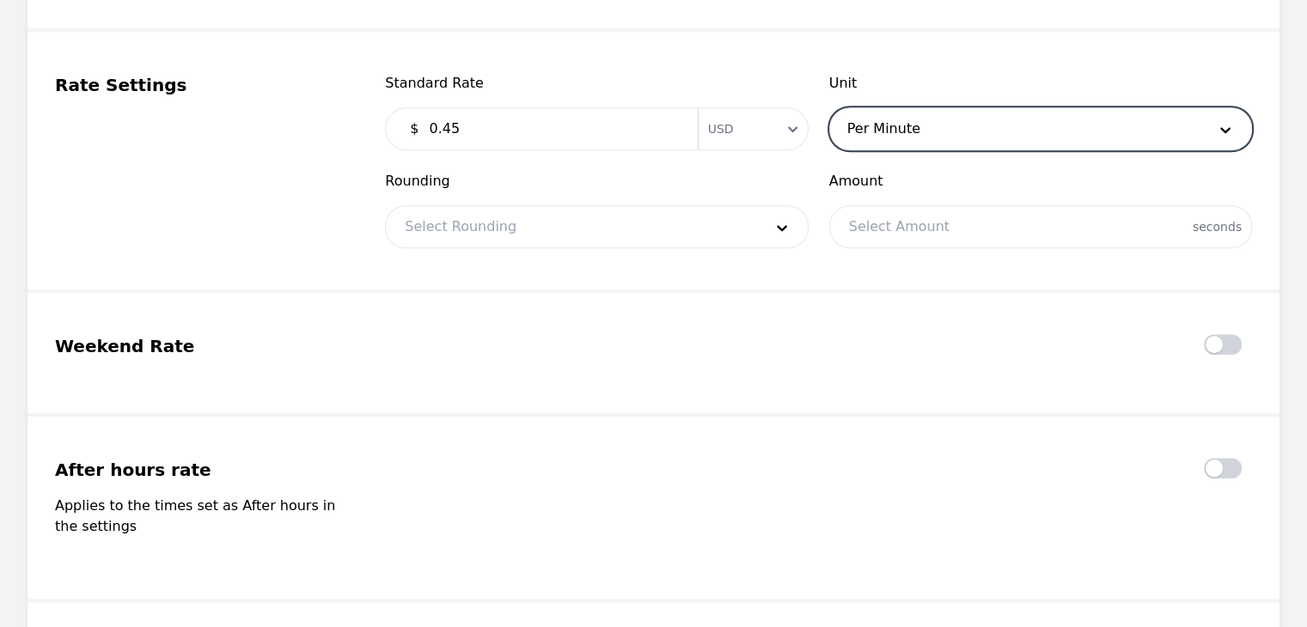
scroll to position [1547, 0]
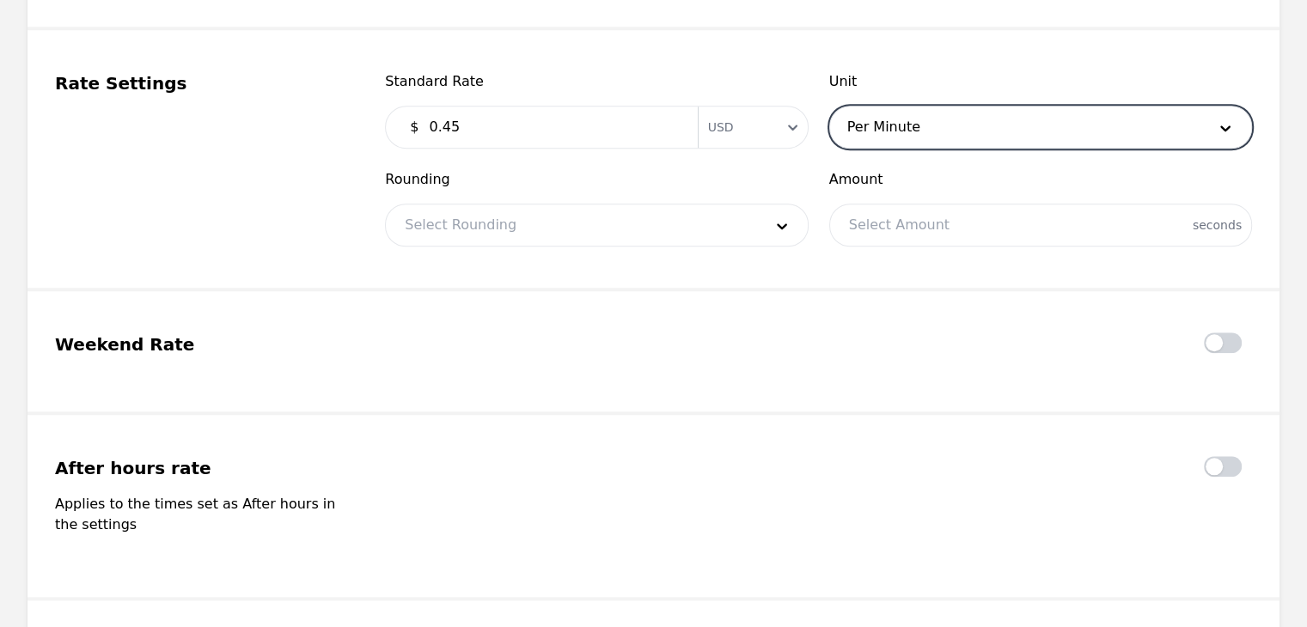
click at [536, 222] on div at bounding box center [570, 224] width 369 height 41
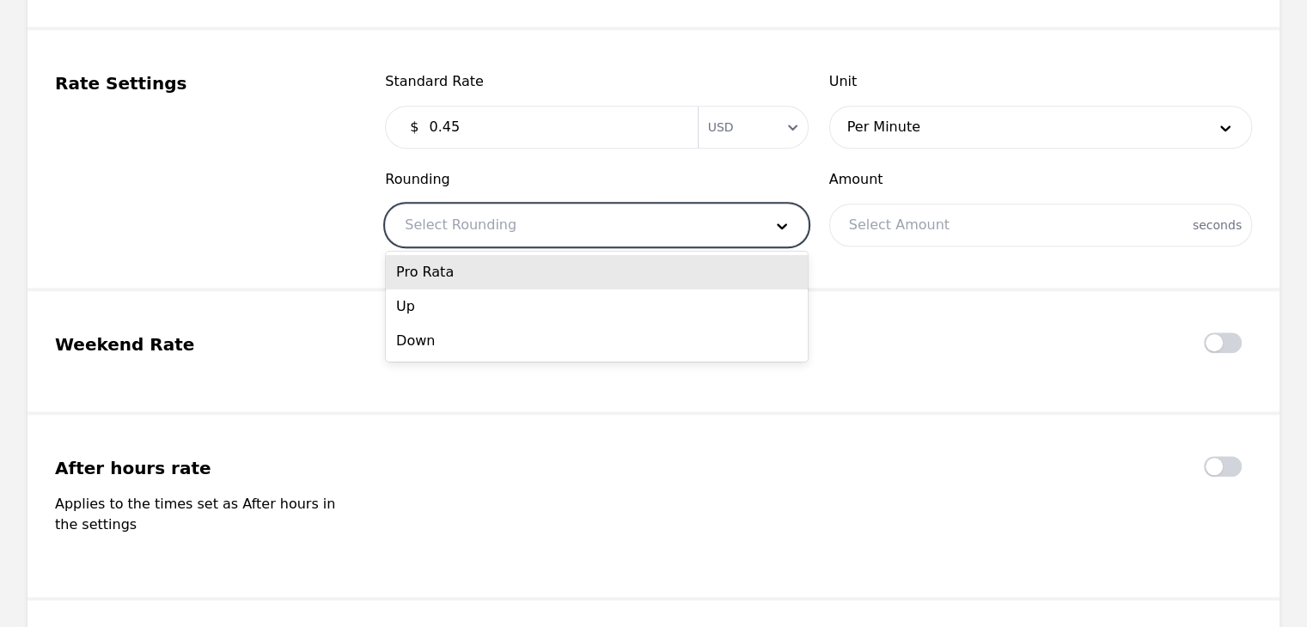
click at [483, 277] on div "Pro Rata" at bounding box center [597, 272] width 422 height 34
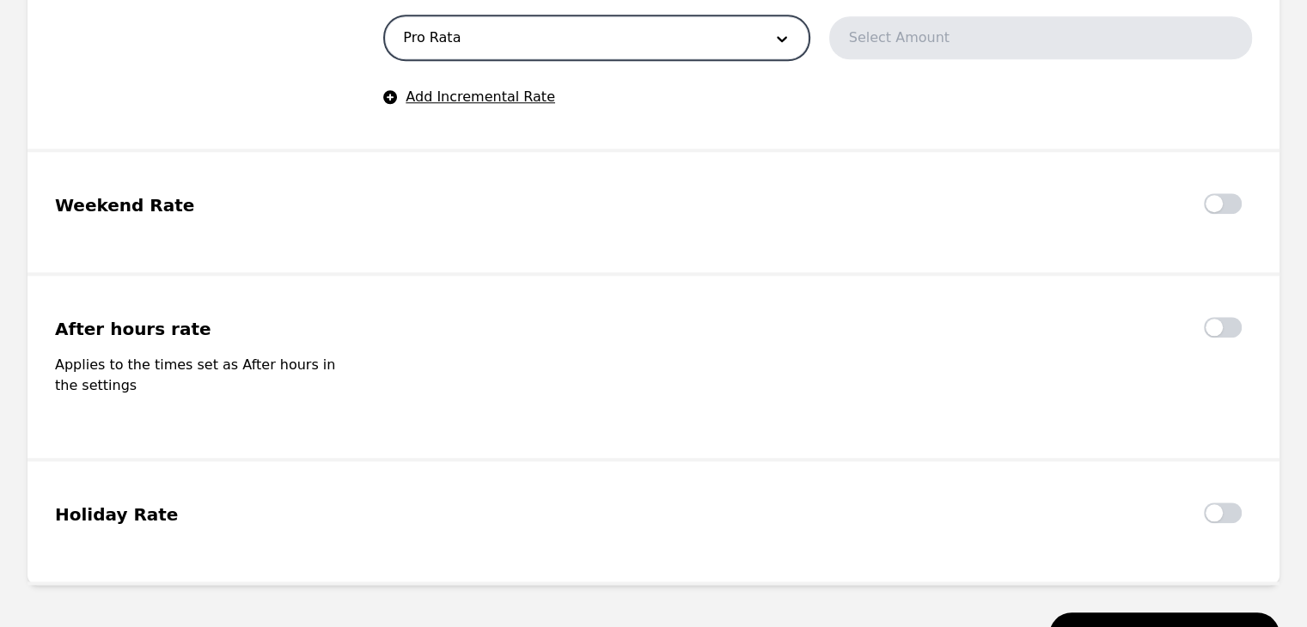
scroll to position [1876, 0]
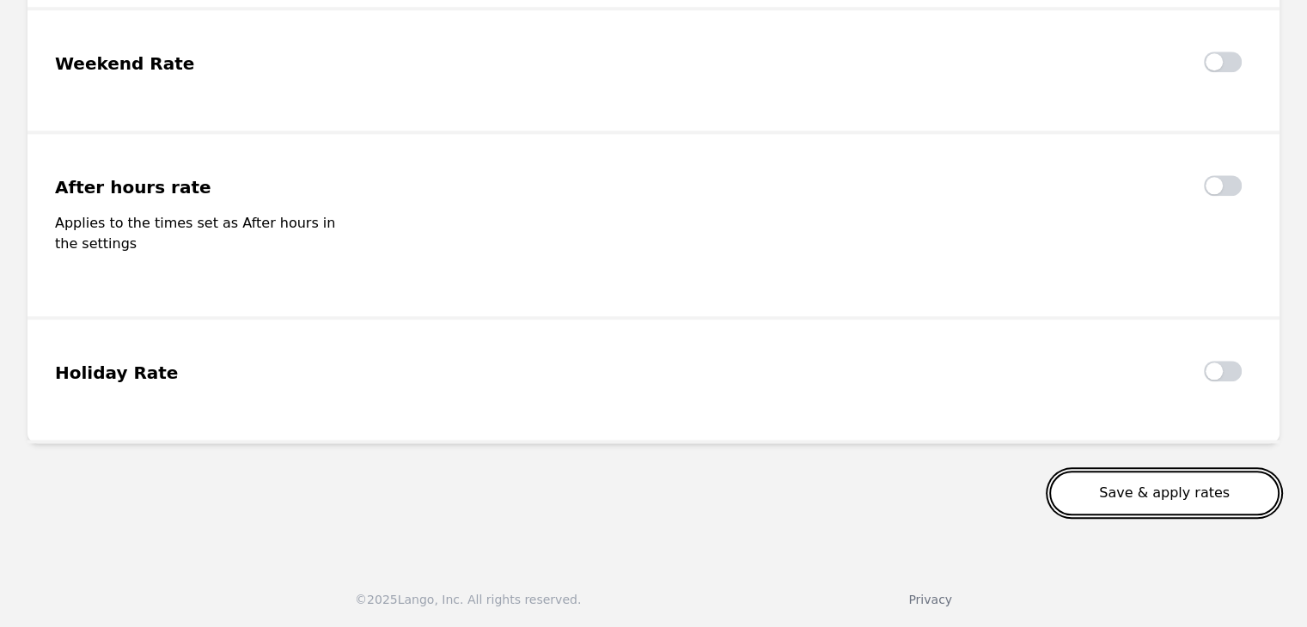
click at [1144, 491] on button "Save & apply rates" at bounding box center [1164, 493] width 230 height 45
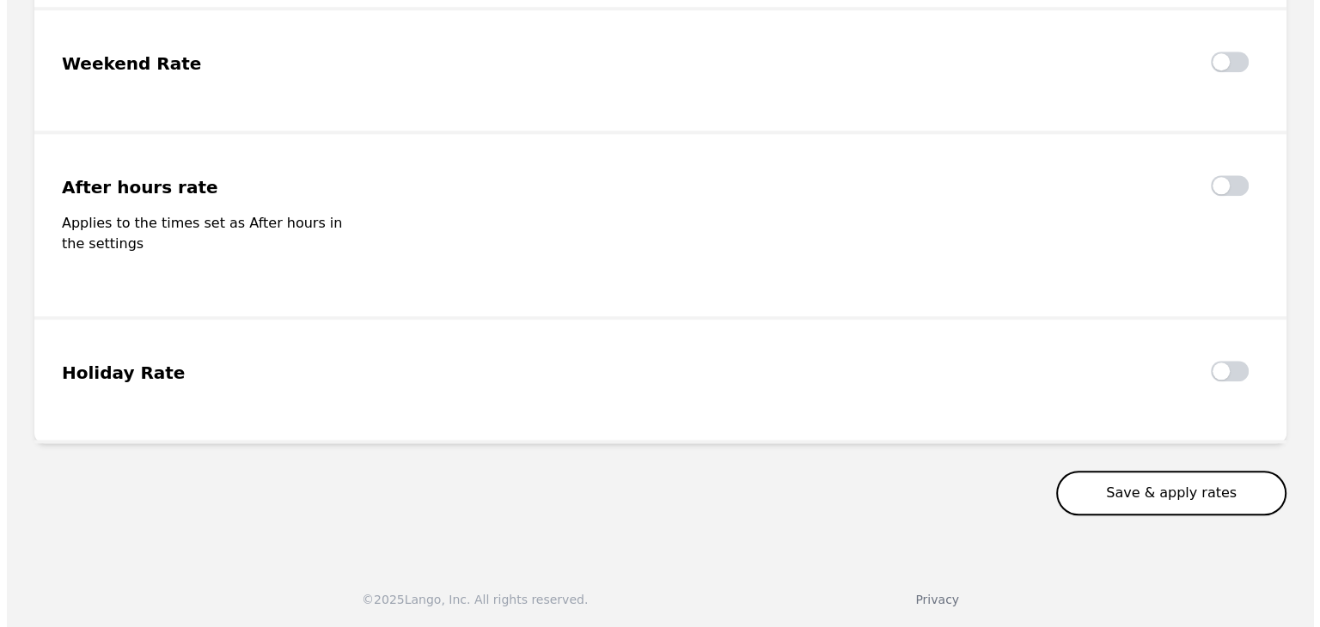
scroll to position [1870, 0]
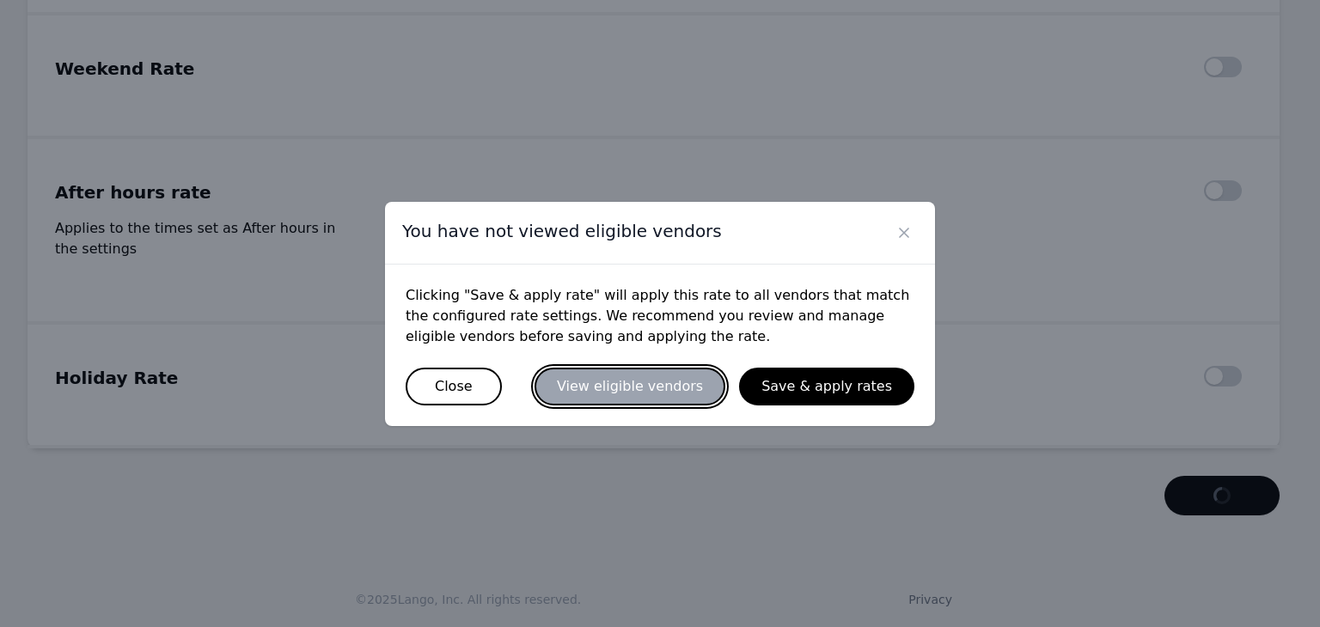
click at [618, 381] on button "View eligible vendors" at bounding box center [629, 387] width 191 height 38
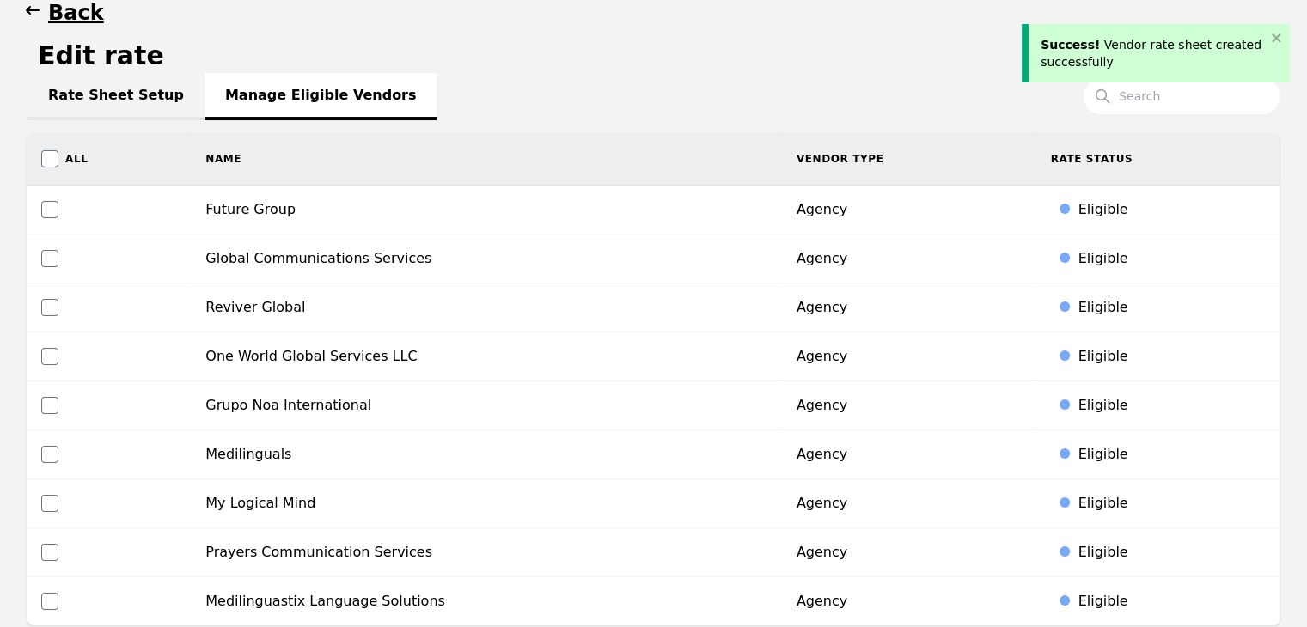
scroll to position [258, 0]
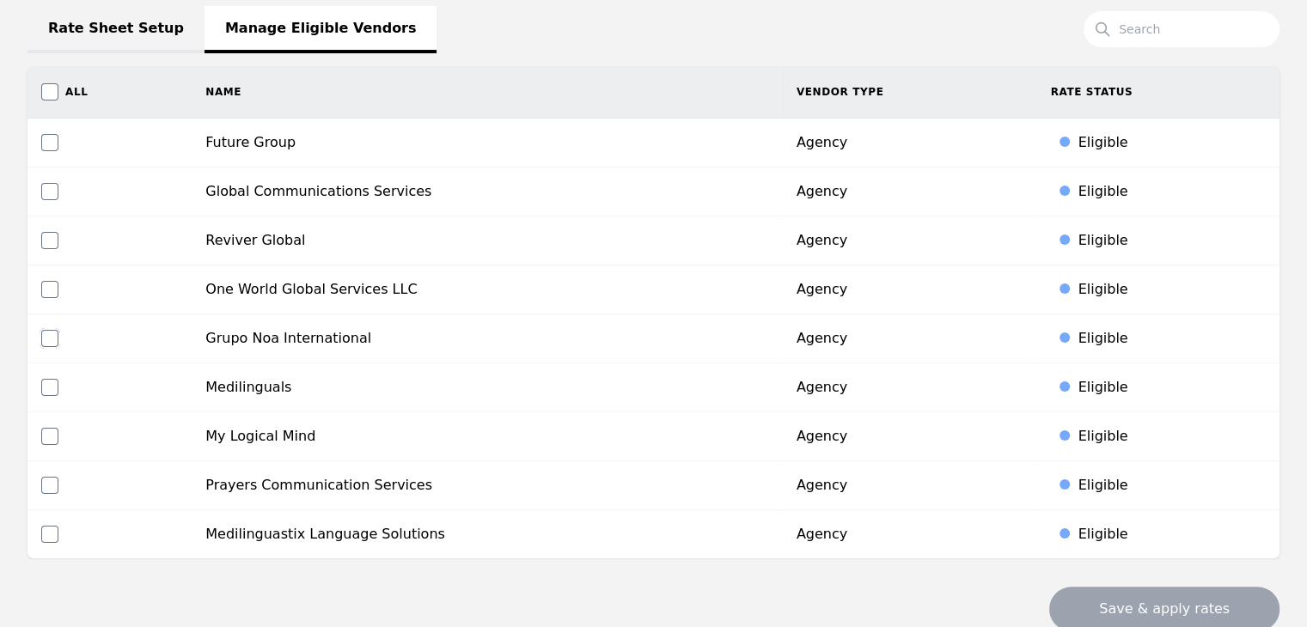
click at [46, 335] on input "checkbox" at bounding box center [49, 338] width 17 height 17
checkbox input "true"
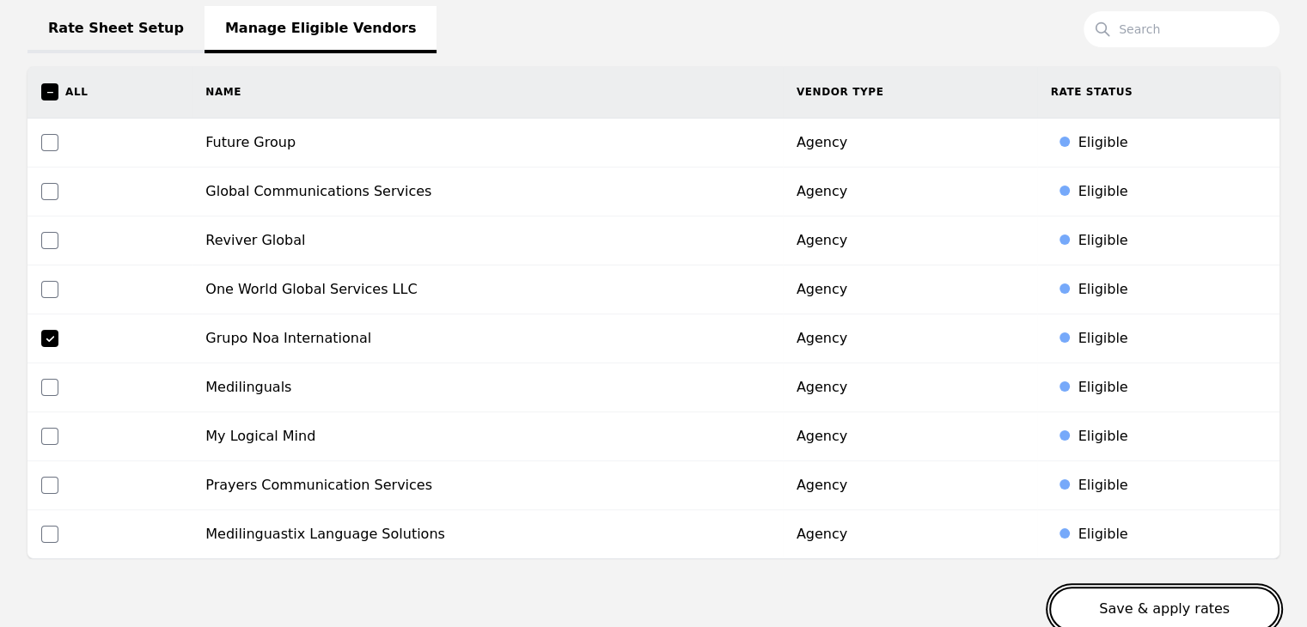
click at [1137, 597] on button "Save & apply rates" at bounding box center [1164, 609] width 230 height 45
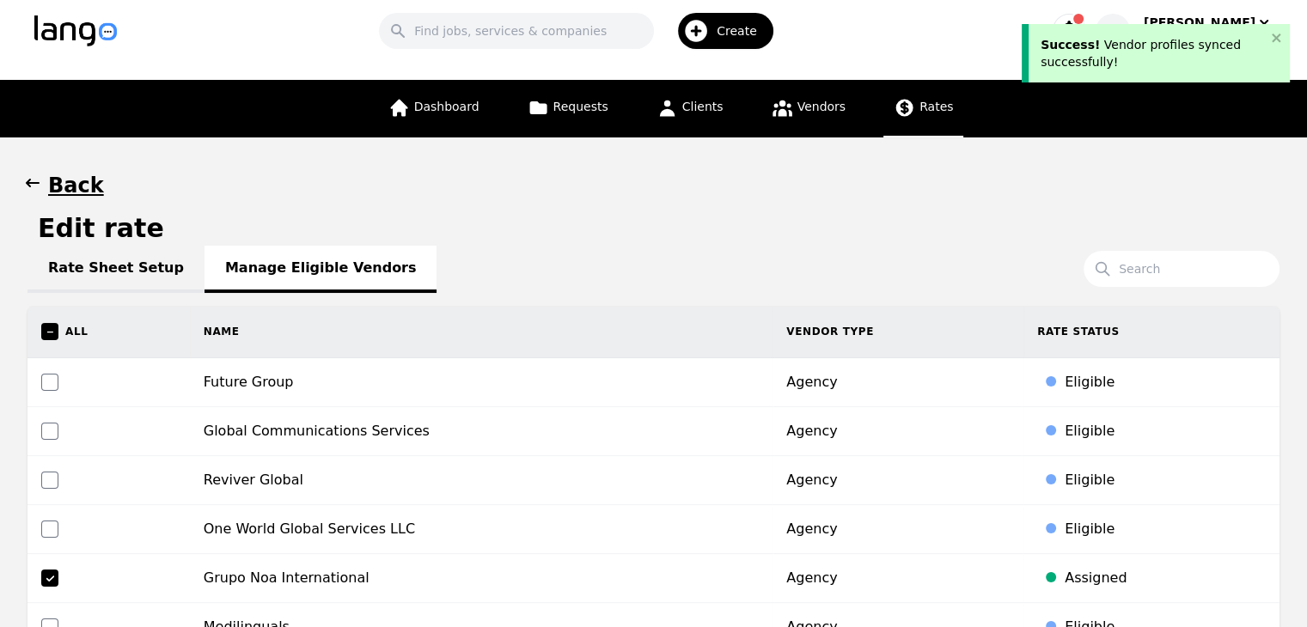
scroll to position [0, 0]
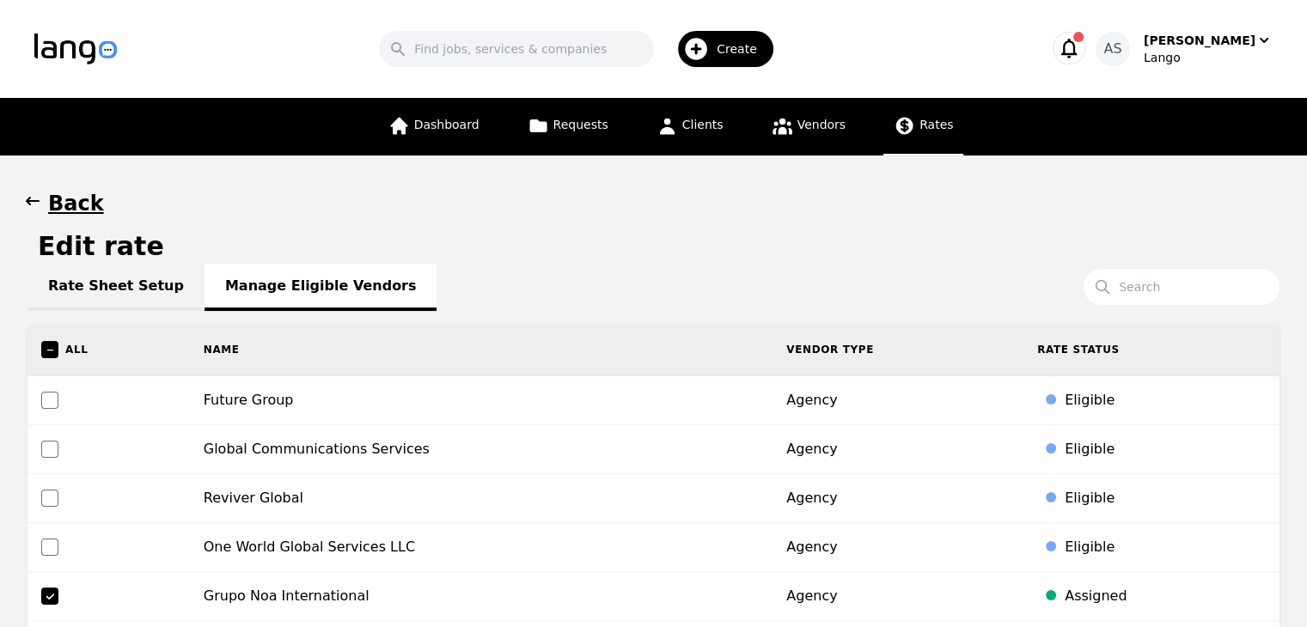
click at [34, 200] on icon "button" at bounding box center [32, 200] width 17 height 17
click at [108, 282] on link "Rate Sheet Setup" at bounding box center [115, 287] width 177 height 47
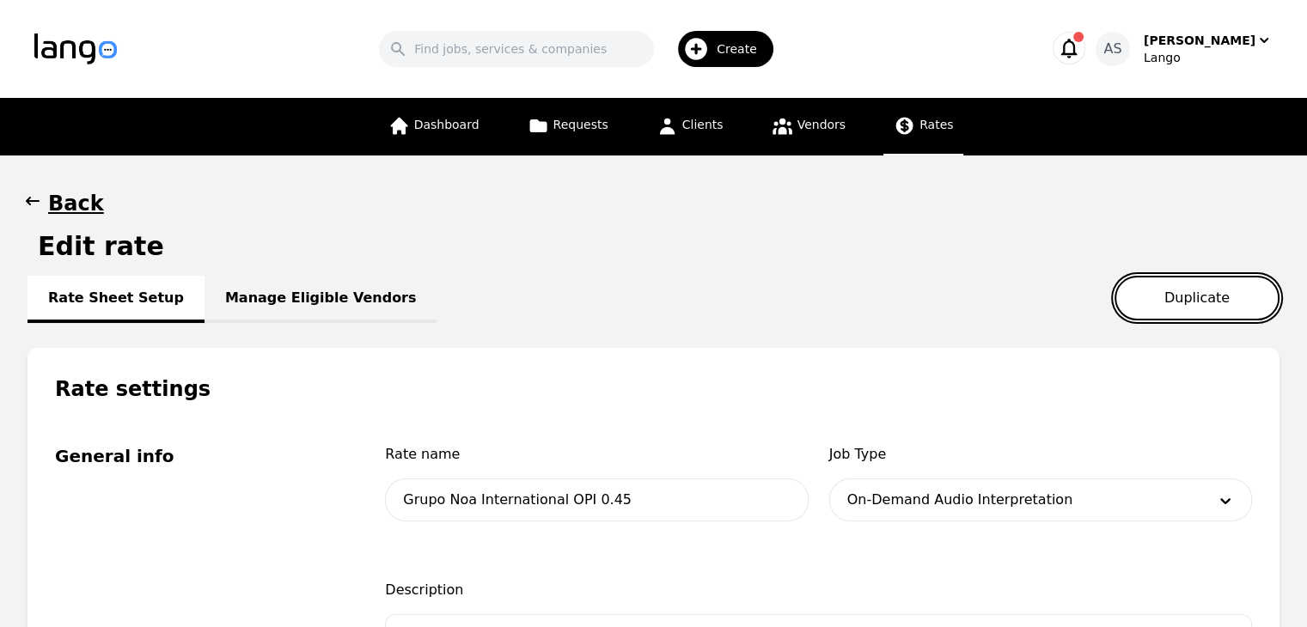
click at [1213, 296] on button "Duplicate" at bounding box center [1196, 298] width 165 height 45
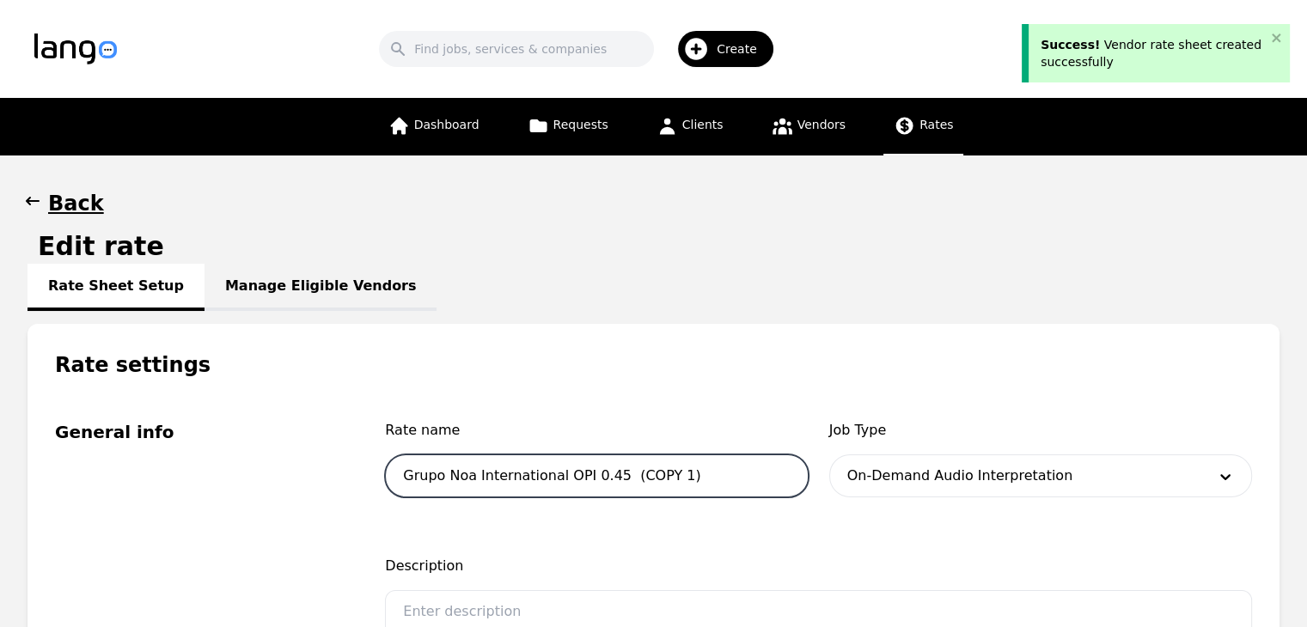
click at [680, 475] on input "Grupo Noa International OPI 0.45 (COPY 1)" at bounding box center [596, 476] width 423 height 43
click at [574, 473] on input "Grupo Noa International OPI 0.45 (COPY 1)" at bounding box center [596, 476] width 423 height 43
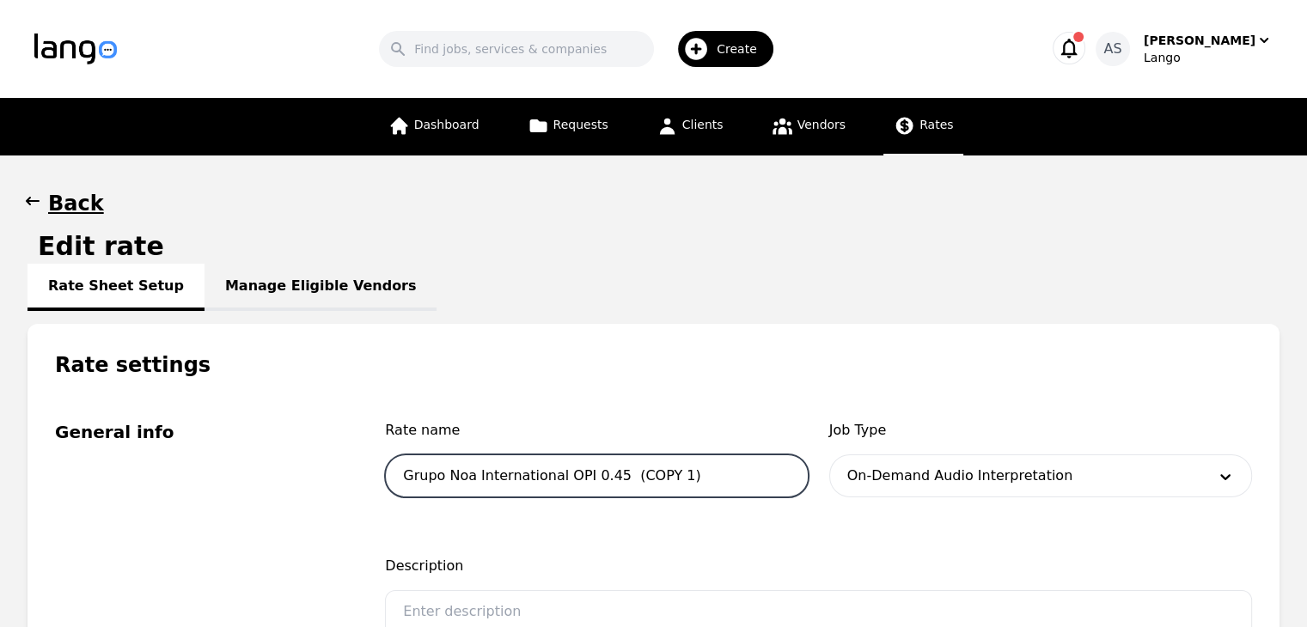
click at [577, 477] on input "Grupo Noa International OPI 0.45 (COPY 1)" at bounding box center [596, 476] width 423 height 43
type input "Grupo Noa International VRI 0.45 (COPY 1)"
click at [1083, 466] on div at bounding box center [1014, 475] width 369 height 41
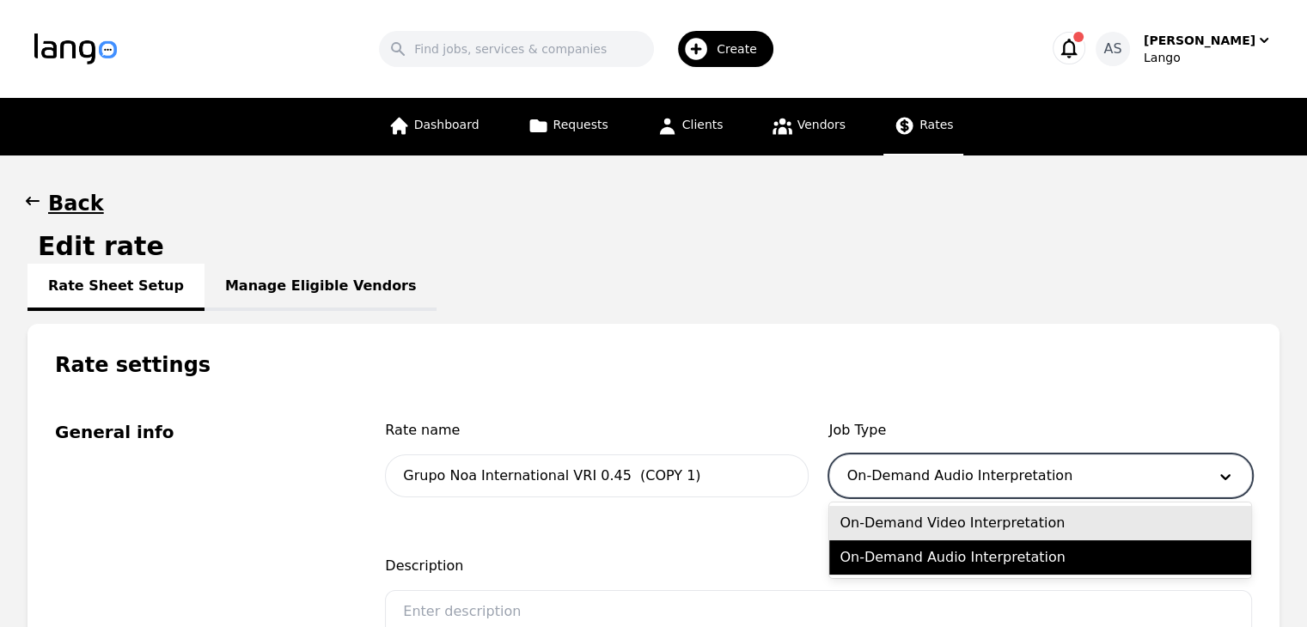
click at [1004, 523] on div "On-Demand Video Interpretation" at bounding box center [1040, 523] width 422 height 34
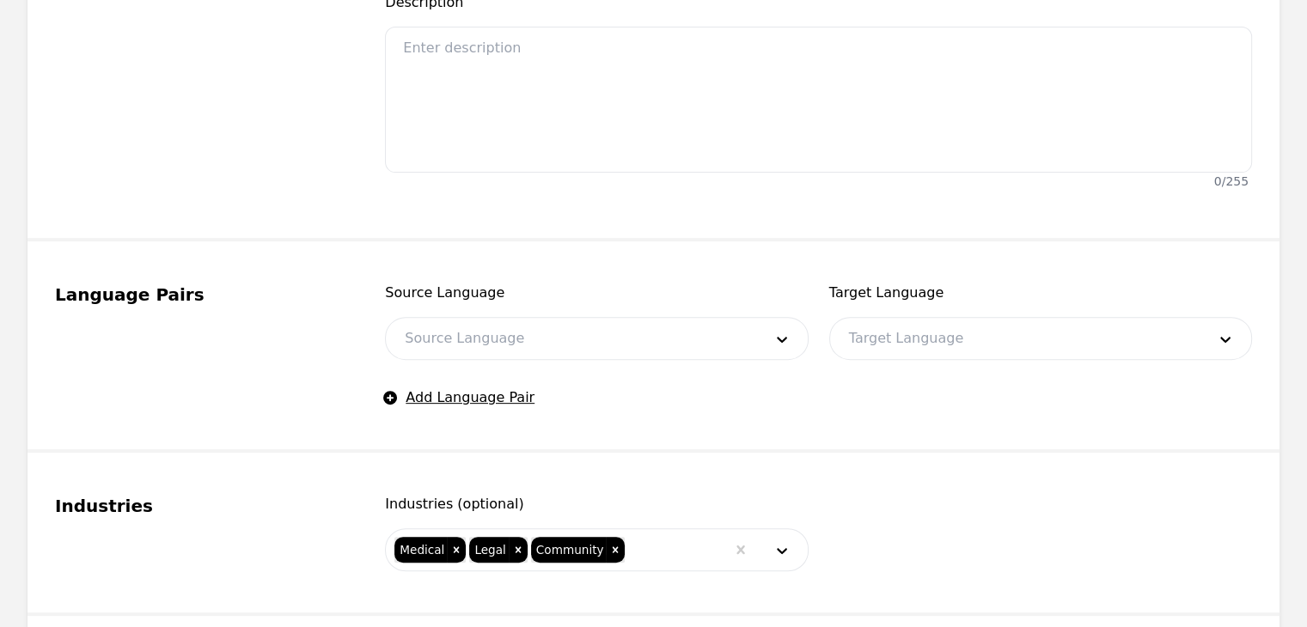
scroll to position [601, 0]
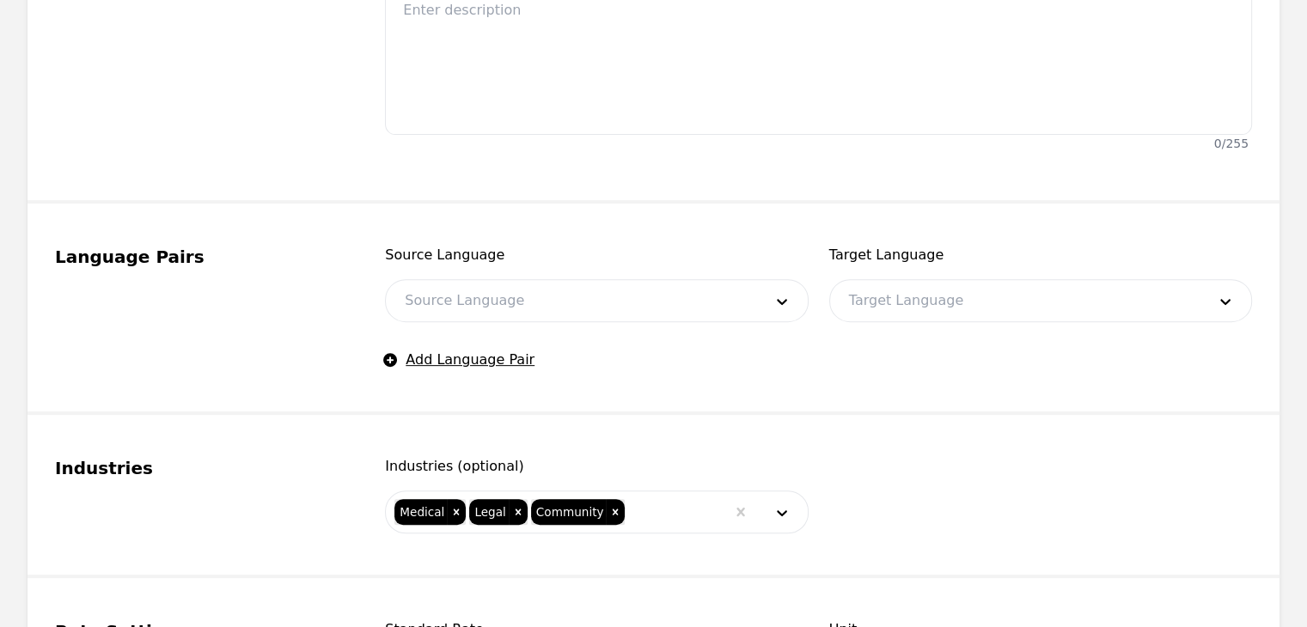
click at [563, 293] on div at bounding box center [570, 300] width 369 height 41
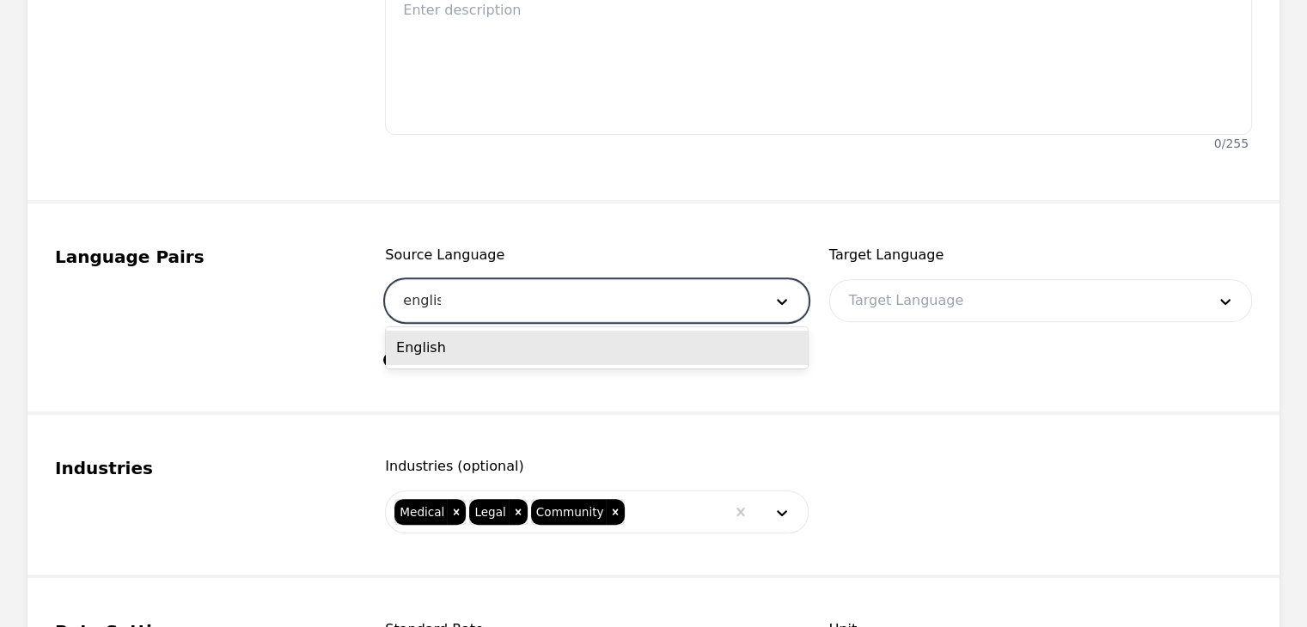
type input "english"
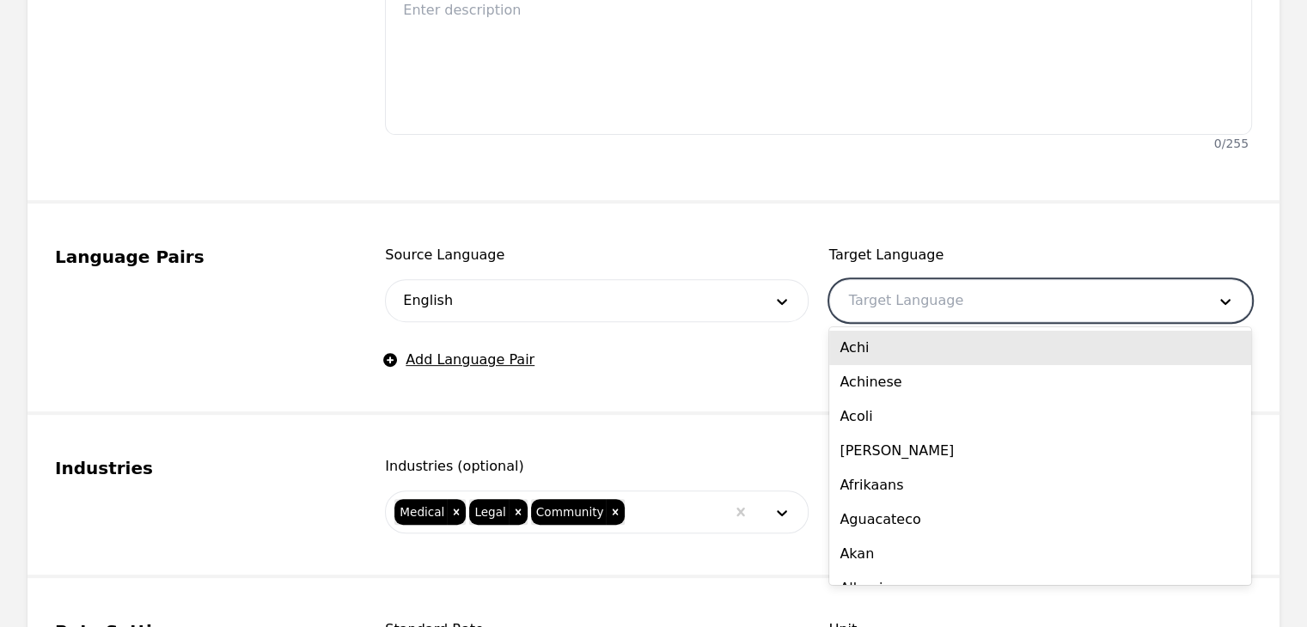
click at [900, 303] on div at bounding box center [1014, 300] width 369 height 41
type input "[PERSON_NAME]"
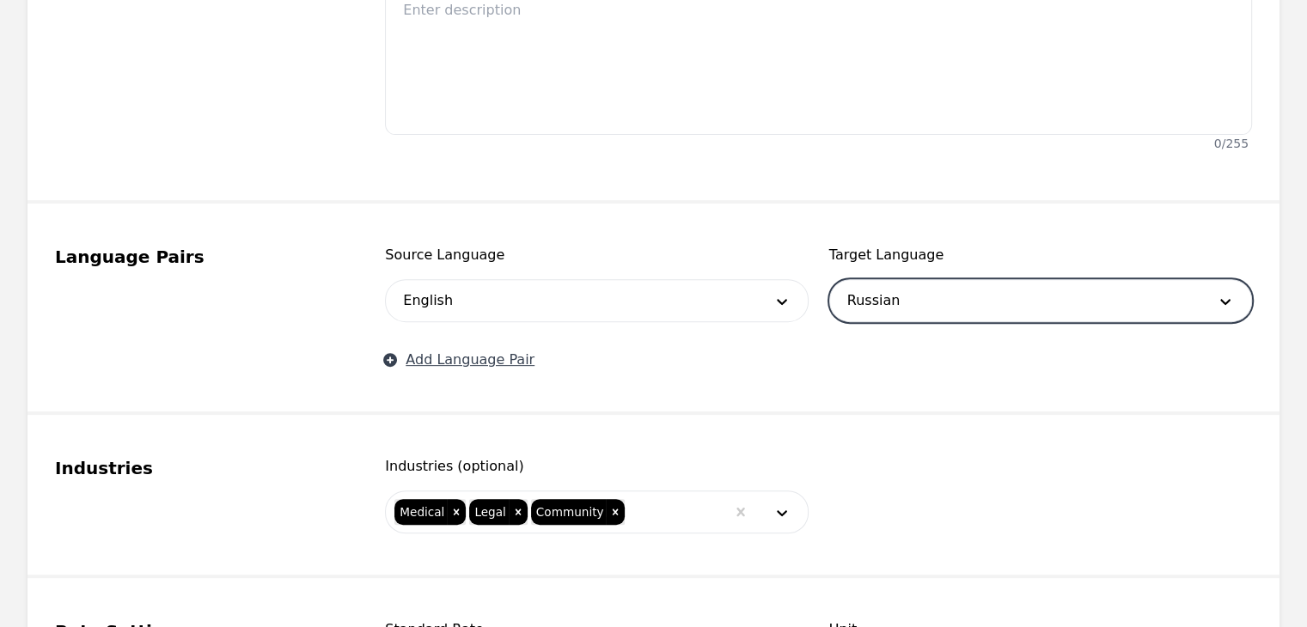
click at [445, 365] on button "Add Language Pair" at bounding box center [460, 360] width 150 height 21
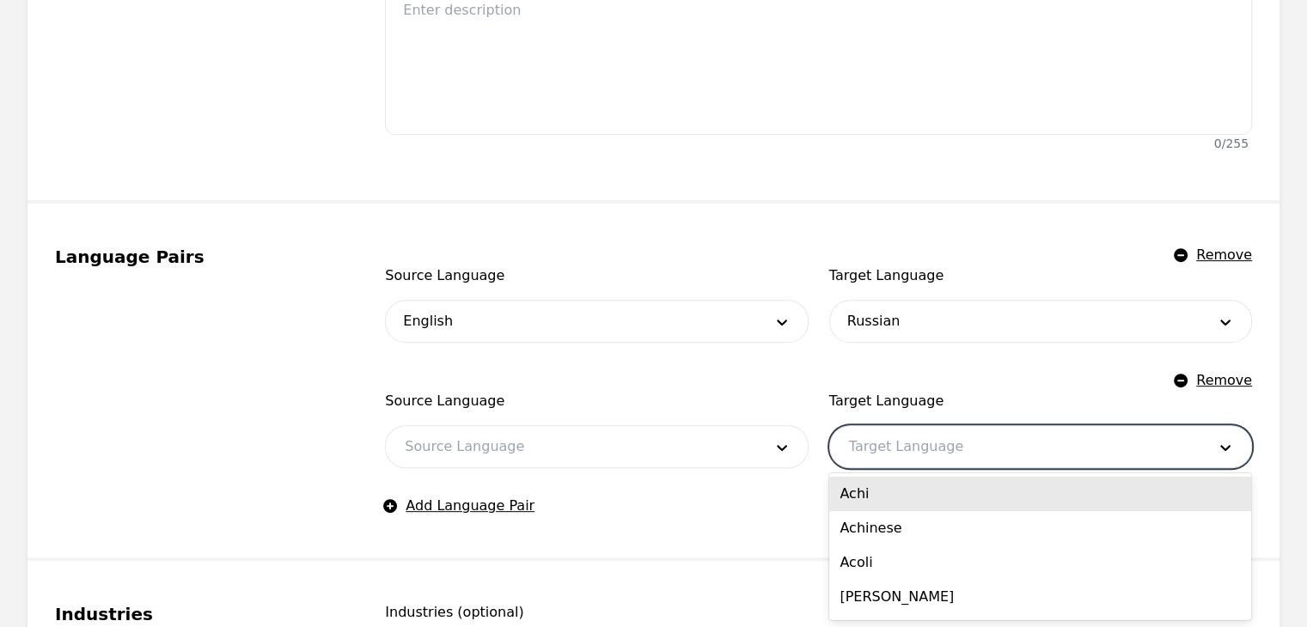
click at [951, 456] on div at bounding box center [1014, 446] width 369 height 41
type input "thai"
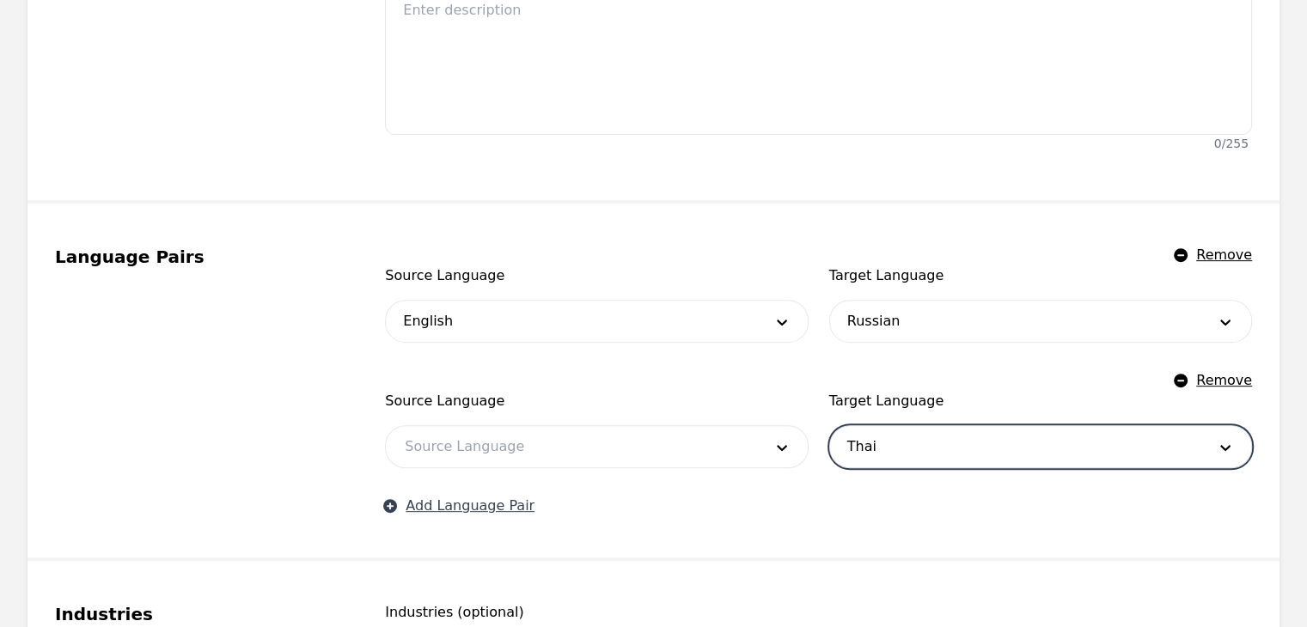
click at [459, 509] on button "Add Language Pair" at bounding box center [460, 506] width 150 height 21
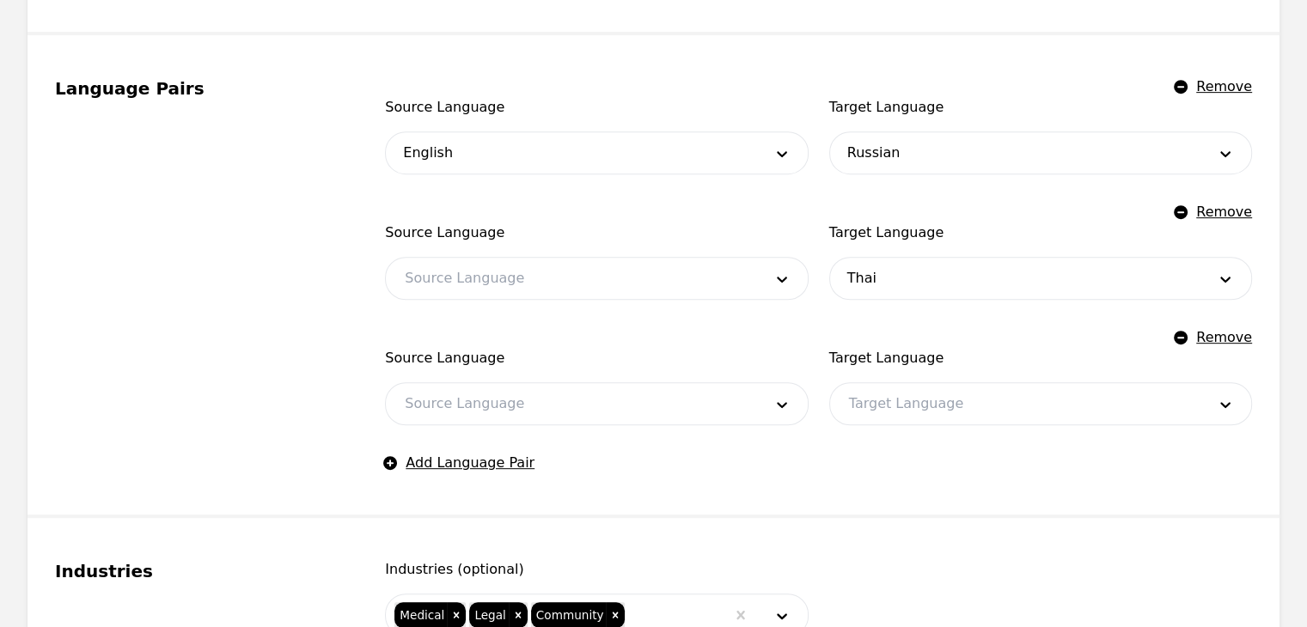
scroll to position [773, 0]
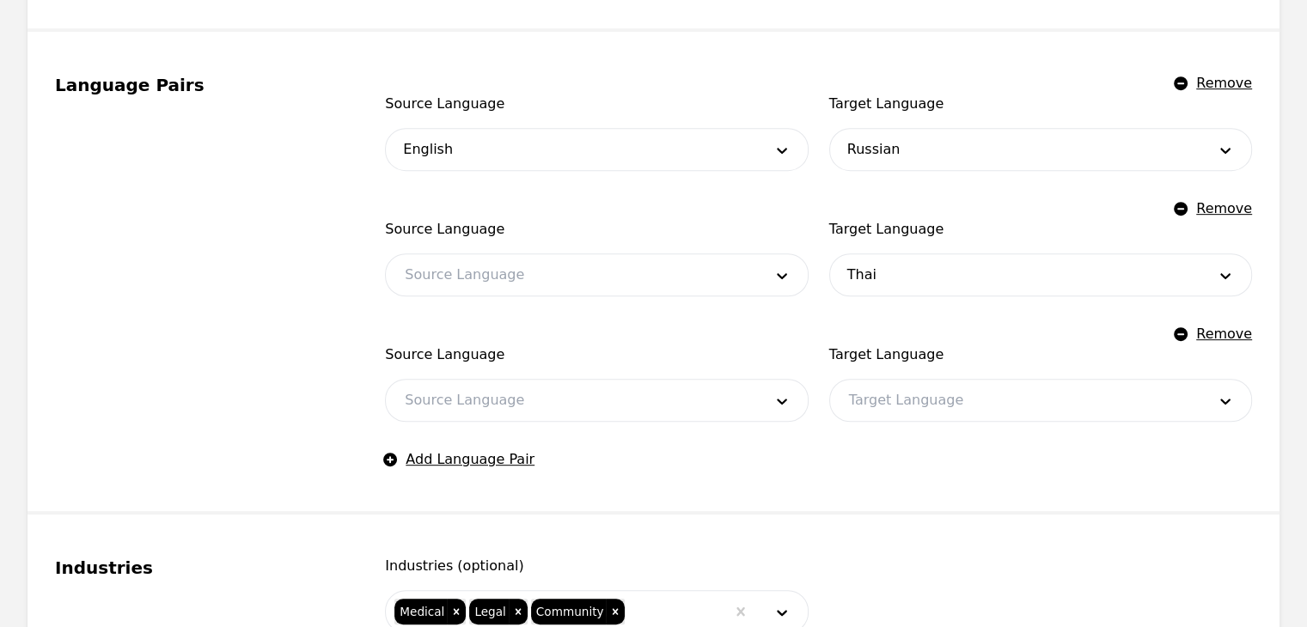
click at [940, 386] on div at bounding box center [1014, 400] width 369 height 41
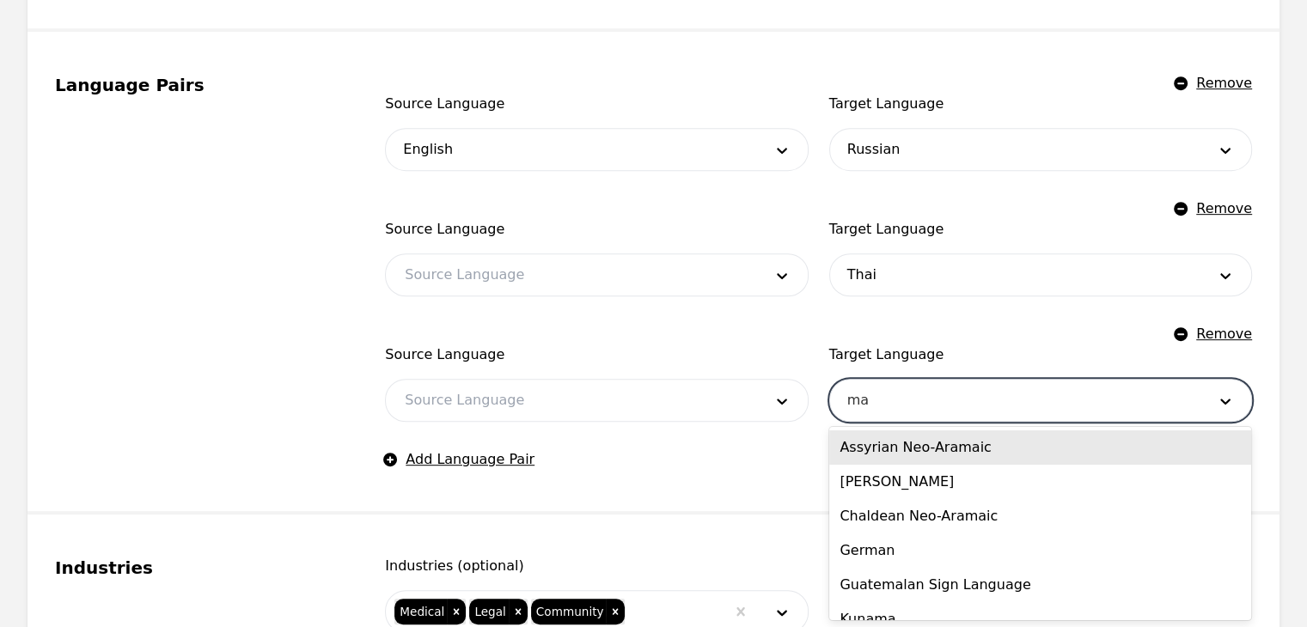
type input "man"
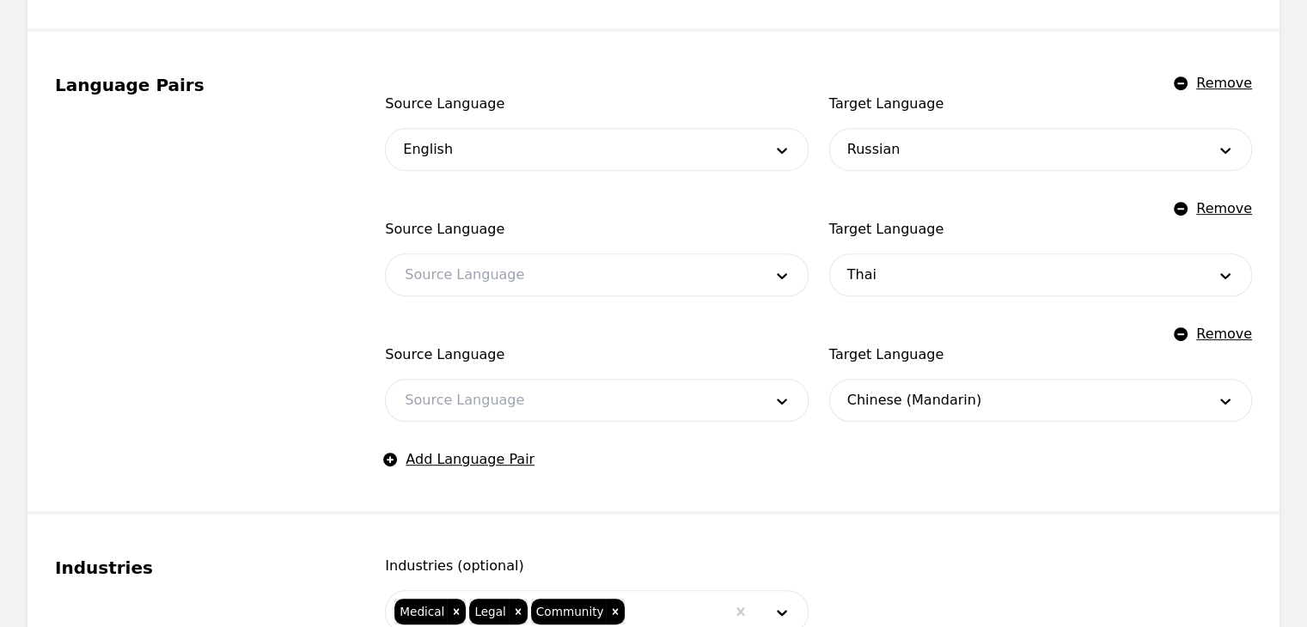
click at [452, 468] on fieldset "Language Pairs Remove Source Language English Target Language Russian Remove So…" at bounding box center [653, 273] width 1252 height 483
click at [471, 461] on button "Add Language Pair" at bounding box center [460, 459] width 150 height 21
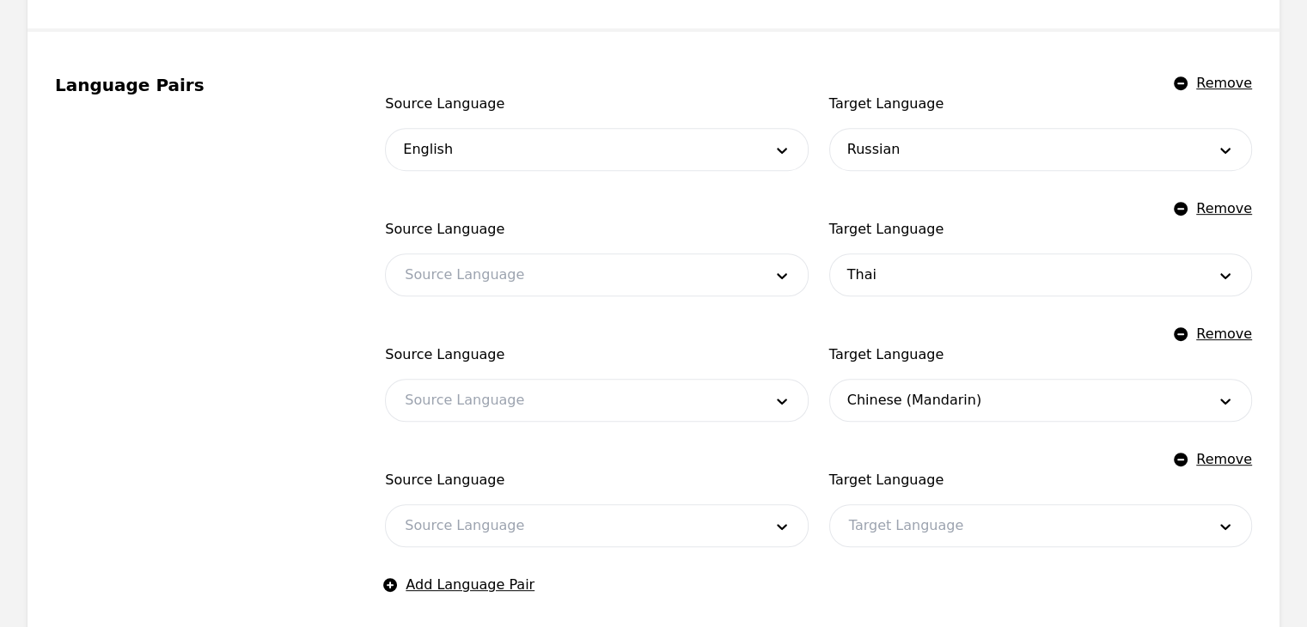
click at [912, 526] on div at bounding box center [1014, 525] width 369 height 41
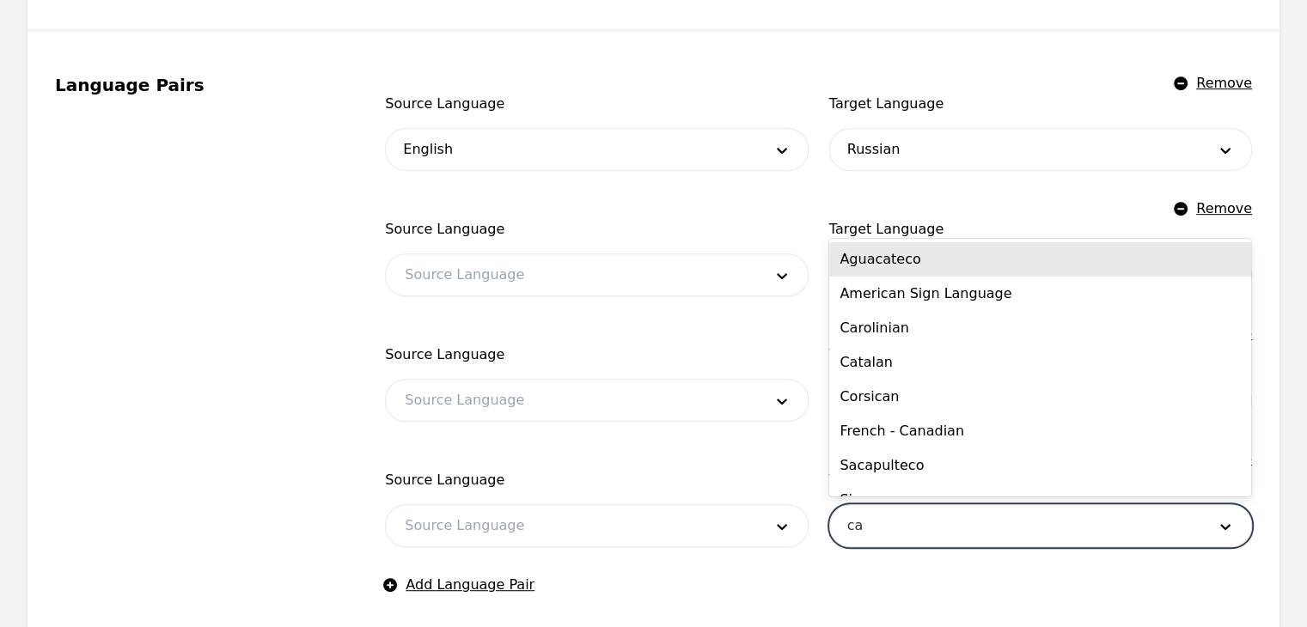
type input "can"
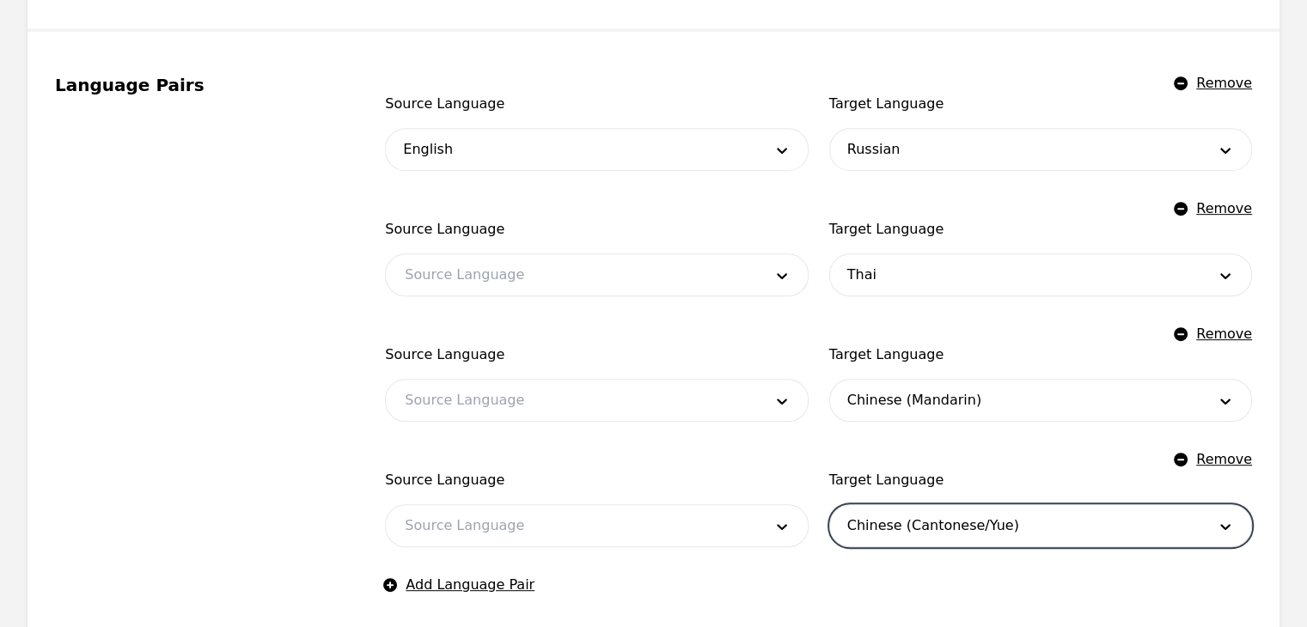
click at [520, 254] on div at bounding box center [570, 274] width 369 height 41
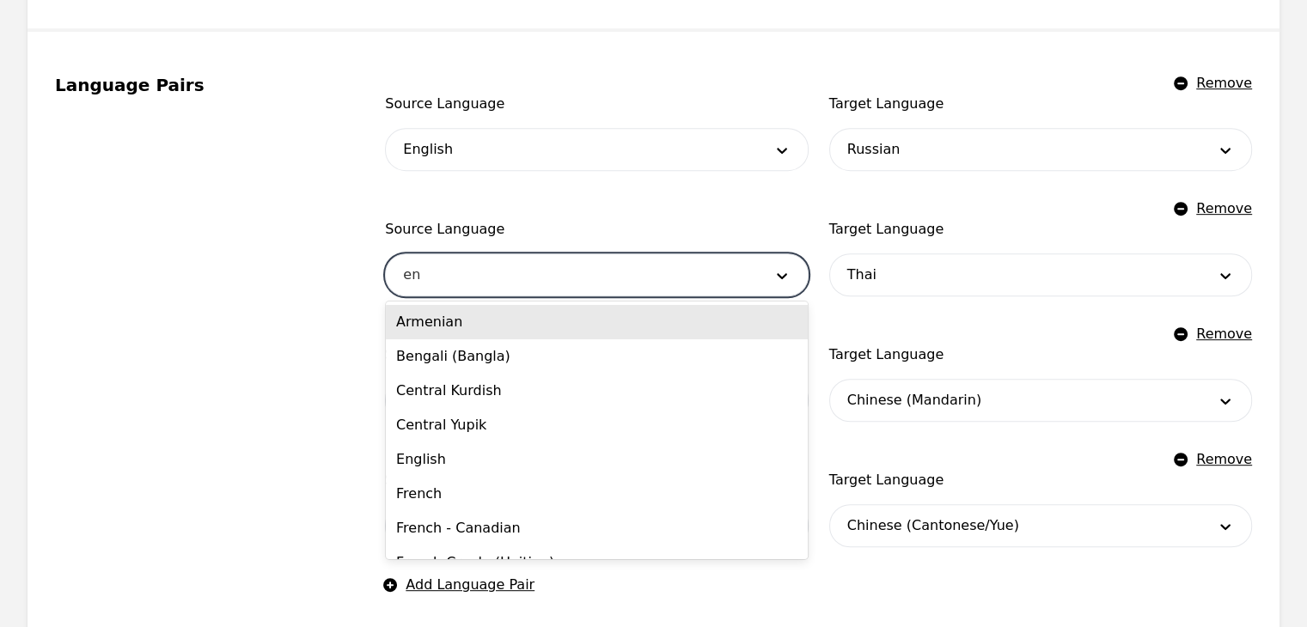
type input "eng"
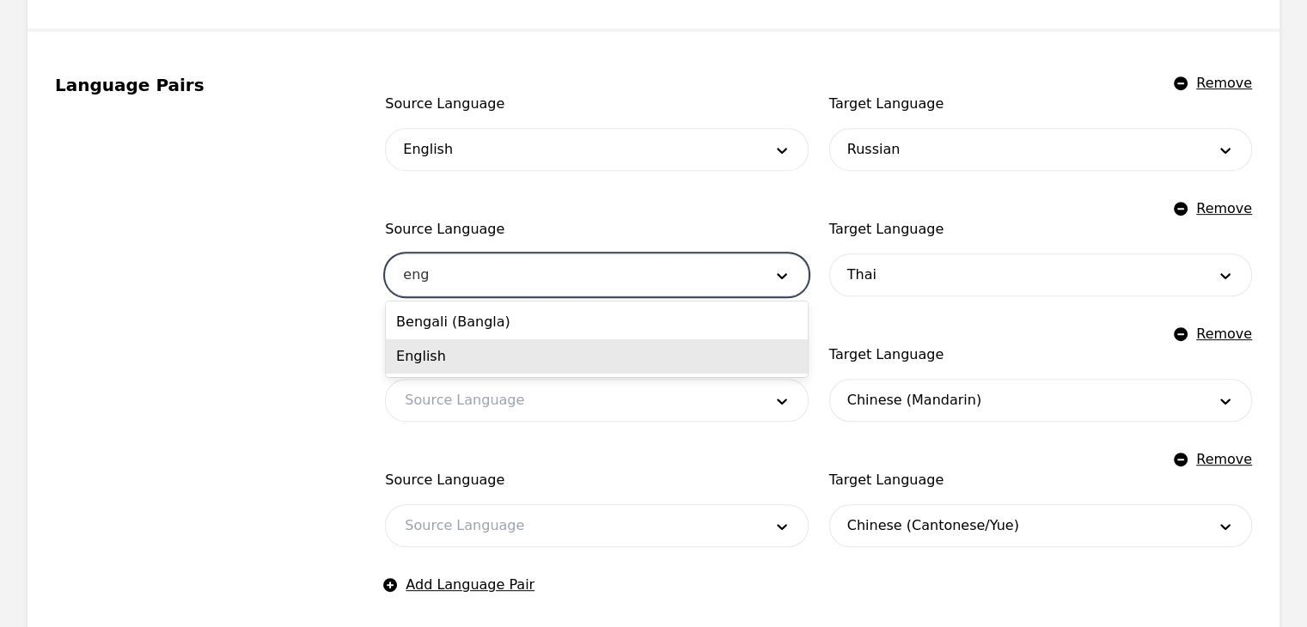
click at [436, 362] on div "English" at bounding box center [597, 356] width 422 height 34
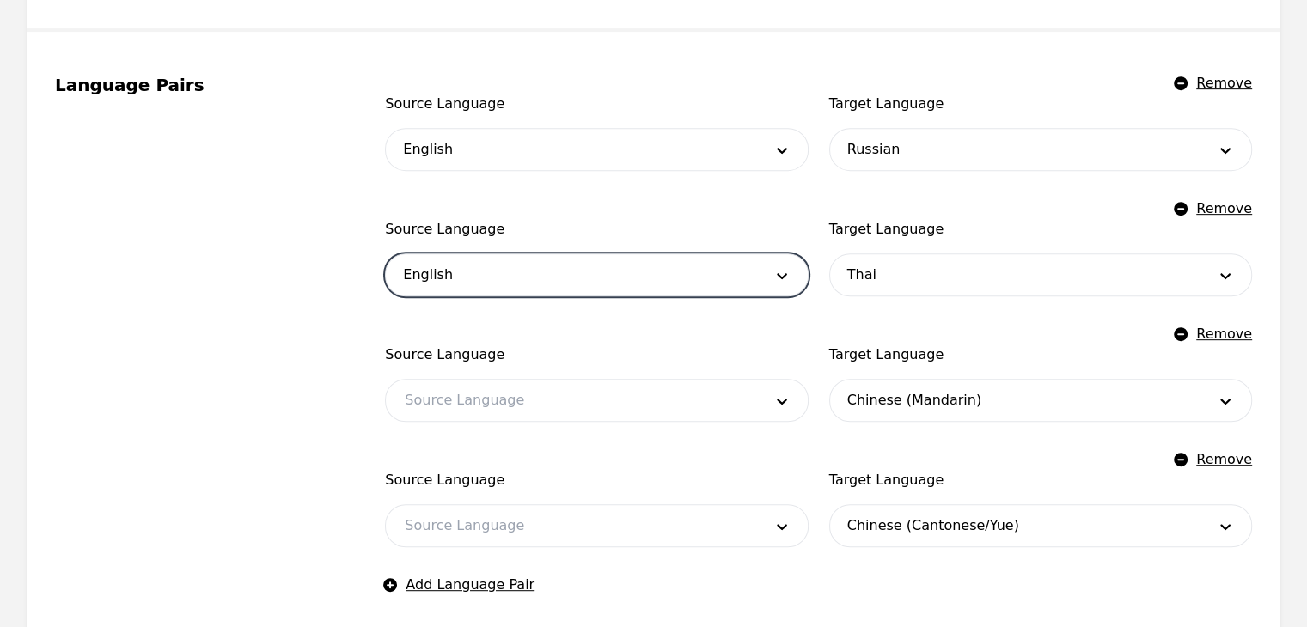
click at [475, 390] on div at bounding box center [570, 400] width 369 height 41
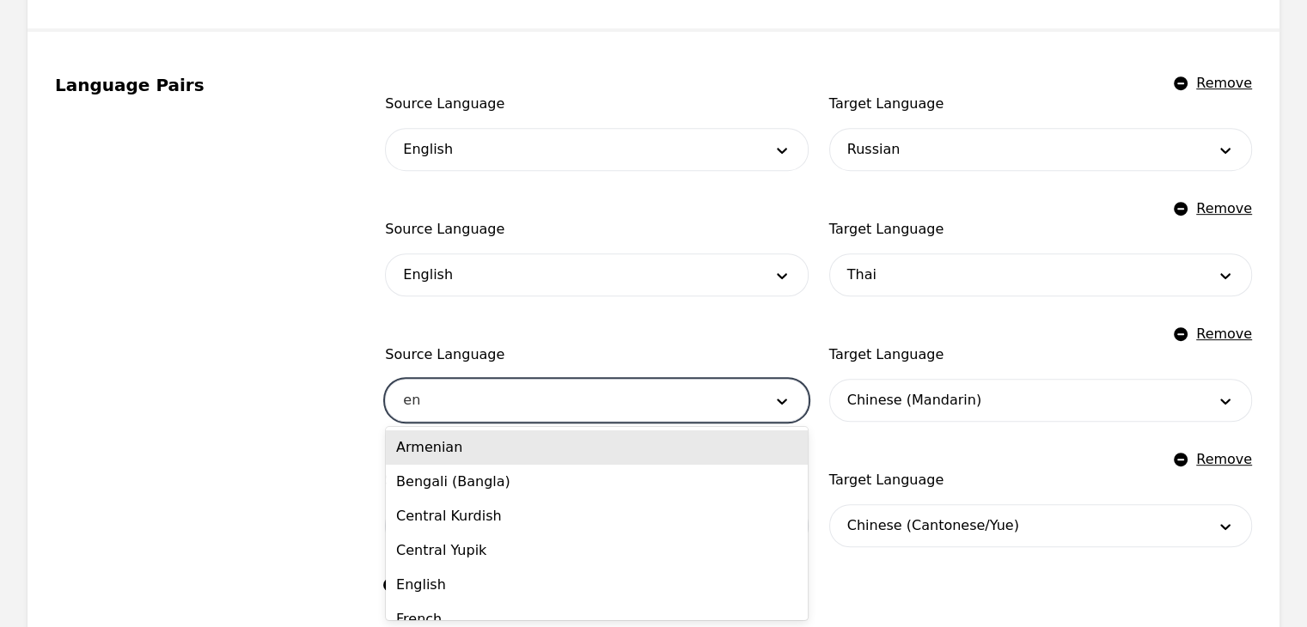
type input "eng"
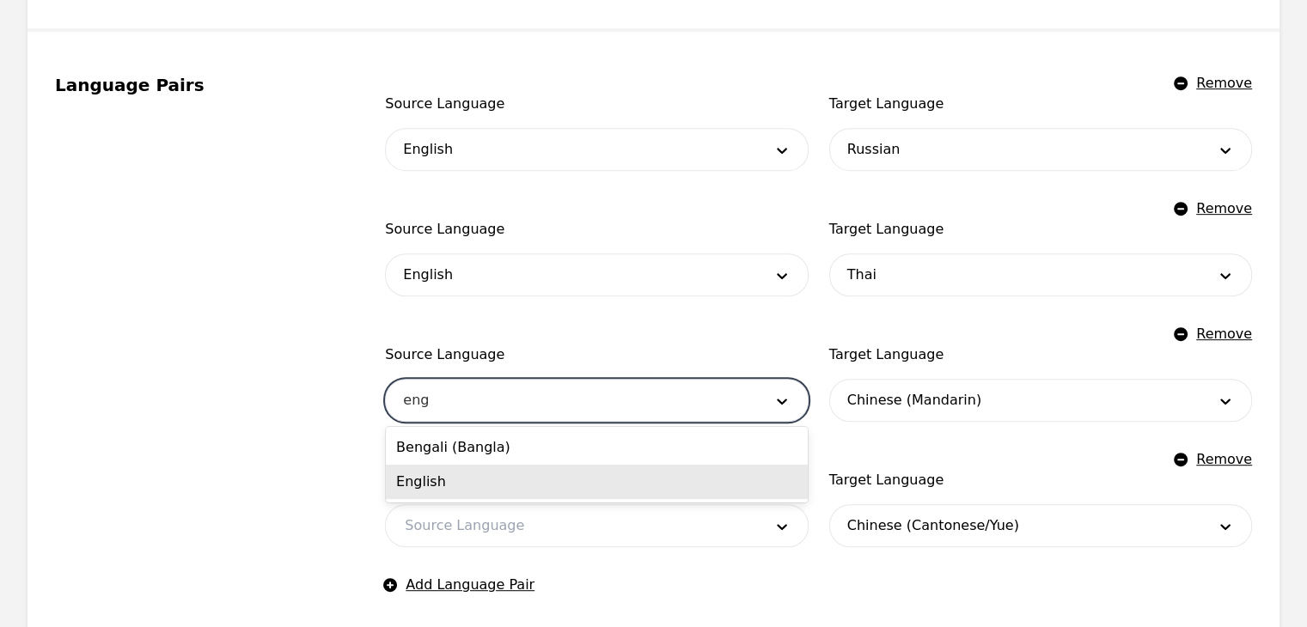
click at [473, 479] on div "English" at bounding box center [597, 482] width 422 height 34
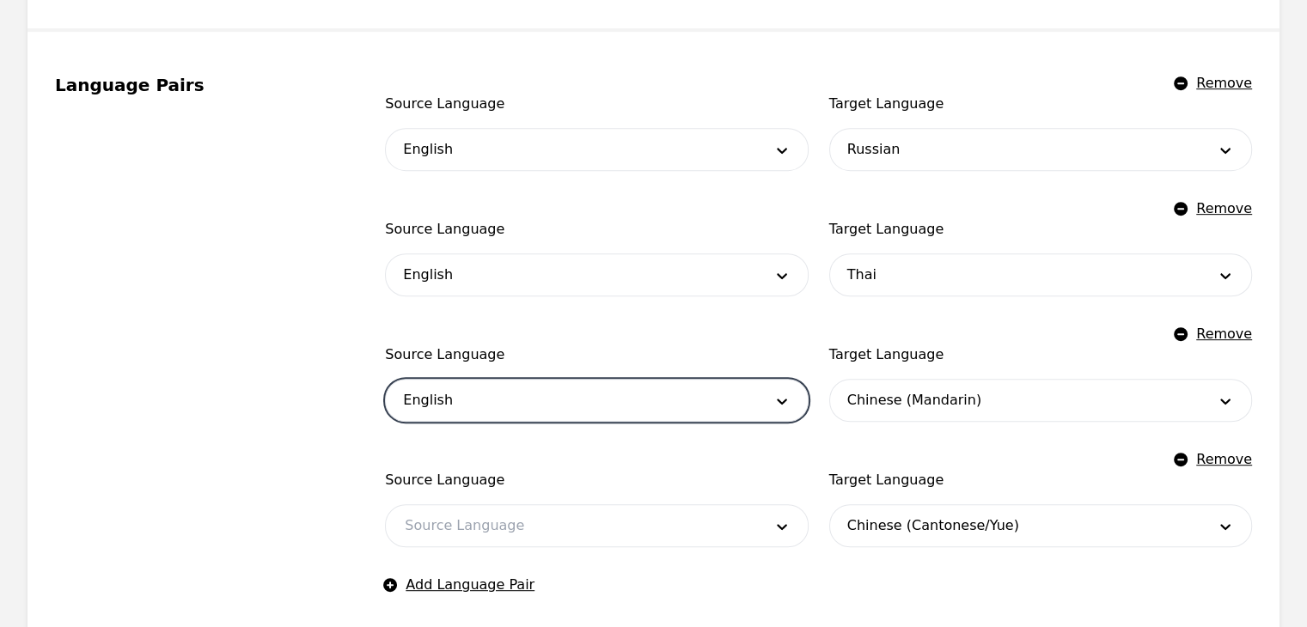
click at [497, 524] on div at bounding box center [570, 525] width 369 height 41
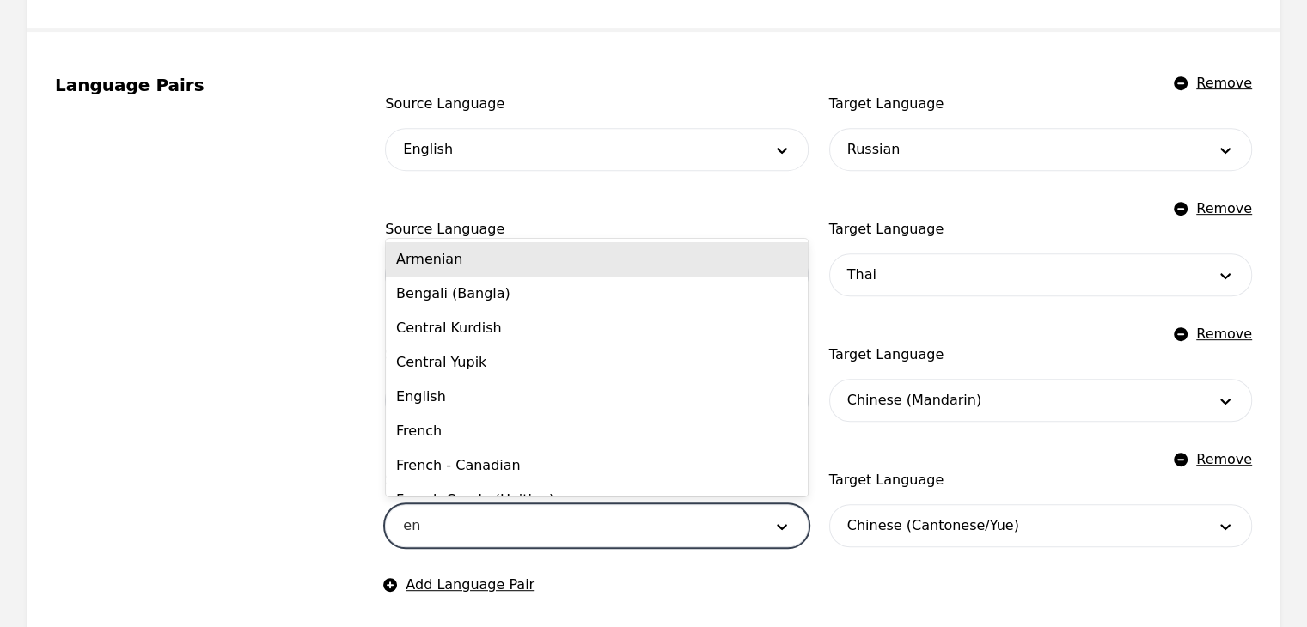
type input "eng"
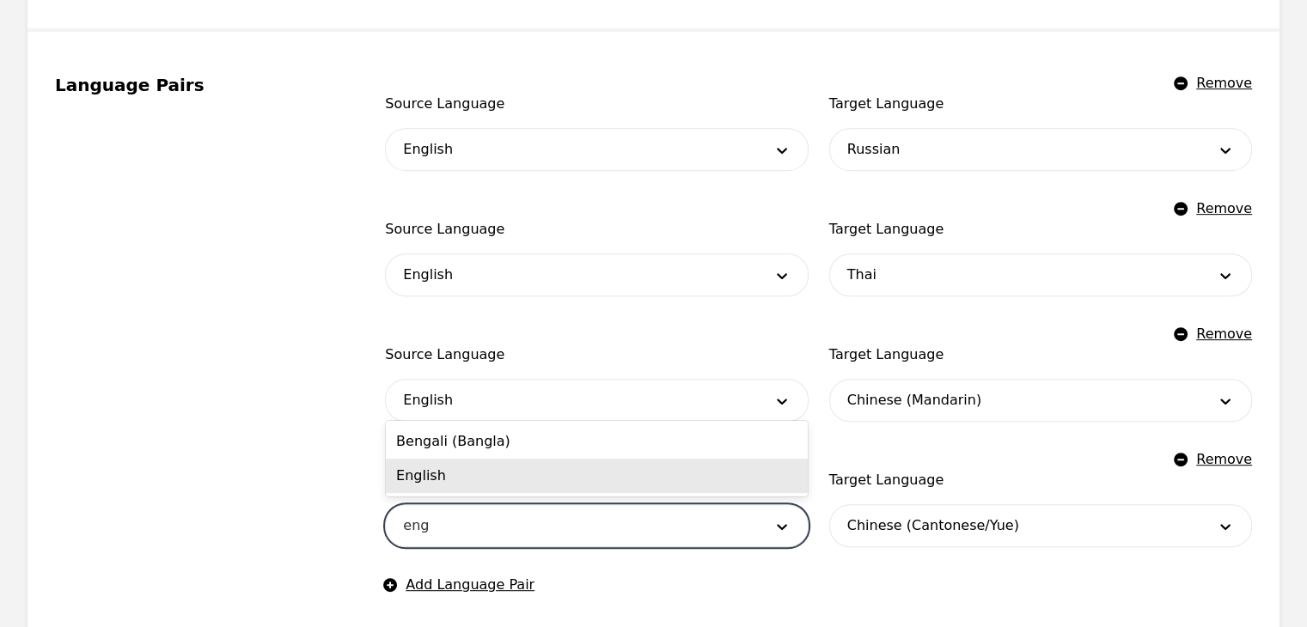
click at [498, 481] on div "English" at bounding box center [597, 476] width 422 height 34
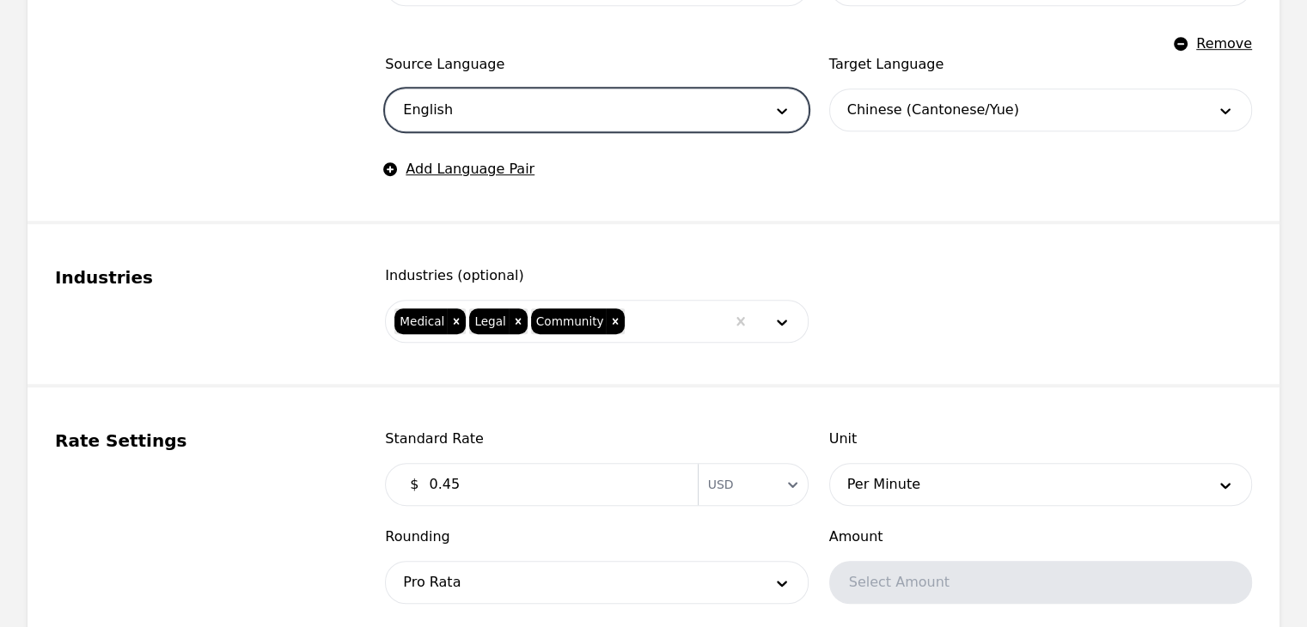
scroll to position [1289, 0]
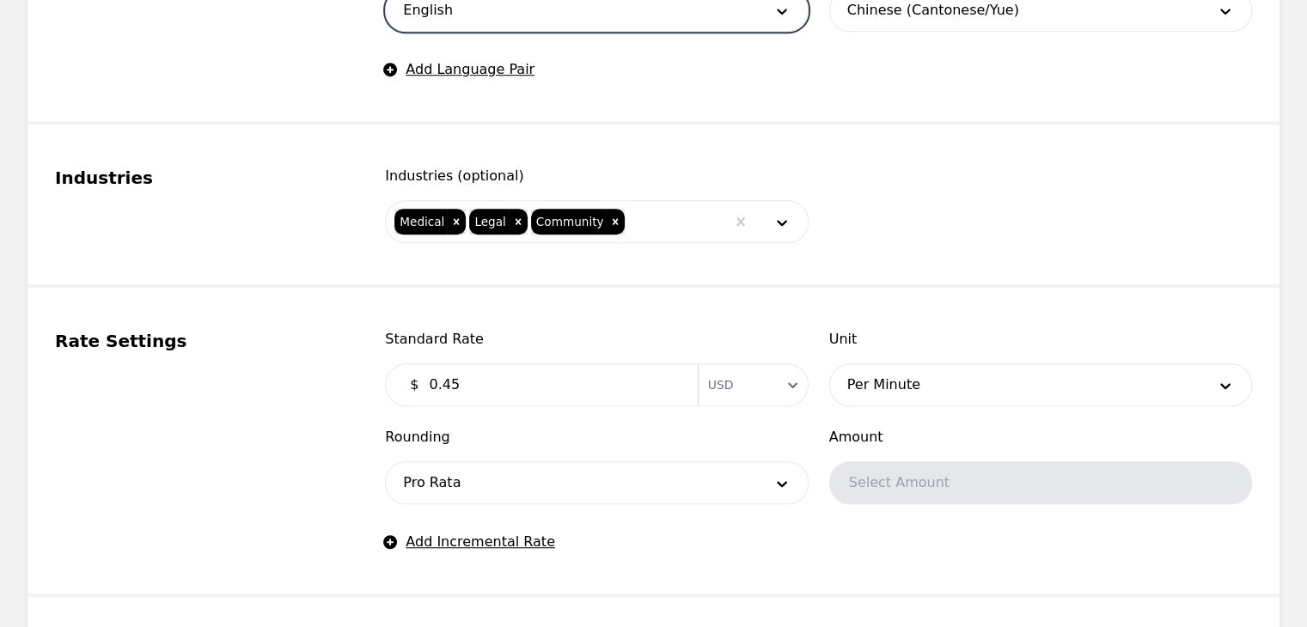
click at [532, 392] on input "0.45" at bounding box center [552, 385] width 268 height 34
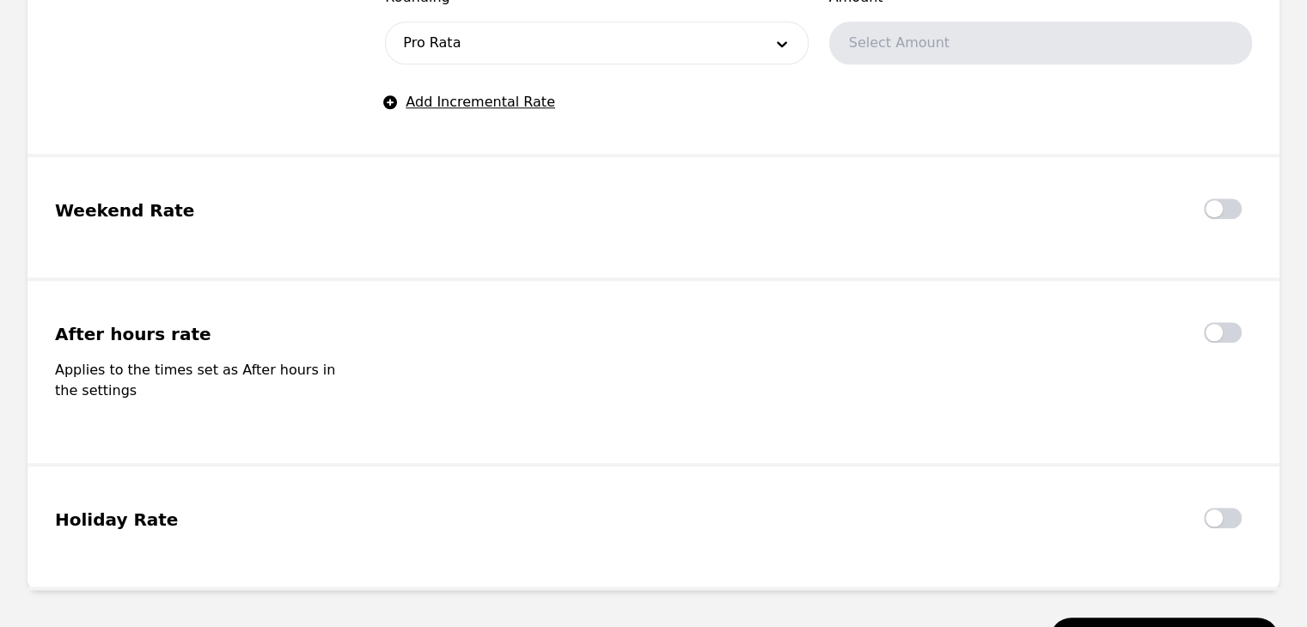
scroll to position [1876, 0]
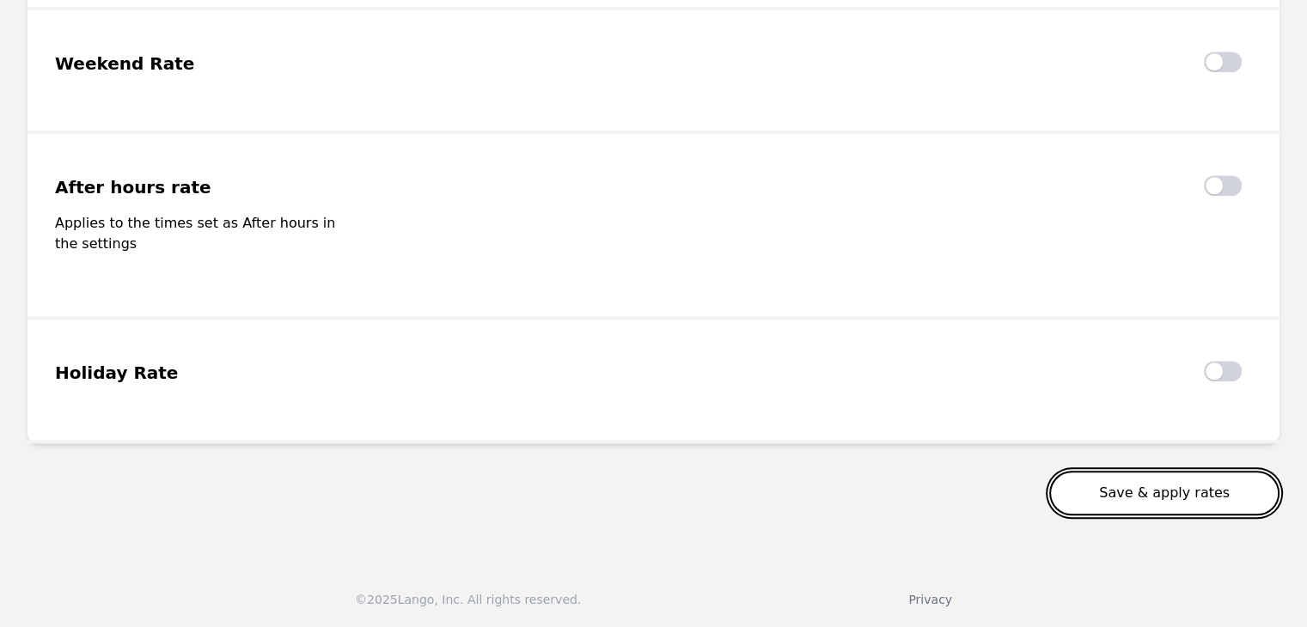
click at [1132, 492] on button "Save & apply rates" at bounding box center [1164, 493] width 230 height 45
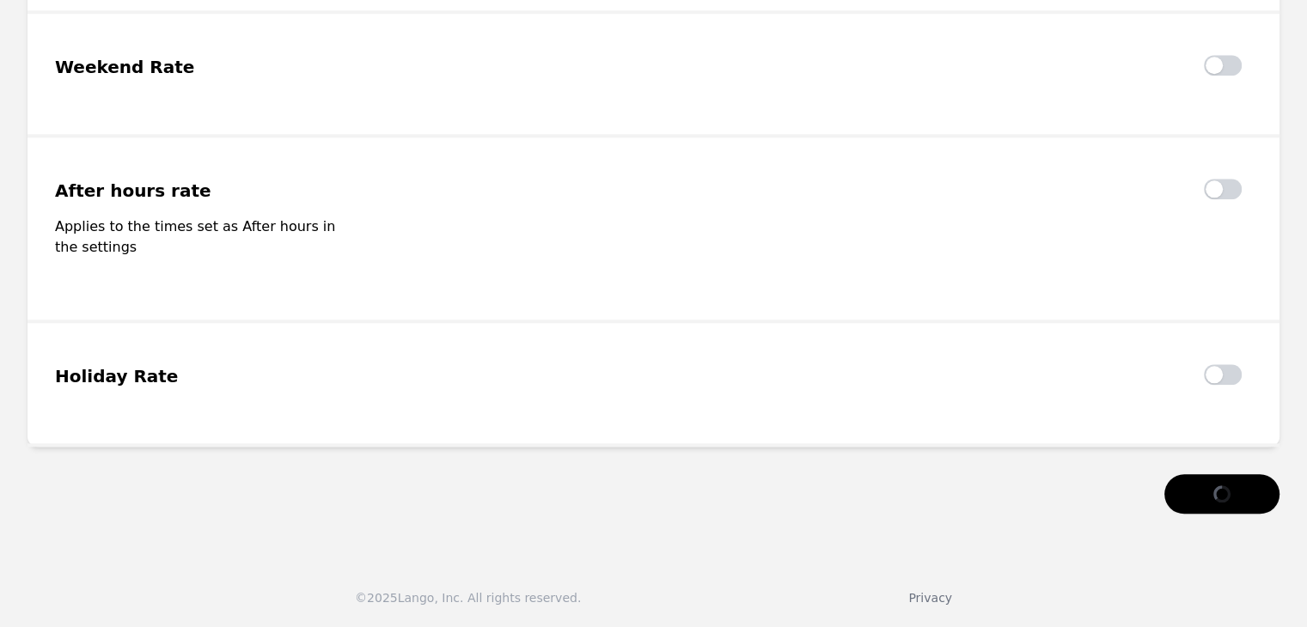
scroll to position [1870, 0]
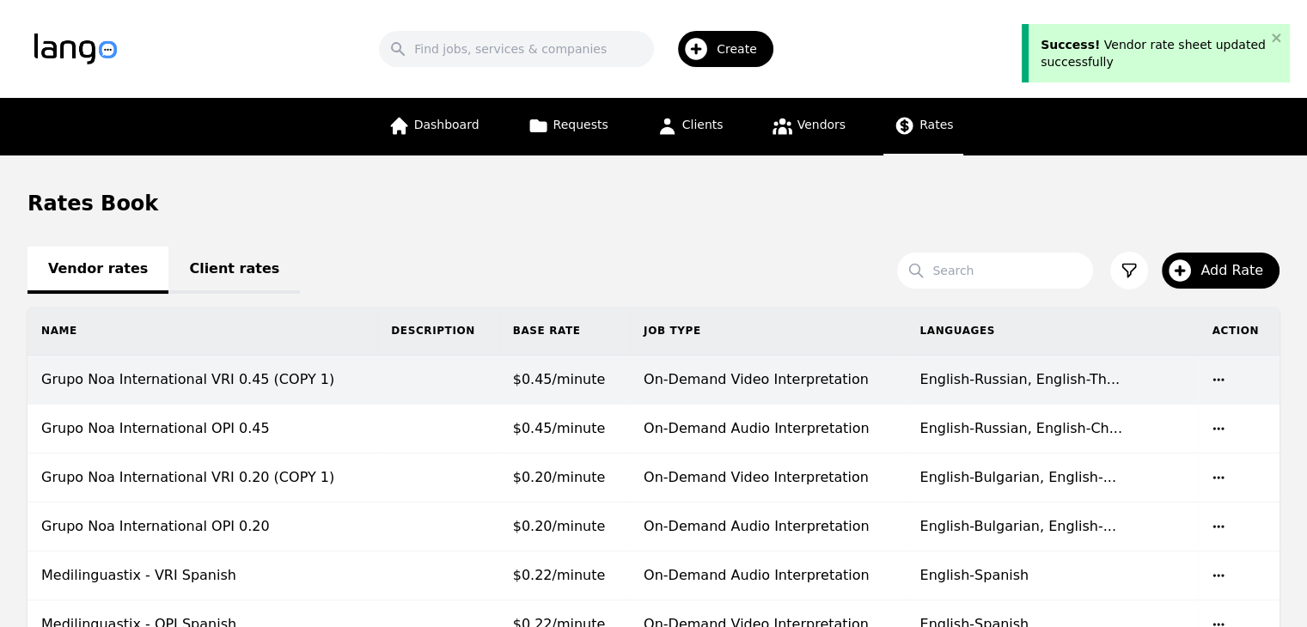
click at [338, 389] on td "Grupo Noa International VRI 0.45 (COPY 1)" at bounding box center [202, 380] width 350 height 49
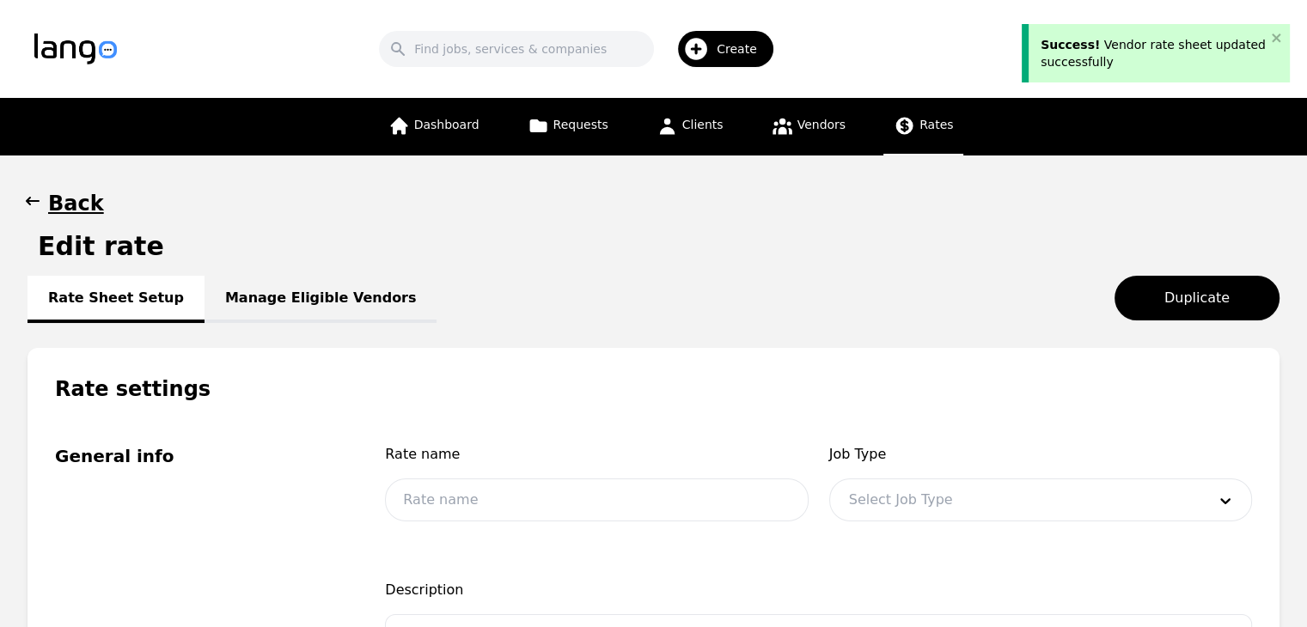
type input "Grupo Noa International VRI 0.45 (COPY 1)"
type input "0.45"
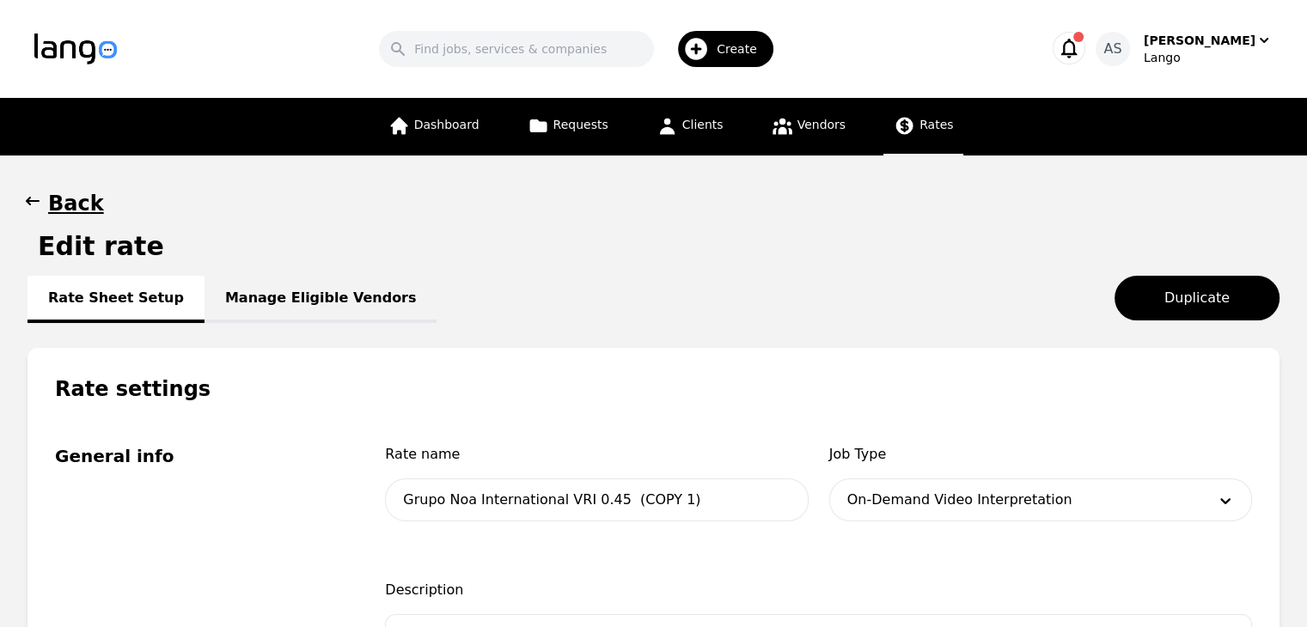
click at [277, 298] on link "Manage Eligible Vendors" at bounding box center [320, 299] width 233 height 47
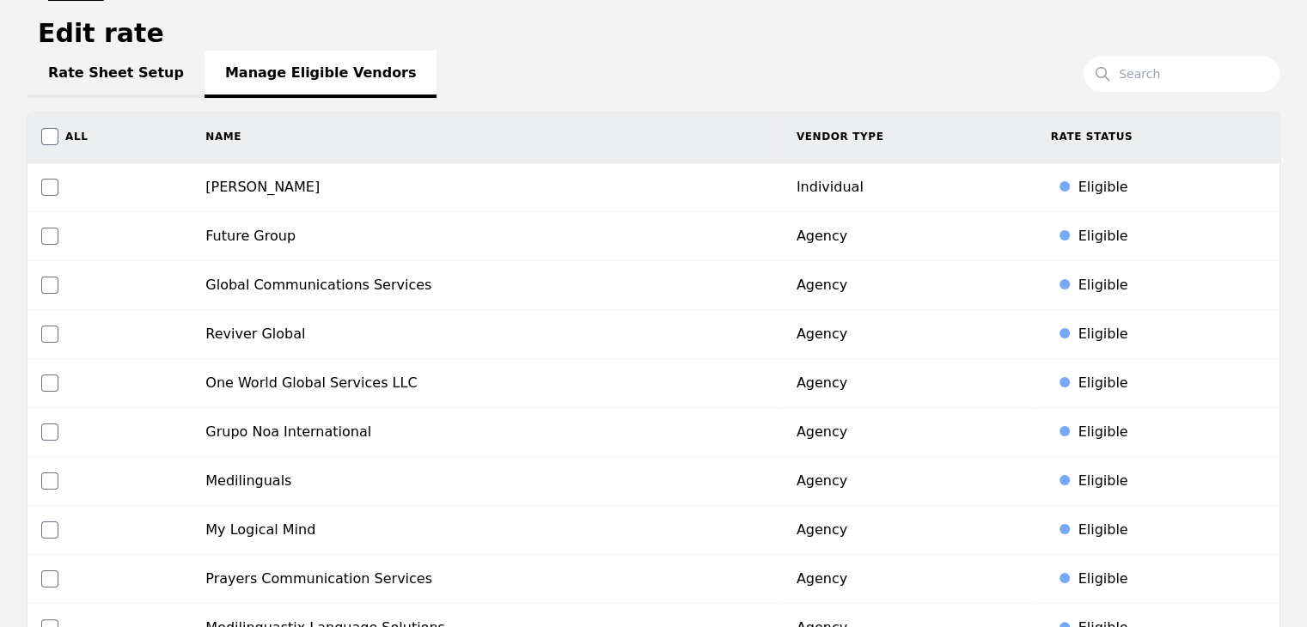
scroll to position [258, 0]
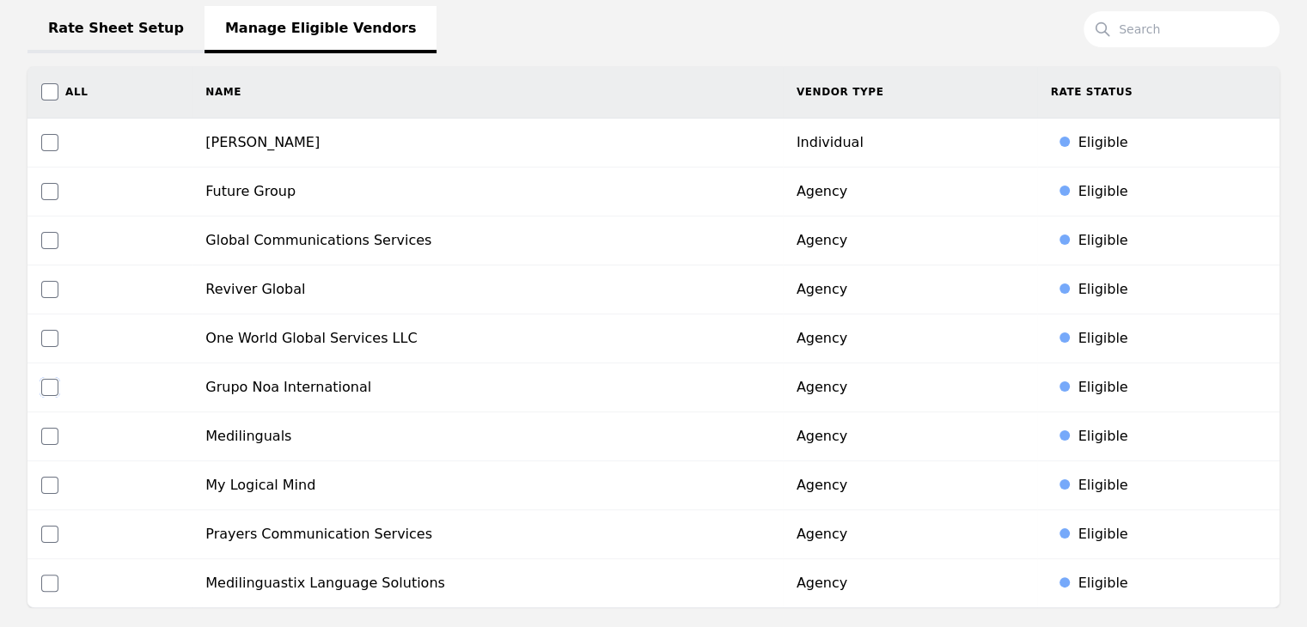
click at [58, 388] on div at bounding box center [109, 387] width 137 height 17
click at [56, 388] on input "checkbox" at bounding box center [49, 387] width 17 height 17
checkbox input "true"
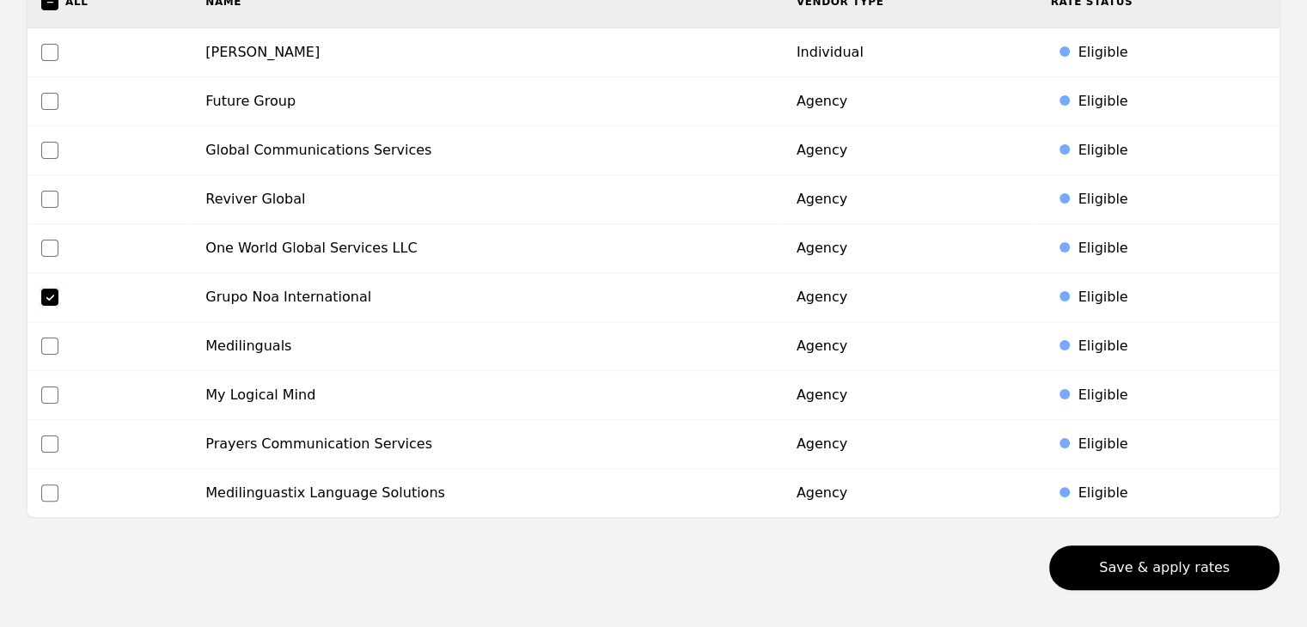
scroll to position [421, 0]
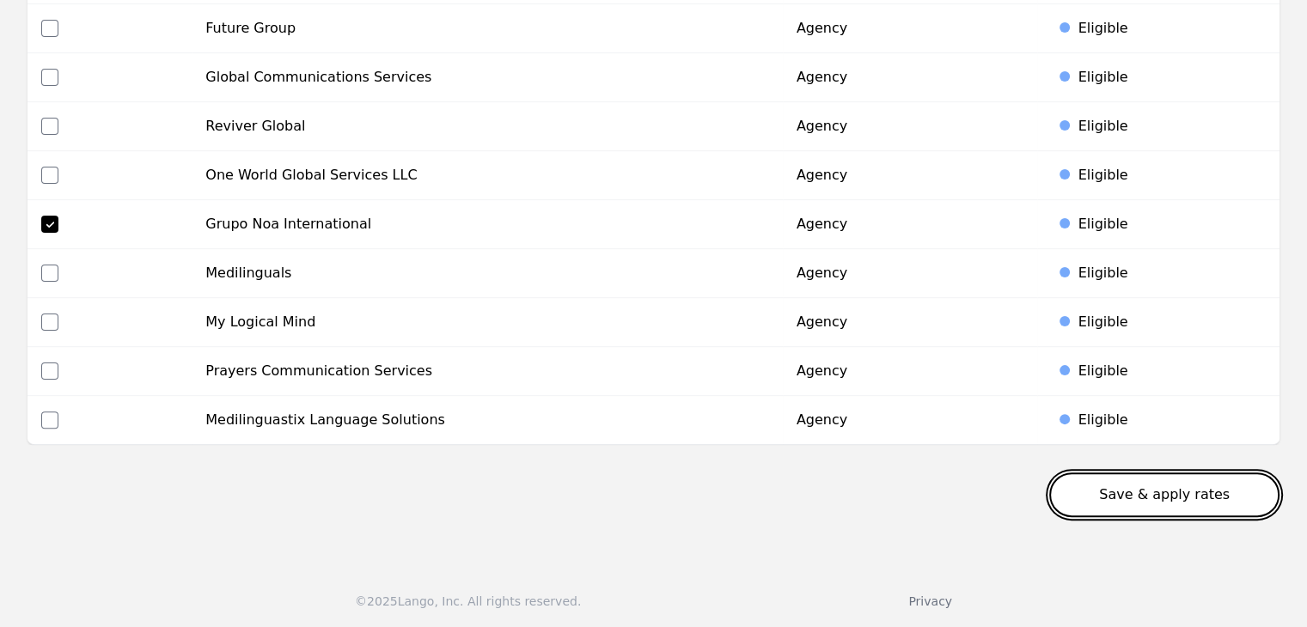
click at [1171, 500] on button "Save & apply rates" at bounding box center [1164, 495] width 230 height 45
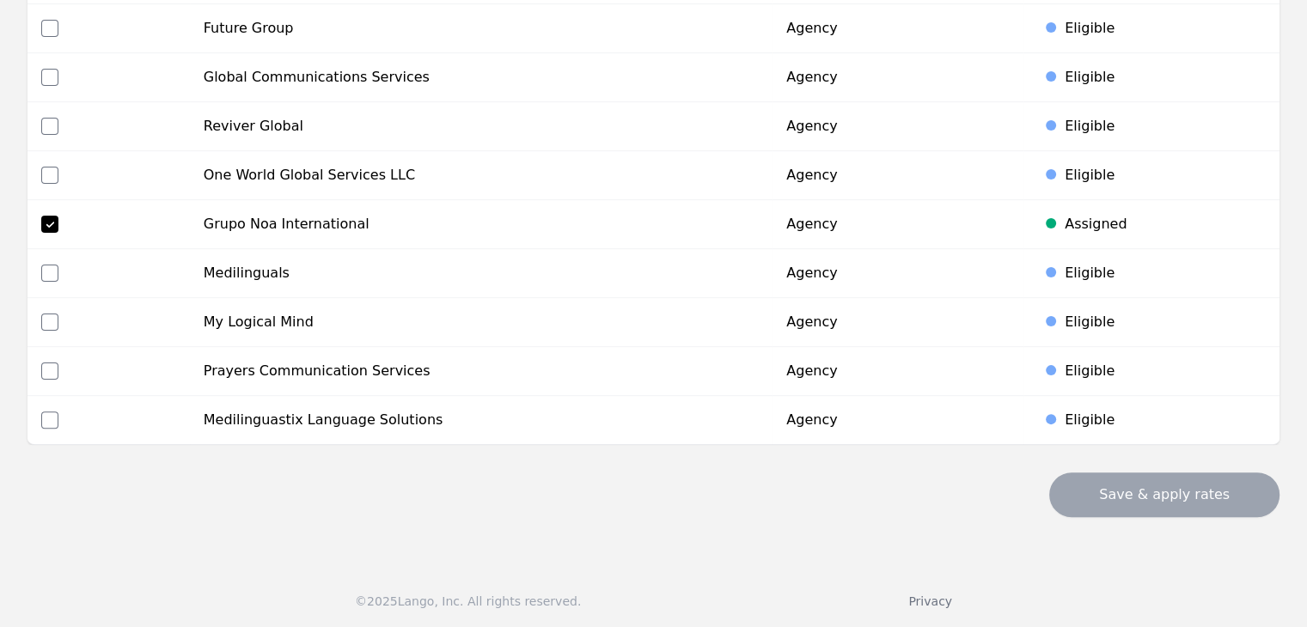
click at [703, 501] on div "Save & apply rates" at bounding box center [653, 495] width 1252 height 45
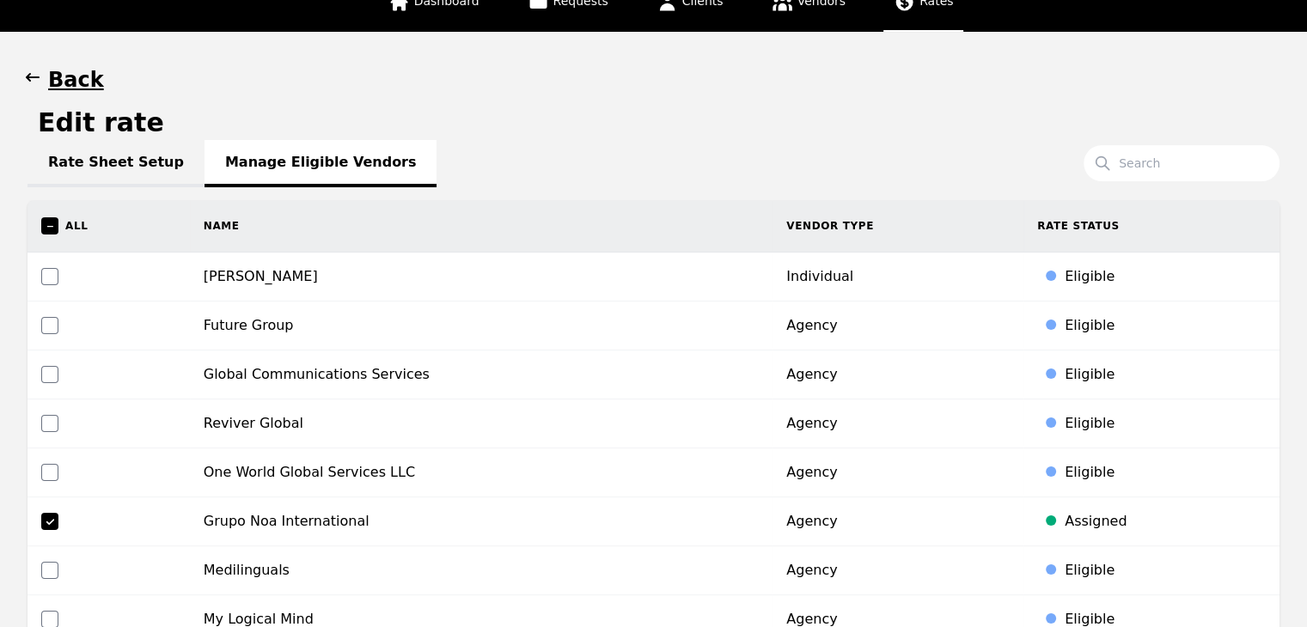
scroll to position [0, 0]
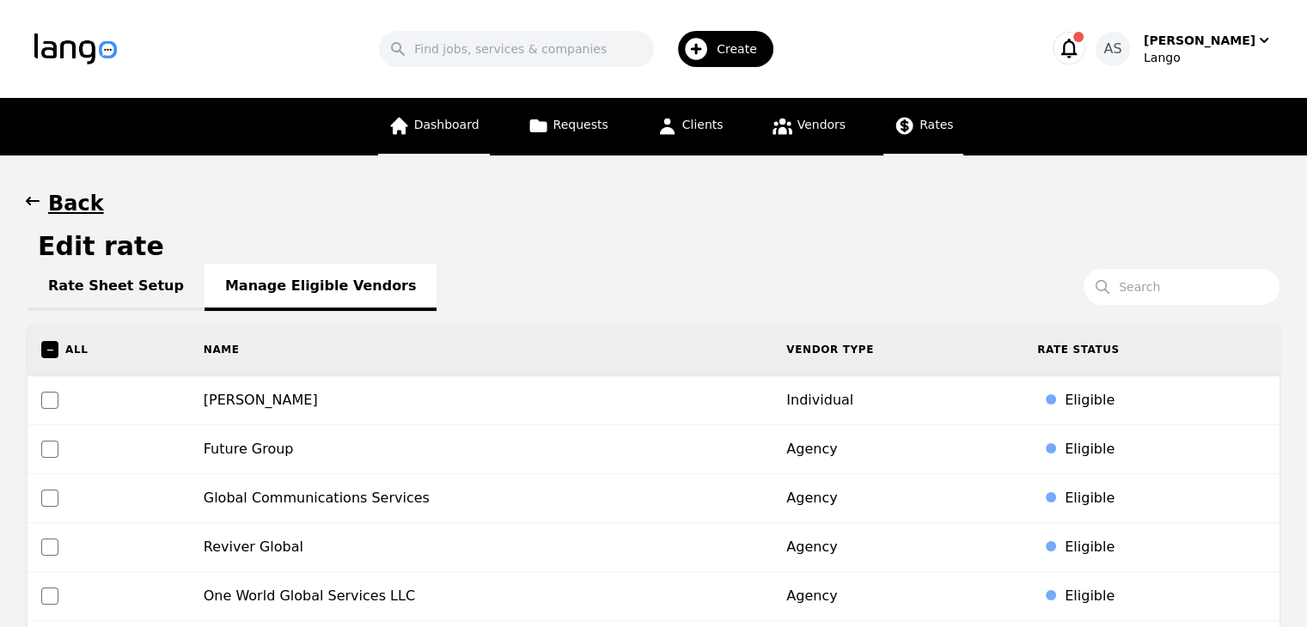
click at [436, 136] on link "Dashboard" at bounding box center [434, 127] width 112 height 58
